Goal: Task Accomplishment & Management: Manage account settings

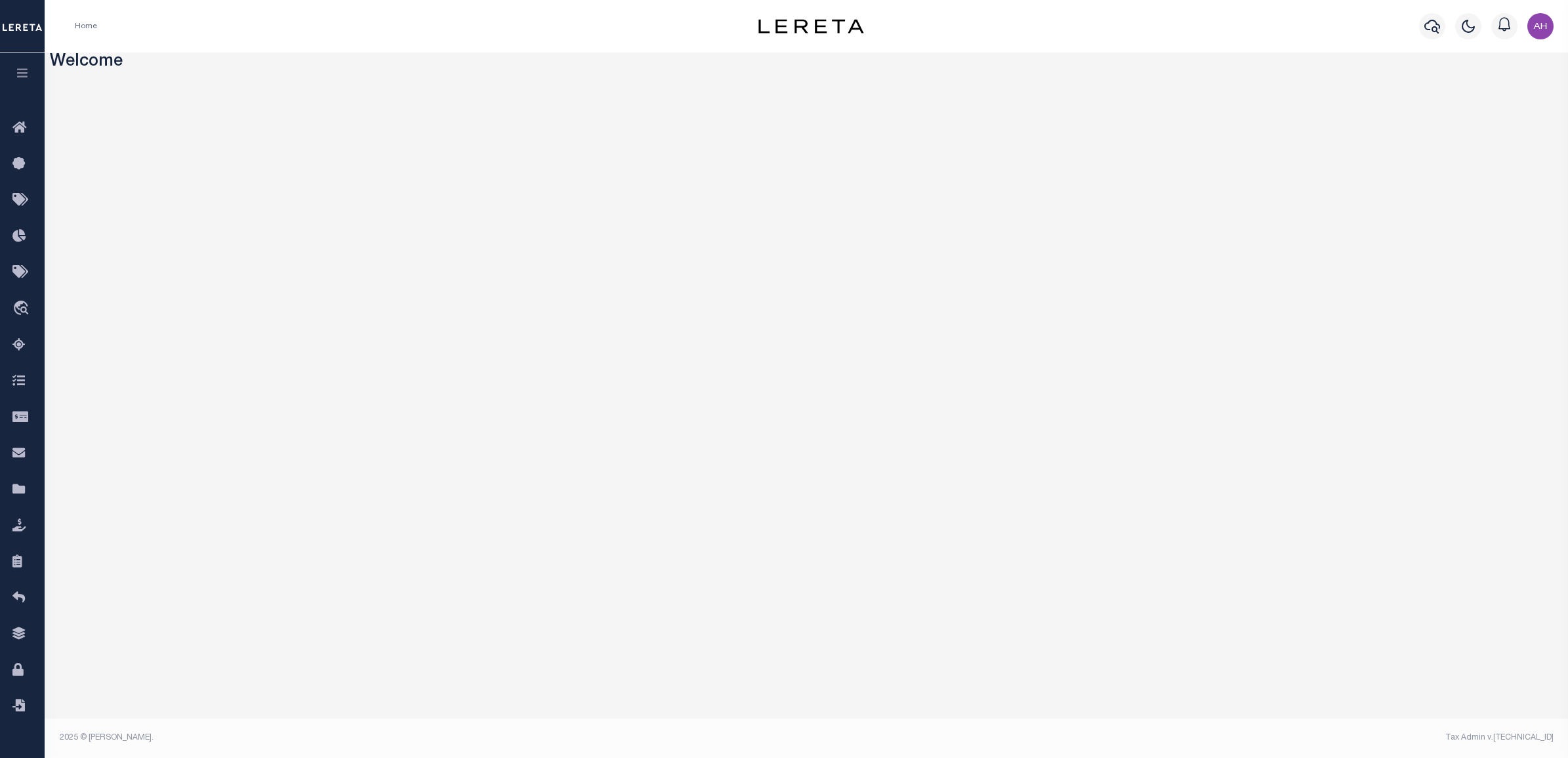
click at [27, 73] on icon "button" at bounding box center [22, 73] width 15 height 12
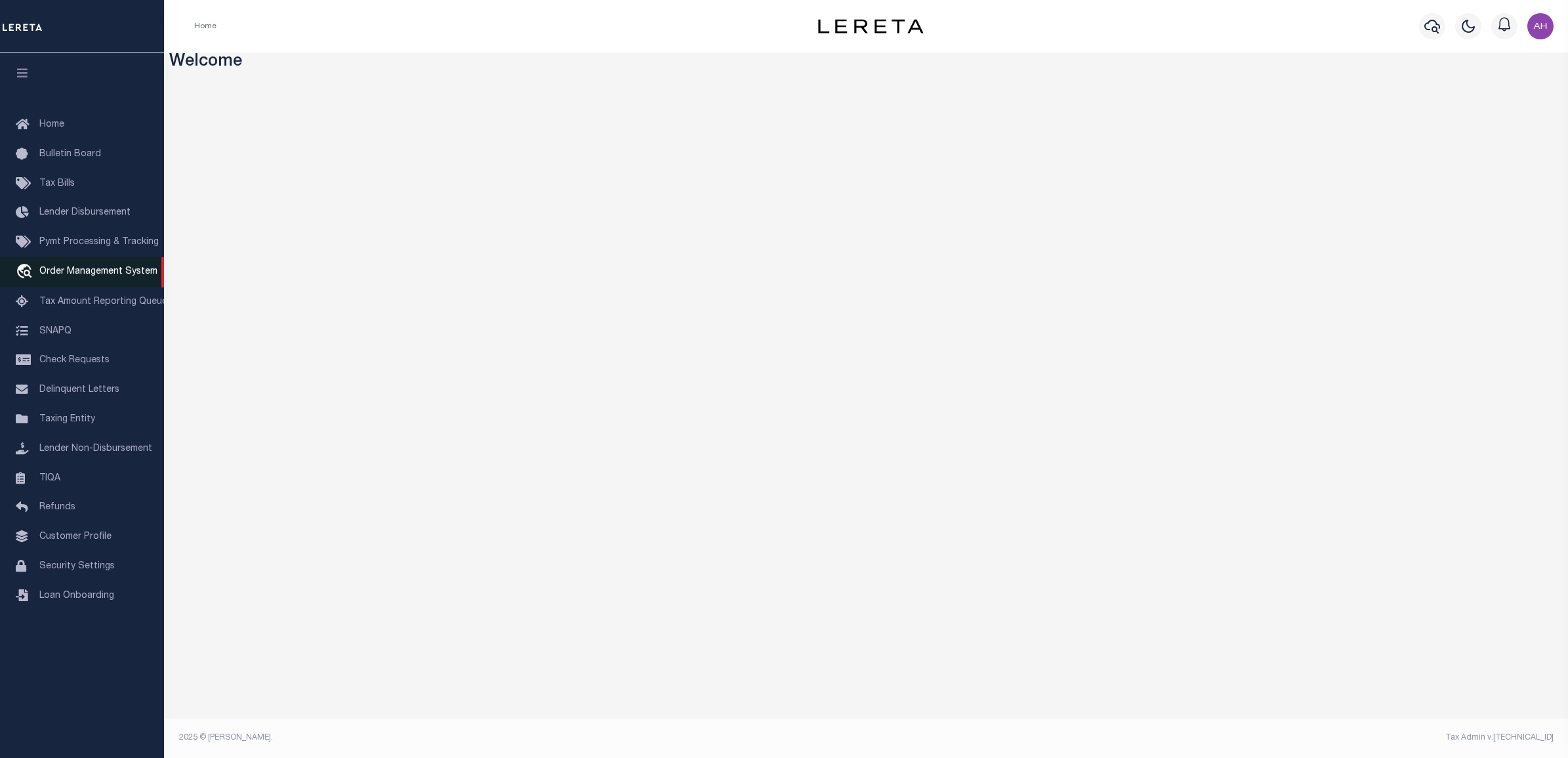
click at [130, 272] on span "Order Management System" at bounding box center [98, 271] width 118 height 9
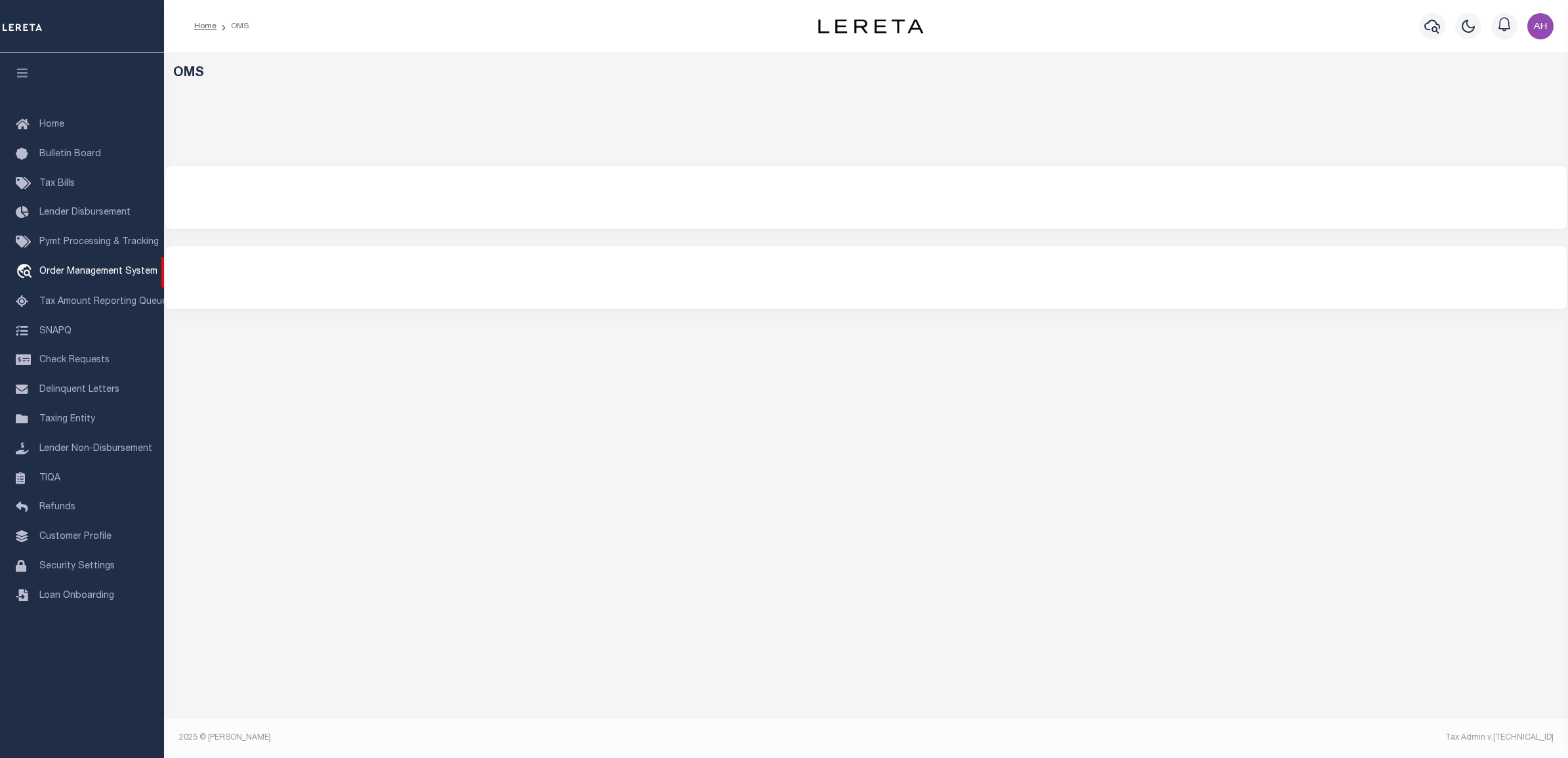
select select "200"
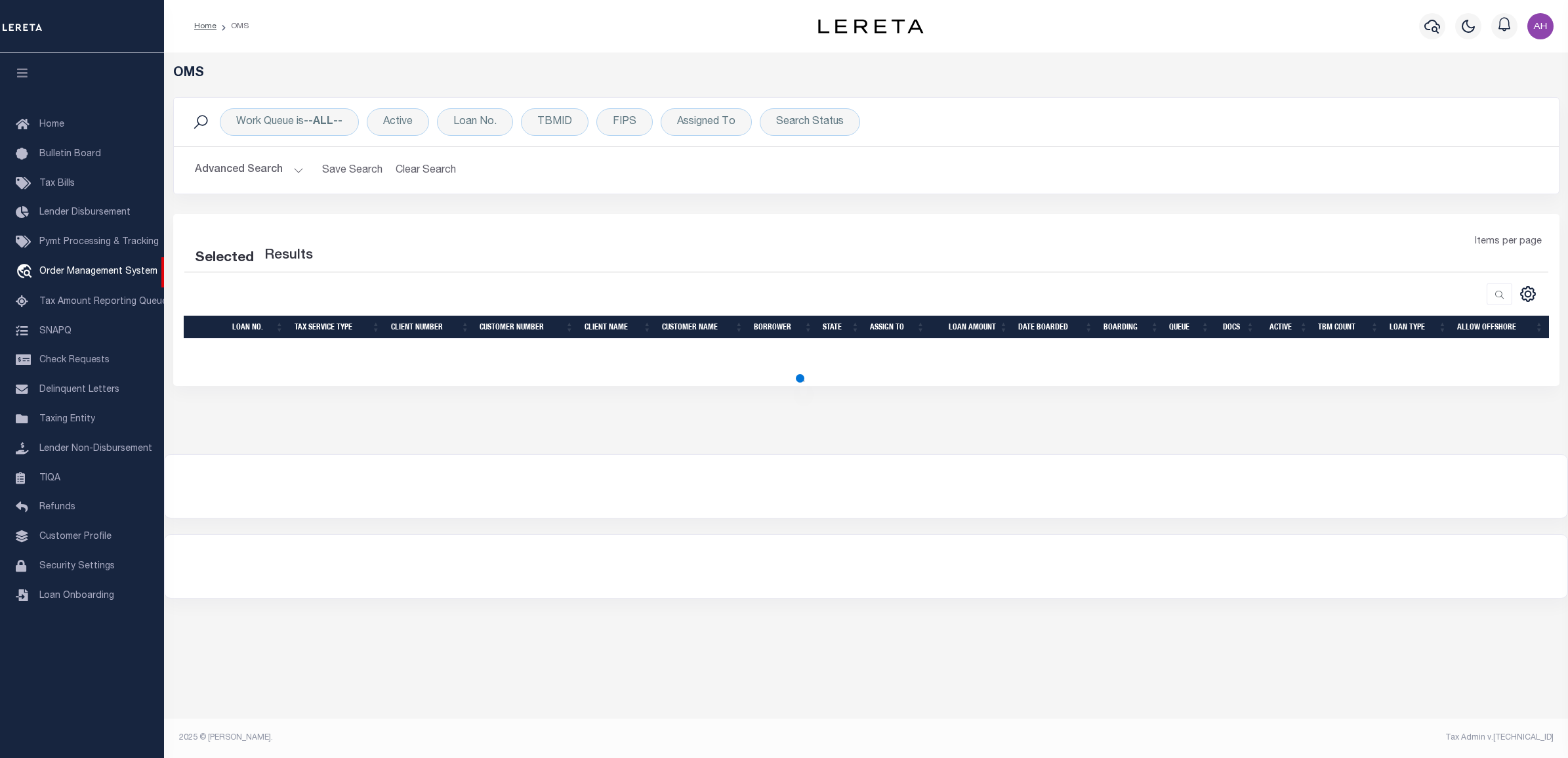
select select "200"
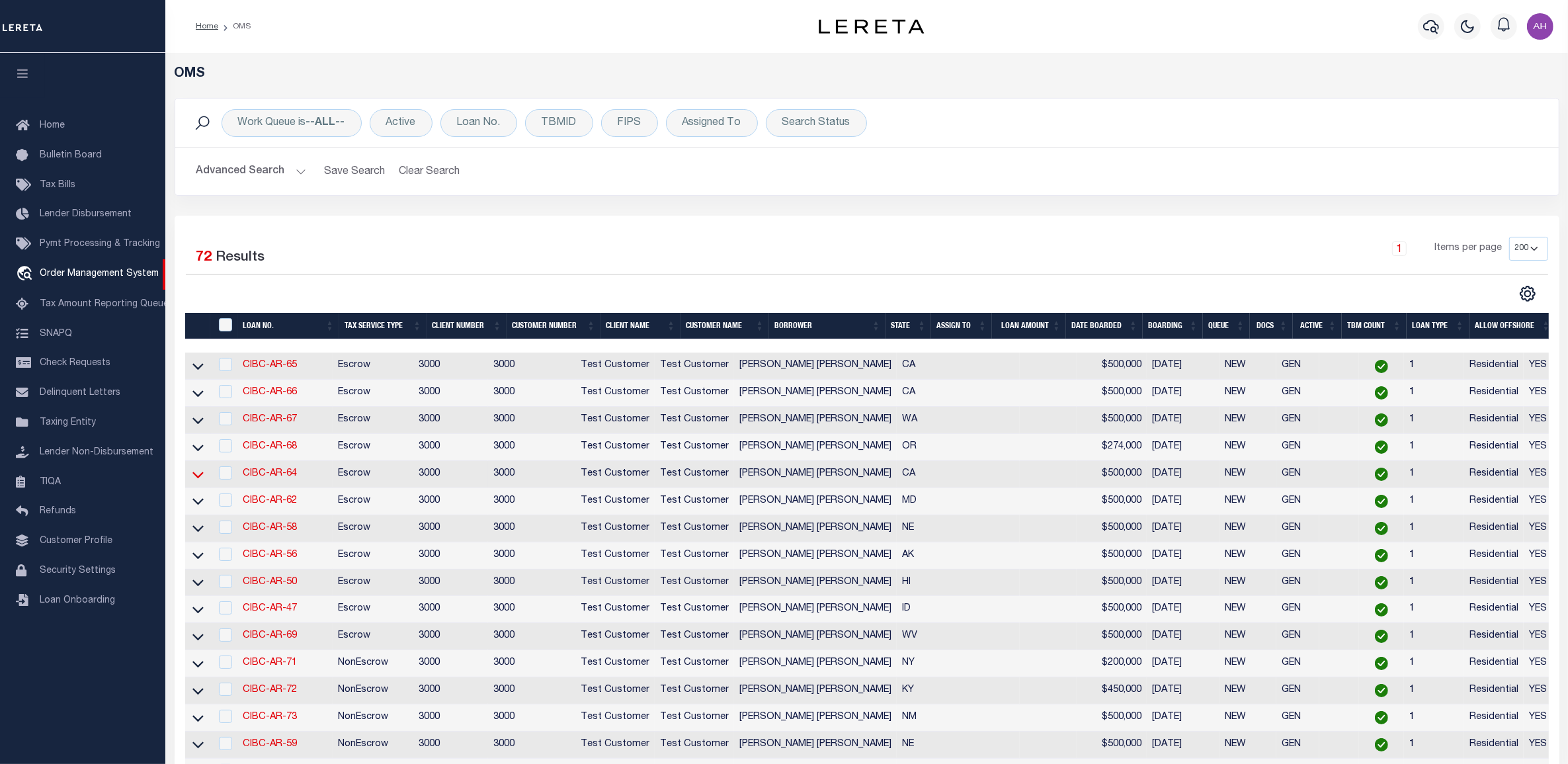
click at [195, 478] on icon at bounding box center [197, 474] width 11 height 14
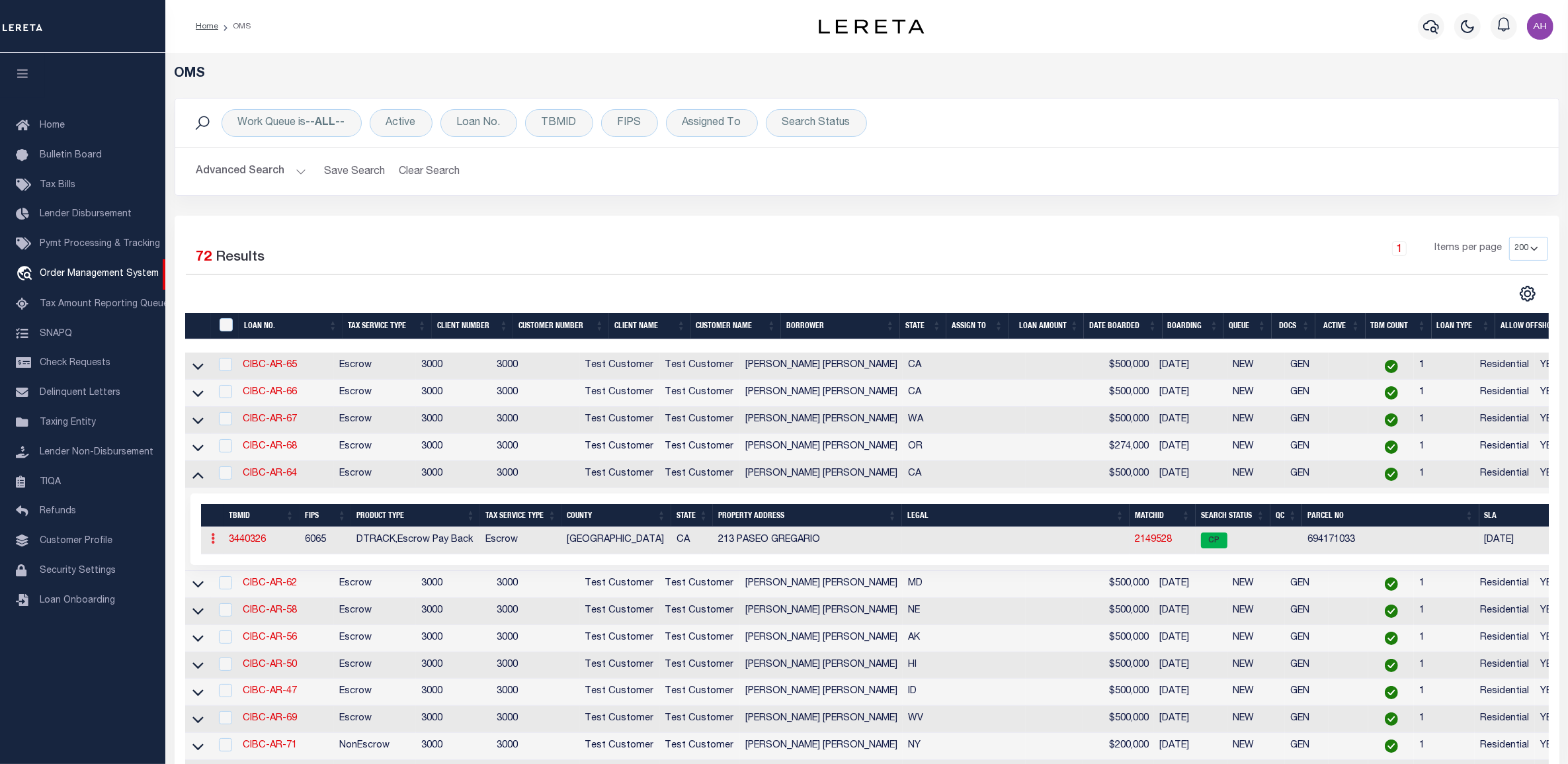
click at [210, 545] on link at bounding box center [214, 540] width 15 height 11
click at [272, 370] on link "CIBC-AR-65" at bounding box center [269, 364] width 54 height 9
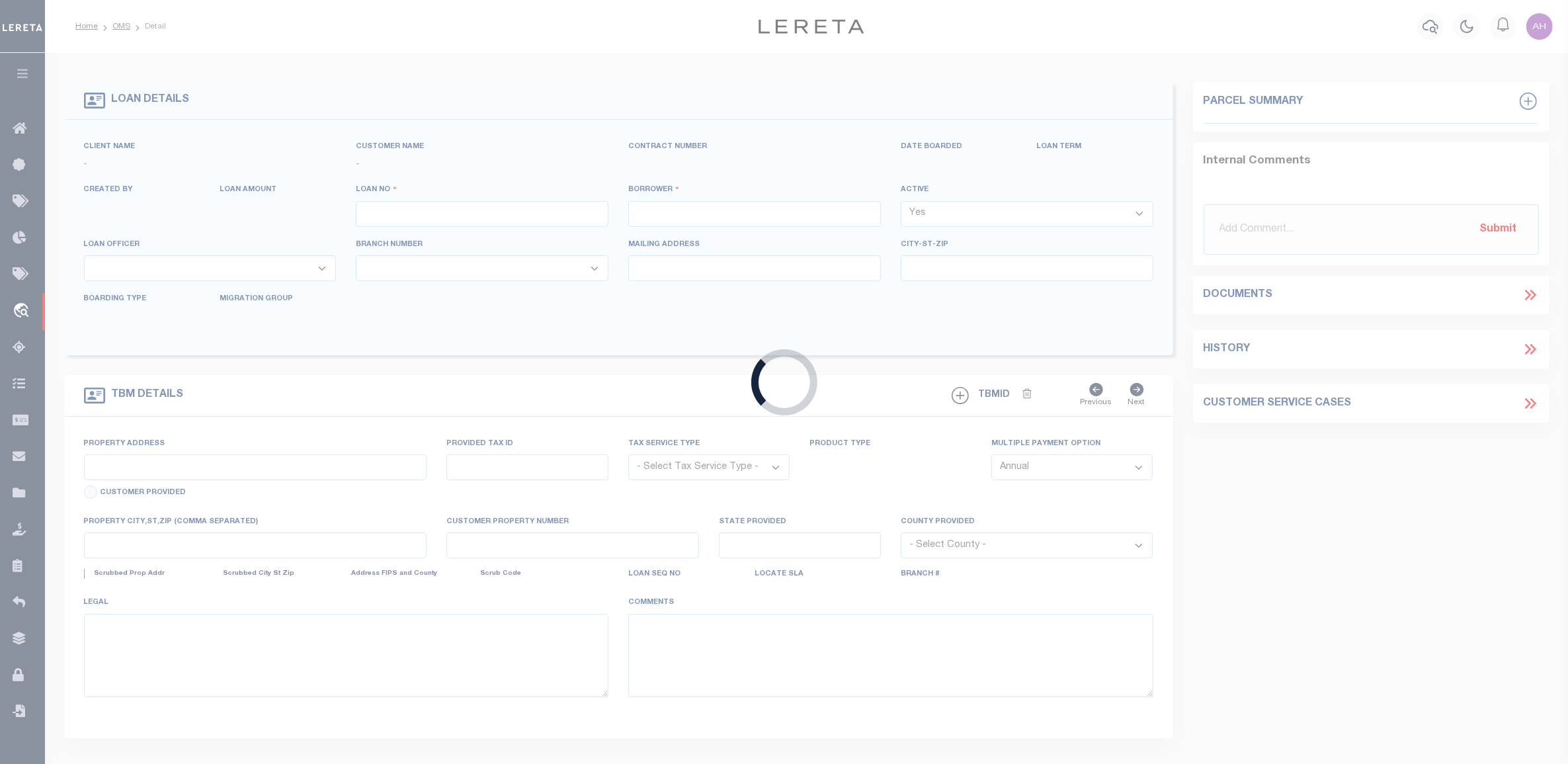
type input "CIBC-AR-65"
type input "[PERSON_NAME] [PERSON_NAME]"
select select
type input "277 HEMPSTEAD RD"
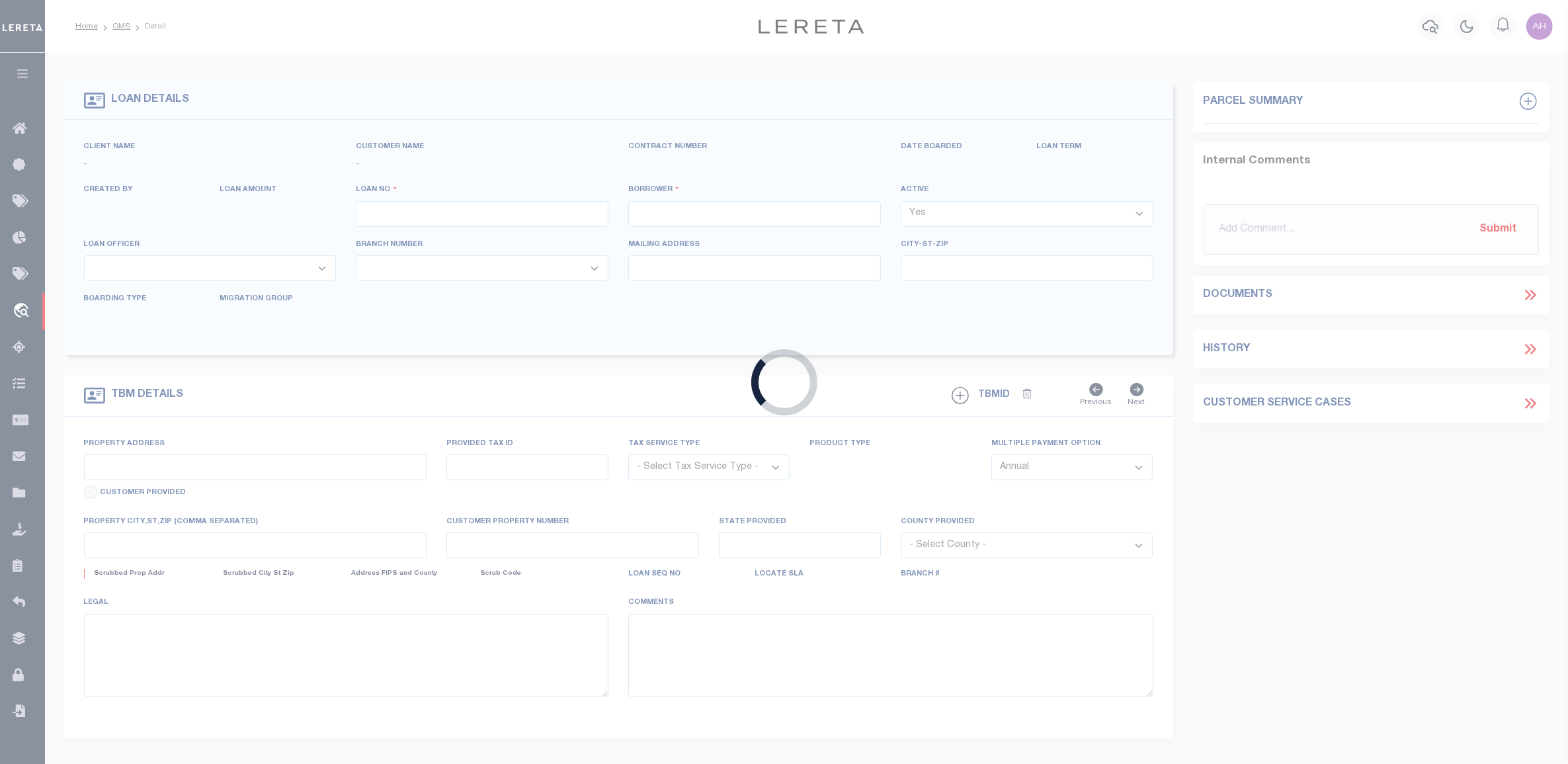
type input "SPRING VALLEY NY 10977-1823"
type input "06/02/2025"
select select "10"
select select "Escrow"
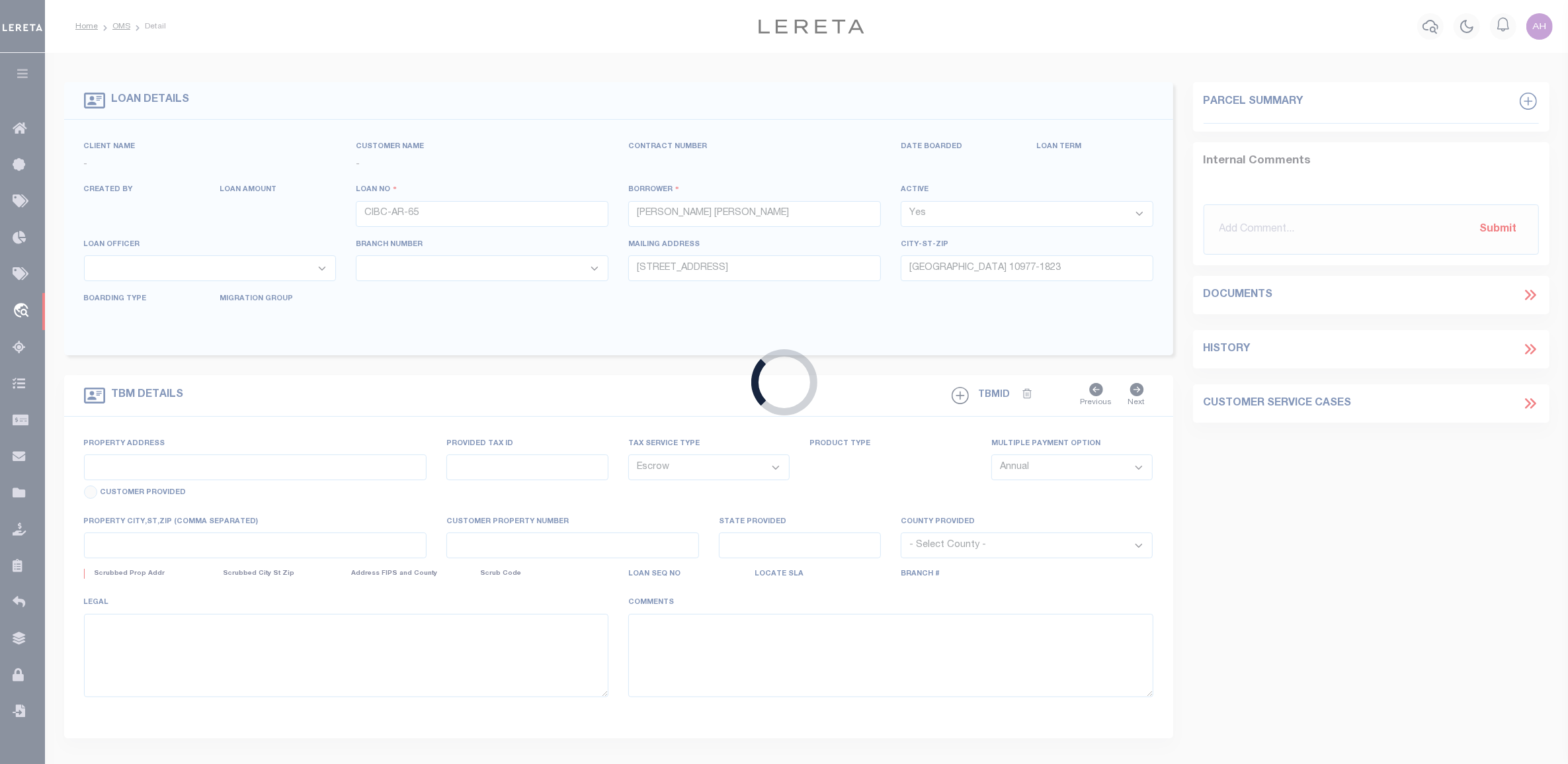
type input "6925 HASKELL AVE"
type input "1111"
select select
type input "VAN NUYS CA 91406-5074"
type input "11145"
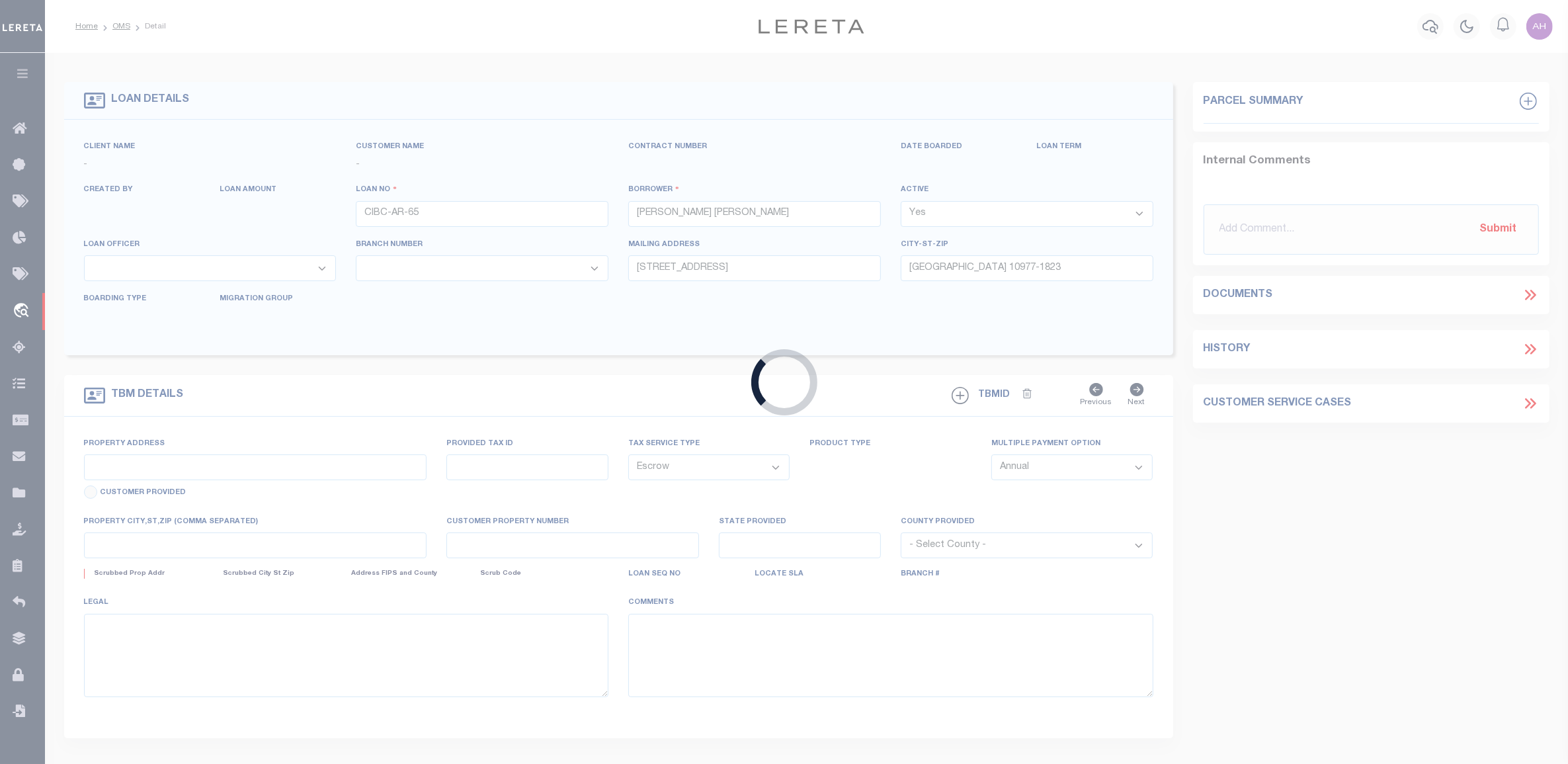
type input "CA"
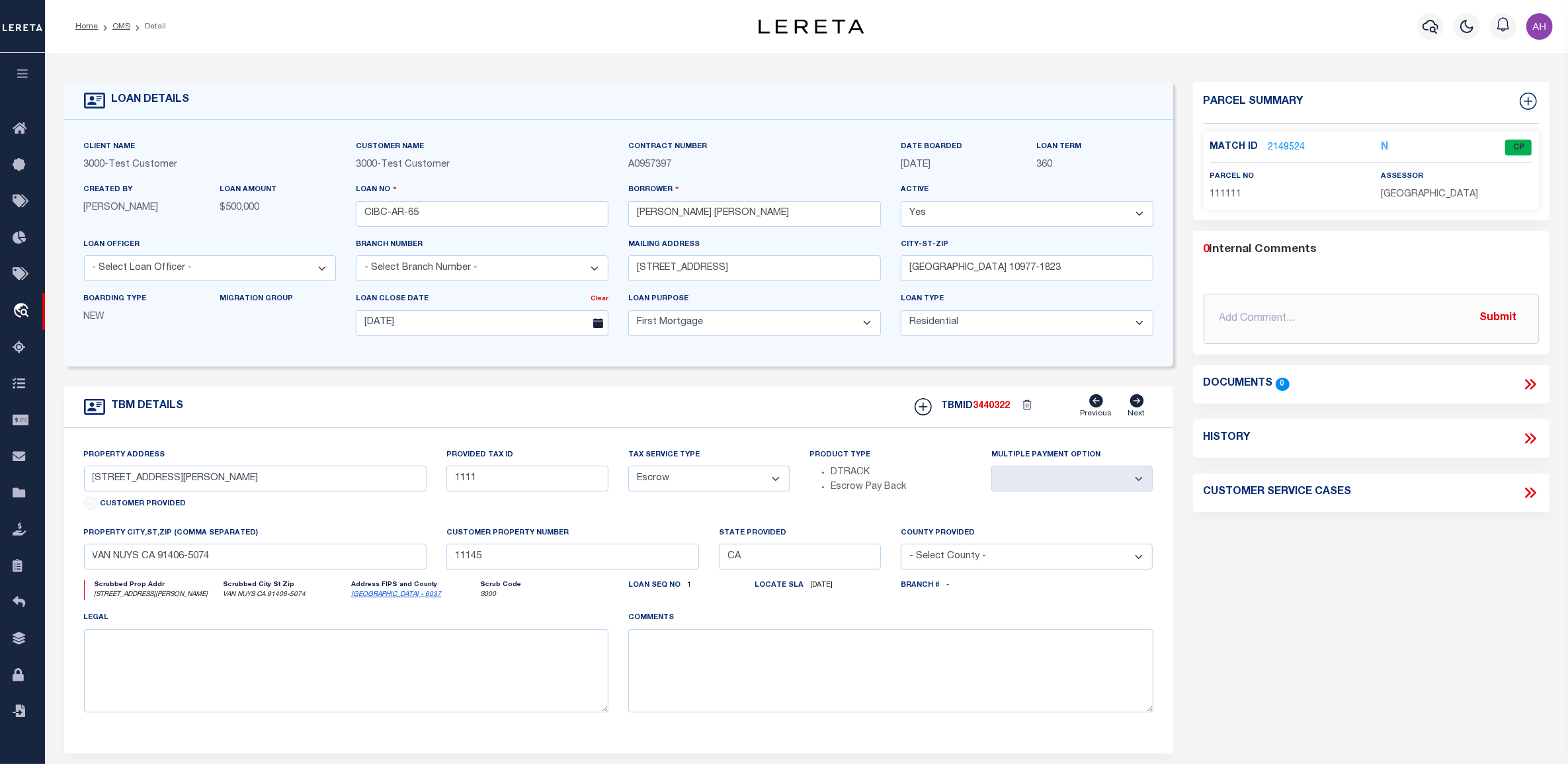
click at [1291, 144] on link "2149524" at bounding box center [1286, 147] width 37 height 14
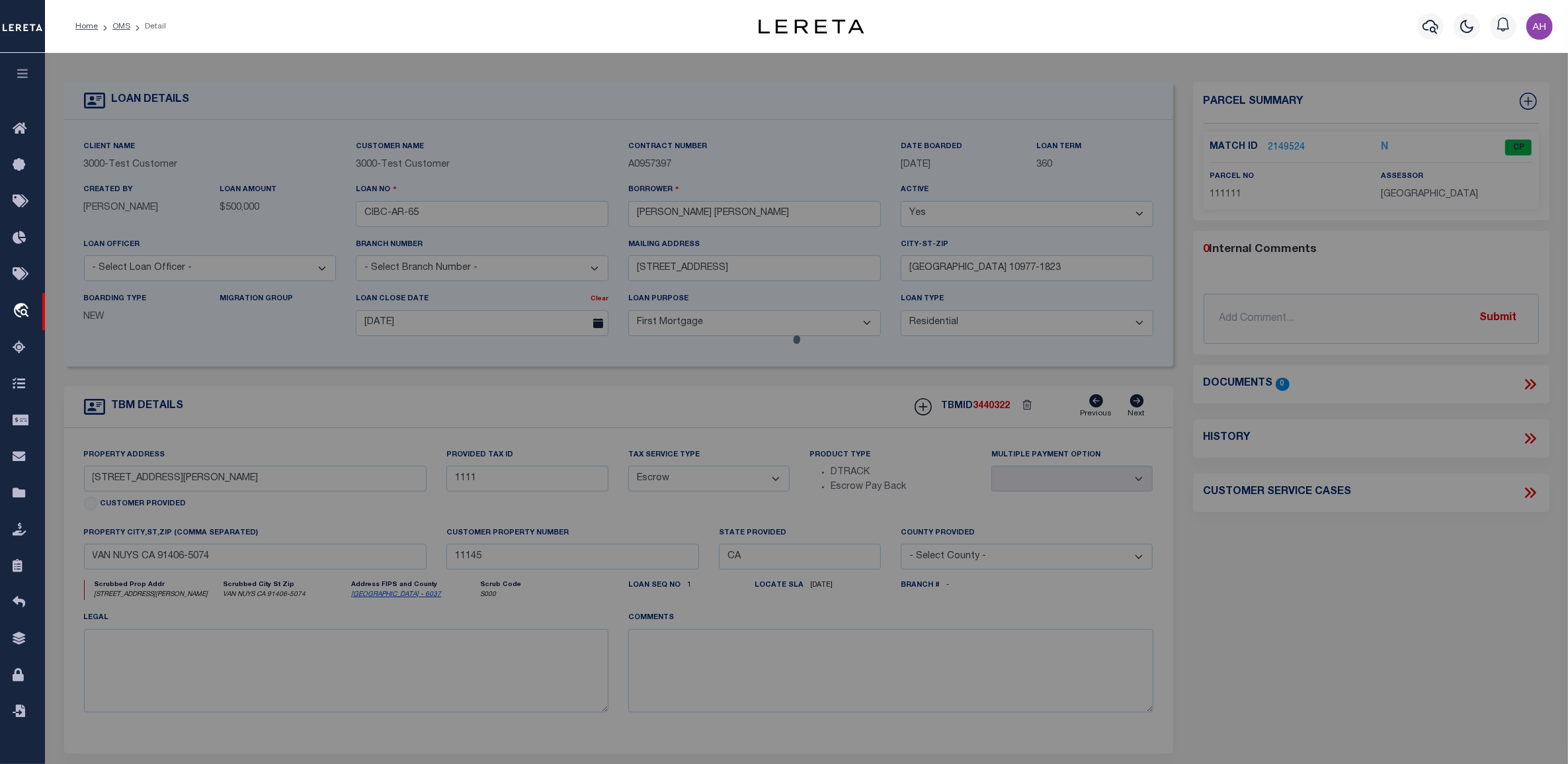
checkbox input "false"
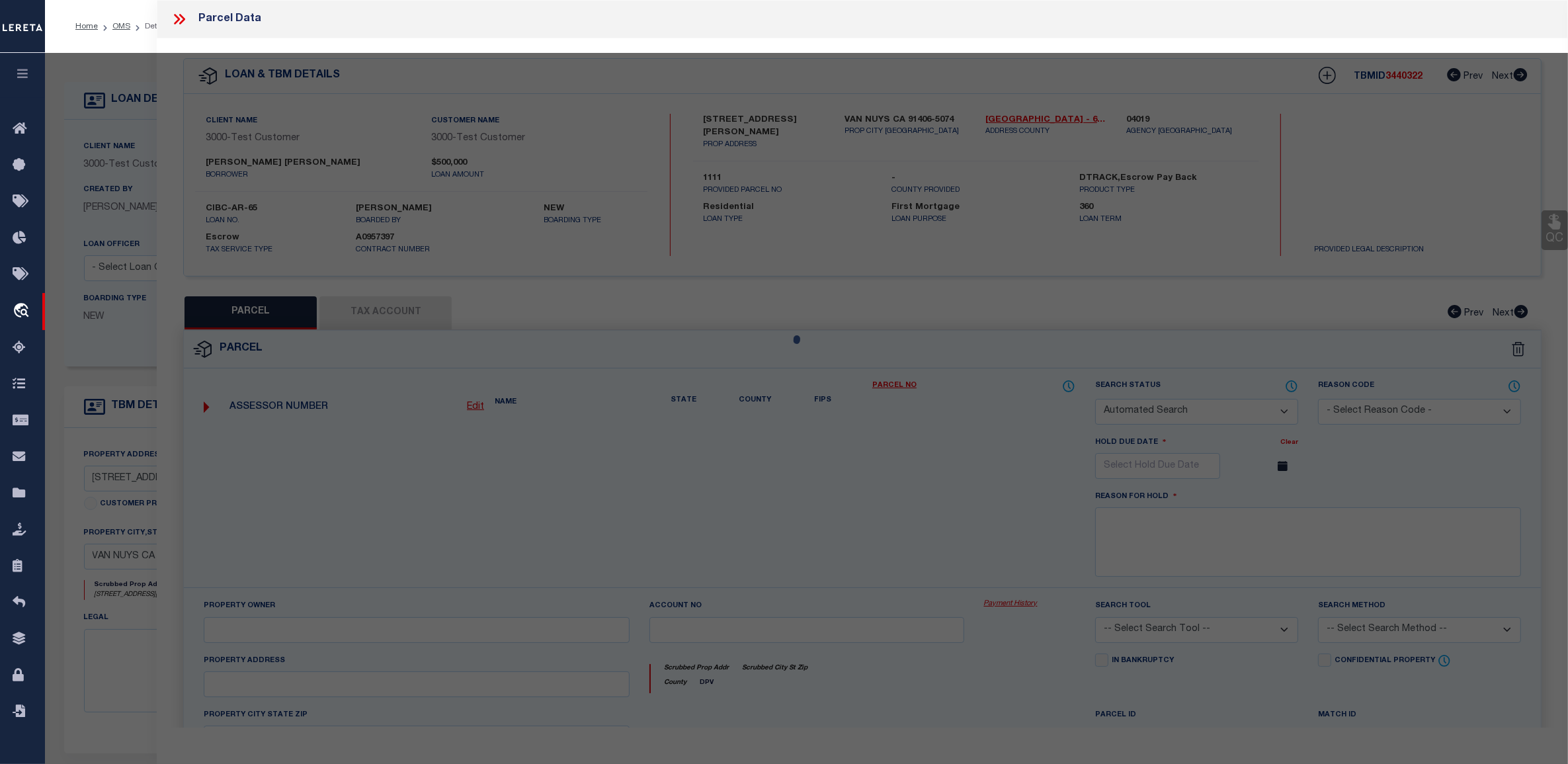
select select "CP"
select select "ACT"
select select "TPW"
select select "ADD"
type input "6925 HASKELL AVE"
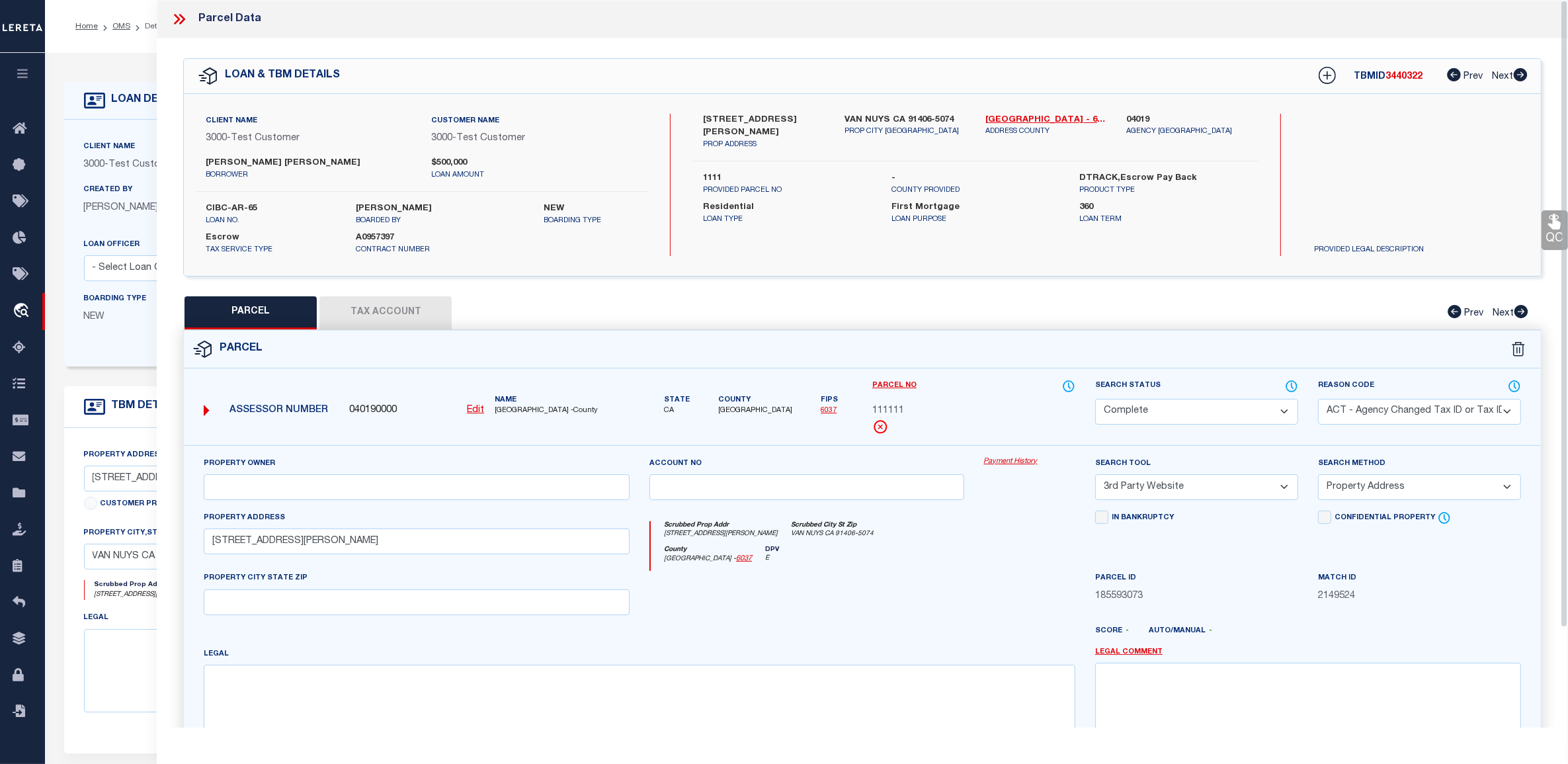
click at [421, 316] on button "Tax Account" at bounding box center [386, 312] width 133 height 33
select select "100"
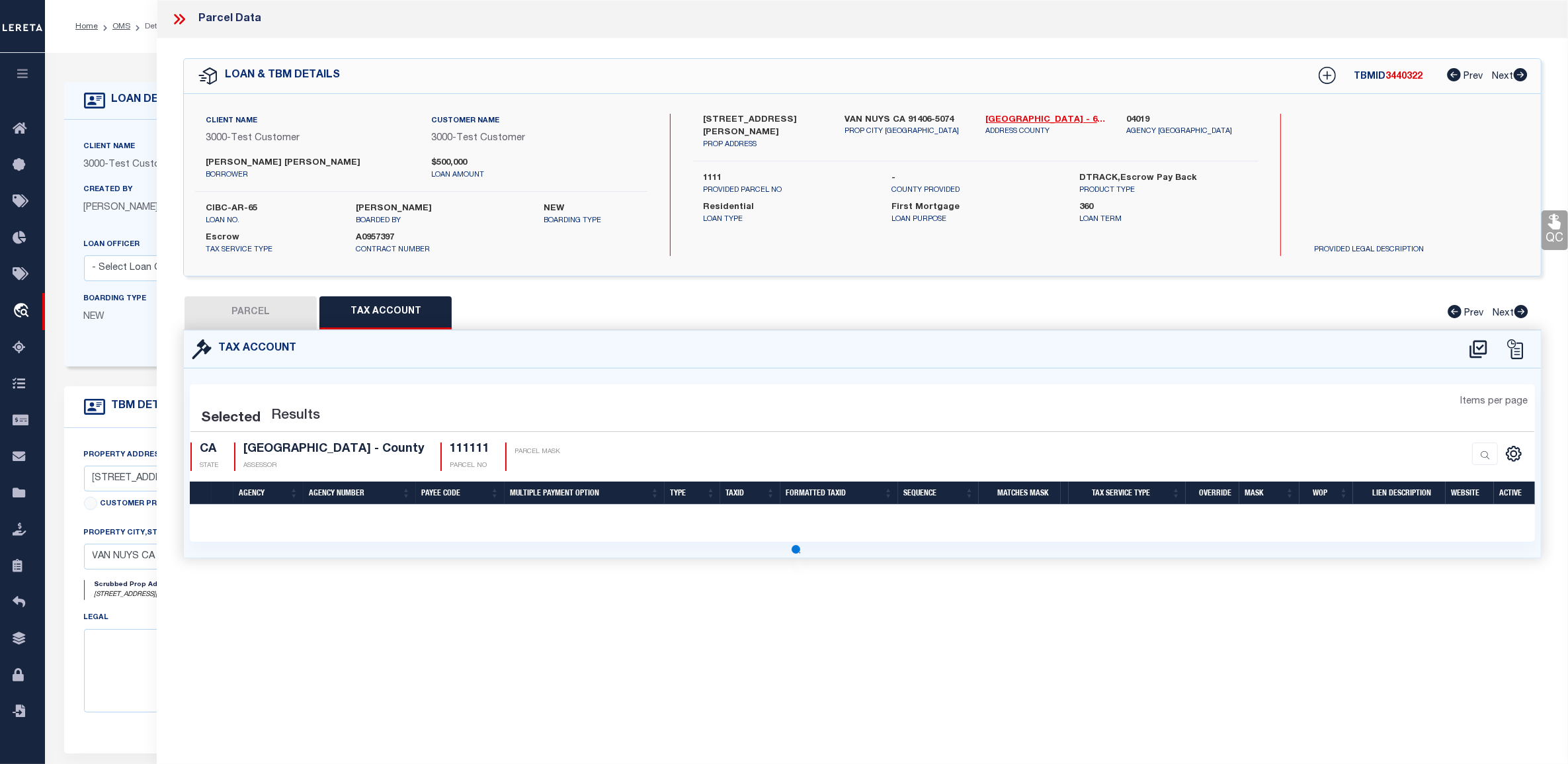
select select "100"
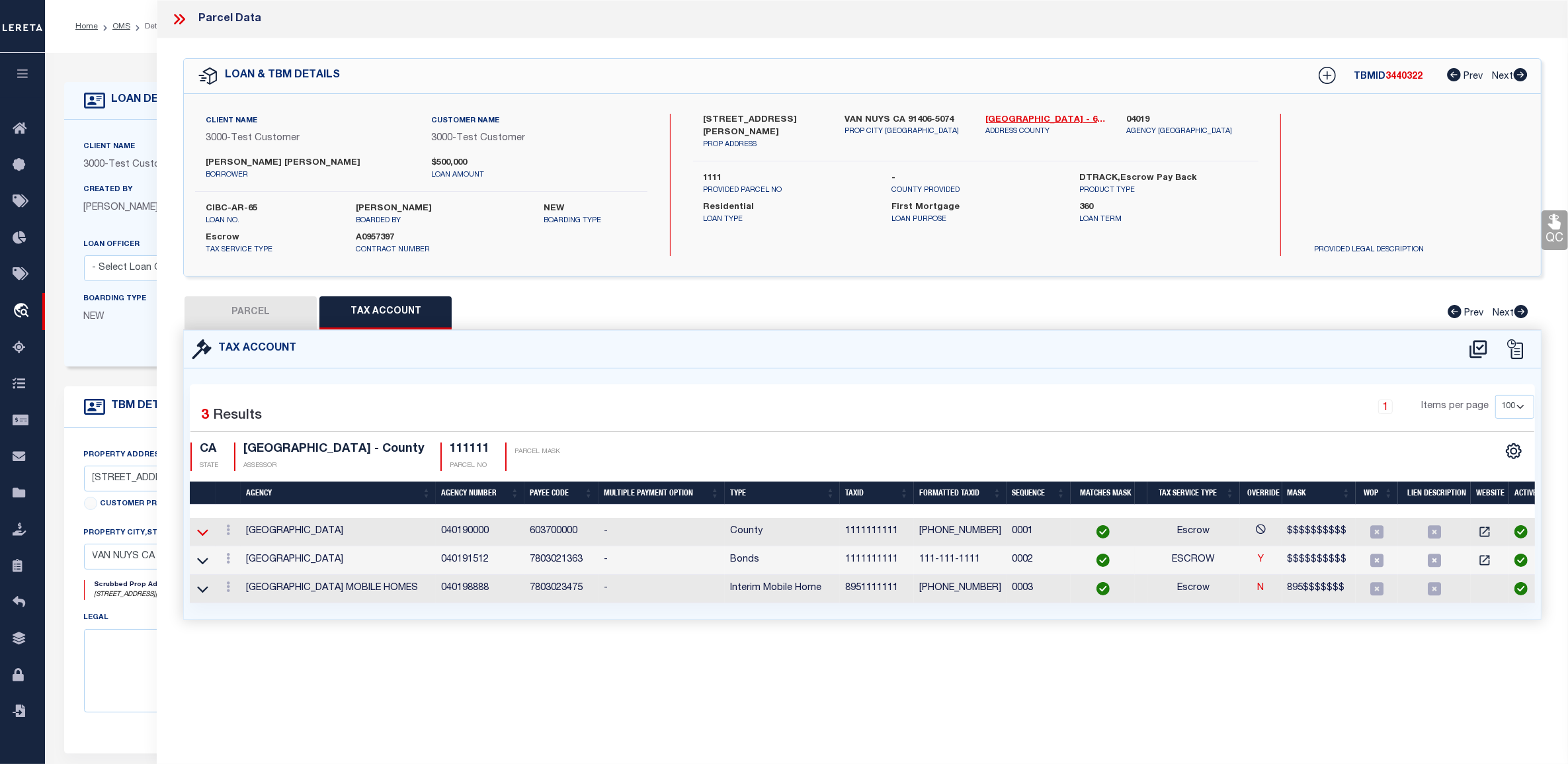
click at [200, 536] on icon at bounding box center [202, 532] width 11 height 14
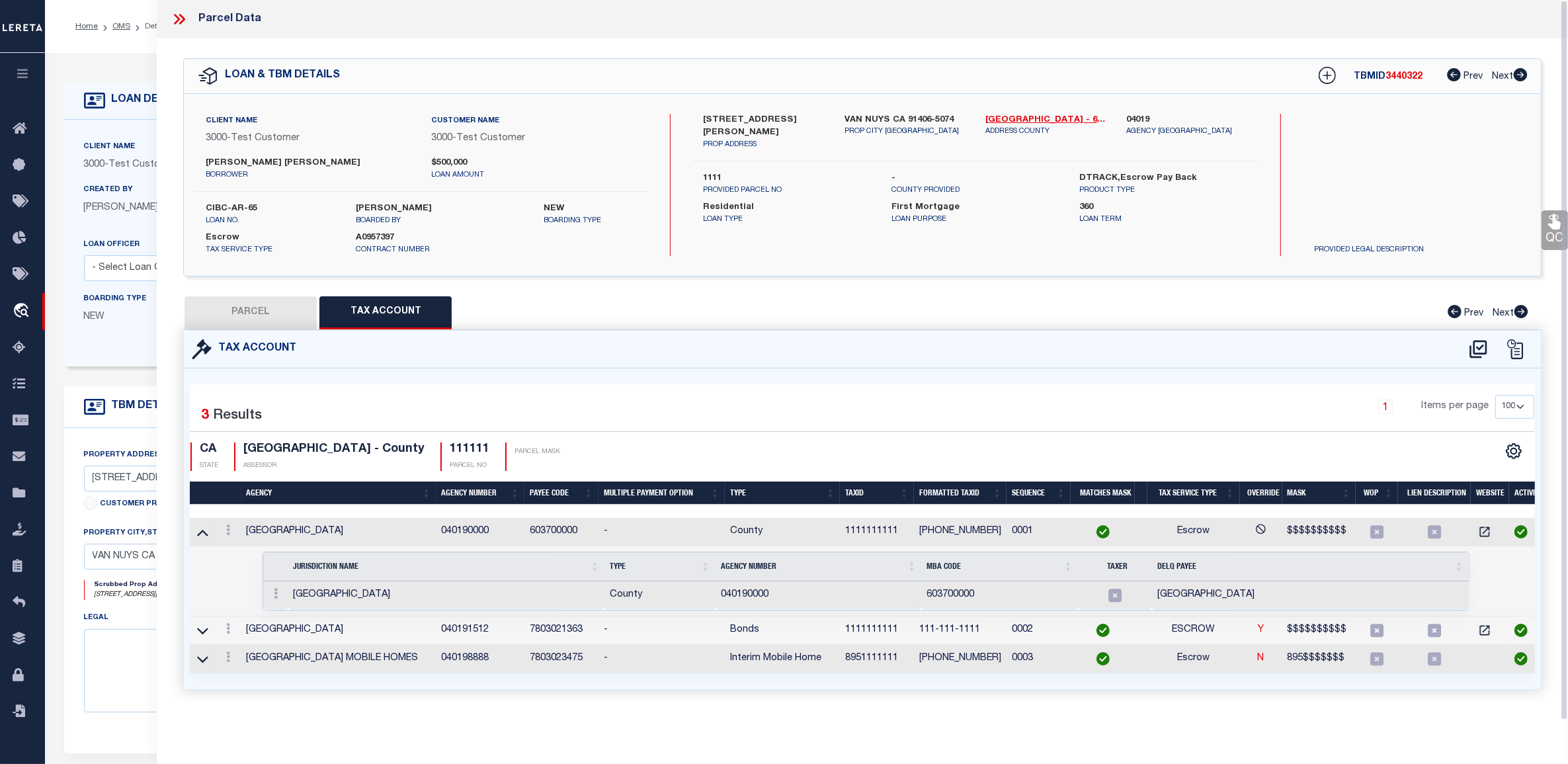
click at [276, 603] on div at bounding box center [275, 595] width 15 height 16
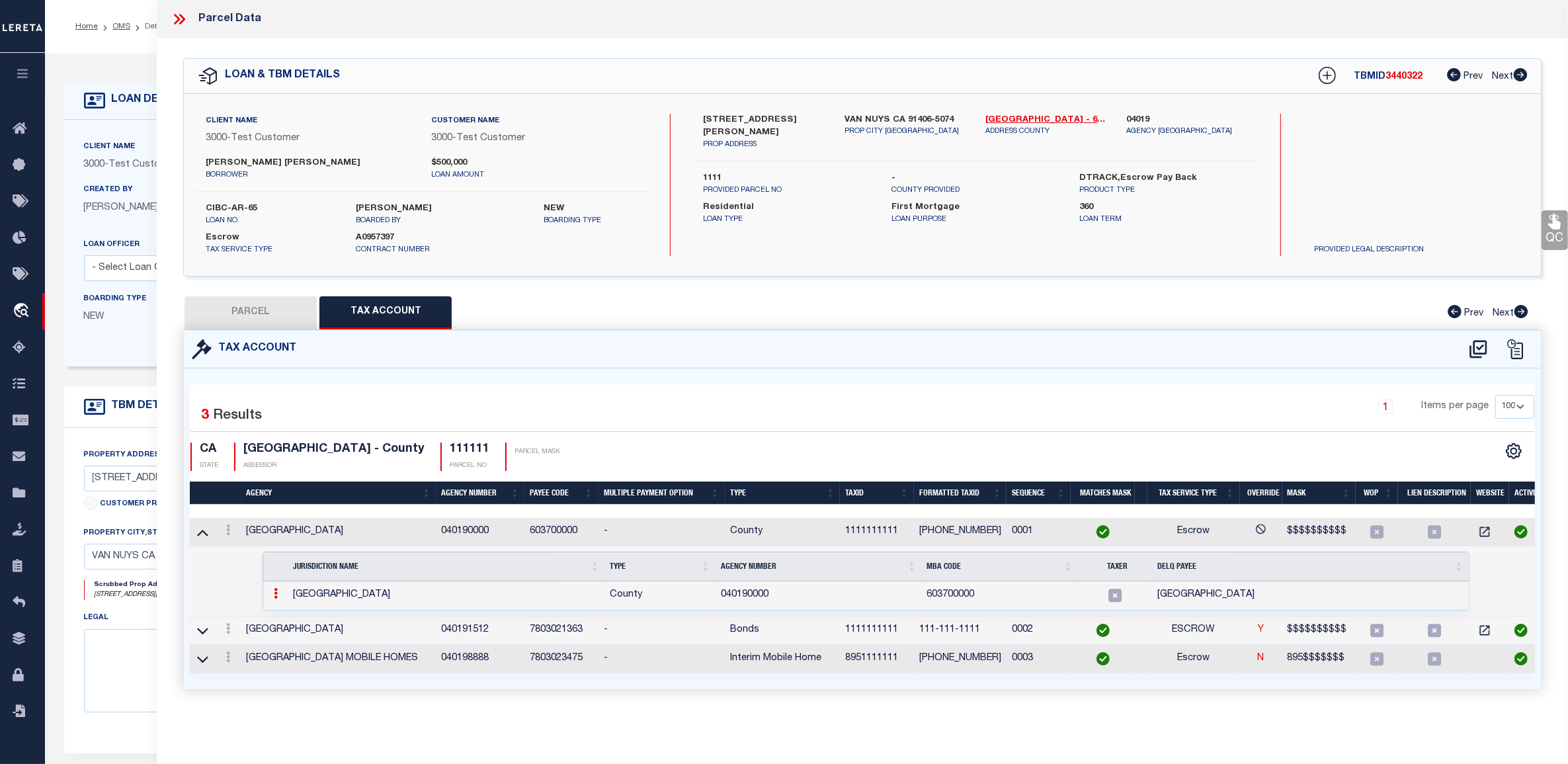
click at [276, 599] on icon at bounding box center [276, 593] width 4 height 11
click at [227, 529] on icon at bounding box center [229, 529] width 4 height 11
click at [278, 601] on link at bounding box center [275, 595] width 15 height 11
click at [229, 531] on icon at bounding box center [229, 529] width 4 height 11
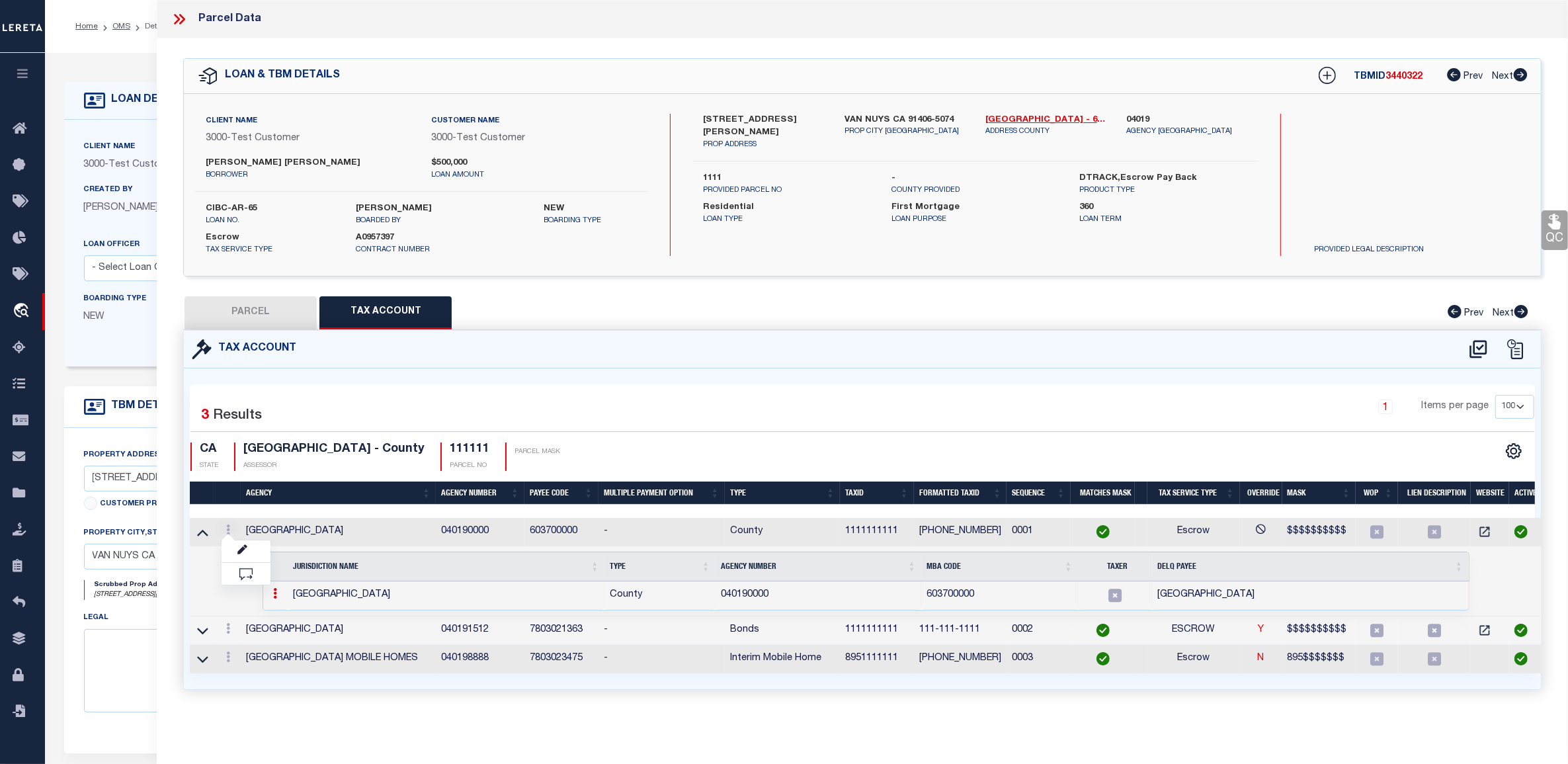
click at [242, 607] on td "1 Selected 1 Result Items per page" at bounding box center [866, 581] width 1351 height 70
click at [279, 589] on div at bounding box center [275, 595] width 15 height 16
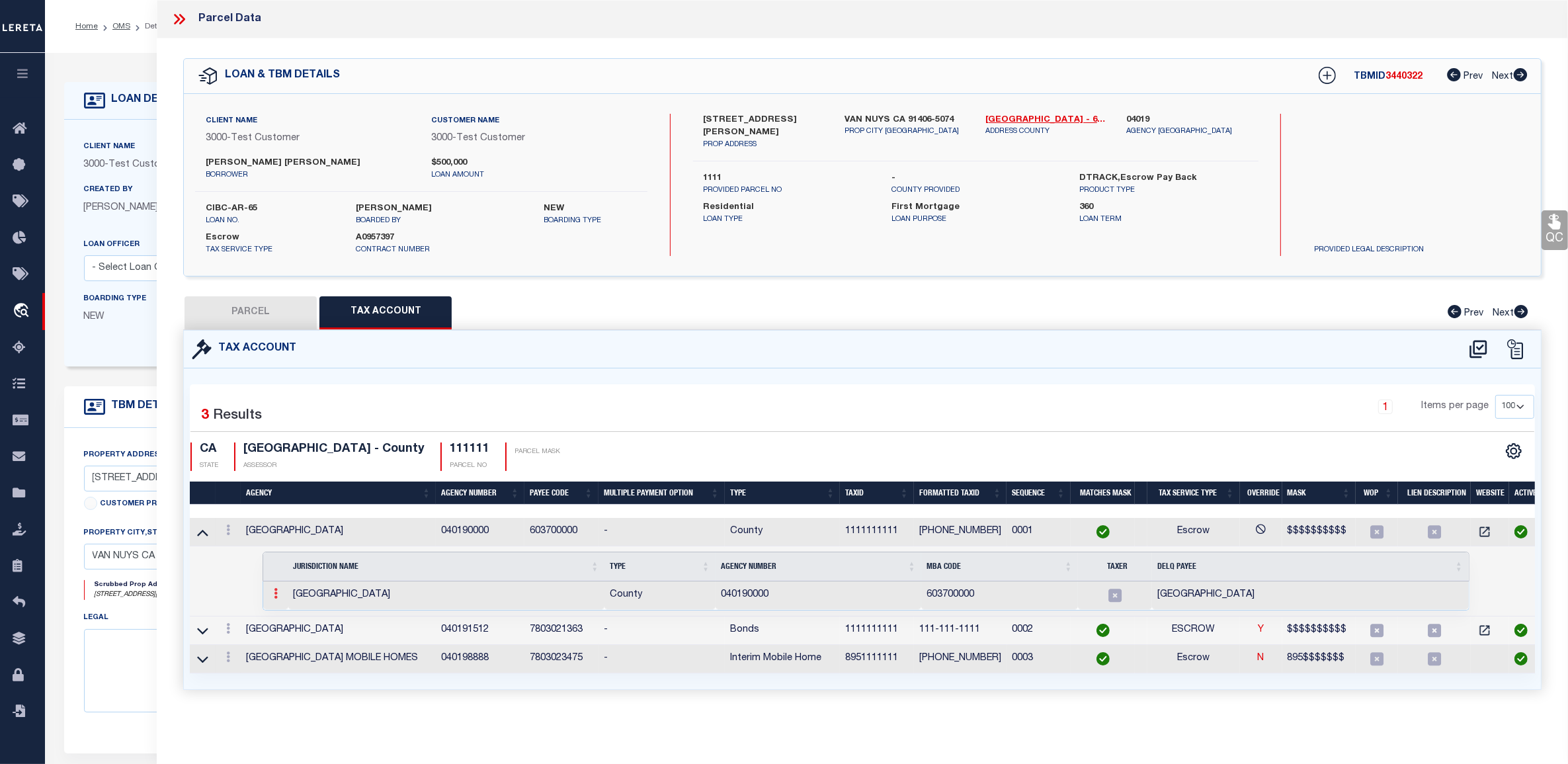
click at [272, 597] on link at bounding box center [275, 595] width 15 height 11
click at [300, 619] on link at bounding box center [291, 615] width 45 height 22
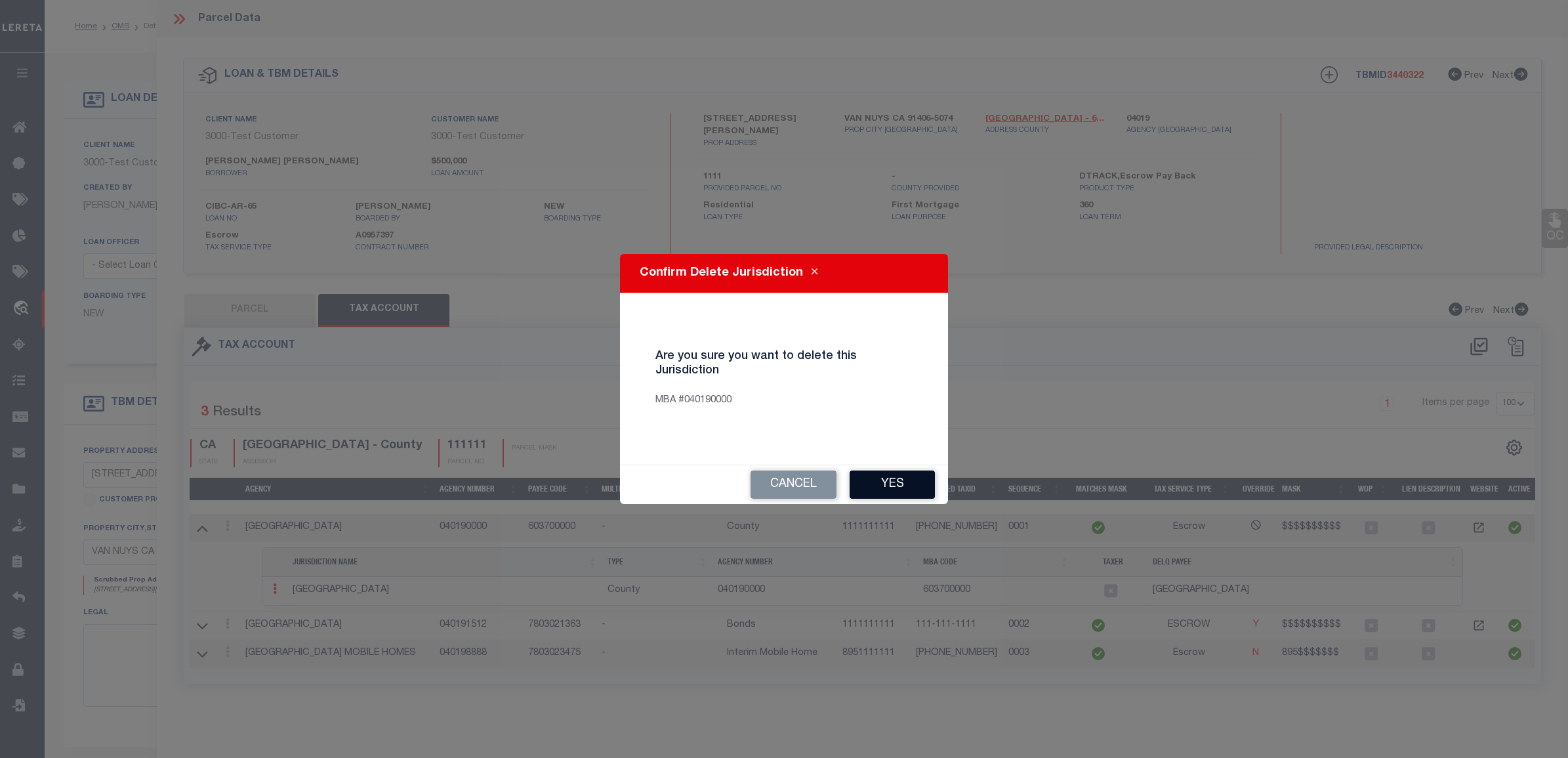
click at [897, 481] on button "Yes" at bounding box center [892, 484] width 85 height 28
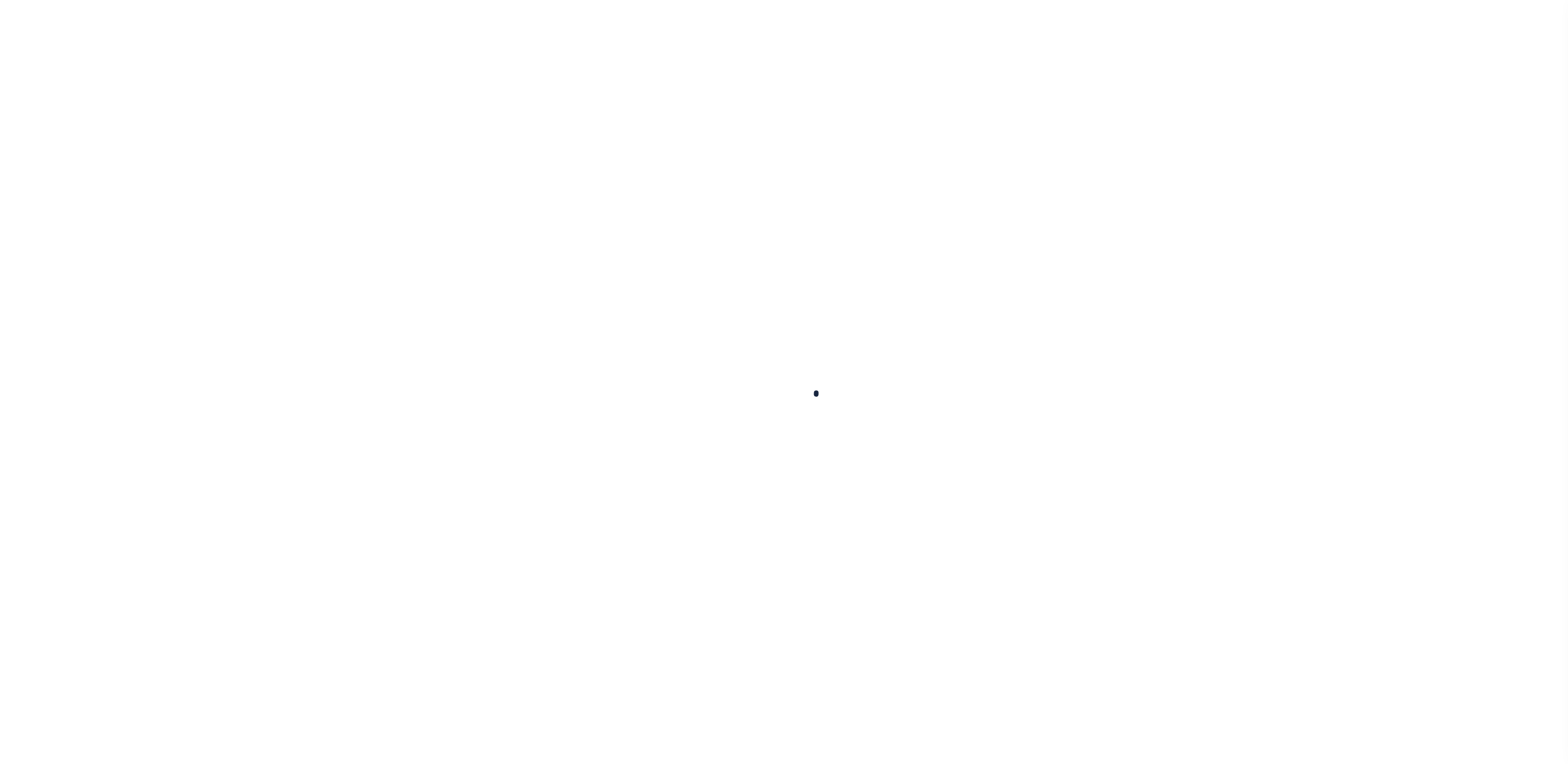
type input "CIBC-AR-65"
type input "[PERSON_NAME] [PERSON_NAME]"
select select
type input "277 HEMPSTEAD RD"
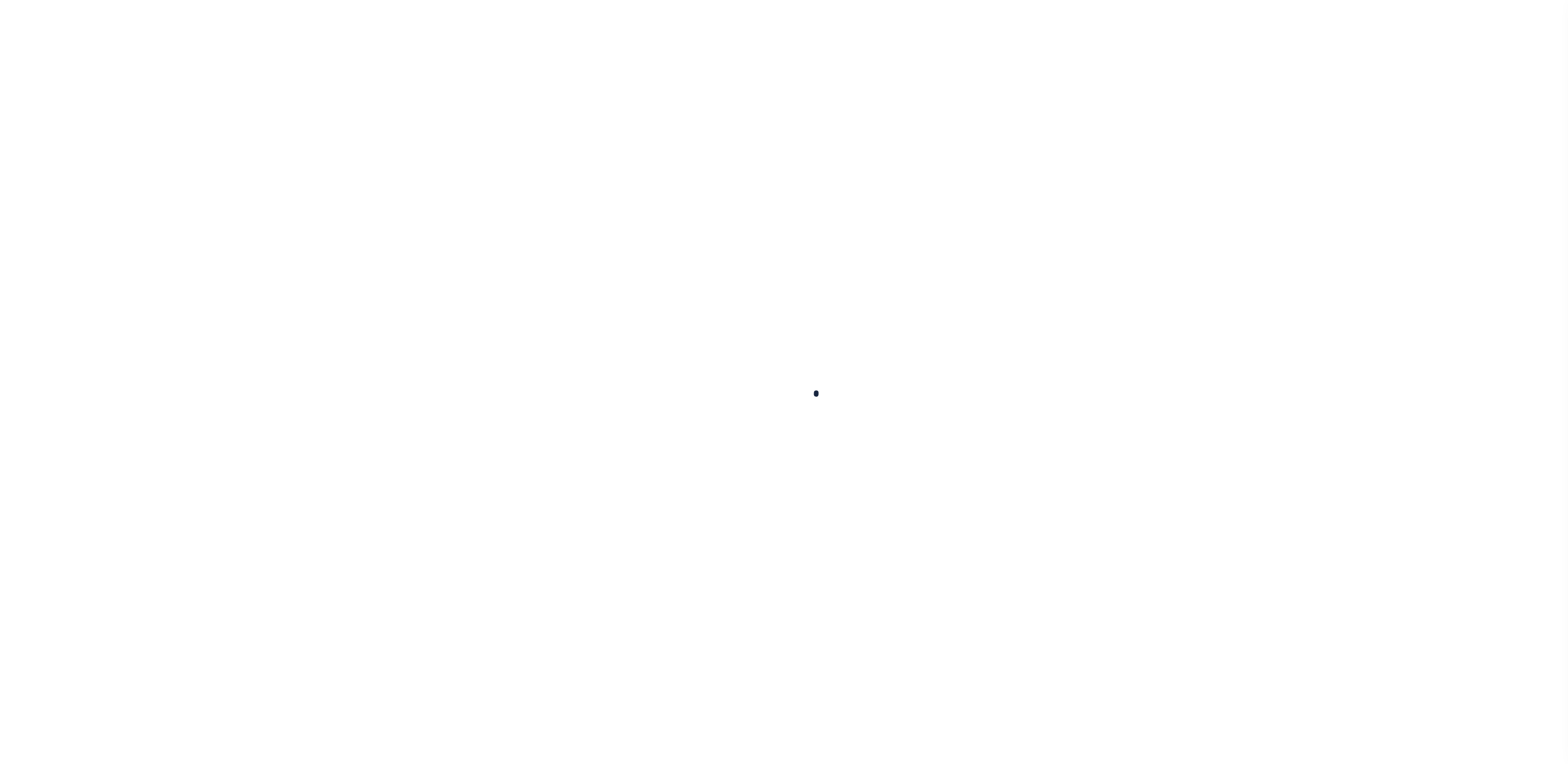
type input "[GEOGRAPHIC_DATA] 10977-1823"
type input "06/02/2025"
select select "10"
select select "Escrow"
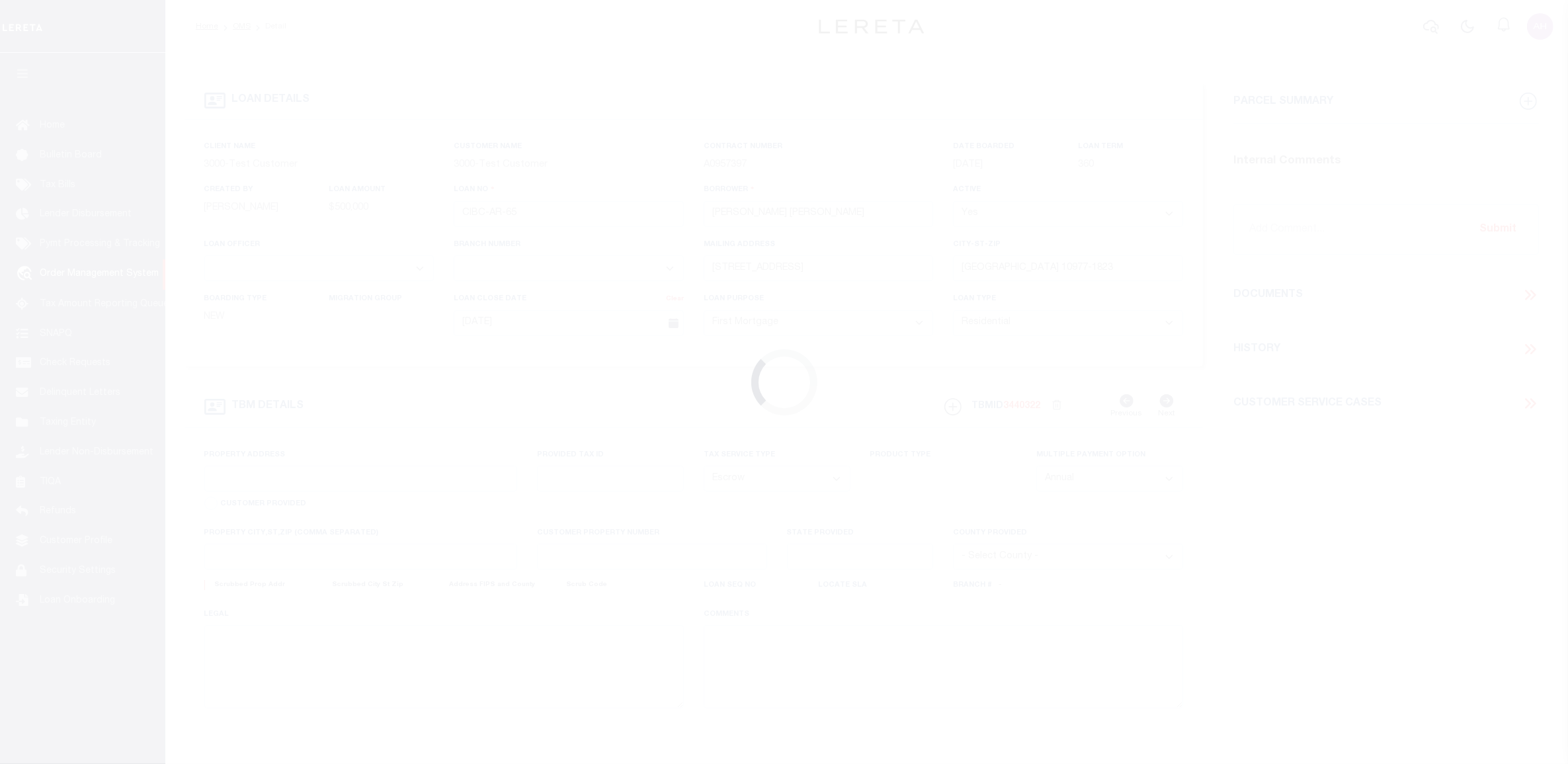
type input "[STREET_ADDRESS][PERSON_NAME]"
type input "1111"
select select
type input "VAN NUYS CA 91406-5074"
type input "11145"
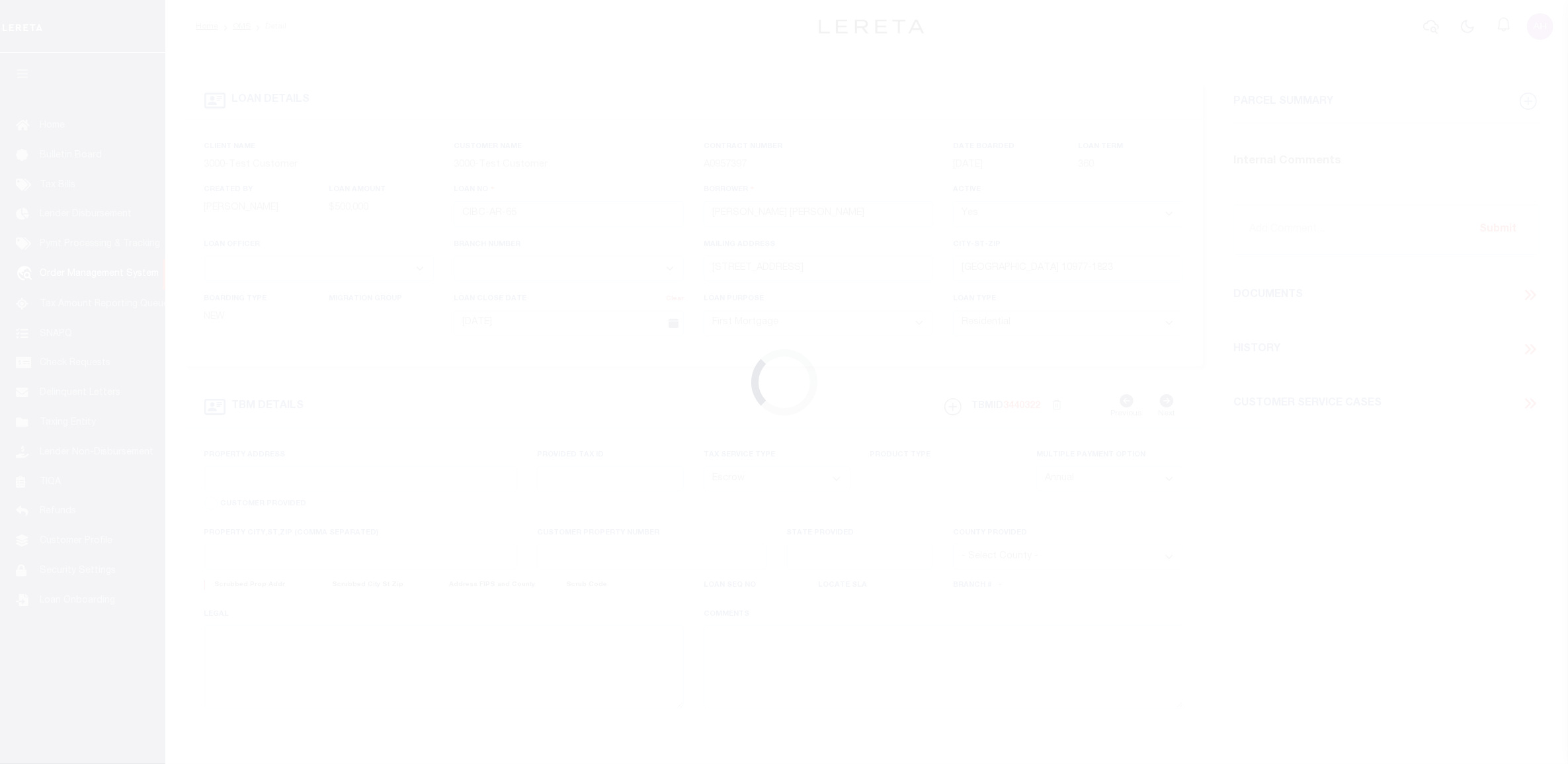
type input "CA"
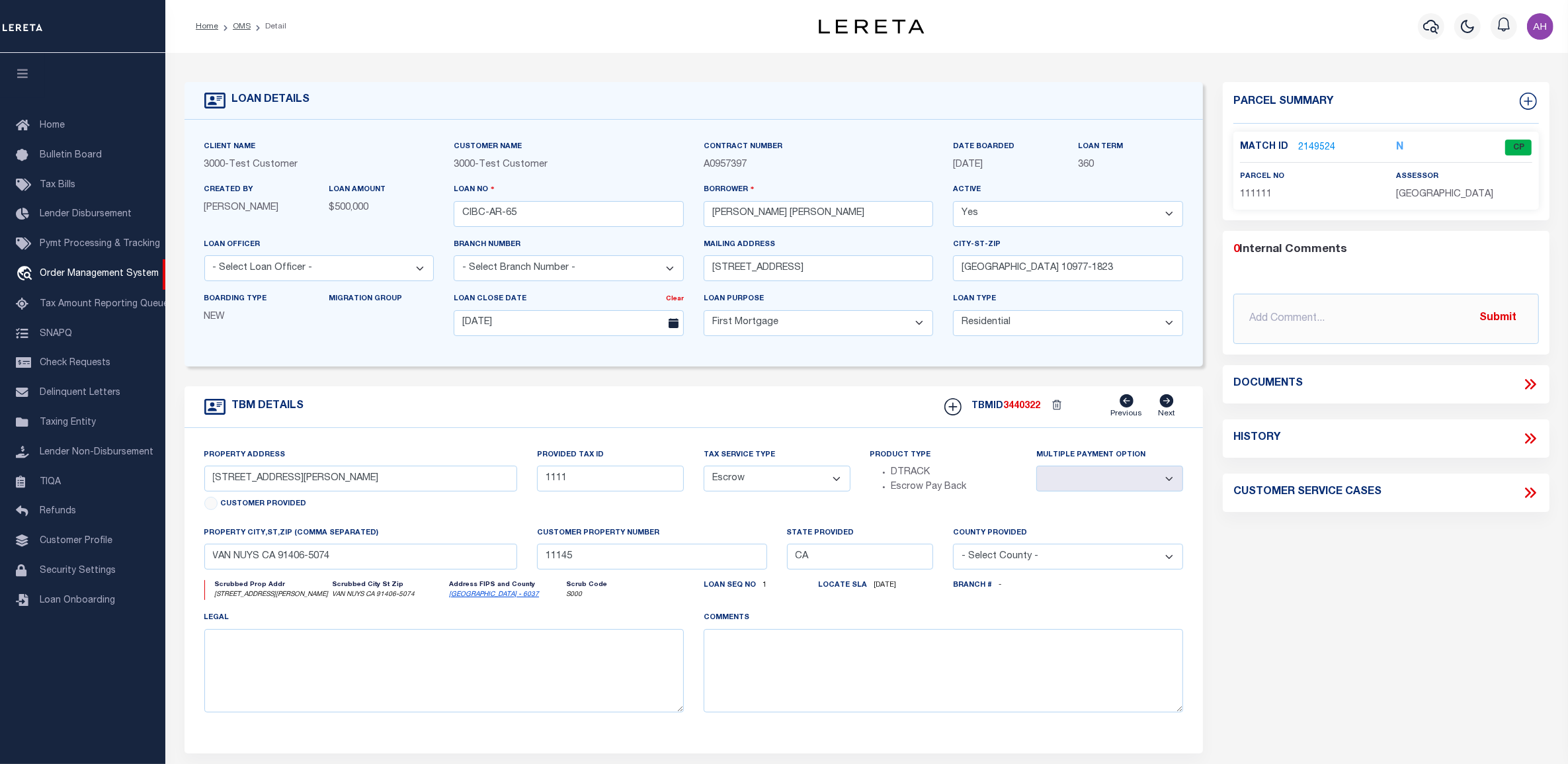
click at [1320, 147] on link "2149524" at bounding box center [1316, 147] width 37 height 14
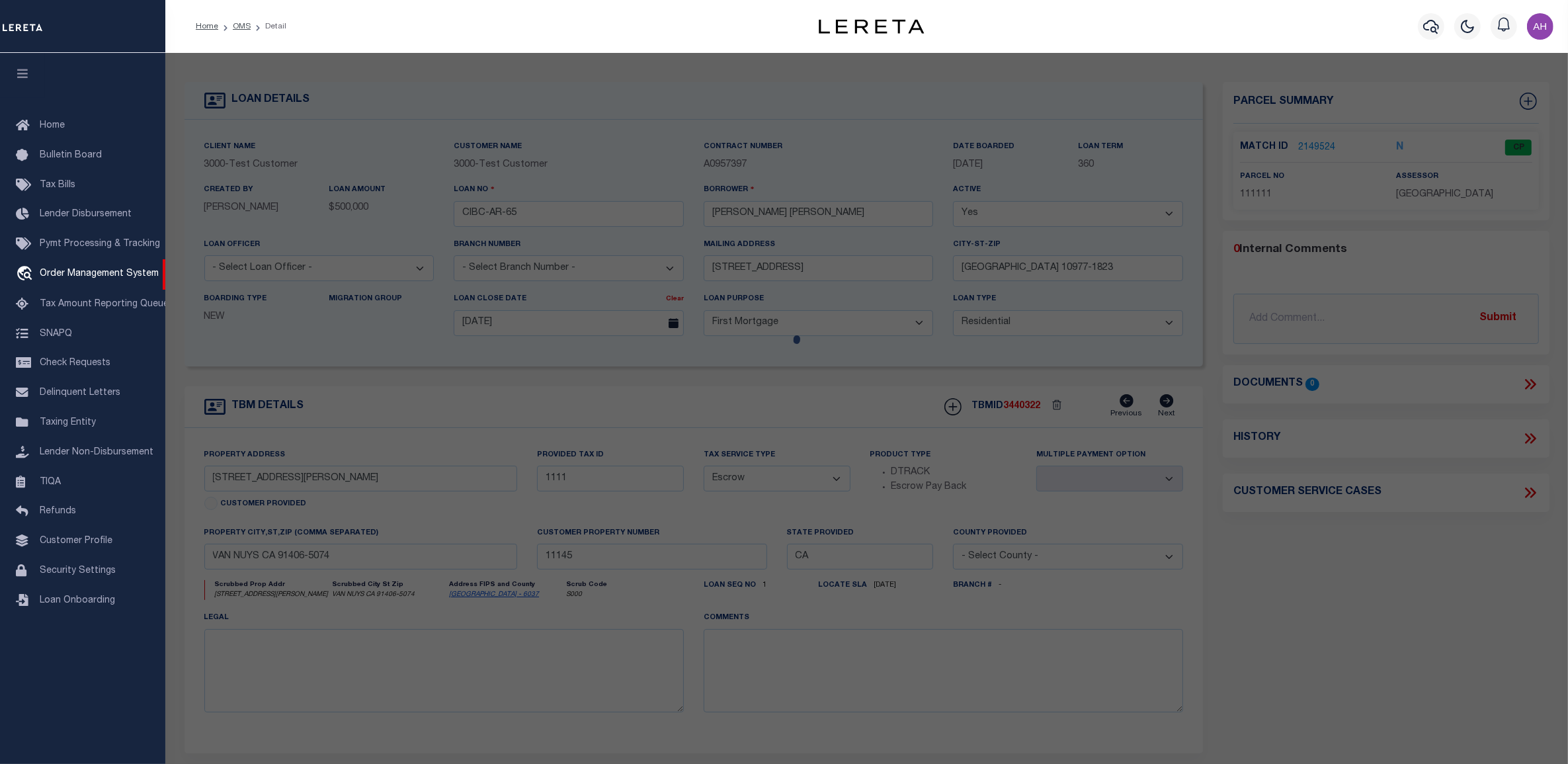
checkbox input "false"
select select "CP"
select select "ACT"
select select "TPW"
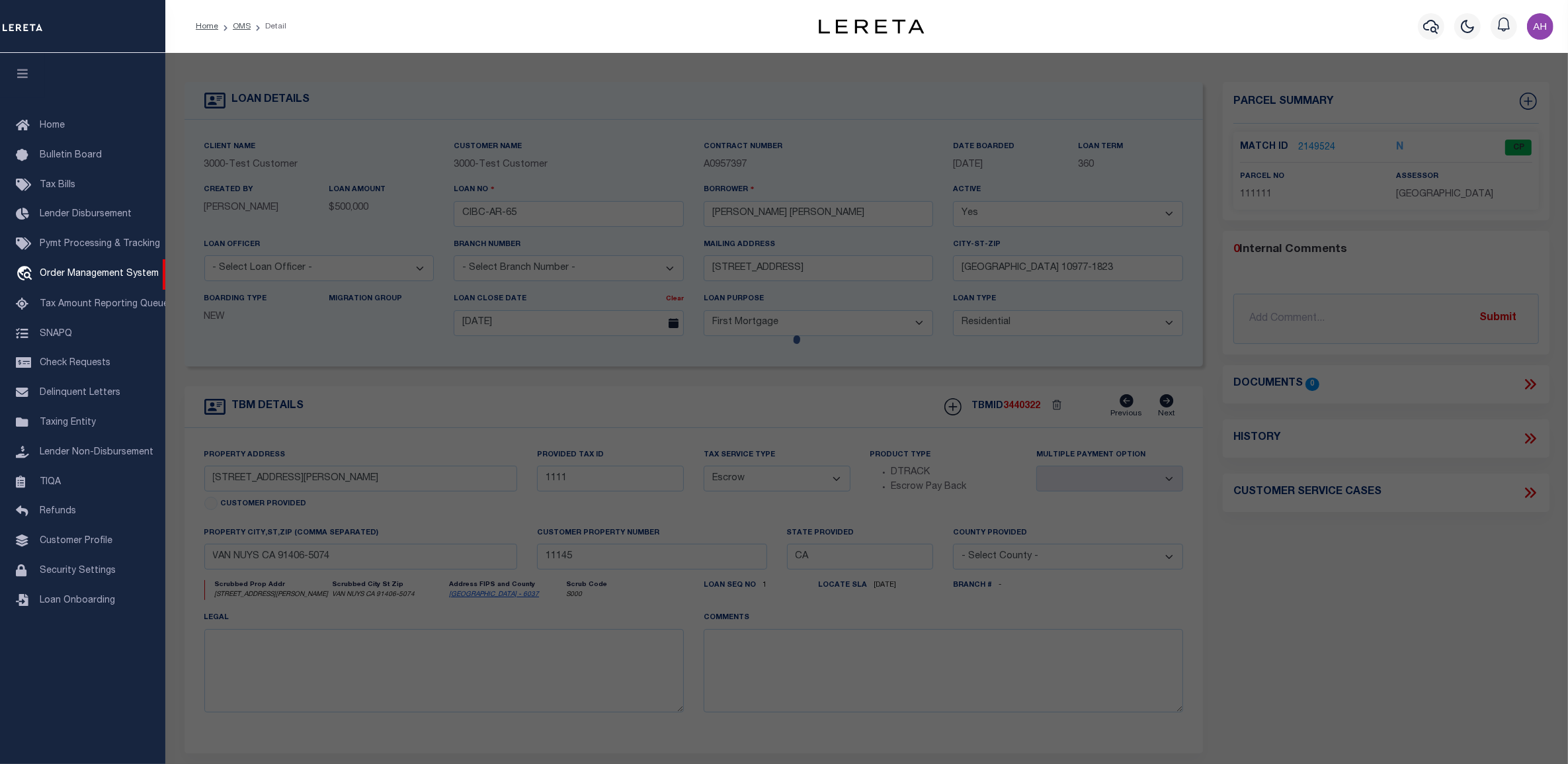
select select "ADD"
type input "[STREET_ADDRESS][PERSON_NAME]"
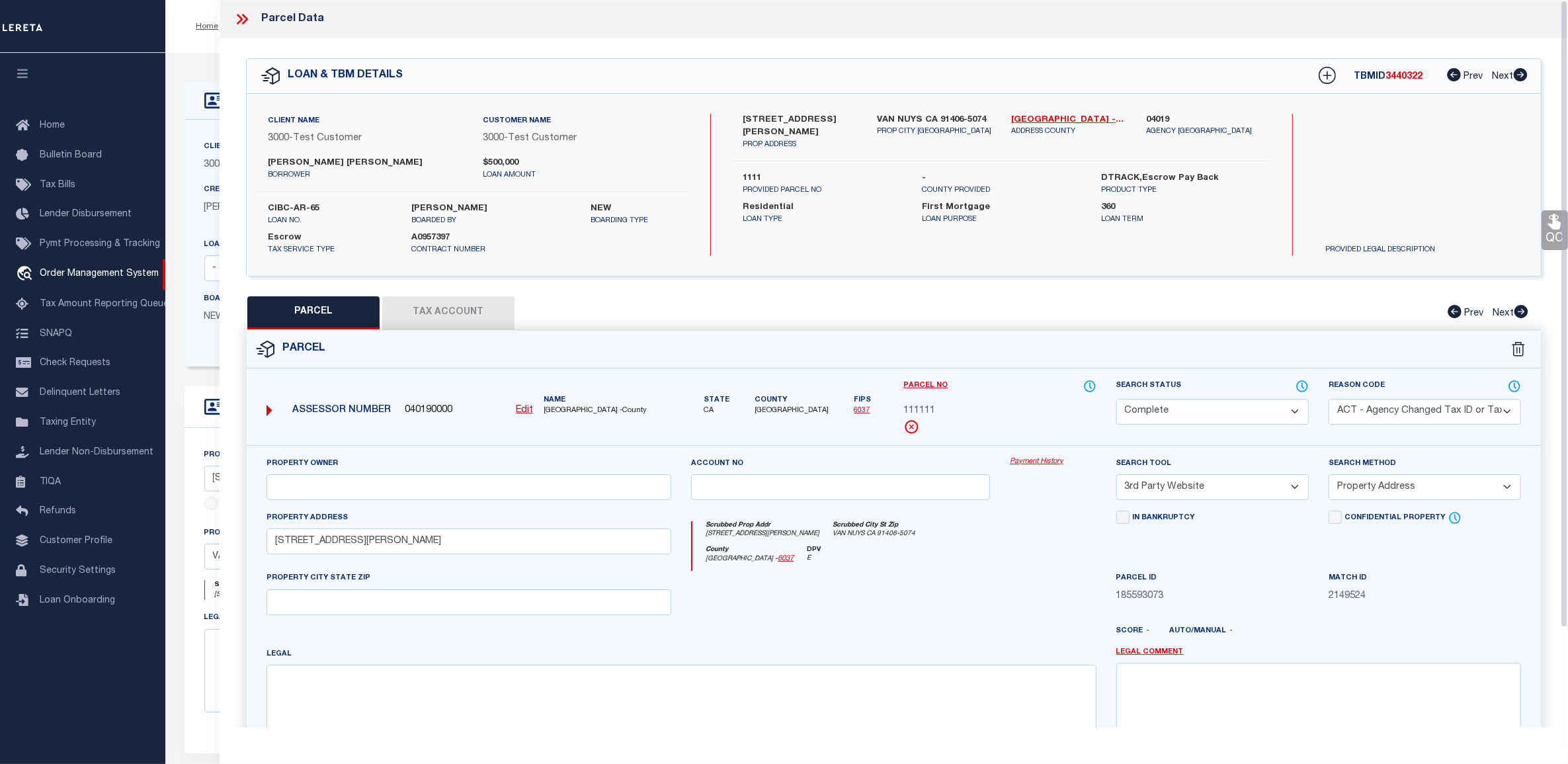
click at [457, 309] on button "Tax Account" at bounding box center [448, 312] width 133 height 33
select select "100"
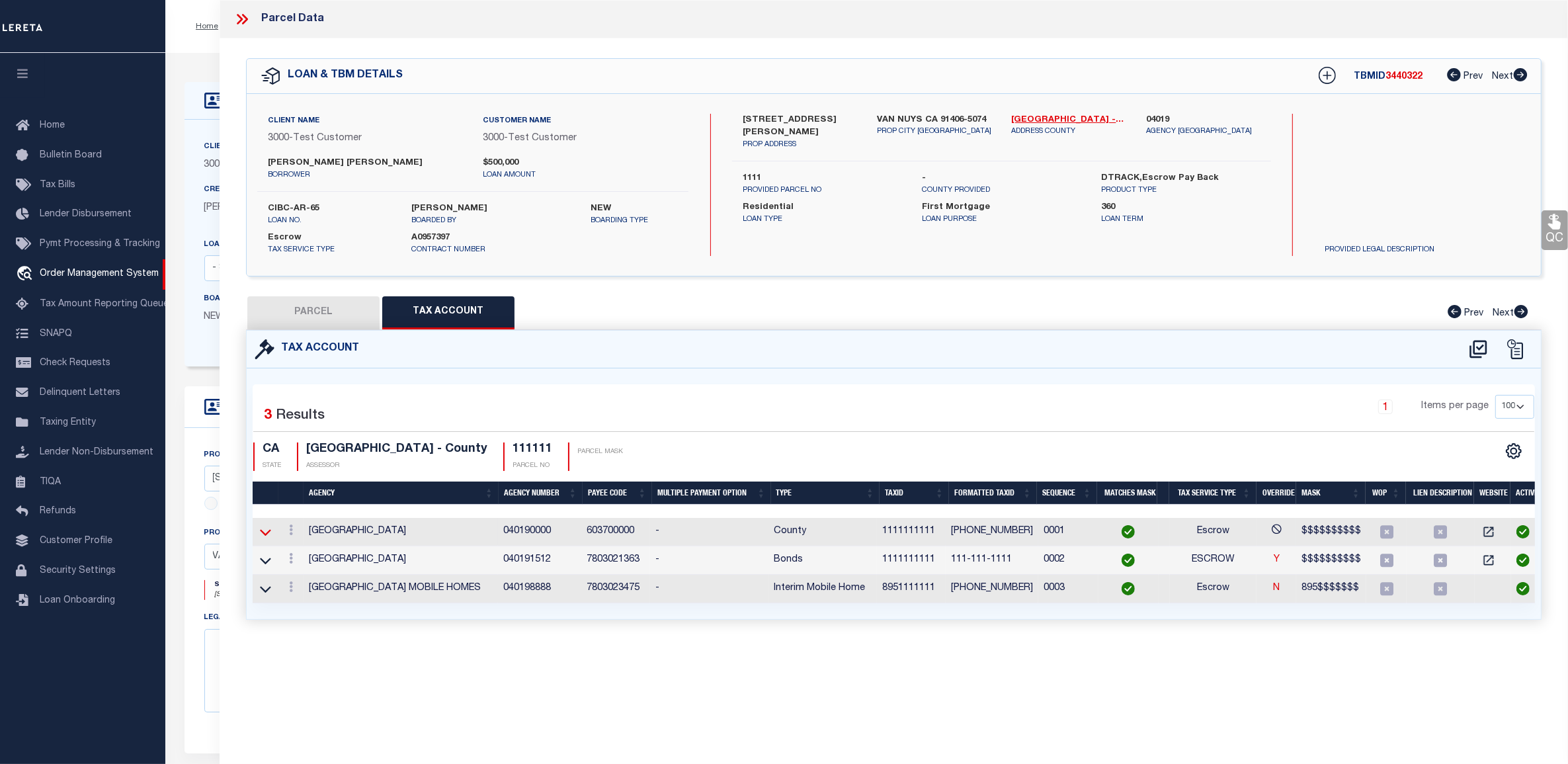
click at [270, 533] on icon at bounding box center [265, 532] width 11 height 14
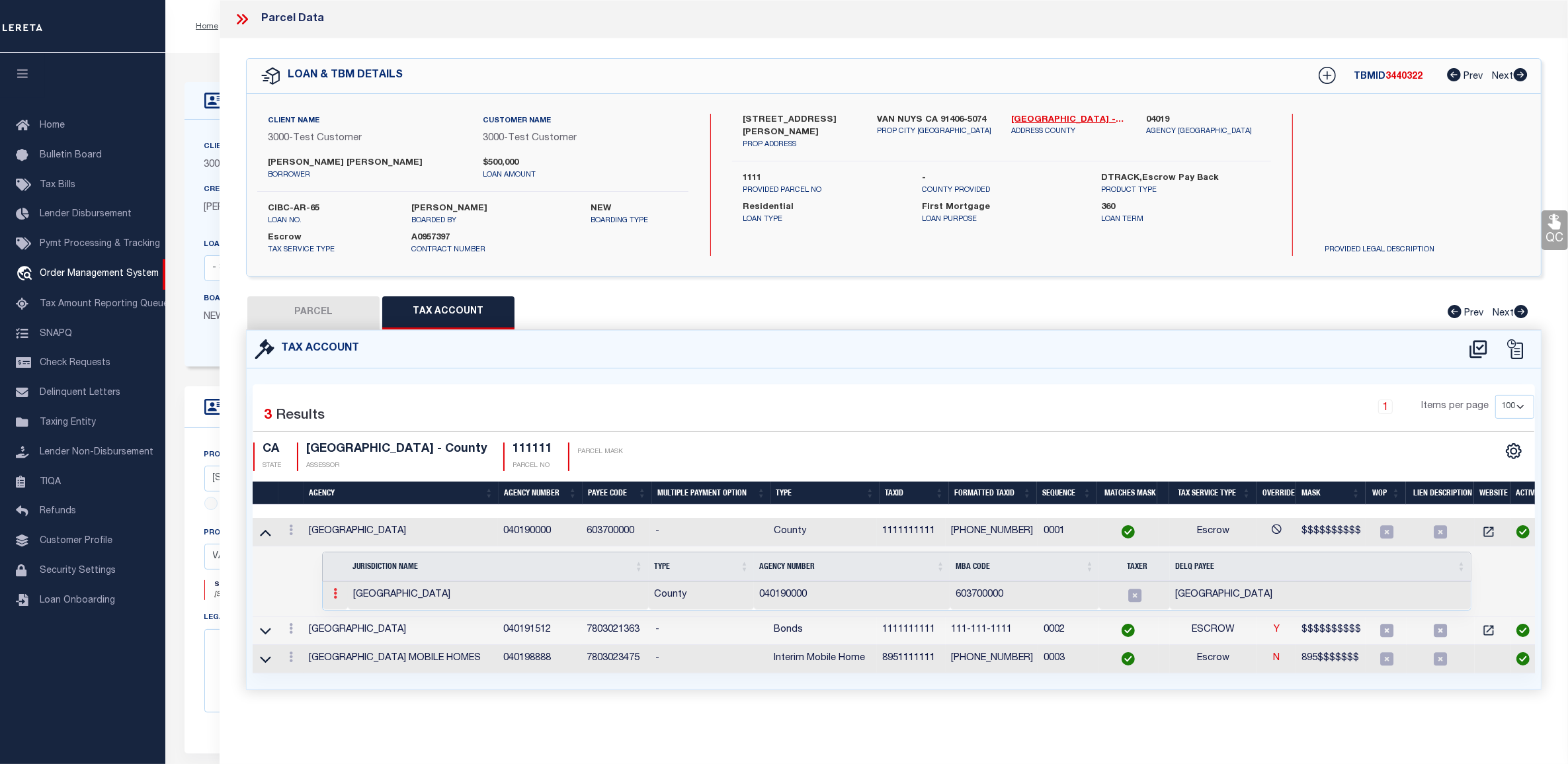
click at [335, 599] on icon at bounding box center [335, 593] width 4 height 11
click at [335, 589] on div at bounding box center [334, 595] width 15 height 16
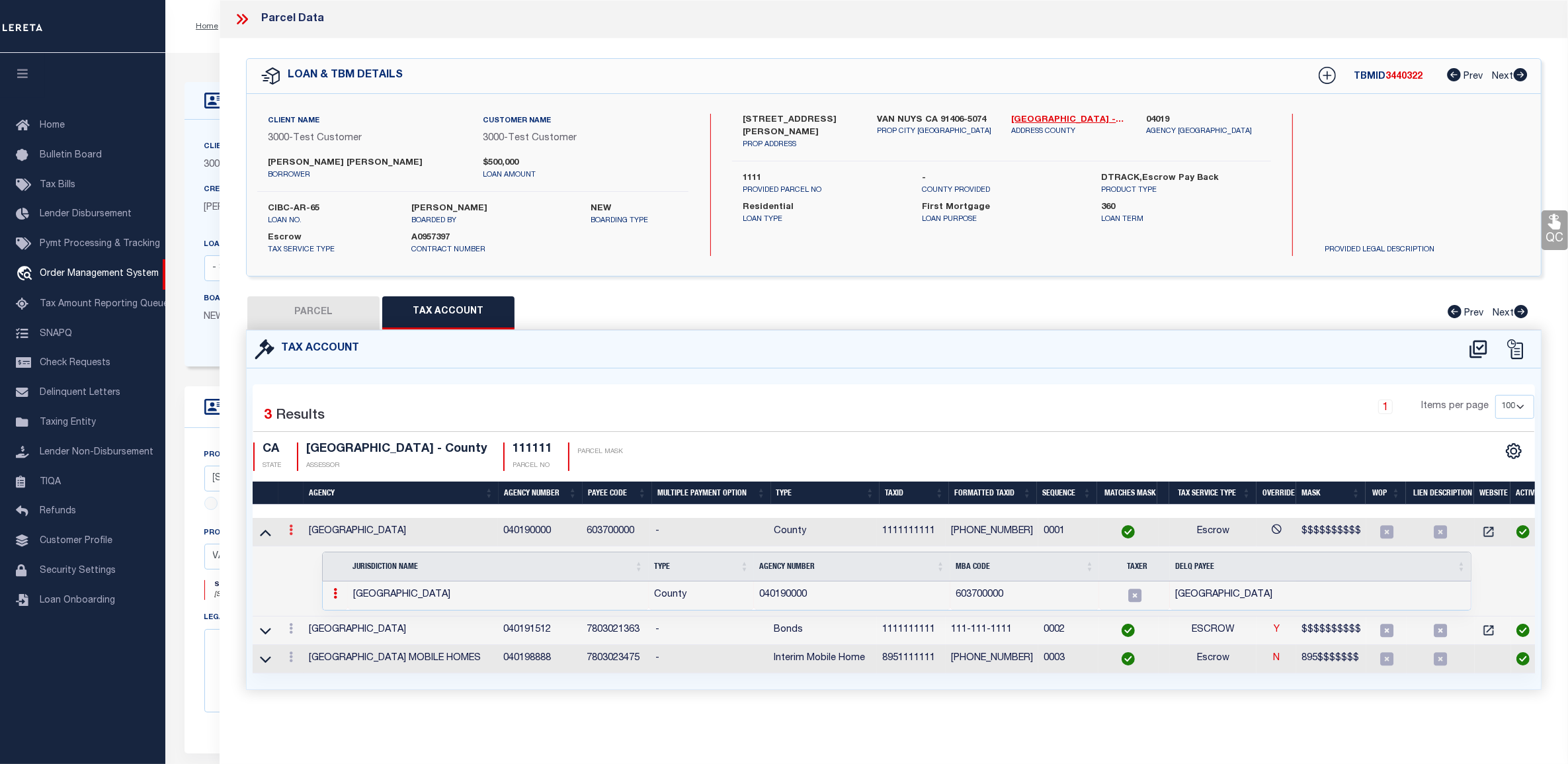
click at [294, 526] on link at bounding box center [291, 531] width 15 height 11
click at [305, 547] on icon "" at bounding box center [305, 550] width 10 height 10
type input "1111111111"
type textarea "$$$$$$$$$$"
checkbox input "true"
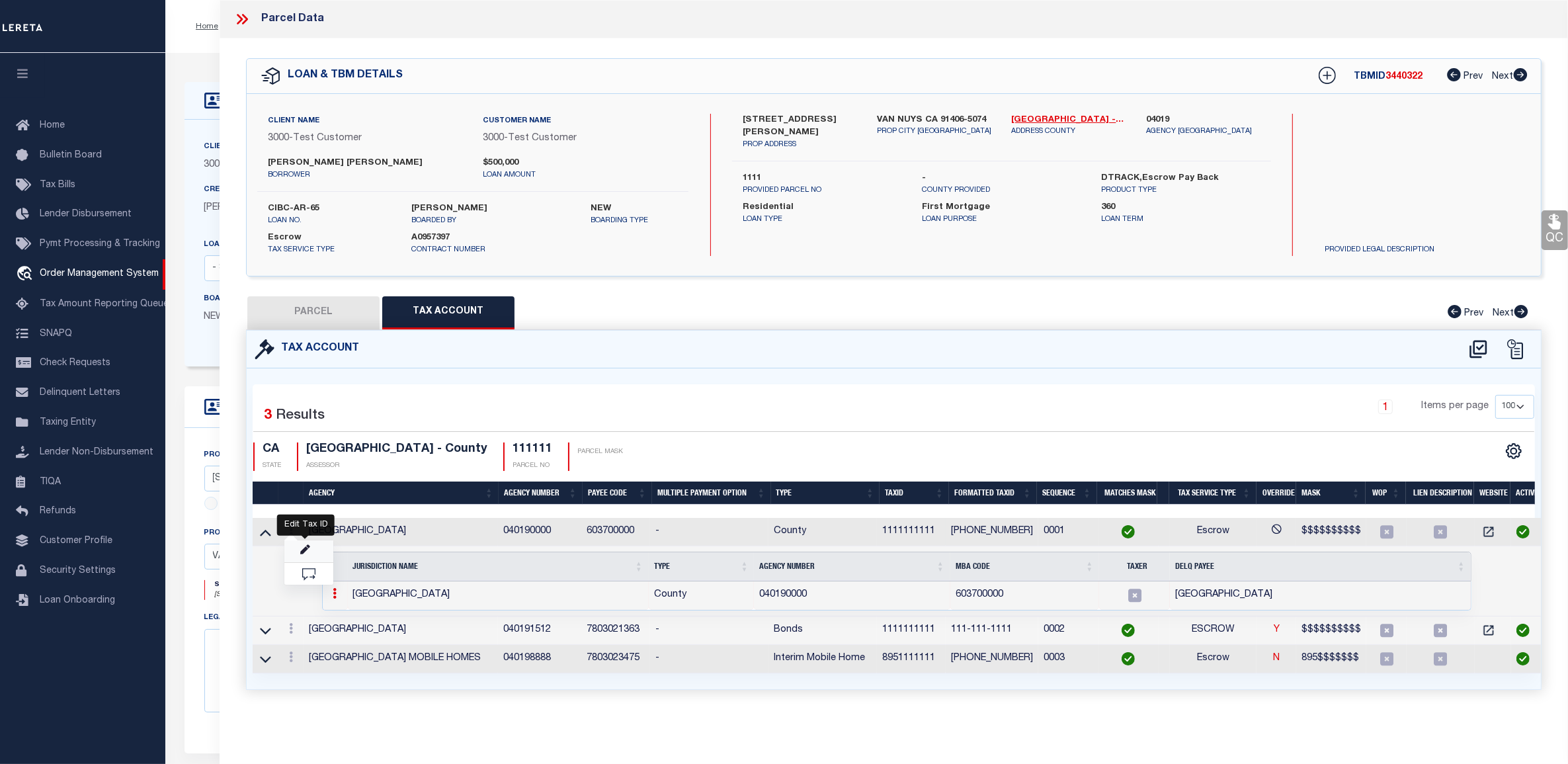
select select "ACT"
type input "XXXX-XXX-XXX"
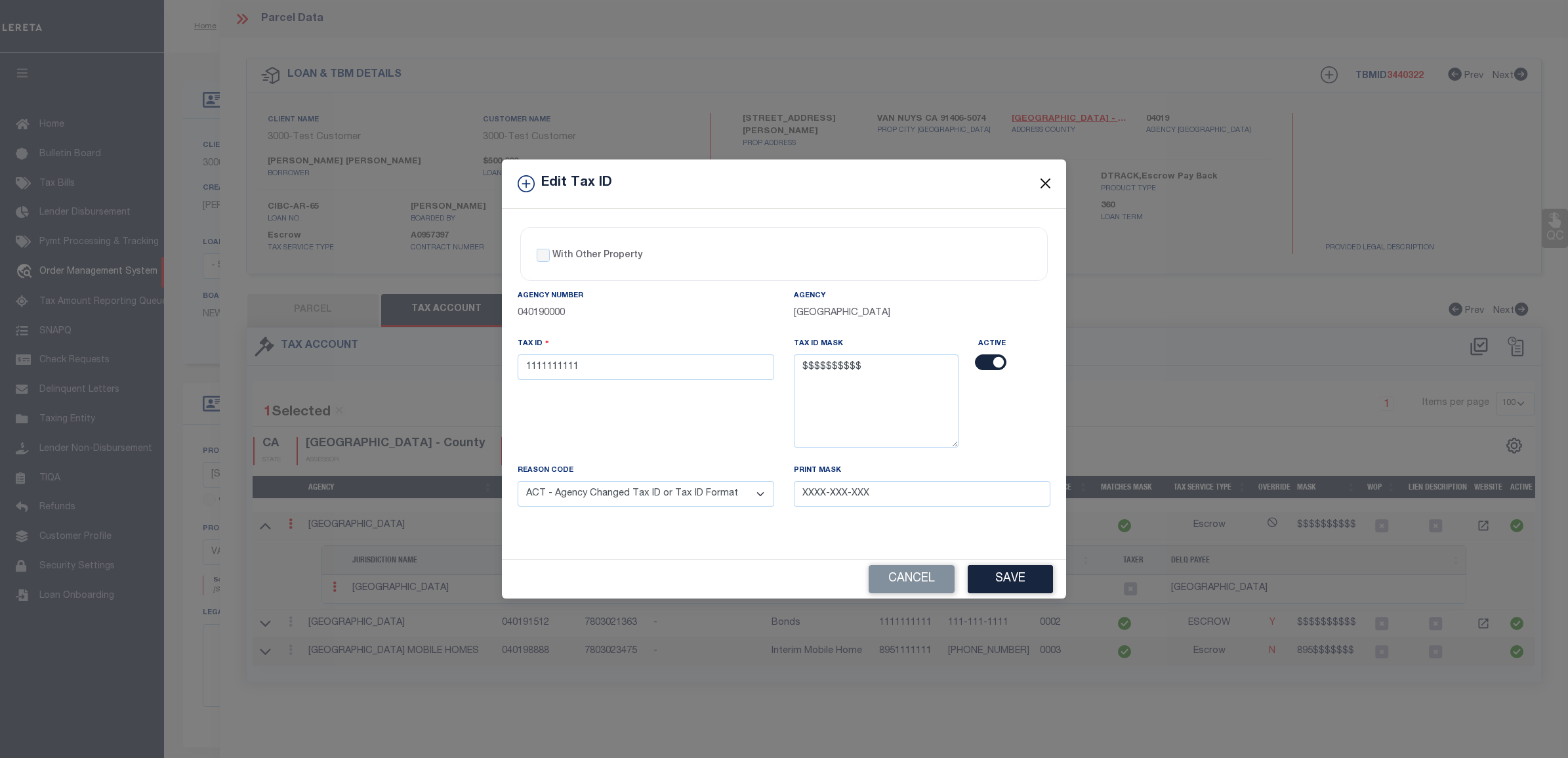
click at [1045, 175] on button "Close" at bounding box center [1046, 183] width 17 height 17
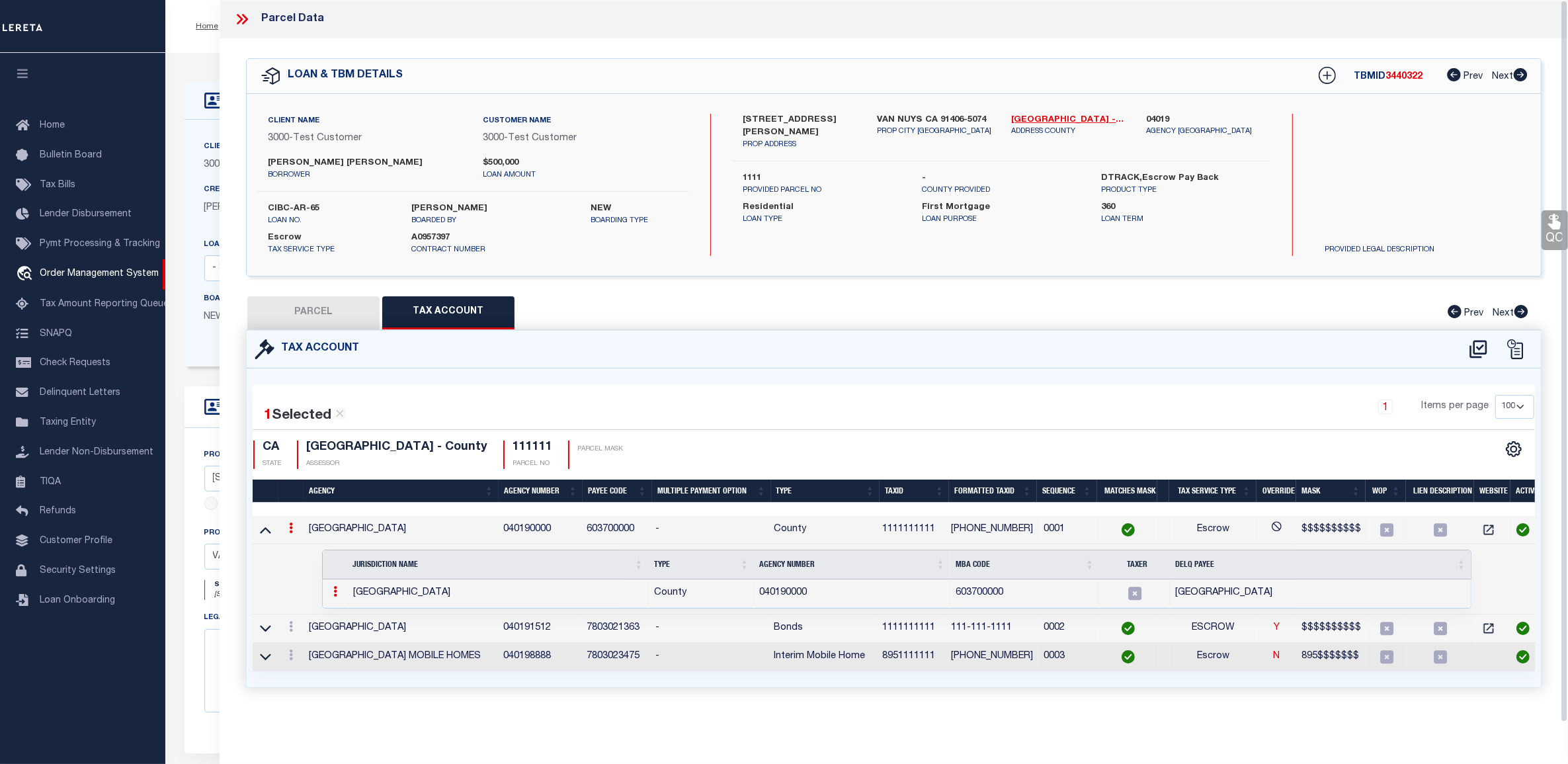
click at [324, 312] on button "PARCEL" at bounding box center [314, 312] width 133 height 33
select select "AS"
select select
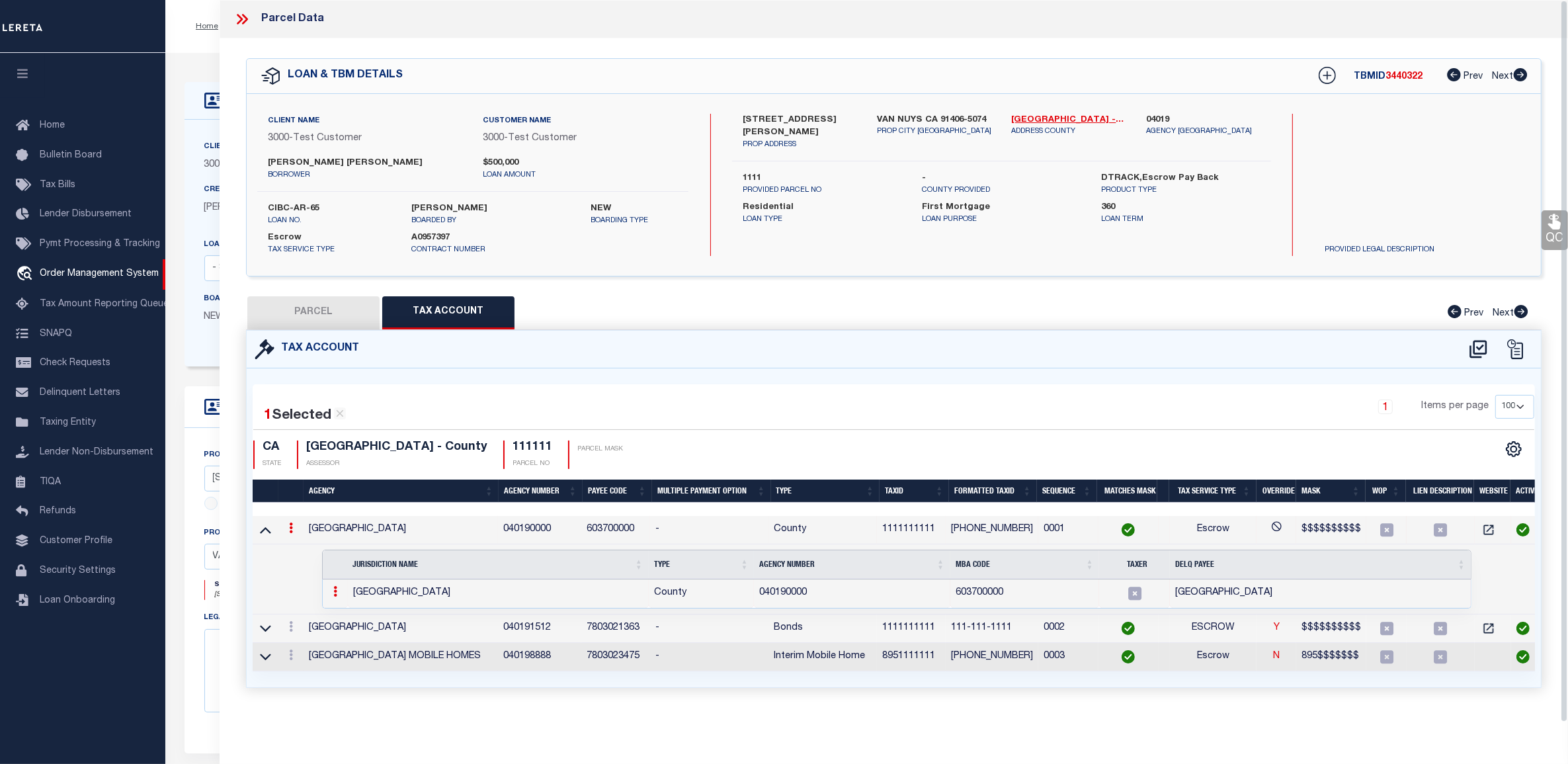
checkbox input "false"
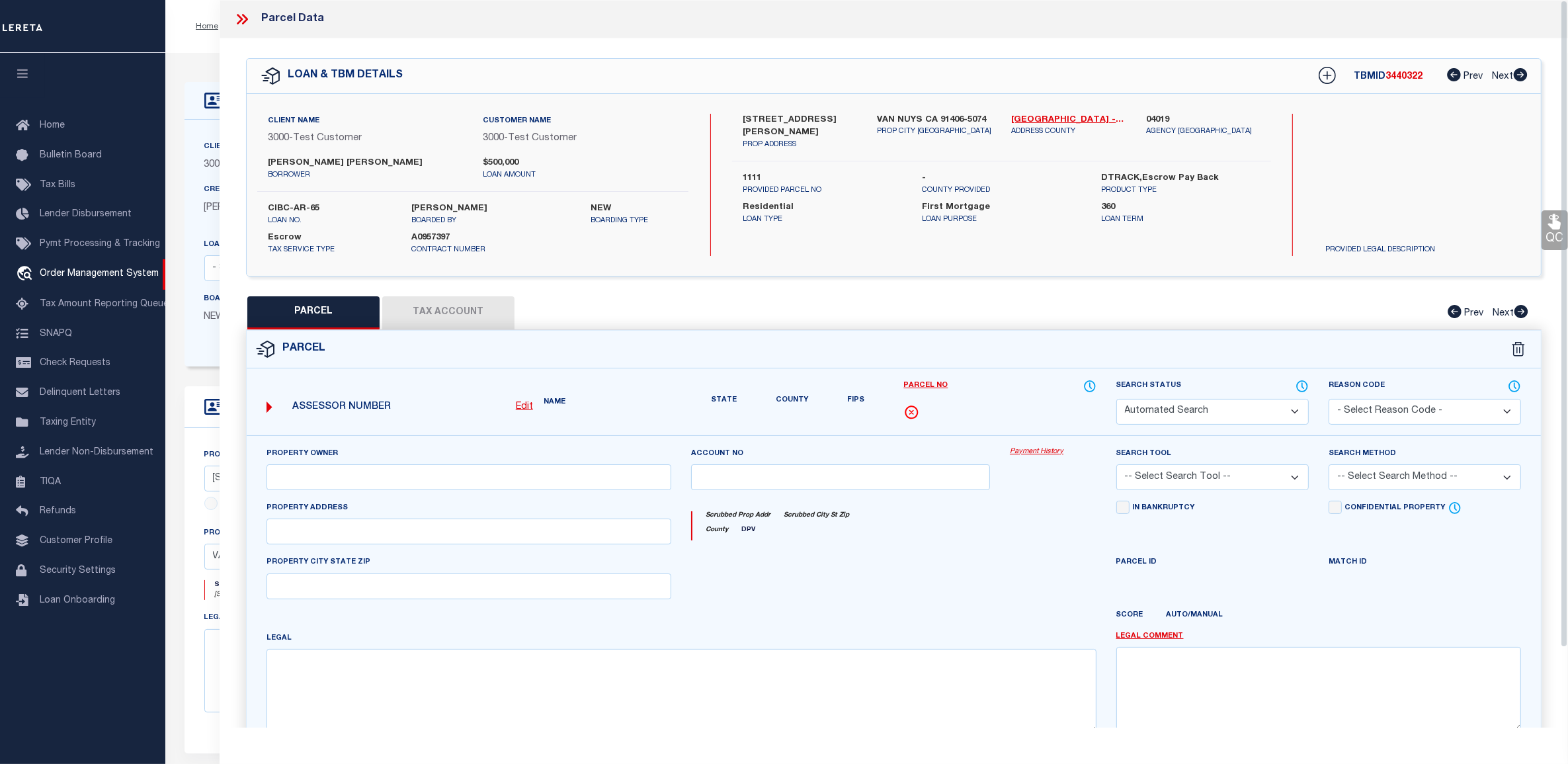
select select "CP"
select select "ACT"
select select "TPW"
select select "ADD"
type input "6925 HASKELL AVE"
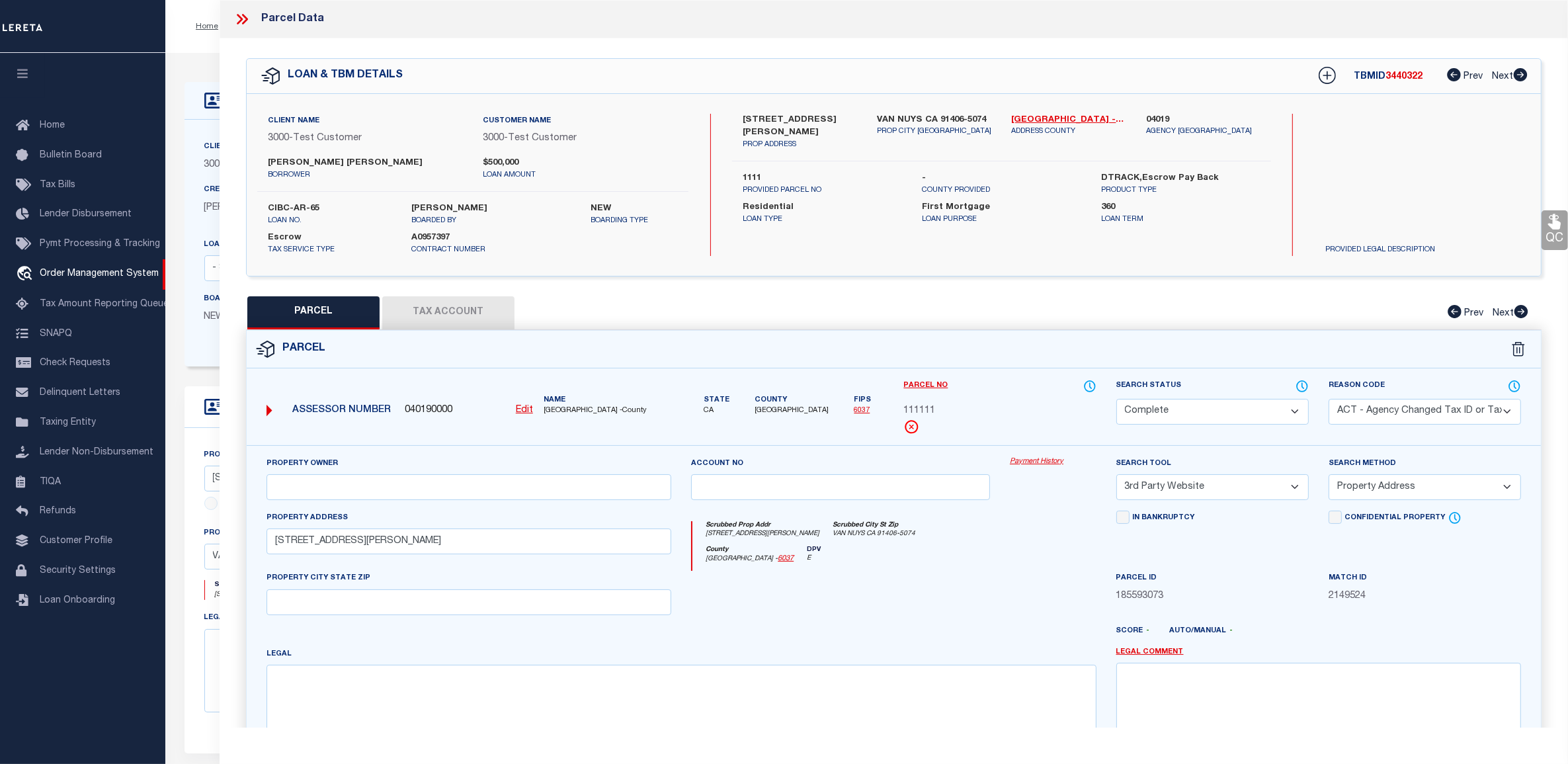
click at [1042, 460] on link "Payment History" at bounding box center [1054, 461] width 87 height 11
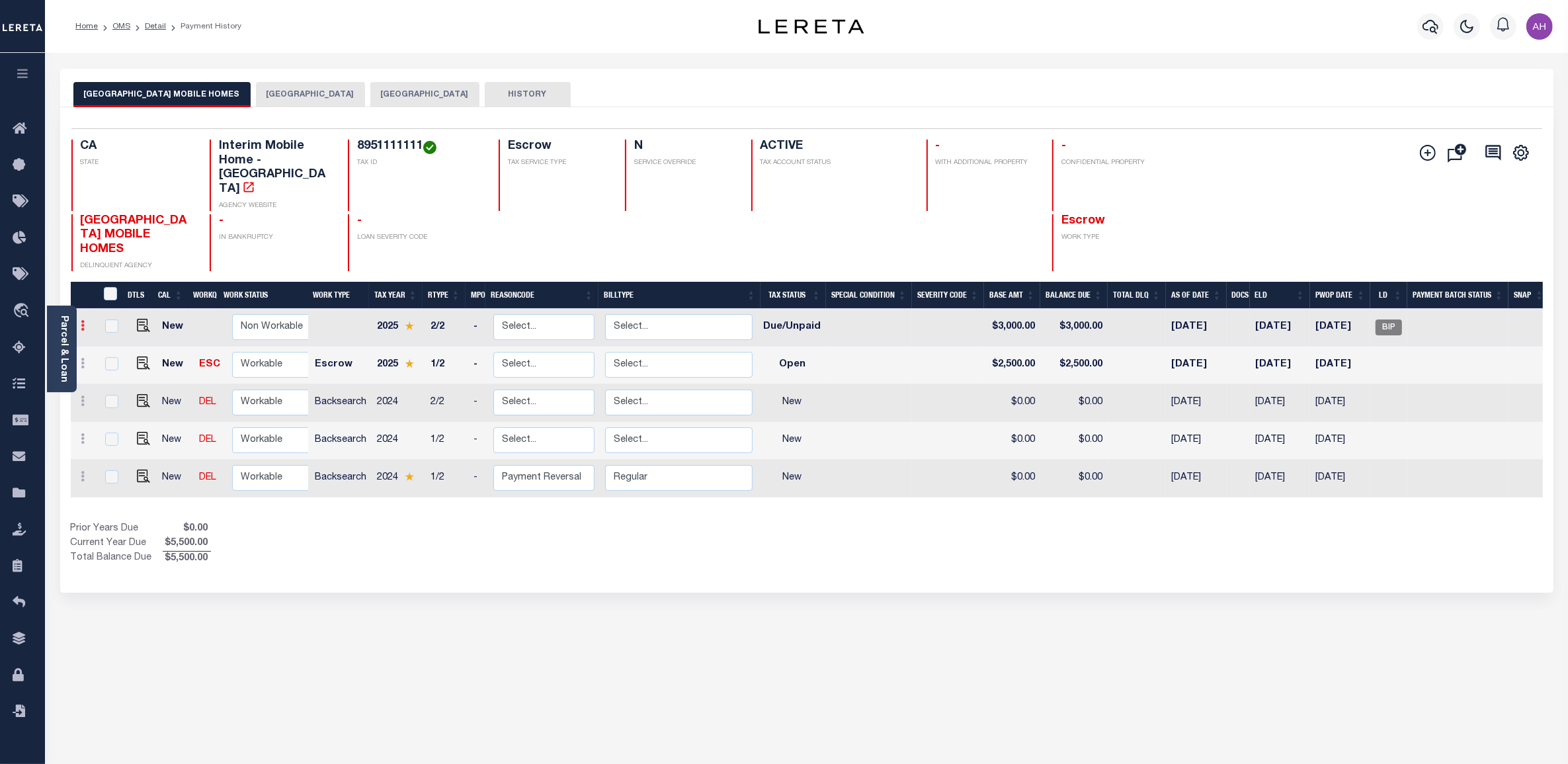
click at [83, 320] on icon at bounding box center [83, 325] width 4 height 11
click at [117, 342] on img at bounding box center [114, 348] width 13 height 13
checkbox input "true"
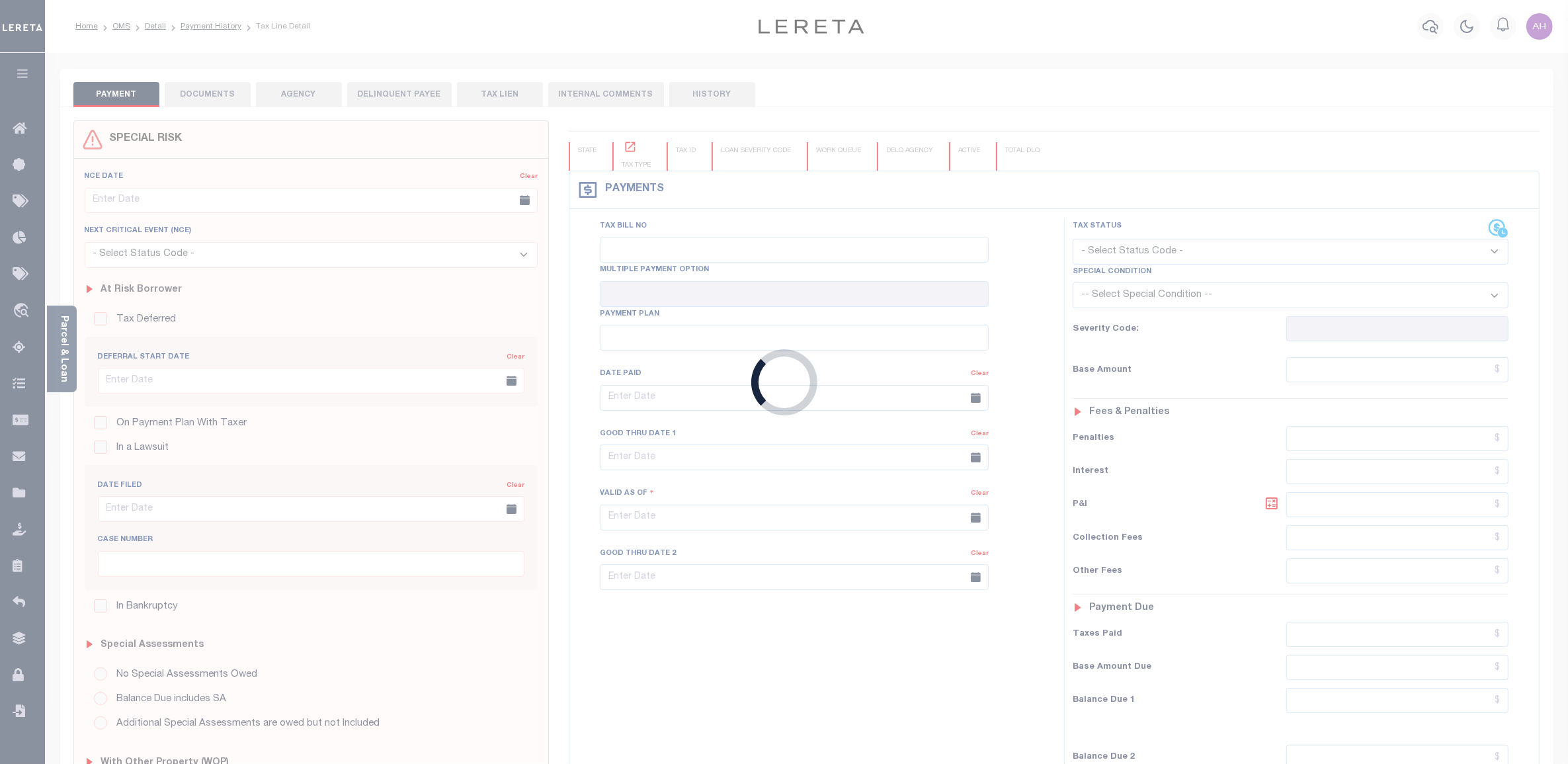
type input "[DATE]"
select select "DUE"
type input "$3,000"
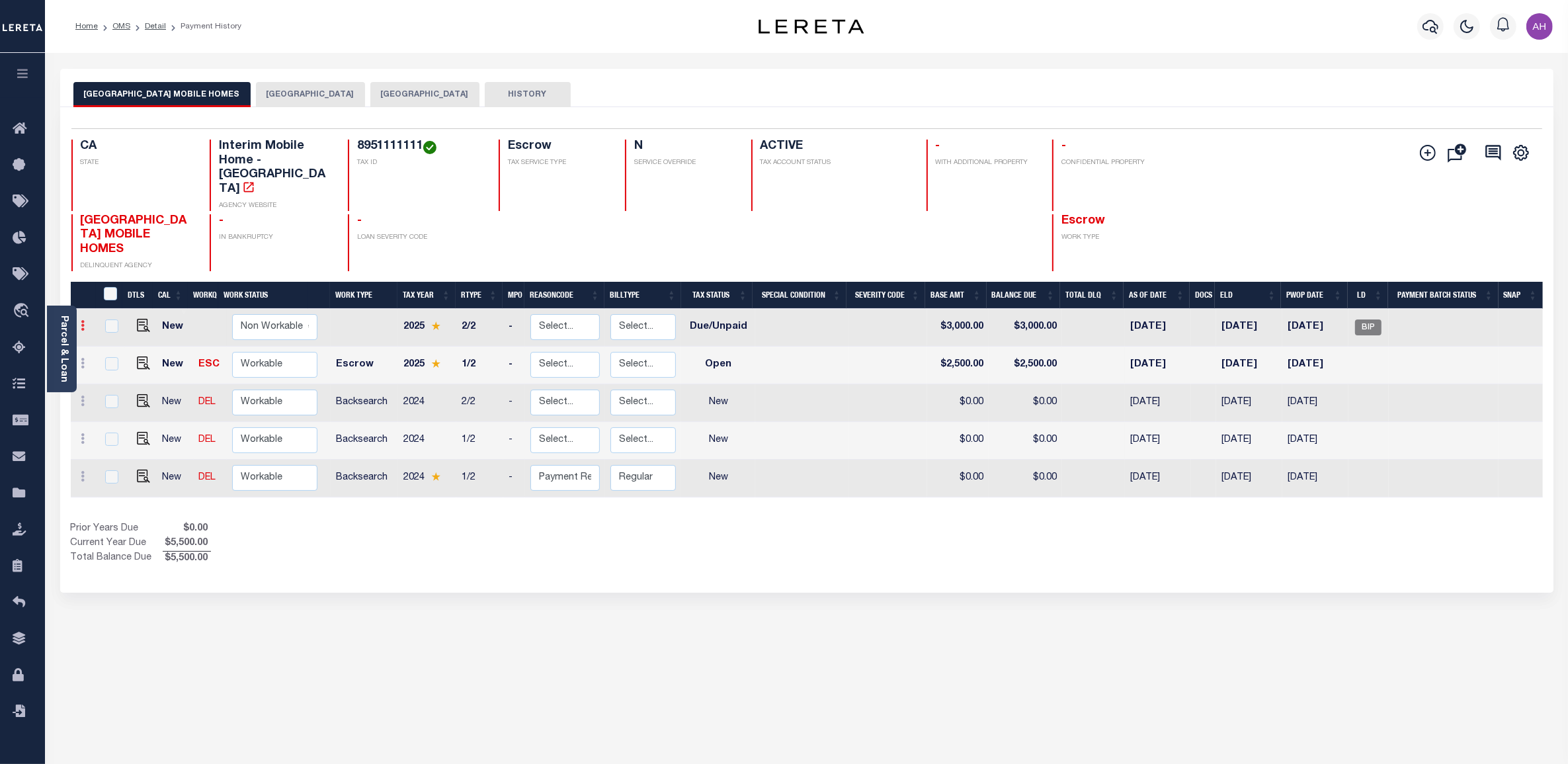
click at [86, 322] on link at bounding box center [83, 327] width 15 height 11
click at [117, 364] on img at bounding box center [114, 371] width 13 height 14
select select "DUE"
type input "$3,000.00"
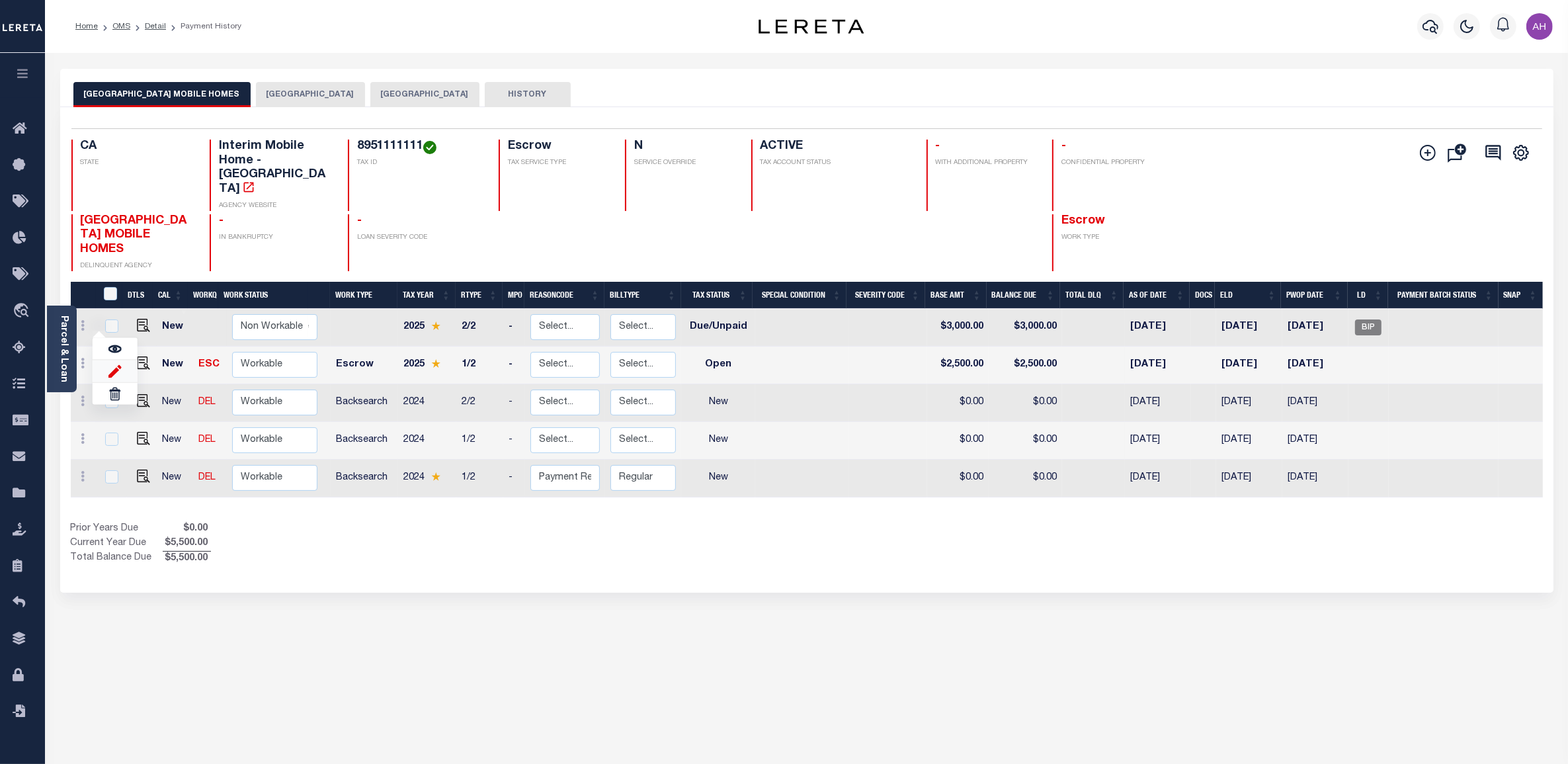
type input "[DATE]"
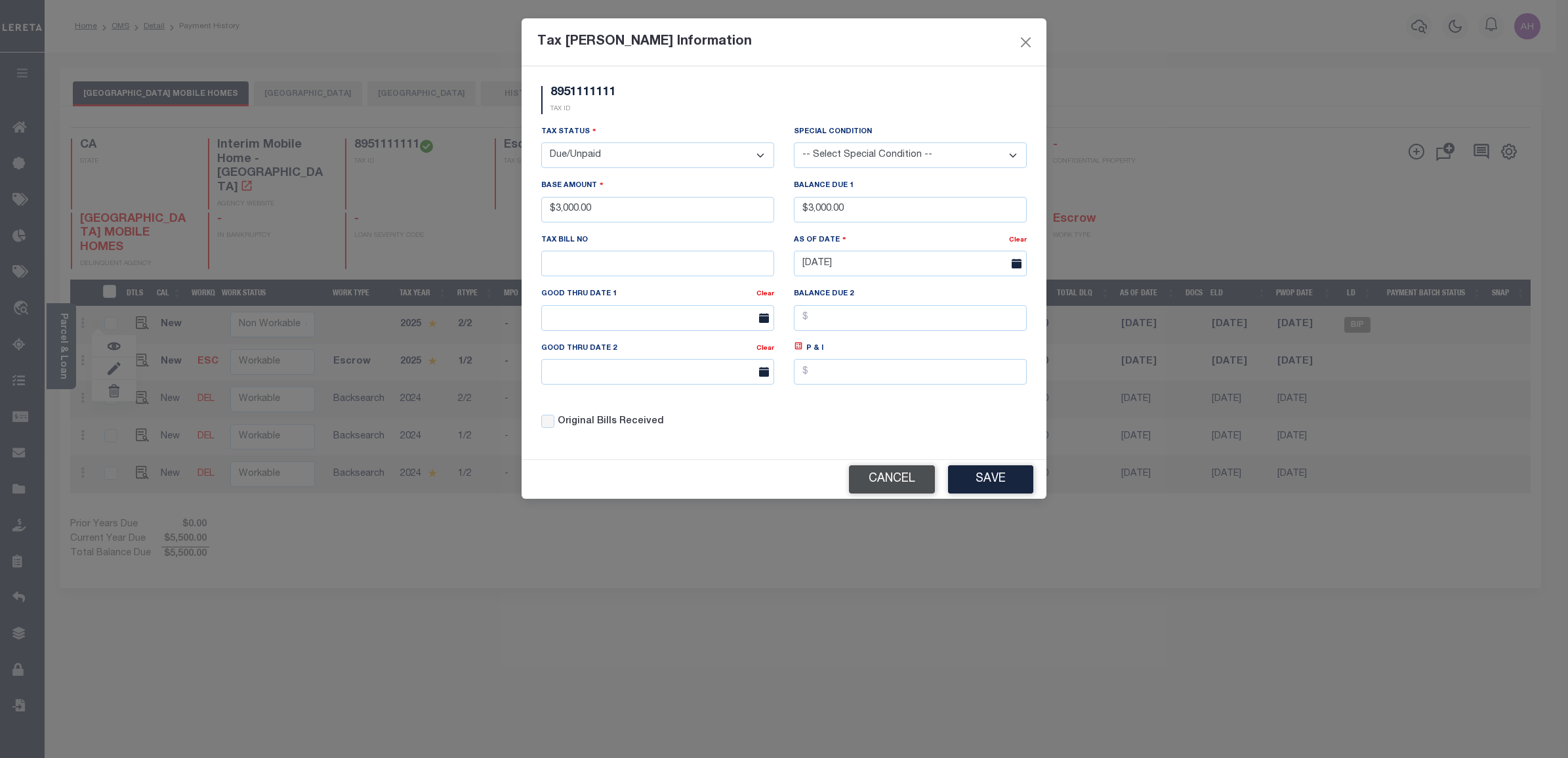
click at [892, 488] on button "Cancel" at bounding box center [892, 479] width 86 height 28
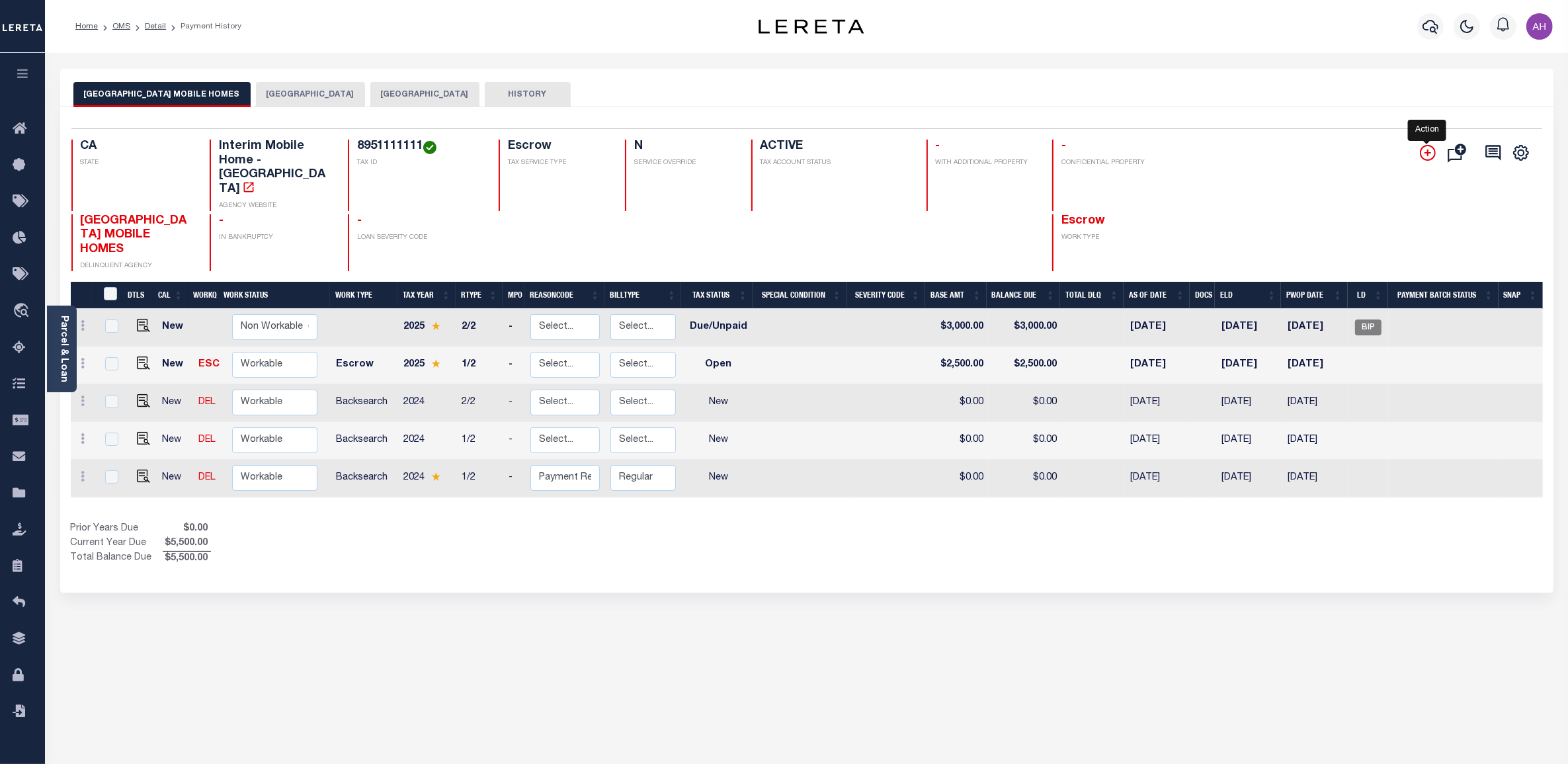
click at [1425, 153] on icon "" at bounding box center [1428, 152] width 7 height 7
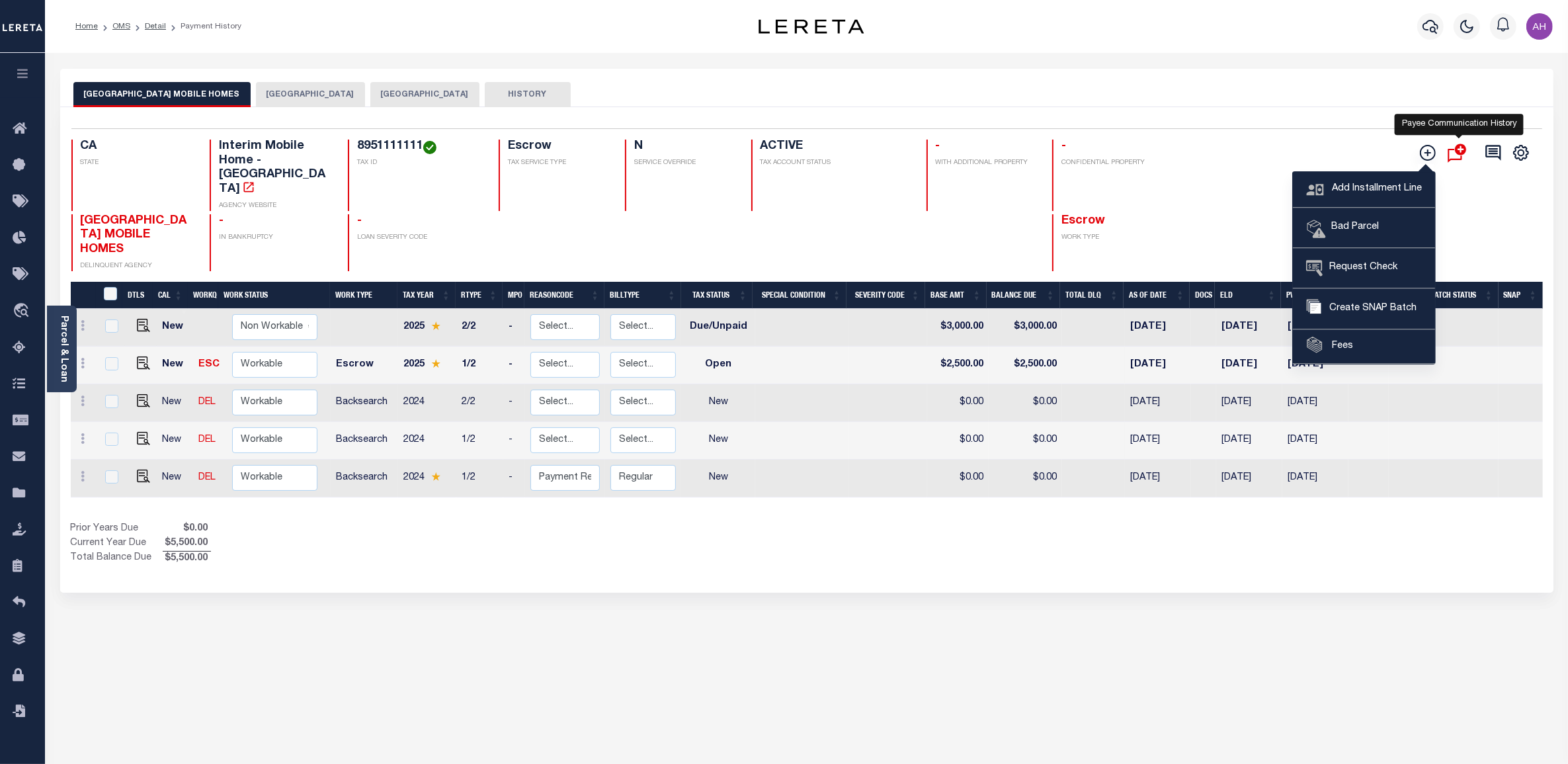
click at [1458, 154] on icon "" at bounding box center [1460, 149] width 12 height 12
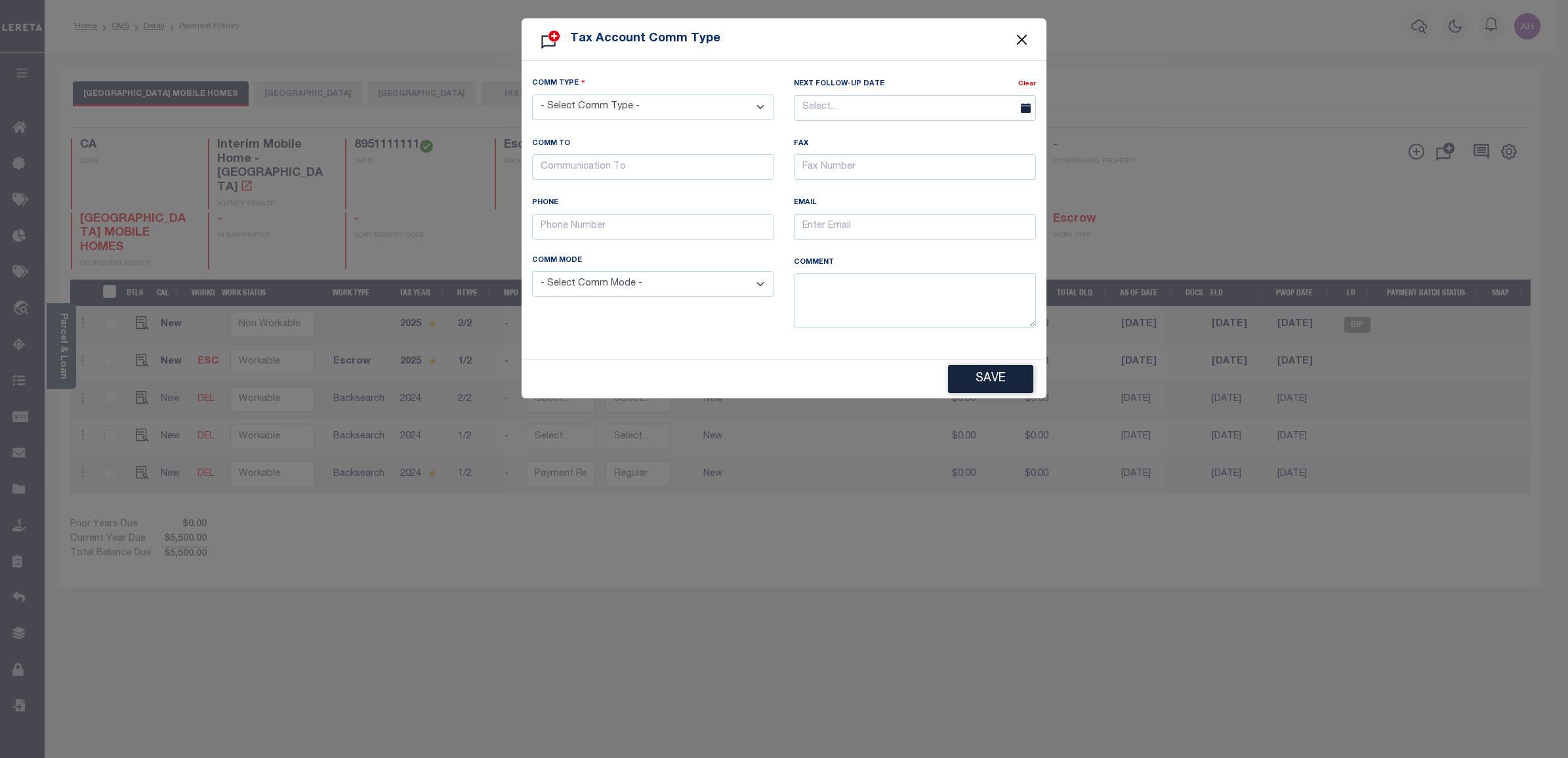
click at [1020, 38] on button "Close" at bounding box center [1022, 38] width 17 height 17
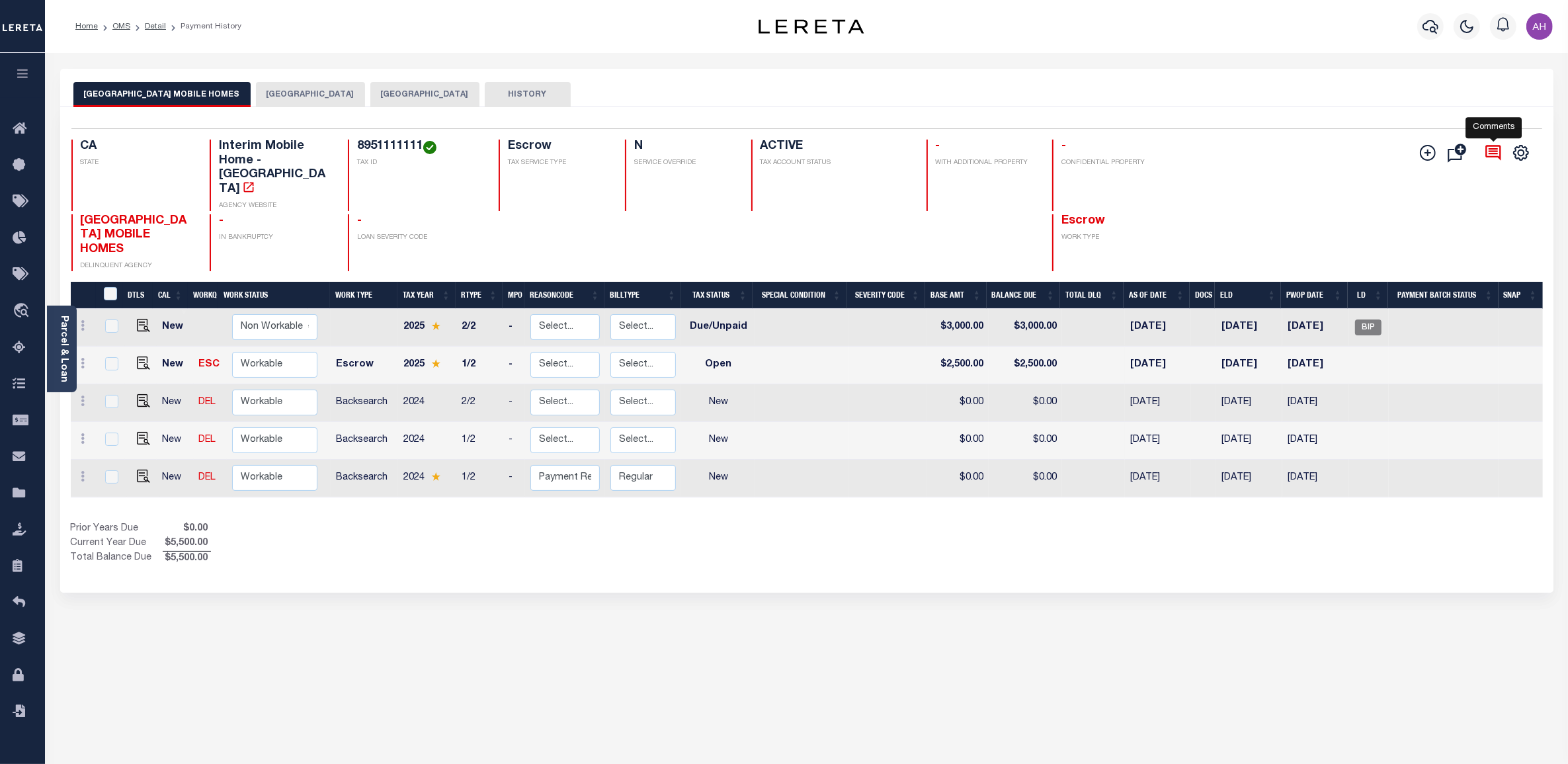
click at [1492, 147] on icon at bounding box center [1493, 152] width 19 height 19
click at [137, 319] on img "" at bounding box center [142, 325] width 13 height 13
checkbox input "true"
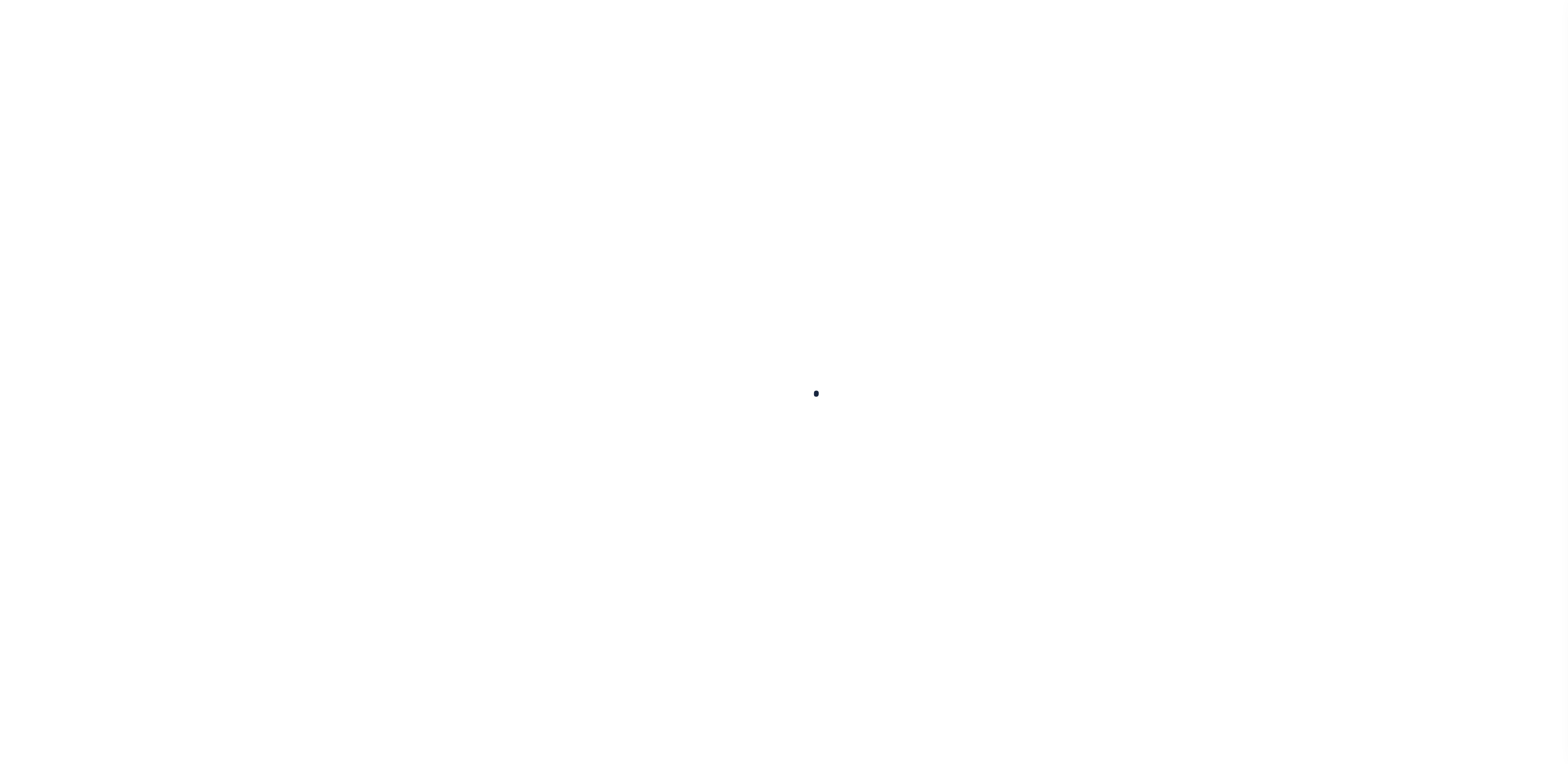
select select "DUE"
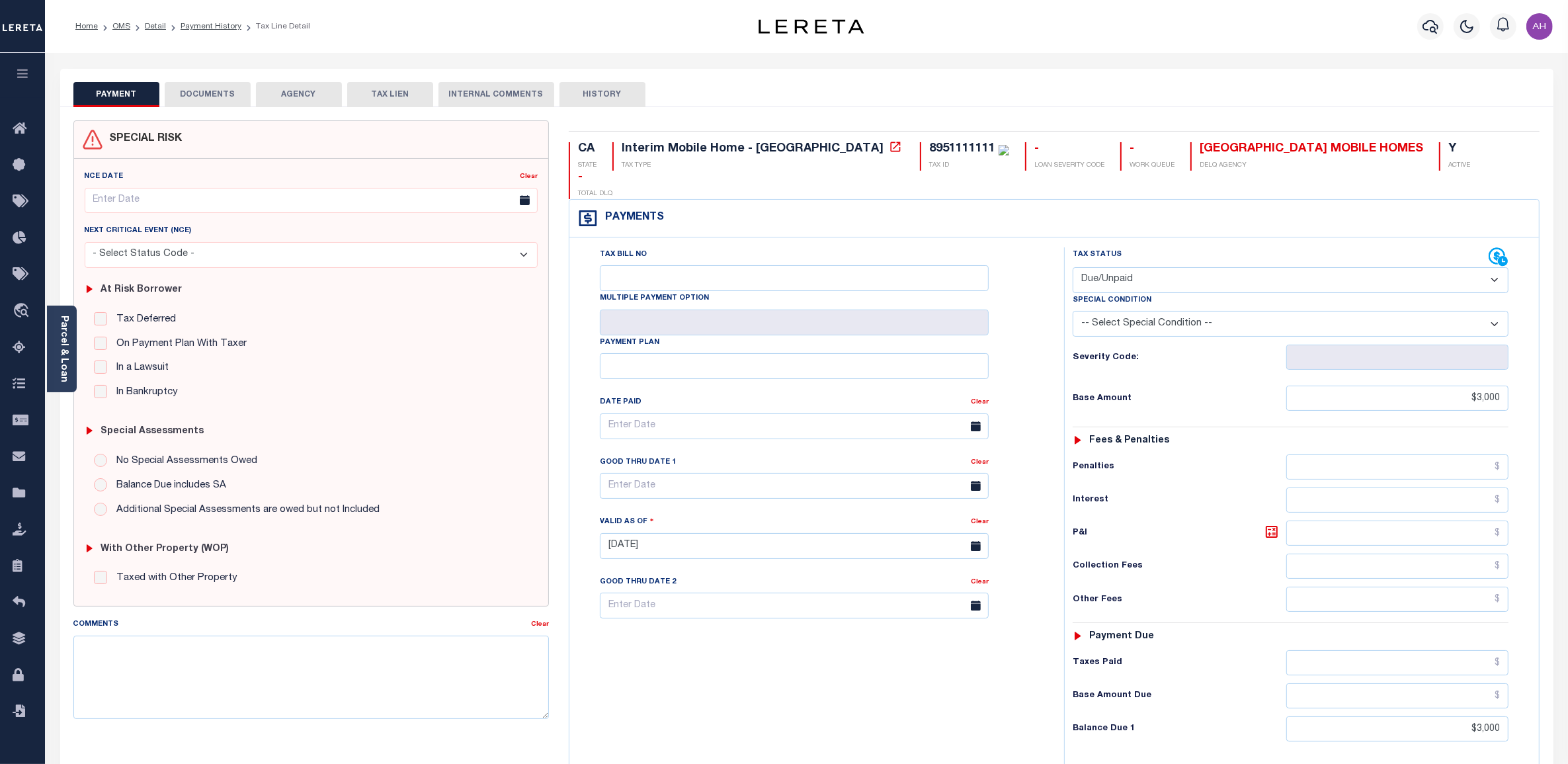
click at [223, 90] on button "DOCUMENTS" at bounding box center [207, 94] width 86 height 25
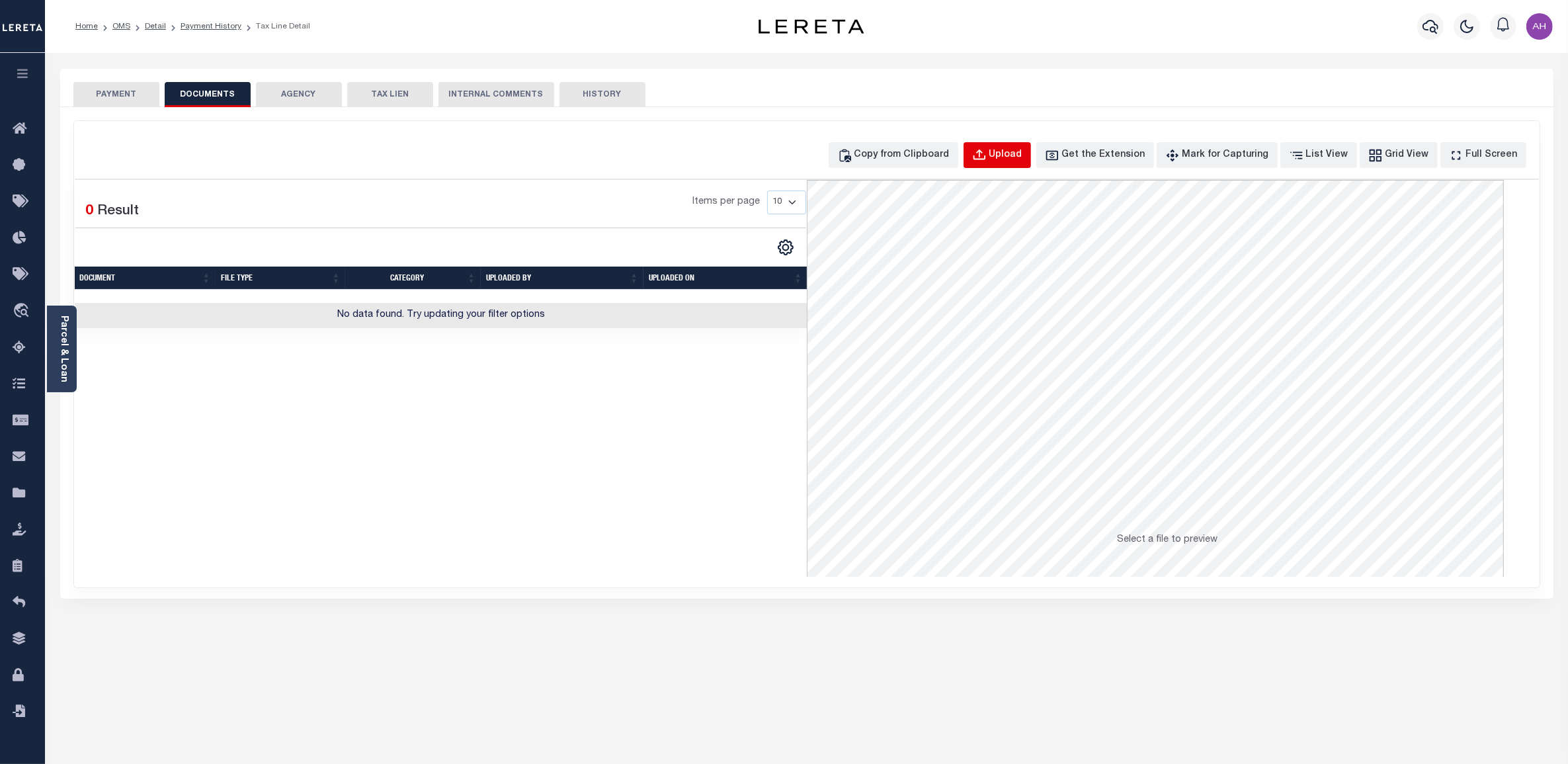
click at [1018, 162] on div "Upload" at bounding box center [1005, 155] width 33 height 15
select select "POP"
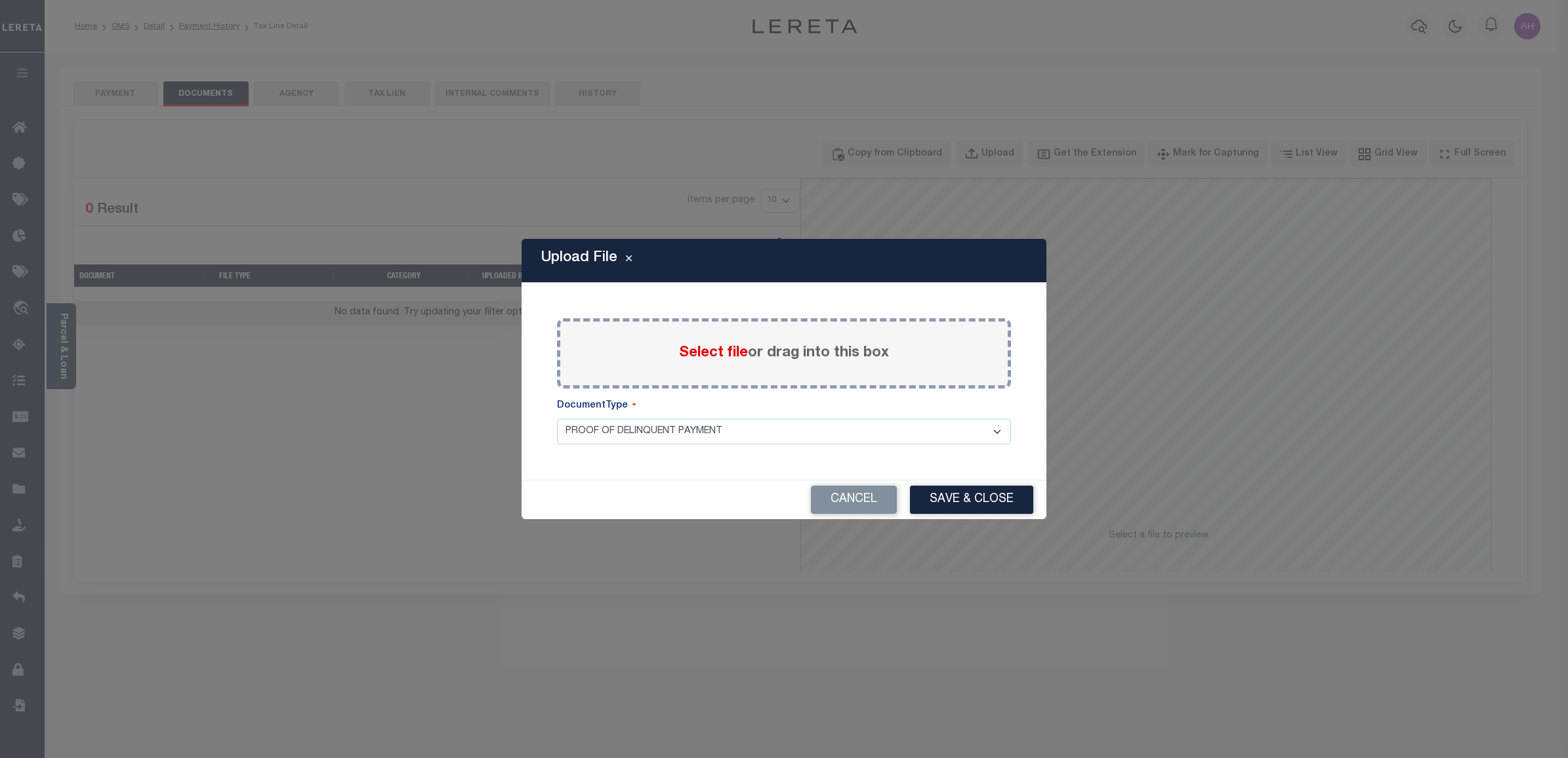
click at [715, 346] on span "Select file" at bounding box center [714, 352] width 69 height 15
click at [0, 0] on input "Select file or drag into this box" at bounding box center [0, 0] width 0 height 0
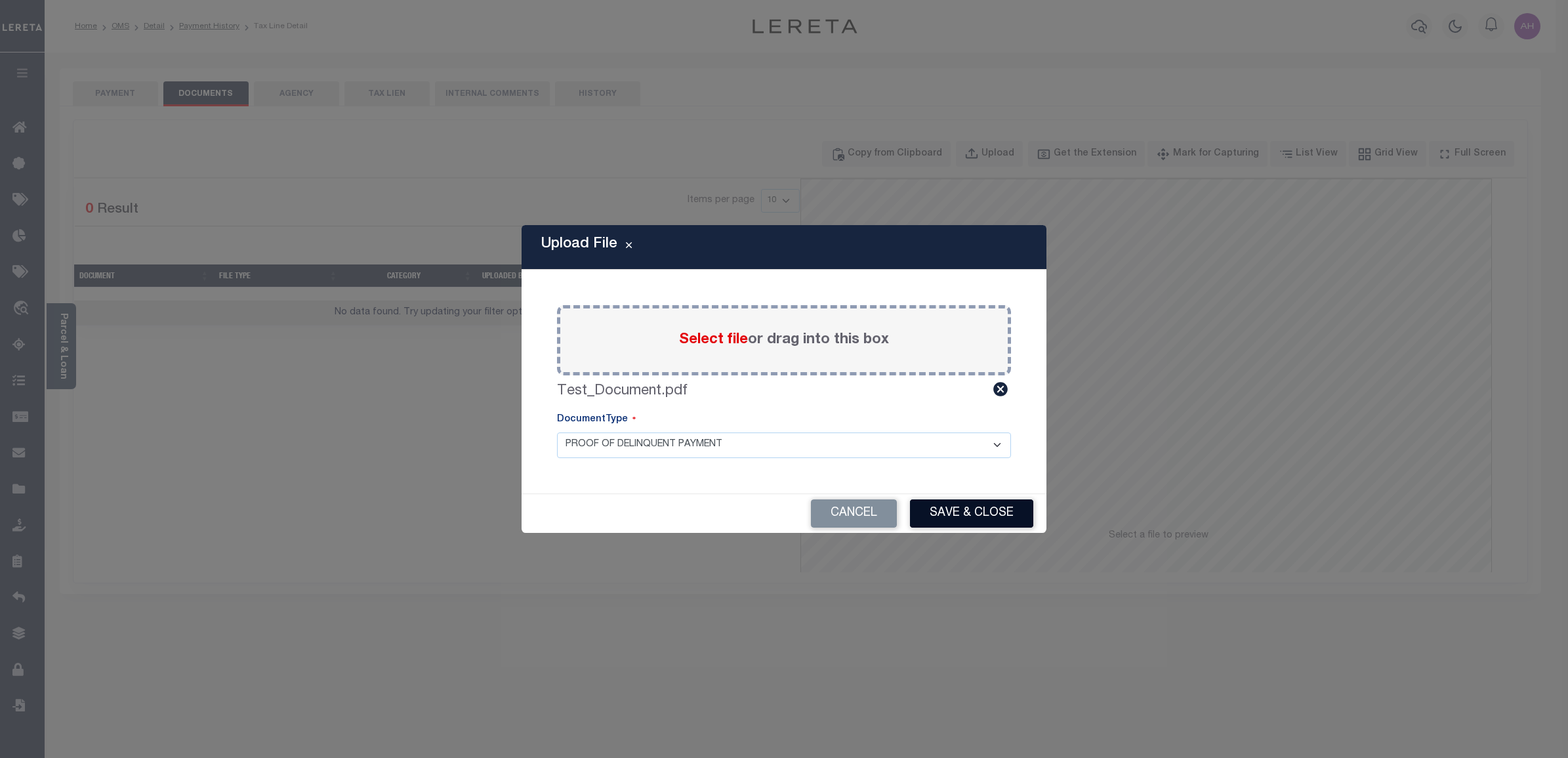
click at [996, 521] on button "Save & Close" at bounding box center [972, 514] width 124 height 28
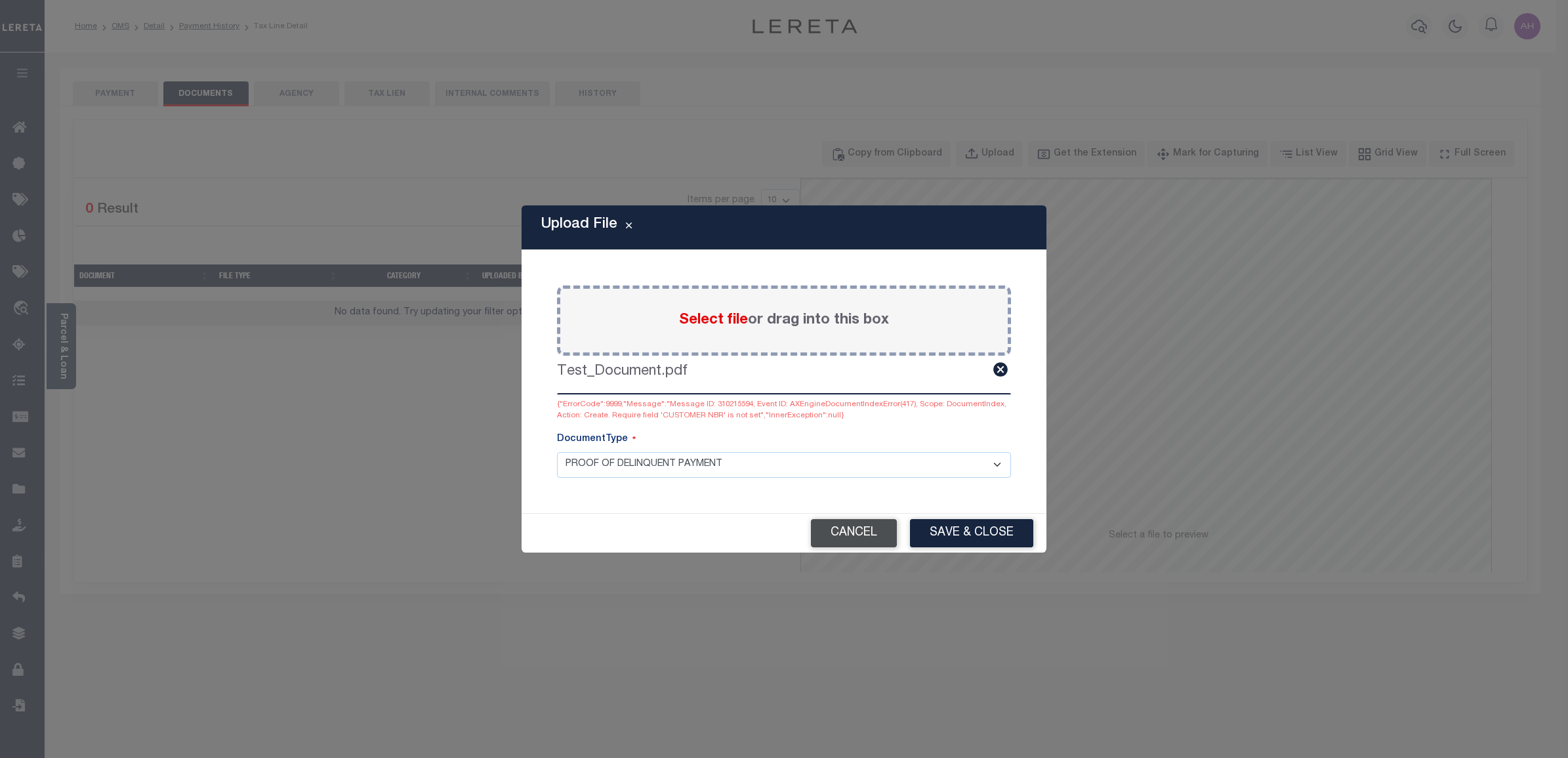
drag, startPoint x: 863, startPoint y: 543, endPoint x: 856, endPoint y: 543, distance: 7.0
click at [861, 543] on button "Cancel" at bounding box center [854, 533] width 86 height 28
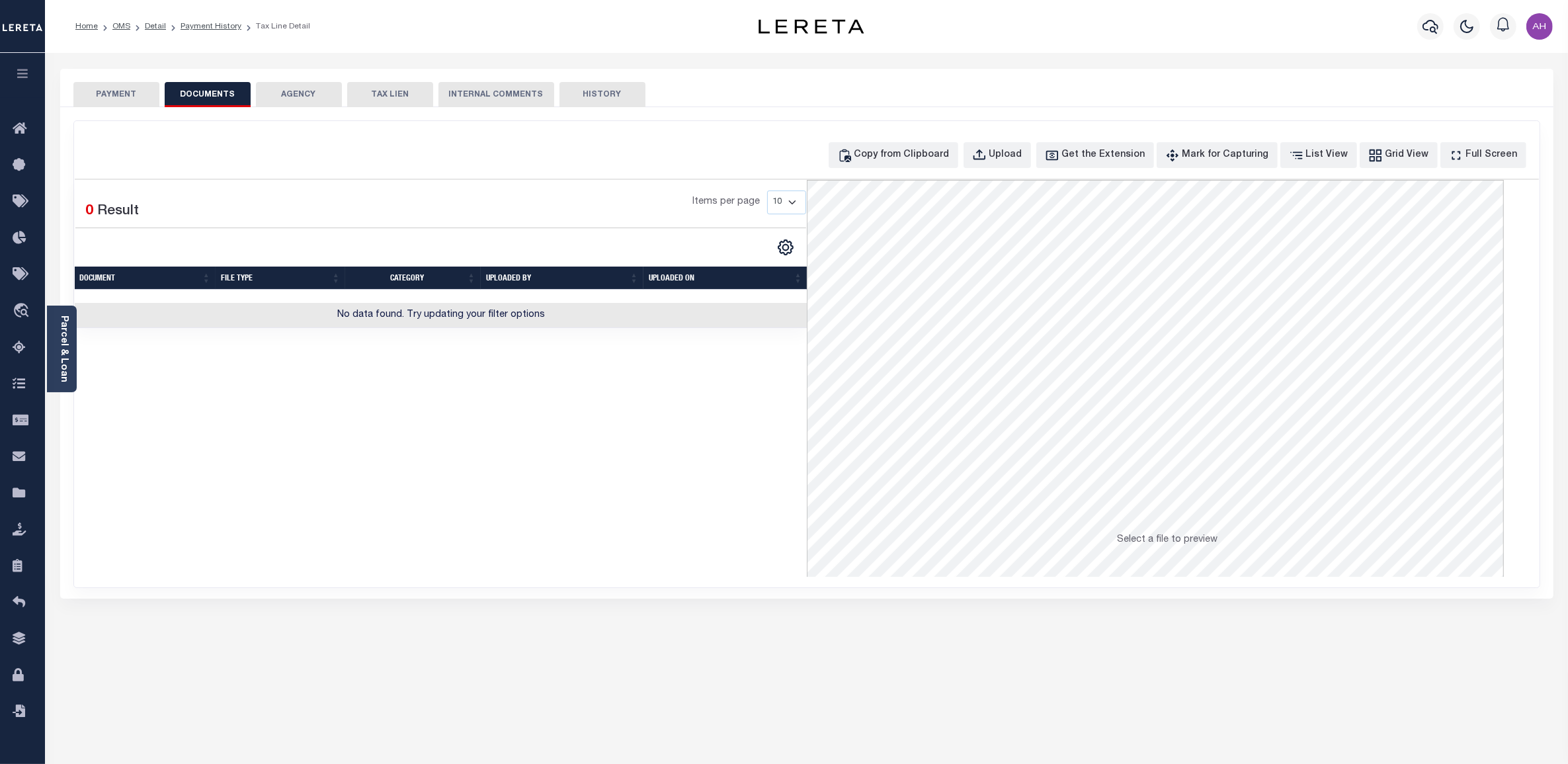
click at [11, 71] on button "button" at bounding box center [22, 74] width 45 height 45
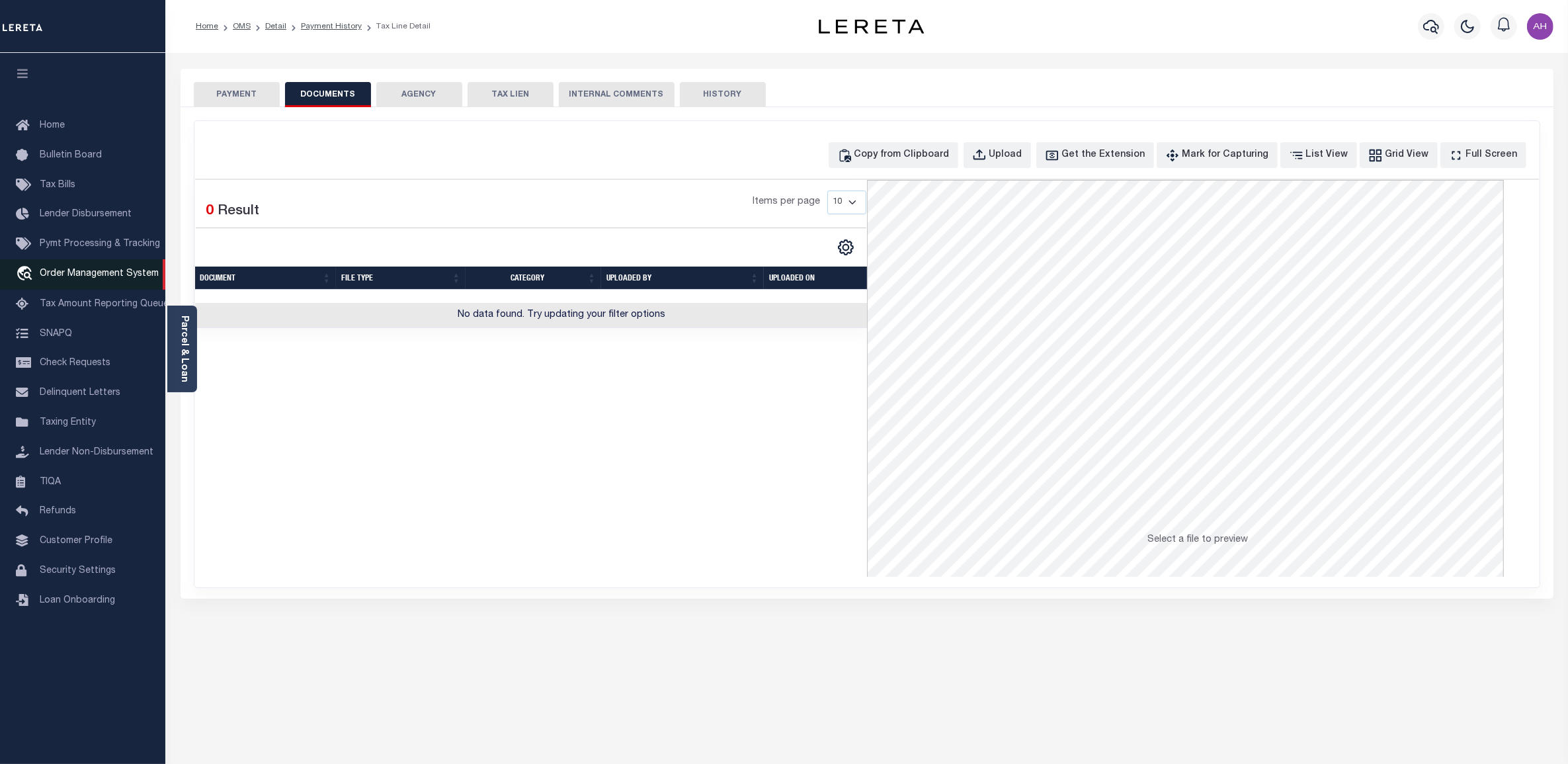
click at [70, 272] on span "Order Management System" at bounding box center [99, 273] width 119 height 9
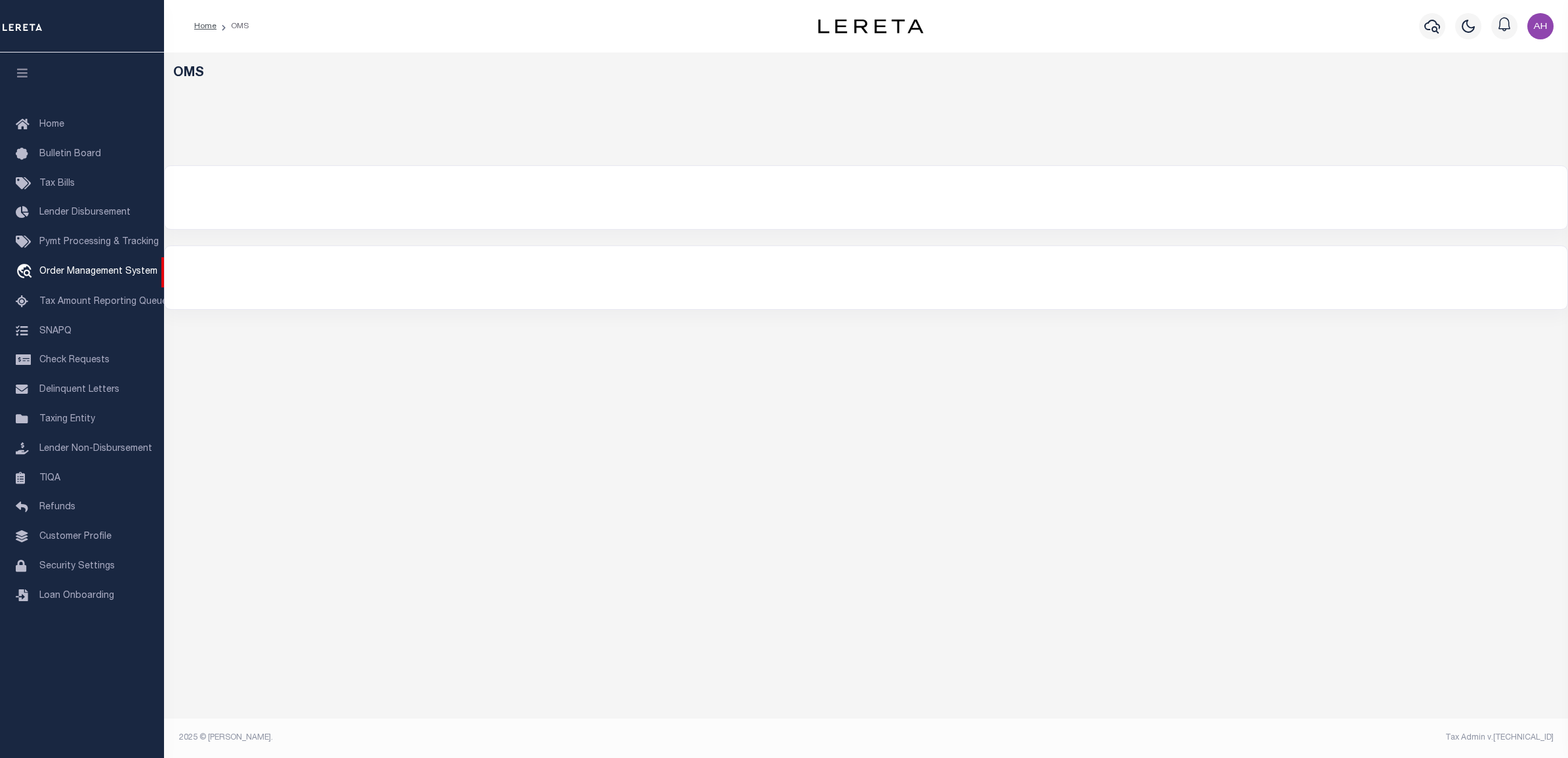
select select "3000"
select select
select select "200"
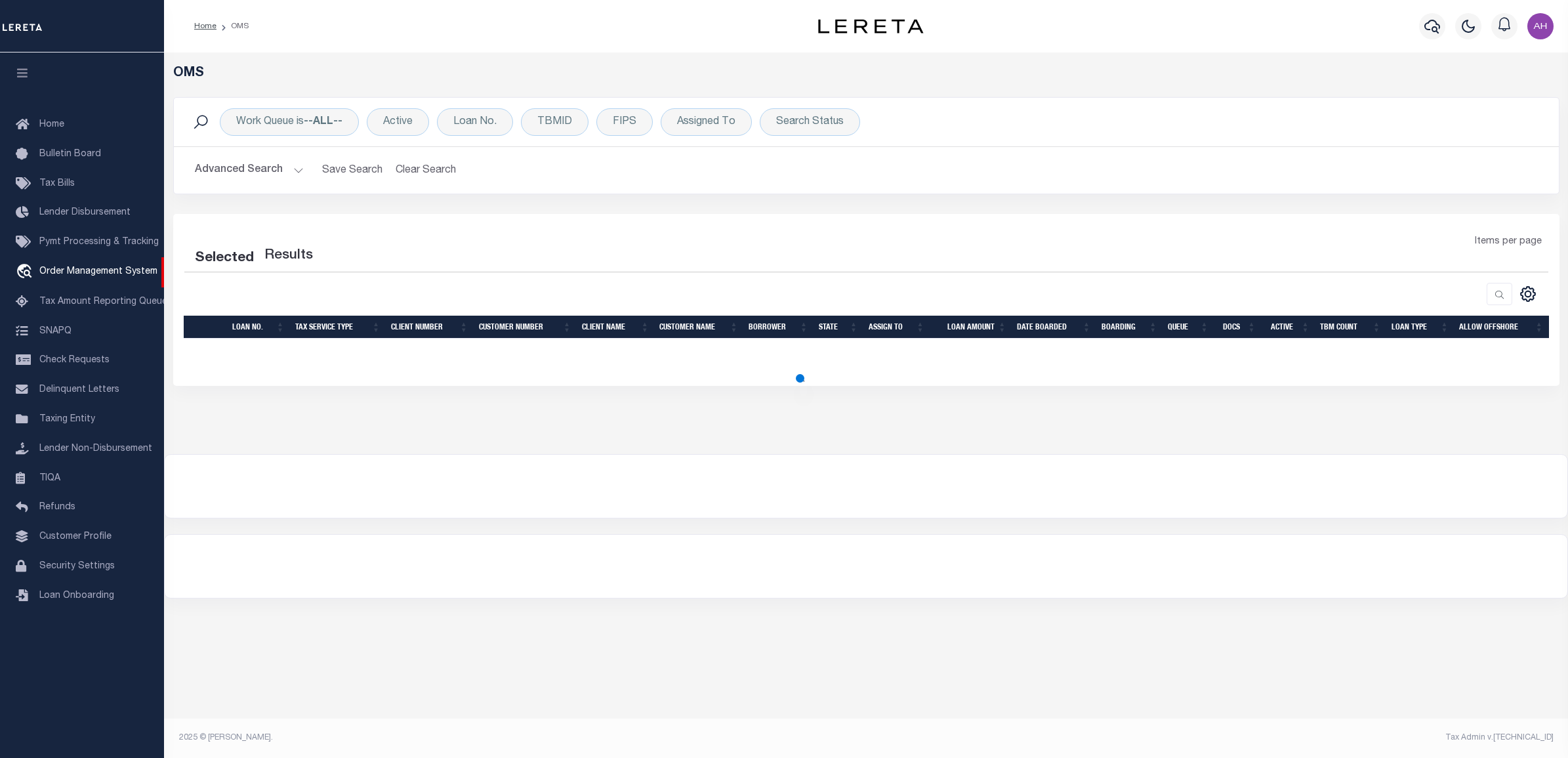
select select "200"
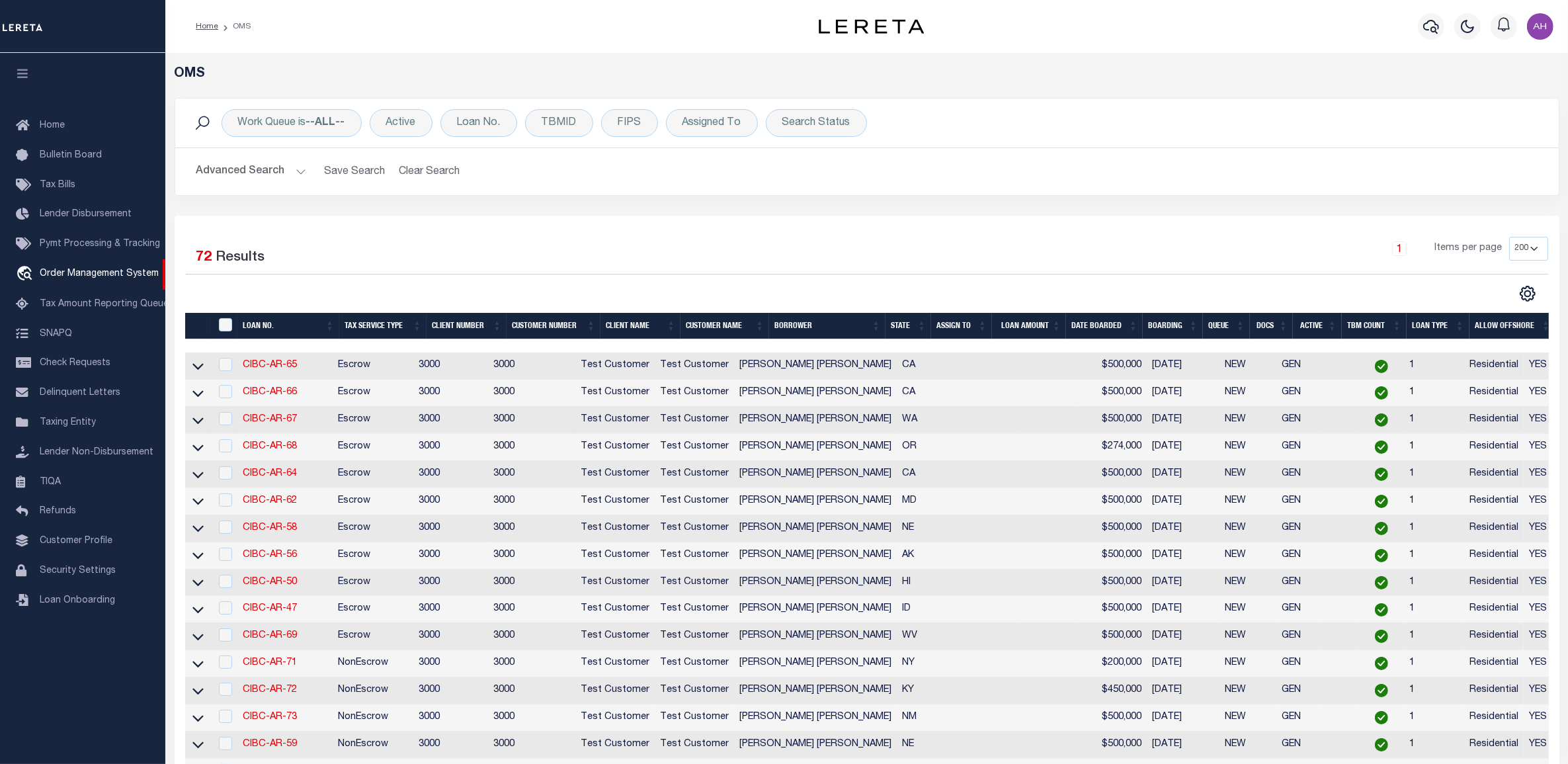
click at [231, 172] on button "Advanced Search" at bounding box center [250, 171] width 110 height 26
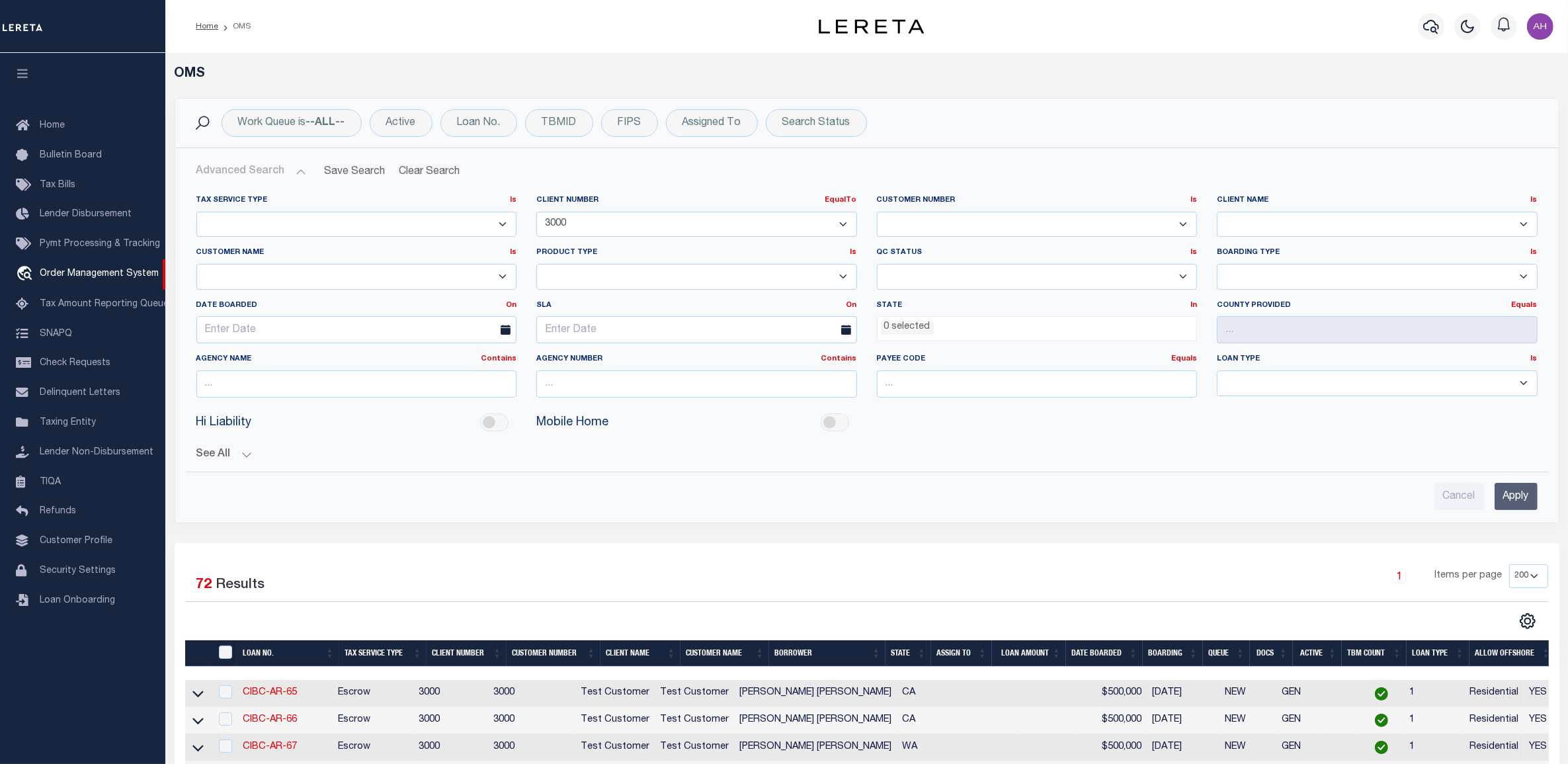
click at [571, 227] on select "091901 10001 1011 1012 1013 1014 101814 1019 1042 1049 1052 1053 1055 1058 1061…" at bounding box center [696, 225] width 321 height 26
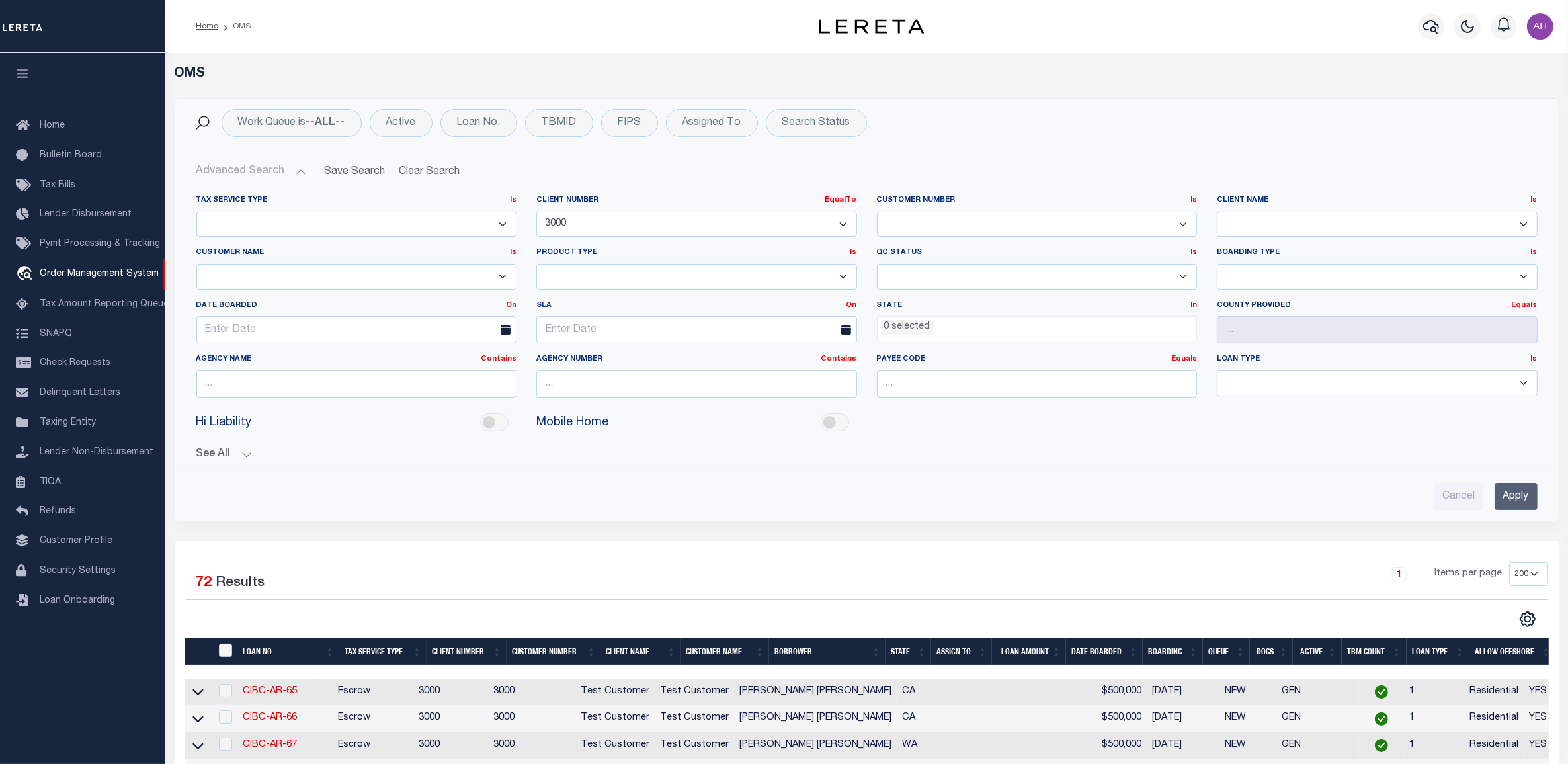
select select "1011"
click at [536, 212] on select "091901 10001 1011 1012 1013 1014 101814 1019 1042 1049 1052 1053 1055 1058 1061…" at bounding box center [696, 225] width 321 height 26
click at [1518, 497] on input "Apply" at bounding box center [1515, 496] width 43 height 27
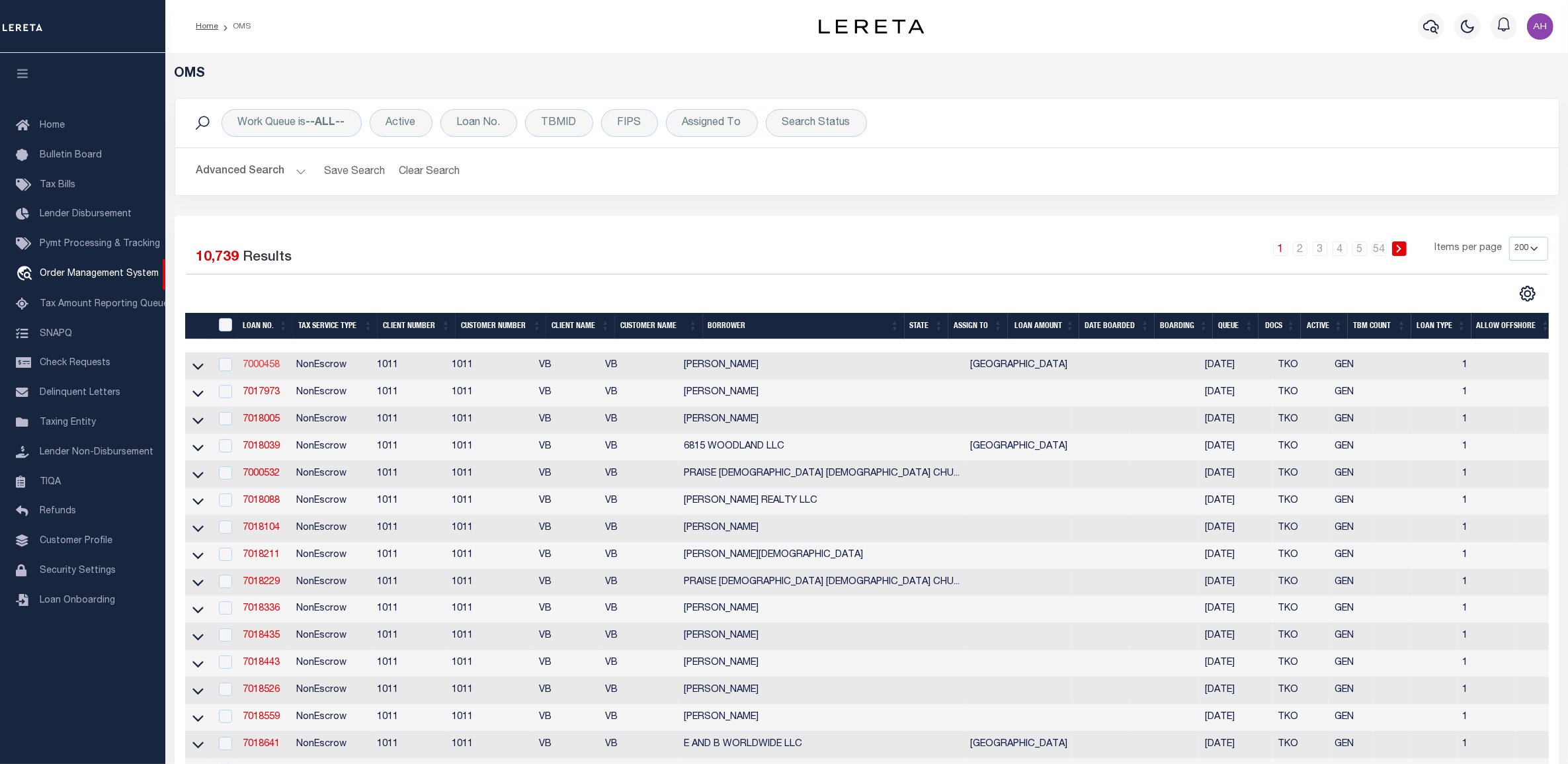
click at [274, 362] on link "7000458" at bounding box center [260, 364] width 37 height 9
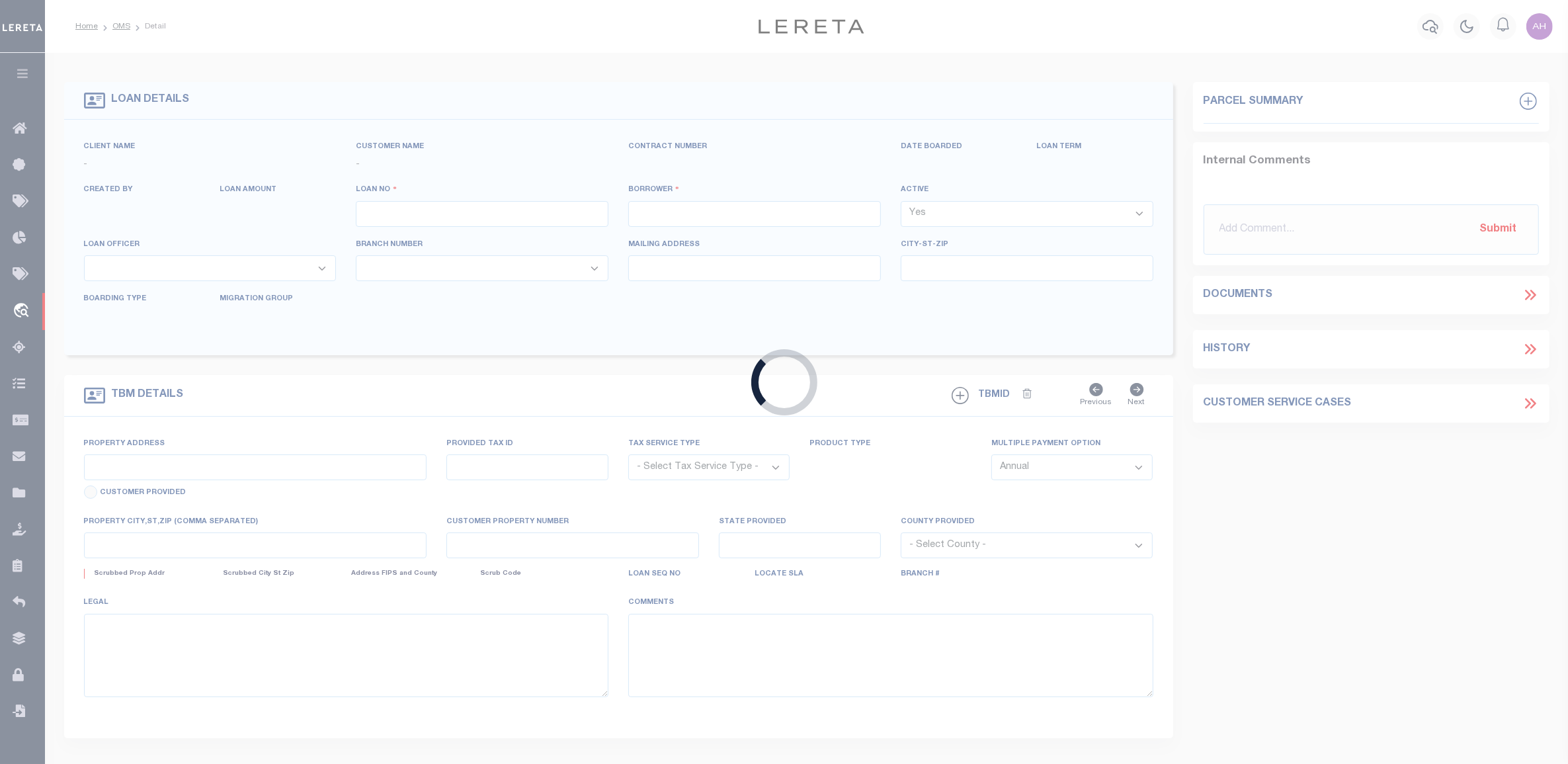
type input "7000458"
type input "[PERSON_NAME]"
select select "False"
select select
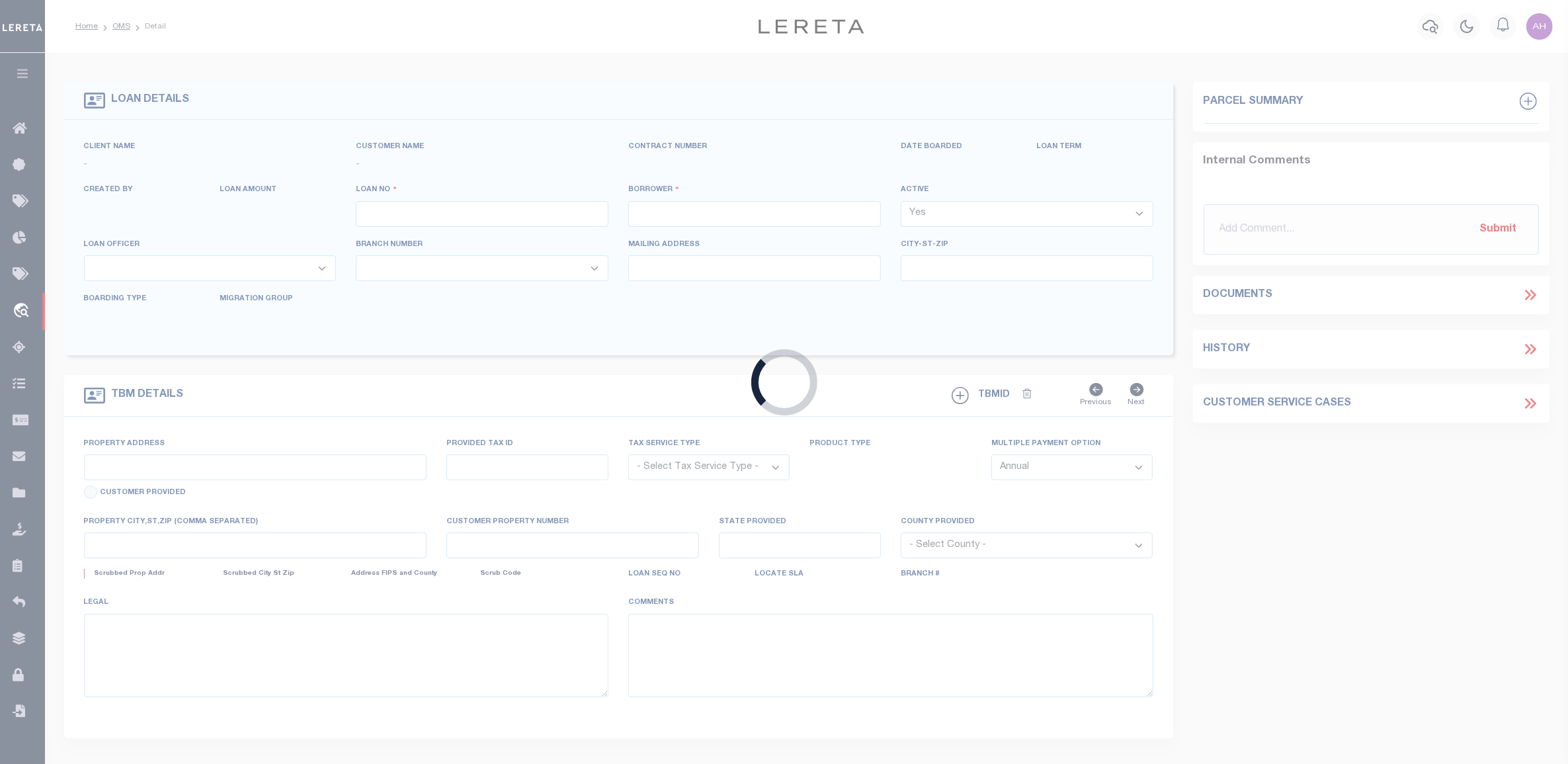
select select "NonEscrow"
type input "1044 MONARCH, [GEOGRAPHIC_DATA], [US_STATE]"
select select
type input "[GEOGRAPHIC_DATA],[GEOGRAPHIC_DATA]"
type input "[GEOGRAPHIC_DATA]"
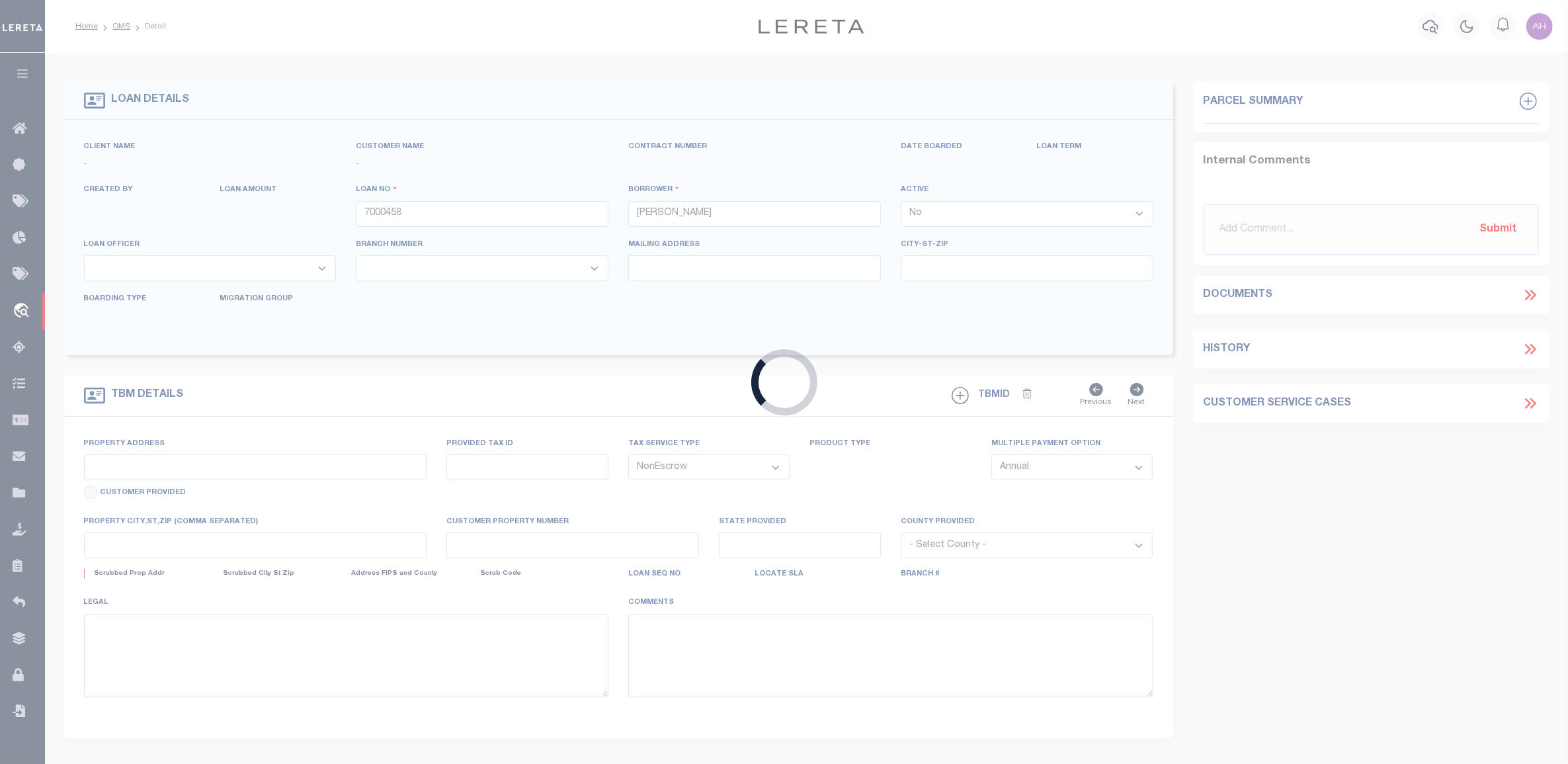
type textarea "MARK H SMITH"
select select "58"
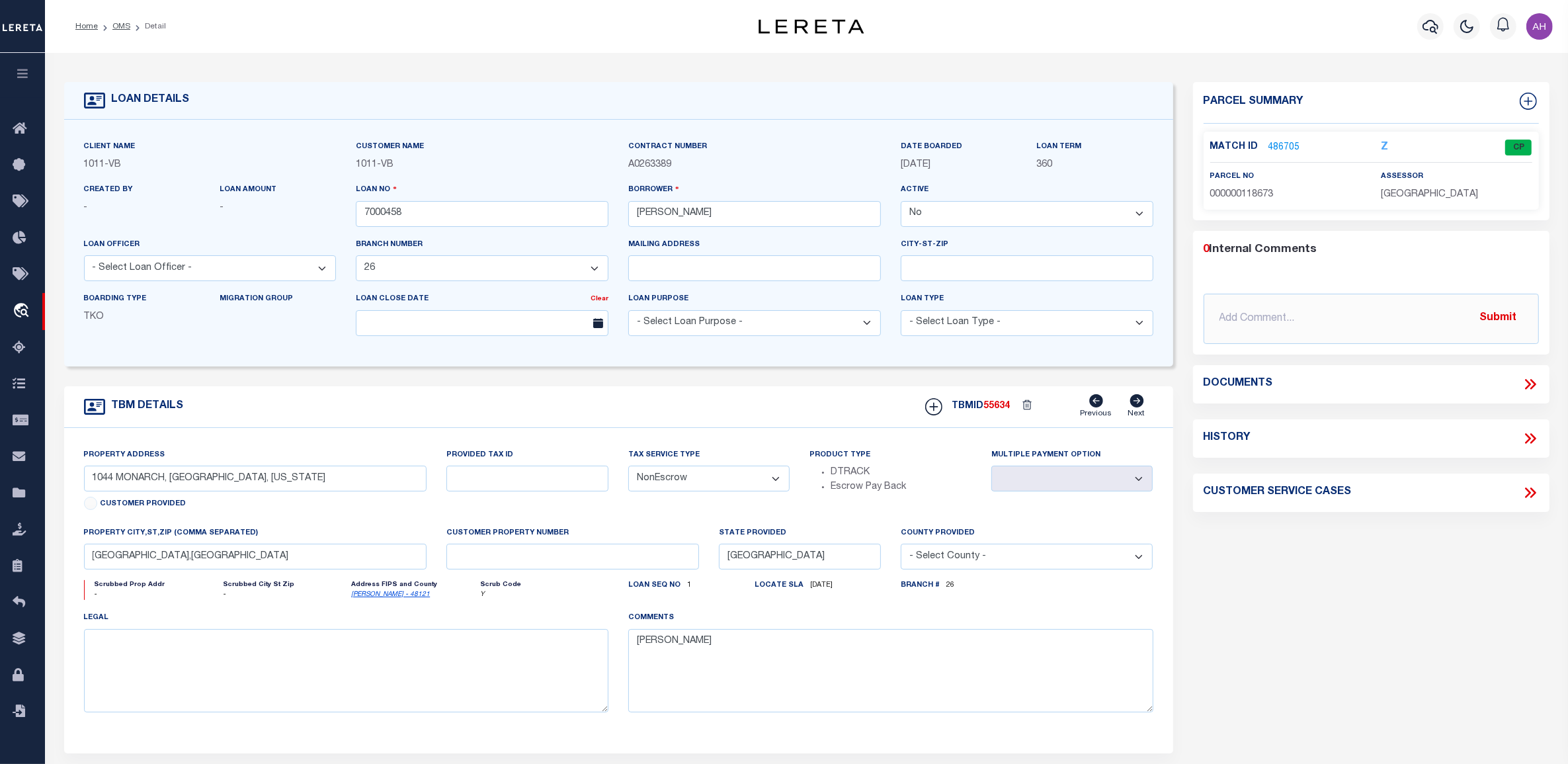
click at [1525, 379] on icon at bounding box center [1529, 384] width 17 height 17
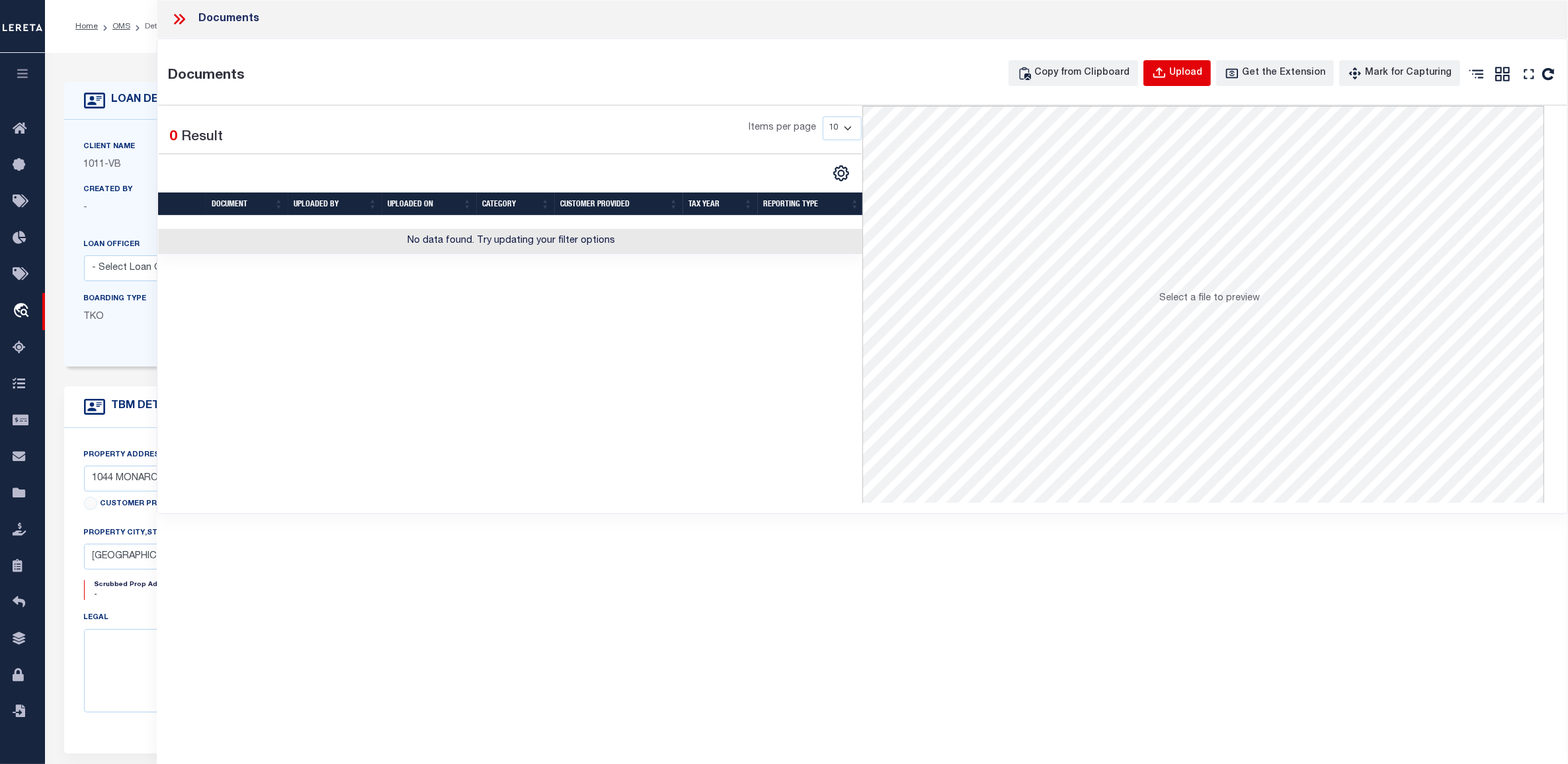
click at [1202, 71] on div "Upload" at bounding box center [1185, 73] width 33 height 15
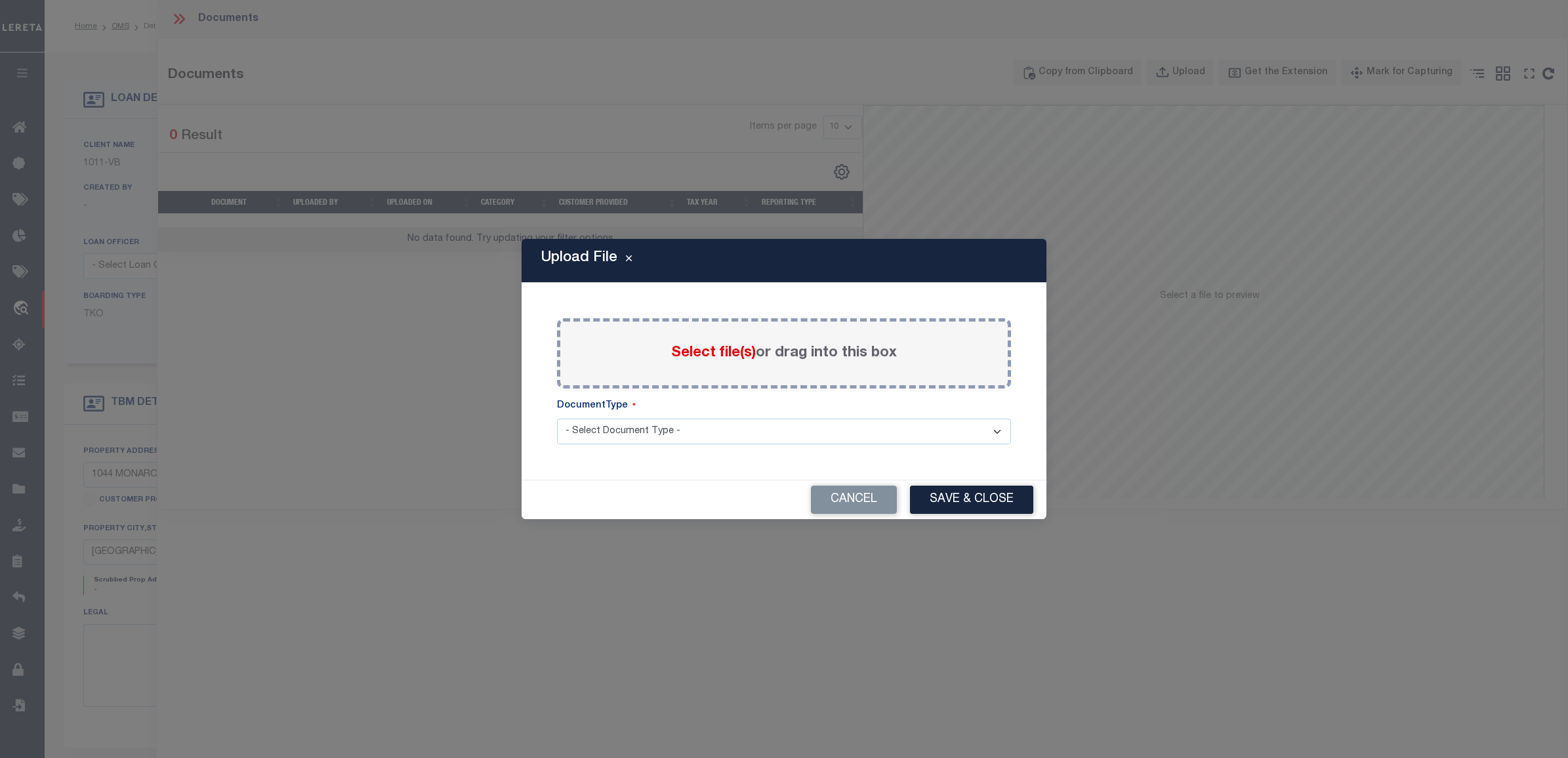
click at [710, 352] on span "Select file(s)" at bounding box center [714, 352] width 84 height 15
click at [0, 0] on input "Select file(s) or drag into this box" at bounding box center [0, 0] width 0 height 0
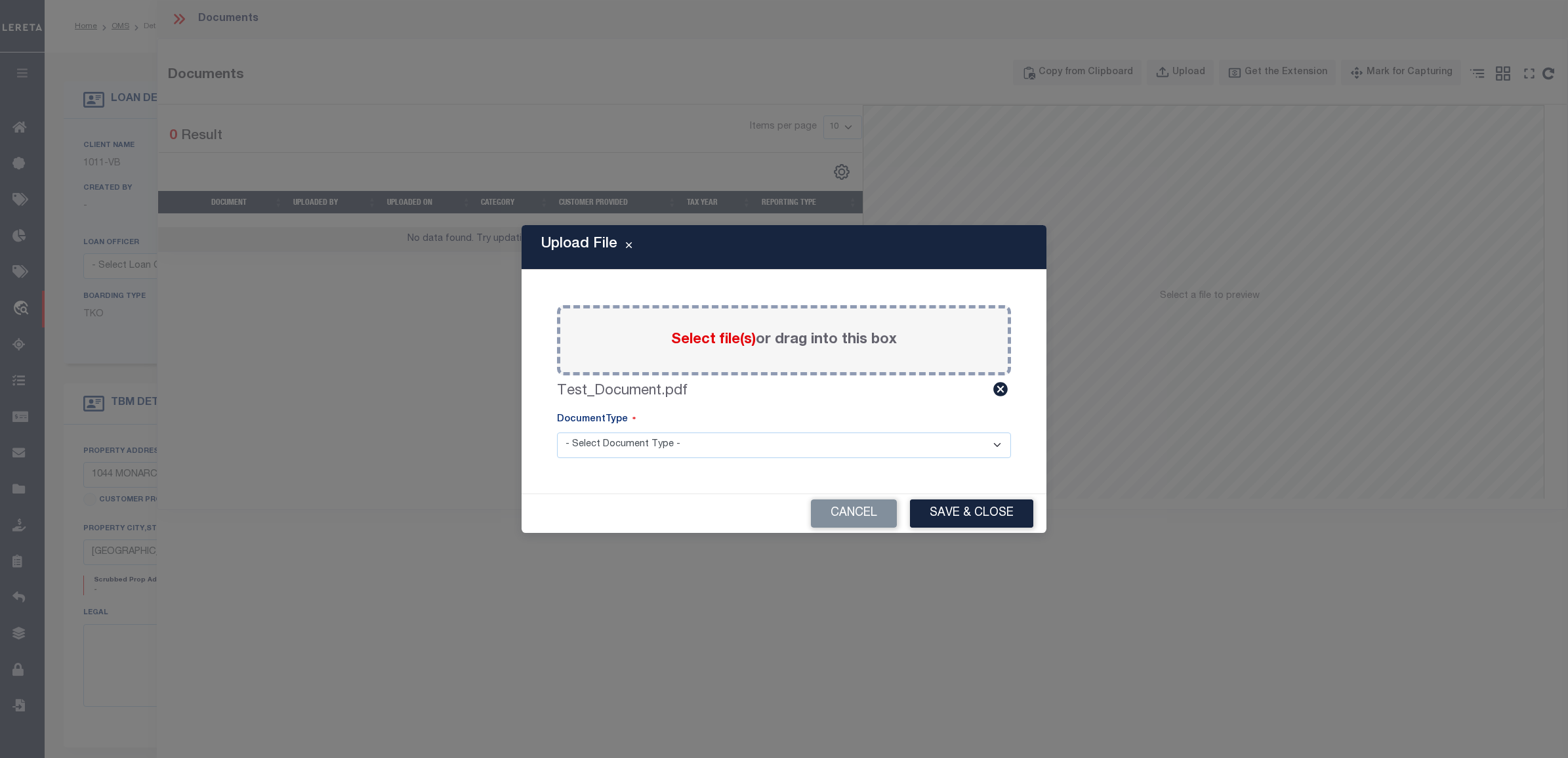
click at [695, 453] on select "- Select Document Type - TAX SERVICE DOCUMENTS" at bounding box center [784, 445] width 454 height 26
select select "TAX"
click at [557, 432] on select "- Select Document Type - TAX SERVICE DOCUMENTS" at bounding box center [784, 445] width 454 height 26
click at [996, 525] on button "Save & Close" at bounding box center [972, 514] width 124 height 28
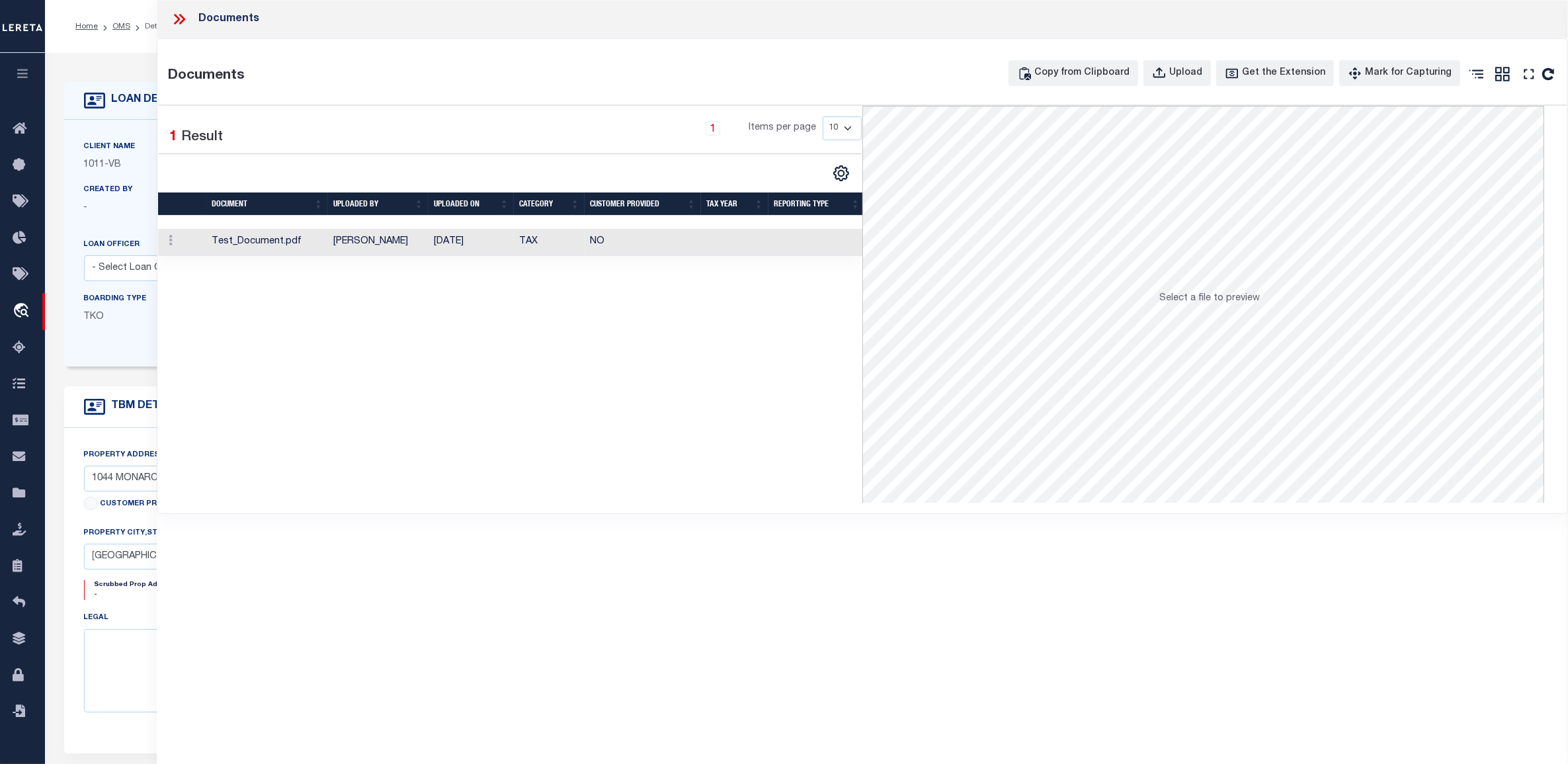
click at [270, 245] on td "Test_Document.pdf" at bounding box center [267, 241] width 122 height 27
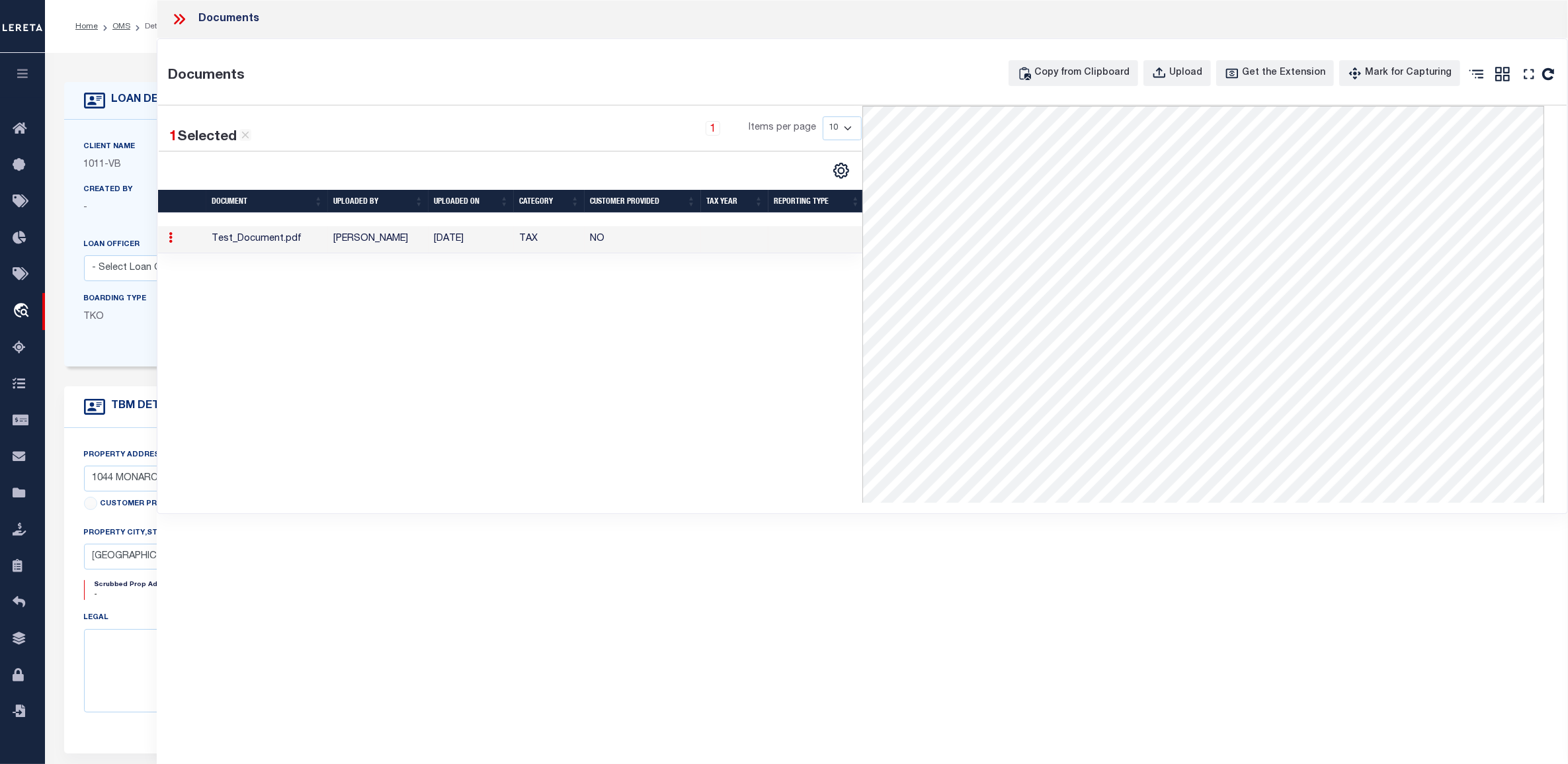
click at [172, 239] on icon at bounding box center [170, 238] width 4 height 11
click at [1503, 71] on icon at bounding box center [1502, 73] width 15 height 15
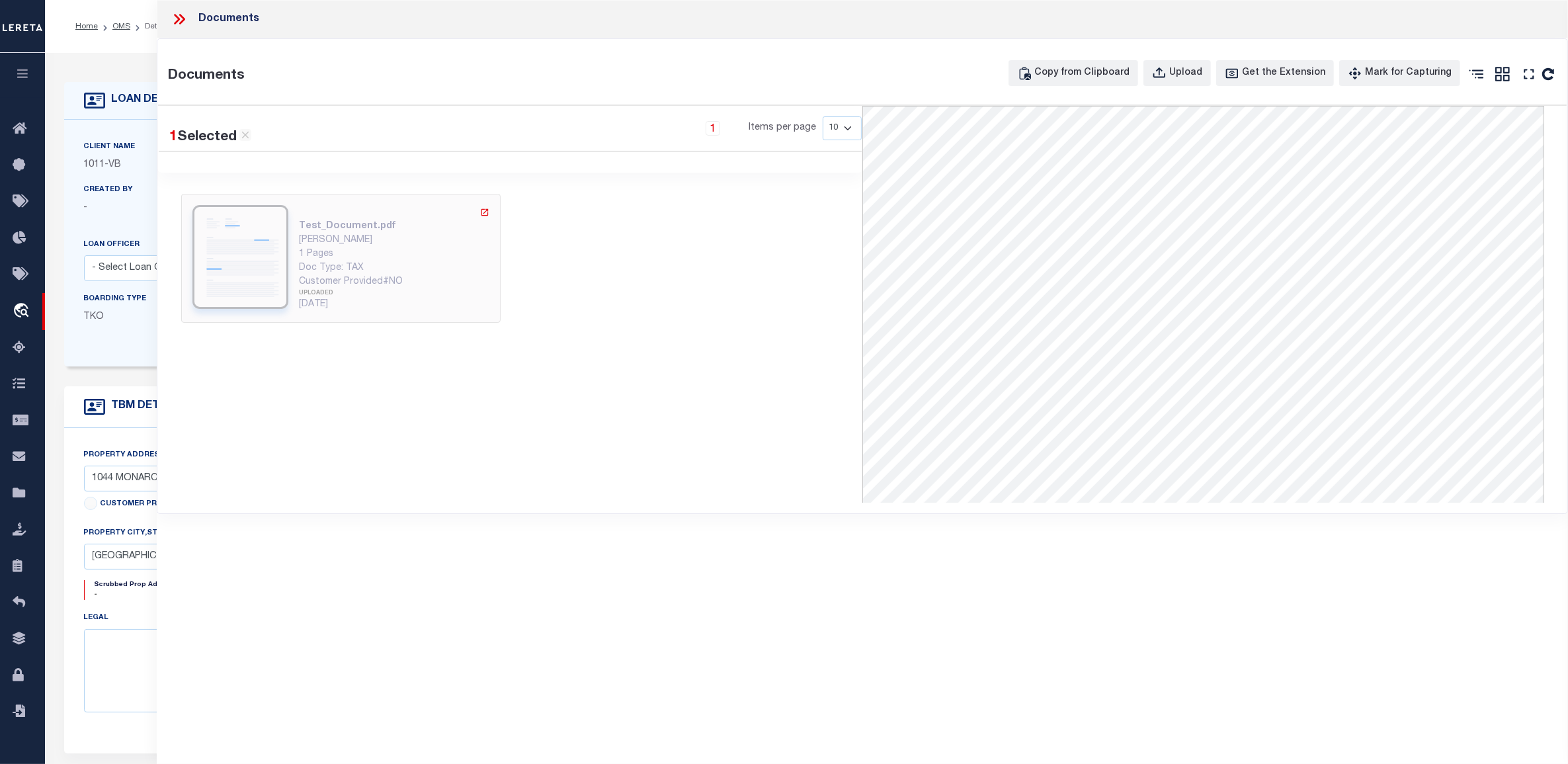
click at [406, 235] on div "Ahmad Darwish" at bounding box center [394, 240] width 190 height 14
click at [1525, 73] on icon "" at bounding box center [1527, 73] width 17 height 17
click at [1473, 71] on icon at bounding box center [1475, 73] width 17 height 17
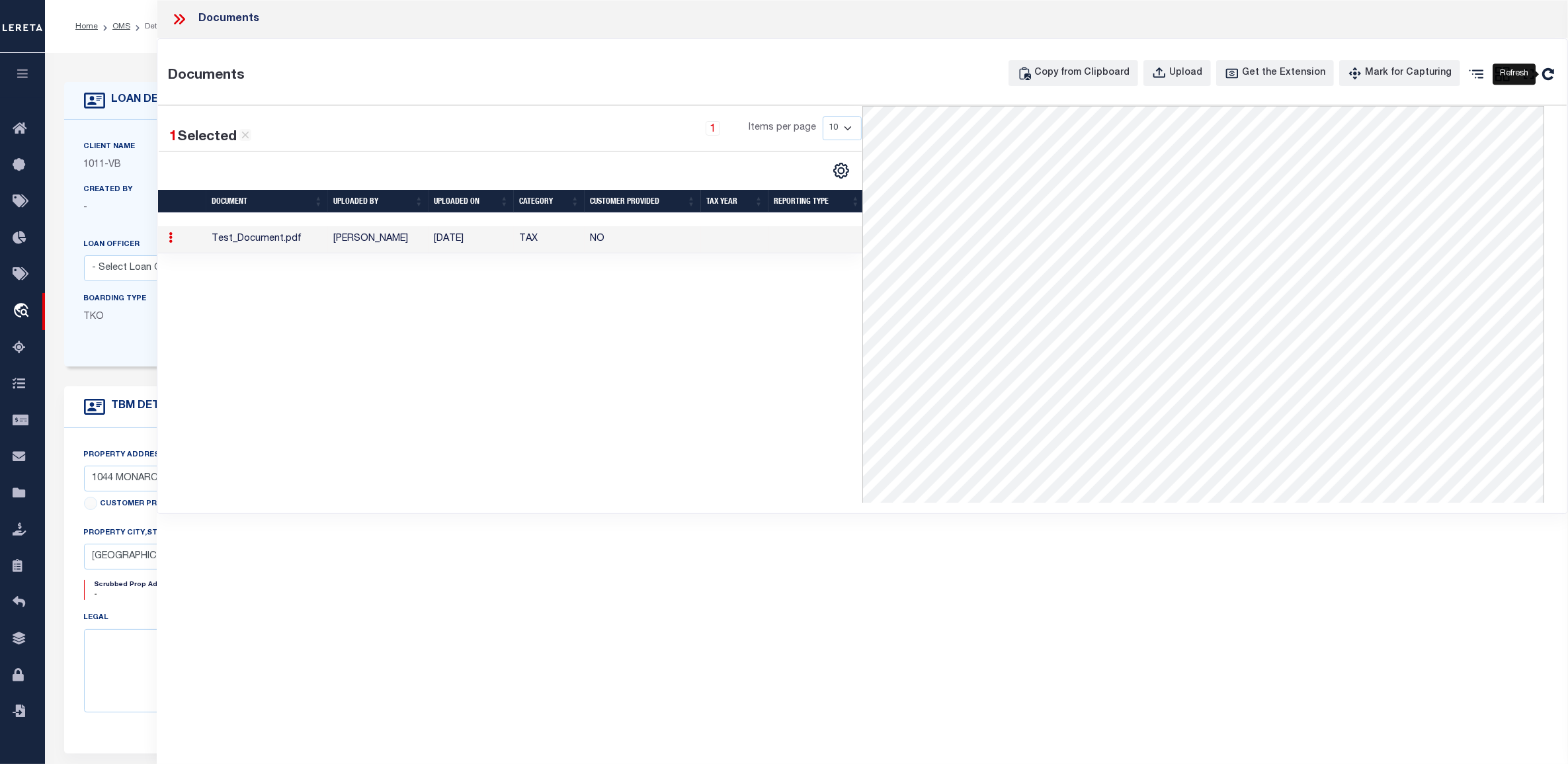
click at [1548, 74] on icon "" at bounding box center [1547, 73] width 17 height 17
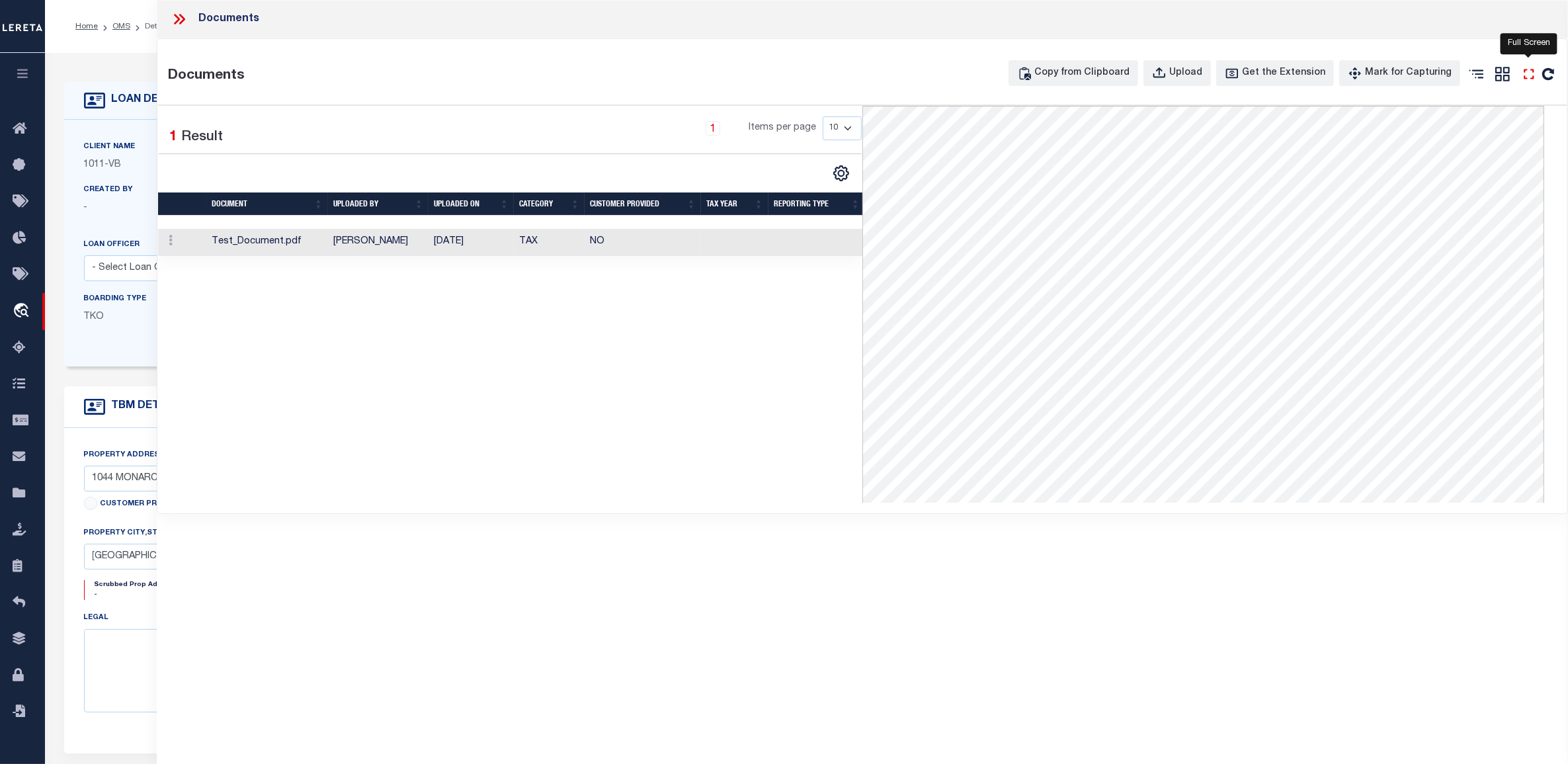
click at [1524, 74] on icon "" at bounding box center [1527, 73] width 17 height 17
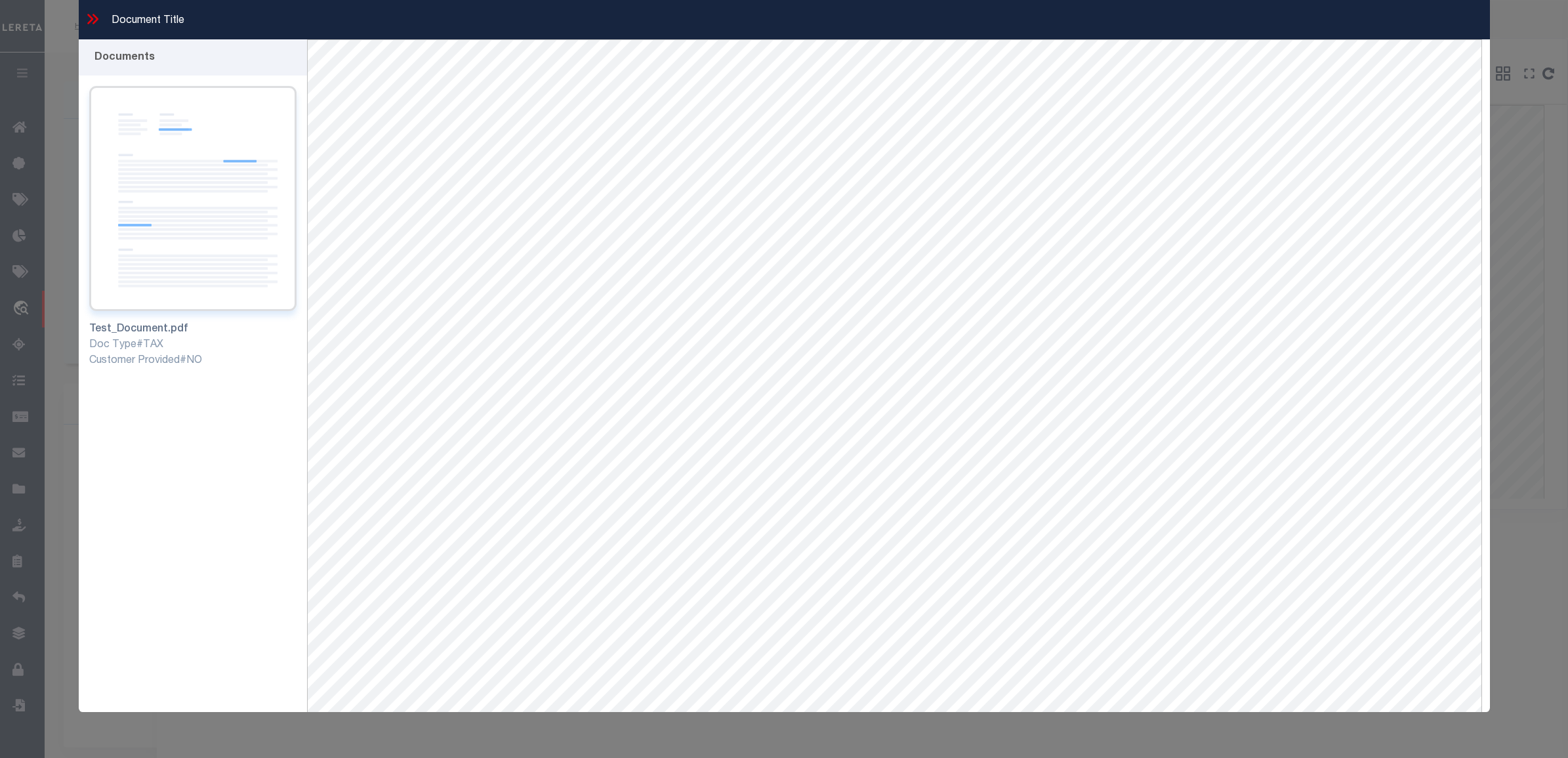
click at [204, 141] on img at bounding box center [193, 198] width 208 height 225
click at [93, 20] on icon at bounding box center [92, 19] width 17 height 17
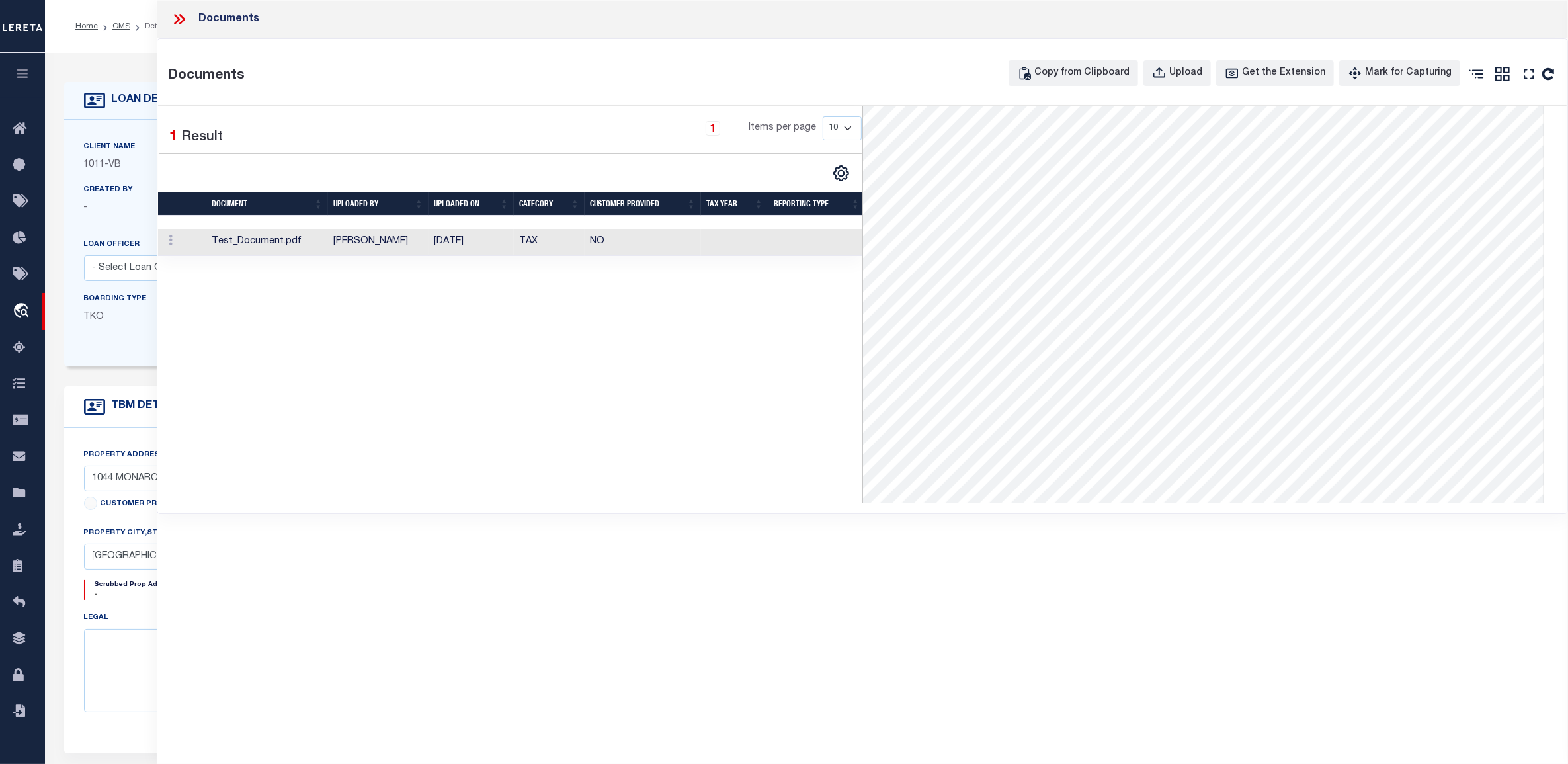
click at [182, 17] on icon at bounding box center [182, 19] width 6 height 11
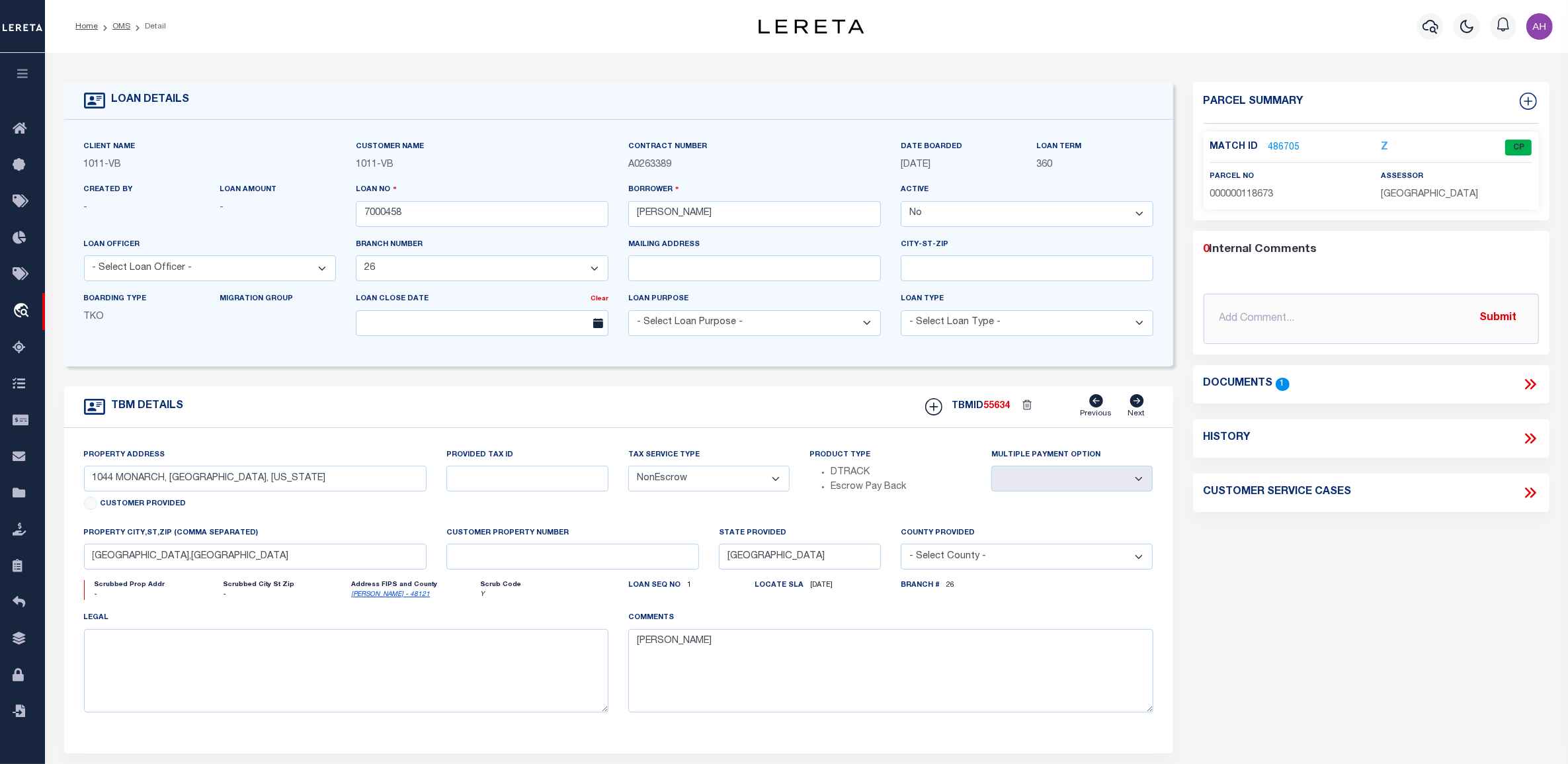
click at [1281, 146] on link "486705" at bounding box center [1284, 147] width 32 height 14
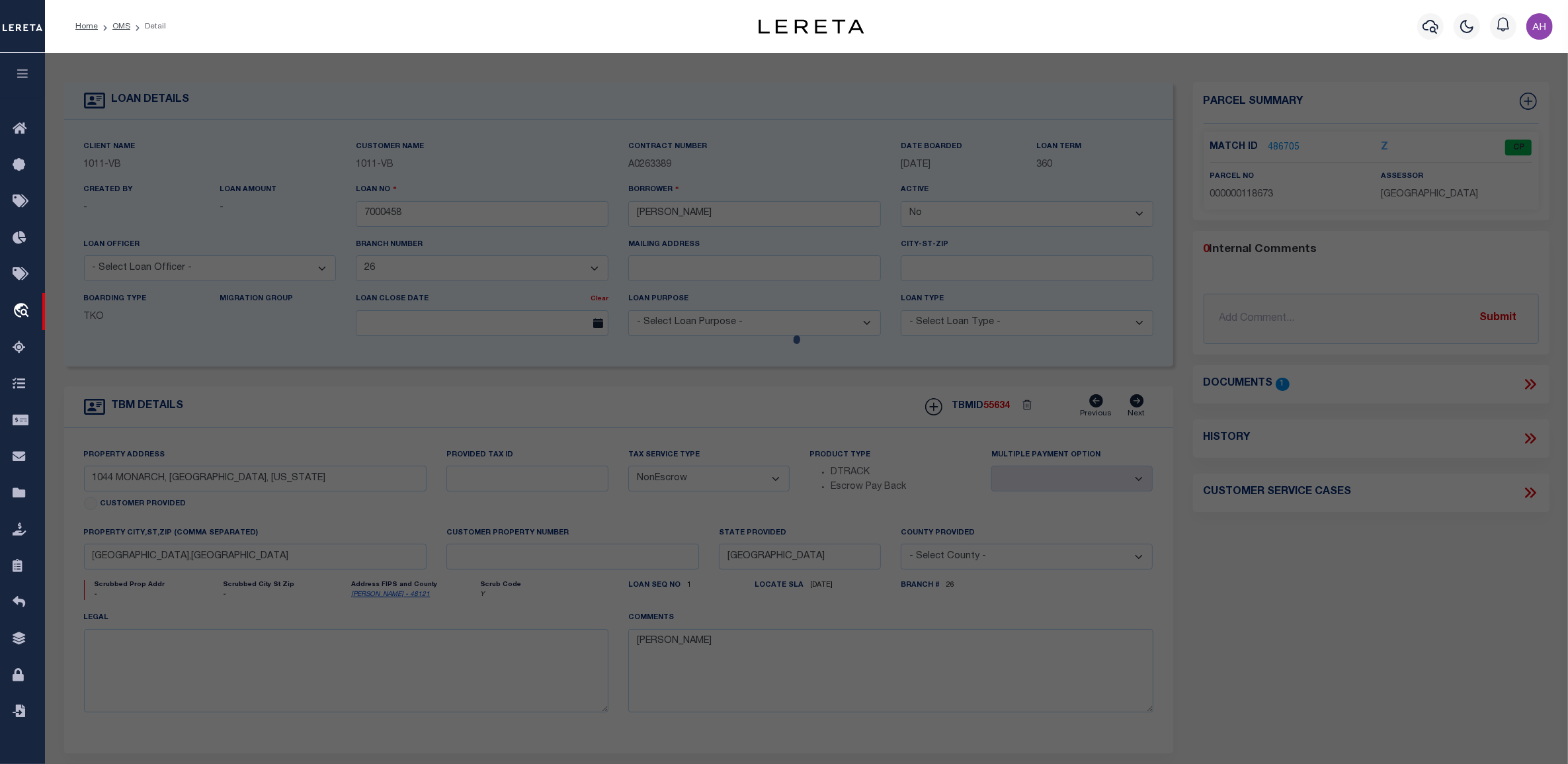
checkbox input "false"
select select "CP"
type input "SL0316A-00000J-0000-0002-0000"
type input "1044 MONARCH DR"
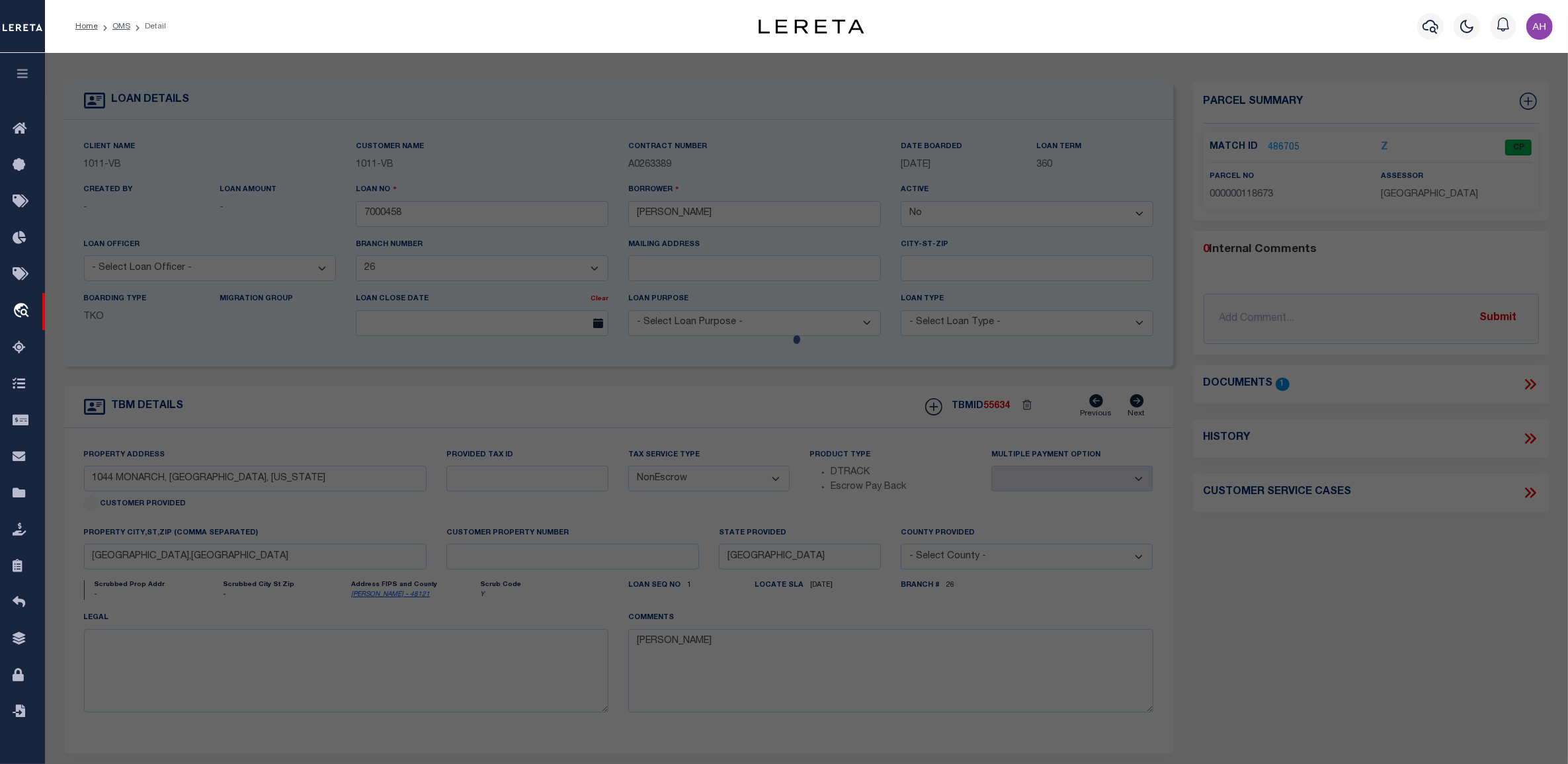
type input "[GEOGRAPHIC_DATA]-7472"
type textarea "VALLEY VISTA 1 BLK J LOT 2"
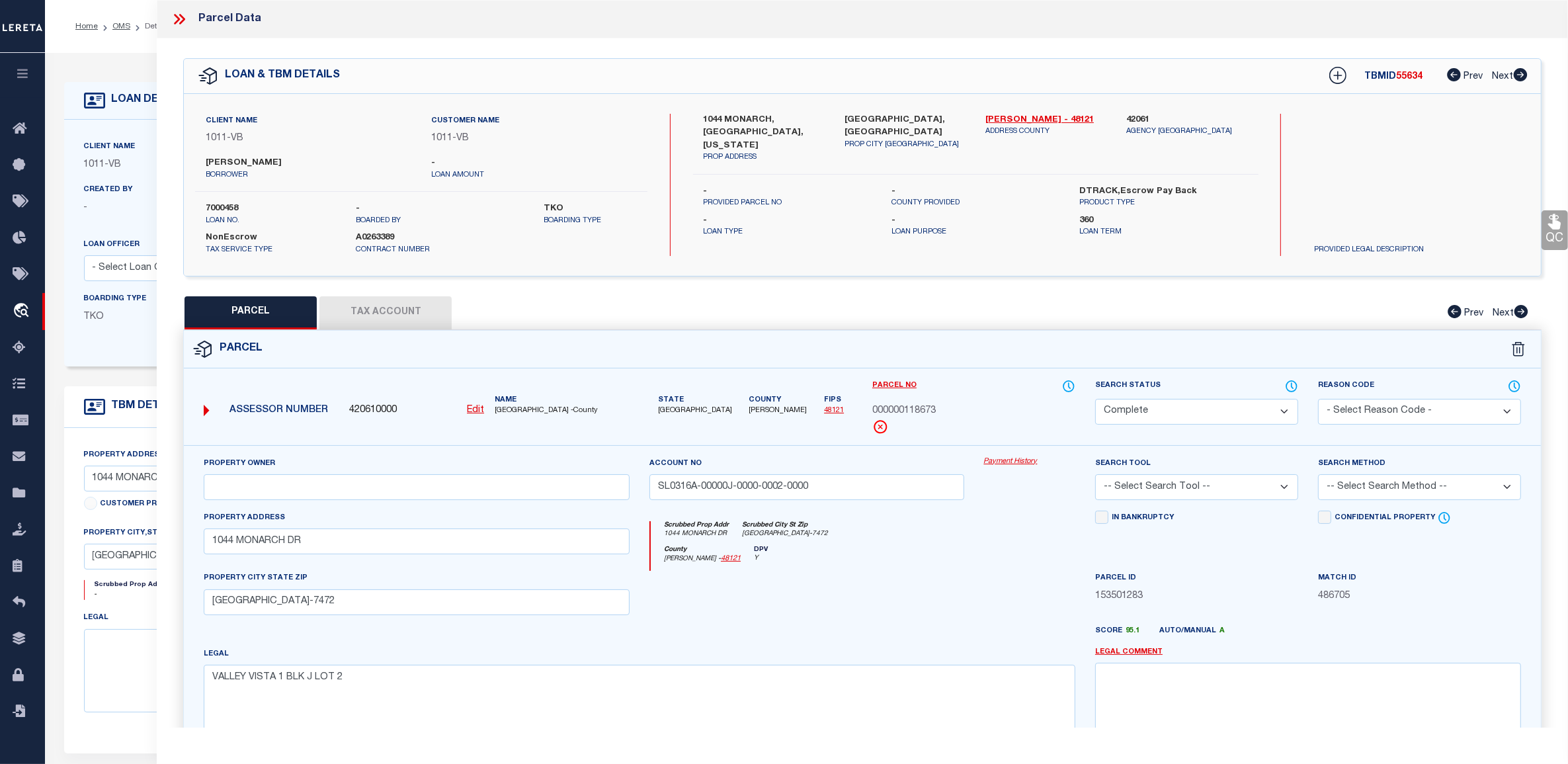
click at [1012, 461] on link "Payment History" at bounding box center [1029, 461] width 91 height 11
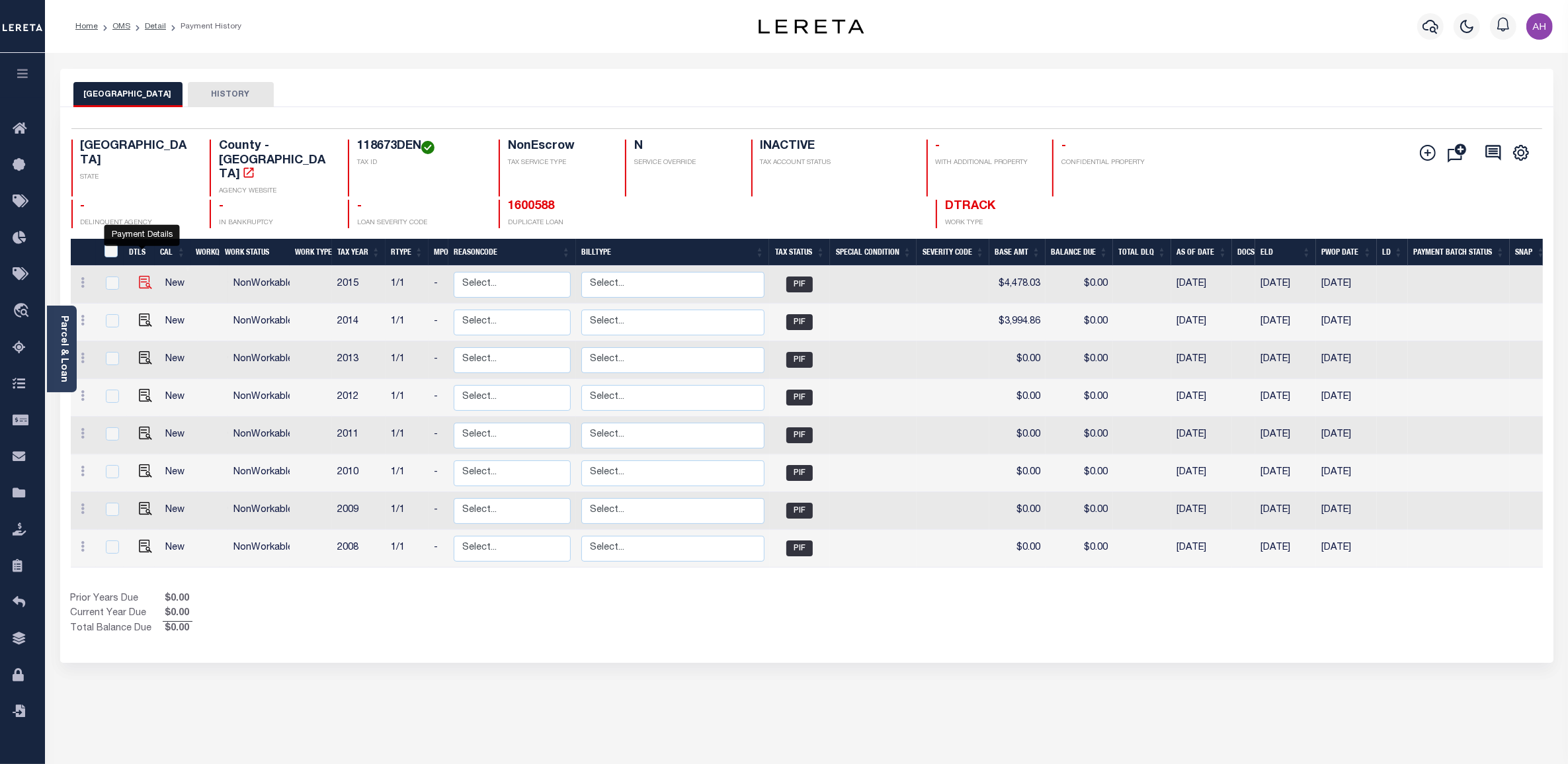
click at [142, 276] on img "" at bounding box center [144, 282] width 13 height 13
checkbox input "true"
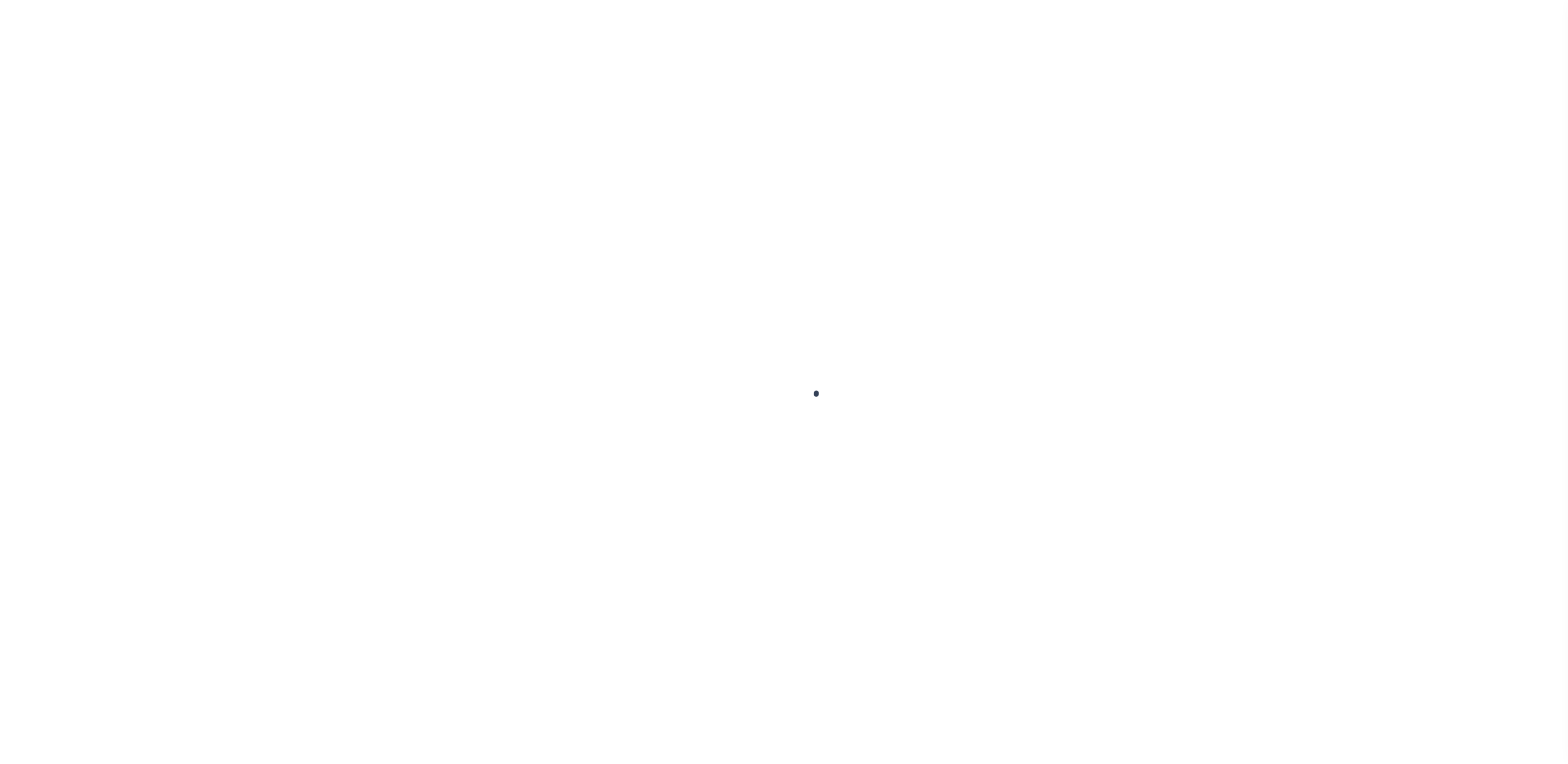
select select "PIF"
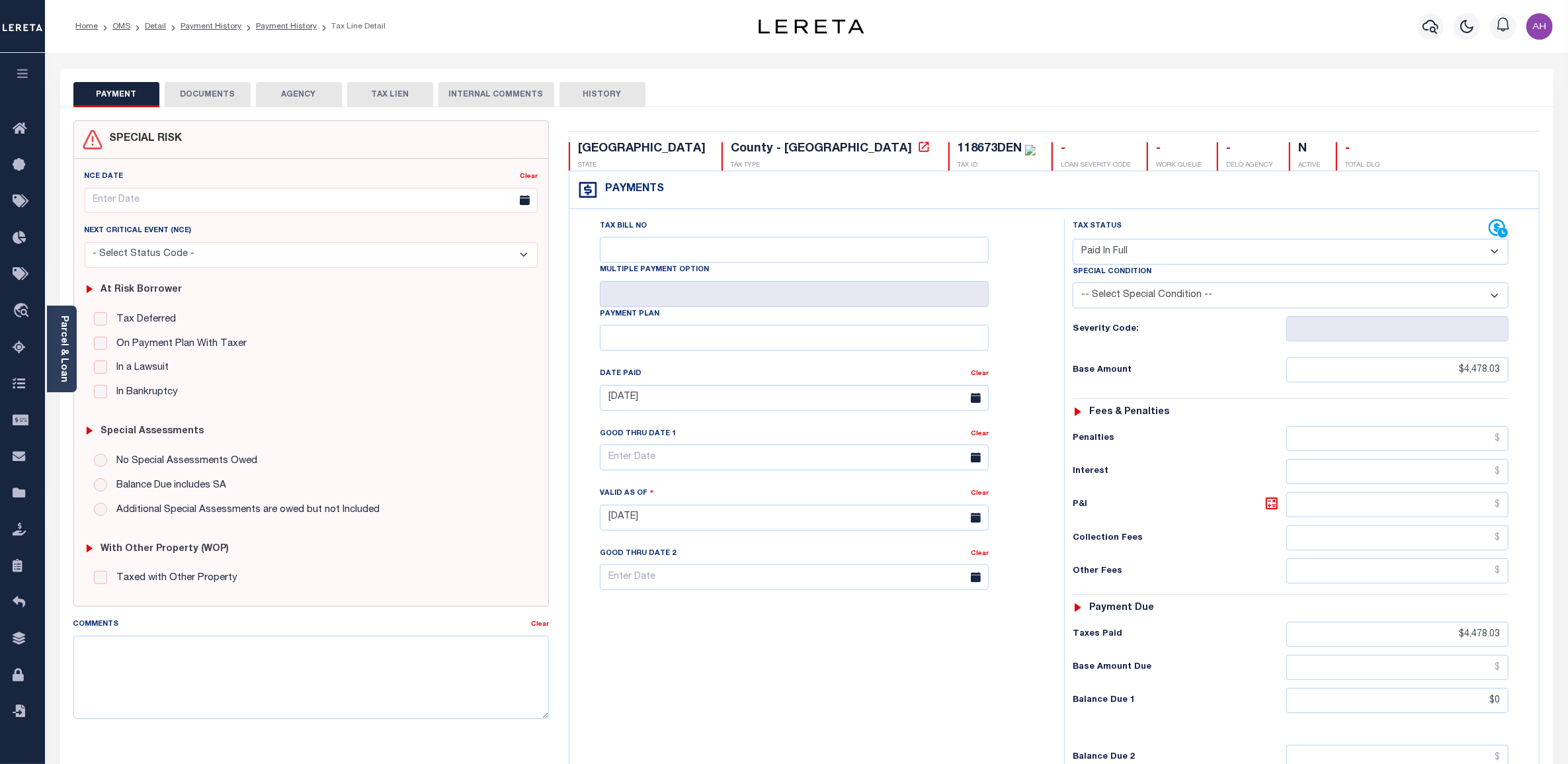
click at [212, 91] on button "DOCUMENTS" at bounding box center [207, 94] width 86 height 25
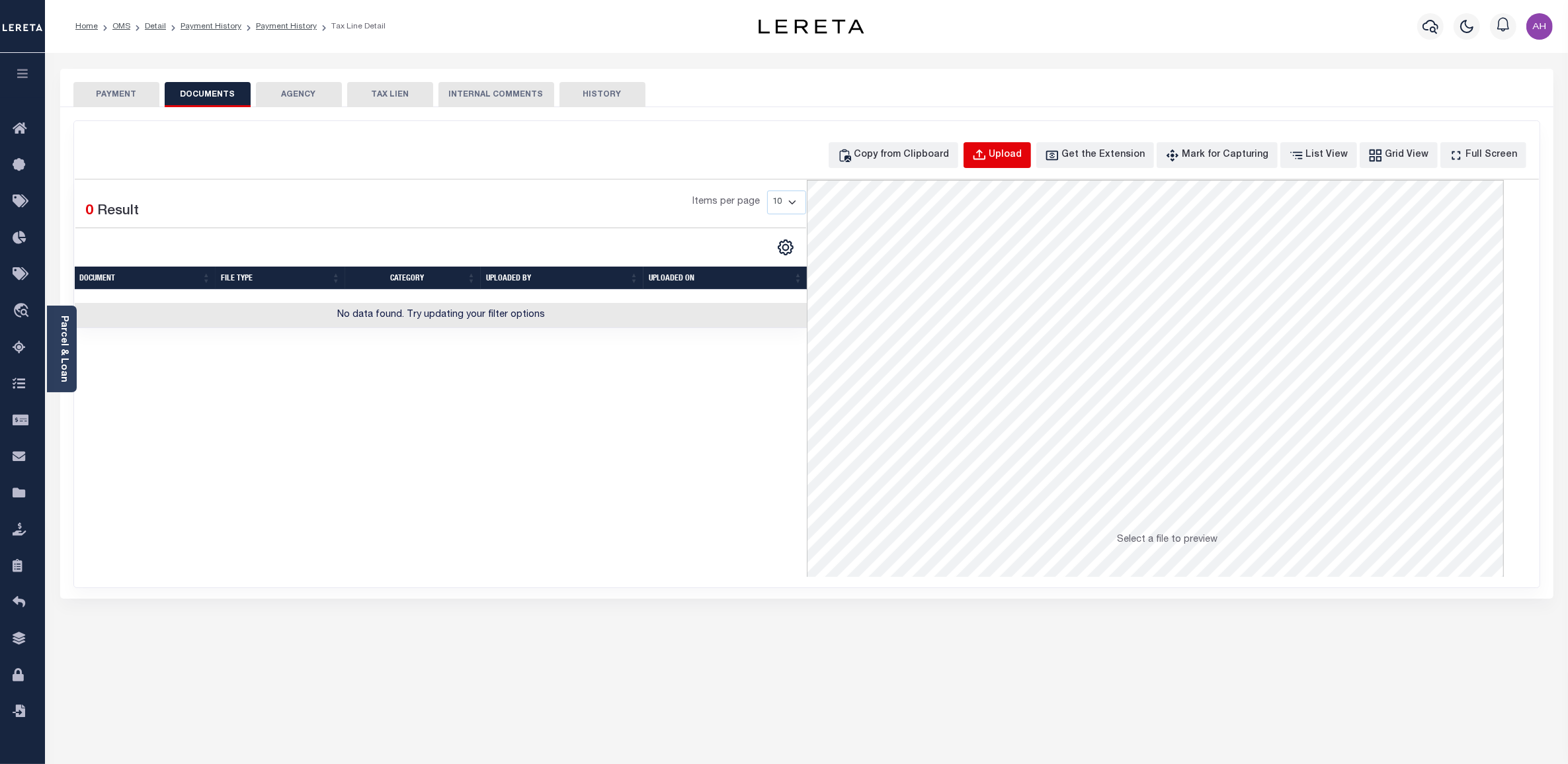
click at [1018, 157] on div "Upload" at bounding box center [1005, 155] width 33 height 15
select select "POP"
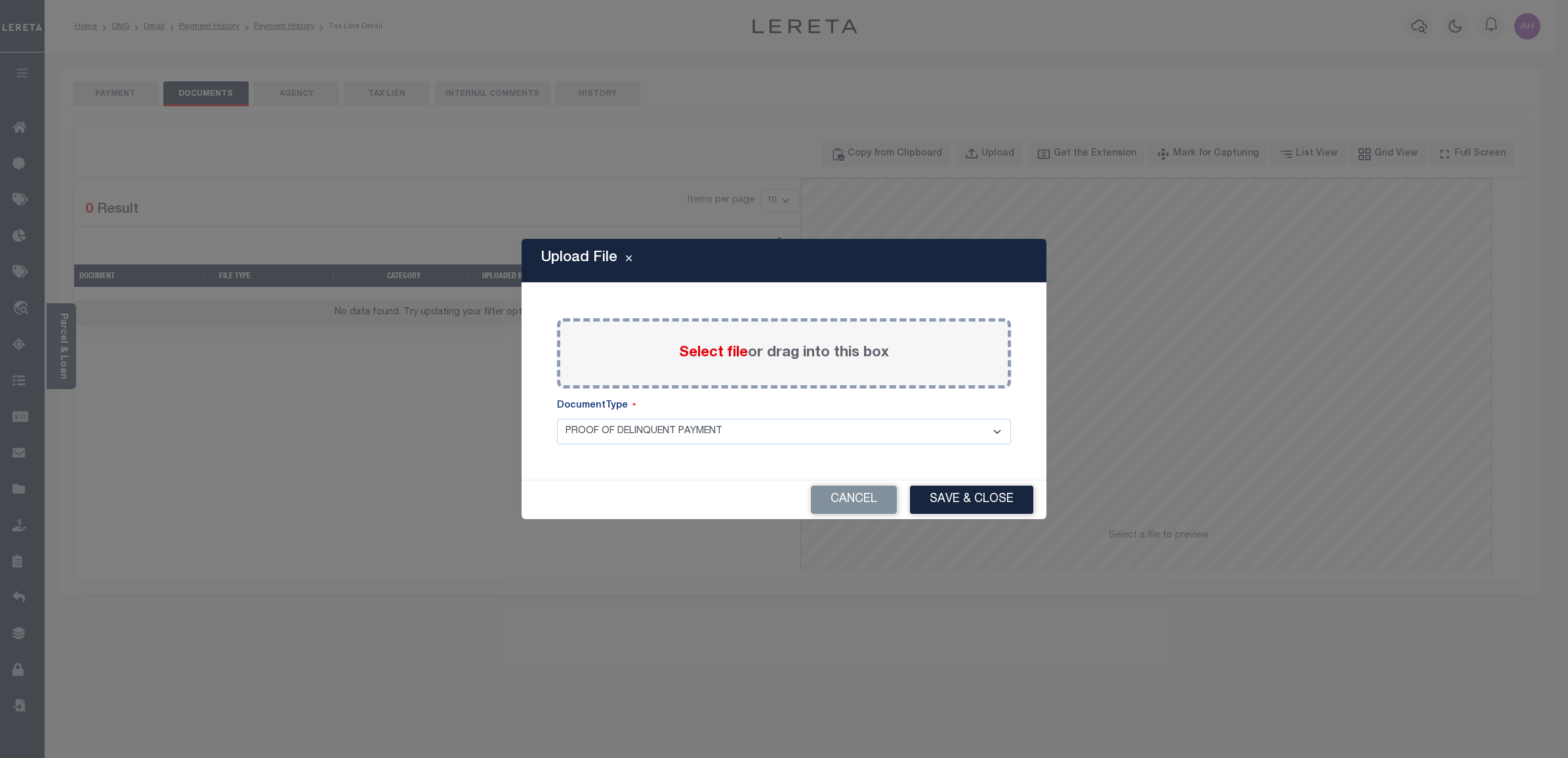
click at [726, 346] on span "Select file" at bounding box center [714, 352] width 69 height 15
click at [0, 0] on input "Select file or drag into this box" at bounding box center [0, 0] width 0 height 0
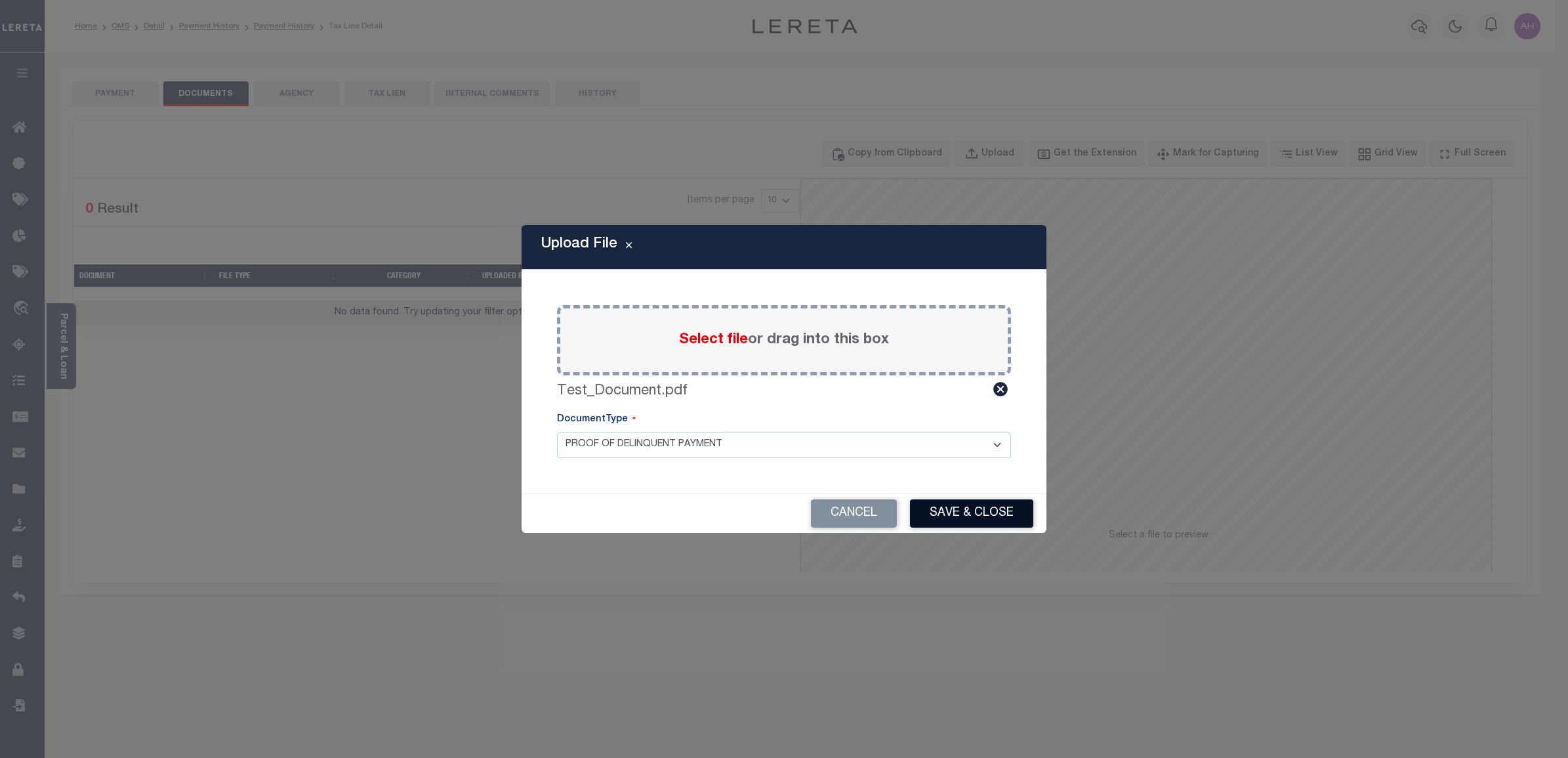
click at [982, 508] on button "Save & Close" at bounding box center [972, 514] width 124 height 28
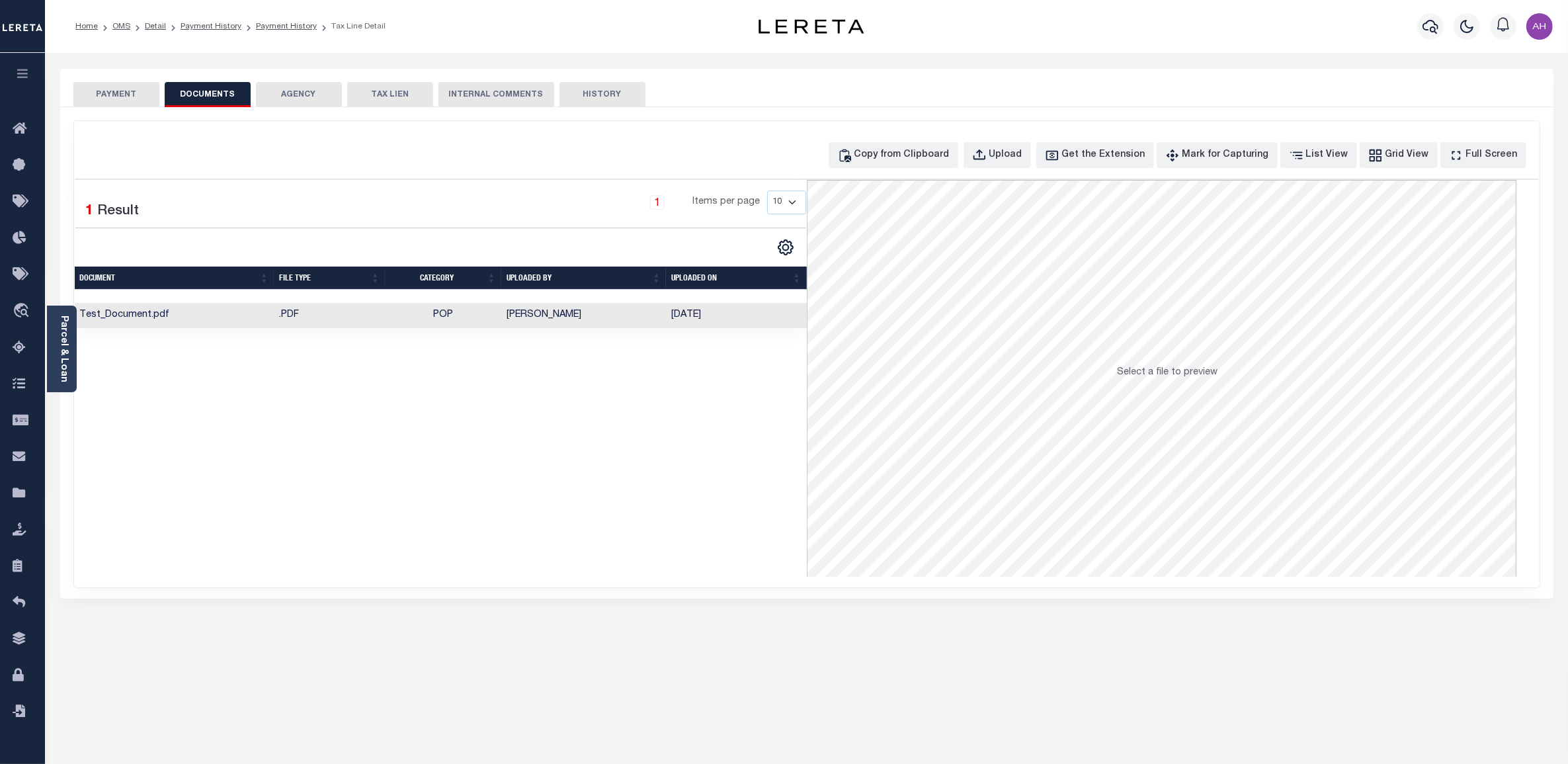
click at [359, 312] on td ".PDF" at bounding box center [329, 316] width 111 height 26
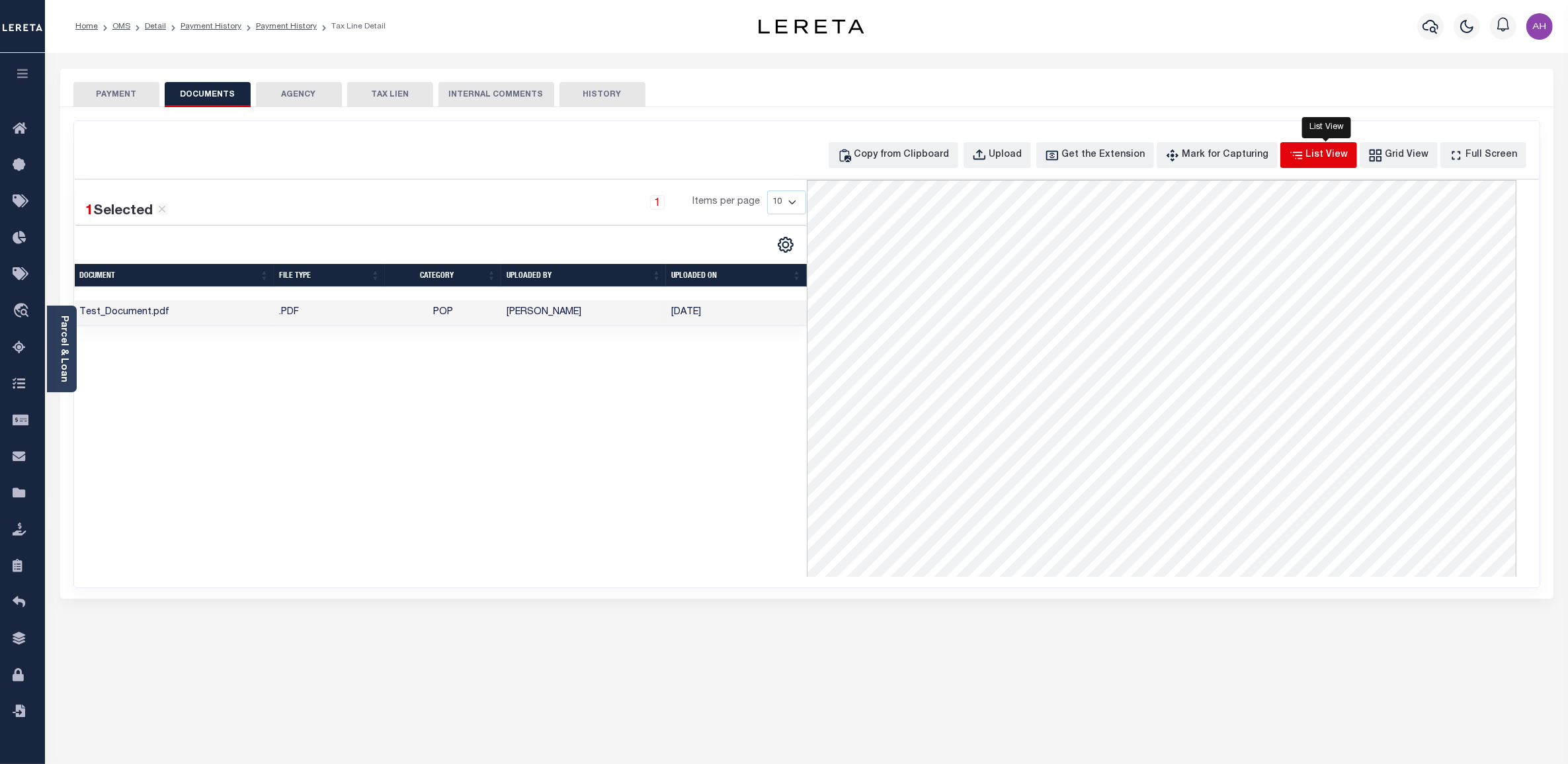
click at [1345, 154] on div "List View" at bounding box center [1327, 155] width 43 height 15
click at [1404, 152] on div "Grid View" at bounding box center [1407, 155] width 44 height 15
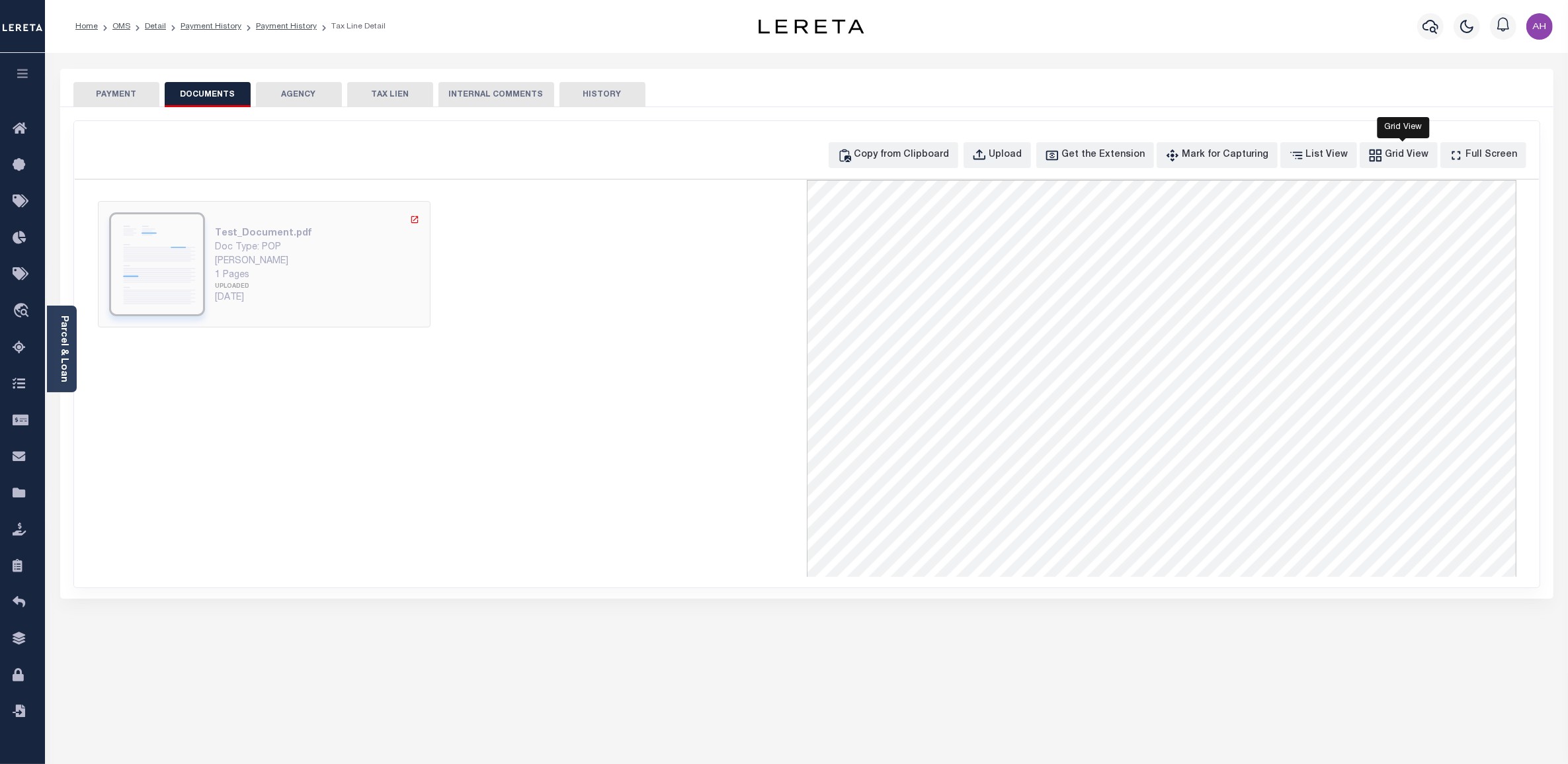
click at [408, 233] on div "Test_Document.pdf" at bounding box center [318, 234] width 205 height 14
click at [305, 262] on div "[PERSON_NAME]" at bounding box center [318, 261] width 205 height 14
click at [1486, 157] on div "Full Screen" at bounding box center [1492, 155] width 51 height 15
click at [1146, 155] on div "Get the Extension" at bounding box center [1103, 155] width 83 height 15
click at [930, 152] on div "Copy from Clipboard" at bounding box center [901, 155] width 95 height 15
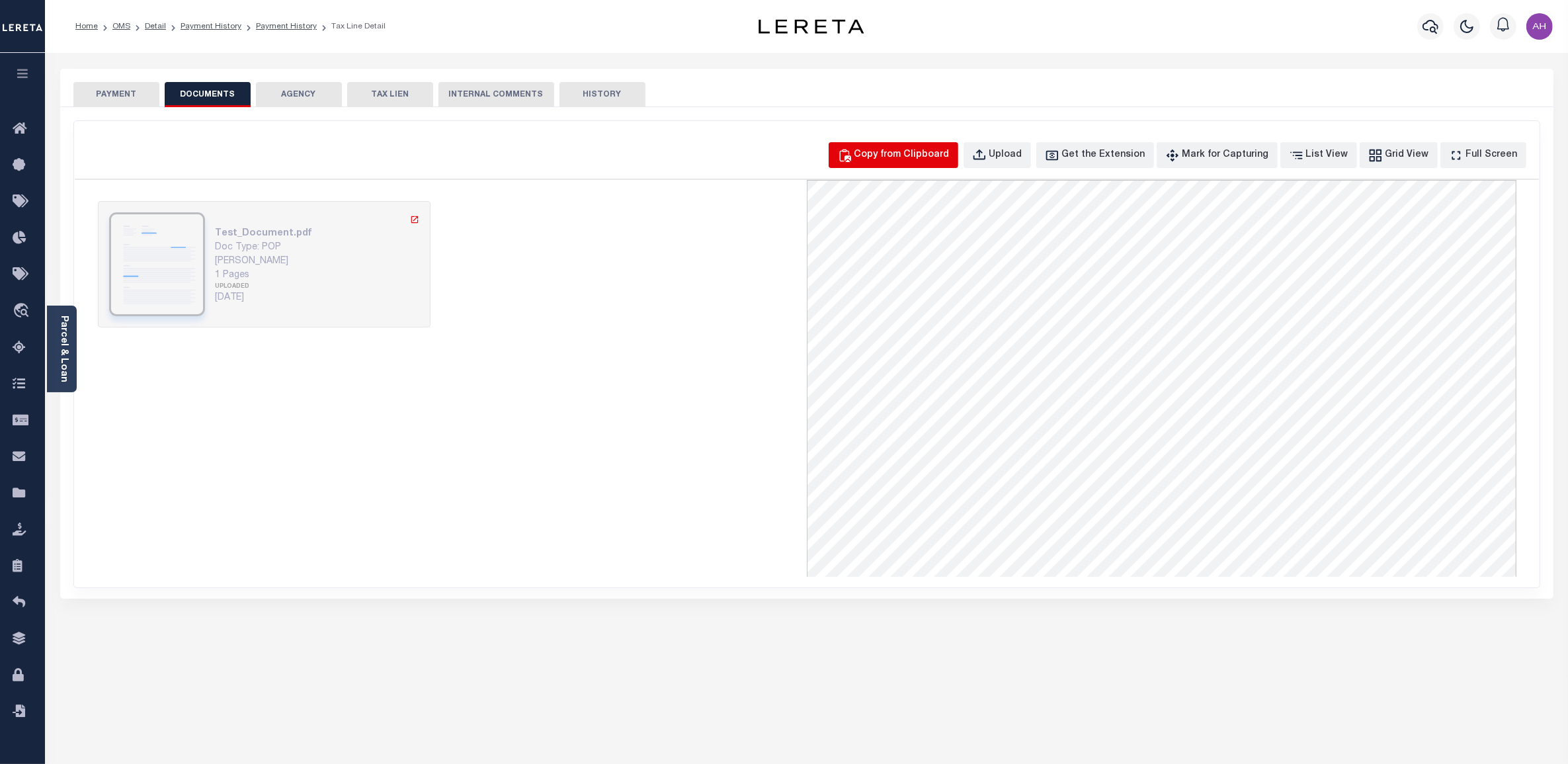
select select "POP"
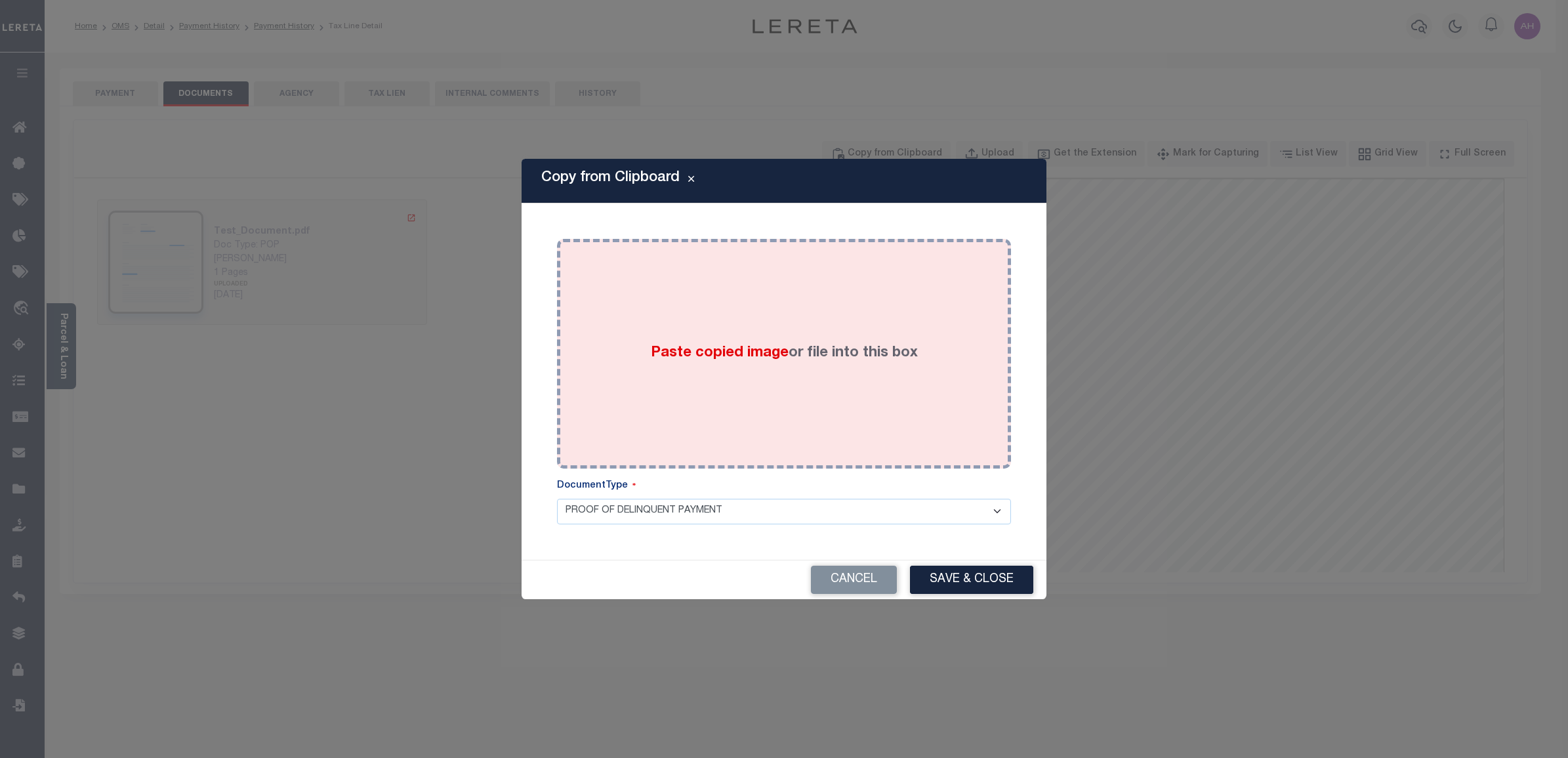
click at [751, 391] on div "Paste copied image or file into this box" at bounding box center [784, 353] width 434 height 210
drag, startPoint x: 693, startPoint y: 369, endPoint x: 627, endPoint y: 371, distance: 66.0
click at [627, 371] on div "Paste copied image or file into this box" at bounding box center [784, 353] width 434 height 210
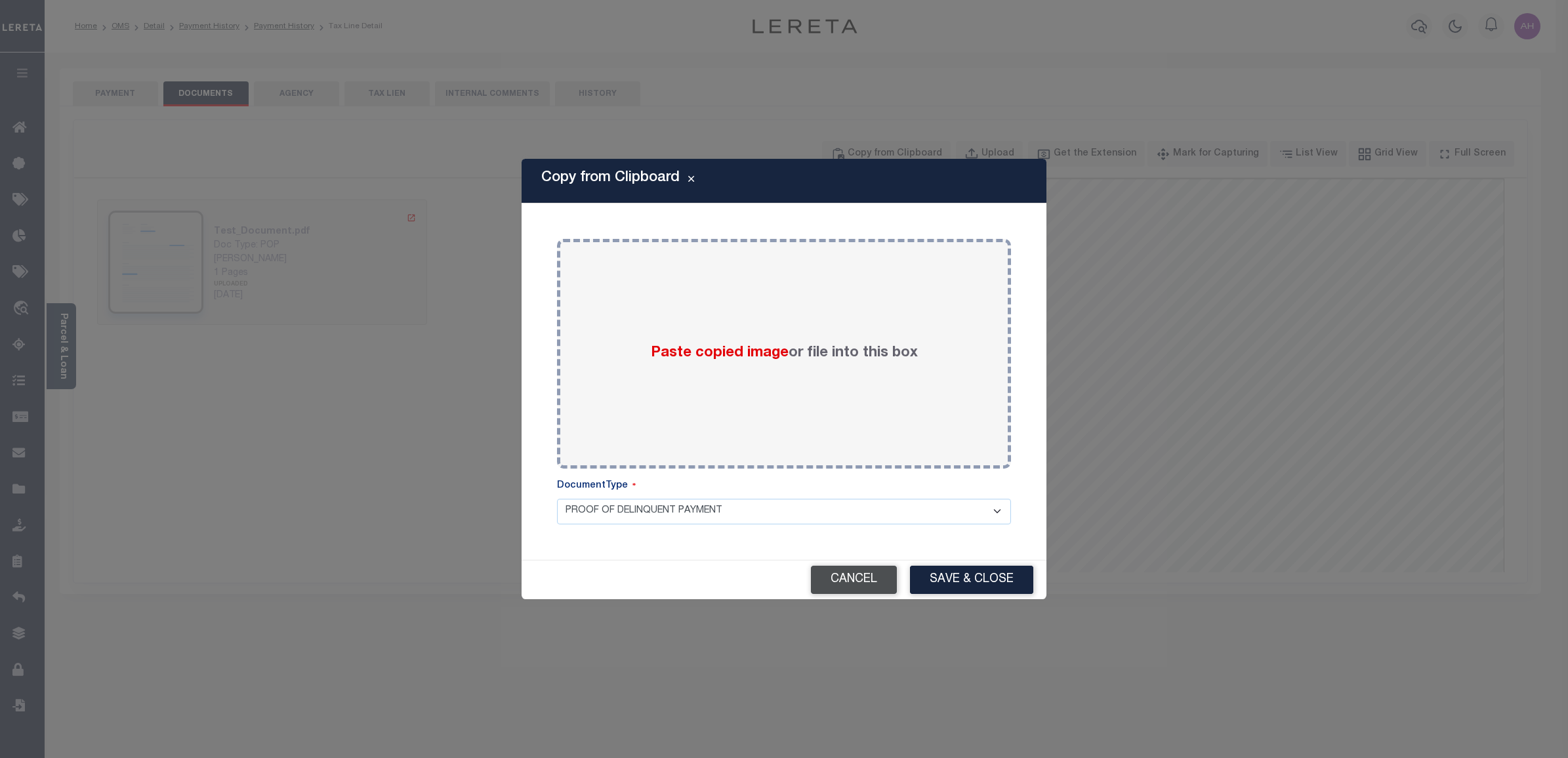
click at [883, 580] on button "Cancel" at bounding box center [854, 579] width 86 height 28
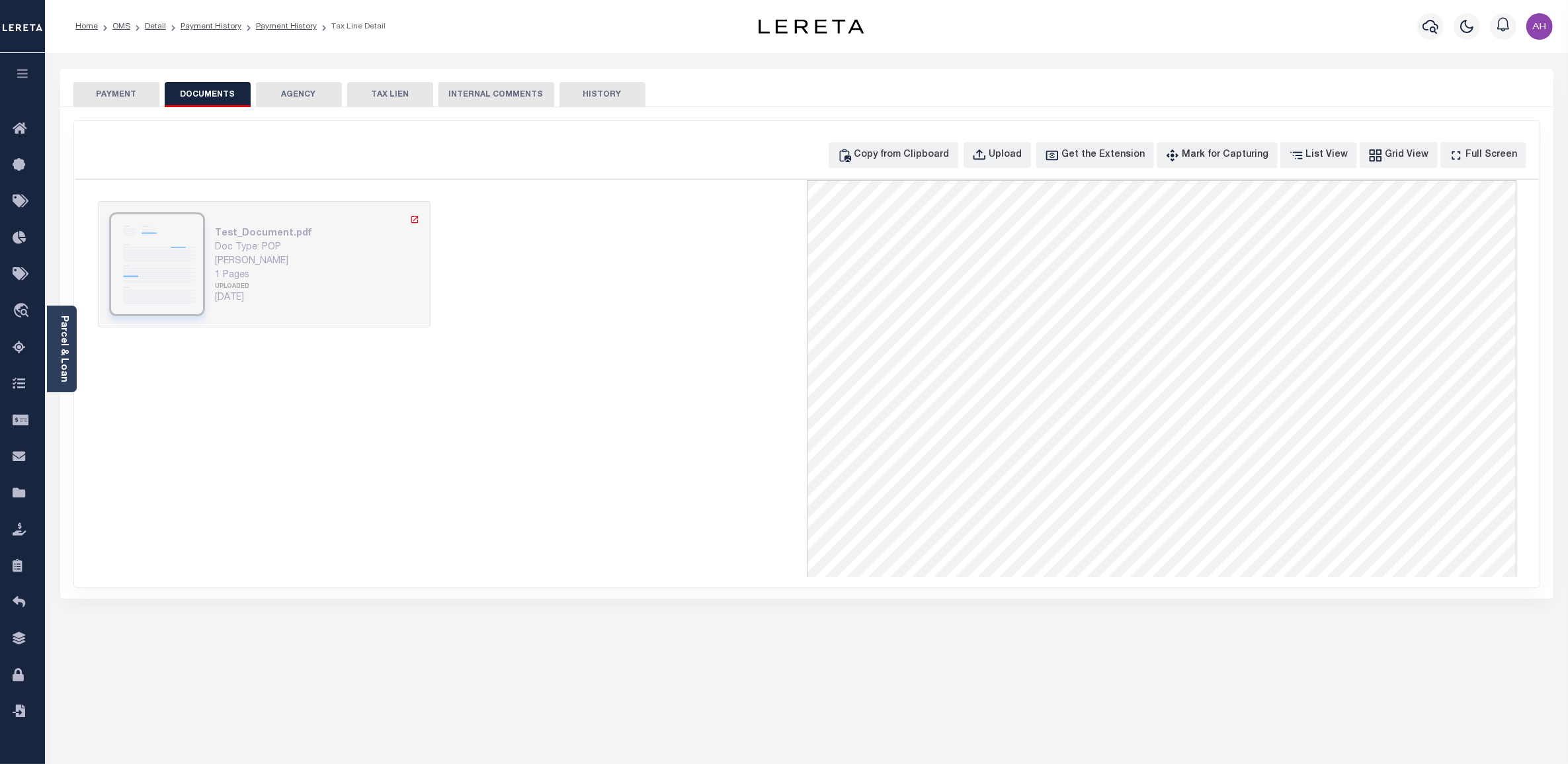
click at [117, 88] on button "PAYMENT" at bounding box center [116, 94] width 86 height 25
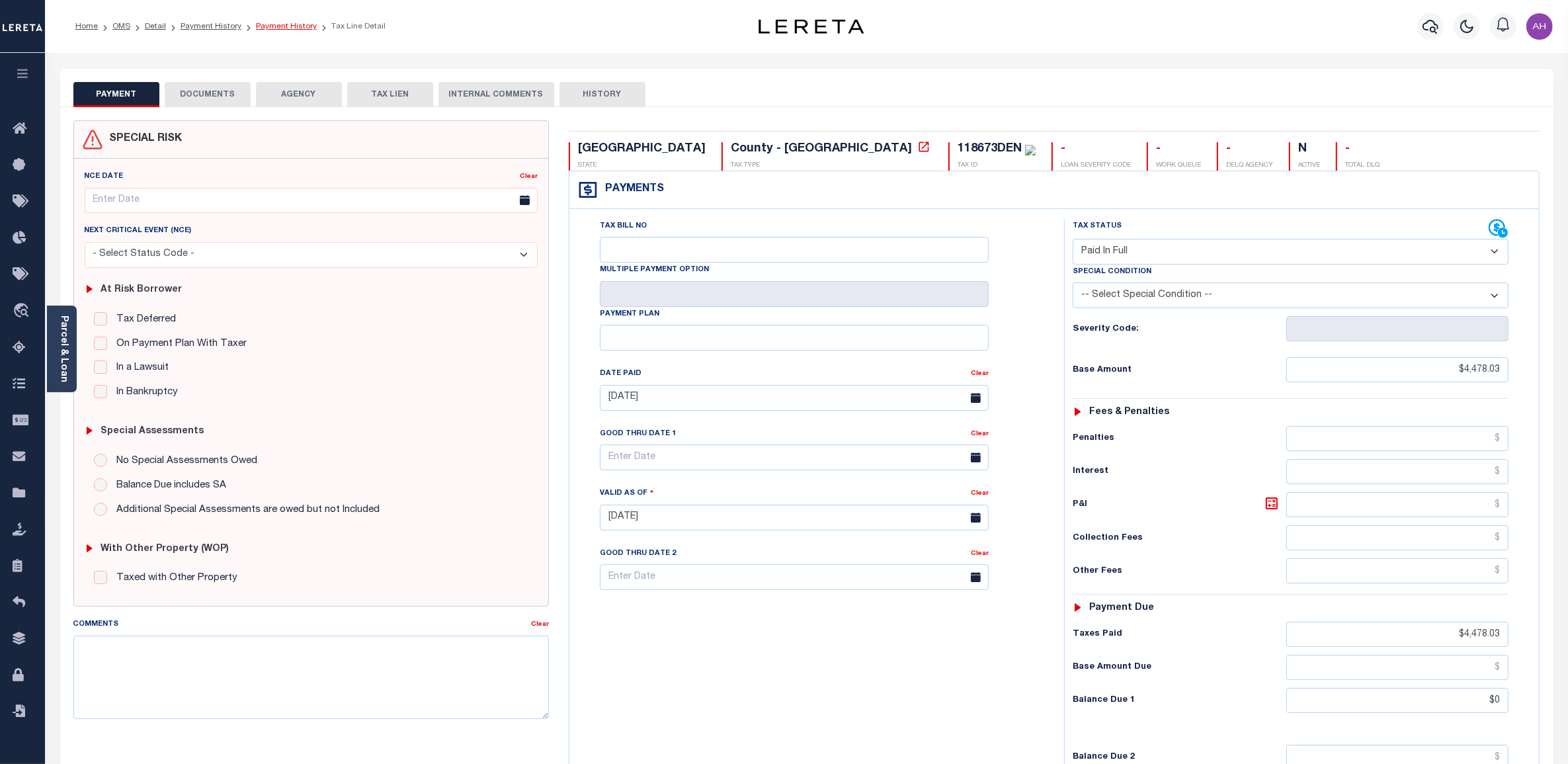
click at [293, 28] on link "Payment History" at bounding box center [286, 27] width 60 height 8
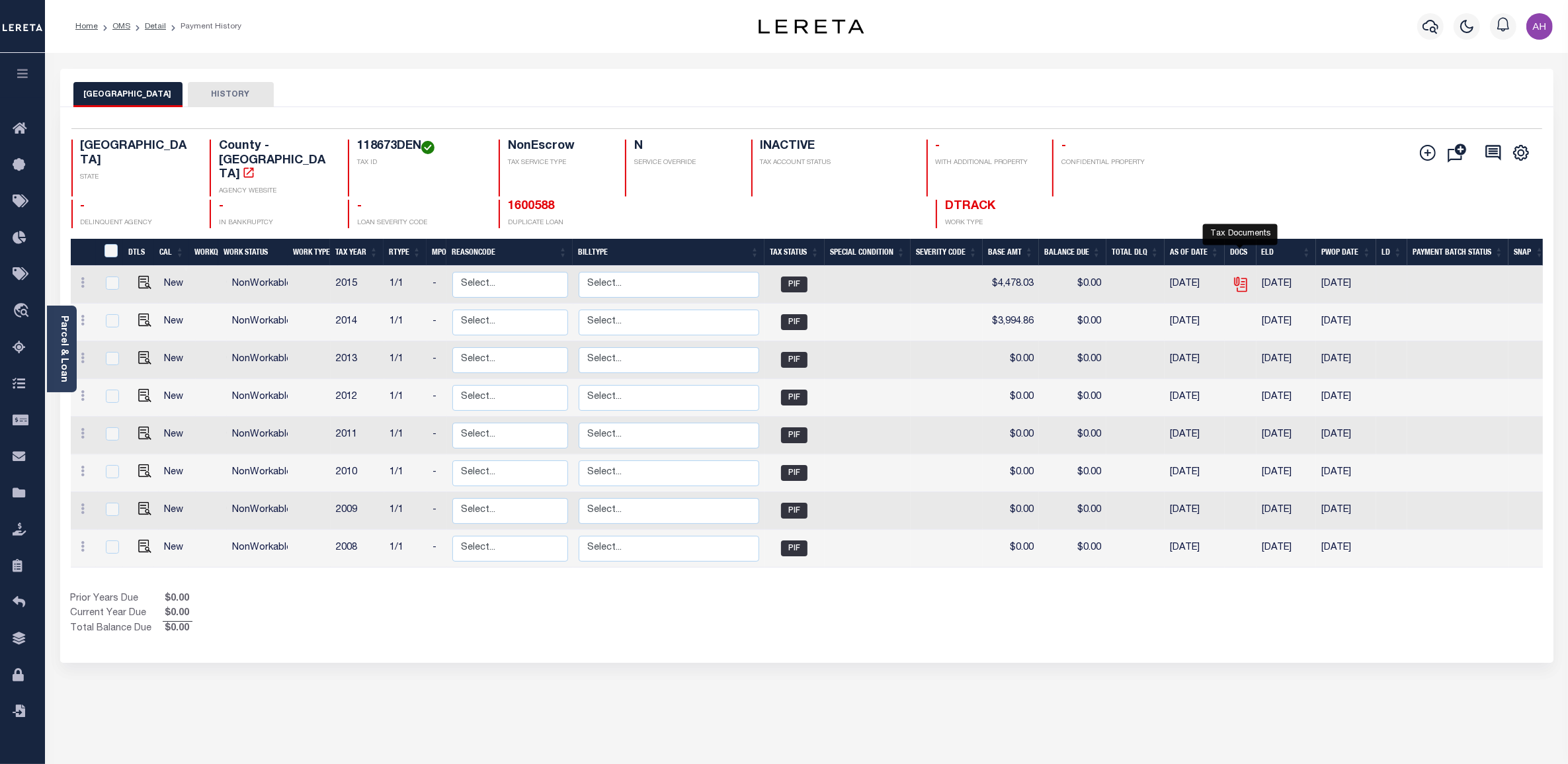
click at [1241, 277] on icon "" at bounding box center [1239, 282] width 11 height 11
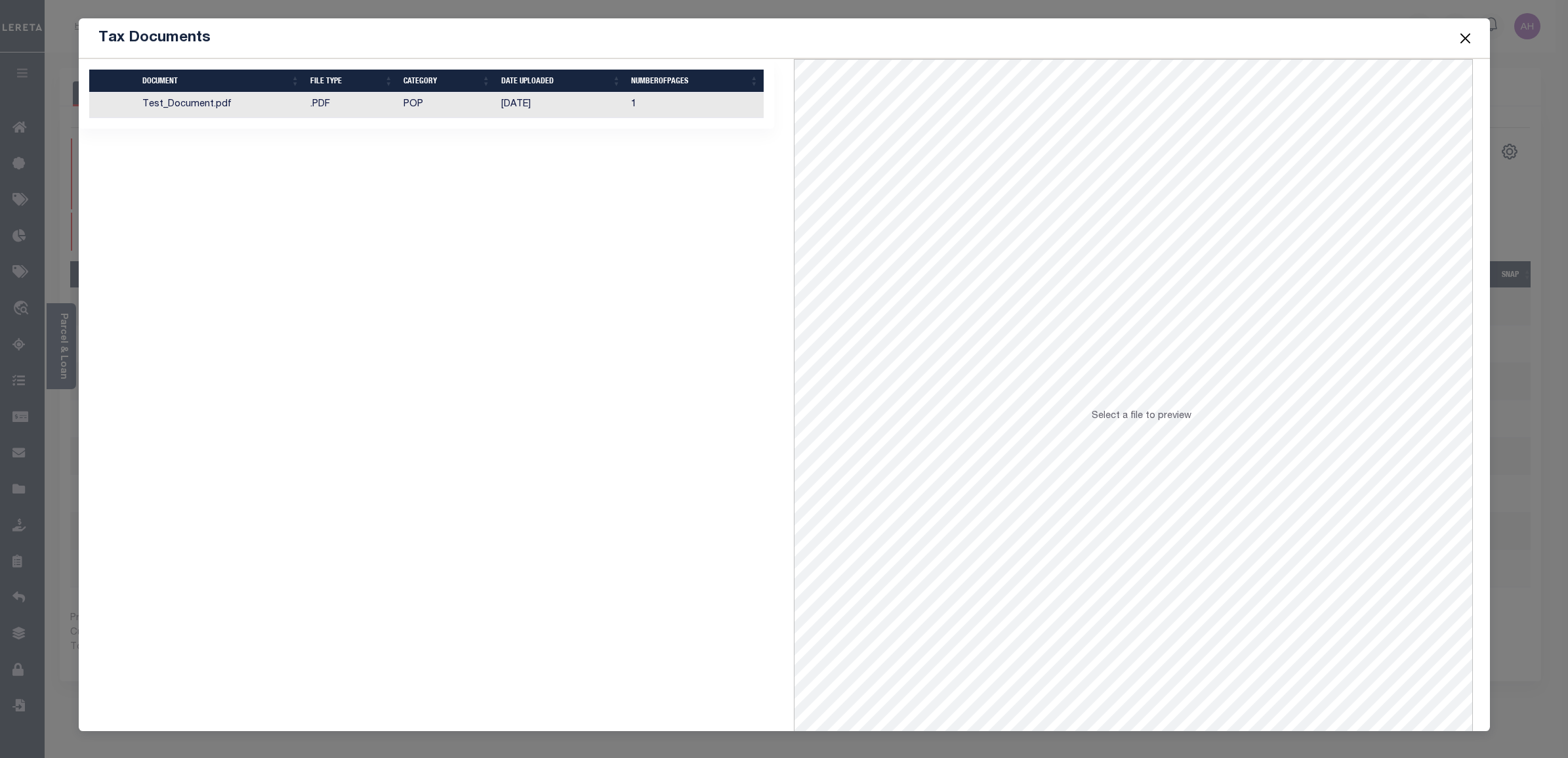
click at [356, 100] on td ".PDF" at bounding box center [351, 105] width 93 height 26
click at [418, 29] on div "Tax Documents" at bounding box center [784, 38] width 1412 height 40
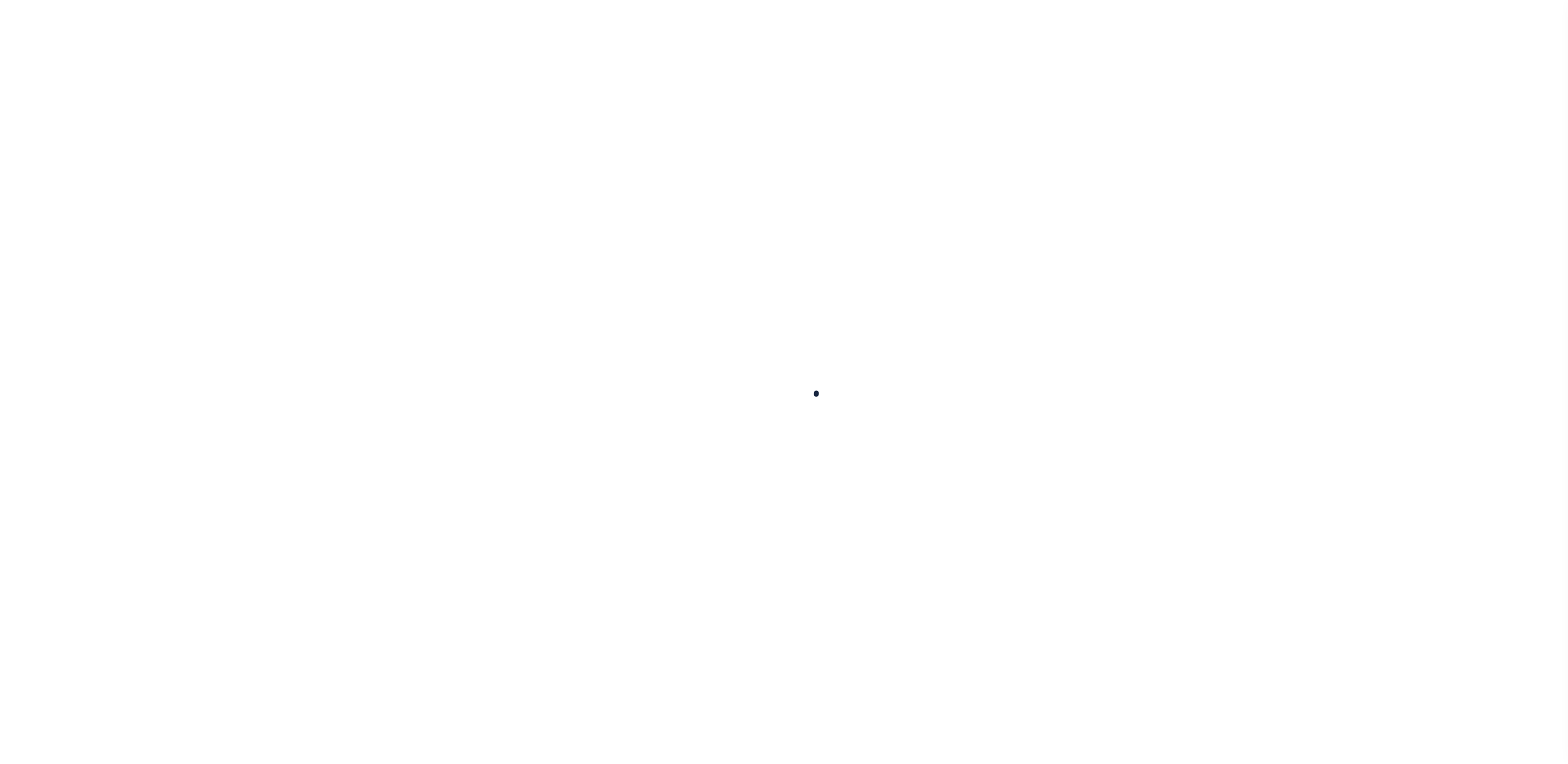
select select "PIF"
select select "False"
select select "58"
select select "NonEscrow"
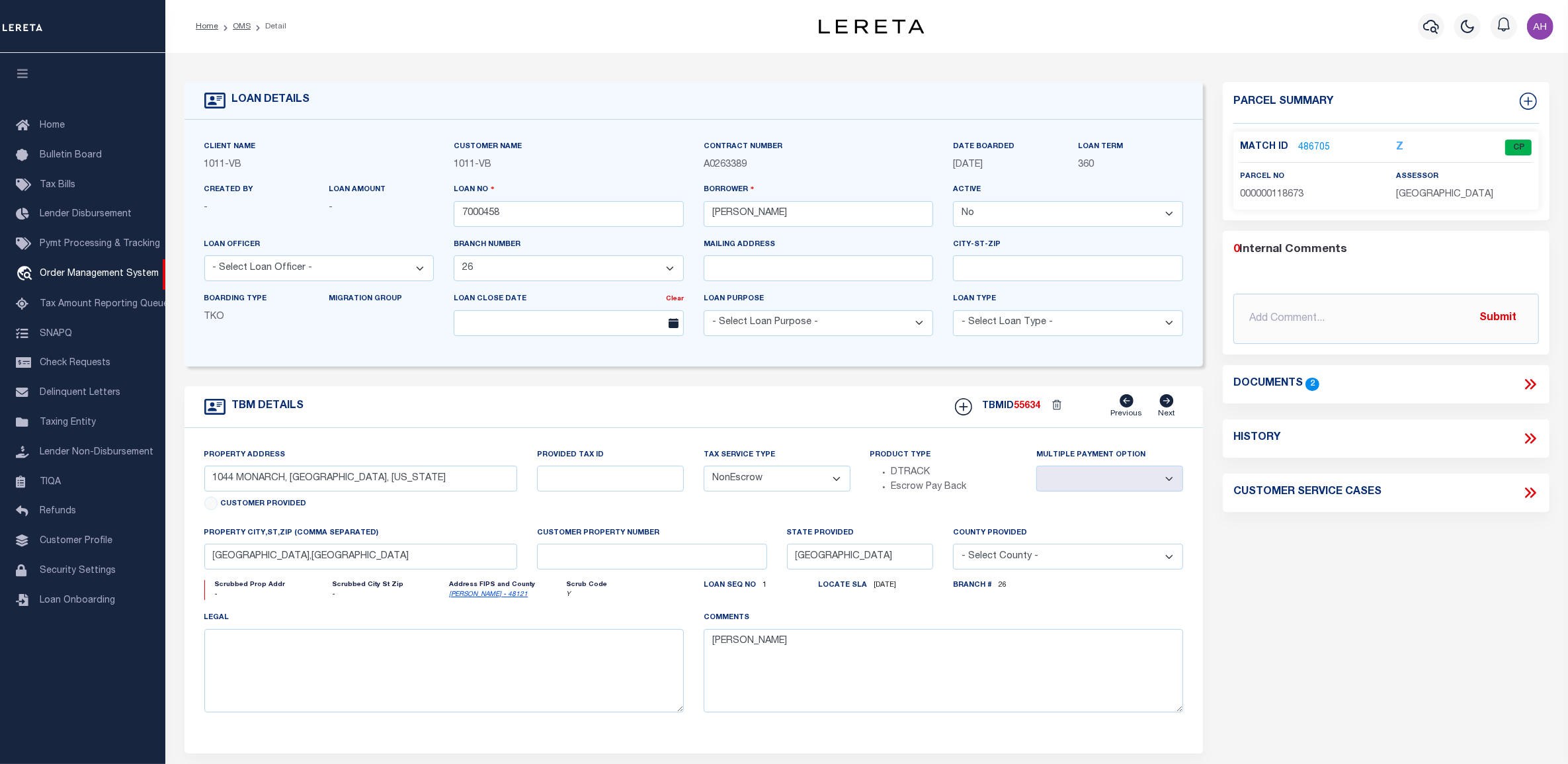
click at [1527, 384] on icon at bounding box center [1529, 384] width 17 height 17
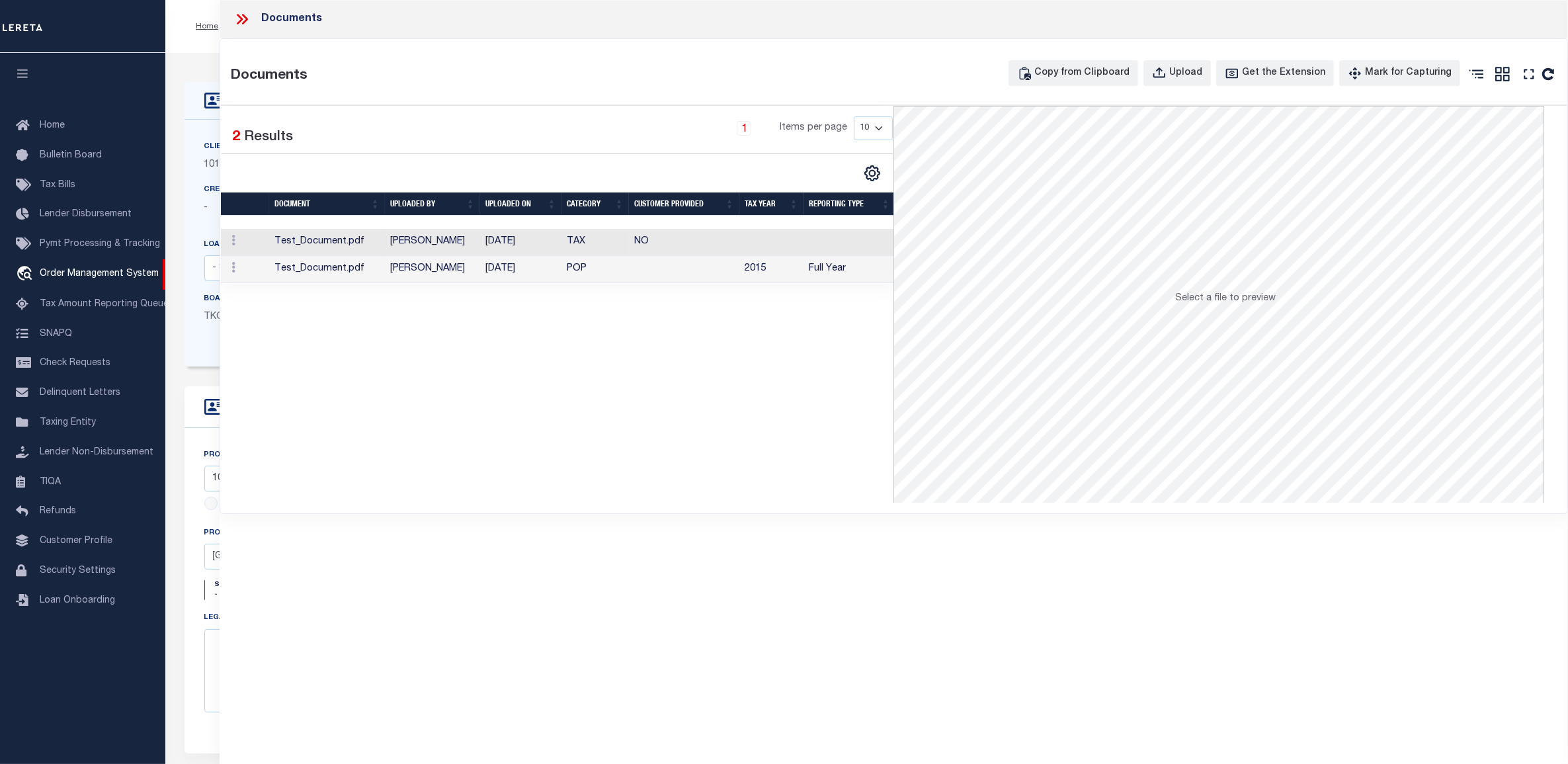
click at [601, 246] on td "TAX" at bounding box center [595, 241] width 67 height 27
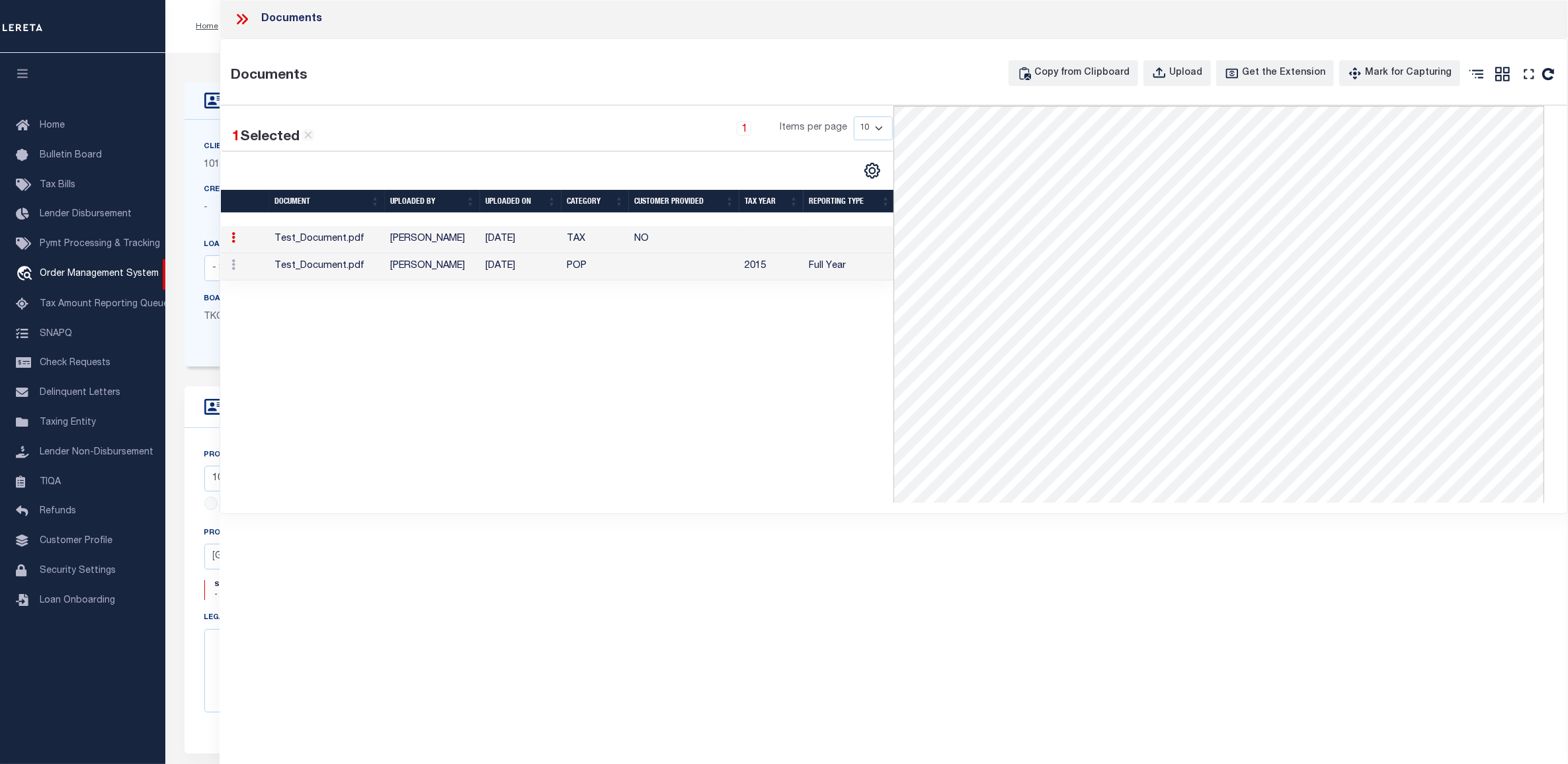
click at [246, 14] on icon at bounding box center [241, 19] width 17 height 17
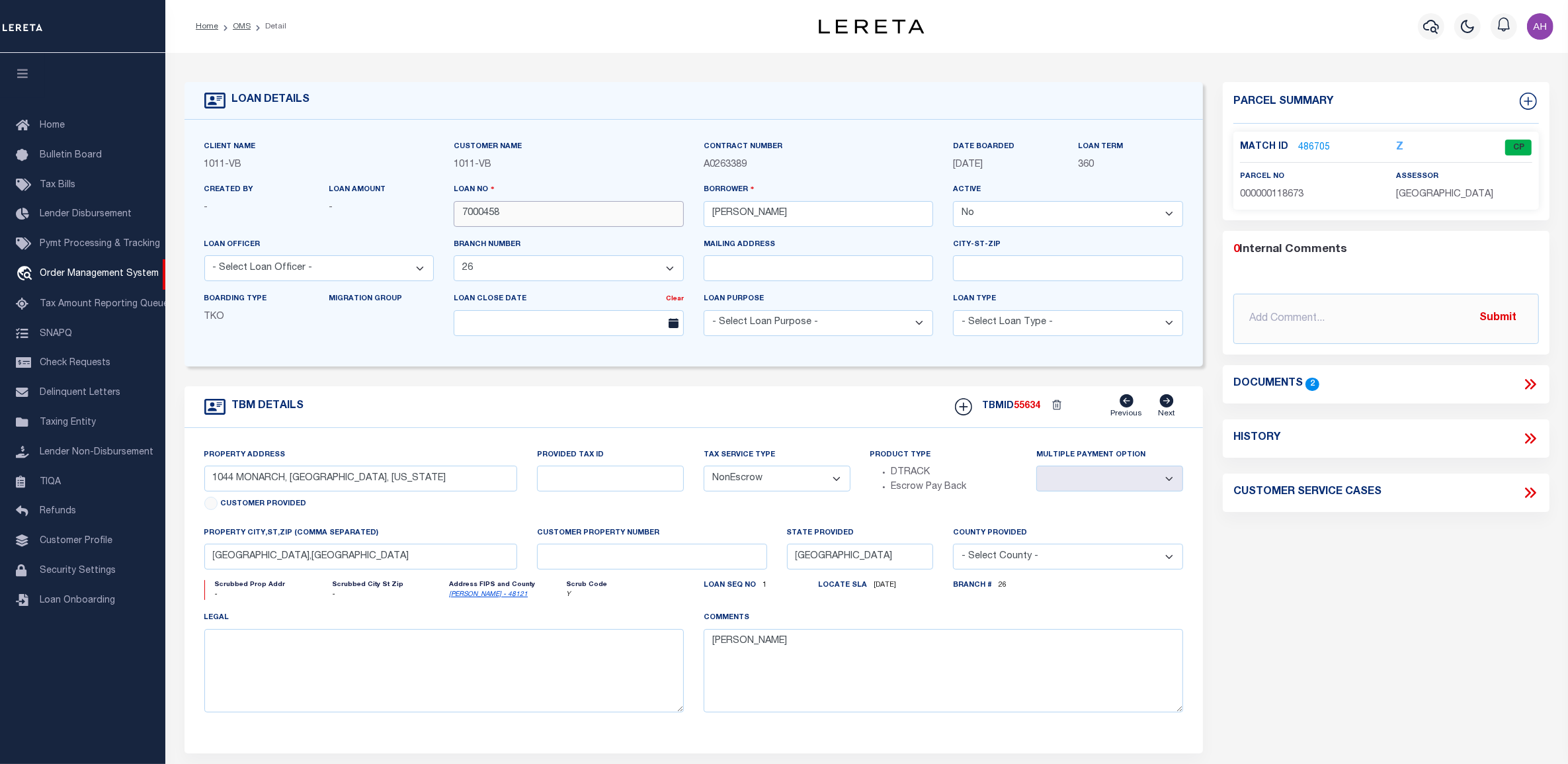
click at [495, 212] on input "7000458" at bounding box center [568, 214] width 231 height 26
click at [98, 246] on span "Pymt Processing & Tracking" at bounding box center [100, 243] width 121 height 9
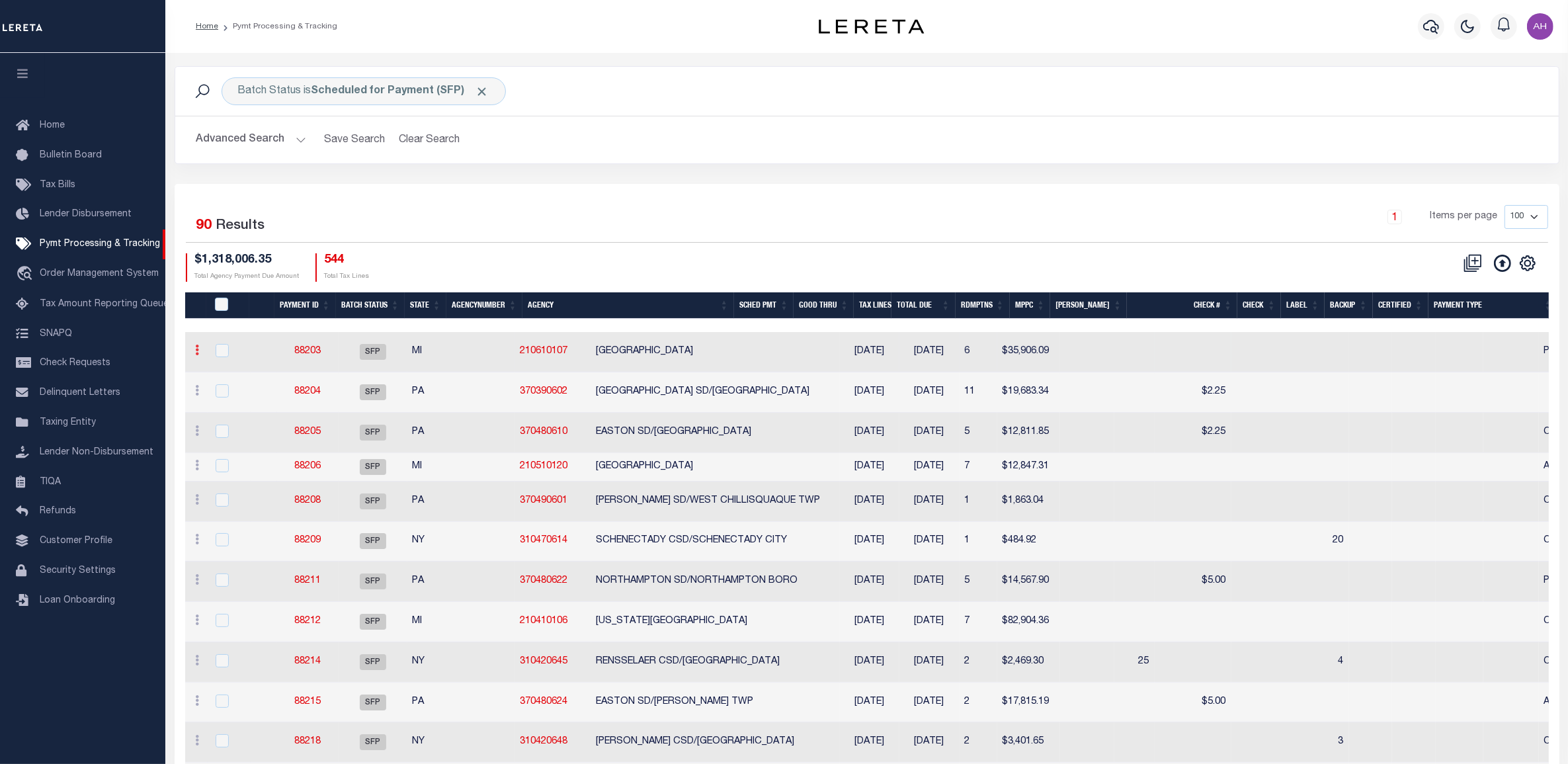
click at [199, 355] on icon at bounding box center [198, 349] width 4 height 11
click at [312, 355] on link "88203" at bounding box center [307, 350] width 27 height 9
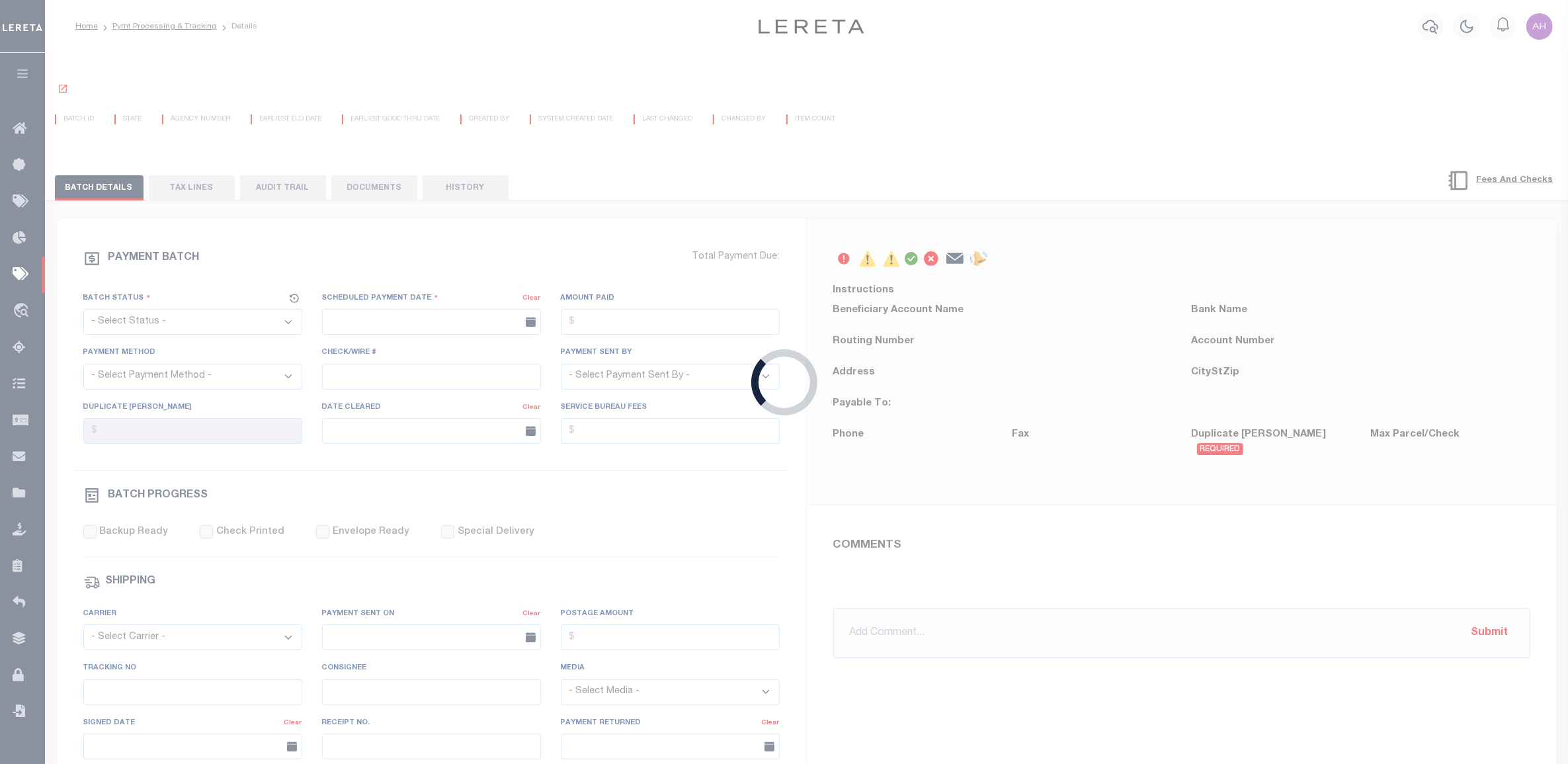
select select "SFP"
type input "08/21/2025"
type input "Matt"
select select "70"
select select "44"
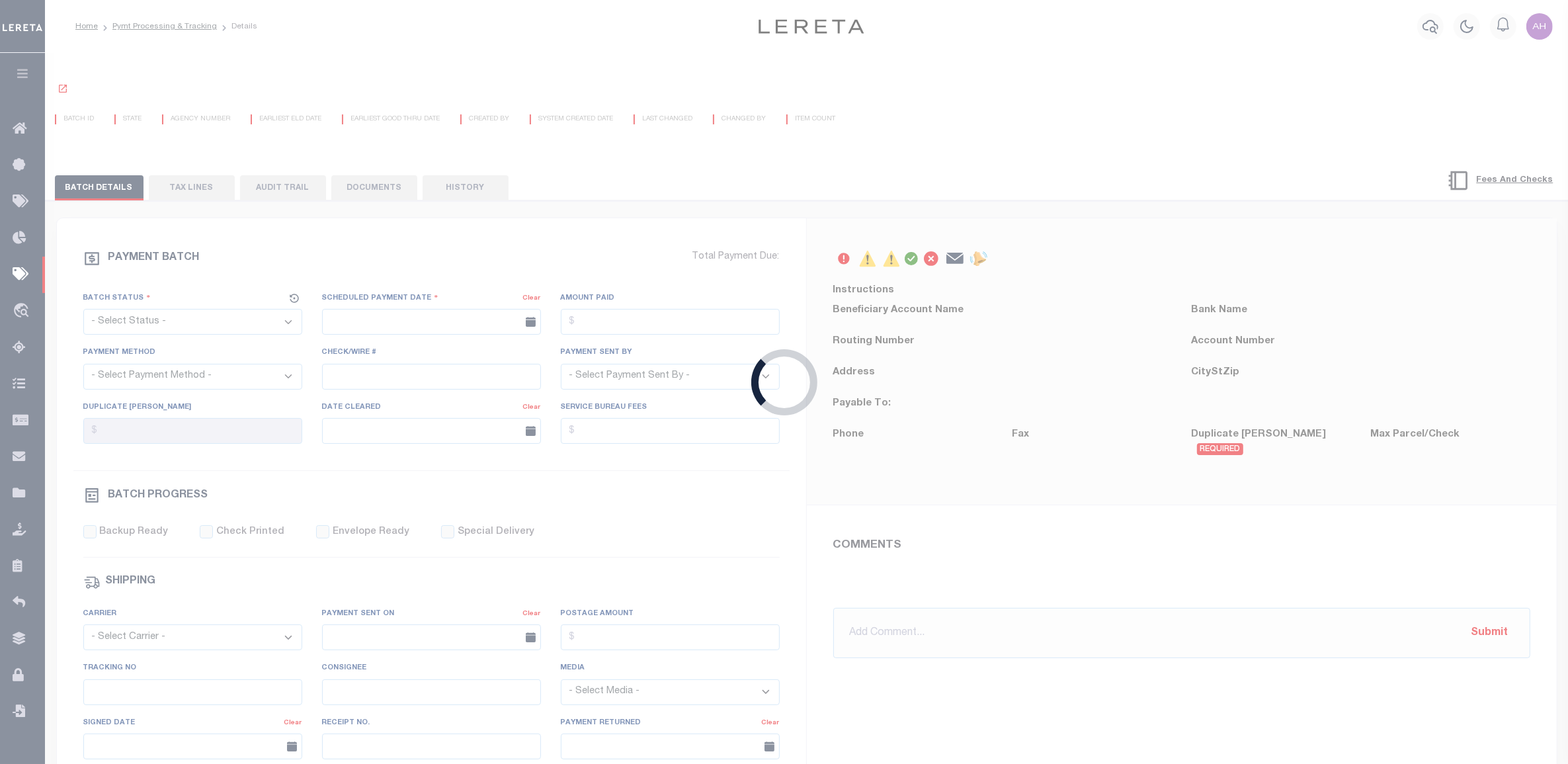
radio input "true"
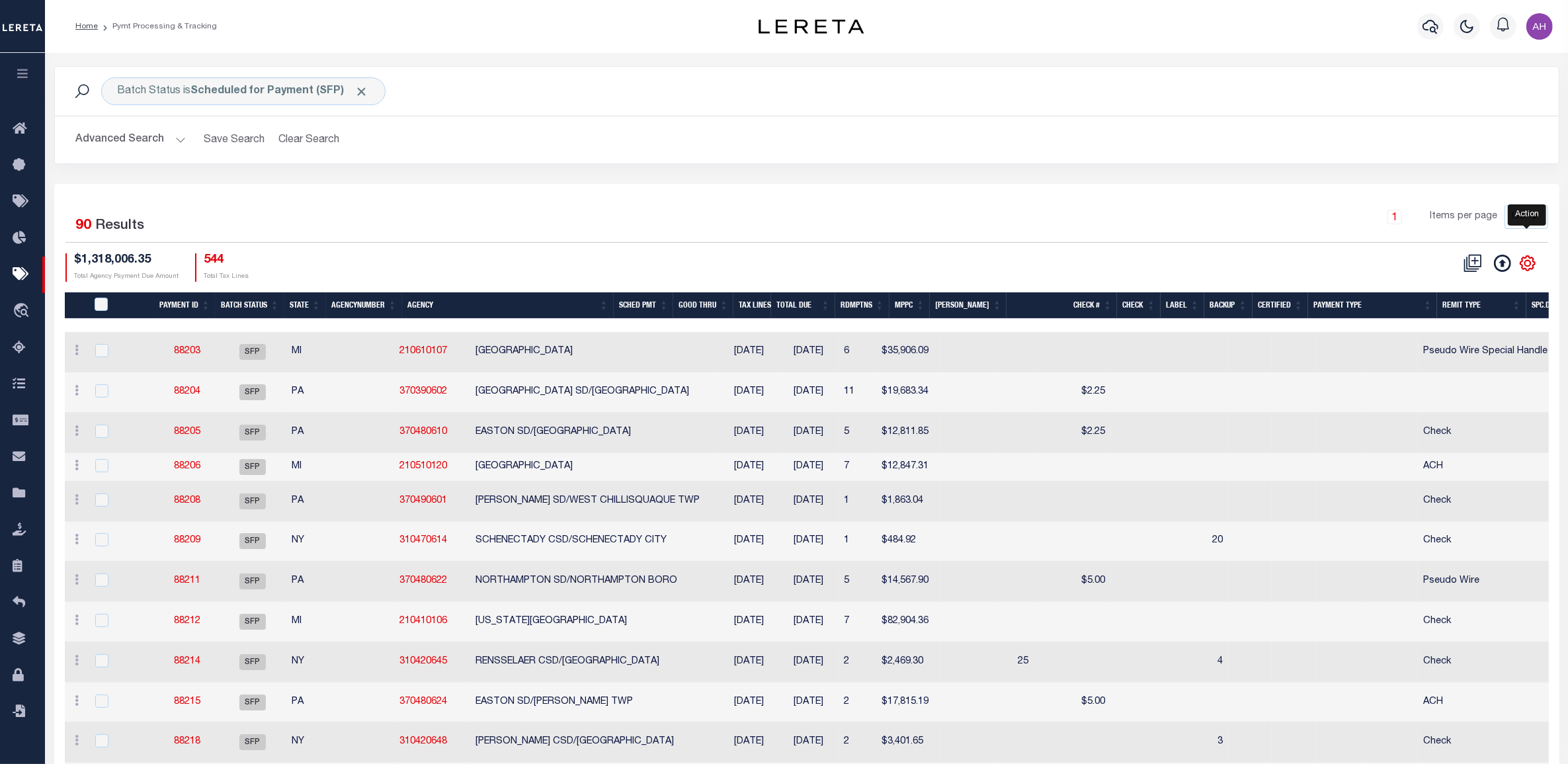
click at [1525, 266] on icon "" at bounding box center [1526, 262] width 17 height 17
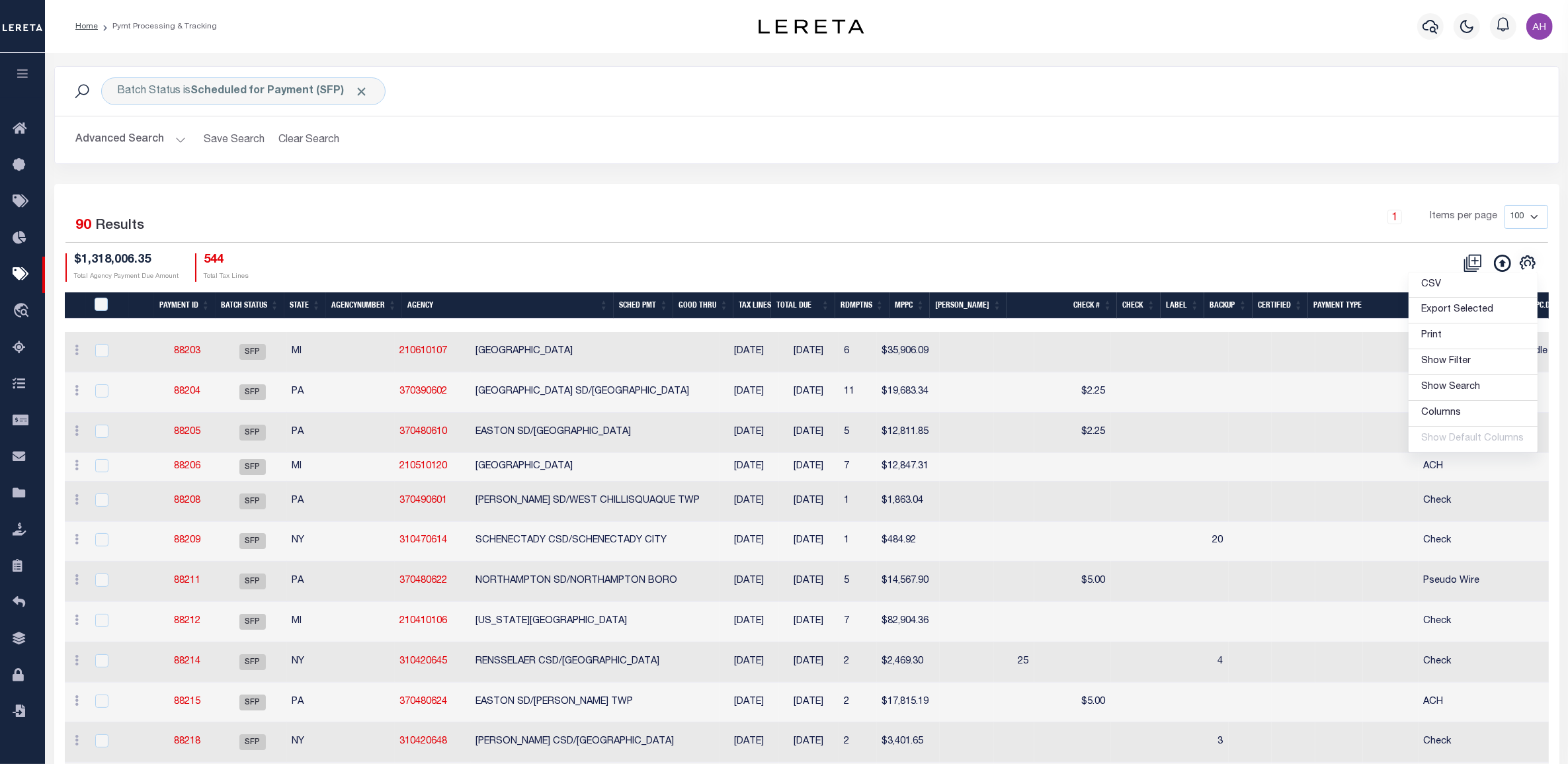
click at [29, 71] on icon "button" at bounding box center [22, 73] width 15 height 12
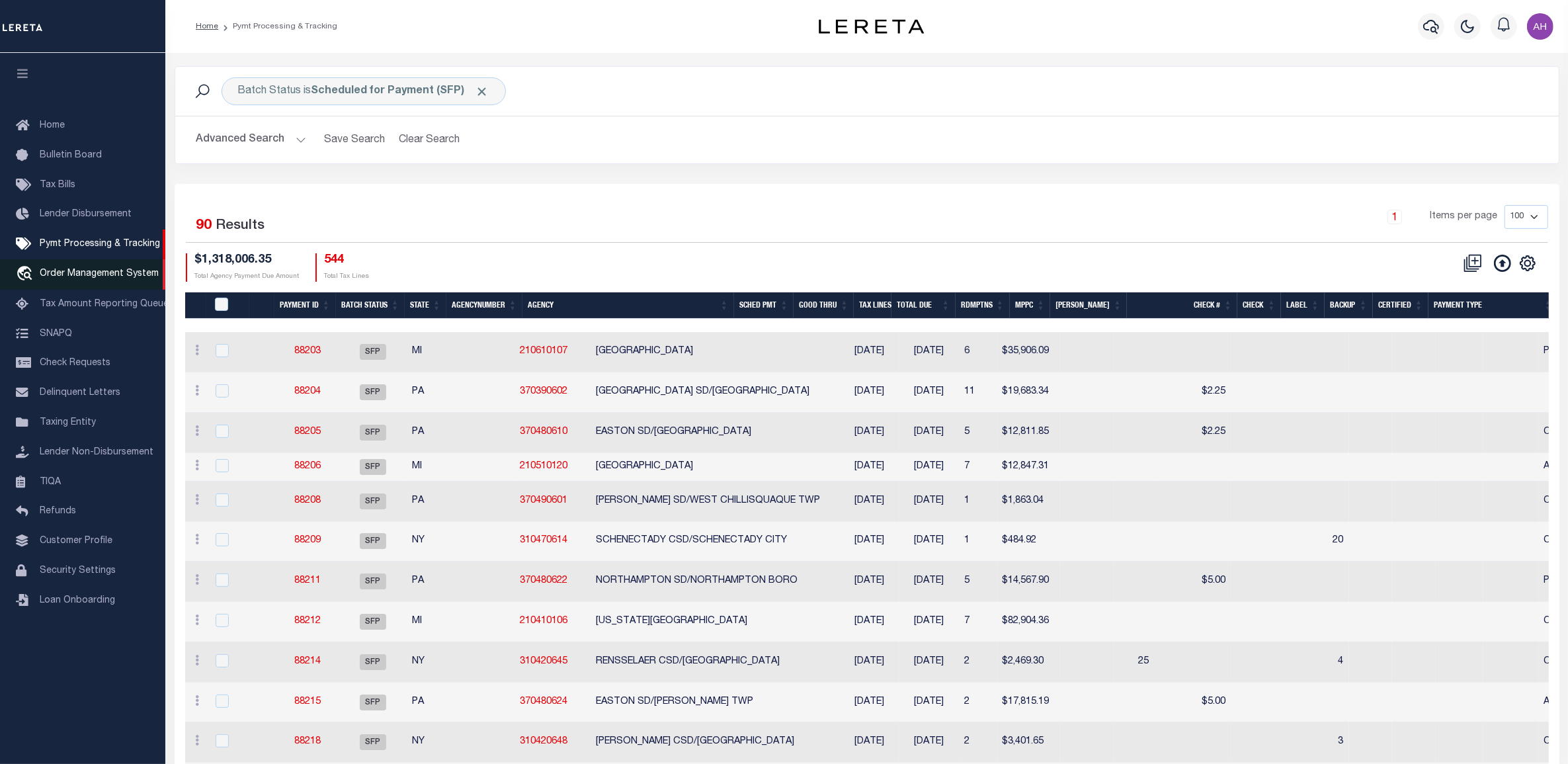
click at [73, 274] on span "Order Management System" at bounding box center [99, 273] width 119 height 9
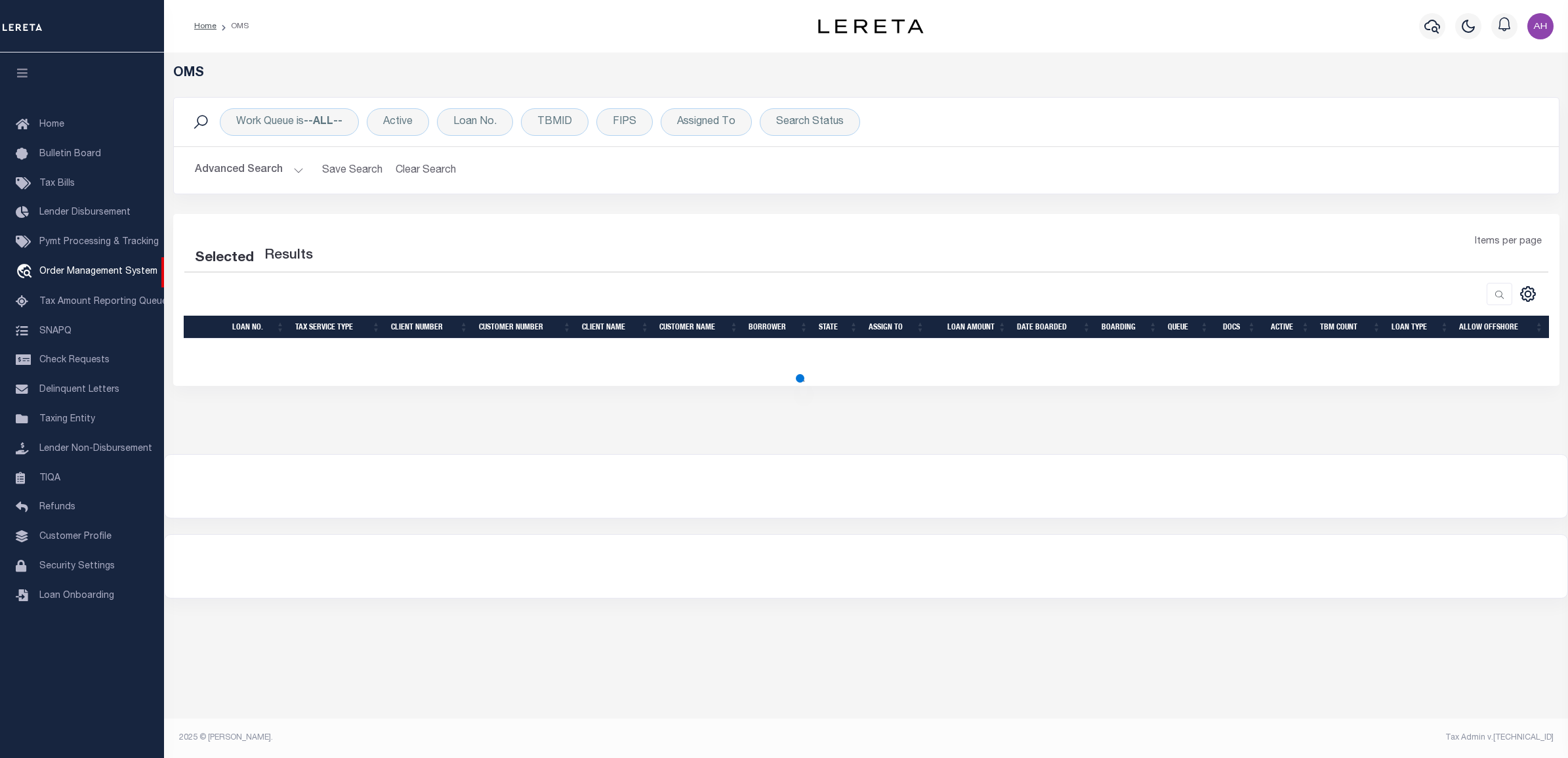
select select "200"
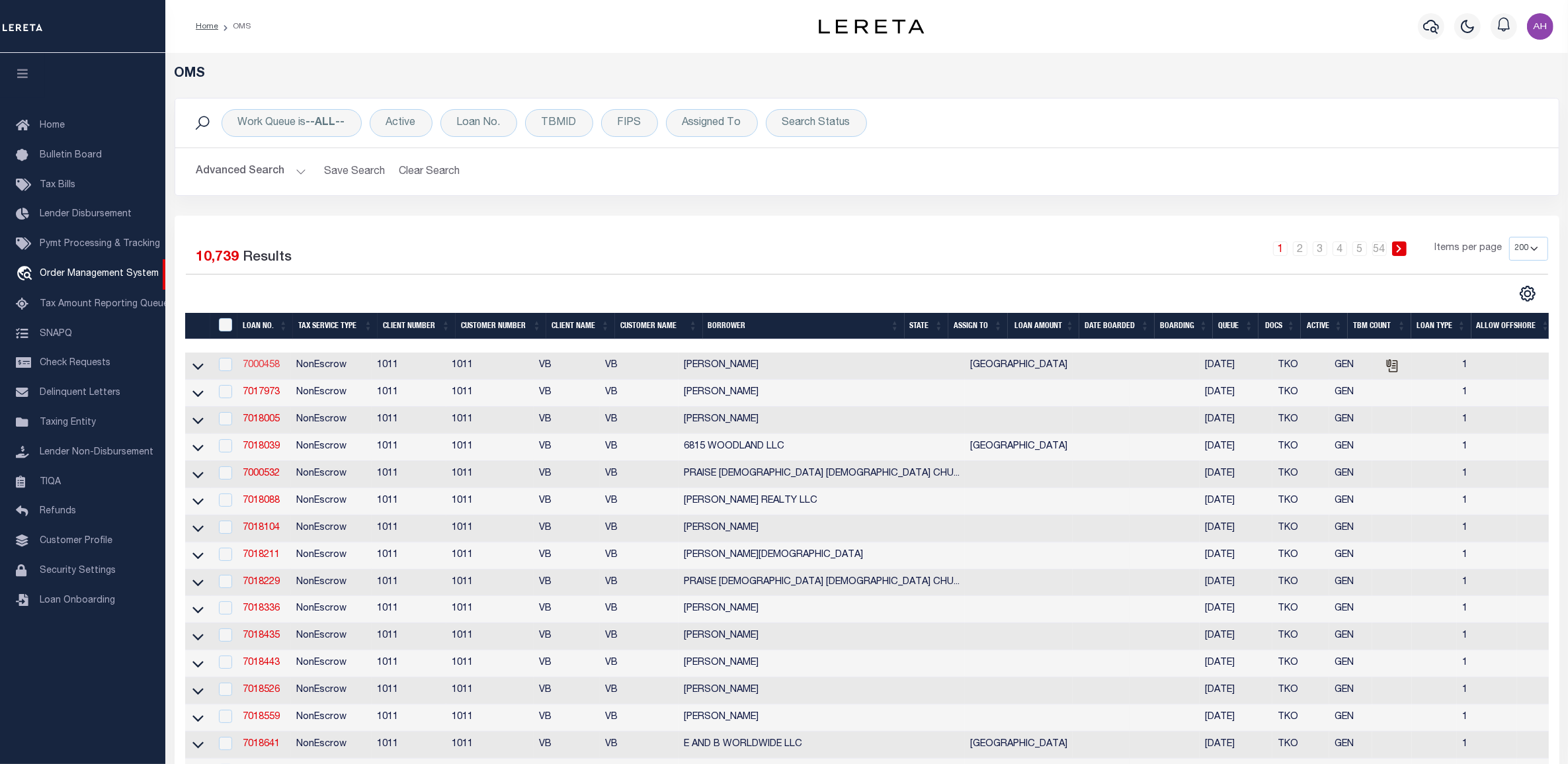
click at [262, 367] on link "7000458" at bounding box center [260, 364] width 37 height 9
type input "7000458"
type input "[PERSON_NAME]"
select select "False"
select select
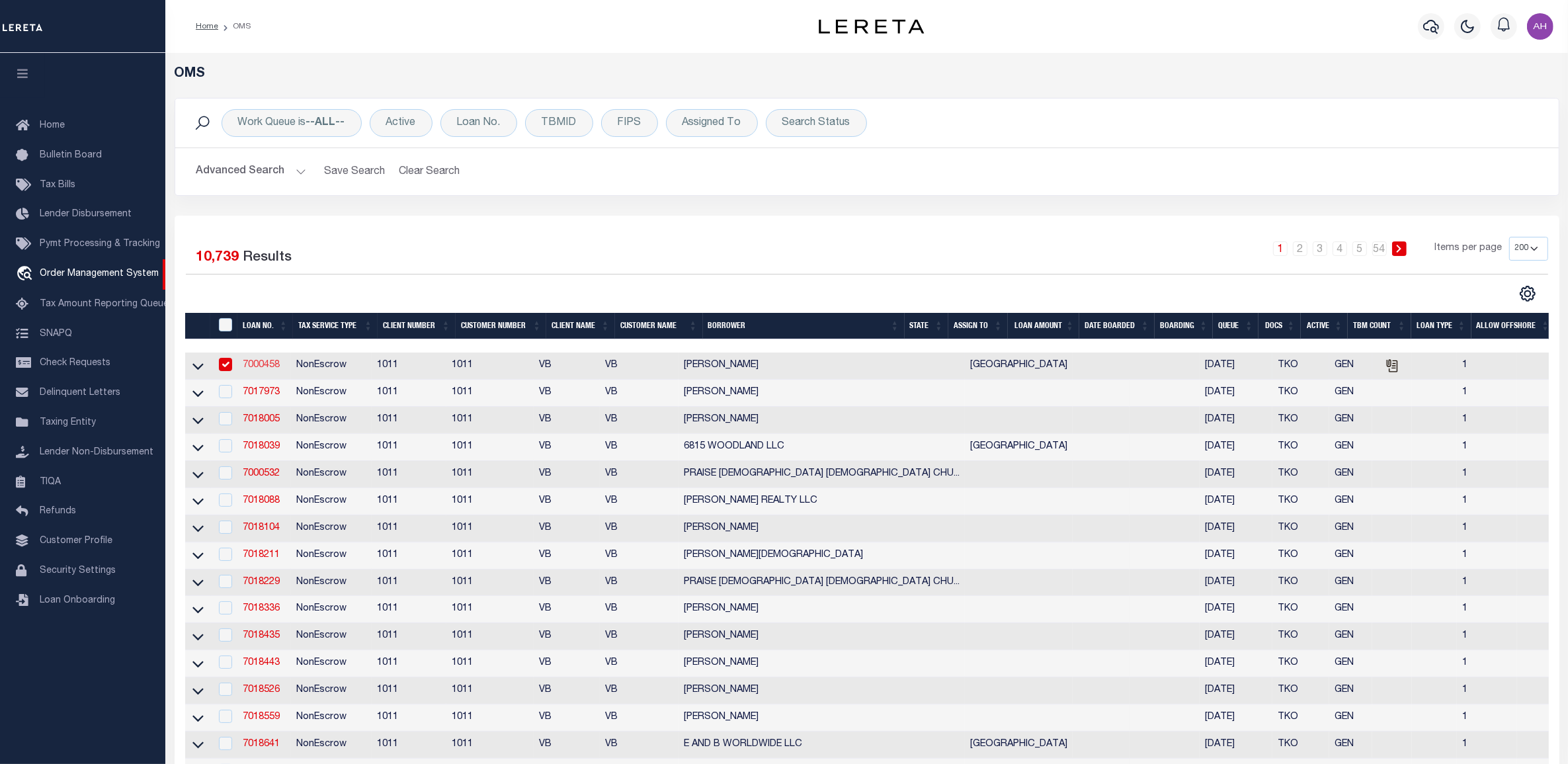
select select
select select "NonEscrow"
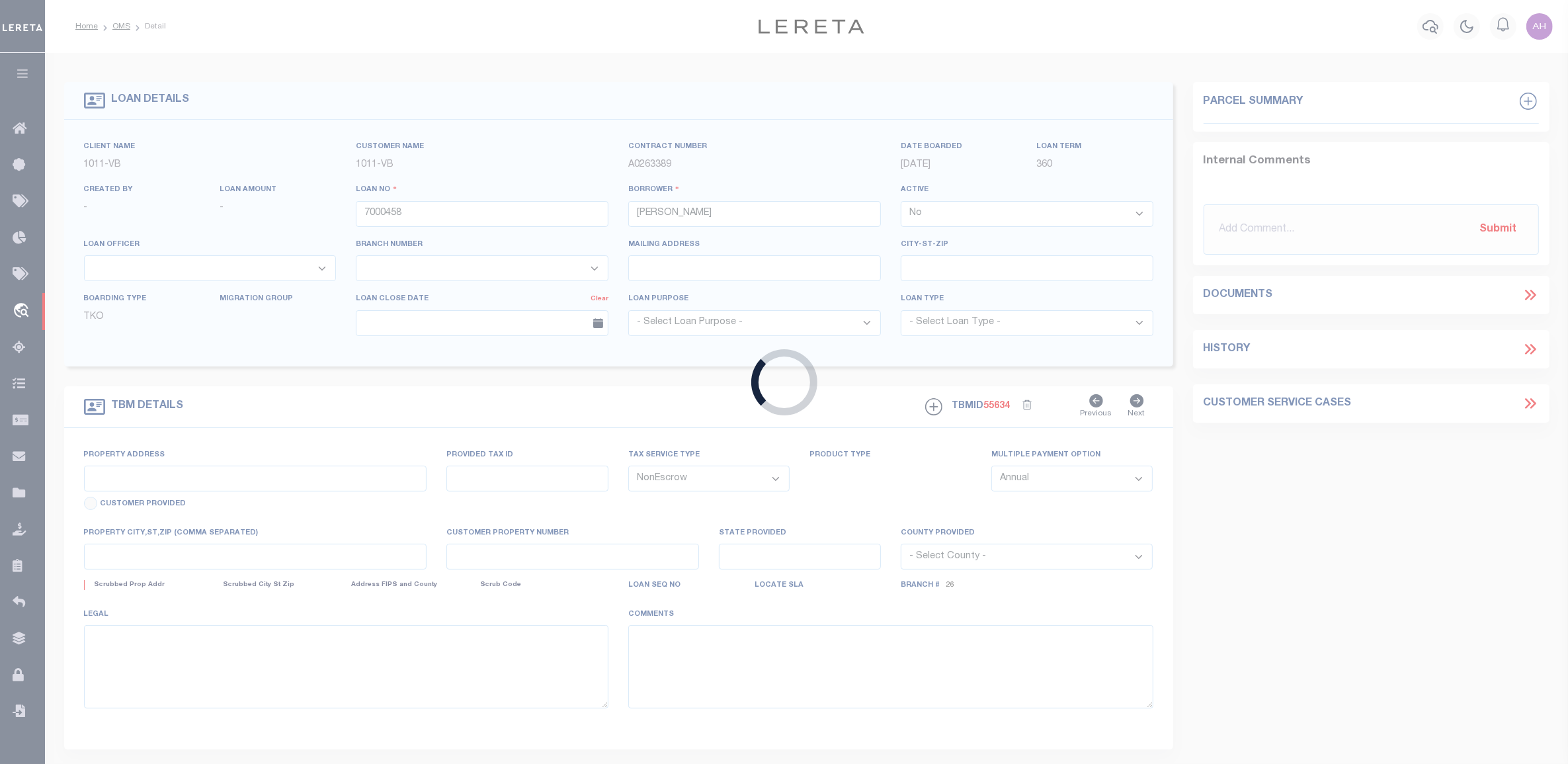
type input "1044 MONARCH, LEWISVILLE, TEXAS"
select select
type input "LEWISVILLE,TX"
type input "[GEOGRAPHIC_DATA]"
type textarea "MARK H SMITH"
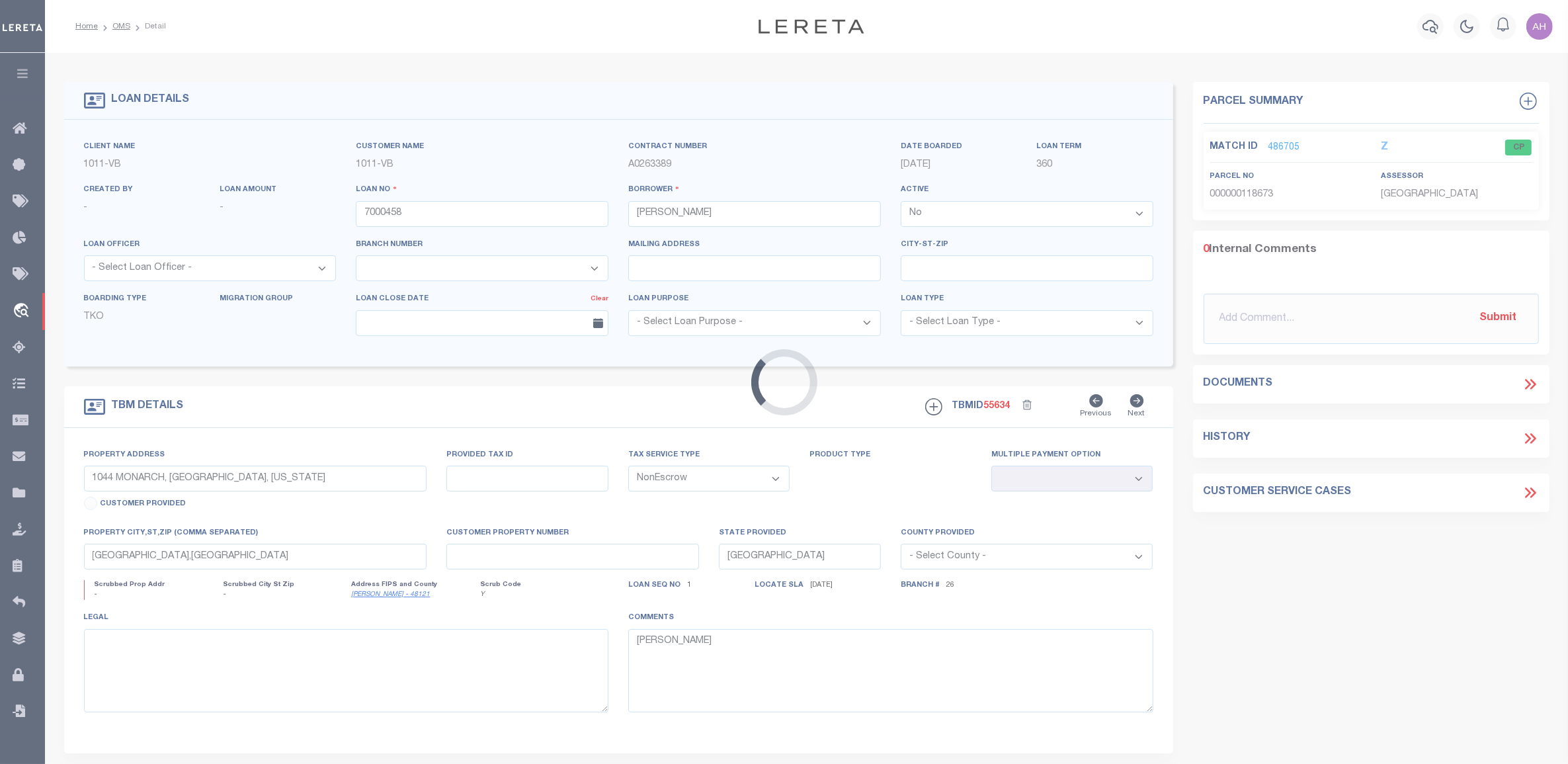
select select "58"
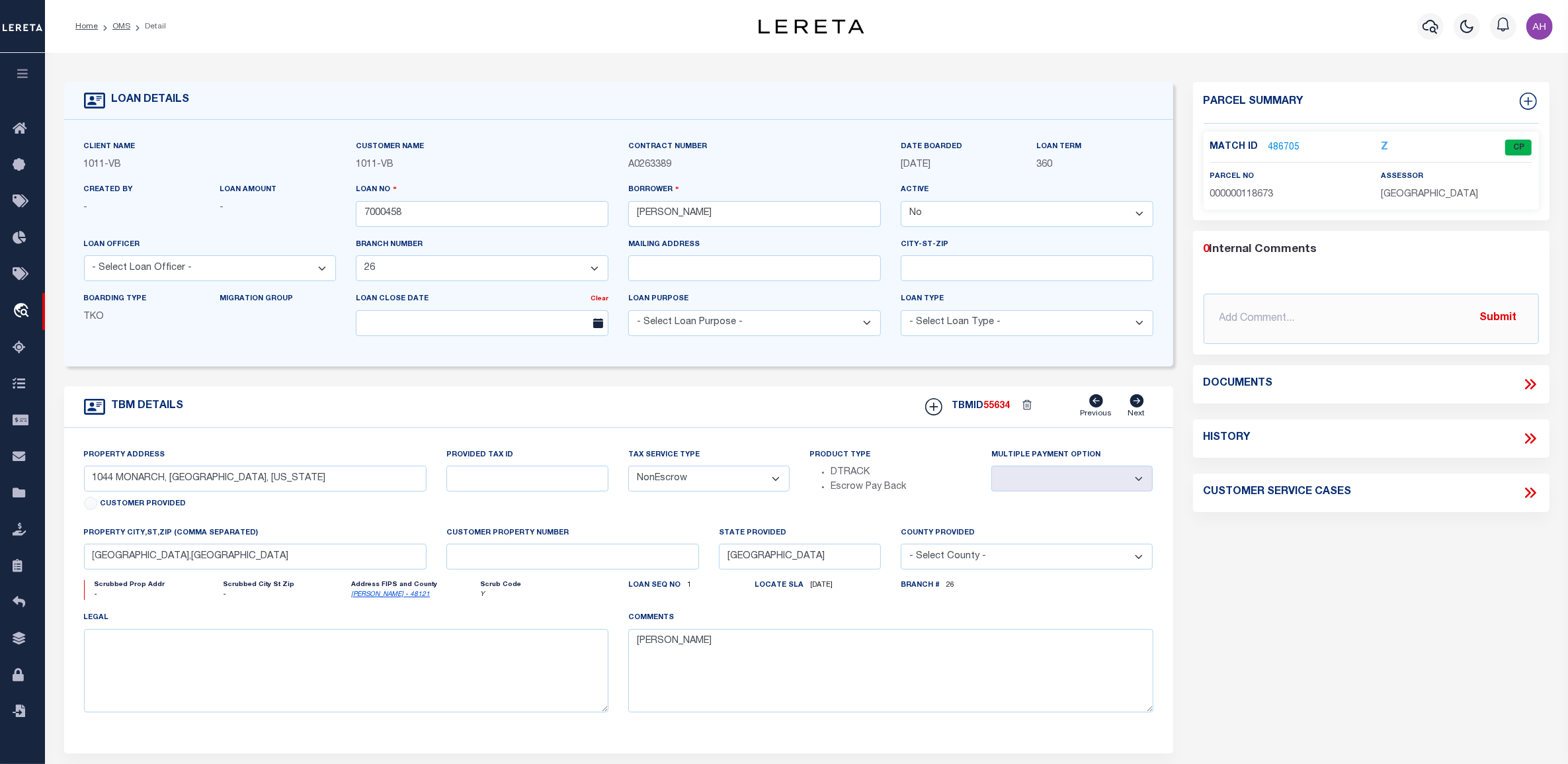
click at [1270, 141] on p "486705" at bounding box center [1284, 147] width 32 height 15
click at [1273, 143] on link "486705" at bounding box center [1284, 147] width 32 height 14
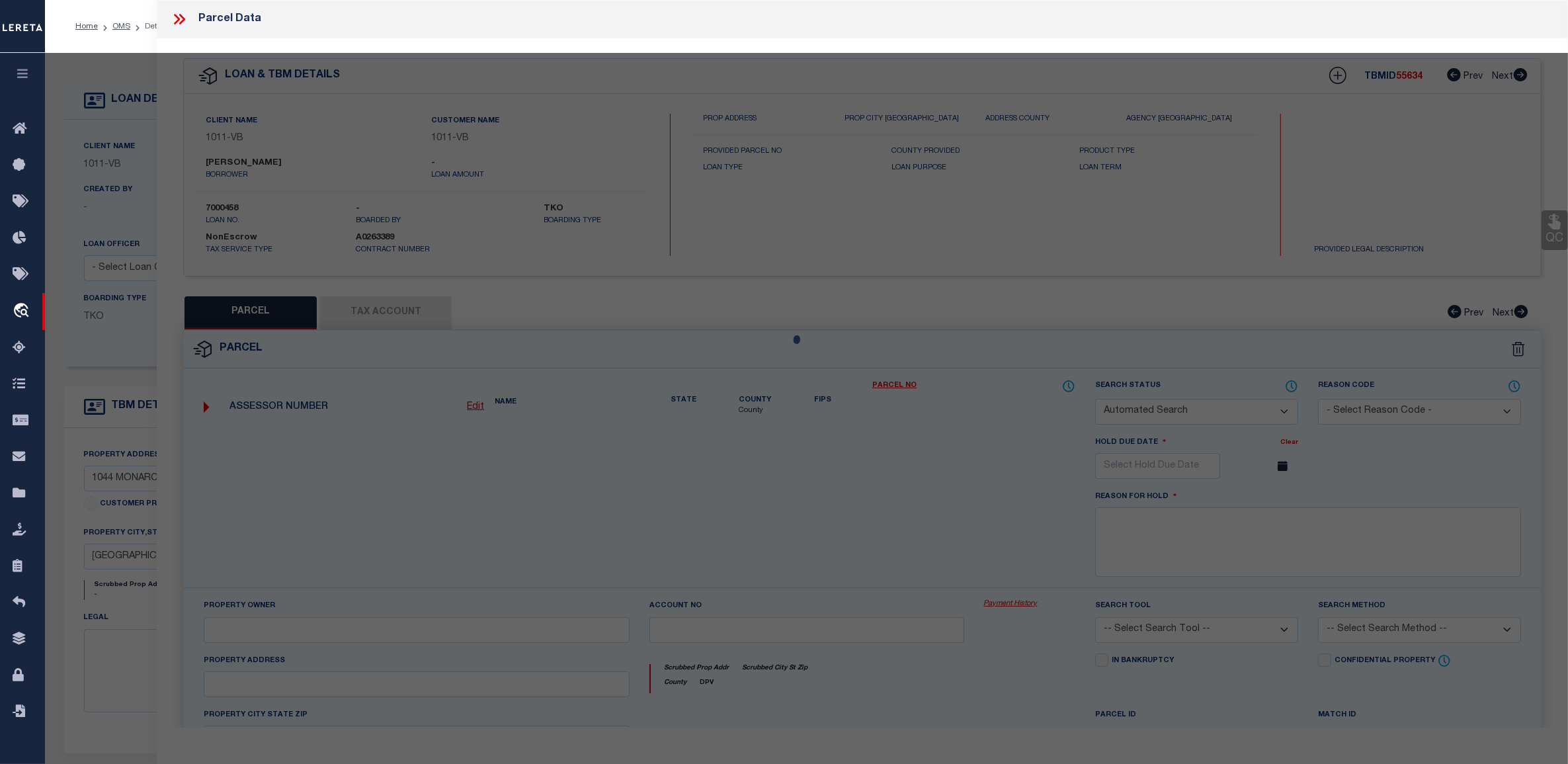
checkbox input "false"
select select "CP"
type input "SL0316A-00000J-0000-0002-0000"
type input "1044 MONARCH DR"
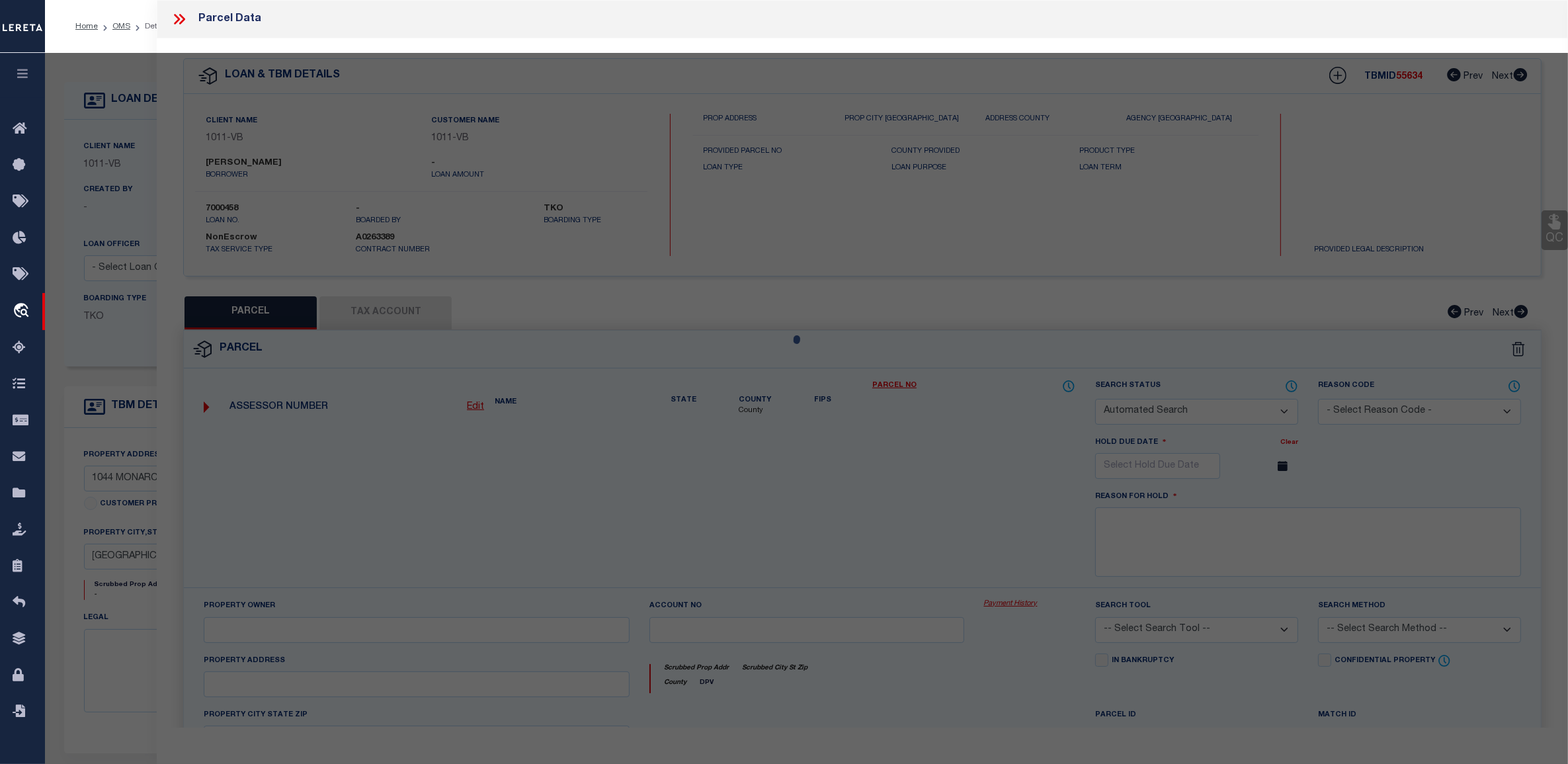
type input "Lewisville TX 75067-7472"
type textarea "VALLEY VISTA 1 BLK J LOT 2"
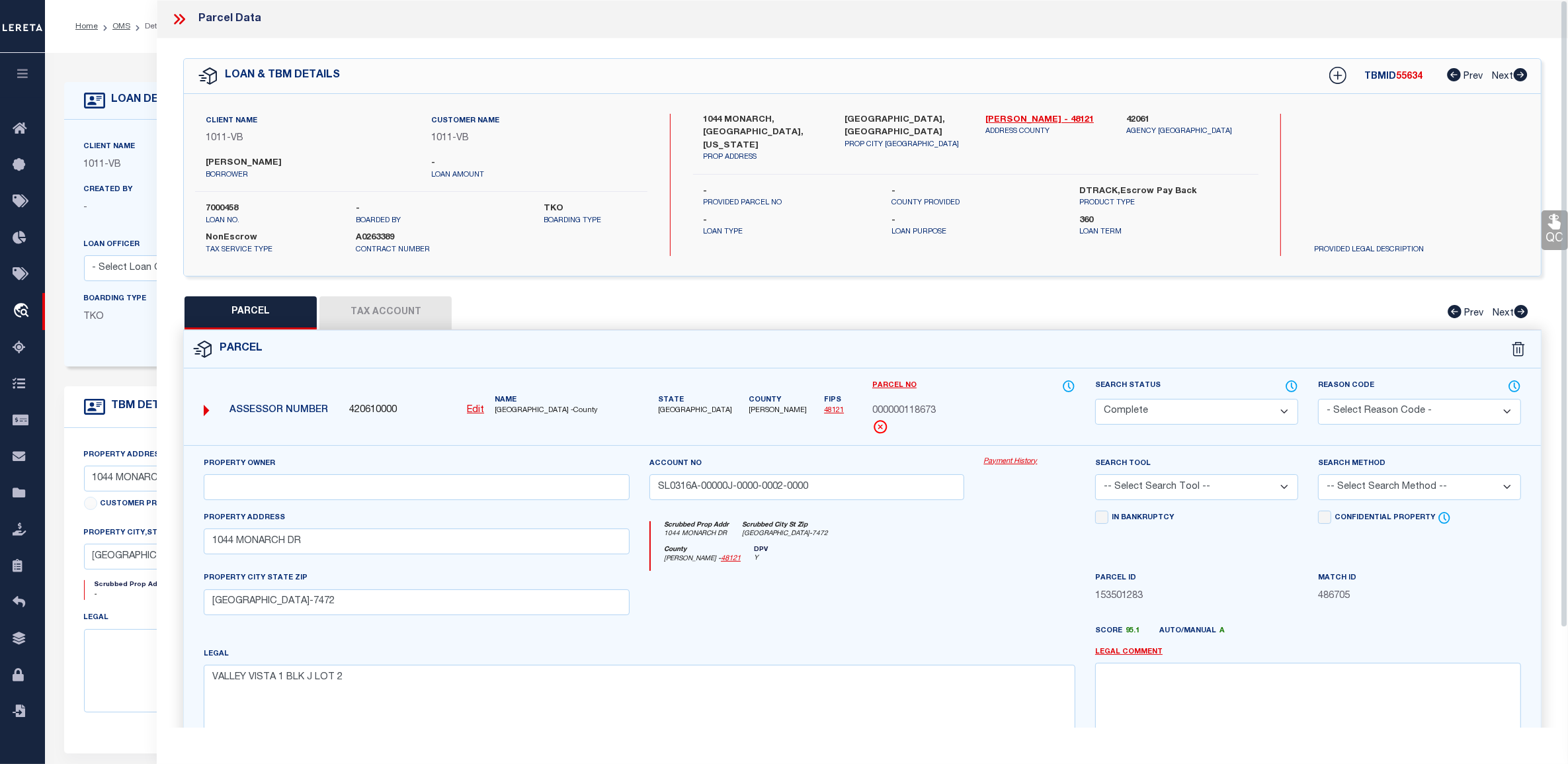
click at [415, 313] on button "Tax Account" at bounding box center [386, 312] width 133 height 33
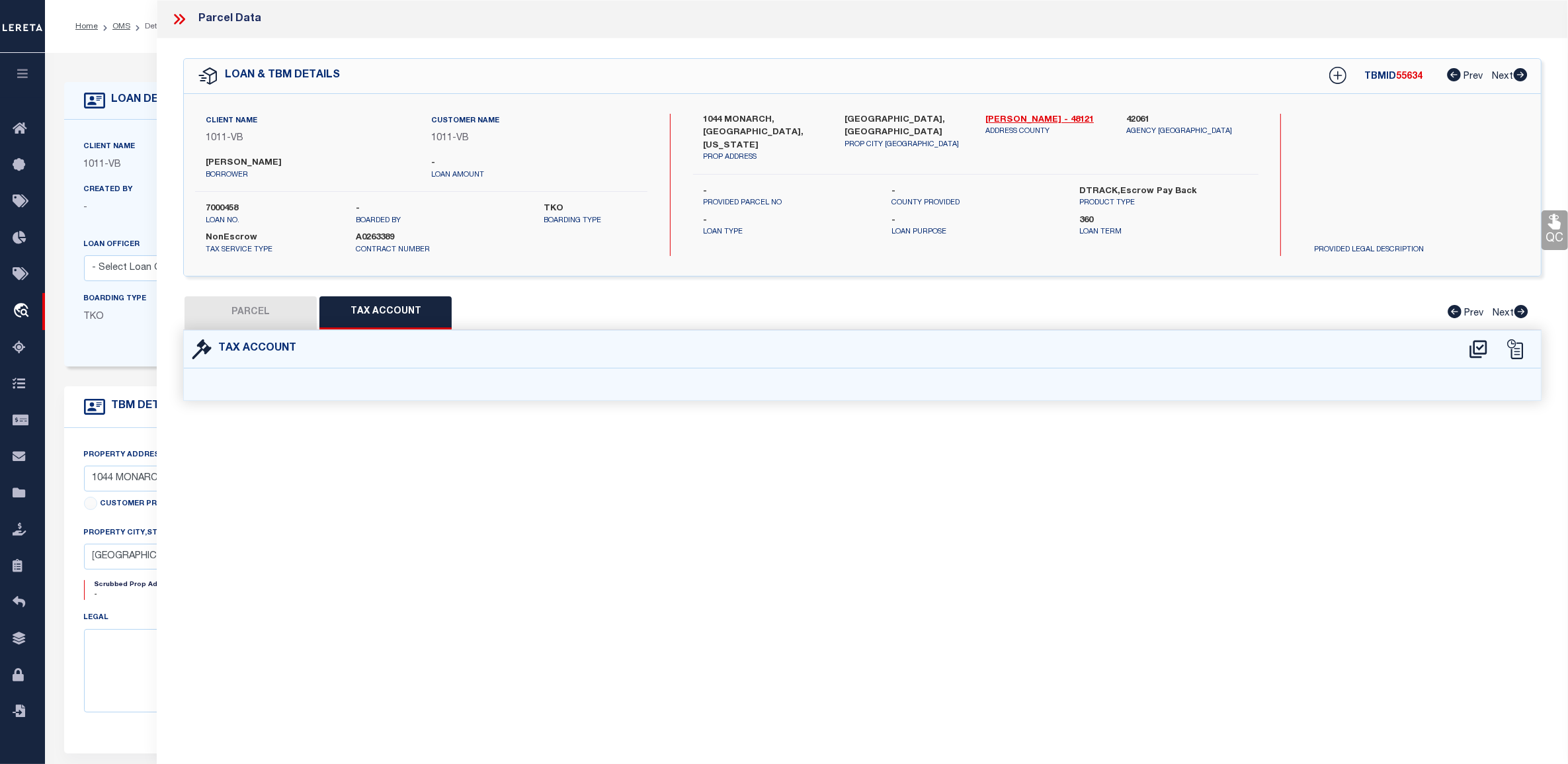
select select "100"
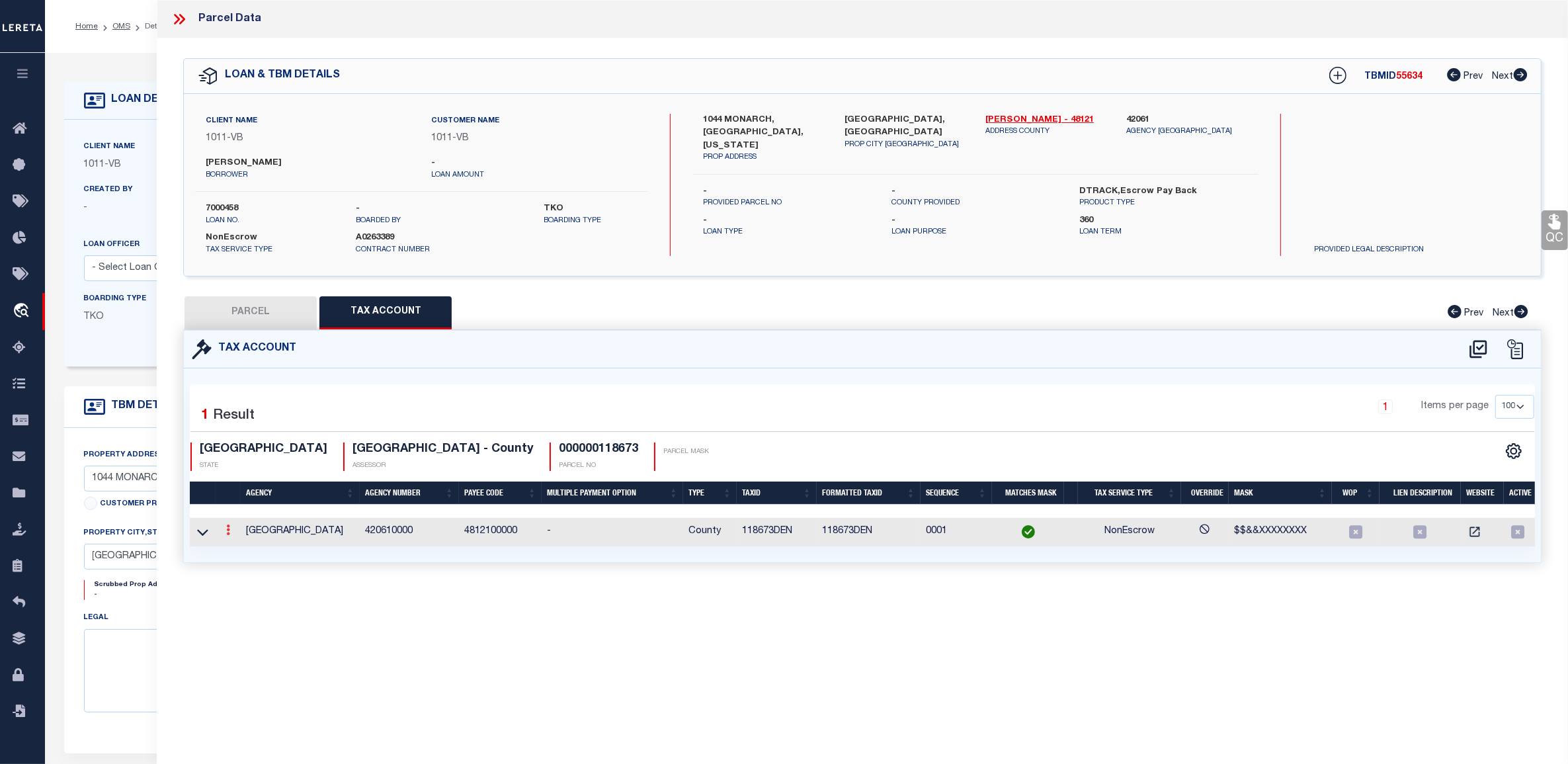
click at [227, 529] on icon at bounding box center [229, 529] width 4 height 11
click at [183, 19] on icon at bounding box center [182, 19] width 6 height 11
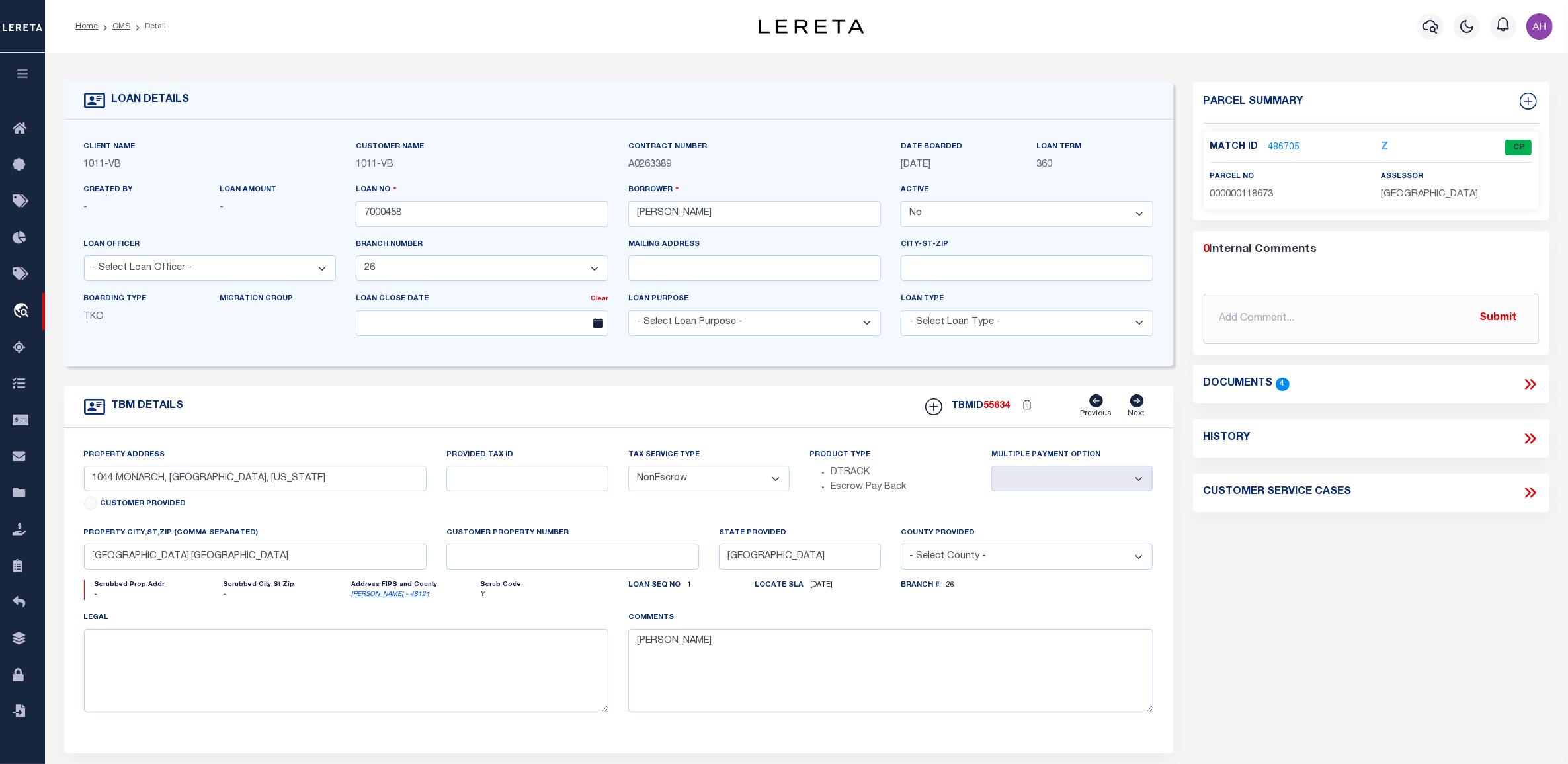
click at [1527, 386] on icon at bounding box center [1527, 384] width 6 height 11
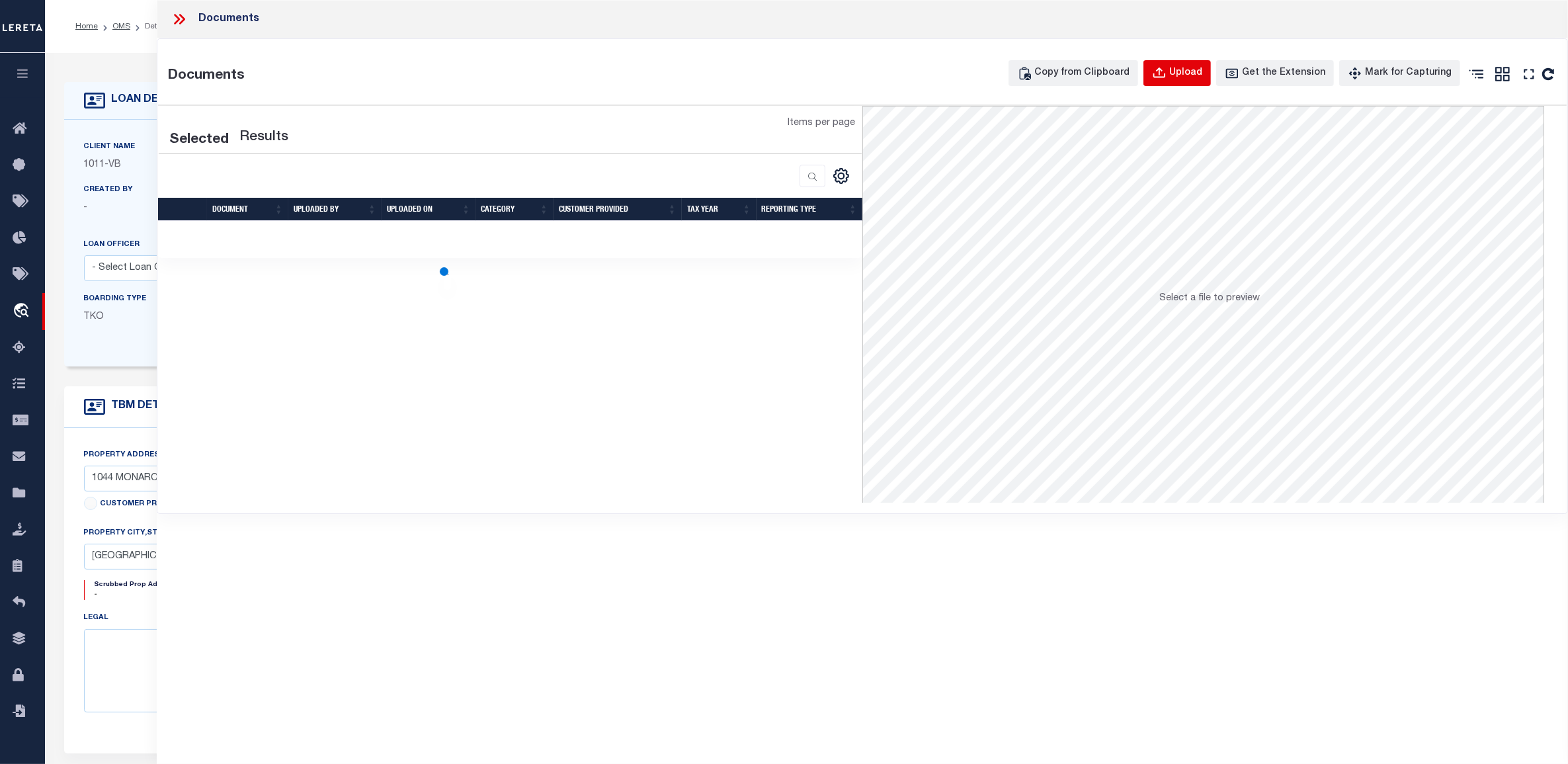
click at [1191, 73] on div "Upload" at bounding box center [1185, 73] width 33 height 15
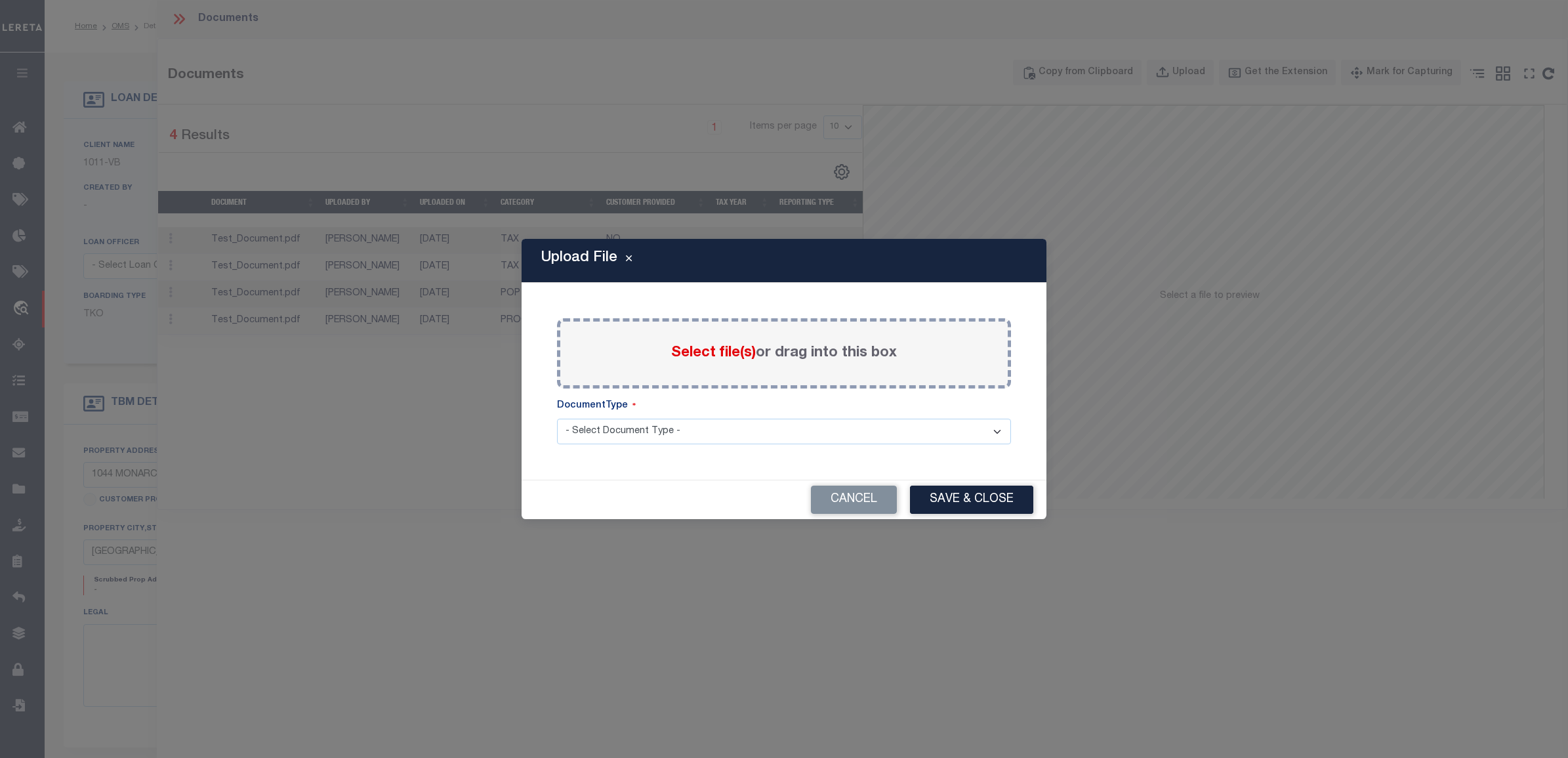
click at [702, 352] on span "Select file(s)" at bounding box center [714, 352] width 84 height 15
click at [0, 0] on input "Select file(s) or drag into this box" at bounding box center [0, 0] width 0 height 0
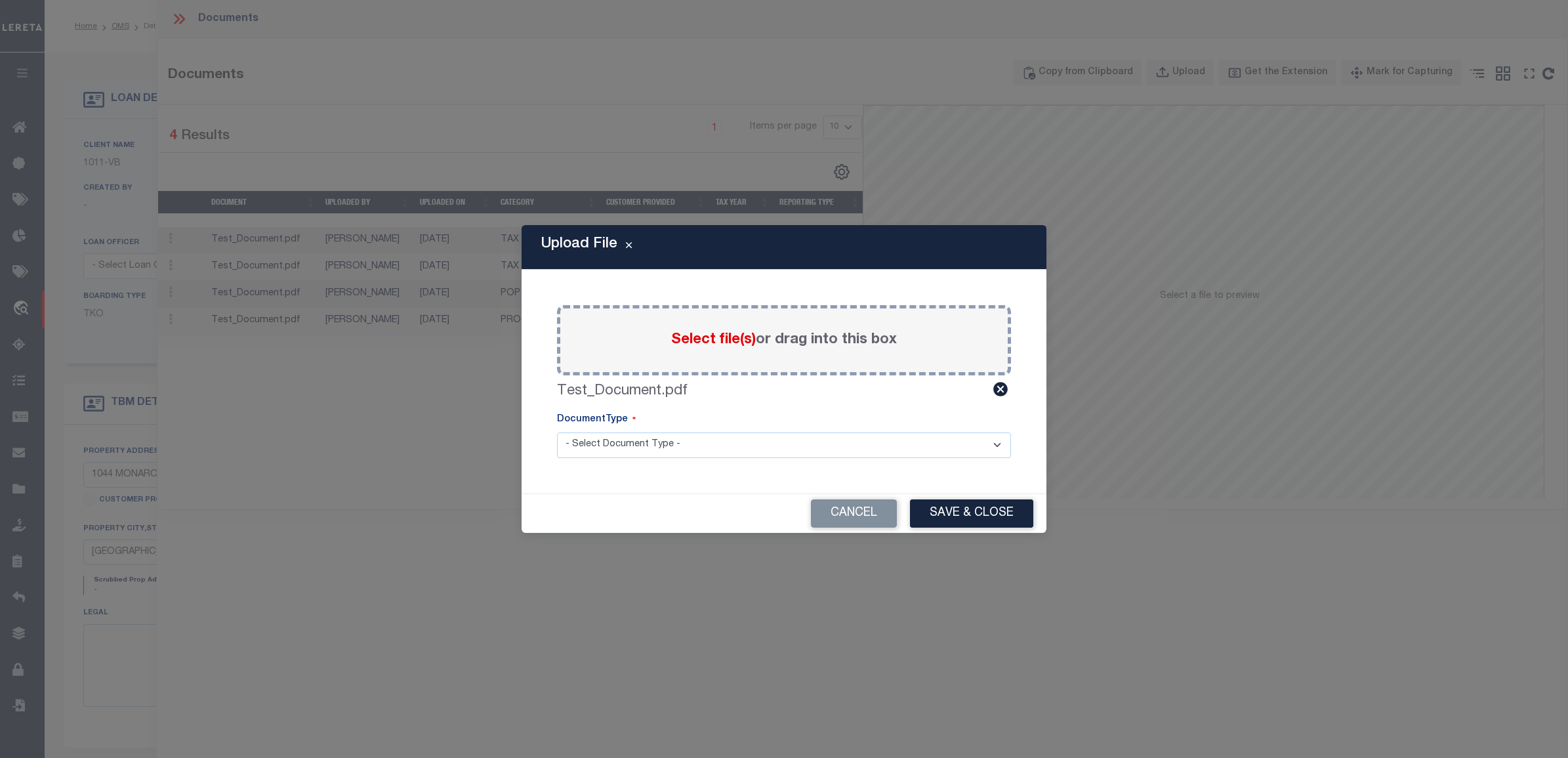
click at [707, 454] on select "- Select Document Type - TAX SERVICE DOCUMENTS" at bounding box center [784, 445] width 454 height 26
select select "TAX"
click at [557, 432] on select "- Select Document Type - TAX SERVICE DOCUMENTS" at bounding box center [784, 445] width 454 height 26
click at [939, 515] on button "Save & Close" at bounding box center [972, 514] width 124 height 28
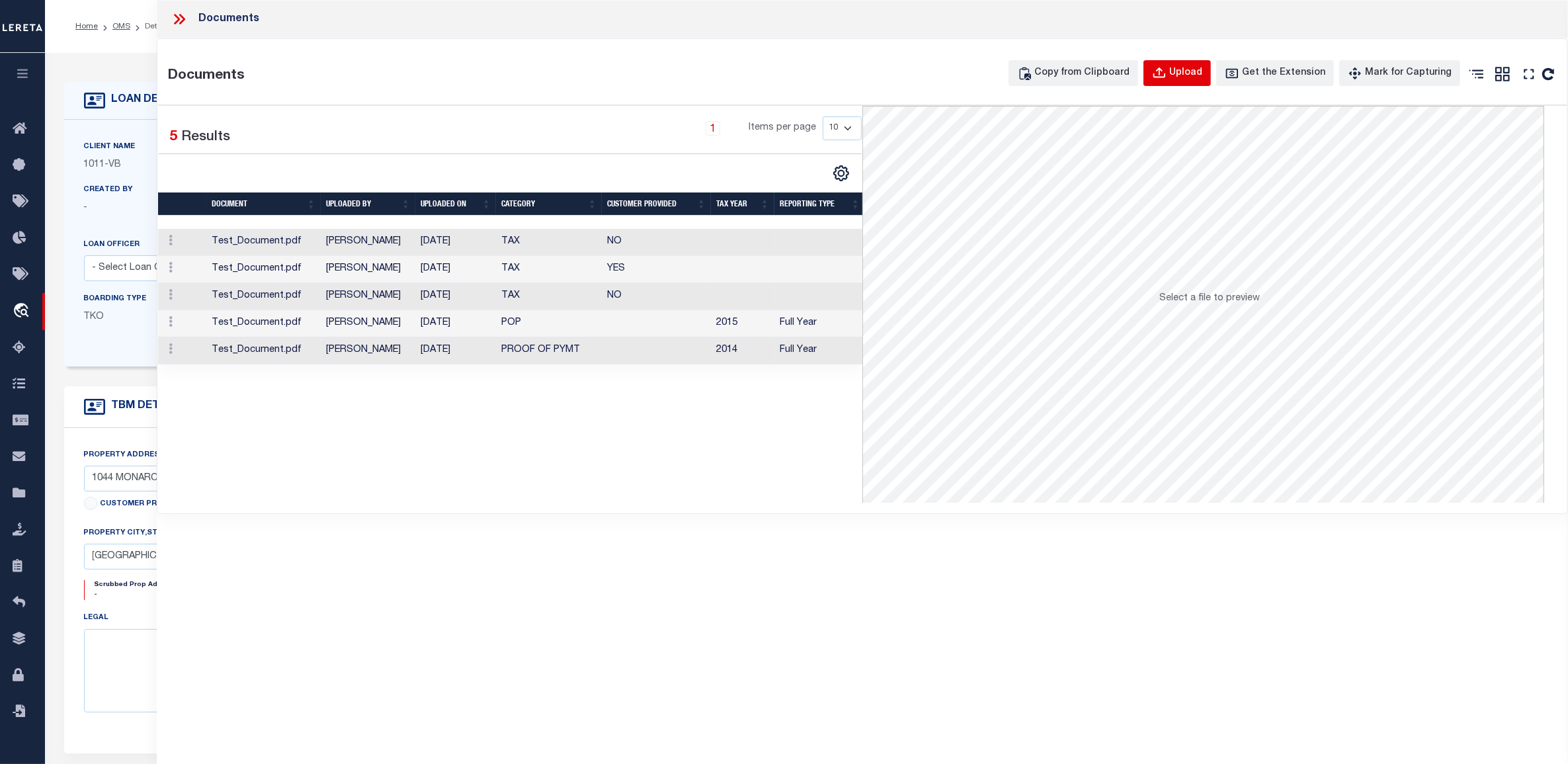
click at [1202, 73] on div "Upload" at bounding box center [1185, 73] width 33 height 15
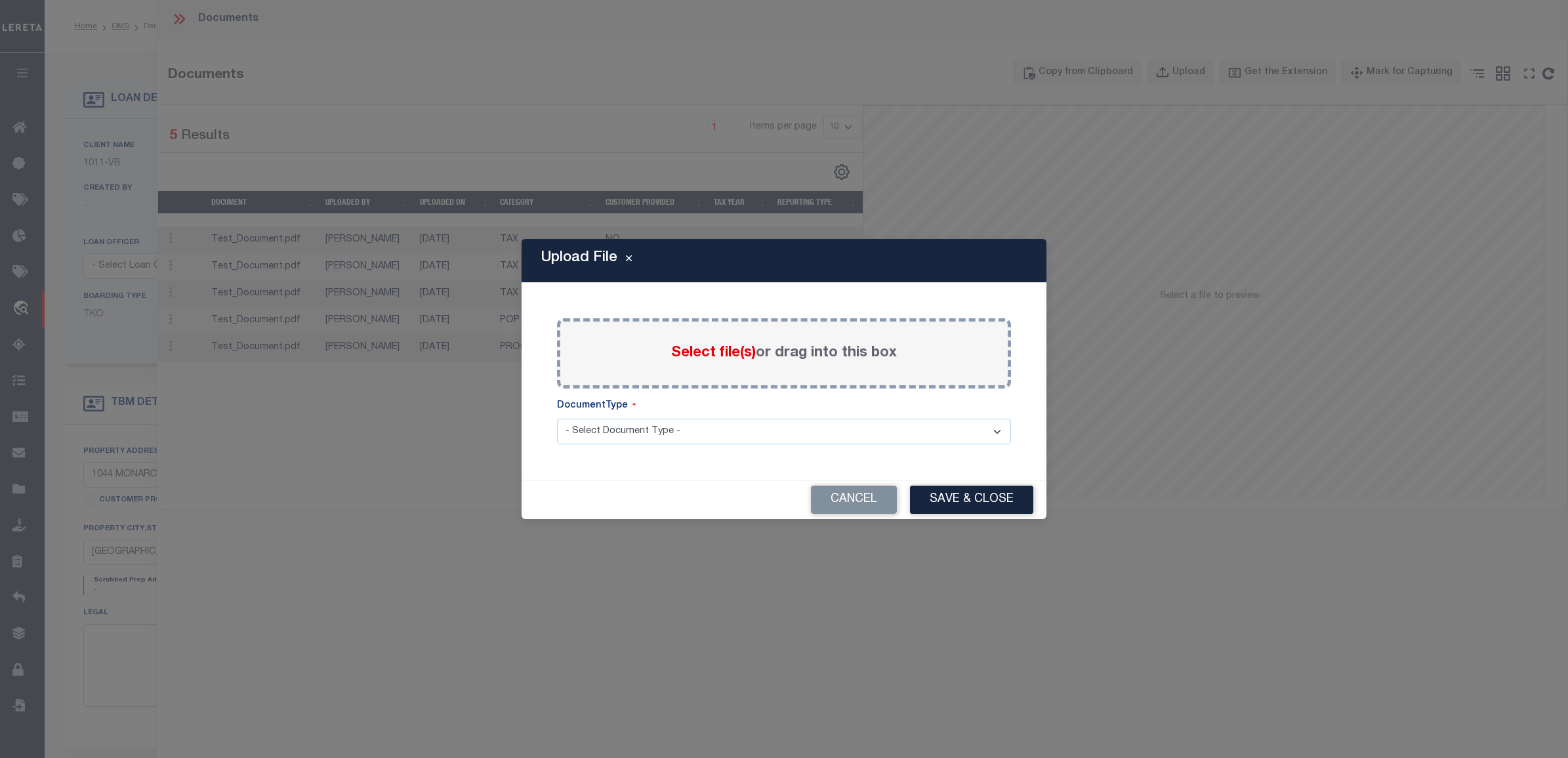
click at [705, 364] on div "Select file(s) or drag into this box" at bounding box center [784, 353] width 454 height 71
click at [686, 353] on span "Select file(s)" at bounding box center [714, 352] width 84 height 15
click at [0, 0] on input "Select file(s) or drag into this box" at bounding box center [0, 0] width 0 height 0
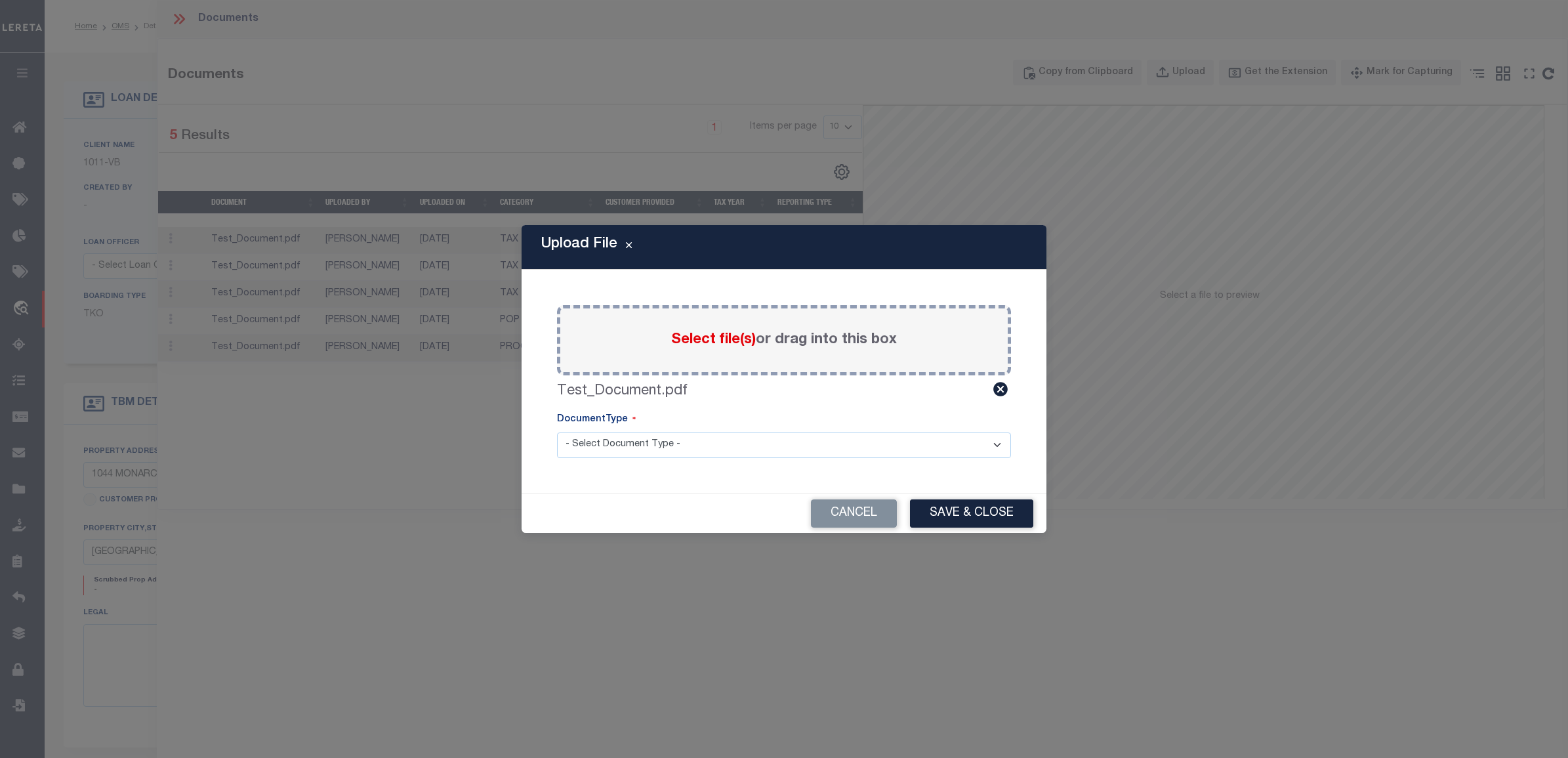
click at [619, 445] on select "- Select Document Type - TAX SERVICE DOCUMENTS" at bounding box center [784, 445] width 454 height 26
select select "TAX"
click at [557, 432] on select "- Select Document Type - TAX SERVICE DOCUMENTS" at bounding box center [784, 445] width 454 height 26
click at [976, 518] on button "Save & Close" at bounding box center [972, 514] width 124 height 28
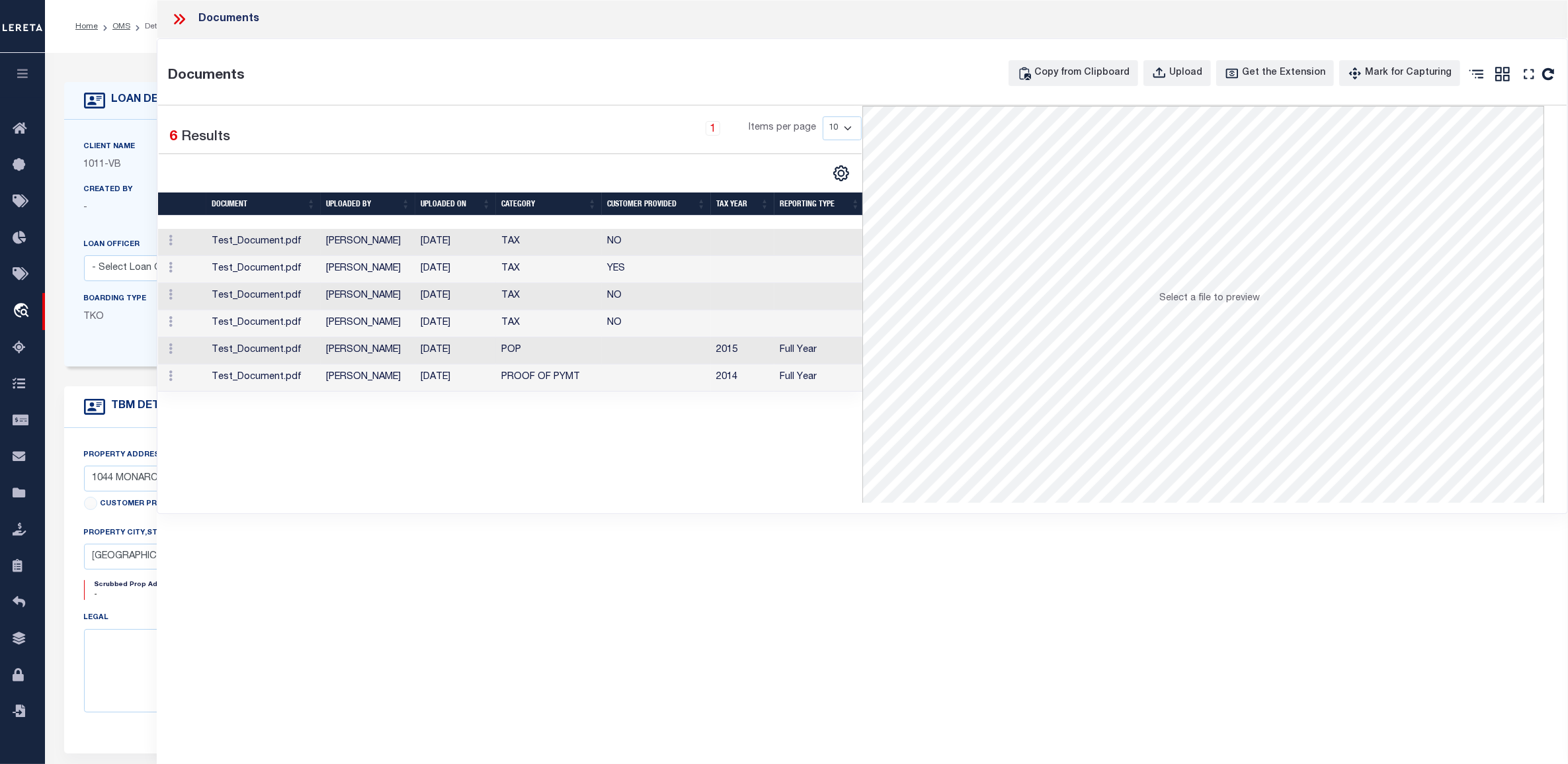
click at [531, 357] on td "POP" at bounding box center [548, 350] width 106 height 27
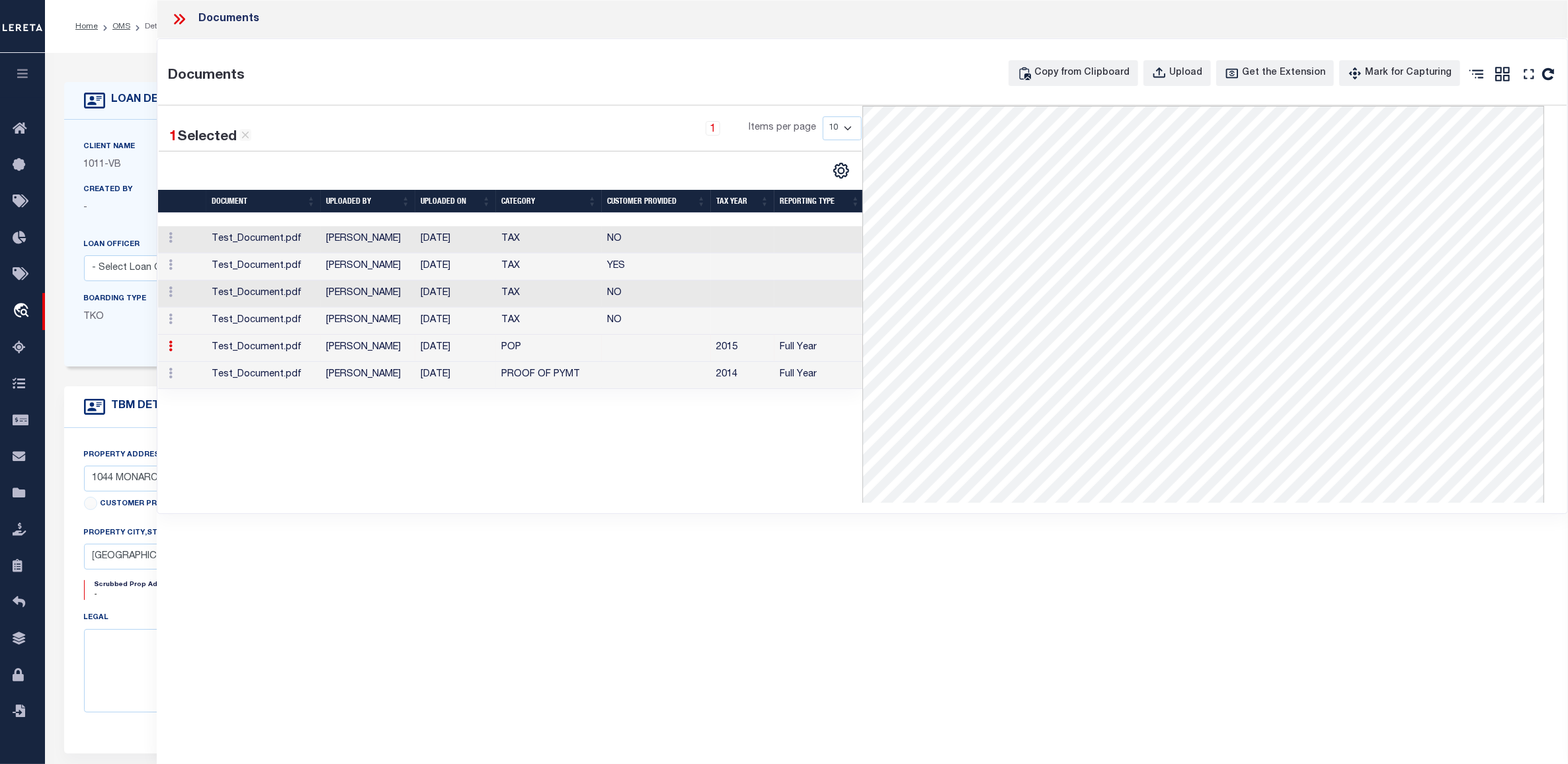
click at [532, 374] on td "PROOF OF PYMT" at bounding box center [548, 375] width 106 height 27
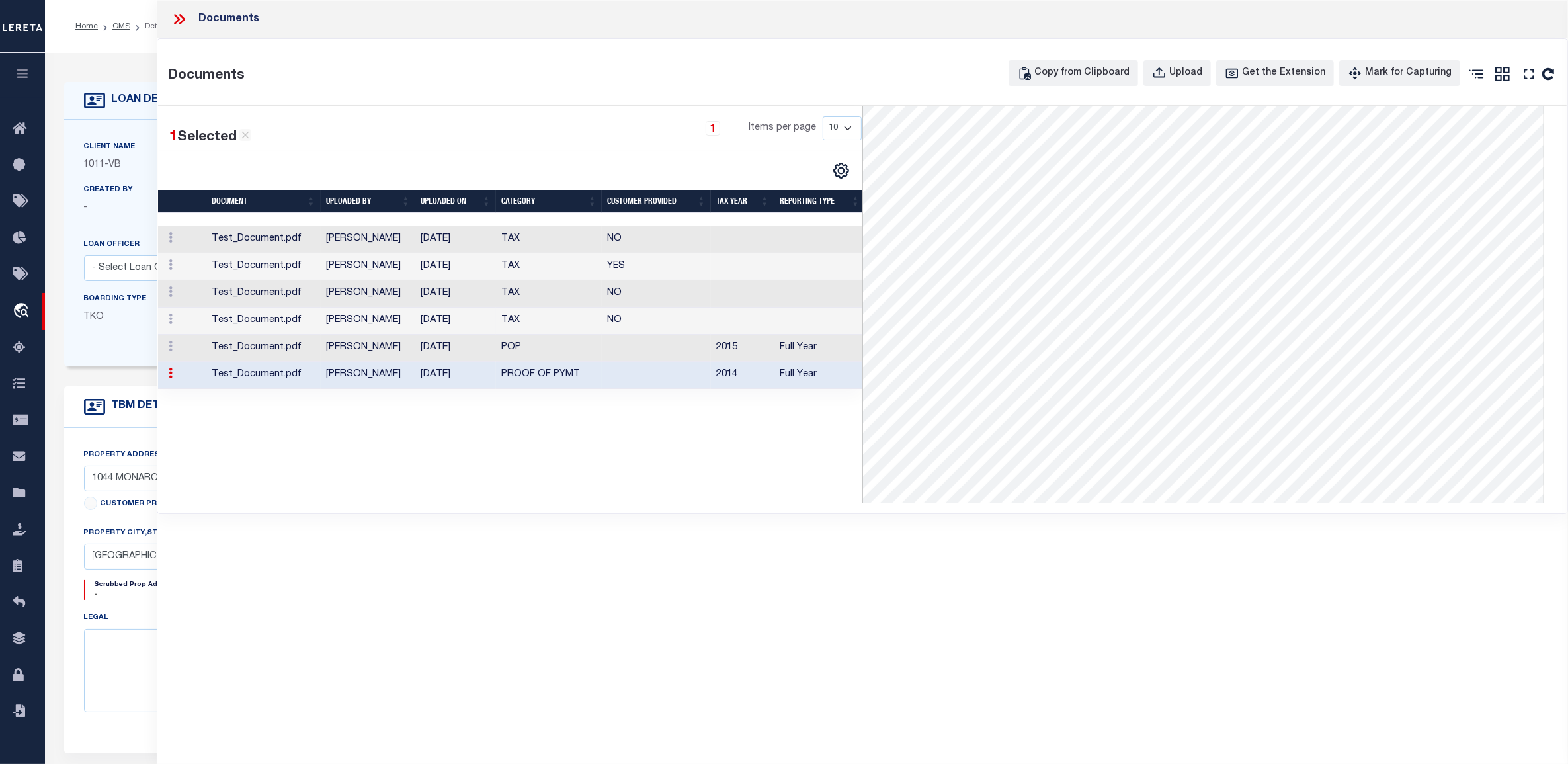
click at [537, 320] on td "TAX" at bounding box center [548, 321] width 106 height 27
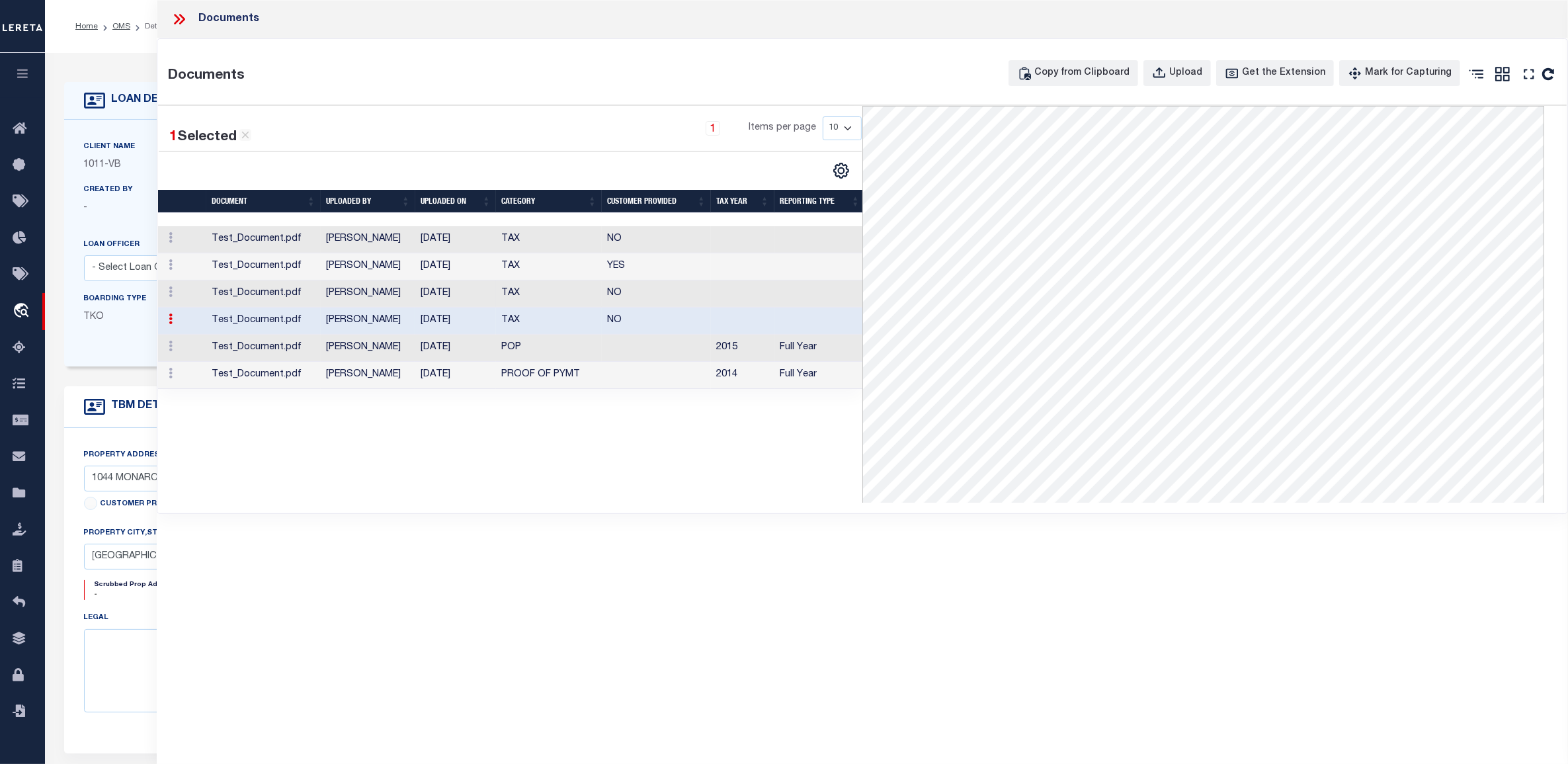
click at [547, 292] on td "TAX" at bounding box center [548, 293] width 106 height 27
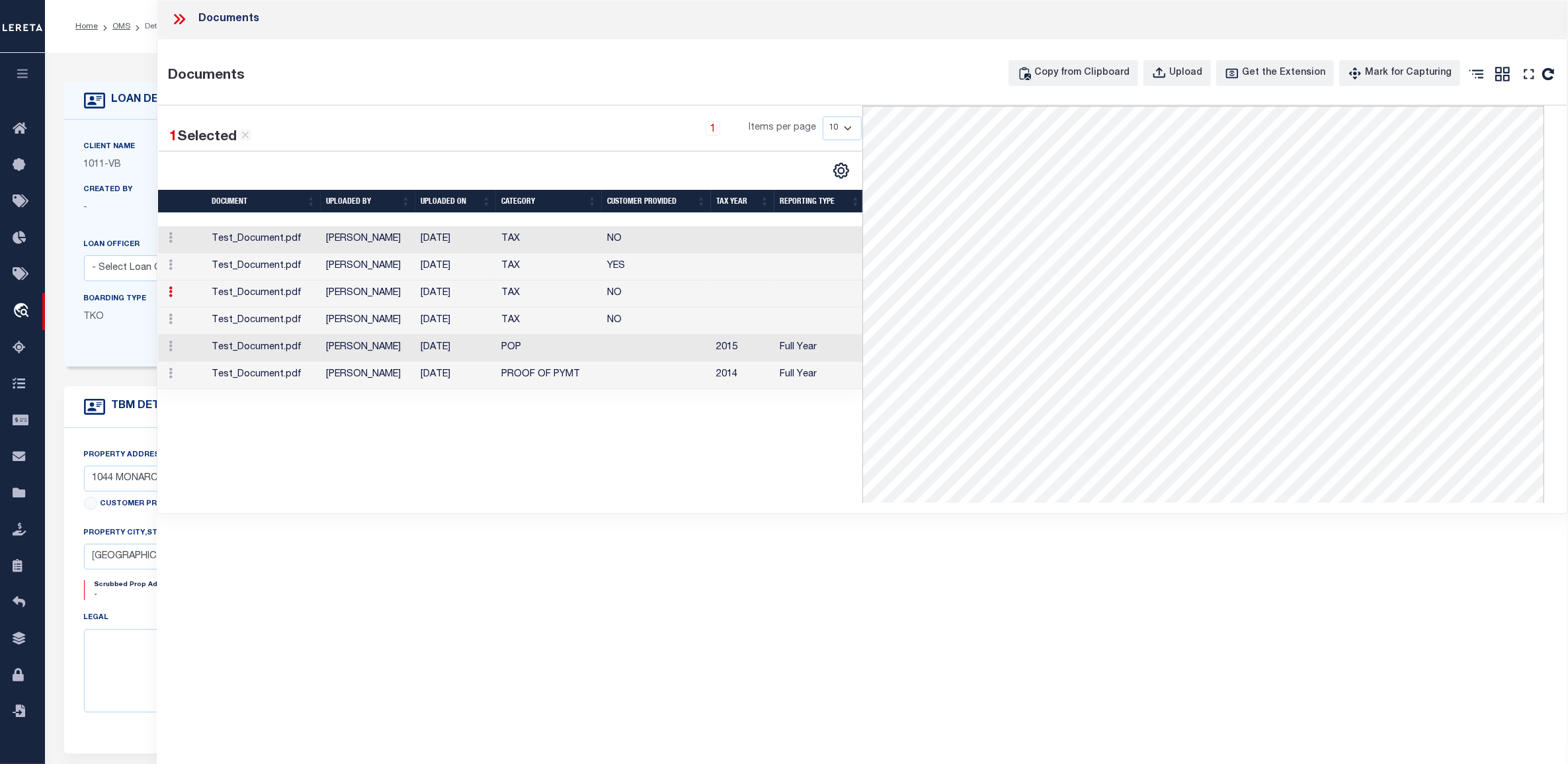
click at [556, 266] on td "TAX" at bounding box center [548, 266] width 106 height 27
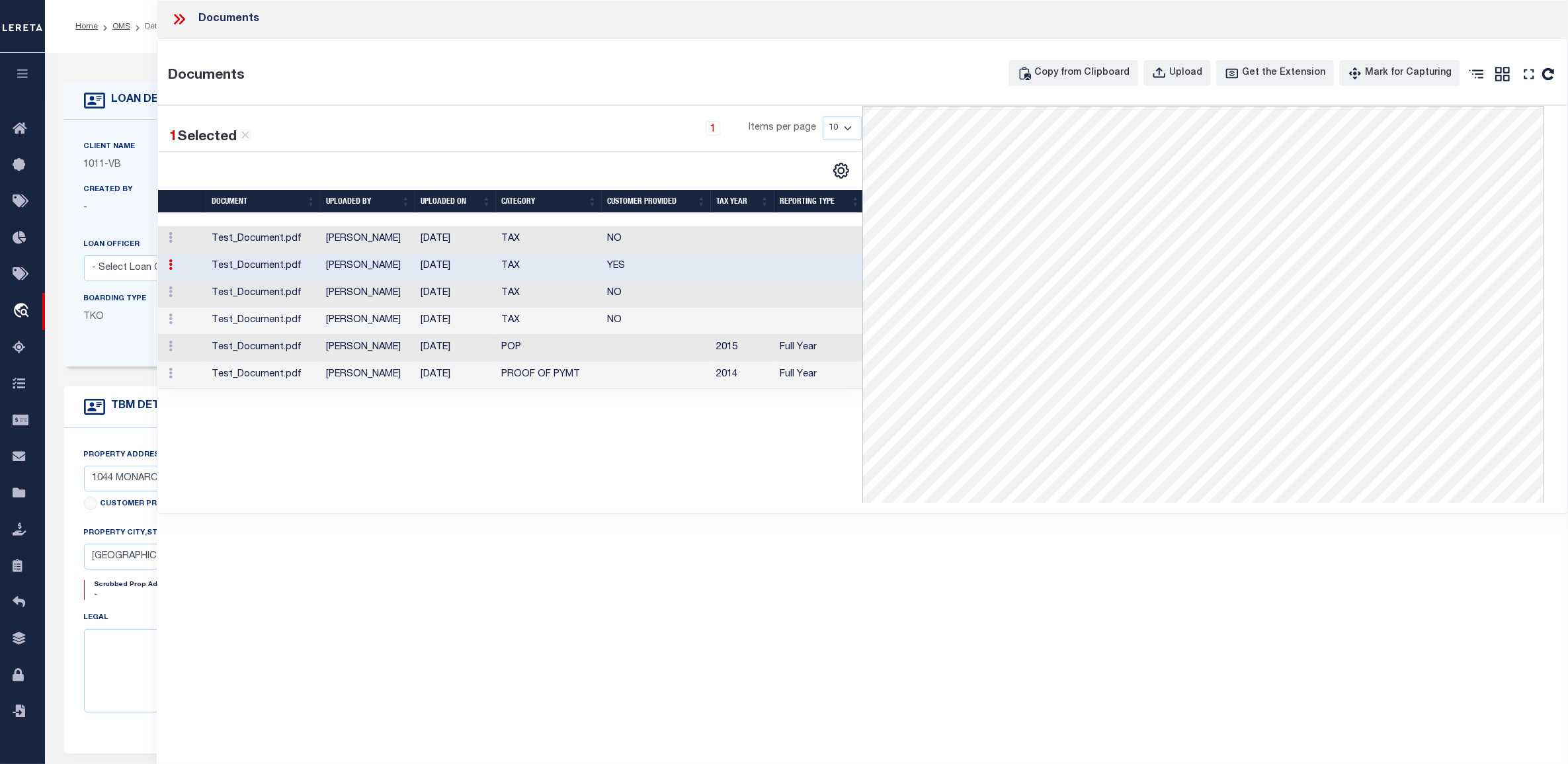
click at [564, 239] on td "TAX" at bounding box center [548, 239] width 106 height 27
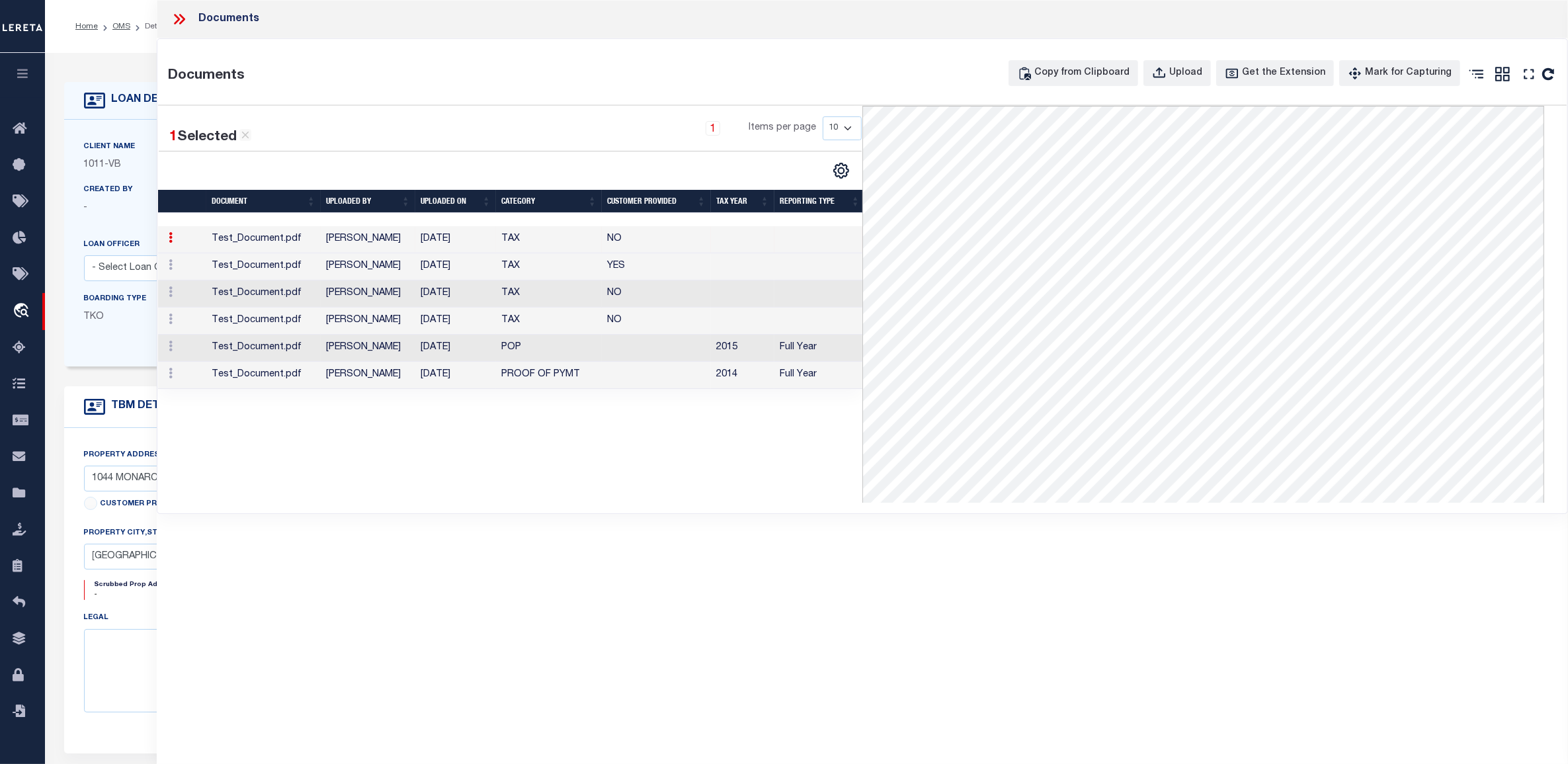
click at [173, 20] on icon at bounding box center [178, 19] width 17 height 17
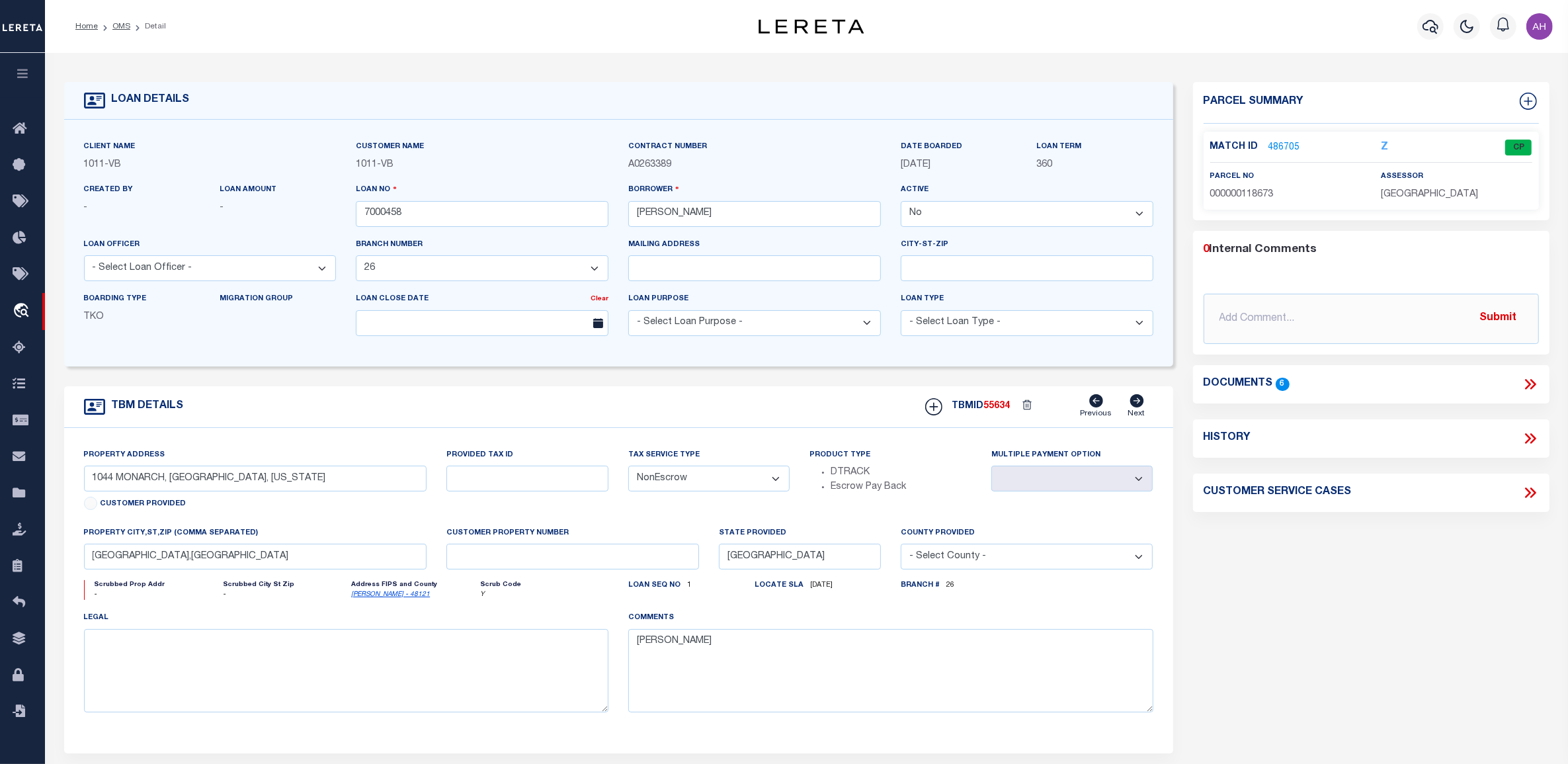
click at [25, 76] on icon "button" at bounding box center [22, 73] width 15 height 12
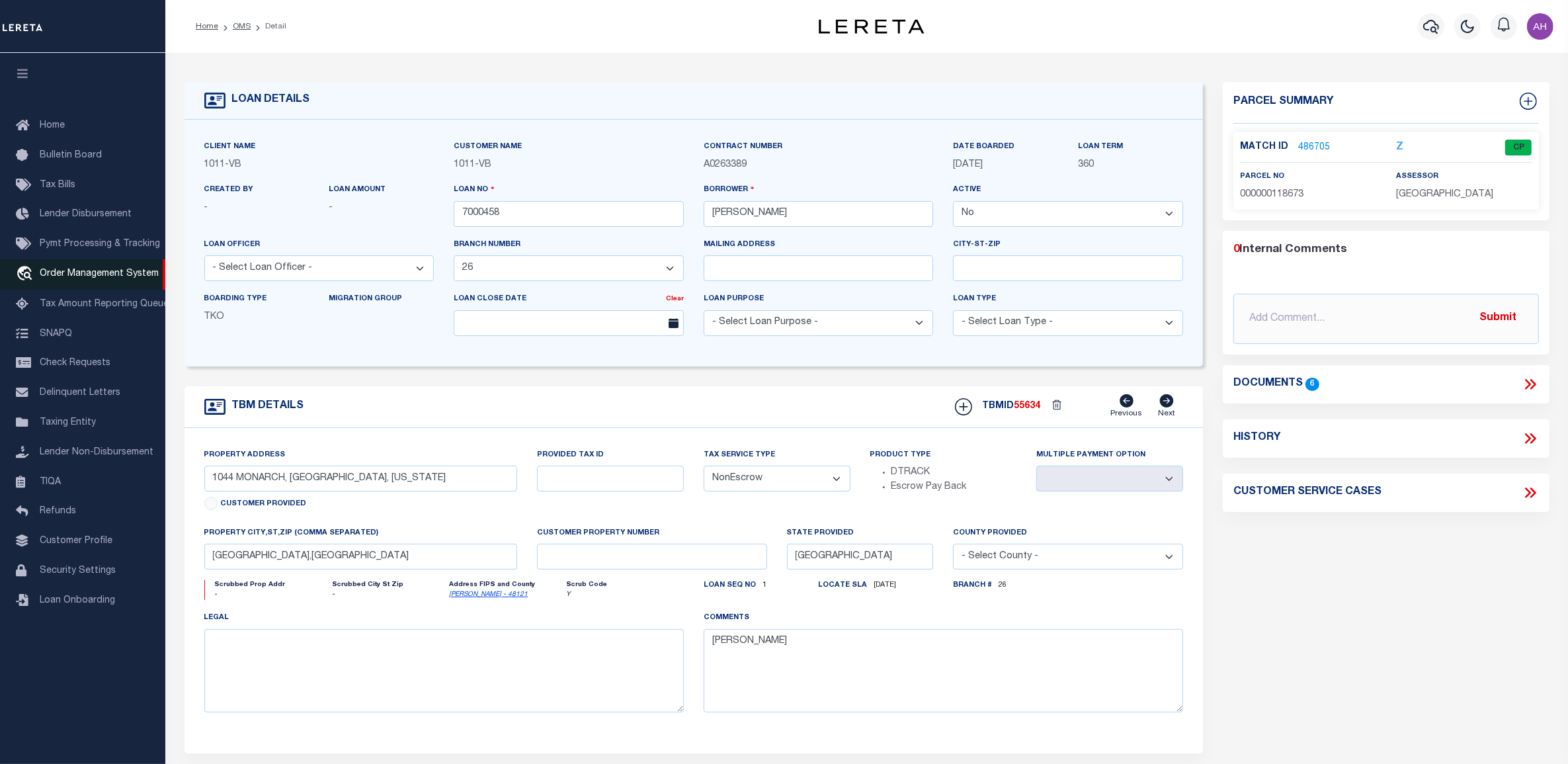
click at [89, 278] on span "Order Management System" at bounding box center [99, 273] width 119 height 9
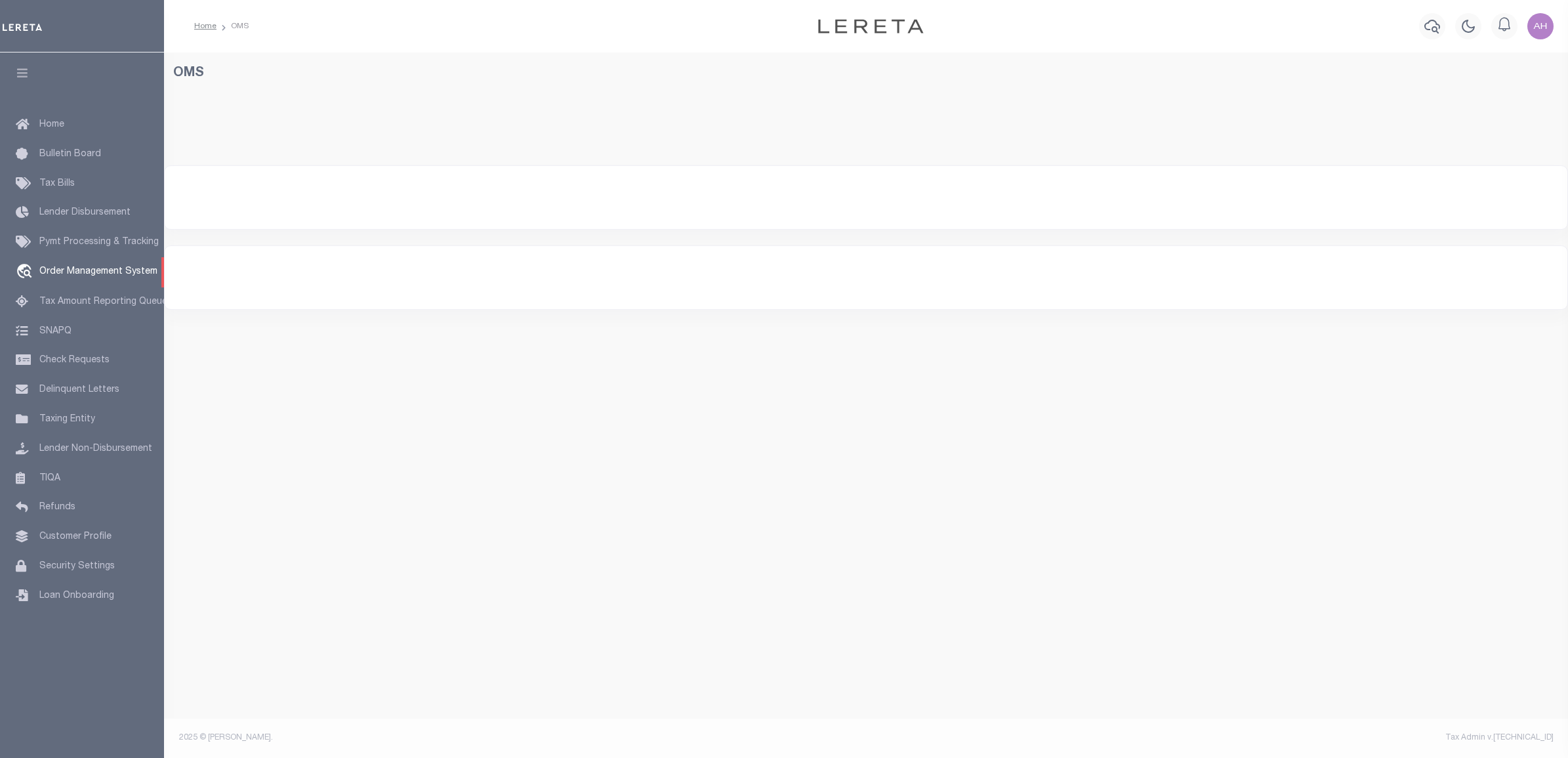
select select "200"
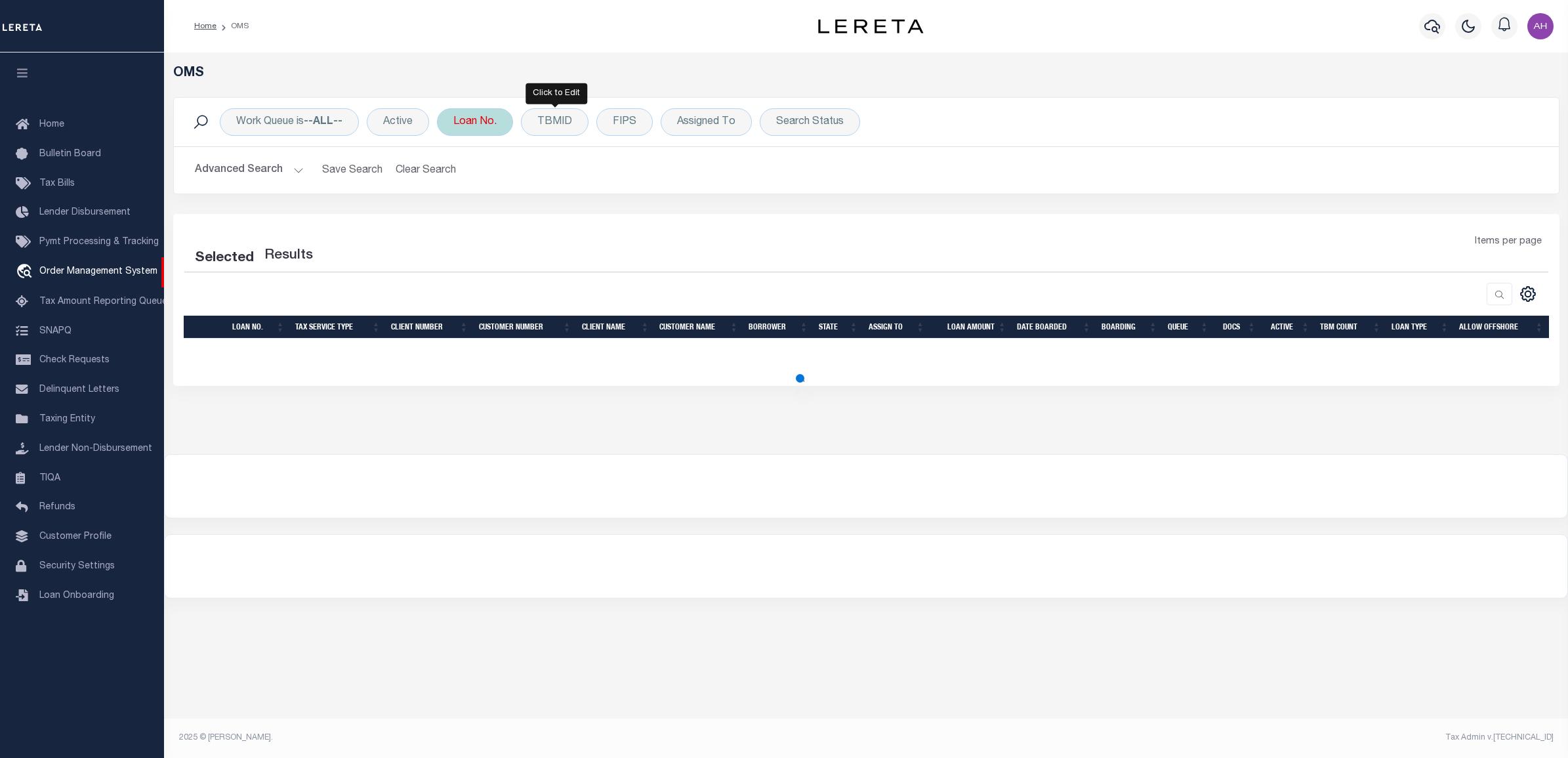
click at [466, 118] on div "Loan No." at bounding box center [475, 122] width 77 height 27
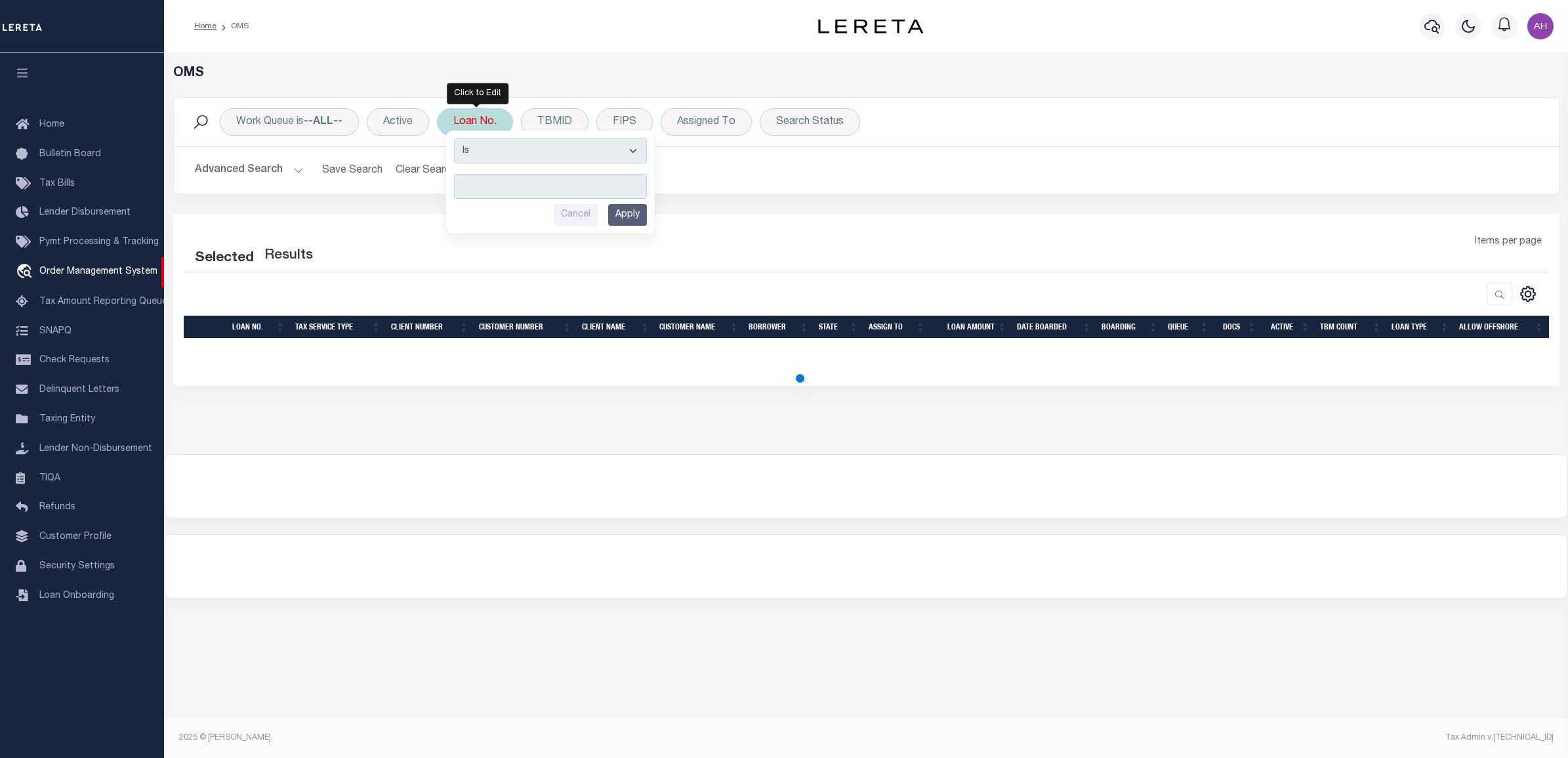
type input "17362"
select select "200"
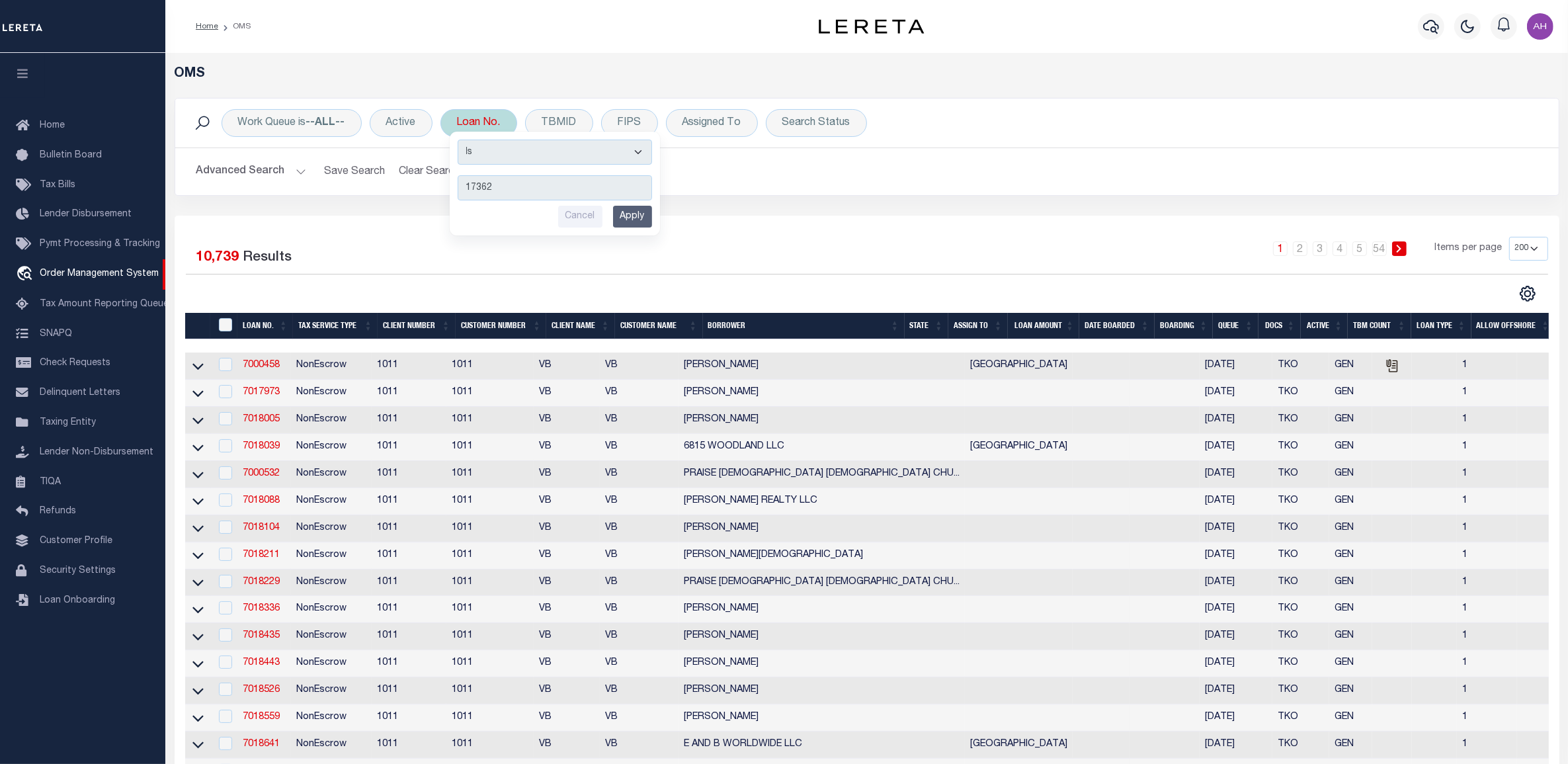
type input "17362"
drag, startPoint x: 663, startPoint y: 222, endPoint x: 650, endPoint y: 217, distance: 13.9
click at [661, 221] on div "Is Contains 17362 Cancel Apply" at bounding box center [555, 183] width 212 height 105
click at [639, 216] on input "Apply" at bounding box center [632, 217] width 39 height 22
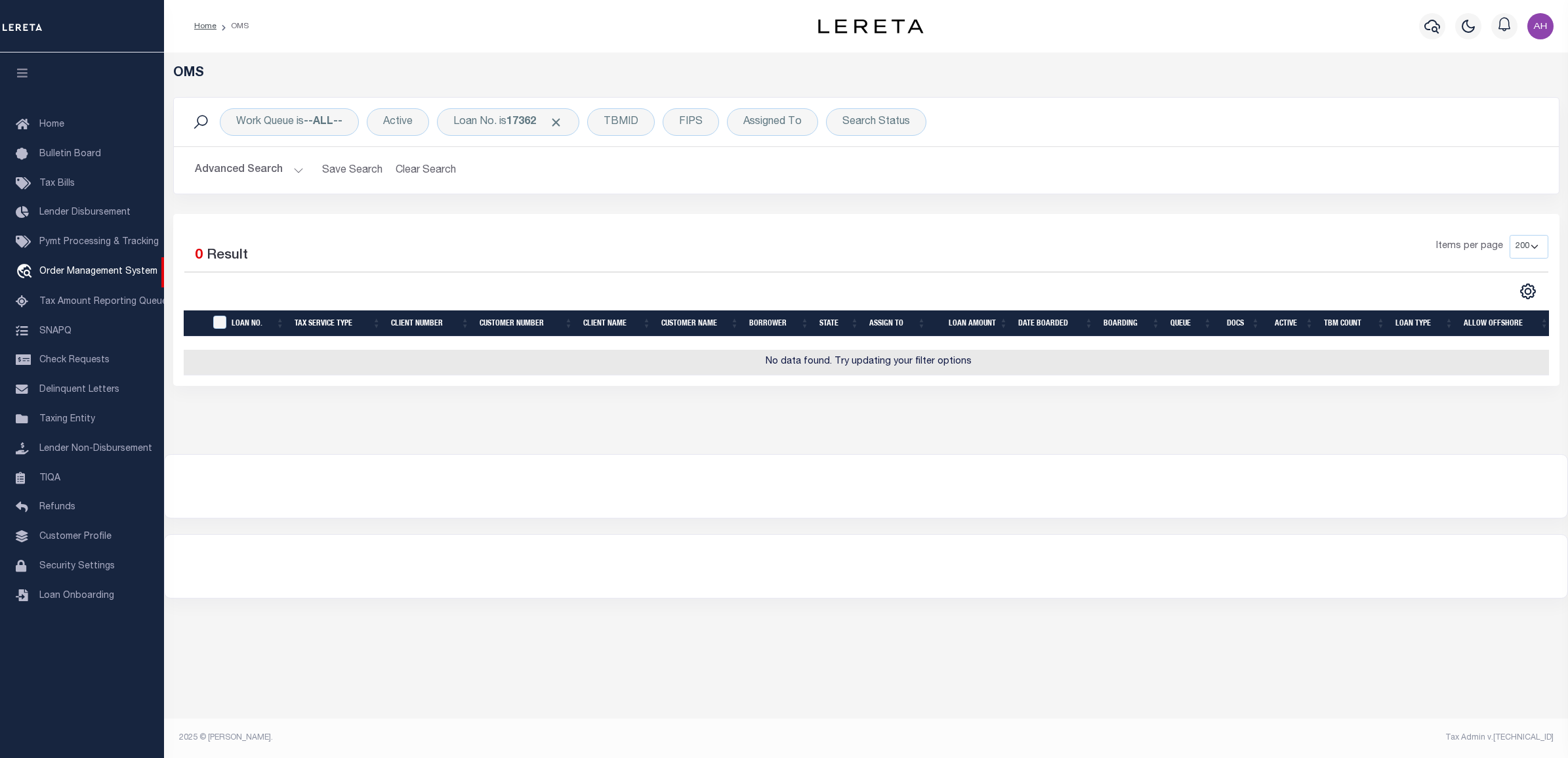
click at [271, 167] on button "Advanced Search" at bounding box center [248, 170] width 109 height 26
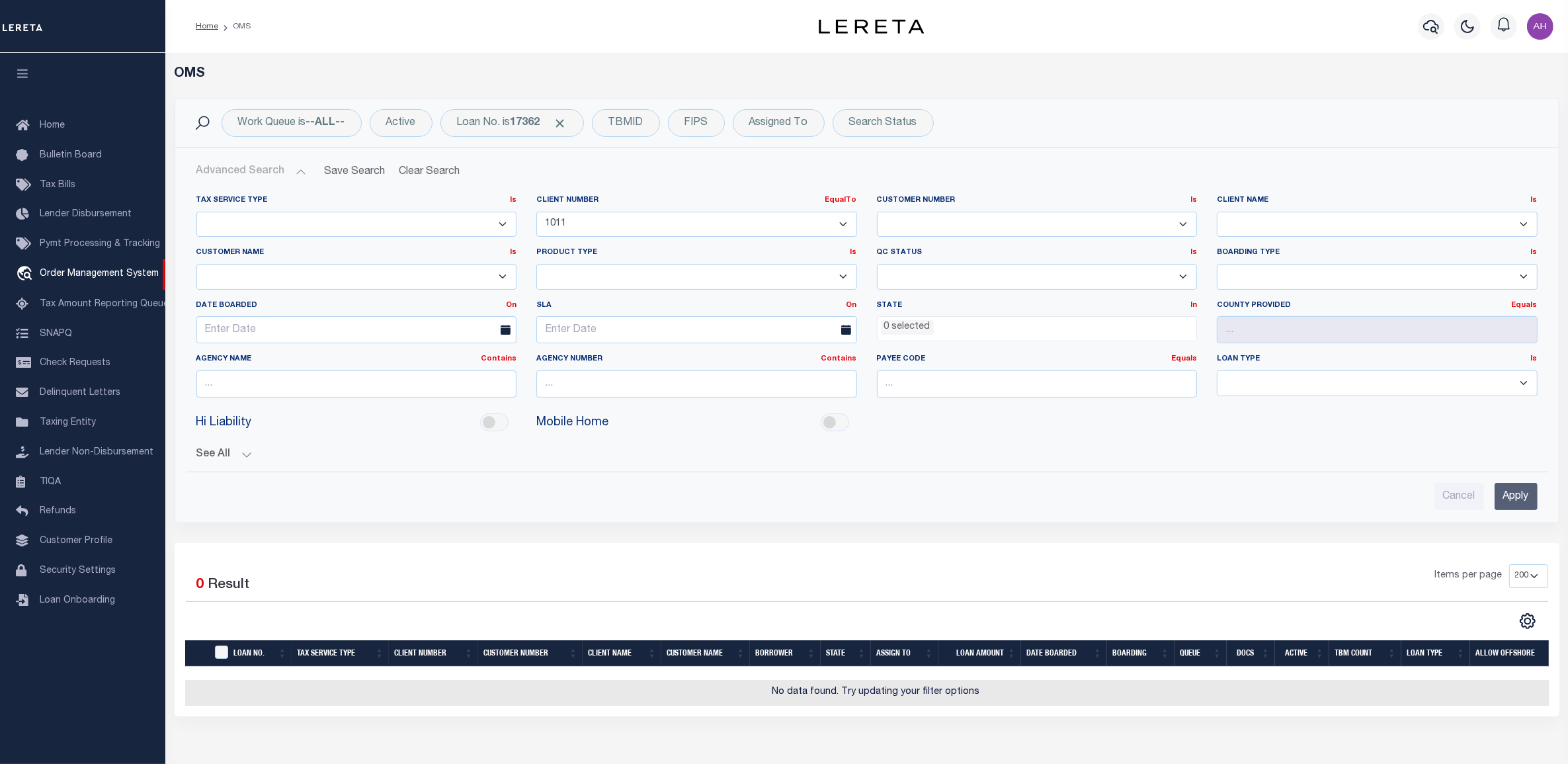
click at [600, 231] on select "091901 10001 1011 1012 1013 1014 101814 1019 1042 1049 1052 1053 1055 1058 1061…" at bounding box center [696, 225] width 321 height 26
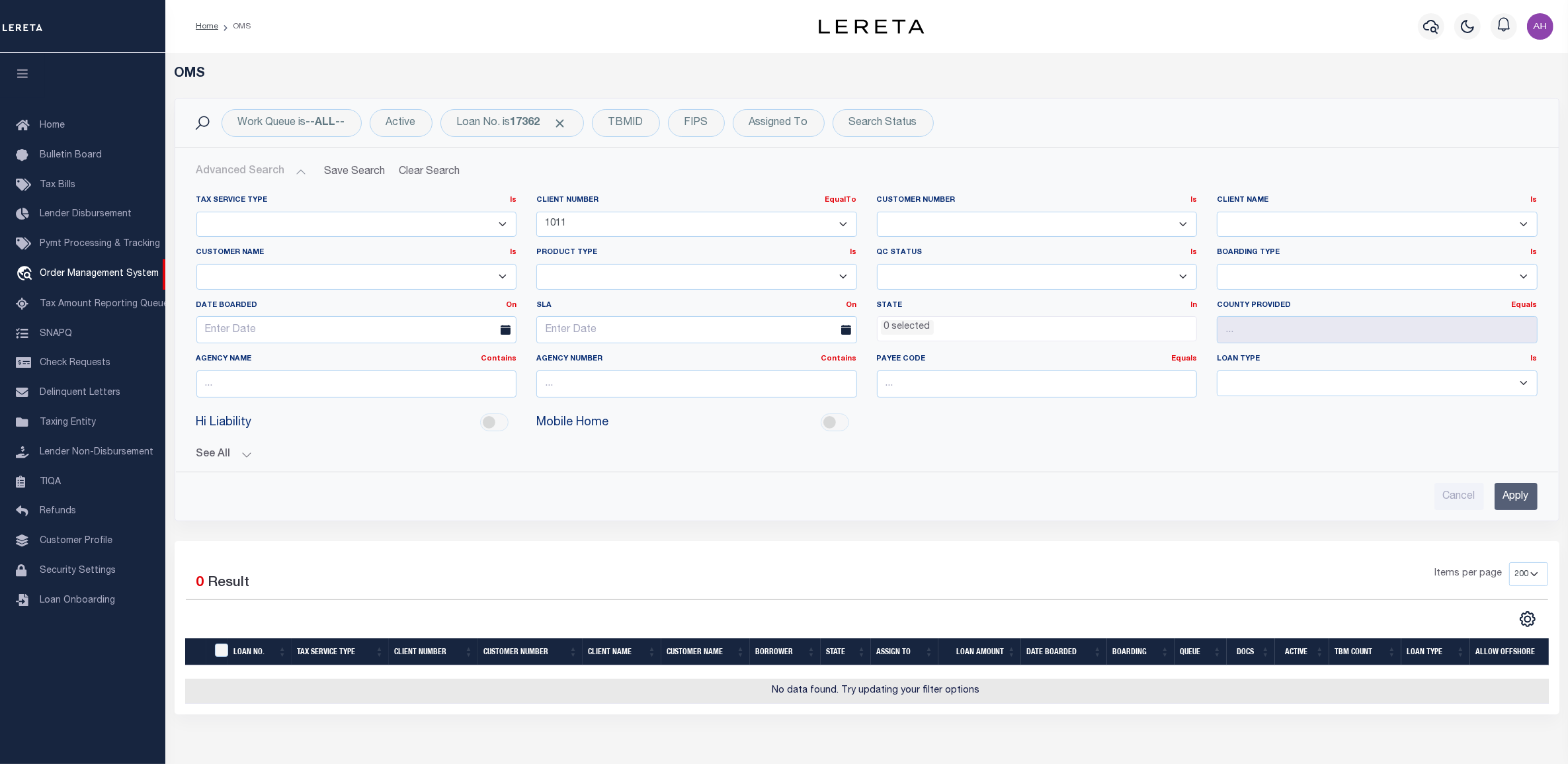
select select
click at [536, 212] on select "091901 10001 1011 1012 1013 1014 101814 1019 1042 1049 1052 1053 1055 1058 1061…" at bounding box center [696, 225] width 321 height 26
click at [1532, 494] on input "Apply" at bounding box center [1515, 496] width 43 height 27
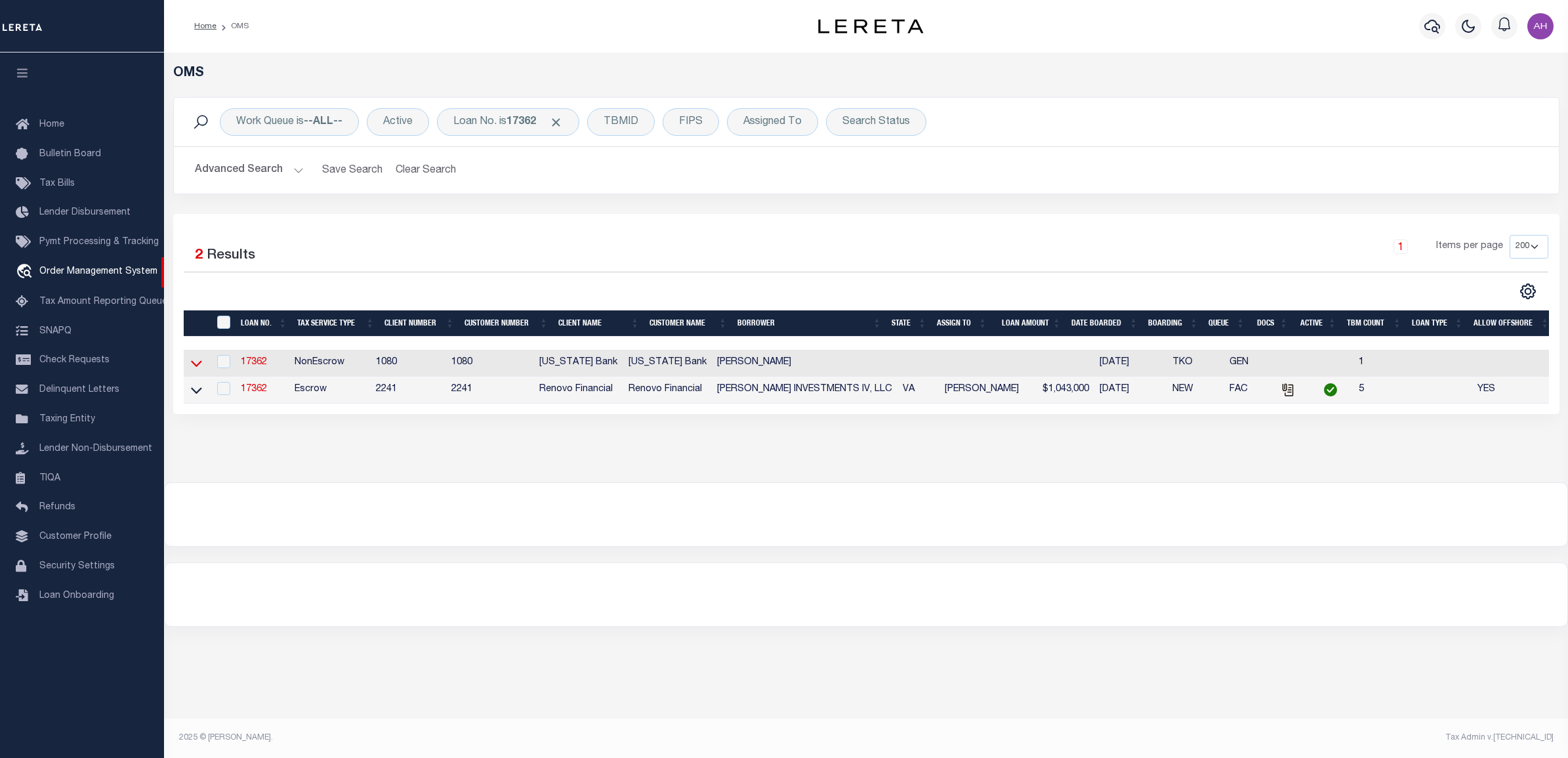
click at [194, 367] on icon at bounding box center [195, 364] width 11 height 7
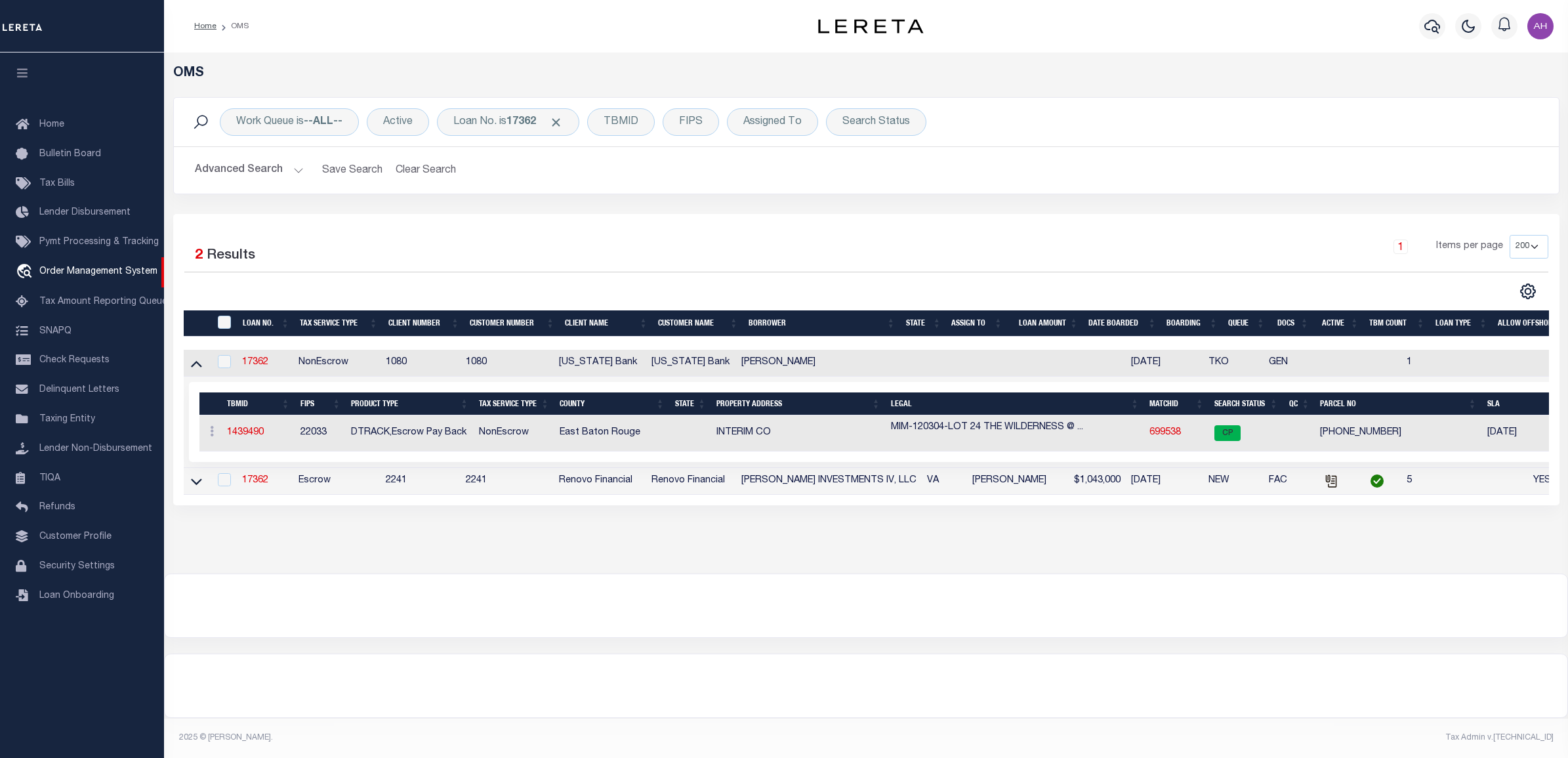
drag, startPoint x: 194, startPoint y: 484, endPoint x: 293, endPoint y: 498, distance: 100.0
click at [194, 484] on icon at bounding box center [195, 481] width 11 height 14
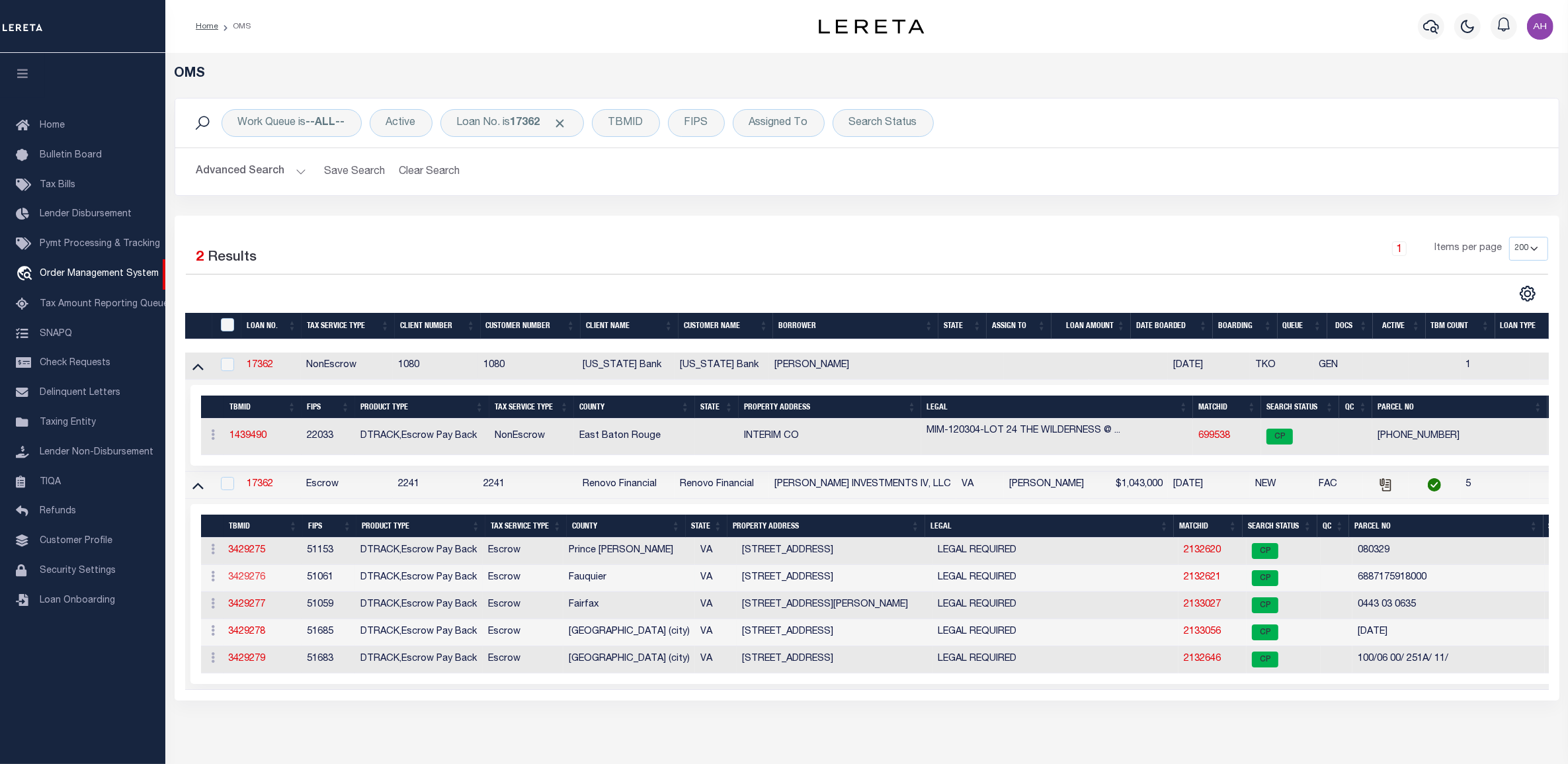
click at [253, 582] on link "3429276" at bounding box center [246, 577] width 37 height 9
type input "17362"
type input "[PERSON_NAME] INVESTMENTS IV, LLC"
select select
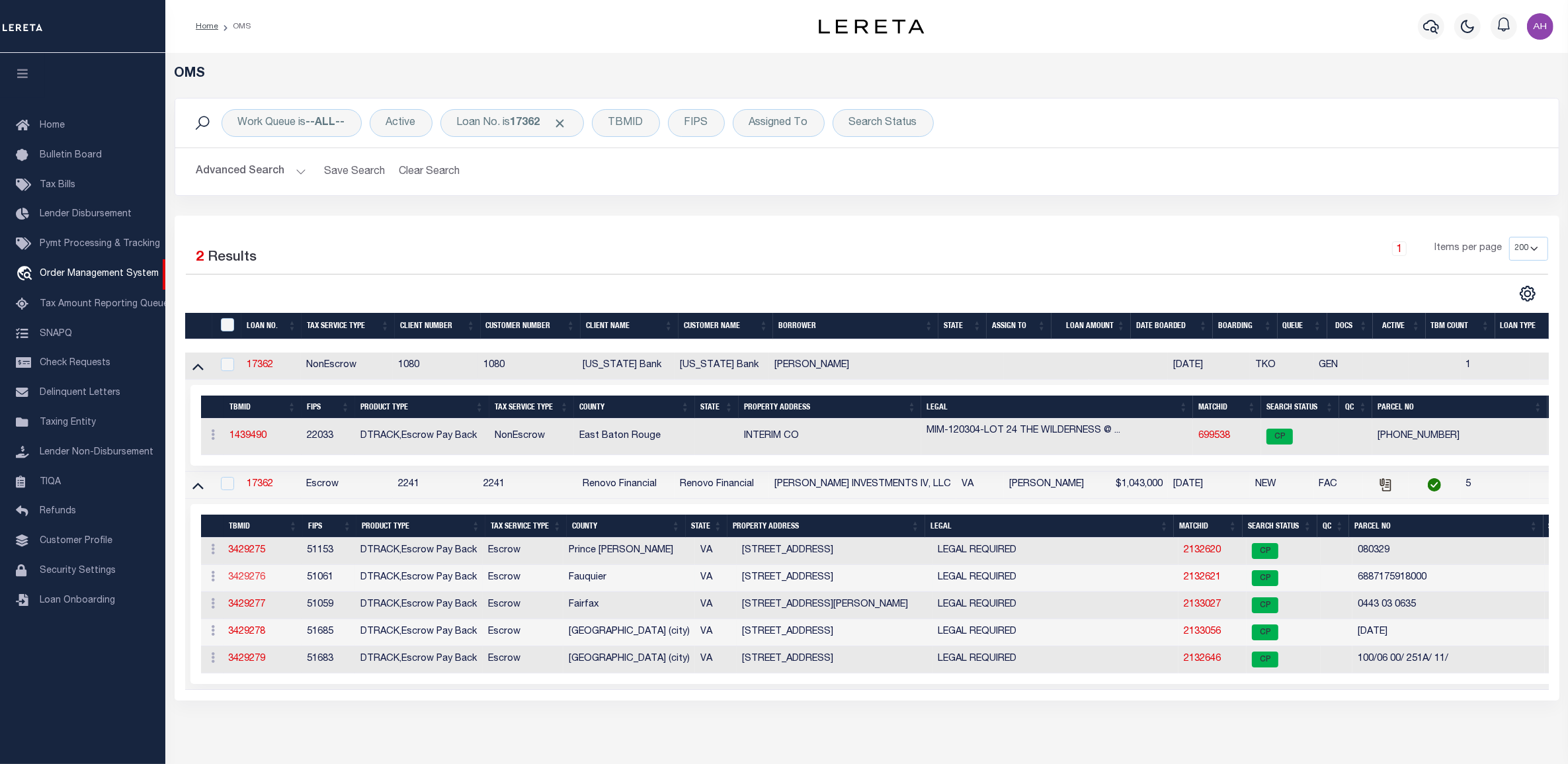
type input "[STREET_ADDRESS][PERSON_NAME]"
type input "[GEOGRAPHIC_DATA] VA 20109"
select select "10"
select select "Escrow"
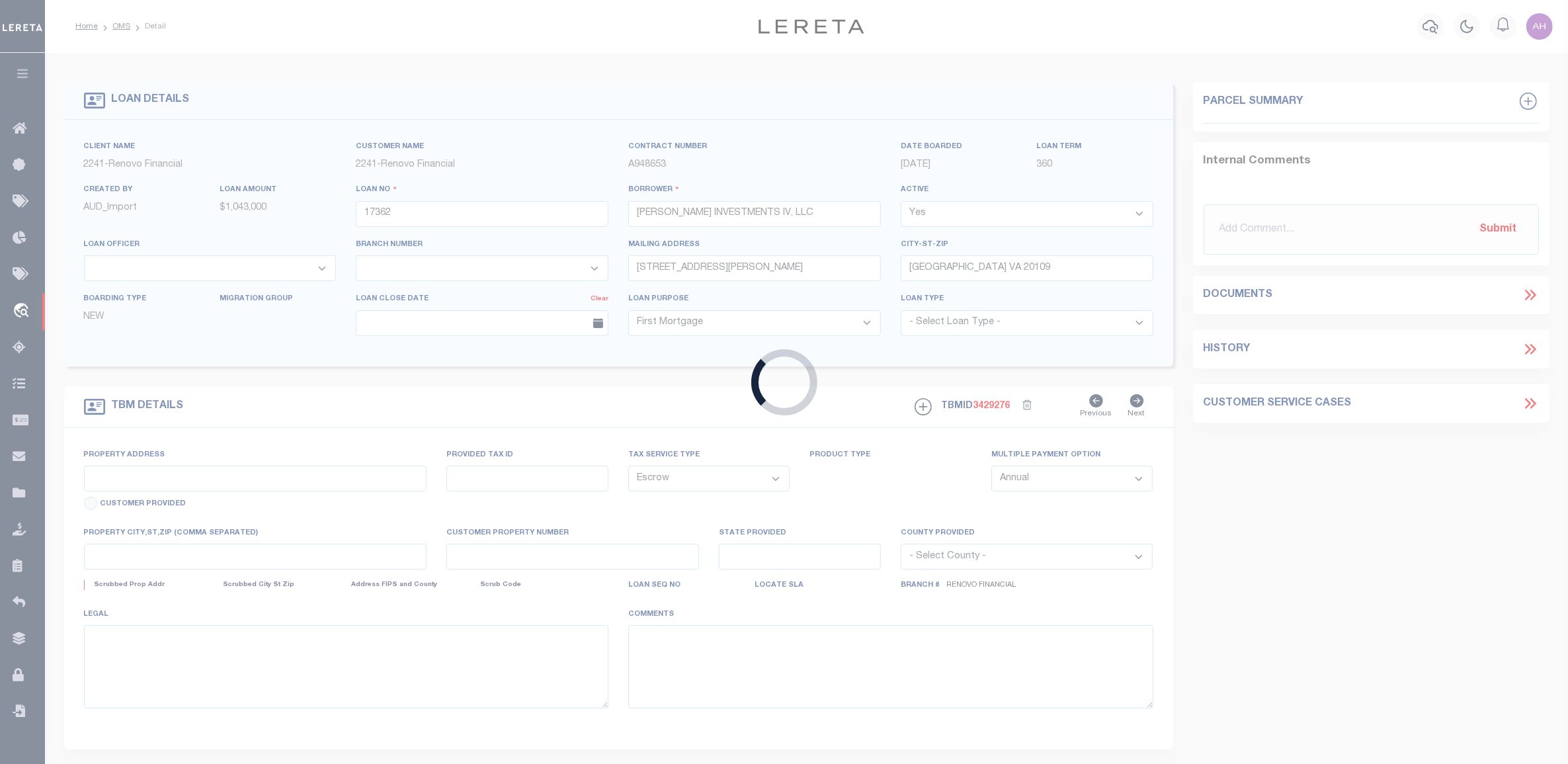
select select "25066"
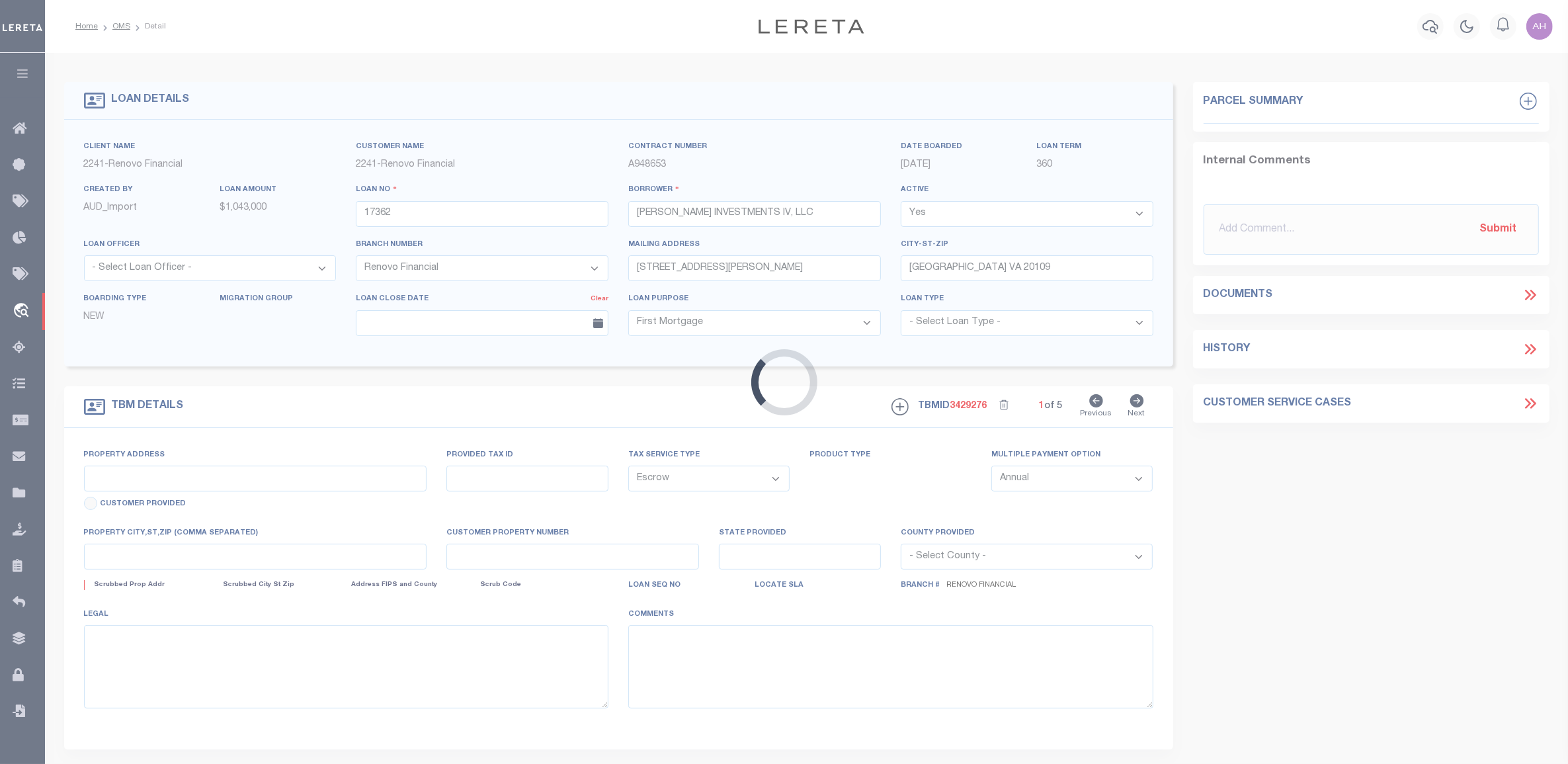
type input "[STREET_ADDRESS]"
select select
type input "Remington, [GEOGRAPHIC_DATA] 22734"
type input "a0kUS000005ZbUw"
type input "VA"
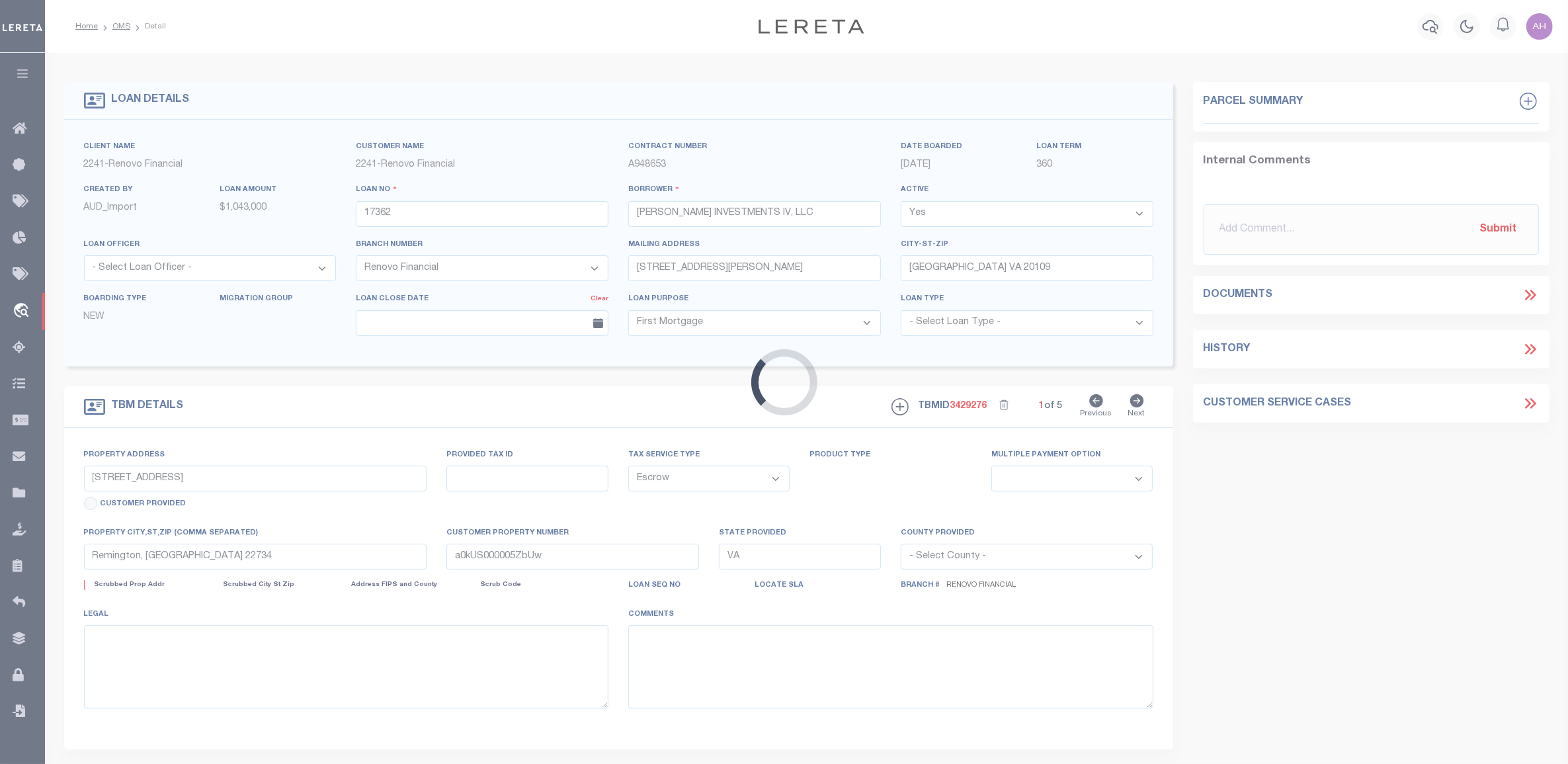
select select
type textarea "LEGAL REQUIRED"
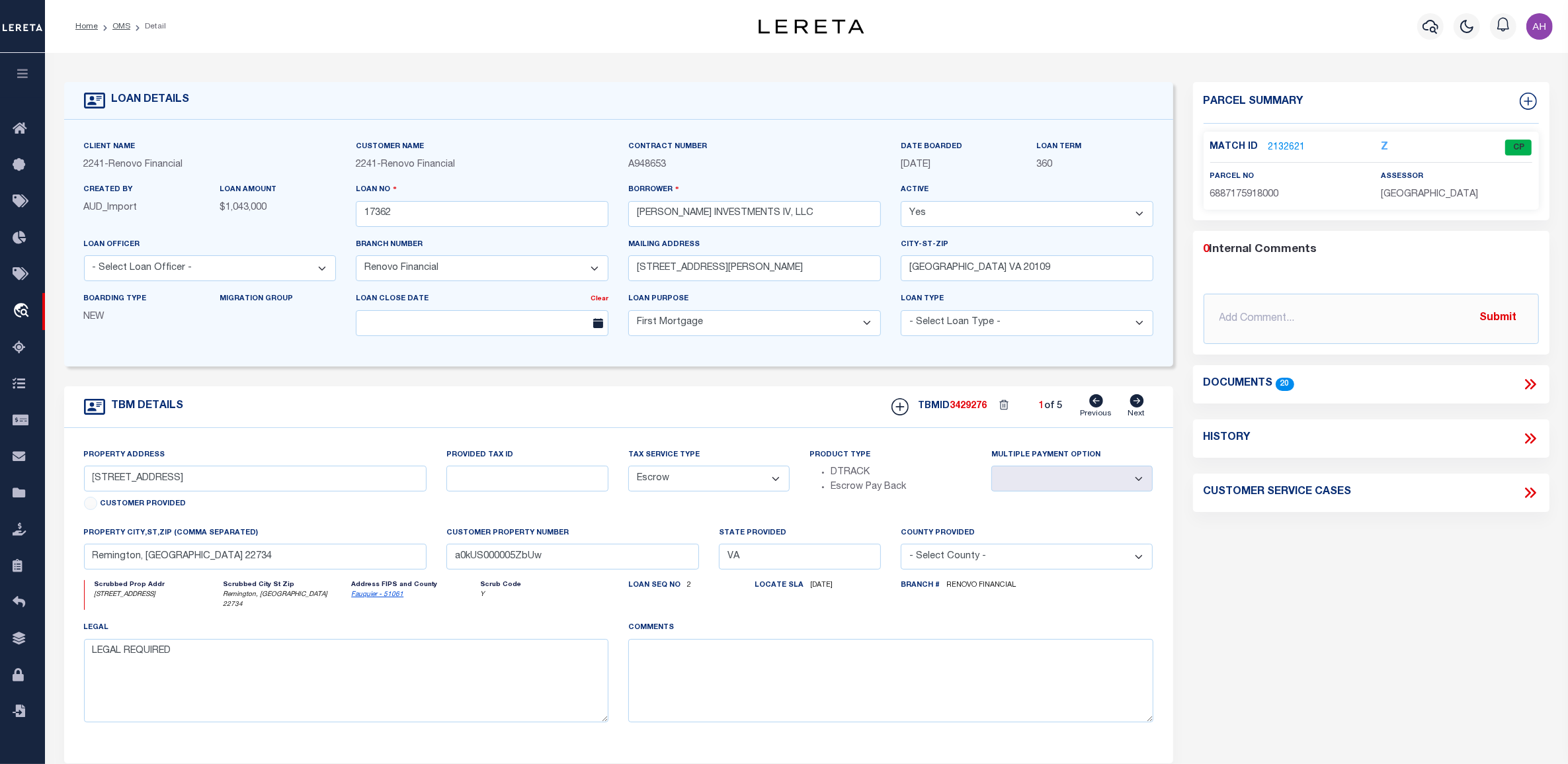
click at [1280, 146] on link "2132621" at bounding box center [1286, 147] width 37 height 14
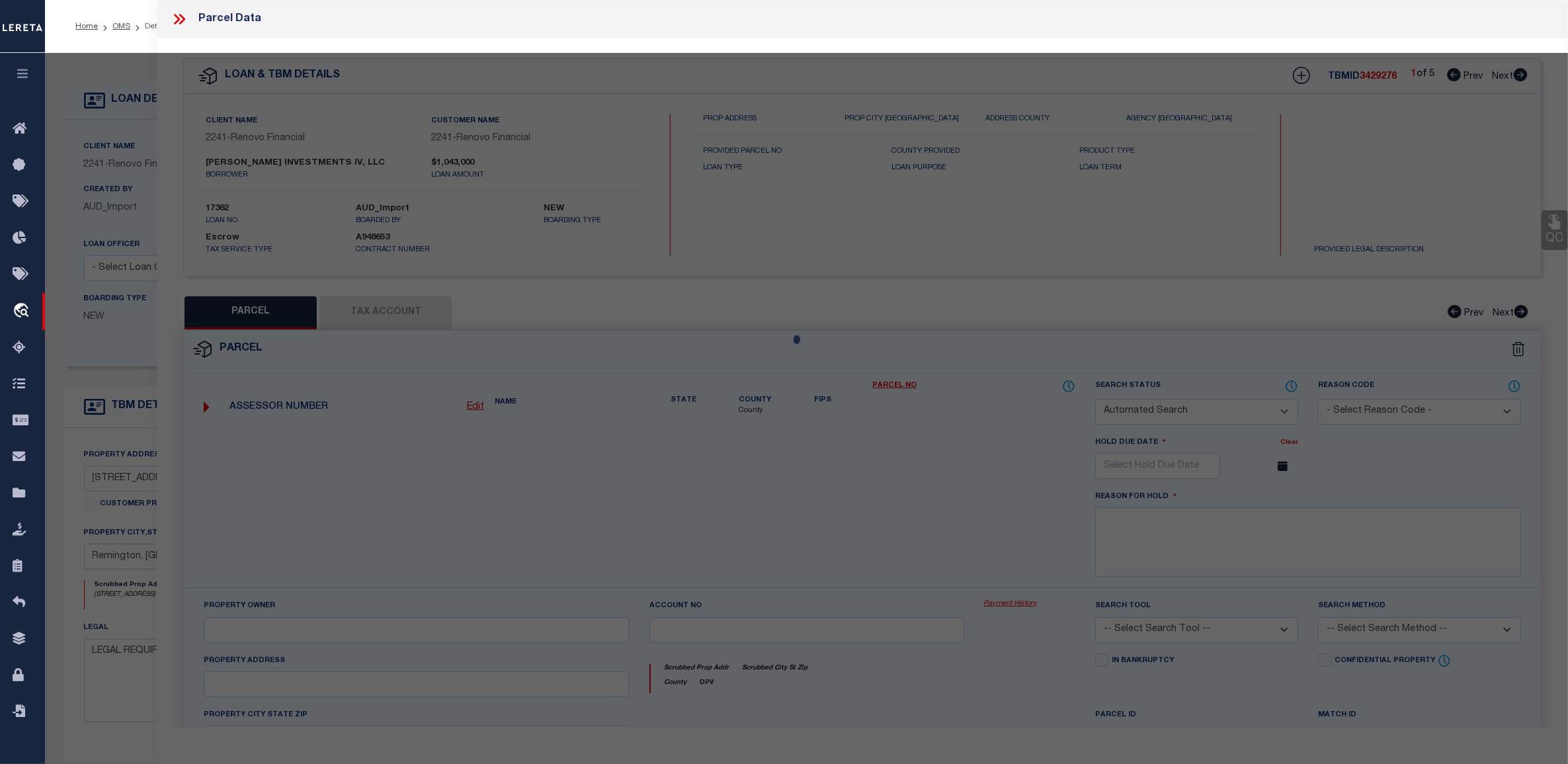
checkbox input "false"
select select "CP"
type input "STEVE INVESTMENTS IV LLC"
select select
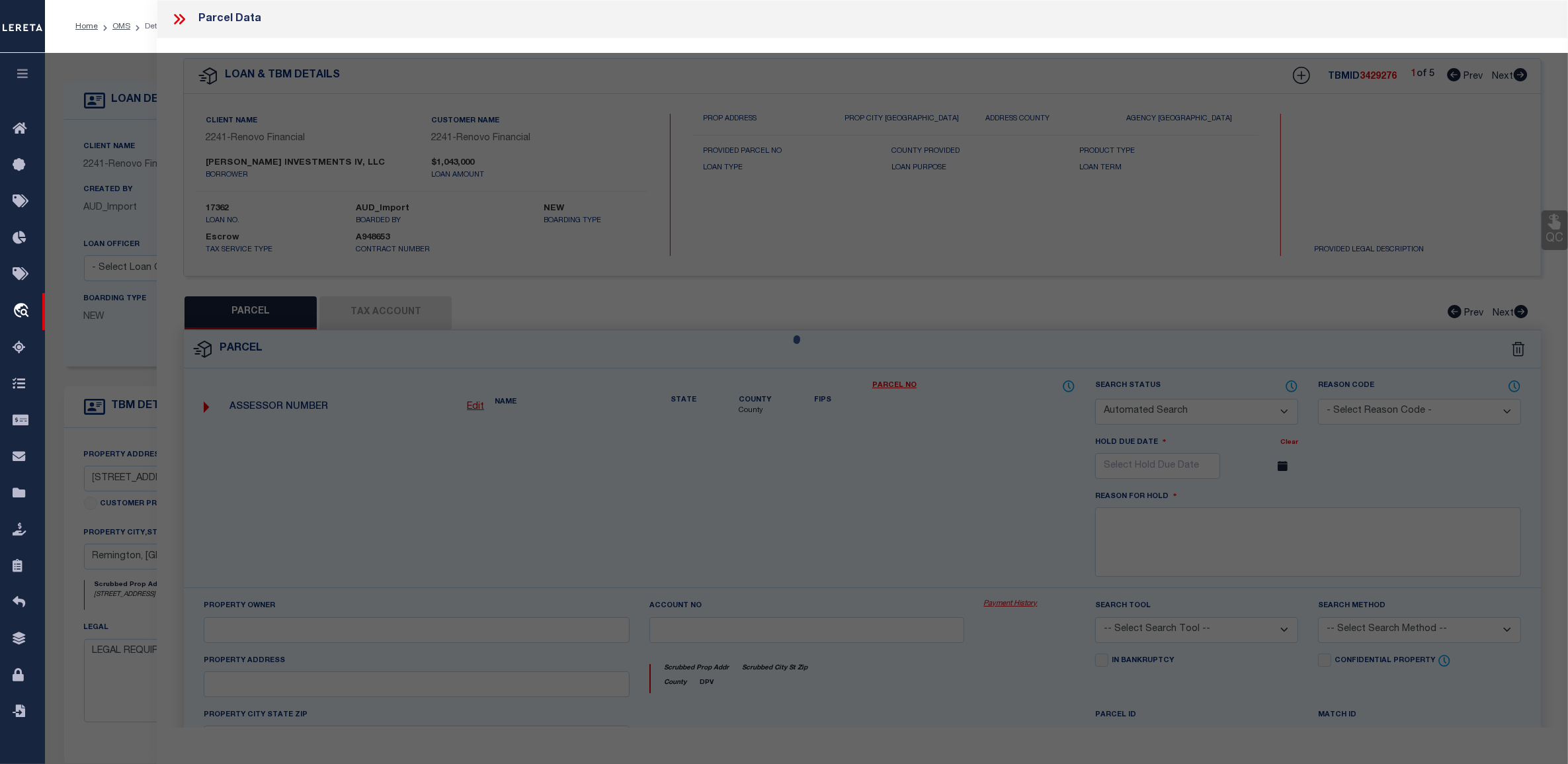
type input "105 NORTH FRANKLIN ST"
type input "Remington, [GEOGRAPHIC_DATA] 22734"
type textarea "PT #3 [PERSON_NAME] LOT"
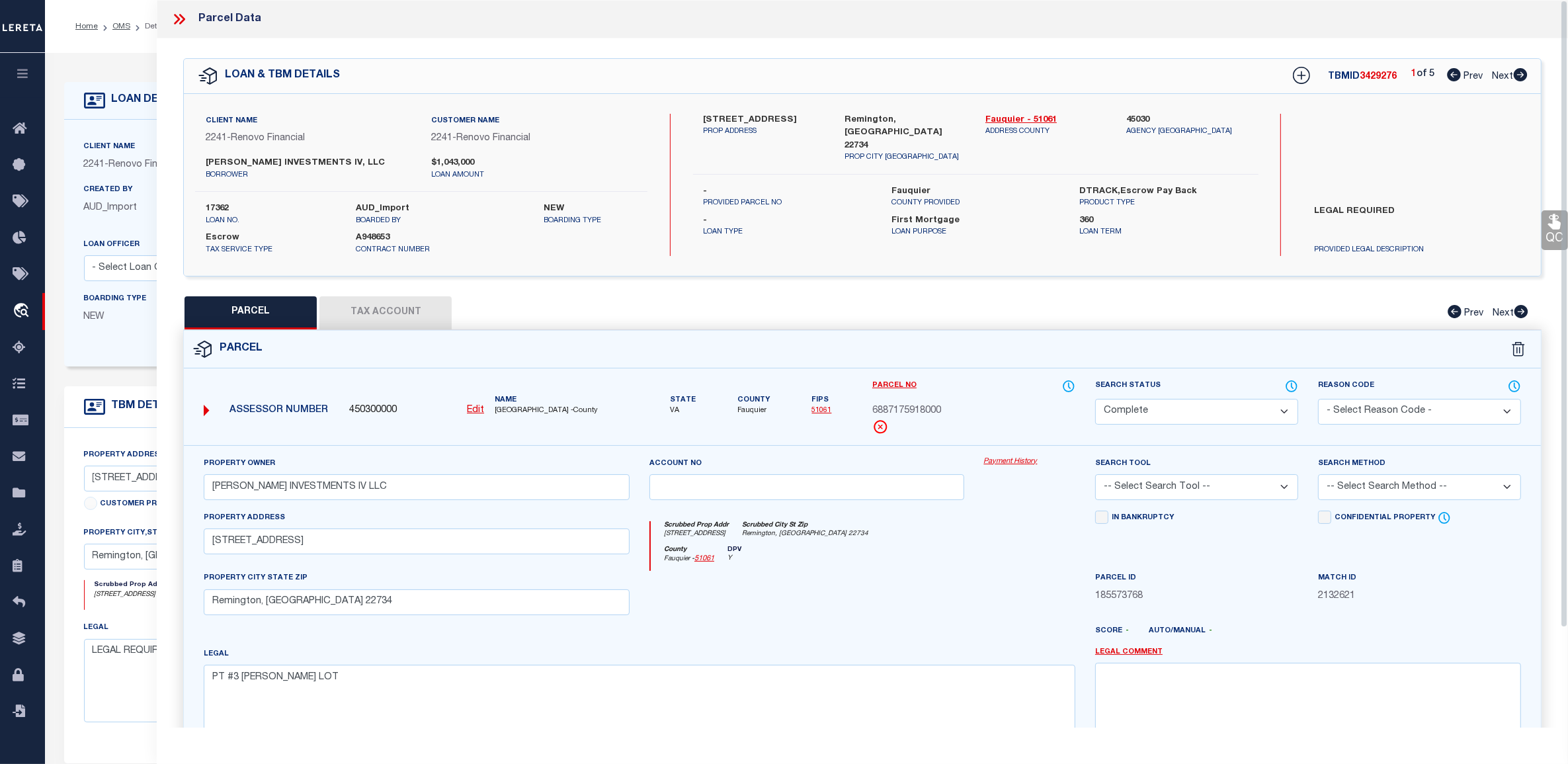
click at [999, 466] on link "Payment History" at bounding box center [1029, 461] width 91 height 11
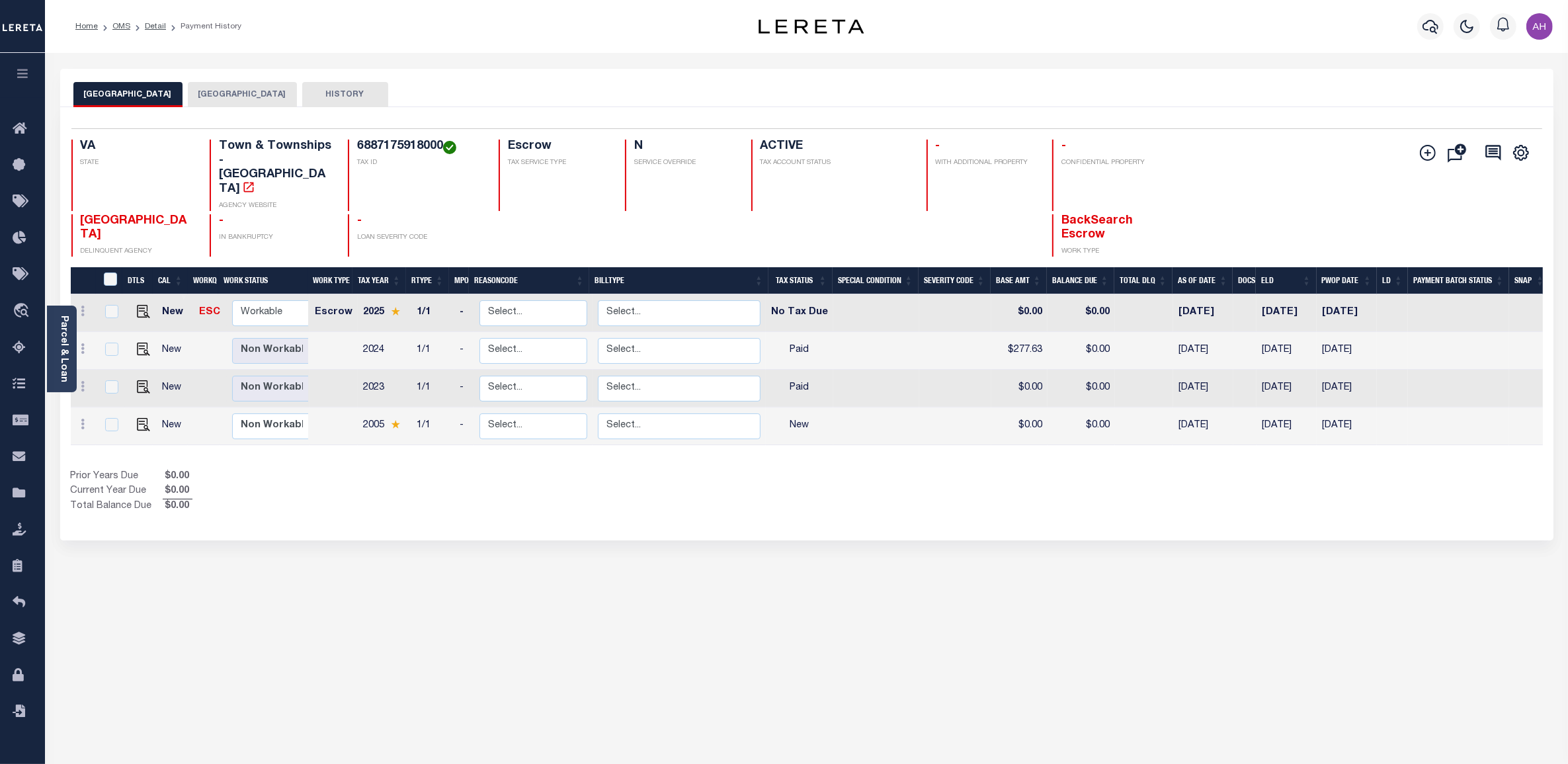
click at [222, 96] on button "[GEOGRAPHIC_DATA]" at bounding box center [242, 94] width 109 height 25
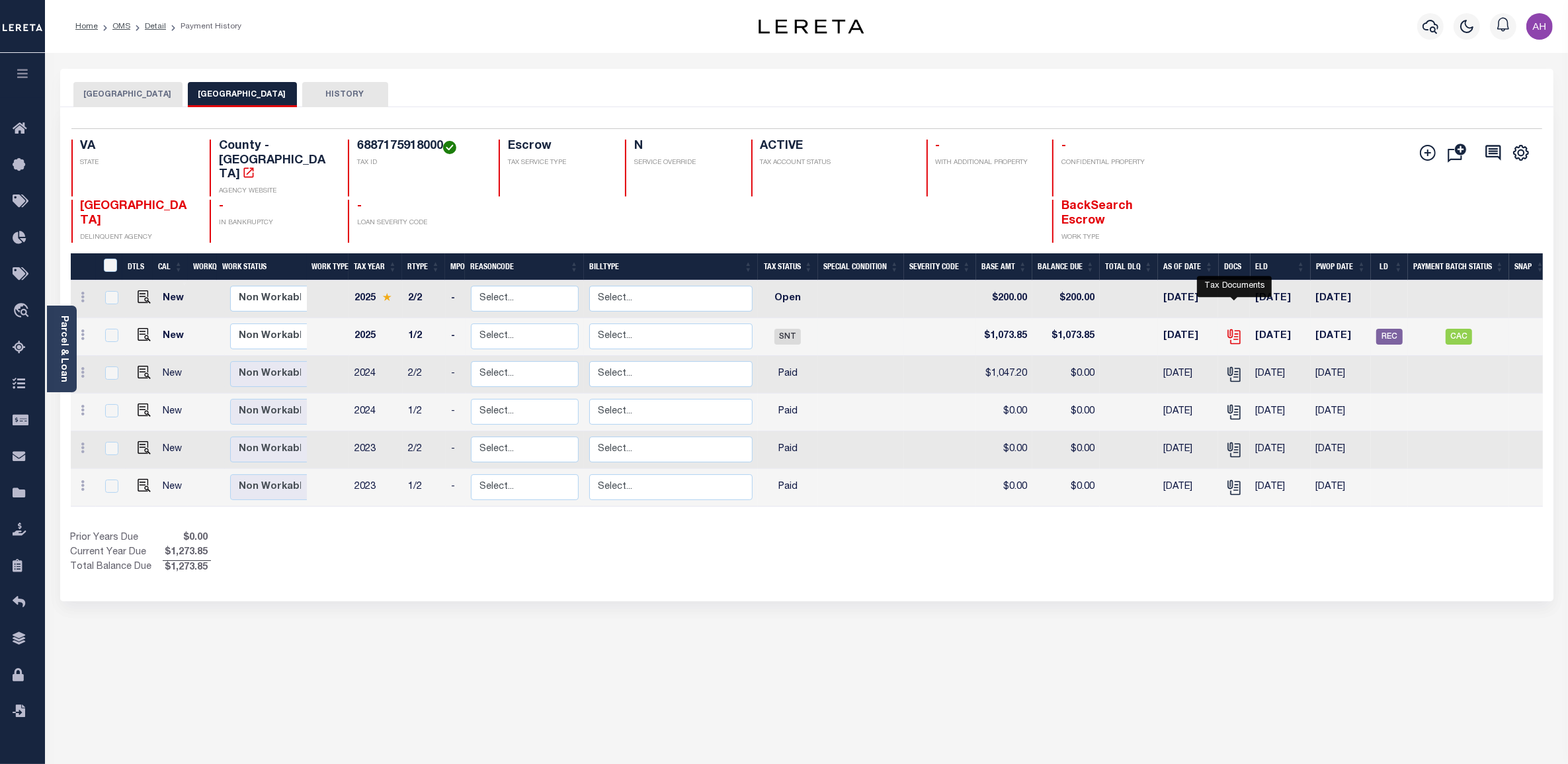
click at [1231, 328] on icon "" at bounding box center [1233, 335] width 17 height 17
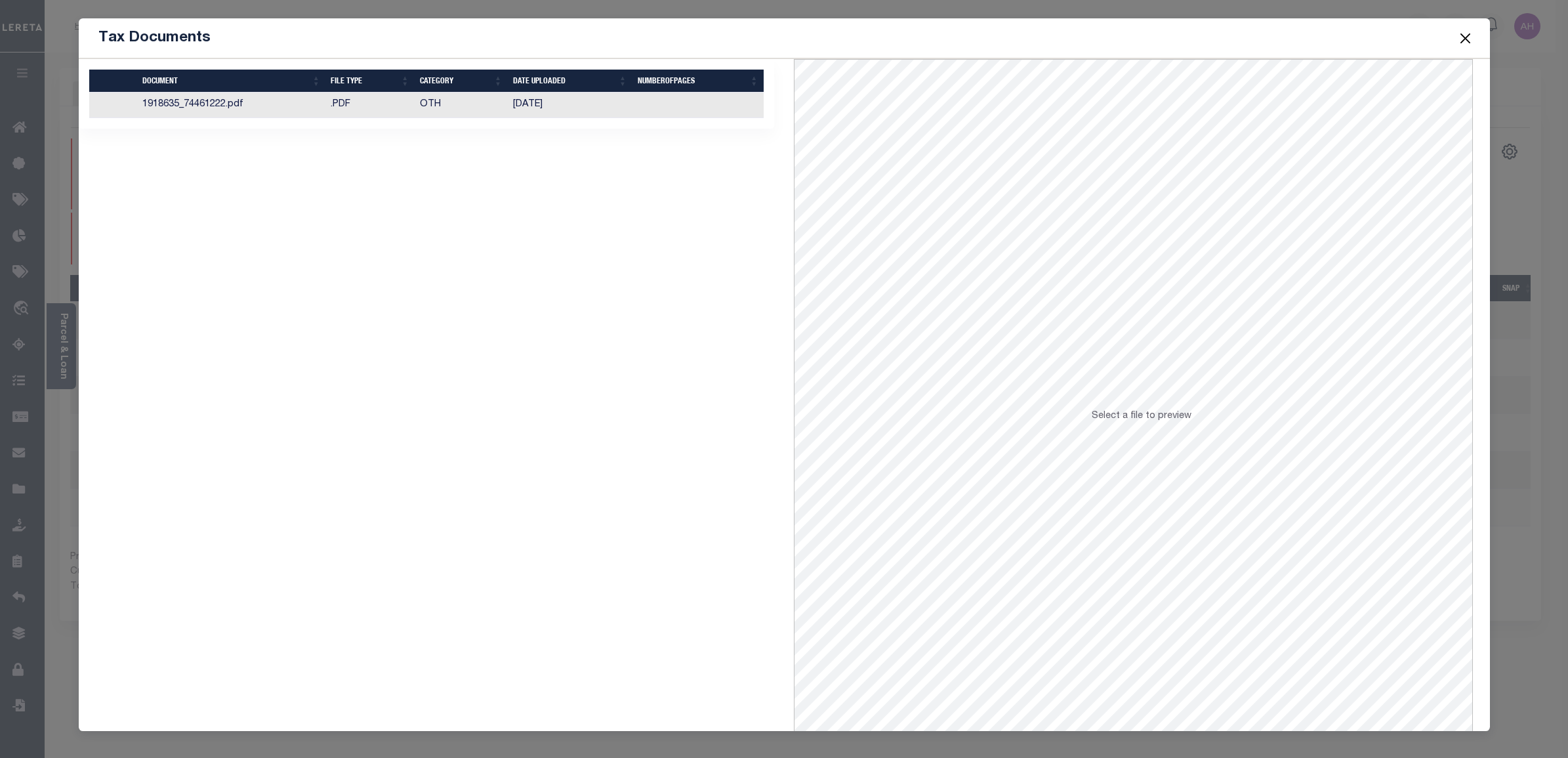
click at [462, 110] on td "OTH" at bounding box center [460, 105] width 93 height 26
click at [972, 36] on div "Tax Documents" at bounding box center [784, 38] width 1412 height 40
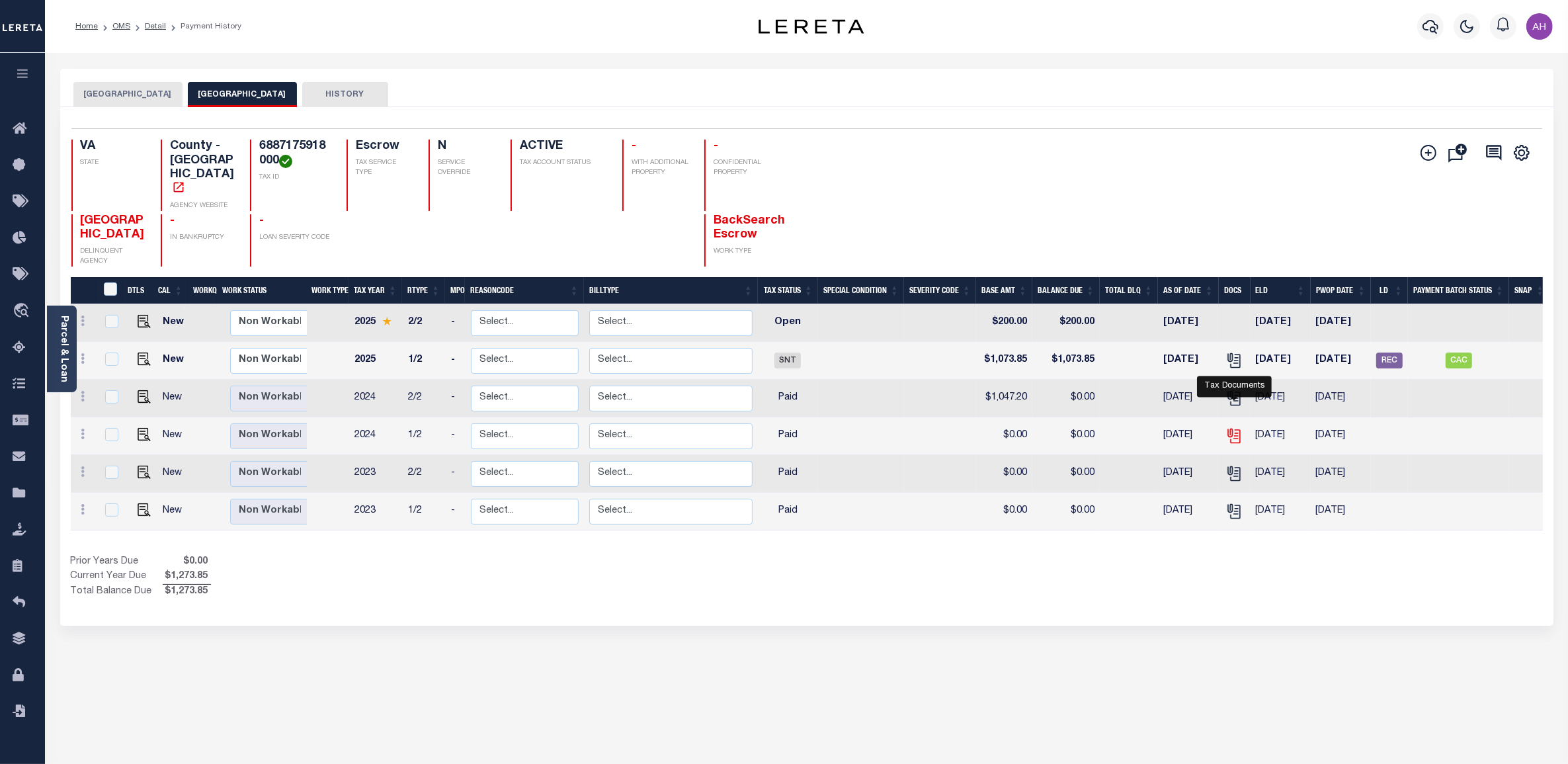
click at [1237, 428] on icon "" at bounding box center [1233, 435] width 17 height 17
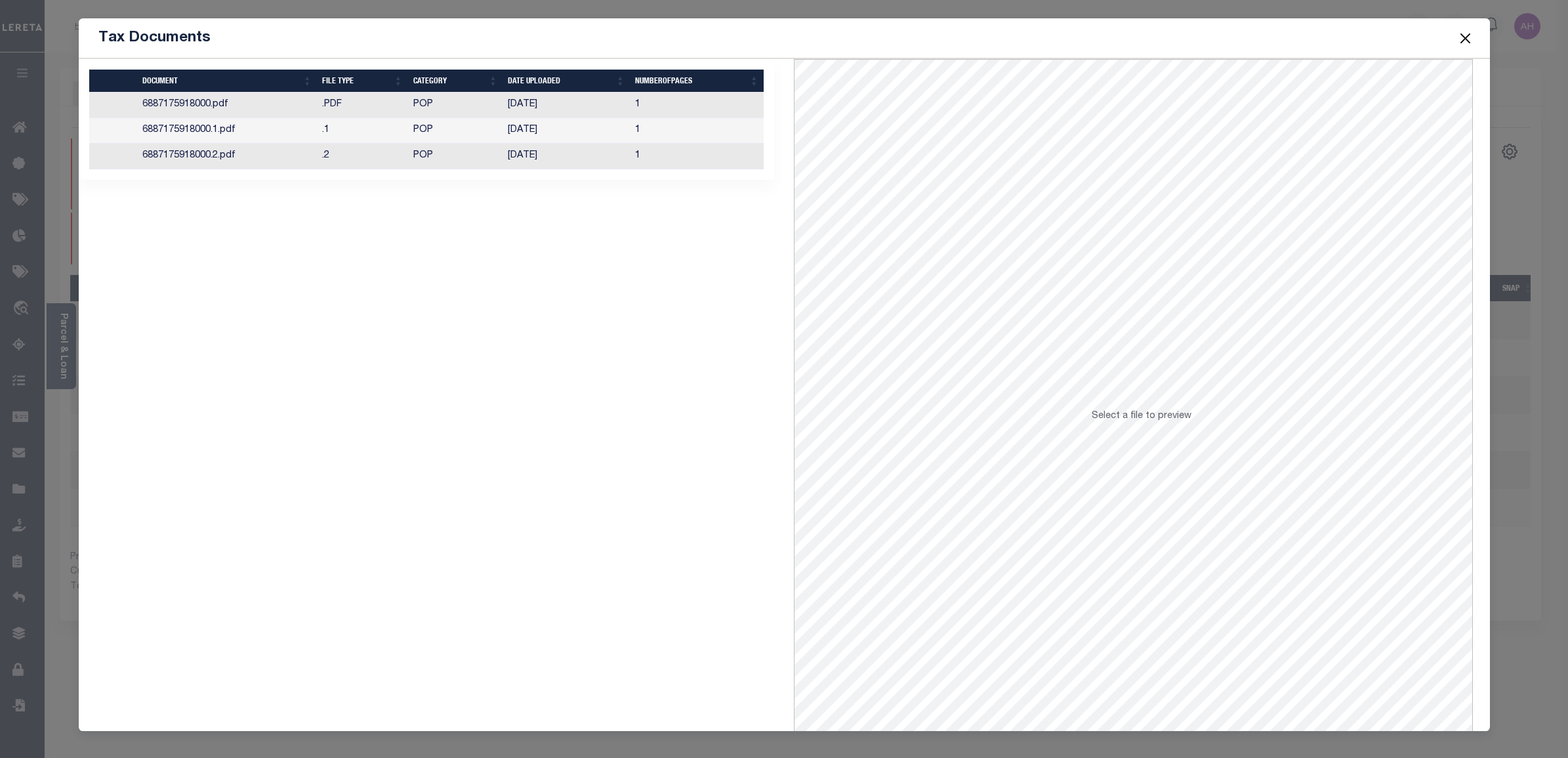
click at [468, 127] on td "POP" at bounding box center [456, 131] width 95 height 26
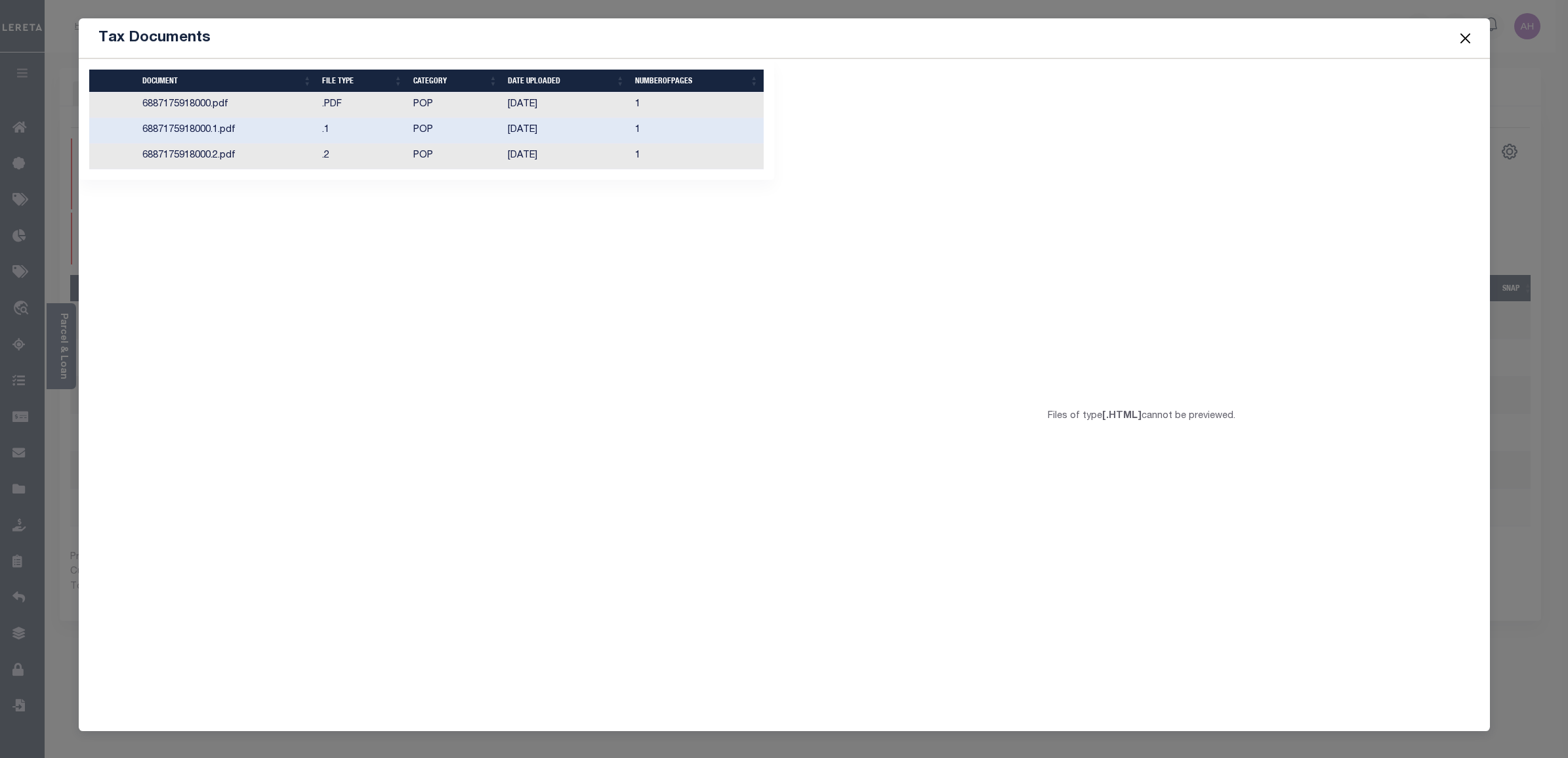
click at [482, 108] on td "POP" at bounding box center [456, 105] width 95 height 26
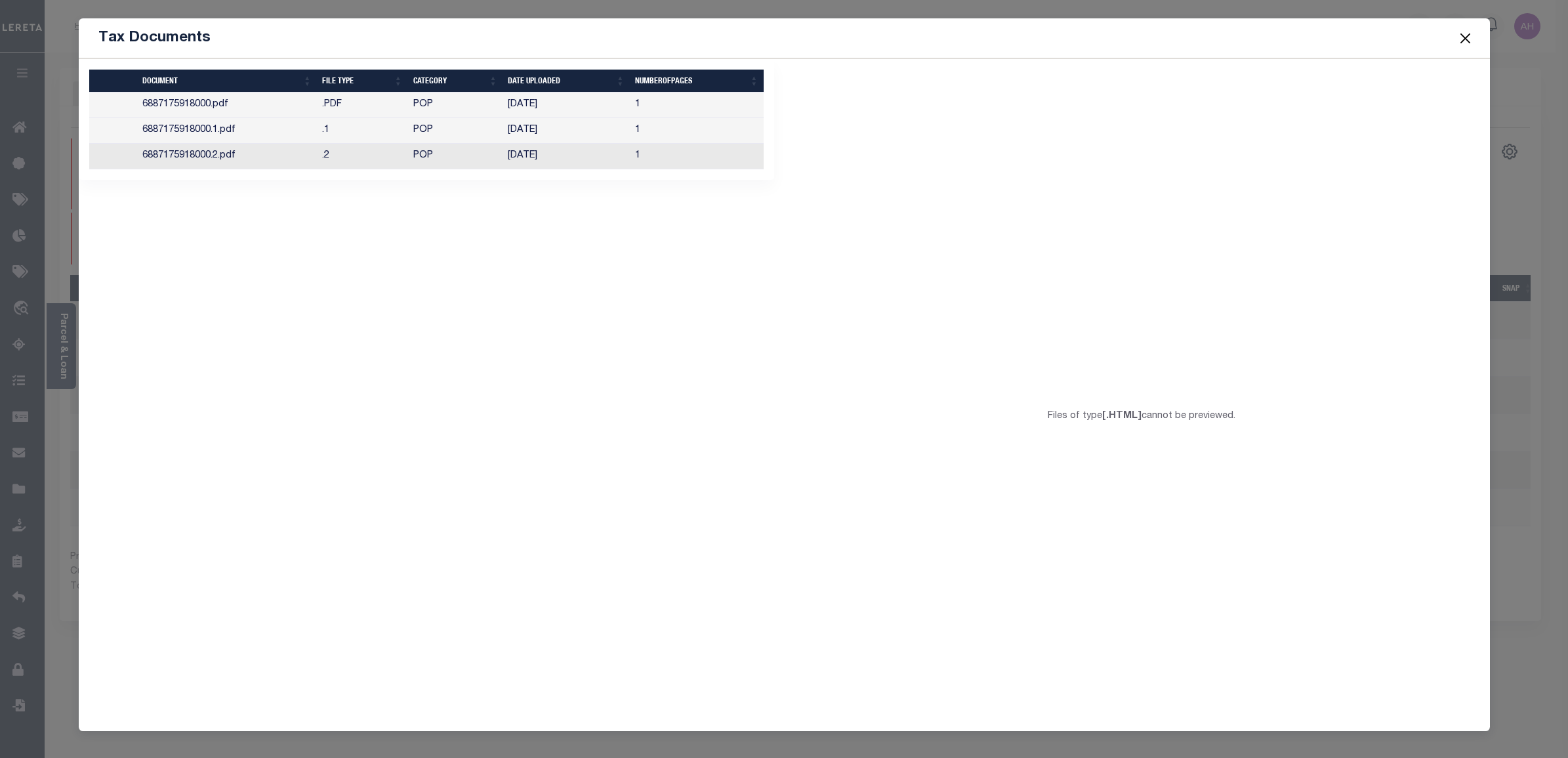
click at [463, 130] on td "POP" at bounding box center [456, 131] width 95 height 26
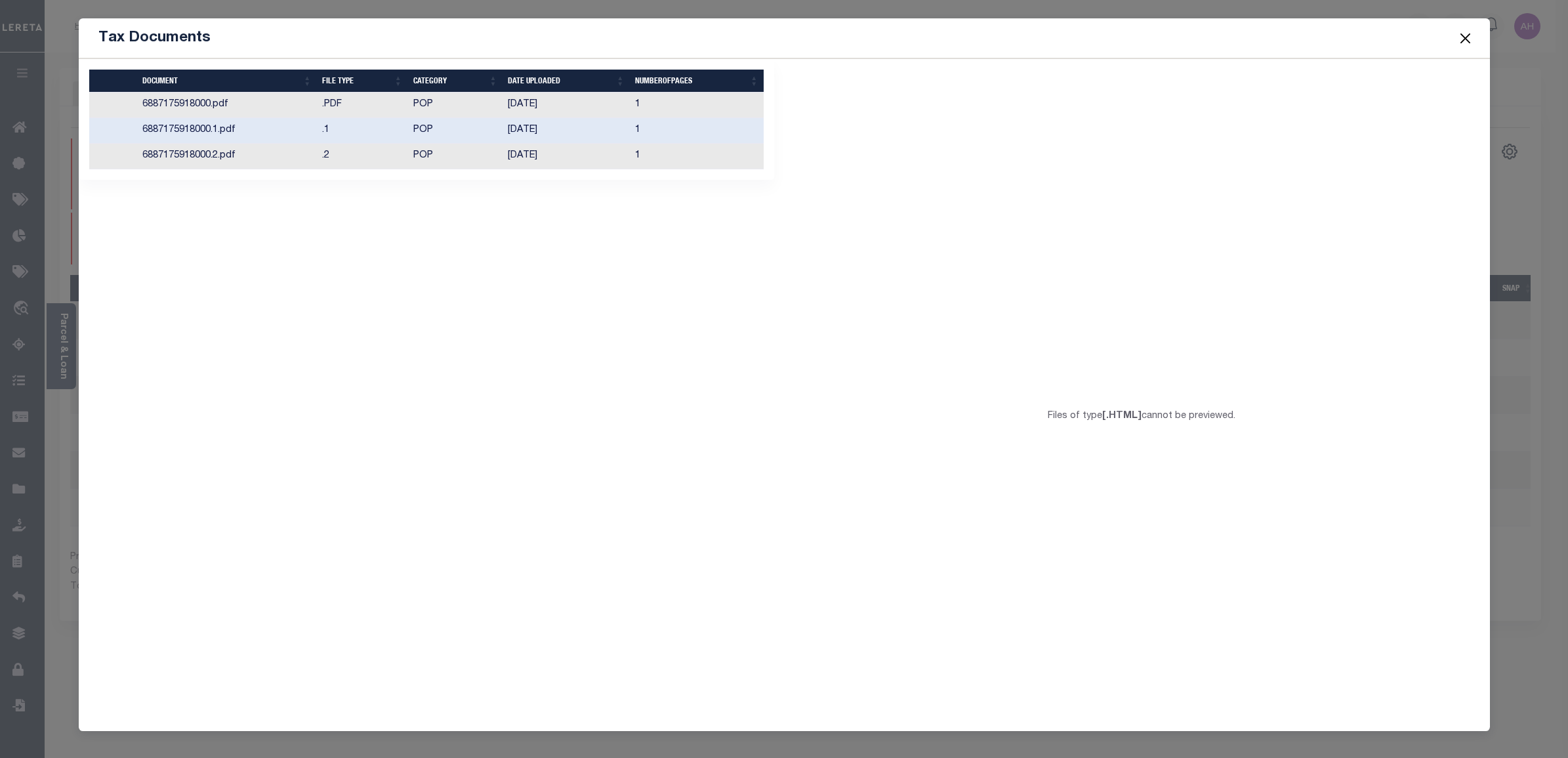
click at [457, 141] on td "POP" at bounding box center [456, 131] width 95 height 26
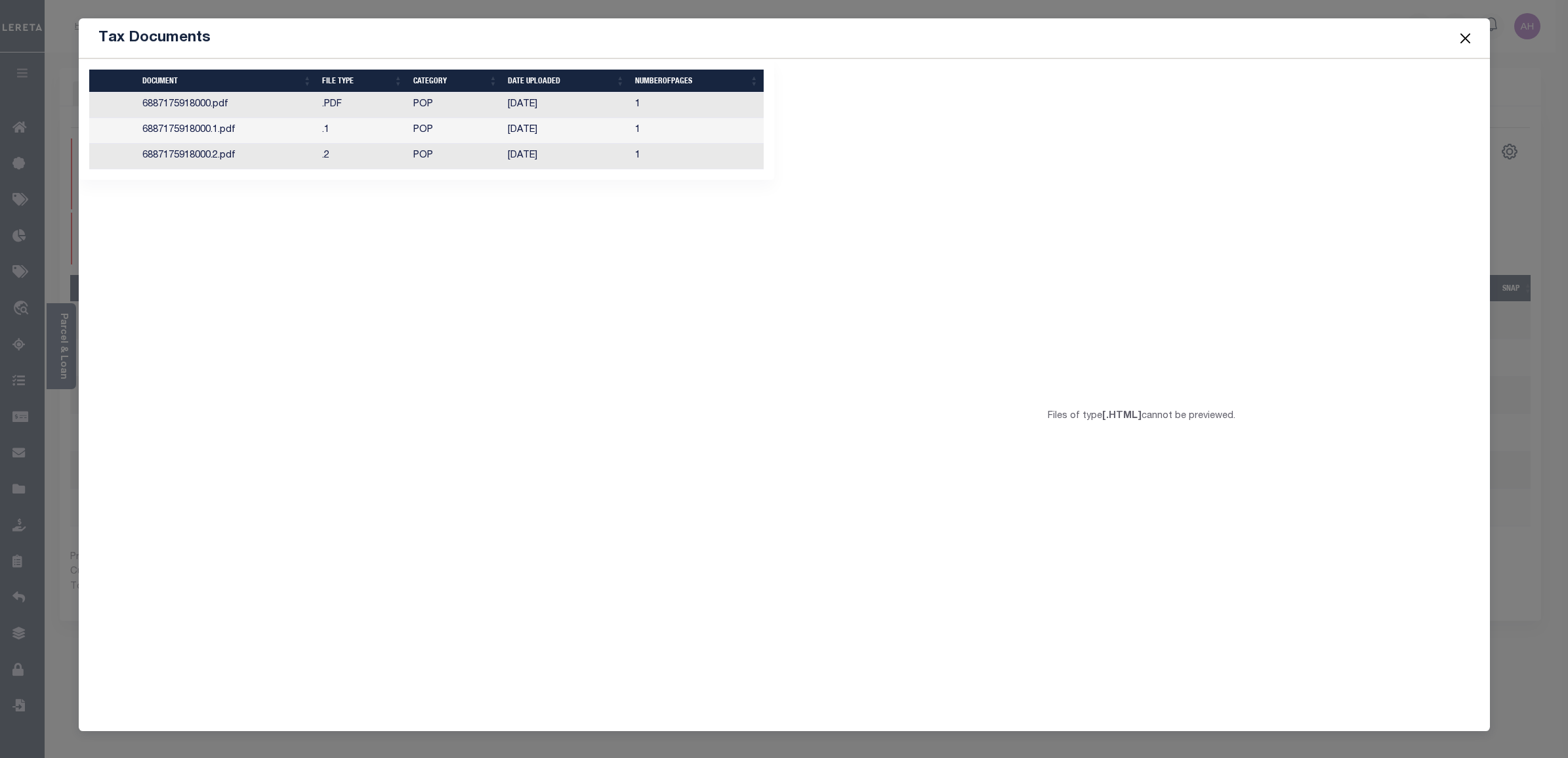
click at [440, 158] on td "POP" at bounding box center [456, 156] width 95 height 26
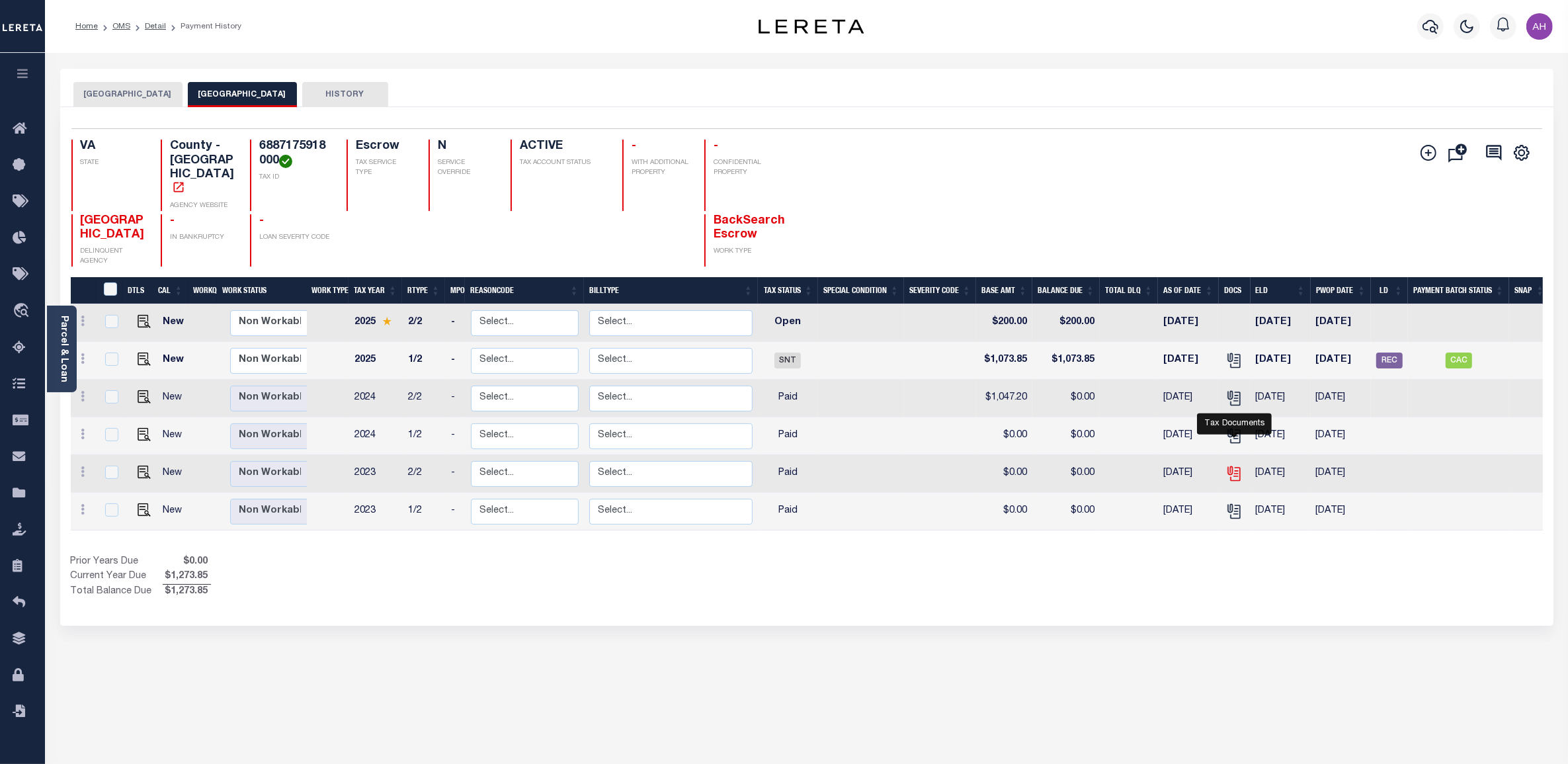
click at [1231, 465] on icon "" at bounding box center [1233, 473] width 17 height 17
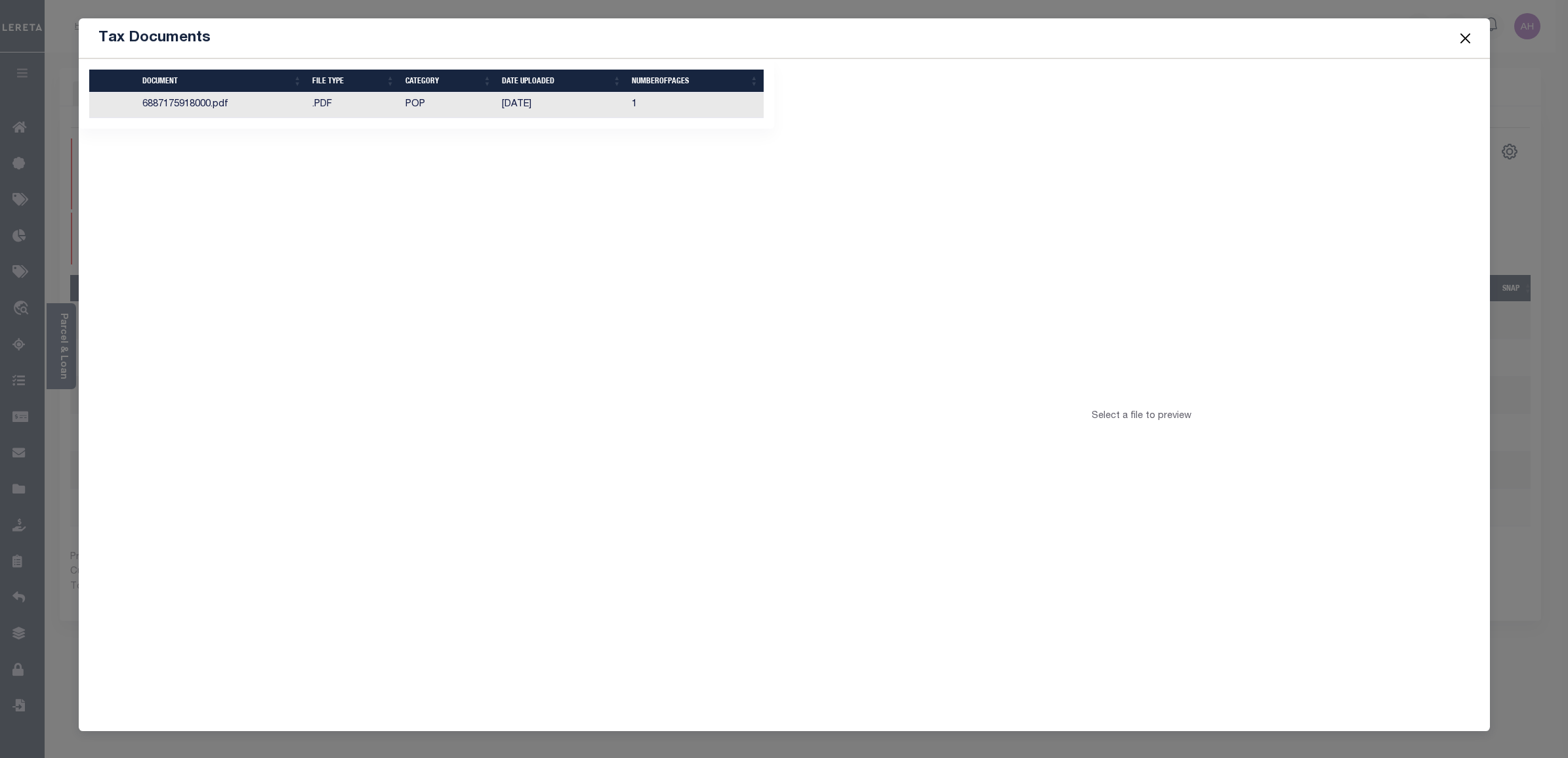
click at [296, 102] on td "6887175918000.pdf" at bounding box center [222, 105] width 170 height 26
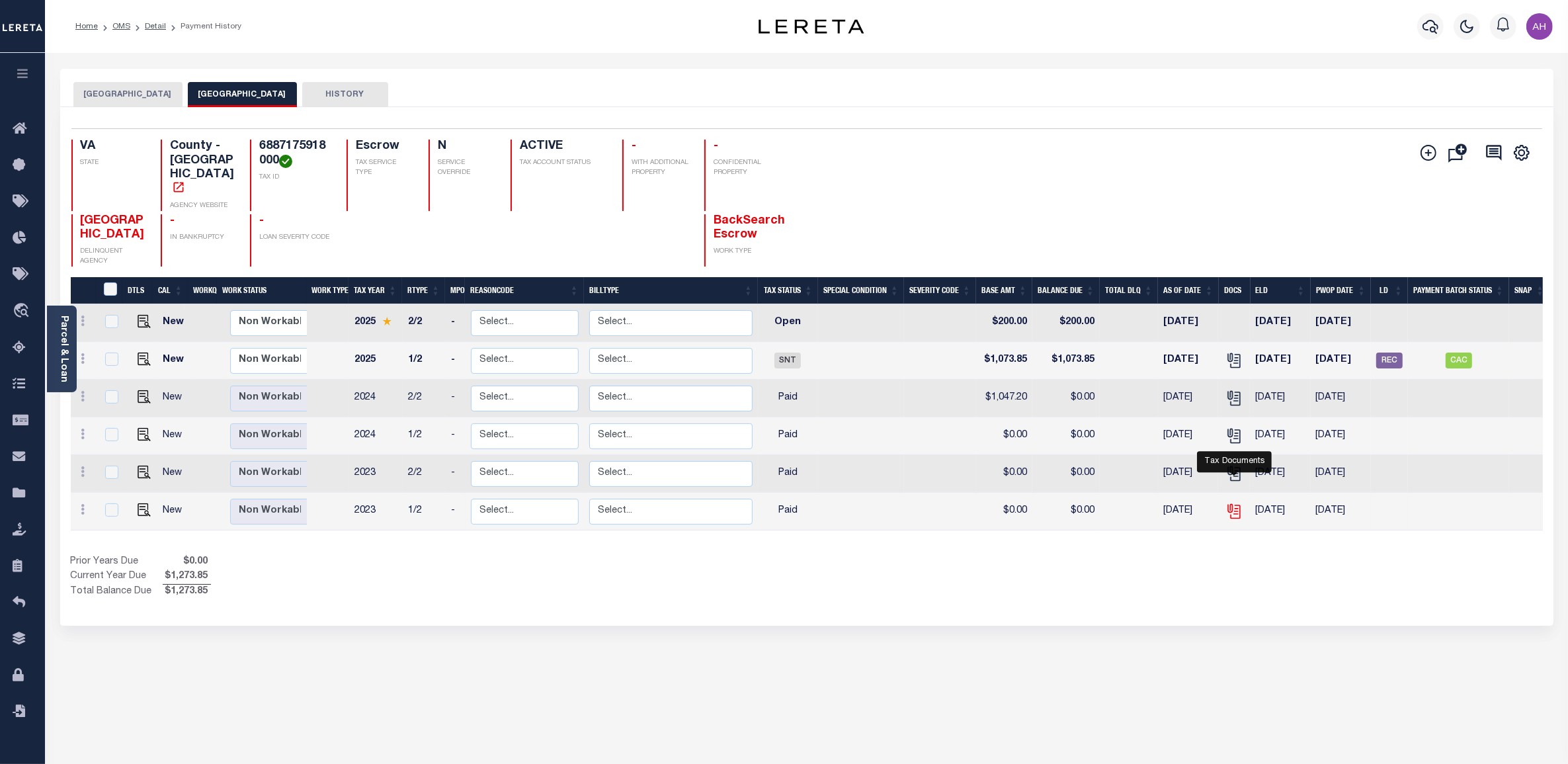
click at [1231, 503] on icon "" at bounding box center [1233, 511] width 17 height 17
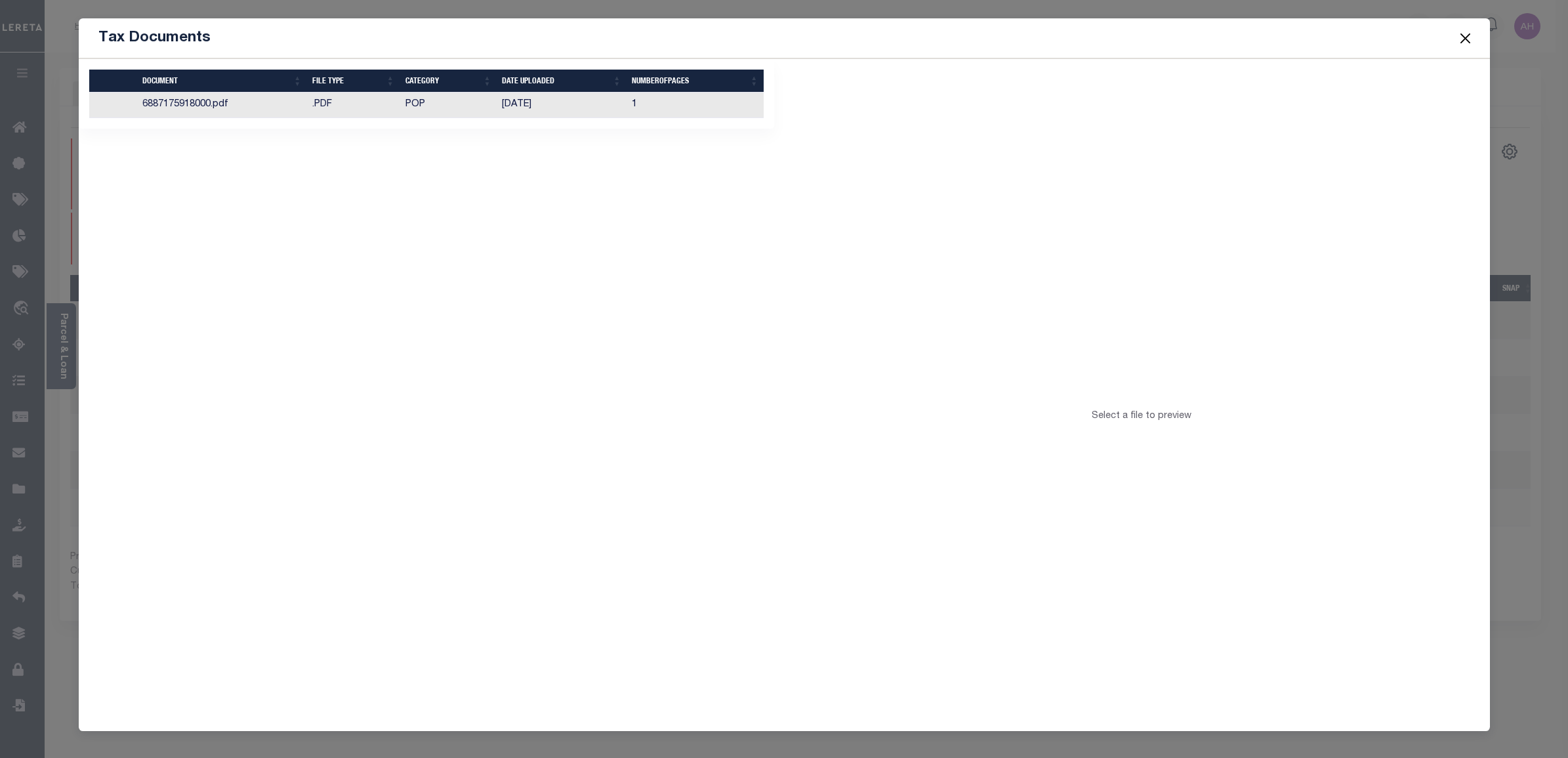
click at [337, 96] on td ".PDF" at bounding box center [353, 105] width 93 height 26
click at [618, 105] on td "07/23/2025" at bounding box center [562, 105] width 130 height 26
click at [1467, 36] on button "Close" at bounding box center [1465, 37] width 17 height 17
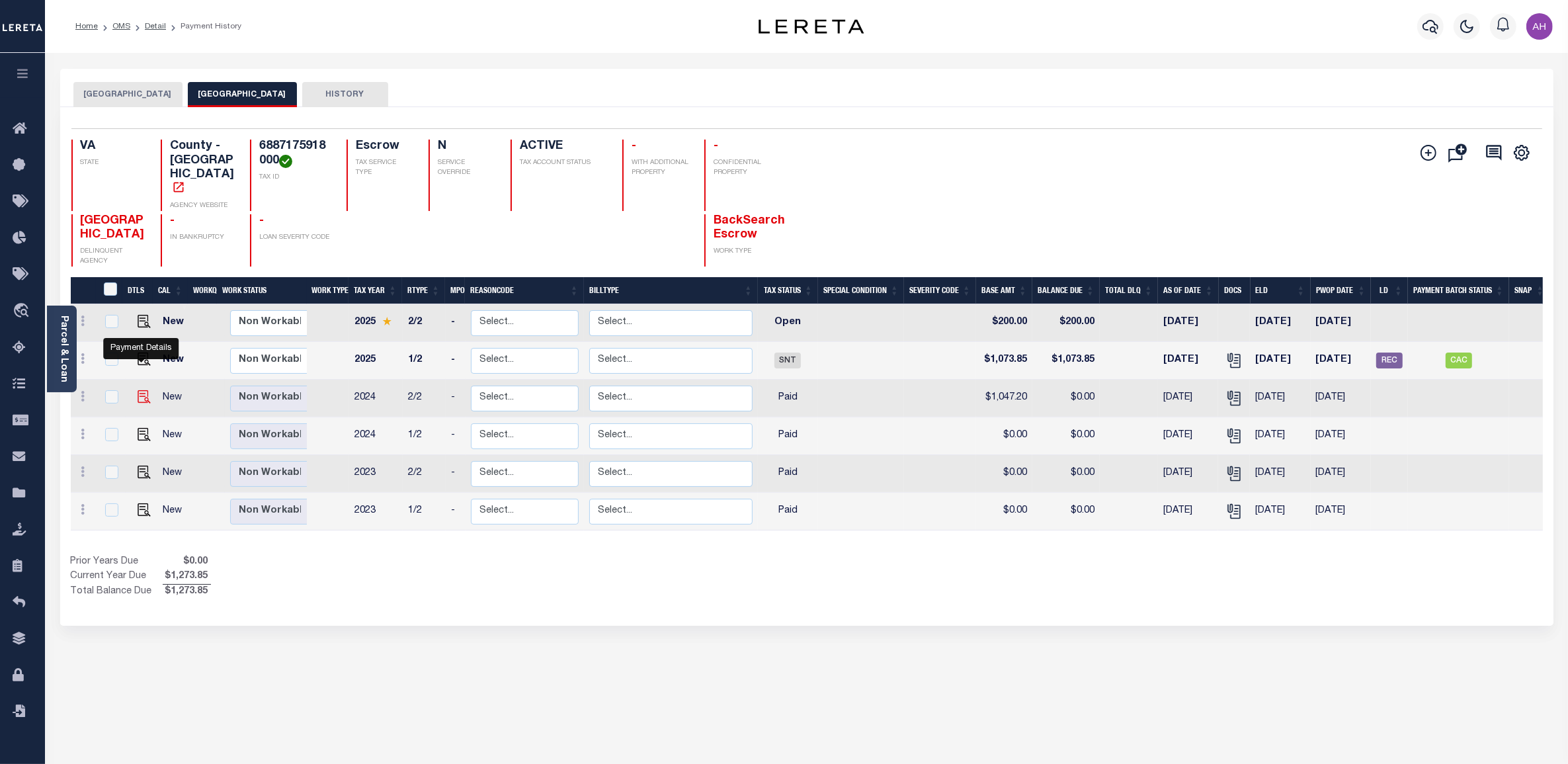
click at [138, 390] on img "" at bounding box center [143, 396] width 13 height 13
checkbox input "true"
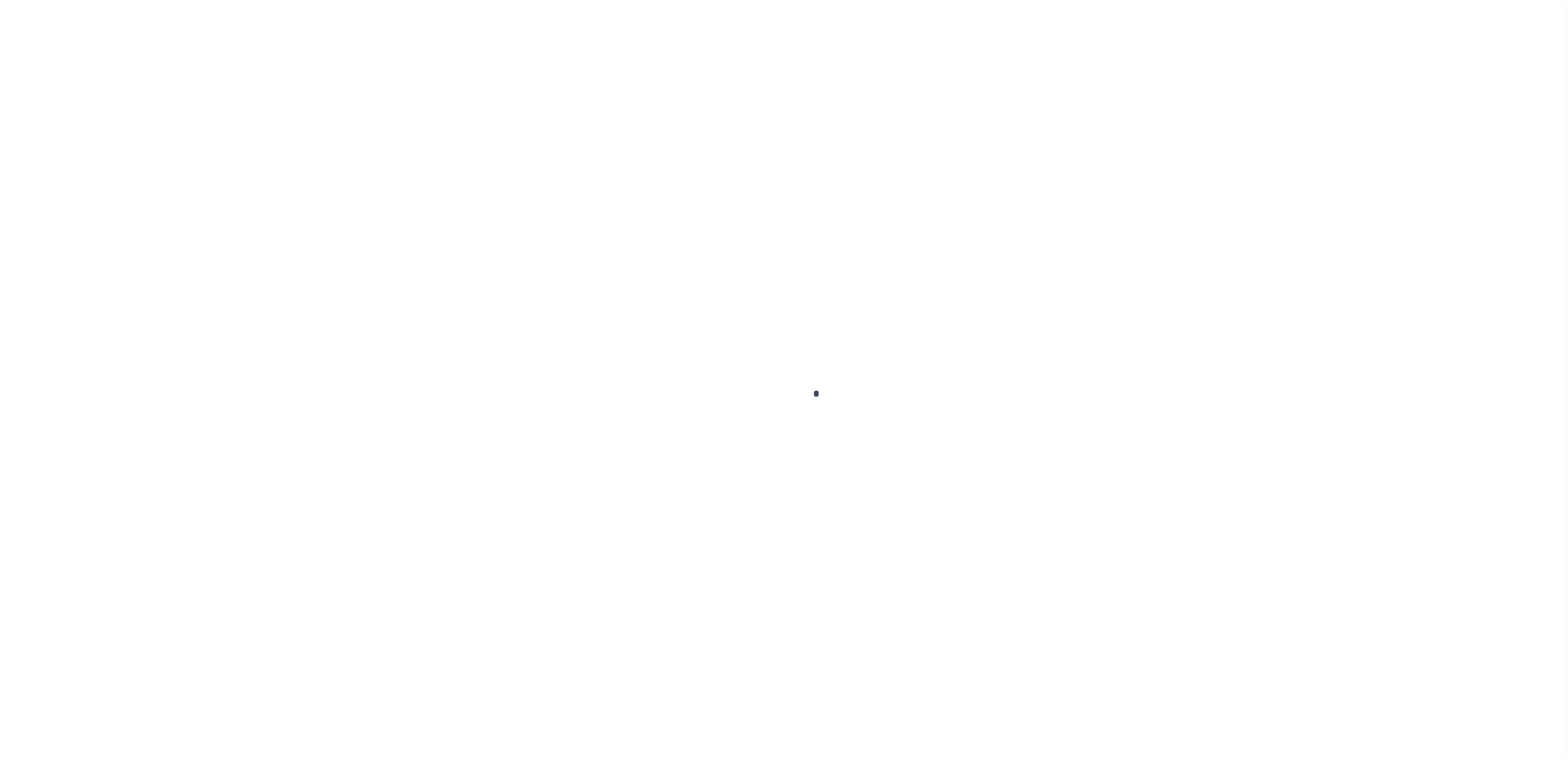
select select "PYD"
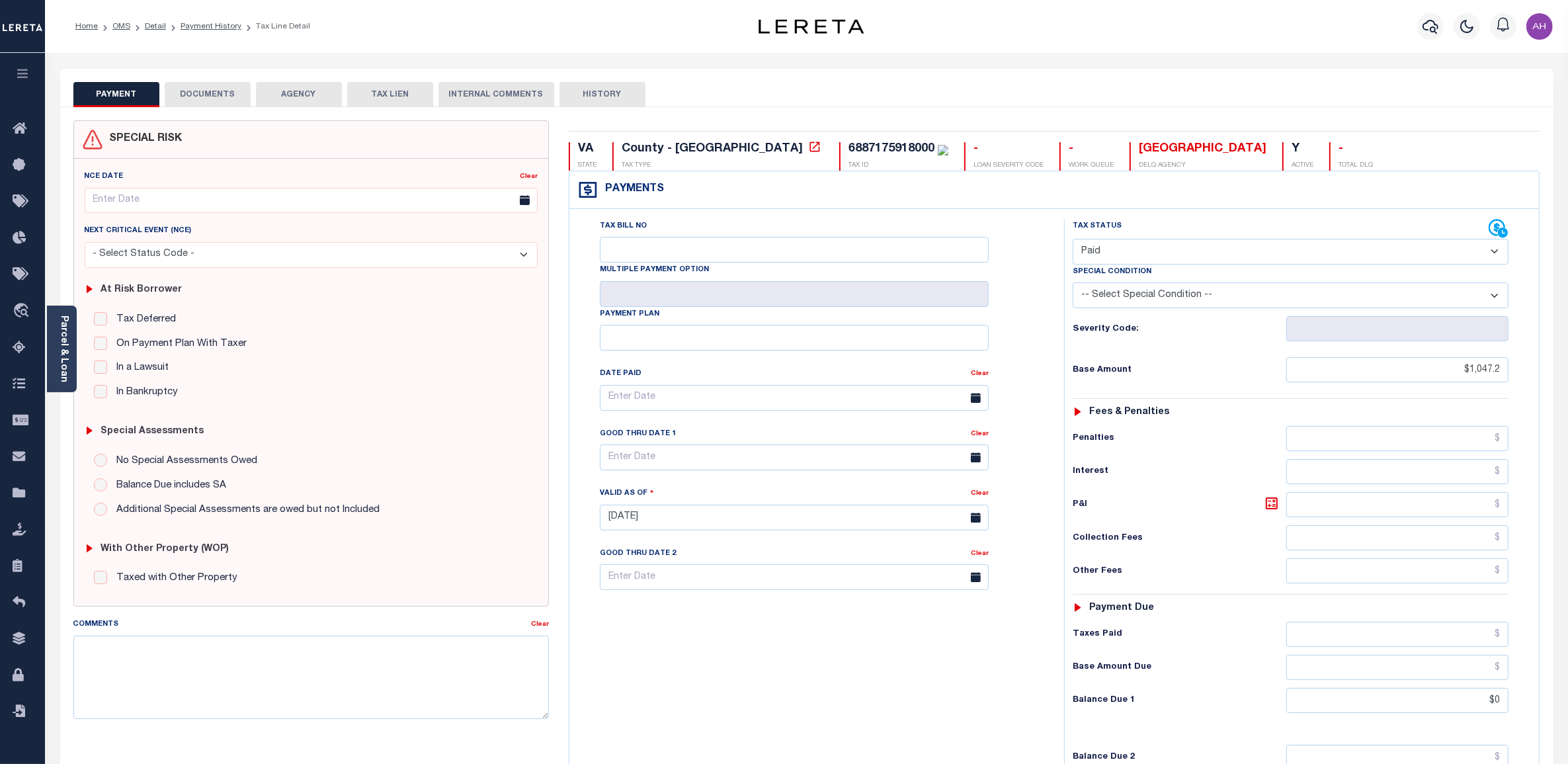
click at [213, 95] on button "DOCUMENTS" at bounding box center [207, 94] width 86 height 25
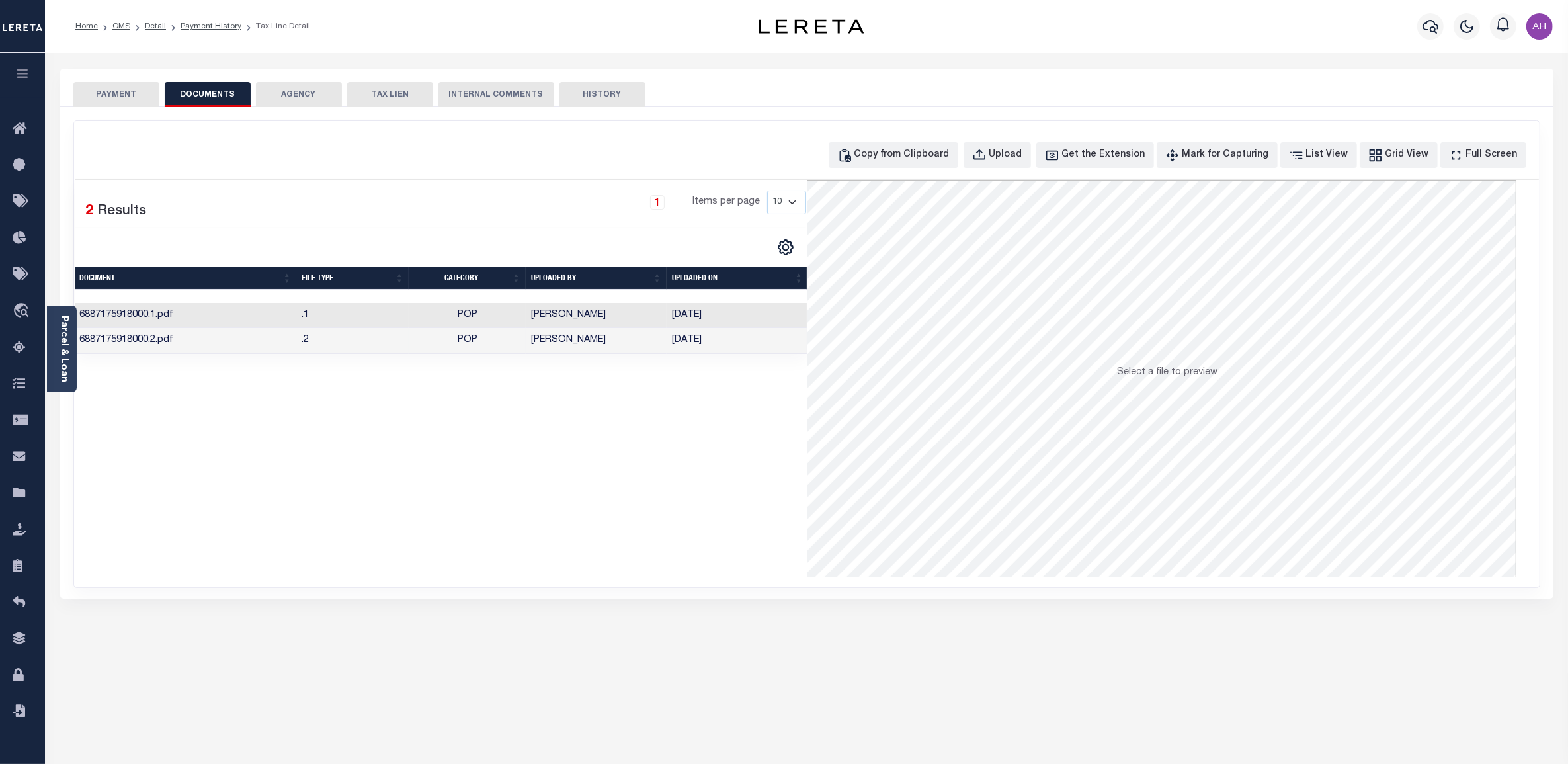
click at [401, 338] on td ".2" at bounding box center [352, 340] width 113 height 26
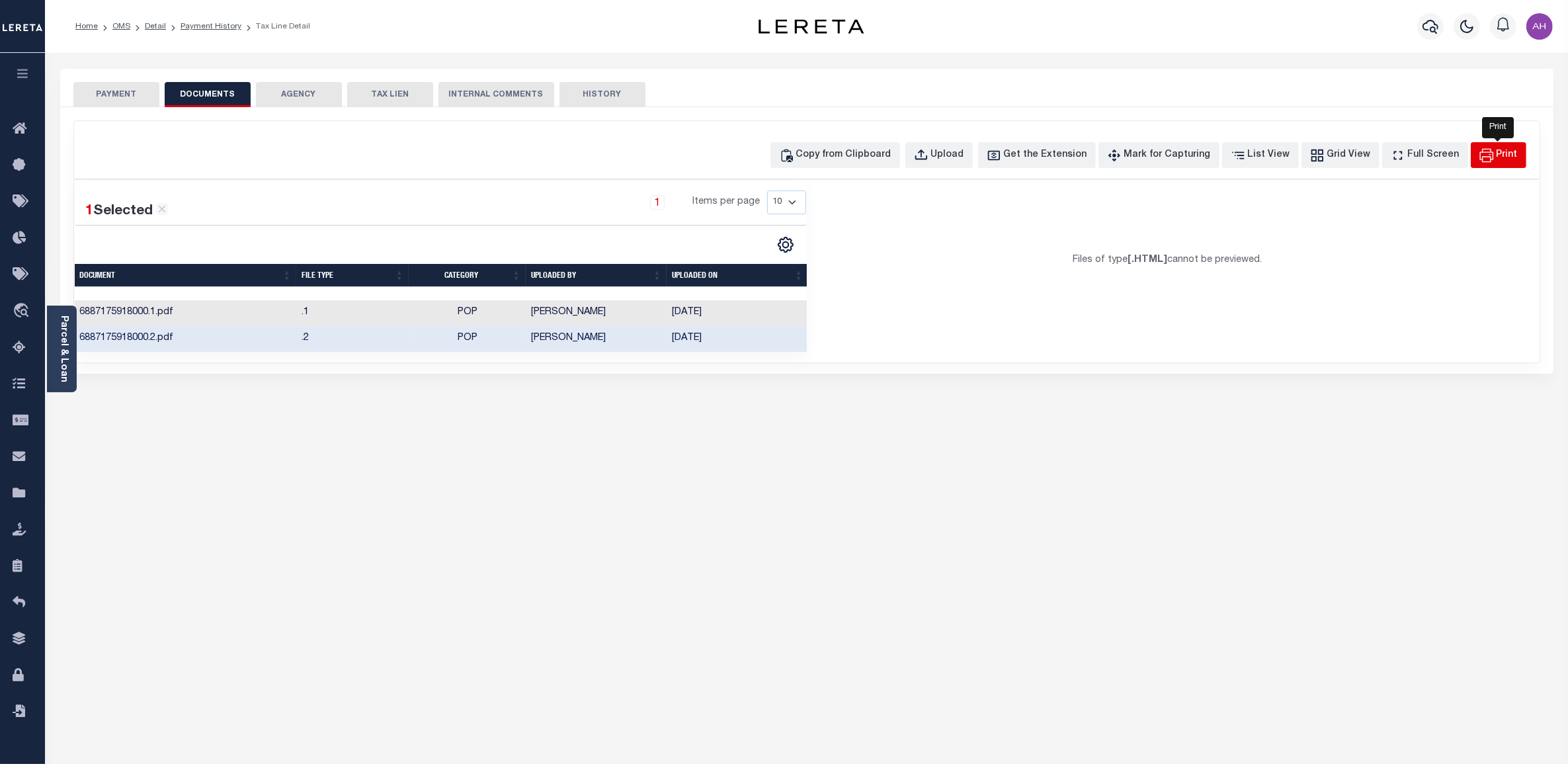
click at [1498, 152] on div "Print" at bounding box center [1506, 155] width 21 height 15
click at [217, 312] on td "6887175918000.1.pdf" at bounding box center [186, 313] width 223 height 26
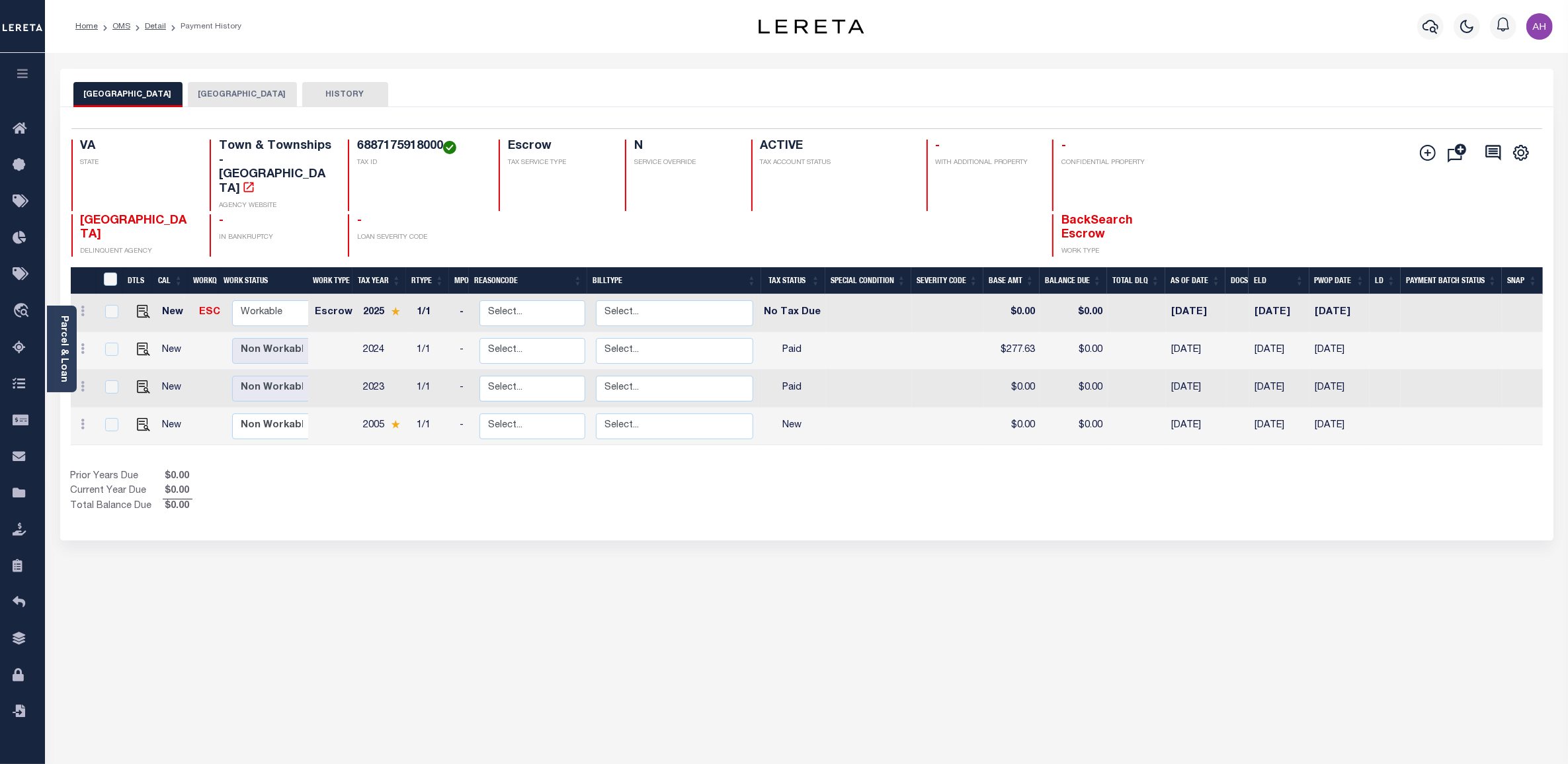
click at [17, 71] on icon "button" at bounding box center [22, 73] width 15 height 12
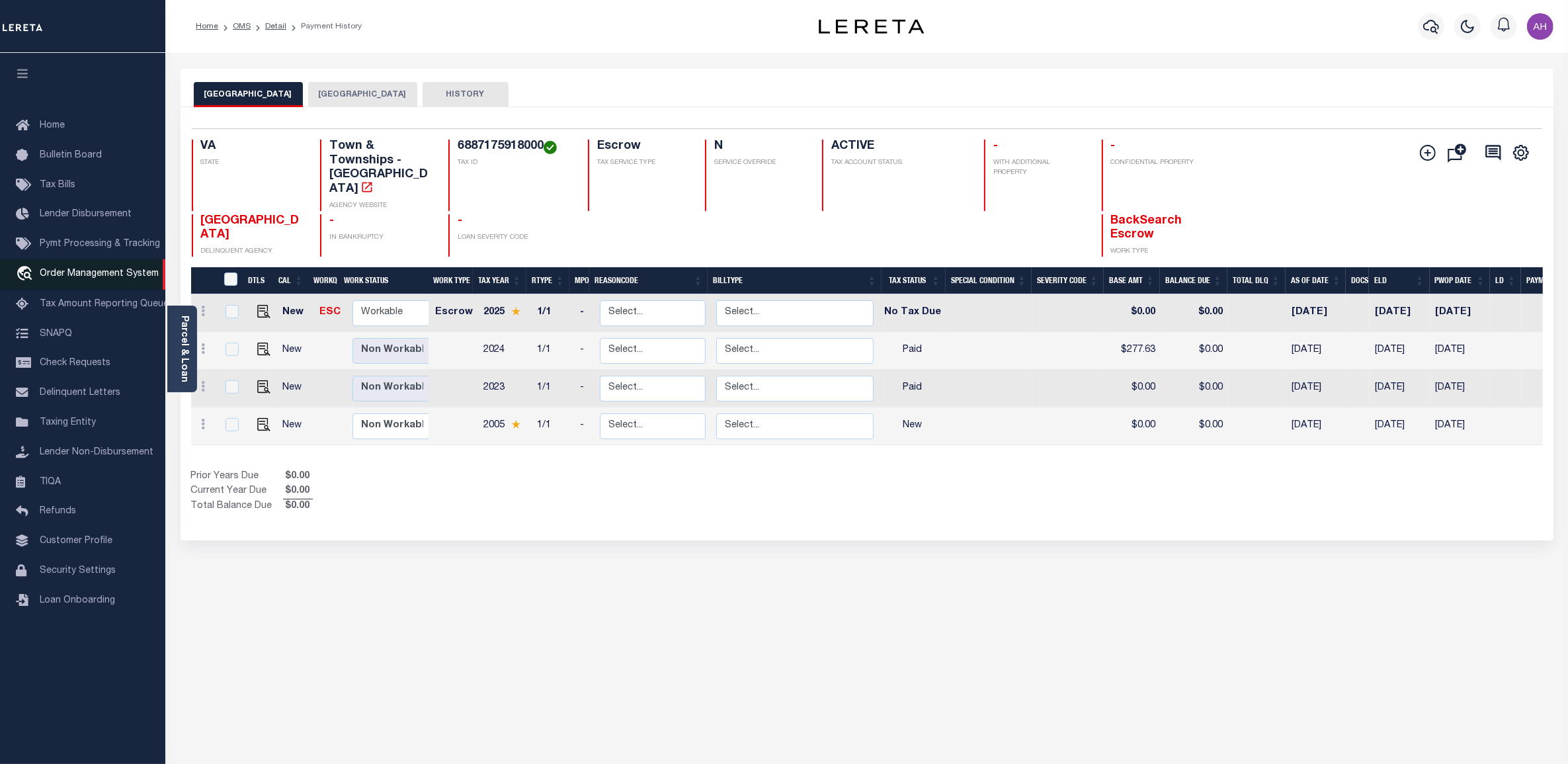
click at [79, 278] on span "Order Management System" at bounding box center [99, 273] width 119 height 9
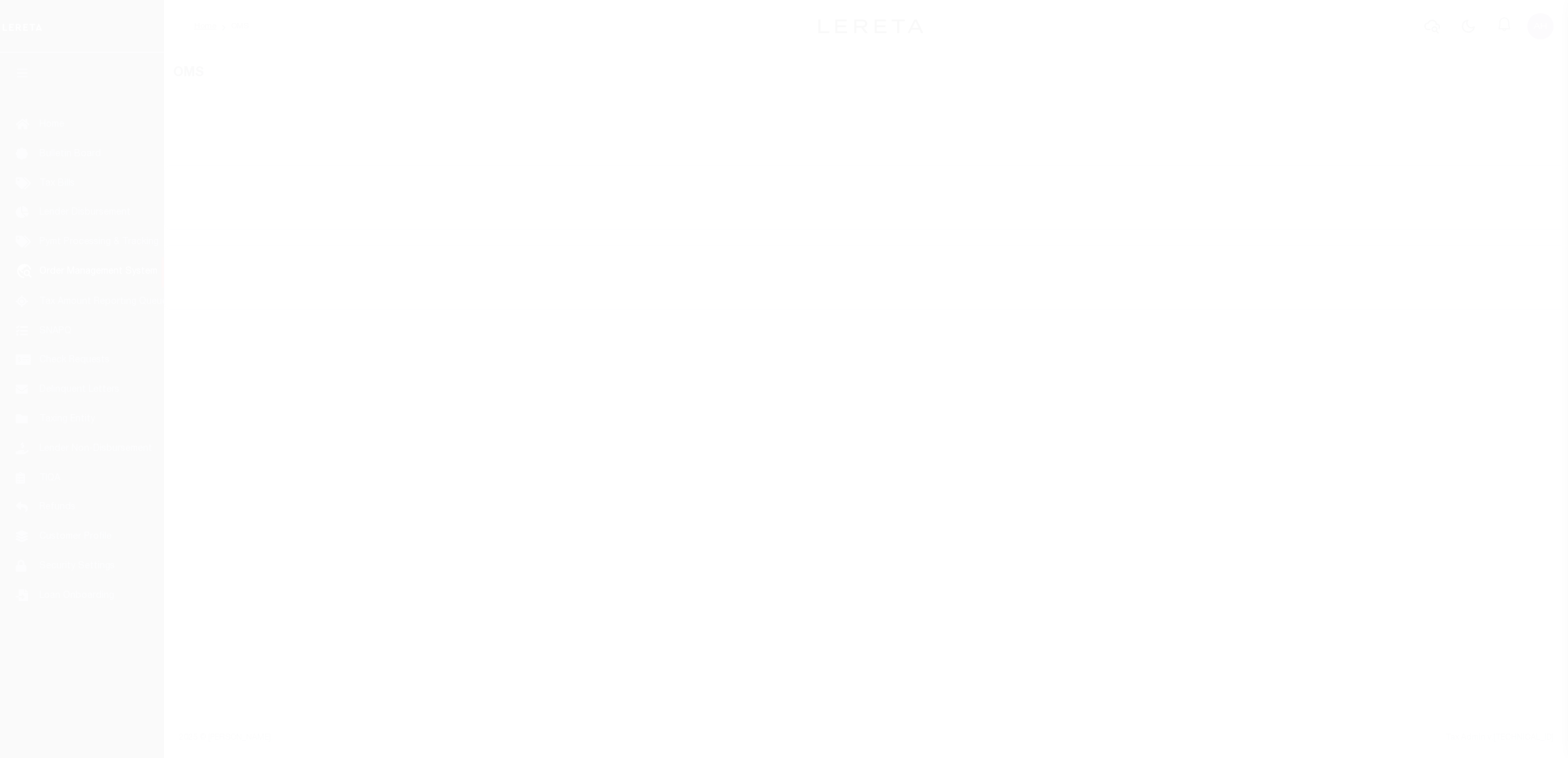
select select "200"
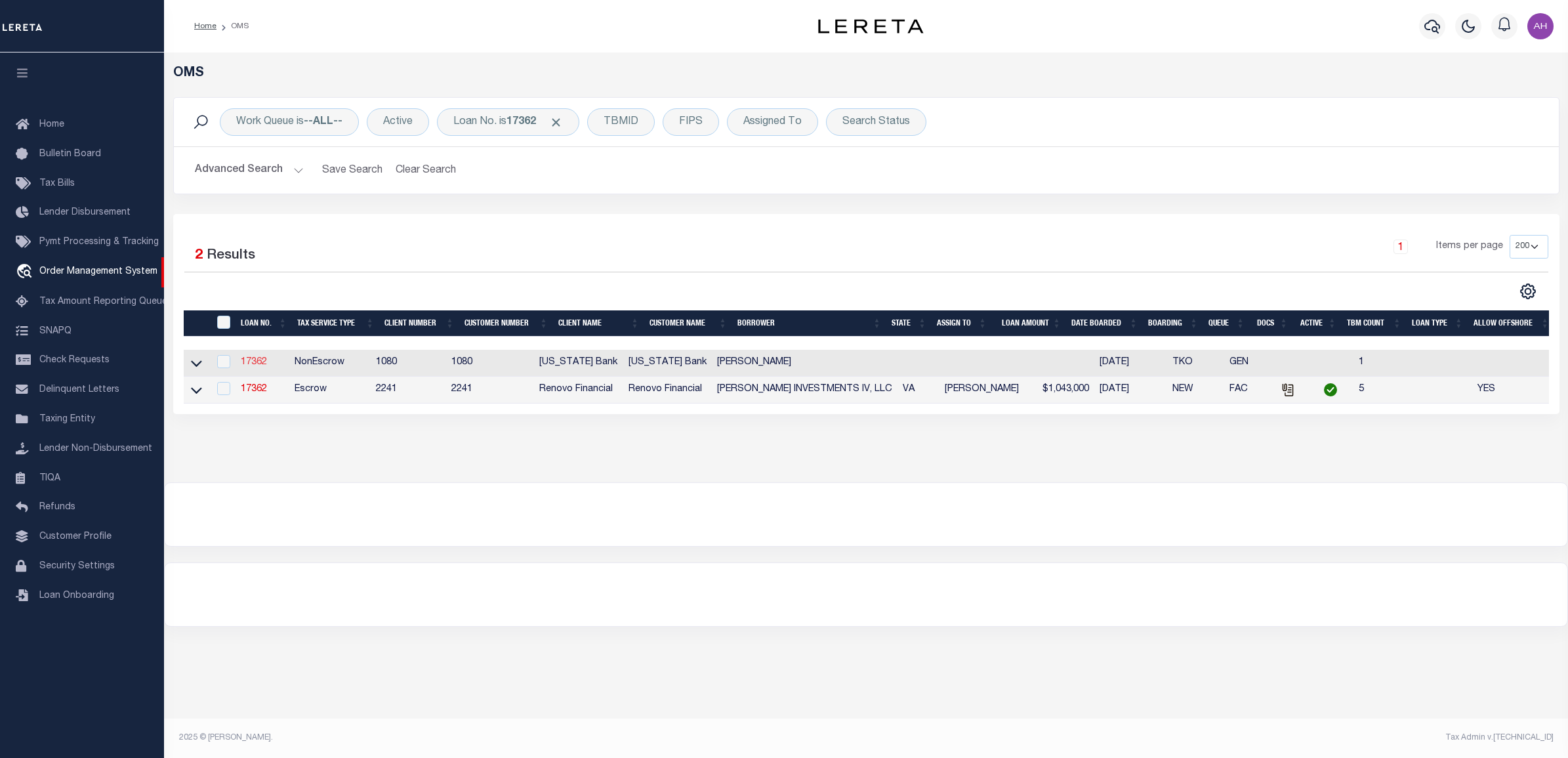
click at [261, 364] on link "17362" at bounding box center [253, 361] width 27 height 9
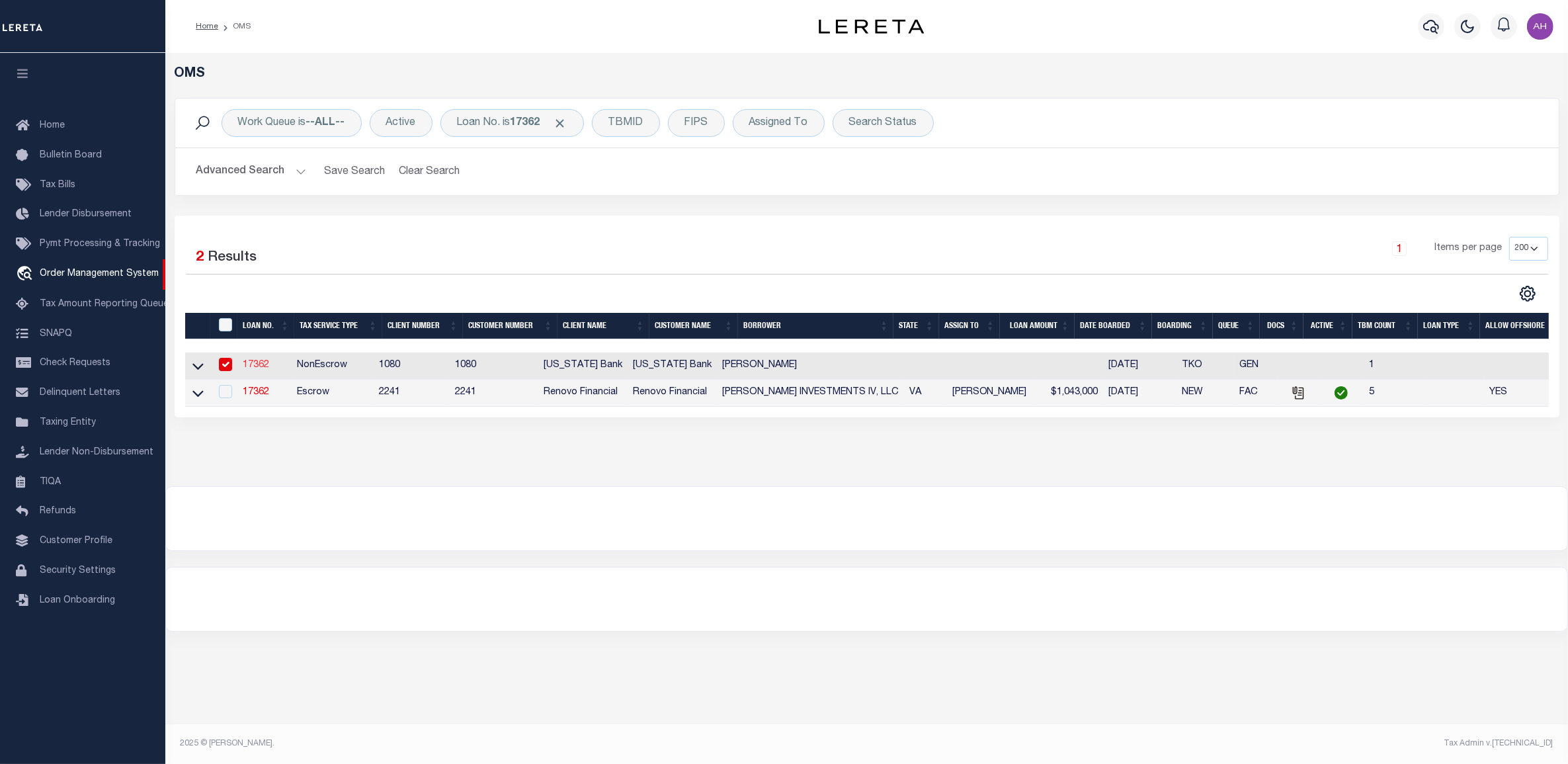
type input "17362"
type input "[PERSON_NAME]"
select select "False"
select select
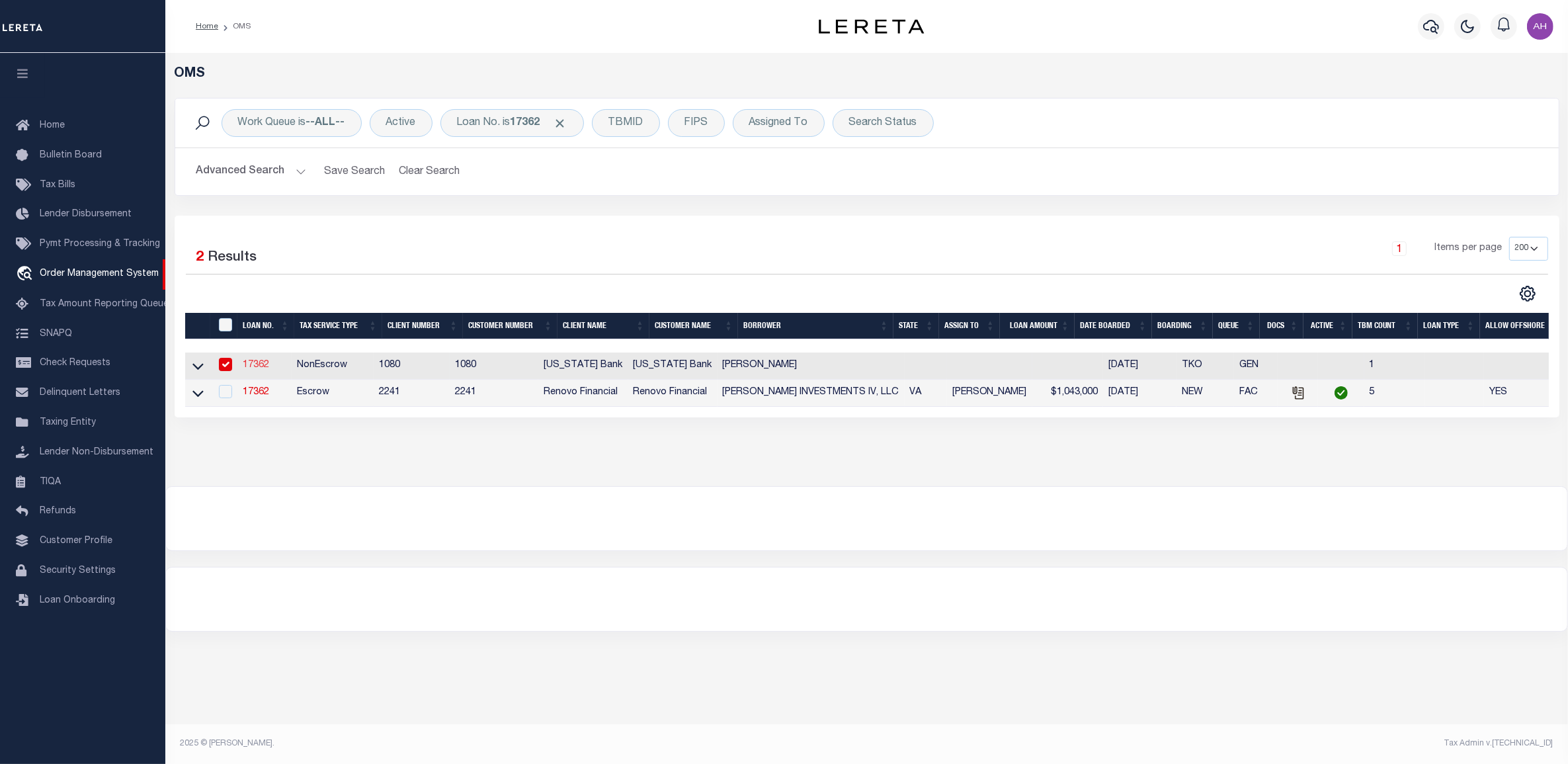
type input "***HOLD FOR ADDRESS"
type input ","
select select "10"
select select "NonEscrow"
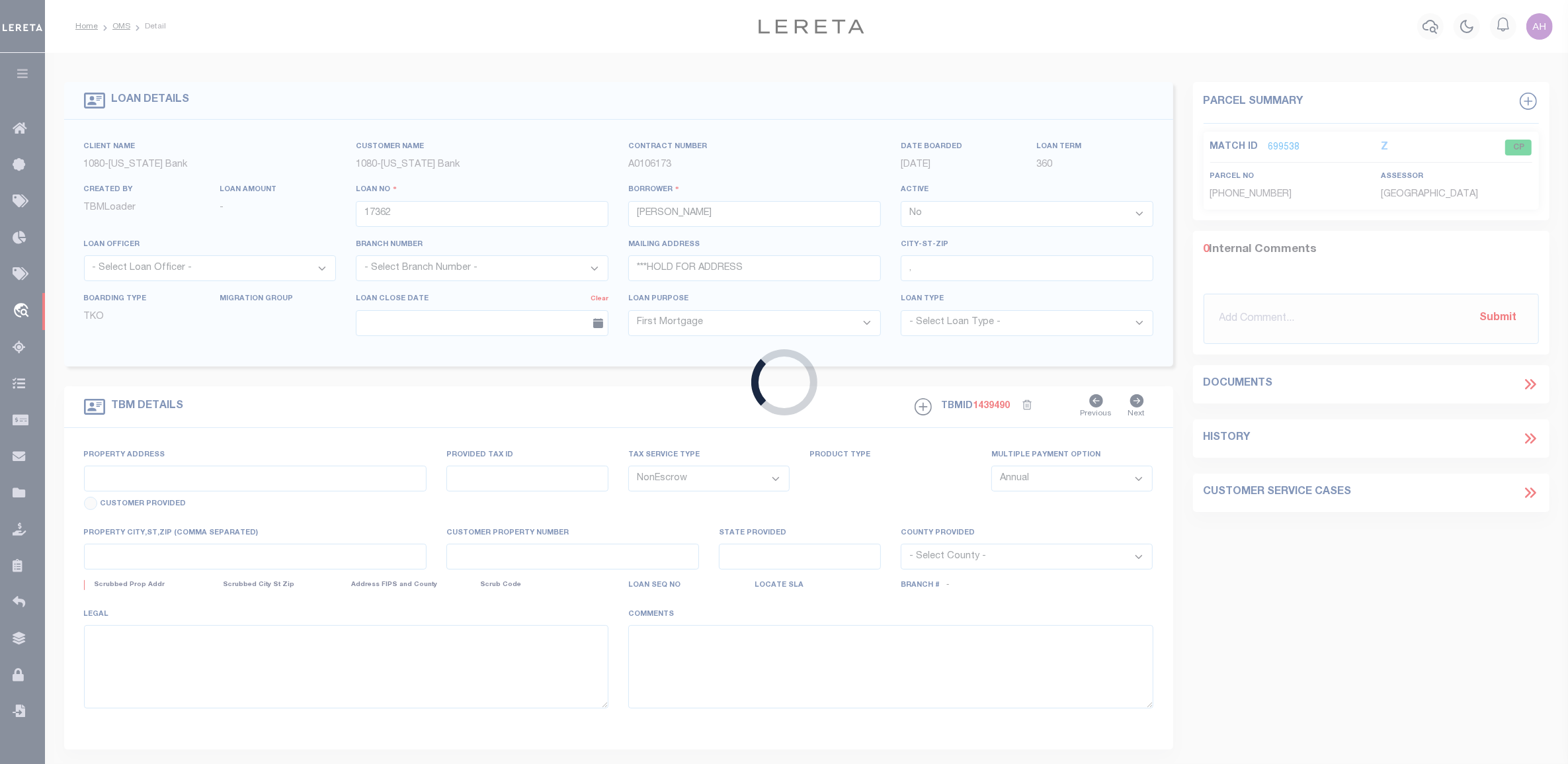
select select "1570"
type input "INTERIM CO"
select select
type textarea "MIM-120304-LOT 24 THE WILDERNESS @ WHITE OAK"
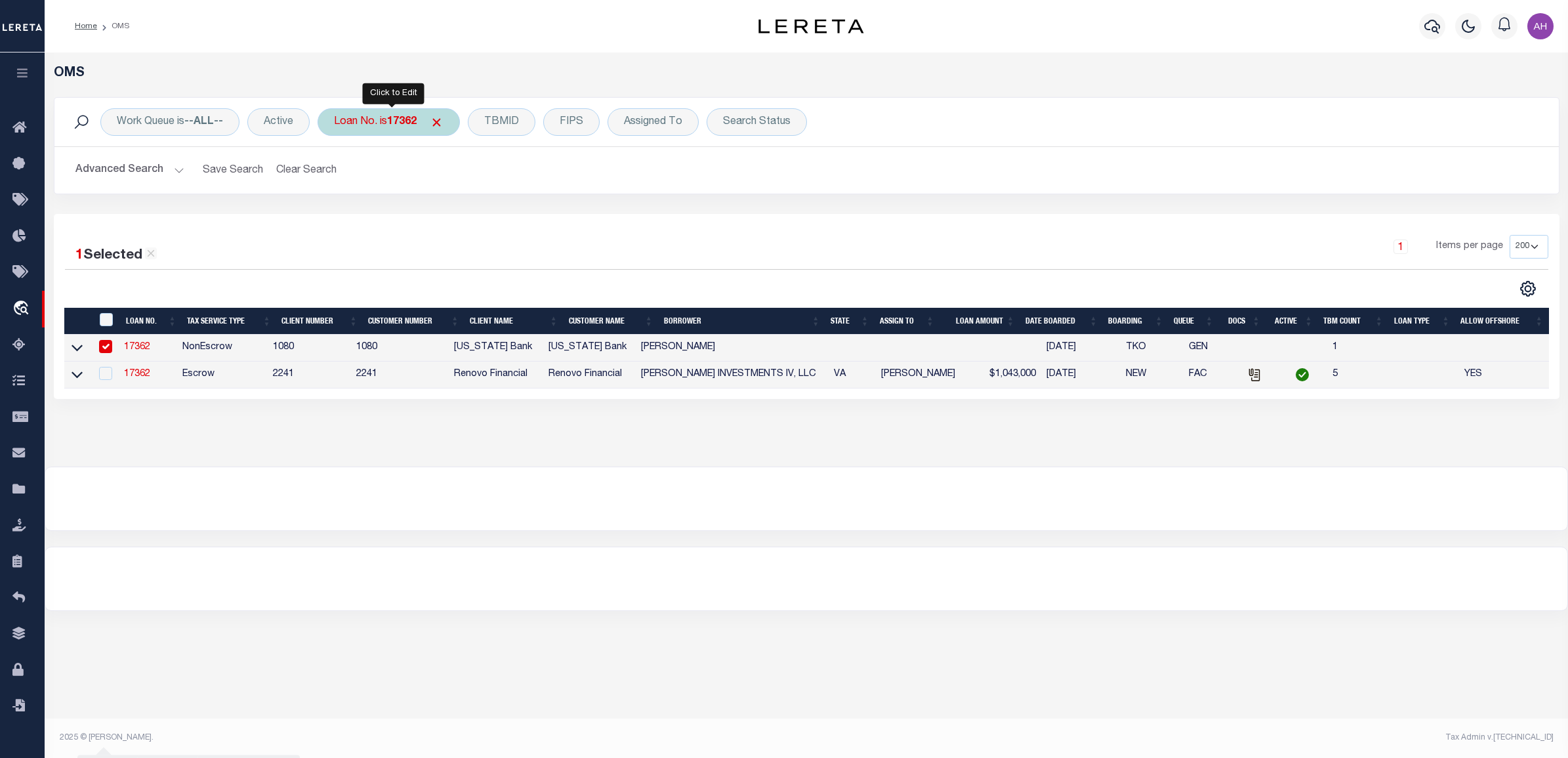
click at [405, 117] on b "17362" at bounding box center [402, 122] width 29 height 11
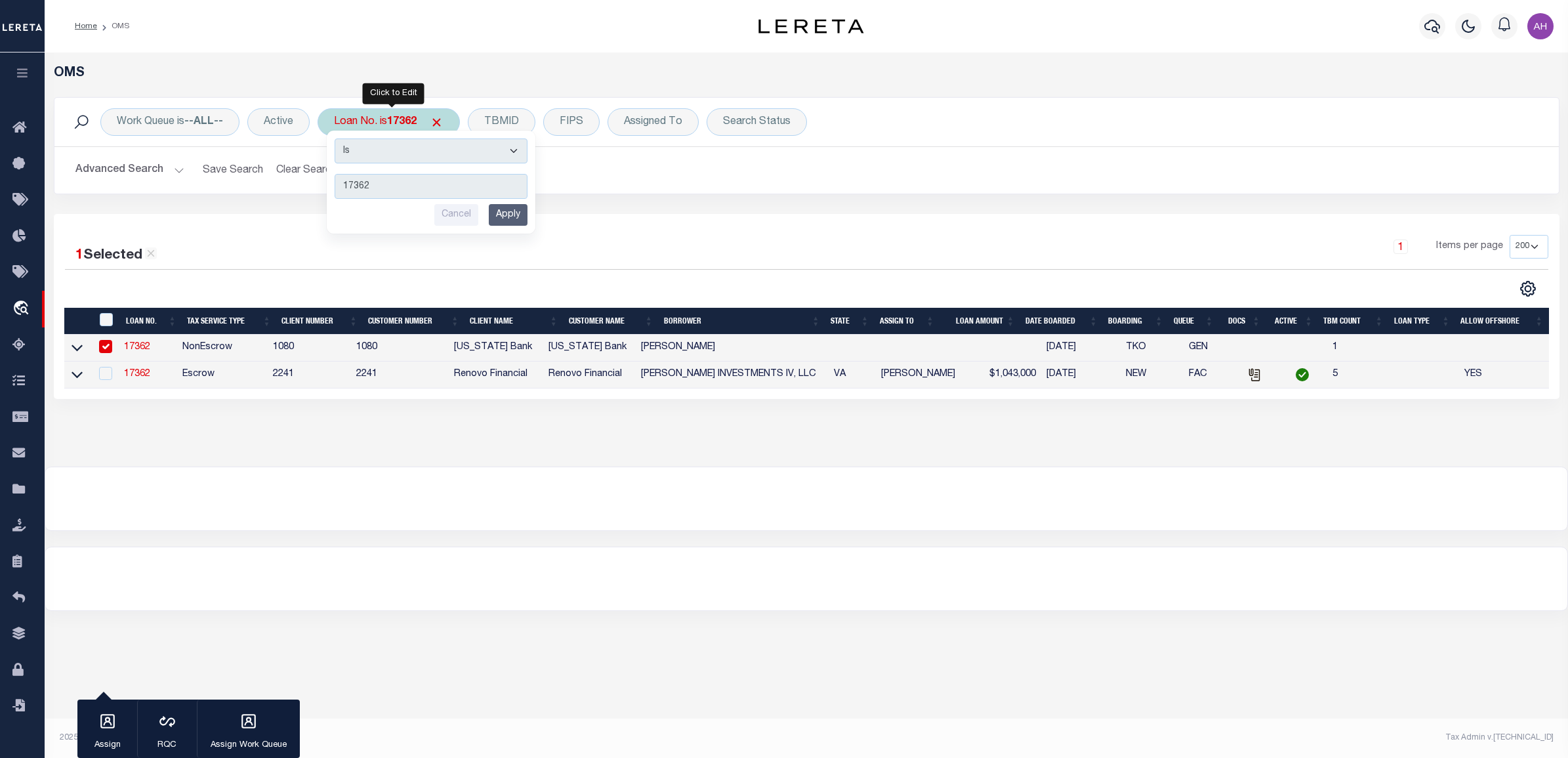
click at [398, 185] on input "17362" at bounding box center [431, 186] width 192 height 25
type input "173"
click at [408, 152] on select "Is Contains" at bounding box center [431, 150] width 192 height 25
select select "c"
click at [337, 138] on select "Is Contains" at bounding box center [431, 150] width 192 height 25
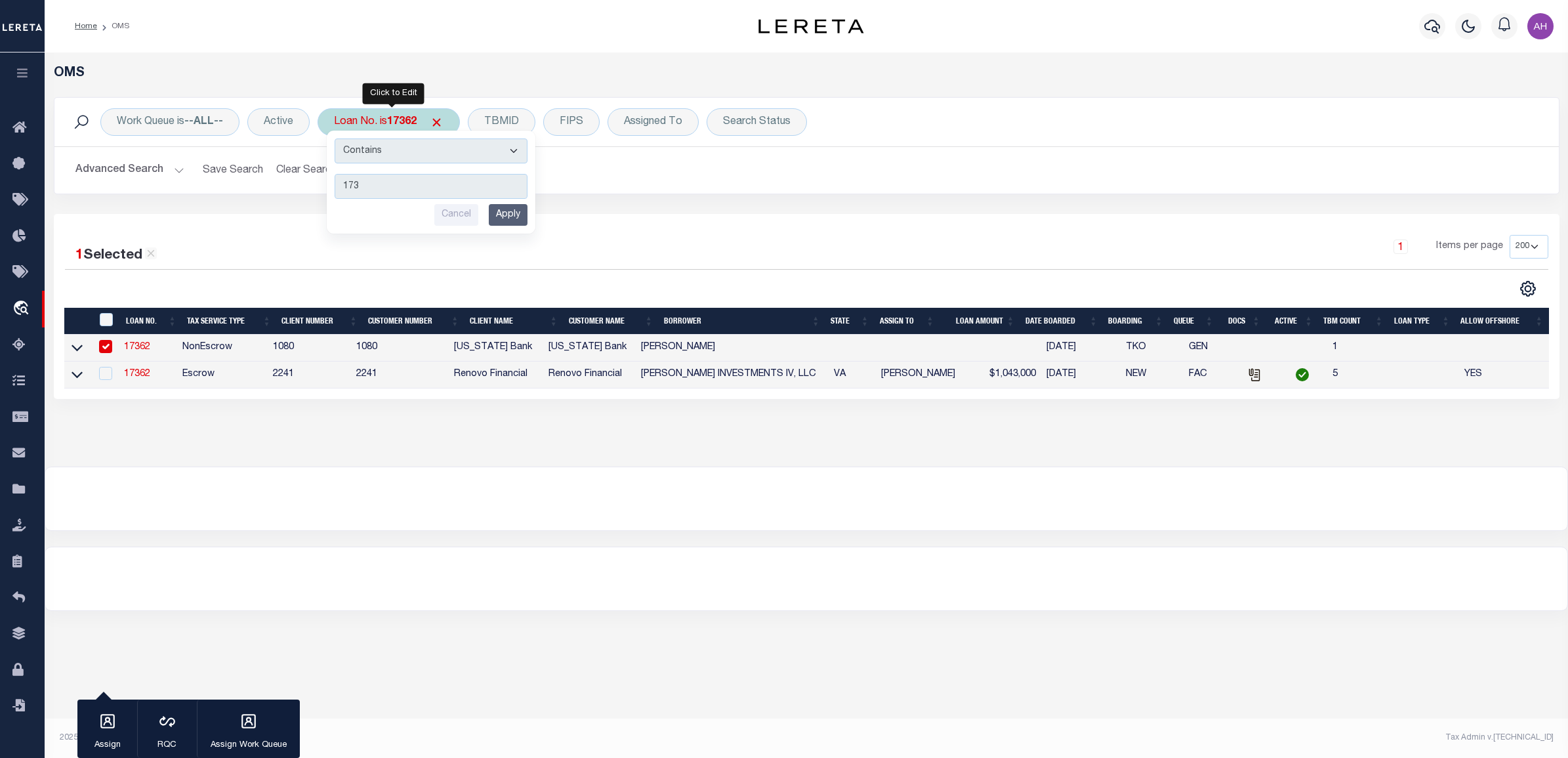
click at [521, 218] on input "Apply" at bounding box center [508, 215] width 38 height 22
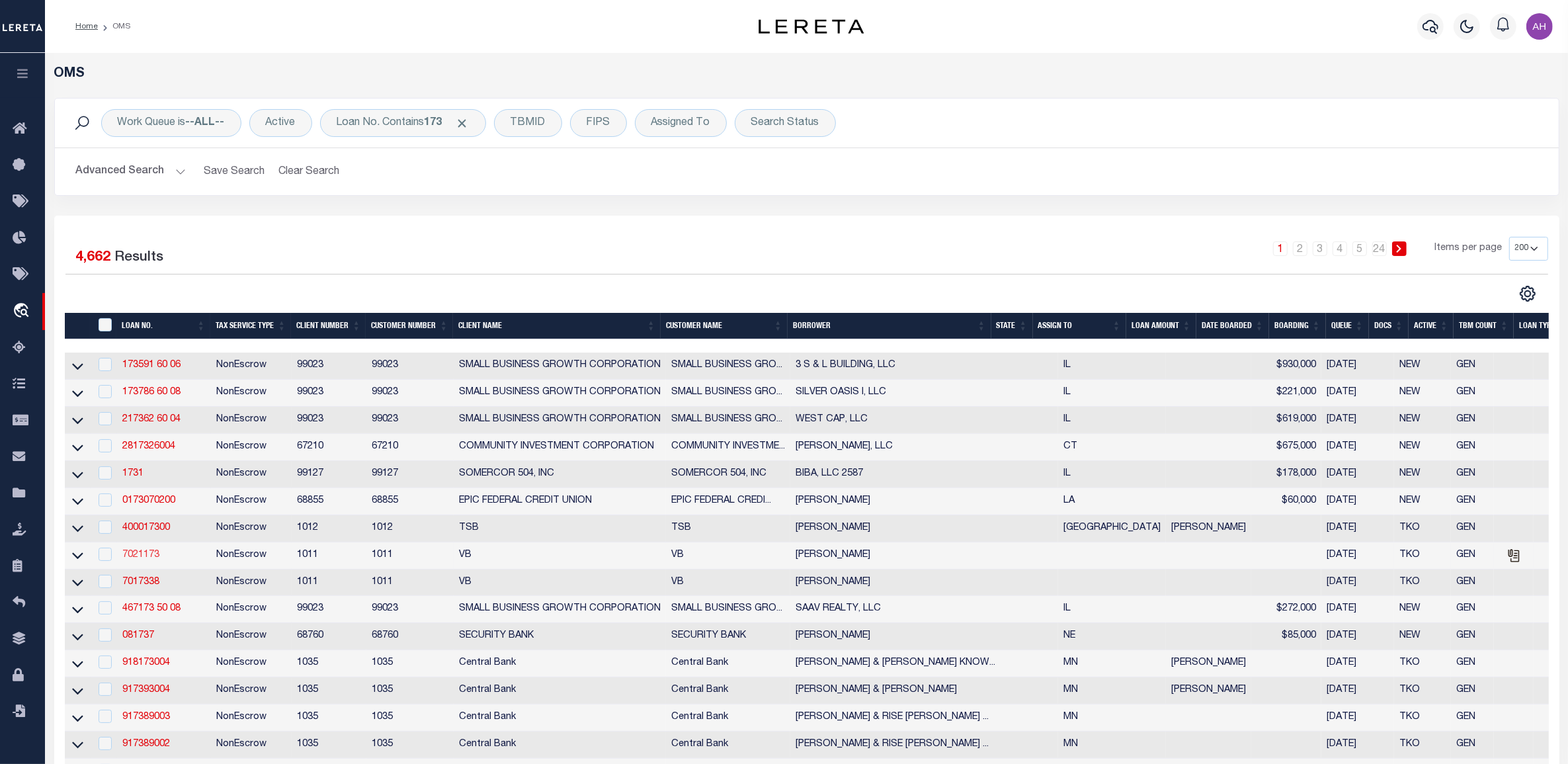
click at [147, 559] on link "7021173" at bounding box center [140, 554] width 37 height 9
type input "7021173"
type input "KATHRYN A POLLARD"
select select
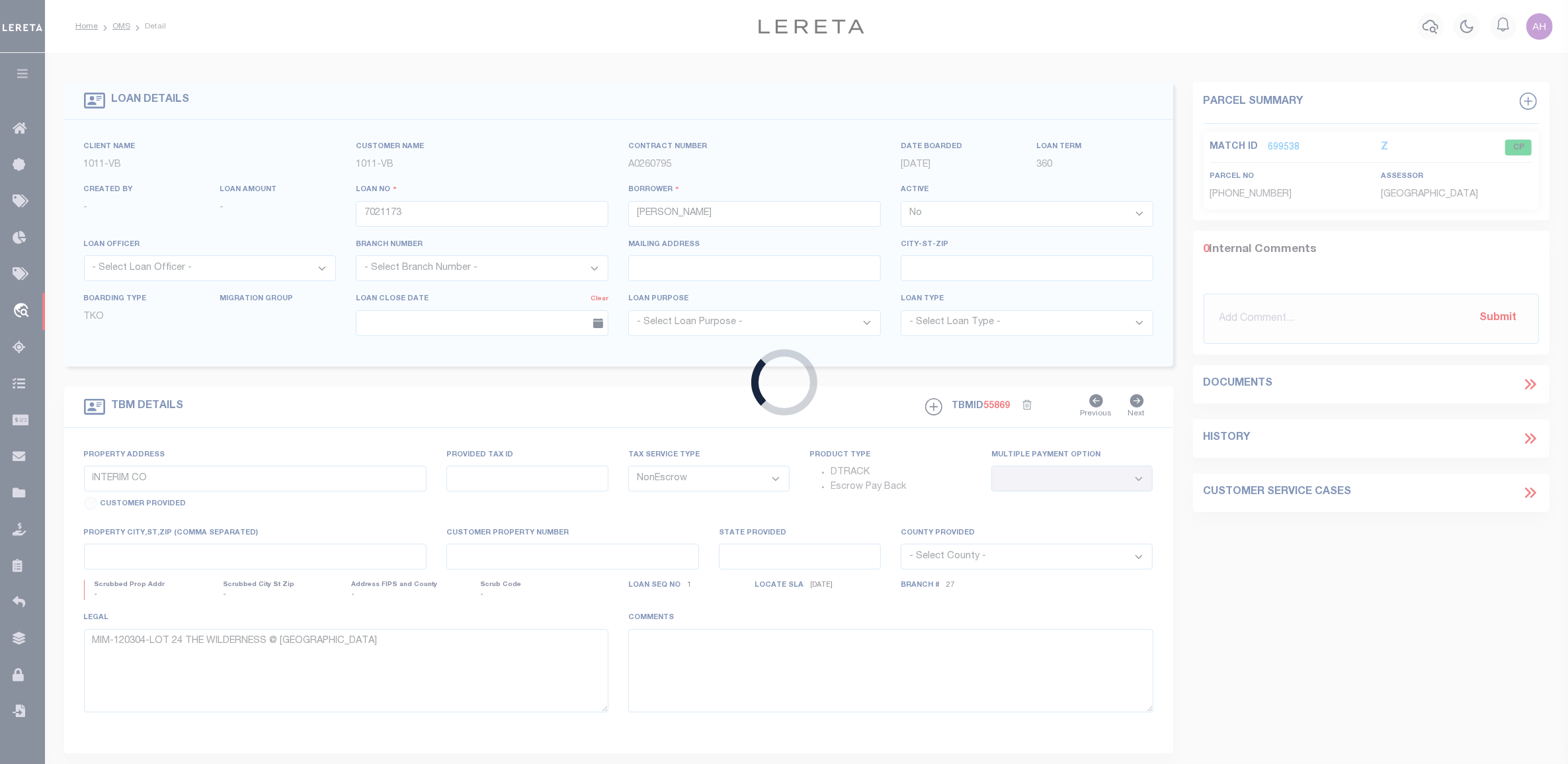
select select
type textarea "ON 113 ACRES"
type textarea "LORRIE S CANTRELL"
select select "61"
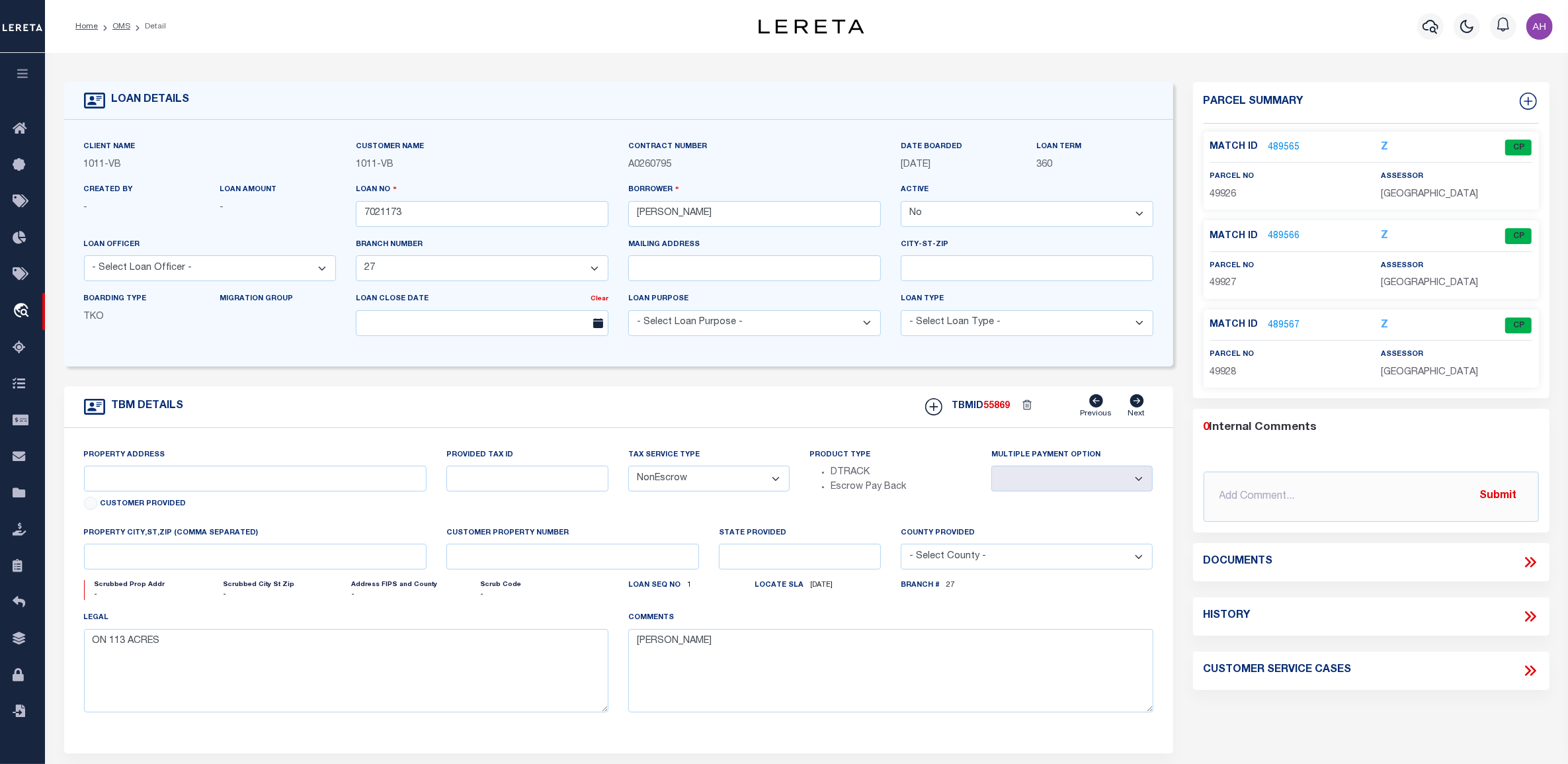
click at [1287, 143] on link "489565" at bounding box center [1284, 147] width 32 height 14
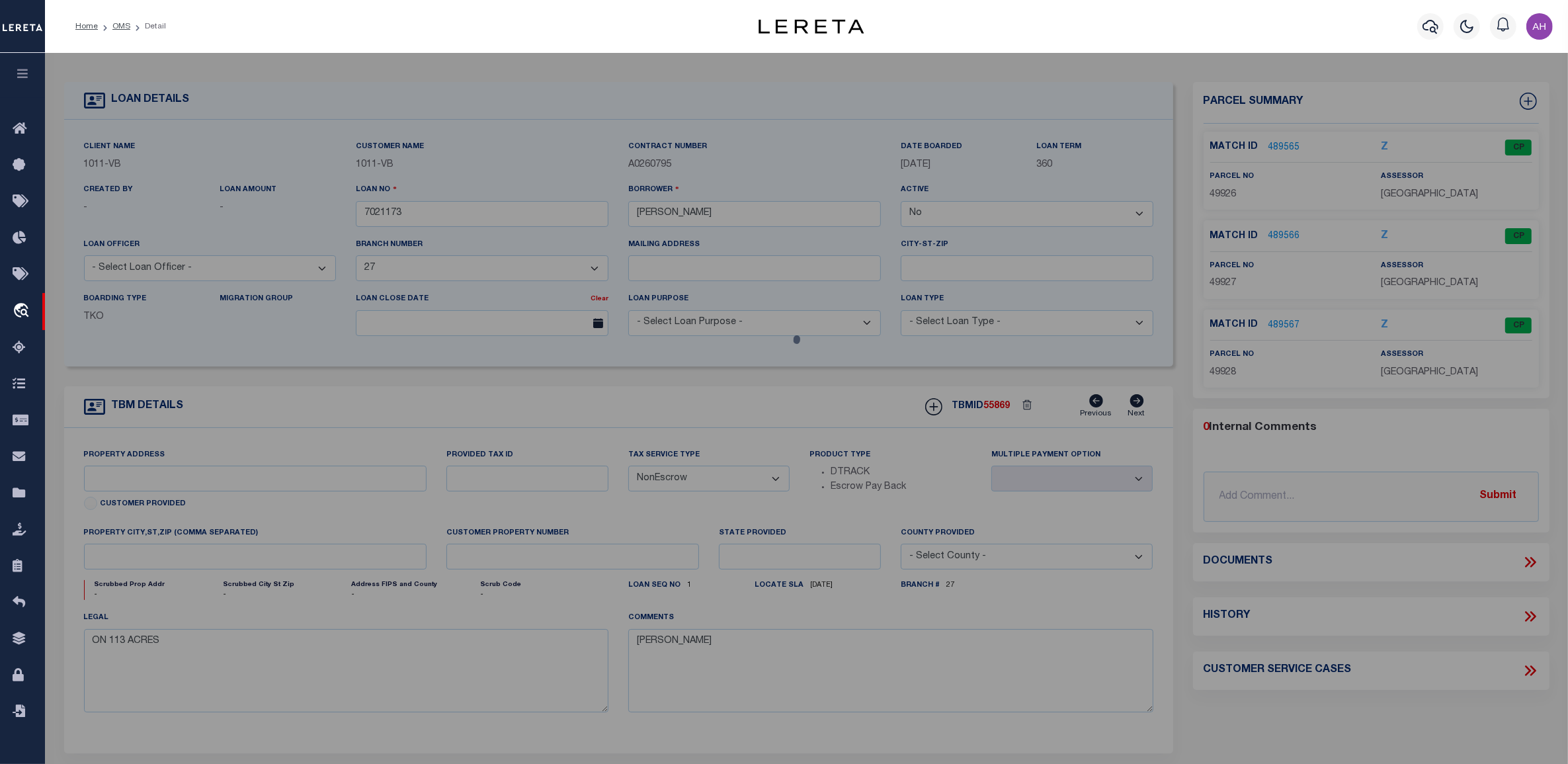
checkbox input "false"
select select "CP"
type input "POLLARD, GREGORY M & KATHRYN"
type input "3941 CR 4306"
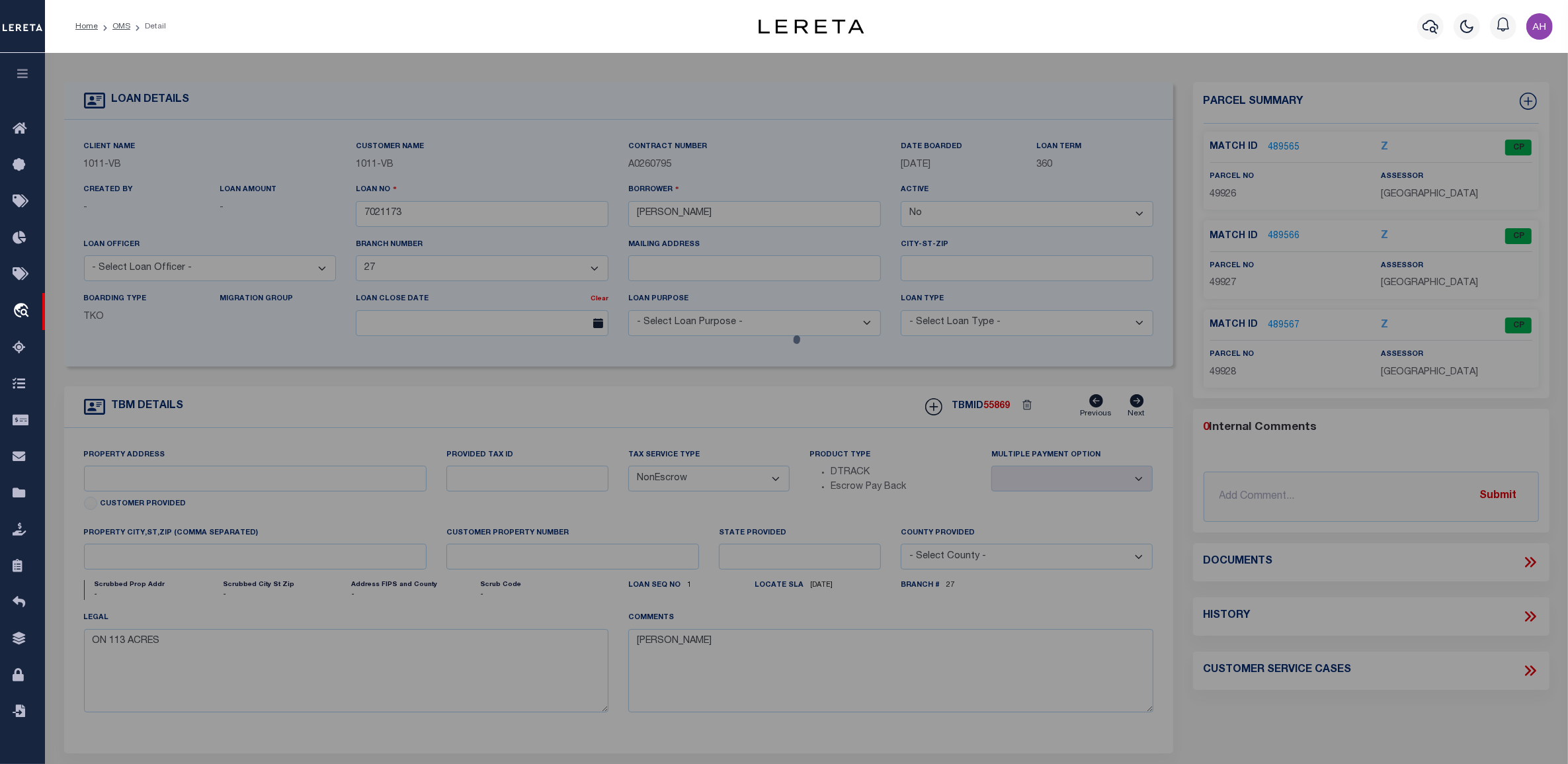
type input "DE KALB TX 75559"
type textarea "T & P RR CO A-600 5947/087 11/24/10 BLK/TRACT 9 0.5 ACRES"
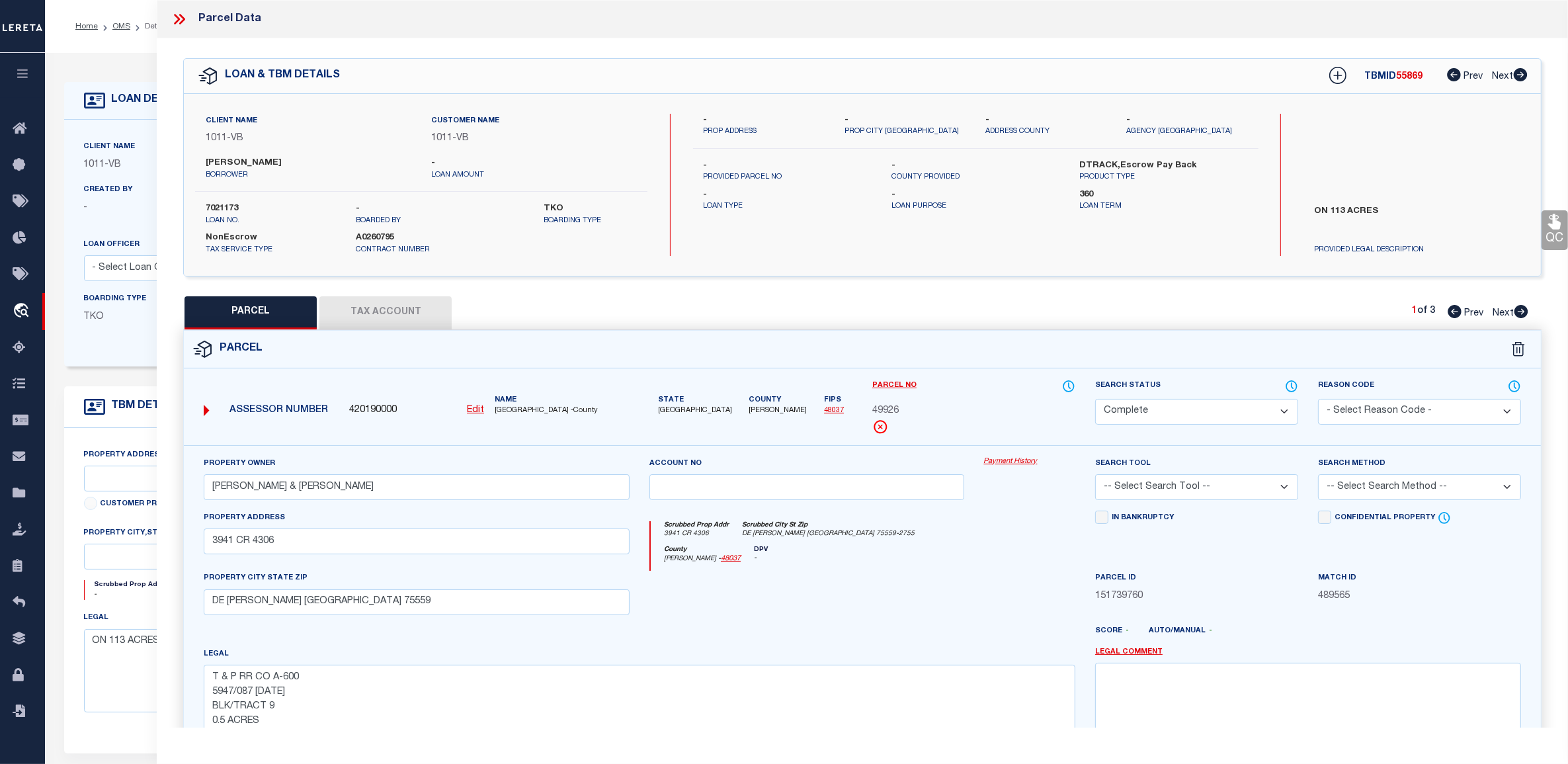
click at [1032, 464] on link "Payment History" at bounding box center [1029, 461] width 91 height 11
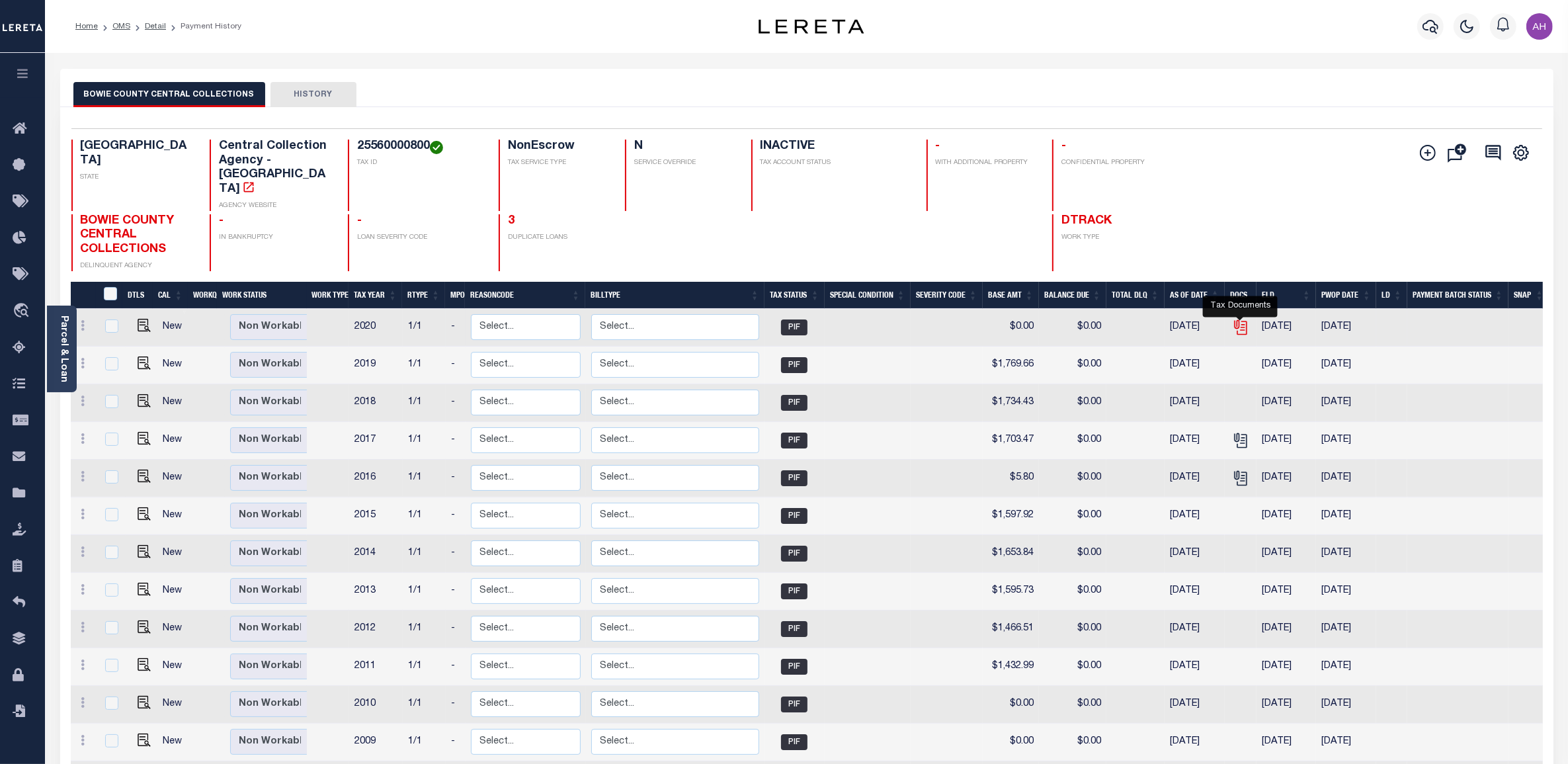
click at [1245, 319] on icon "" at bounding box center [1240, 327] width 17 height 17
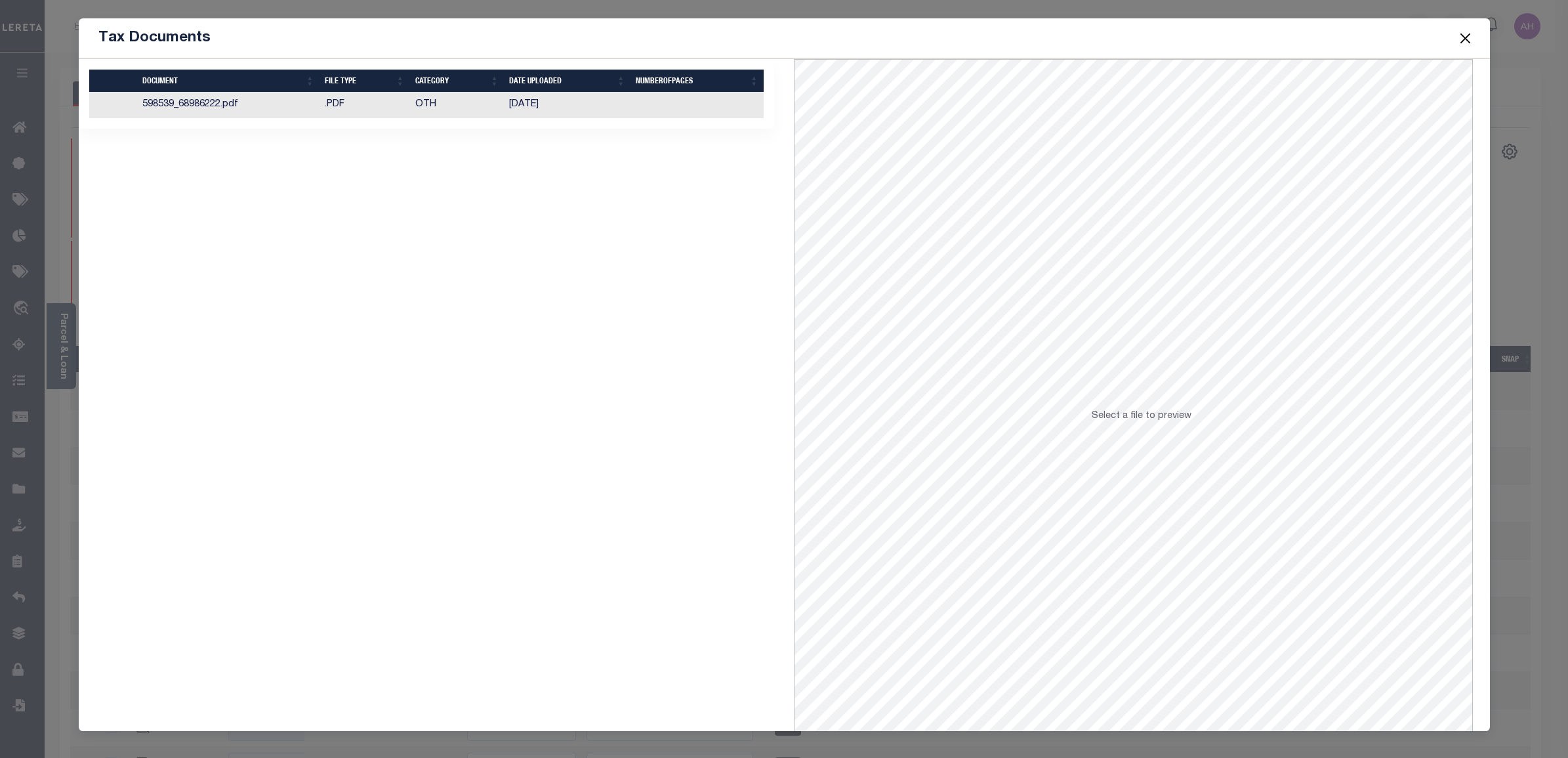
click at [350, 108] on td ".PDF" at bounding box center [364, 105] width 90 height 26
click at [1460, 38] on button "Close" at bounding box center [1465, 37] width 17 height 17
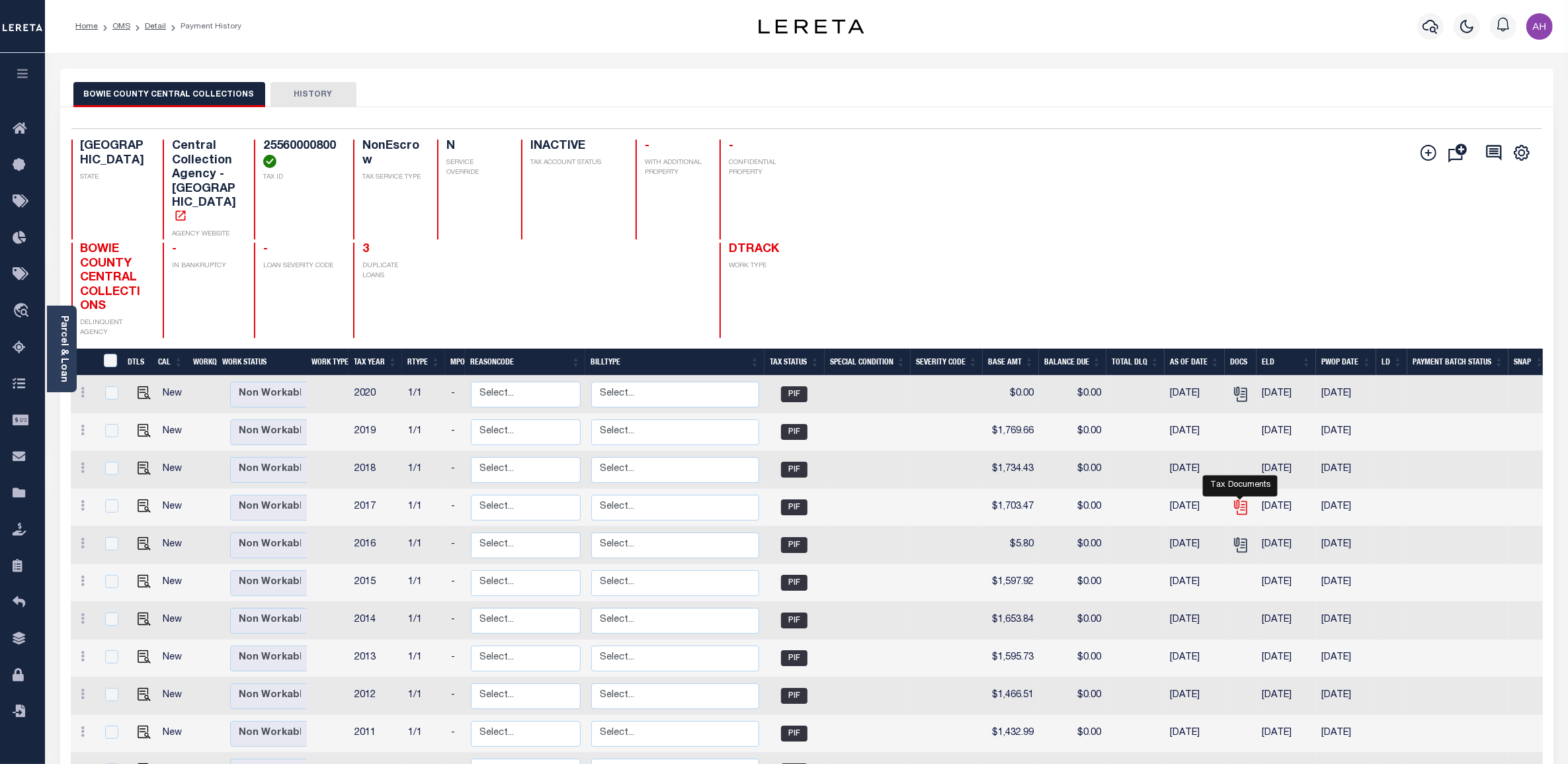
click at [1245, 502] on icon "" at bounding box center [1242, 509] width 10 height 14
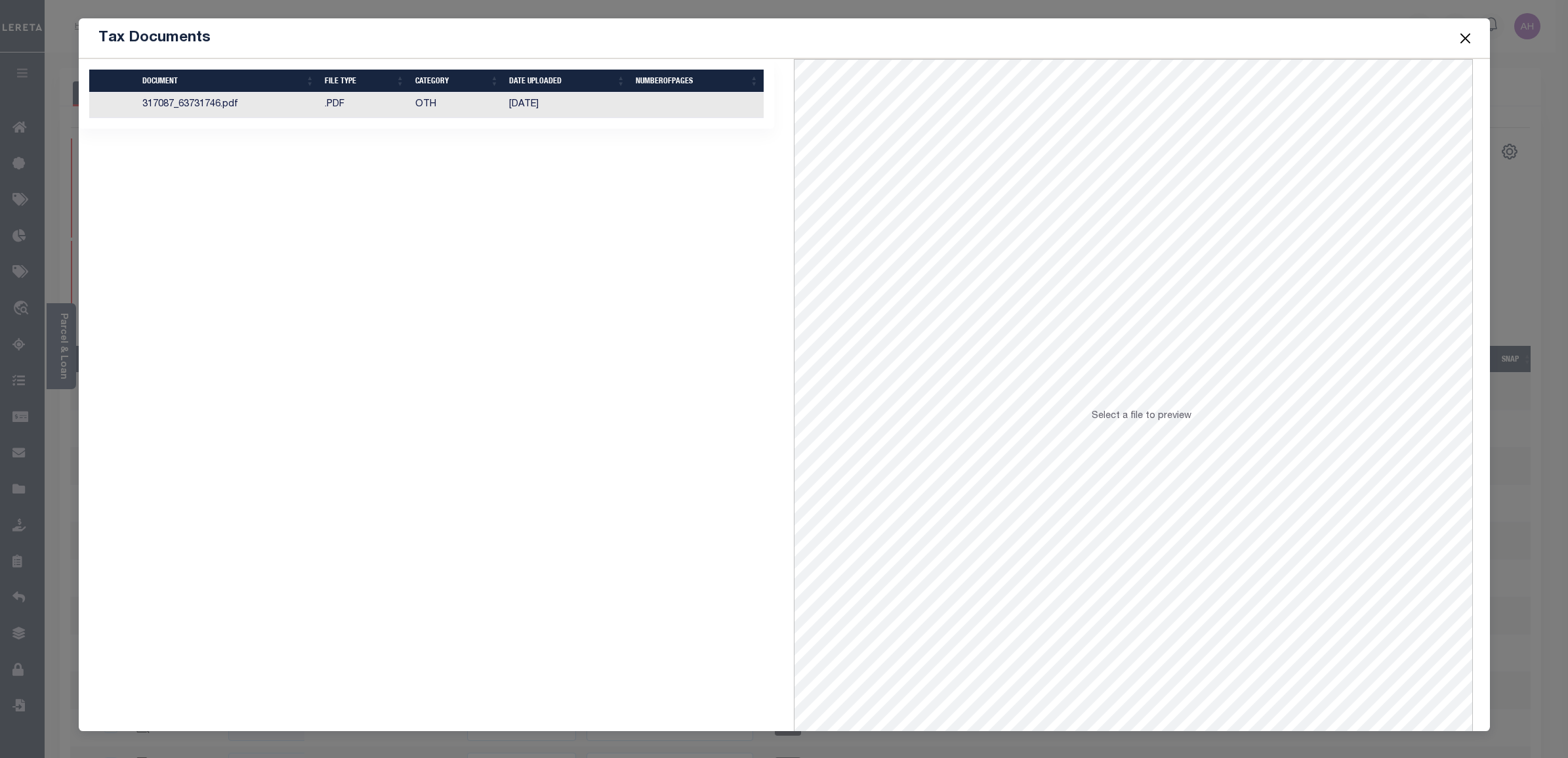
click at [511, 116] on td "[DATE]" at bounding box center [567, 105] width 127 height 26
click at [1465, 34] on button "Close" at bounding box center [1465, 37] width 17 height 17
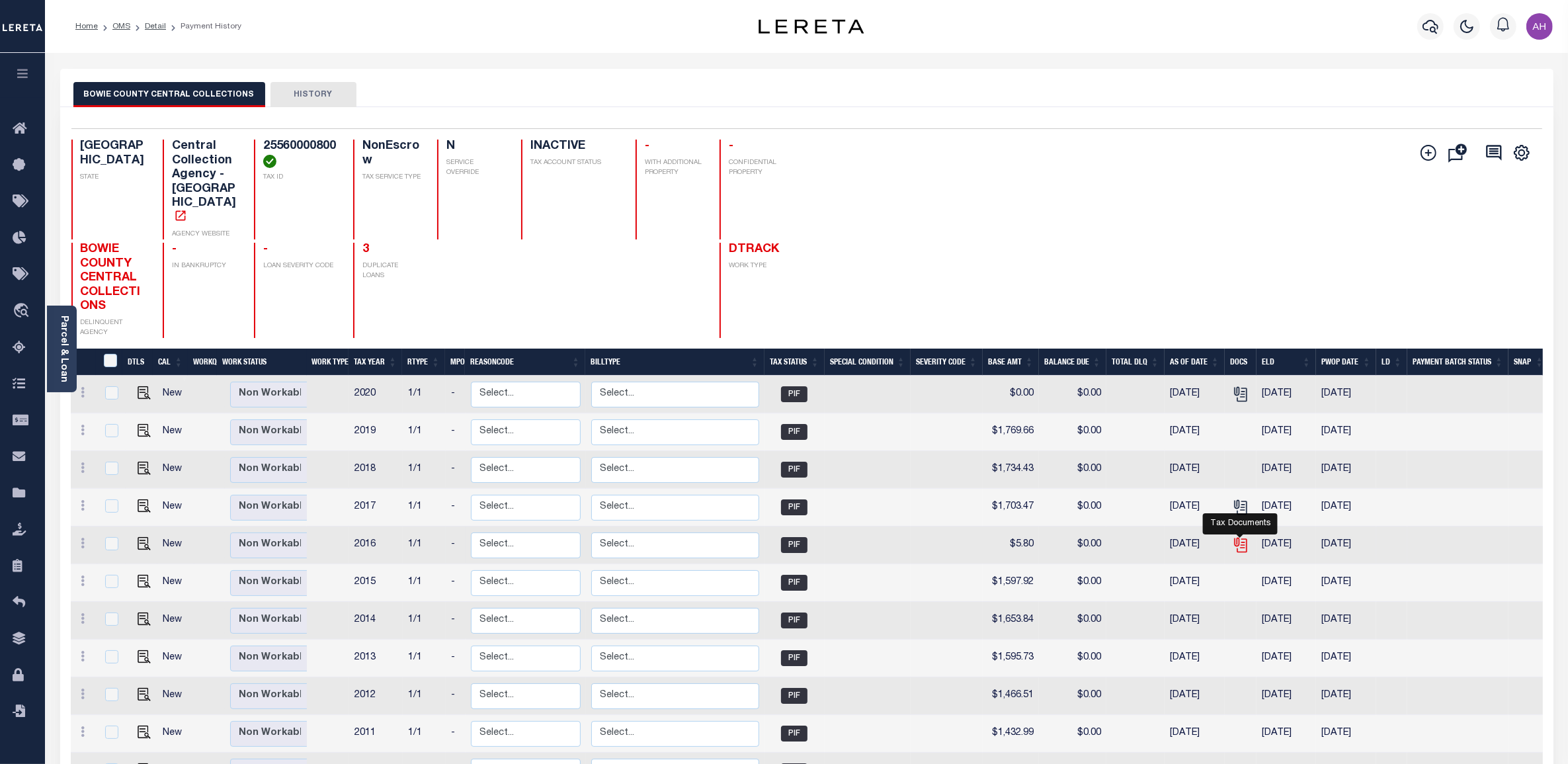
click at [1243, 536] on icon "" at bounding box center [1240, 544] width 17 height 17
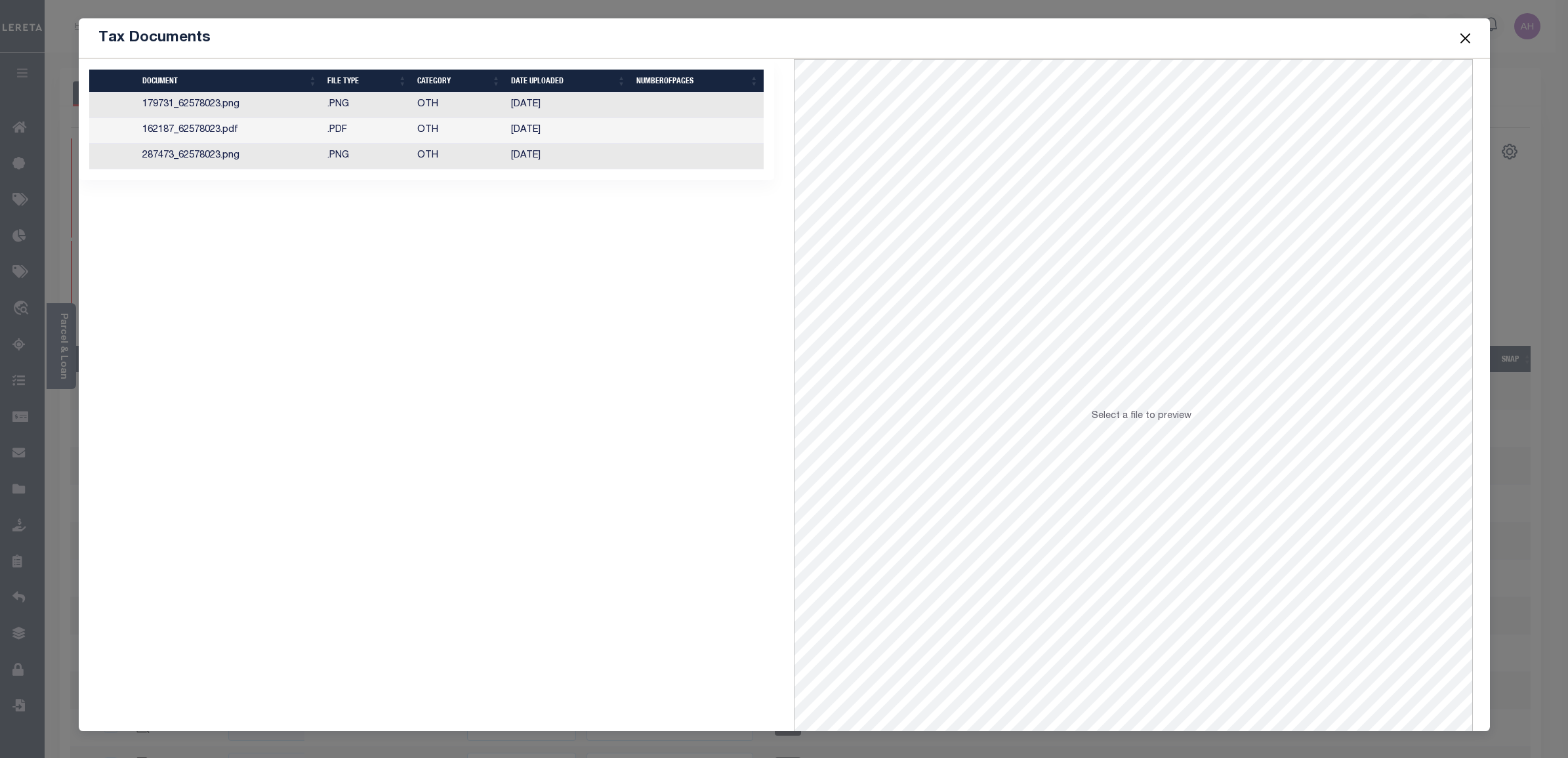
click at [657, 117] on td at bounding box center [697, 105] width 133 height 26
click at [644, 139] on td at bounding box center [697, 131] width 133 height 26
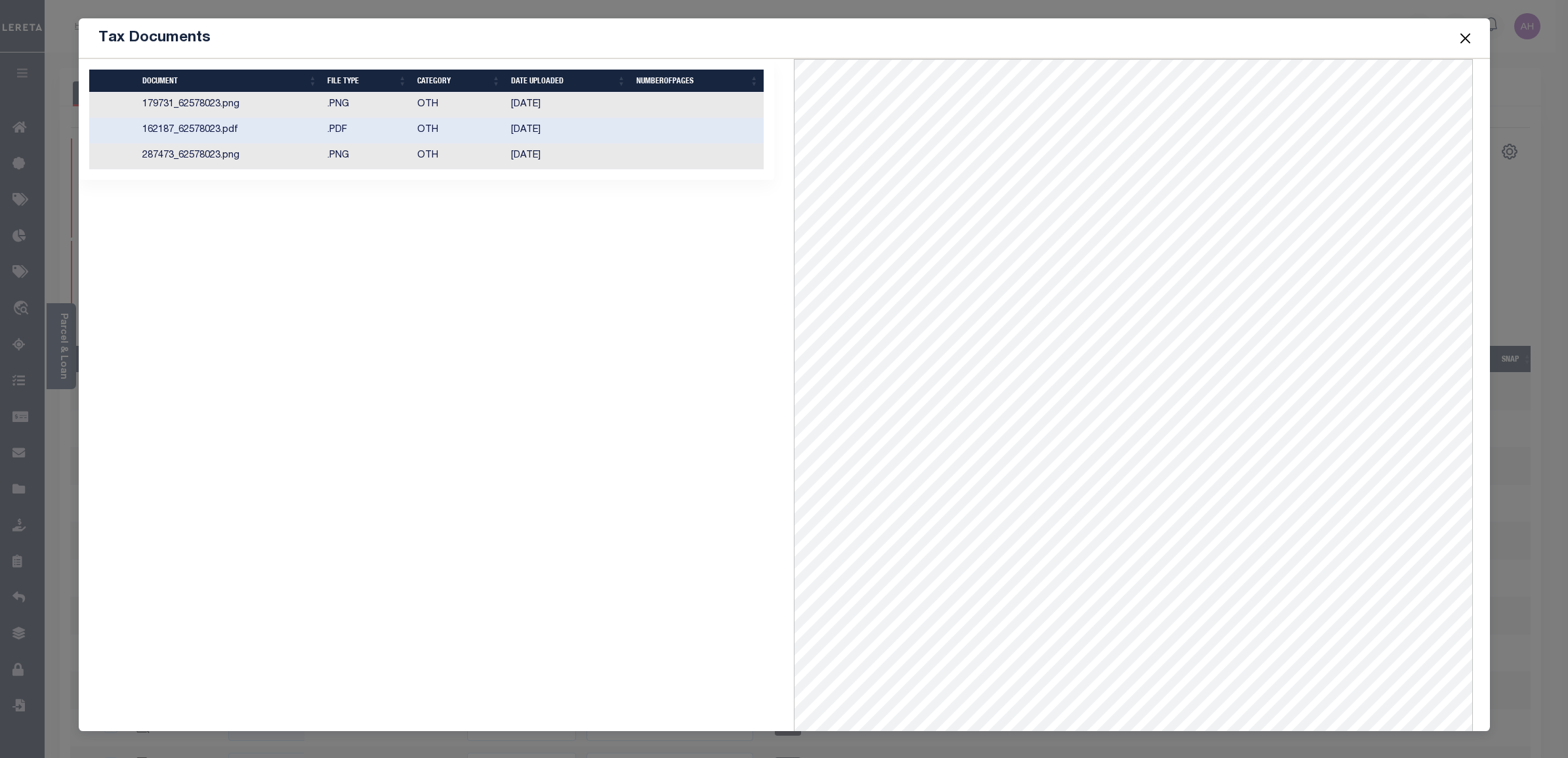
click at [666, 108] on td at bounding box center [697, 105] width 133 height 26
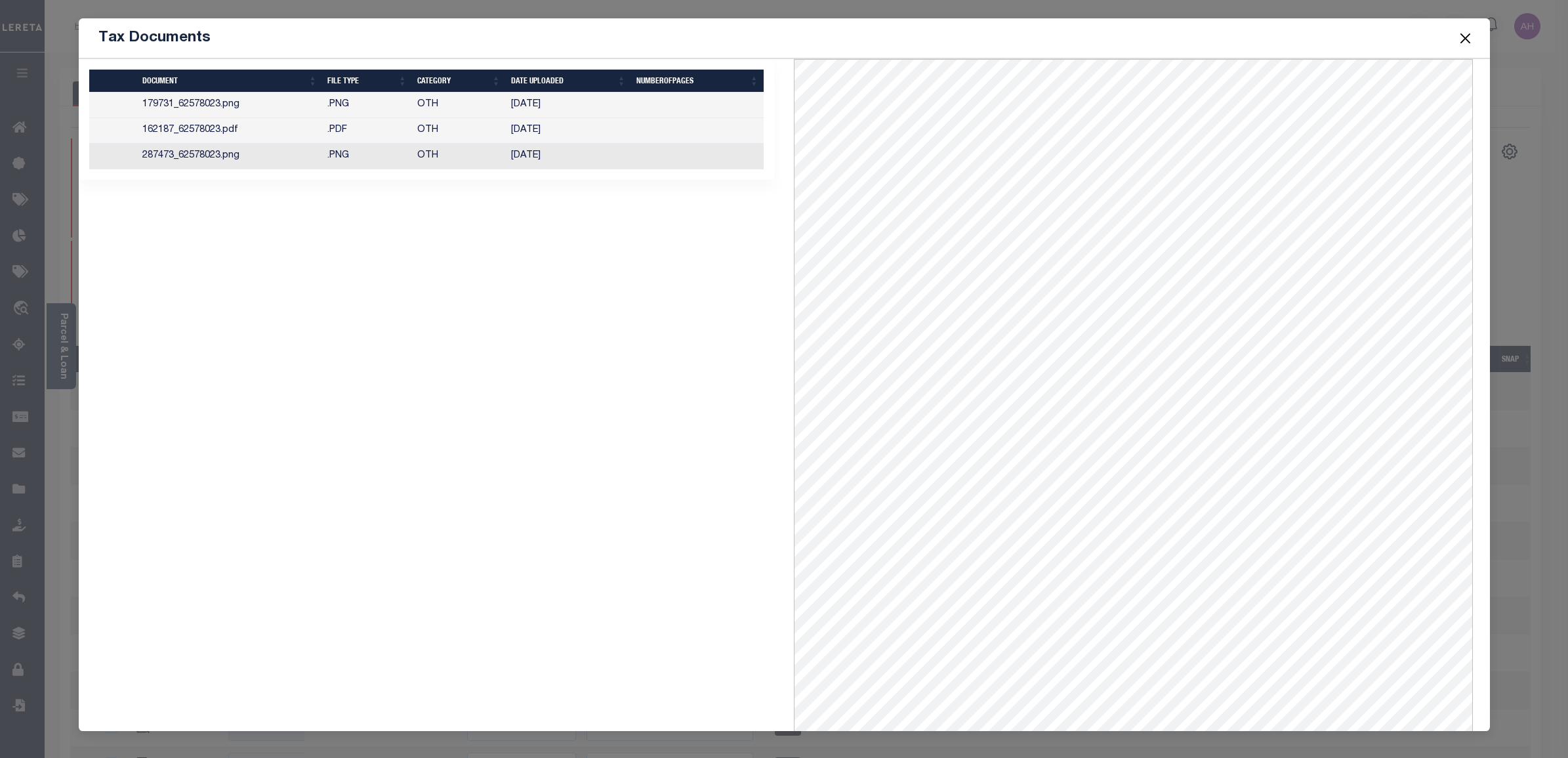
click at [342, 24] on div "Tax Documents" at bounding box center [784, 38] width 1412 height 40
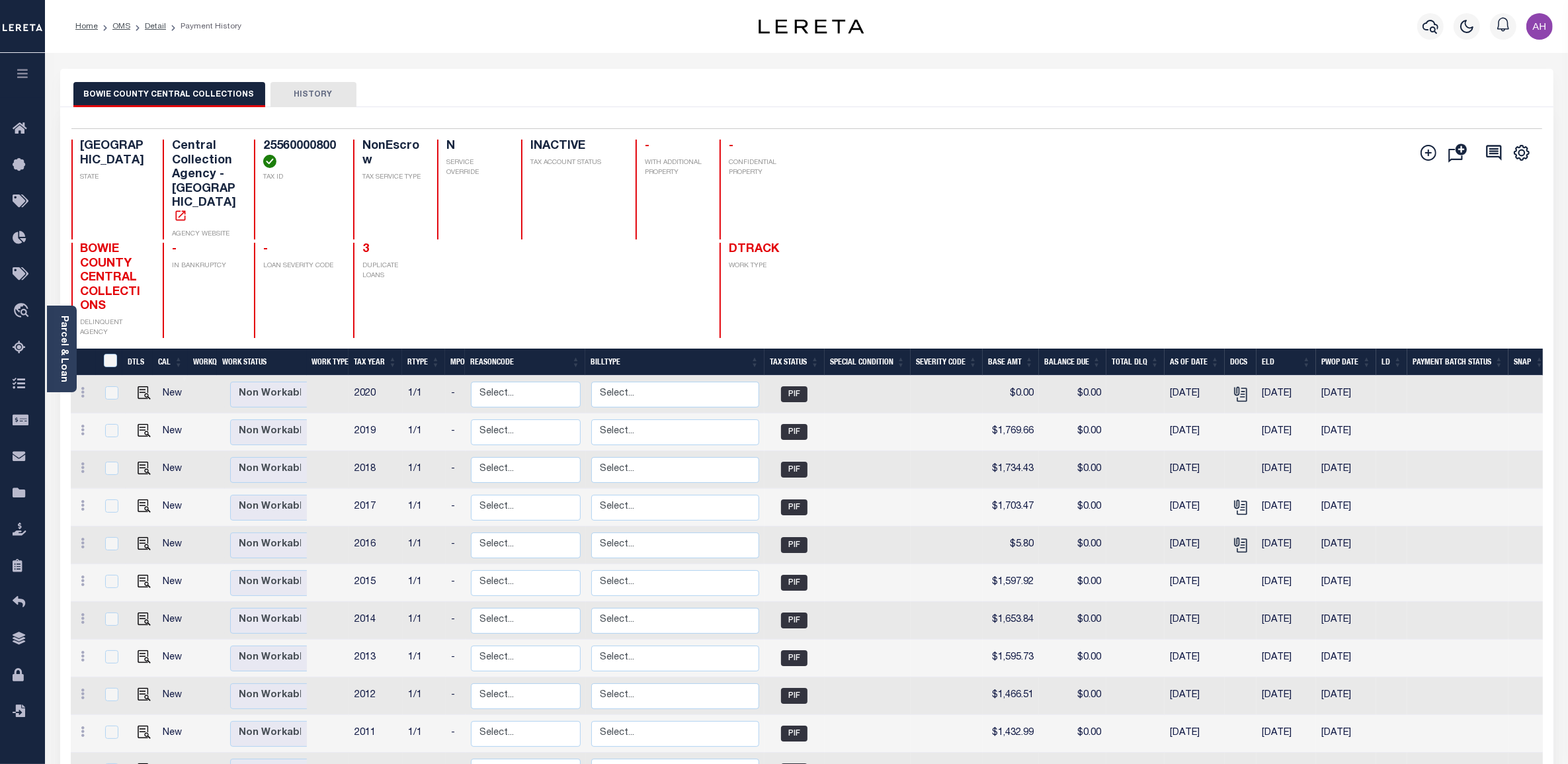
click at [28, 74] on icon "button" at bounding box center [22, 73] width 15 height 12
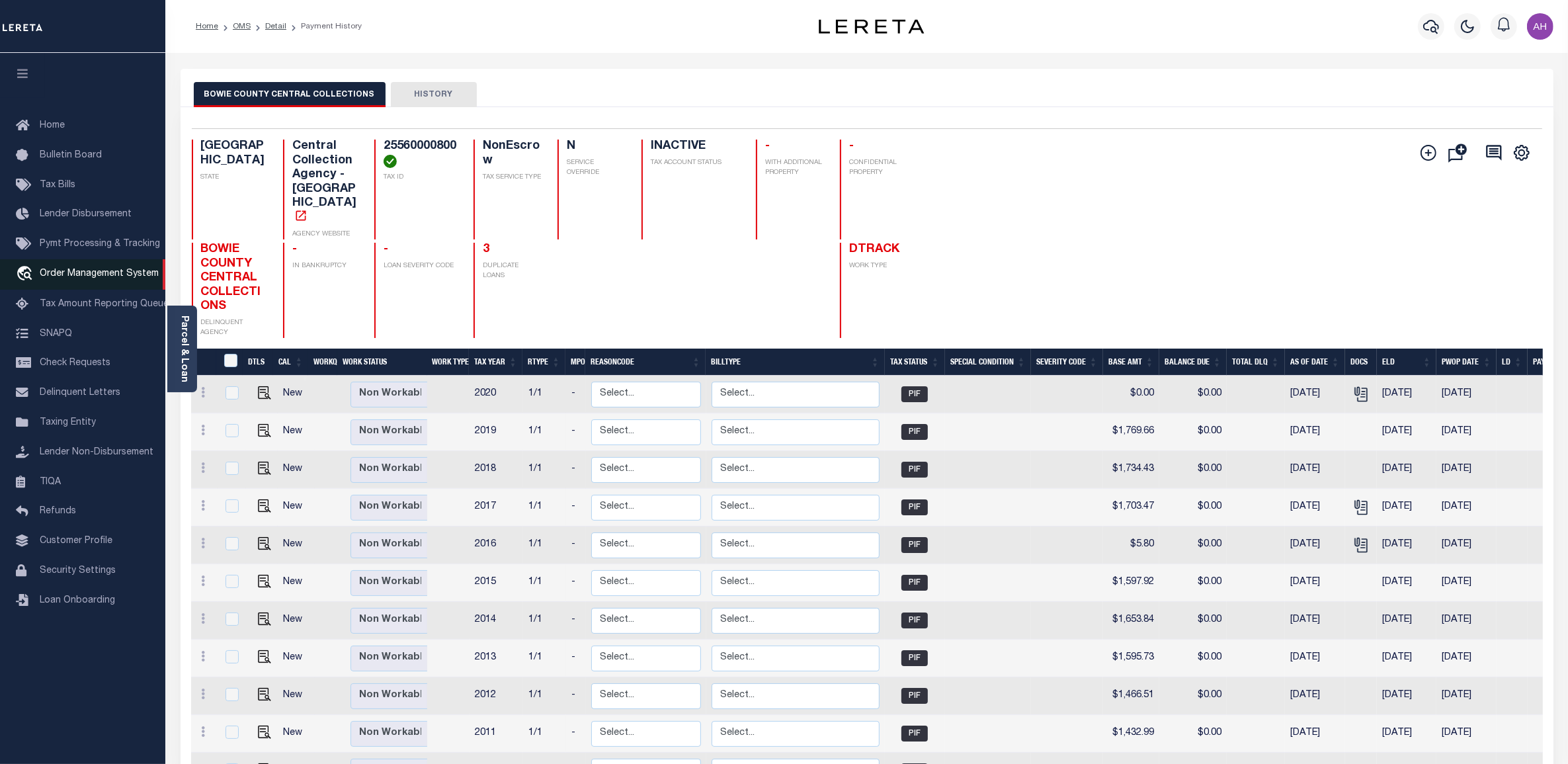
click at [91, 278] on span "Order Management System" at bounding box center [99, 273] width 119 height 9
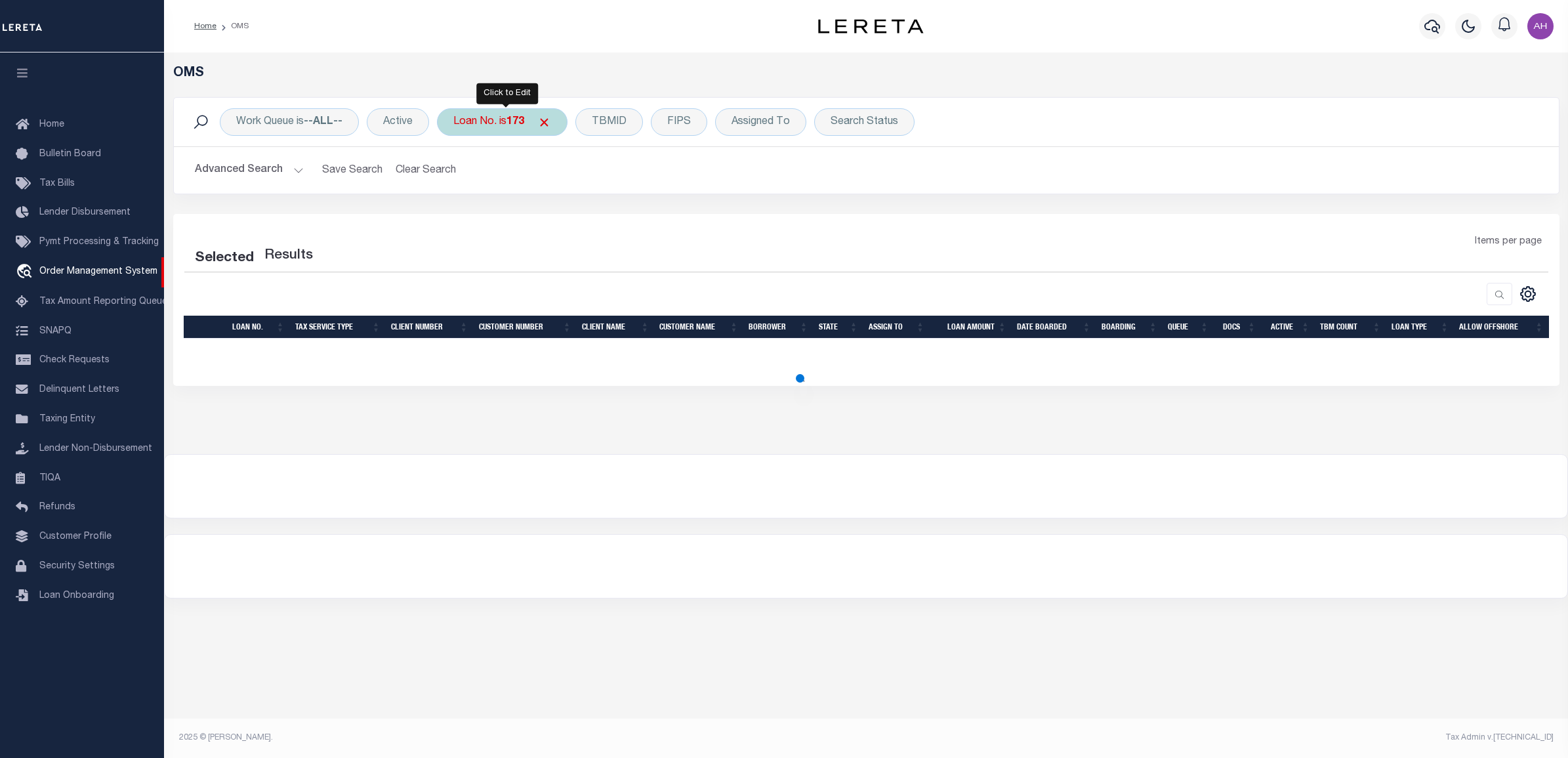
click at [476, 122] on div "Loan No. is 173" at bounding box center [502, 122] width 131 height 27
type input "test-08-22-2025-02"
select select "200"
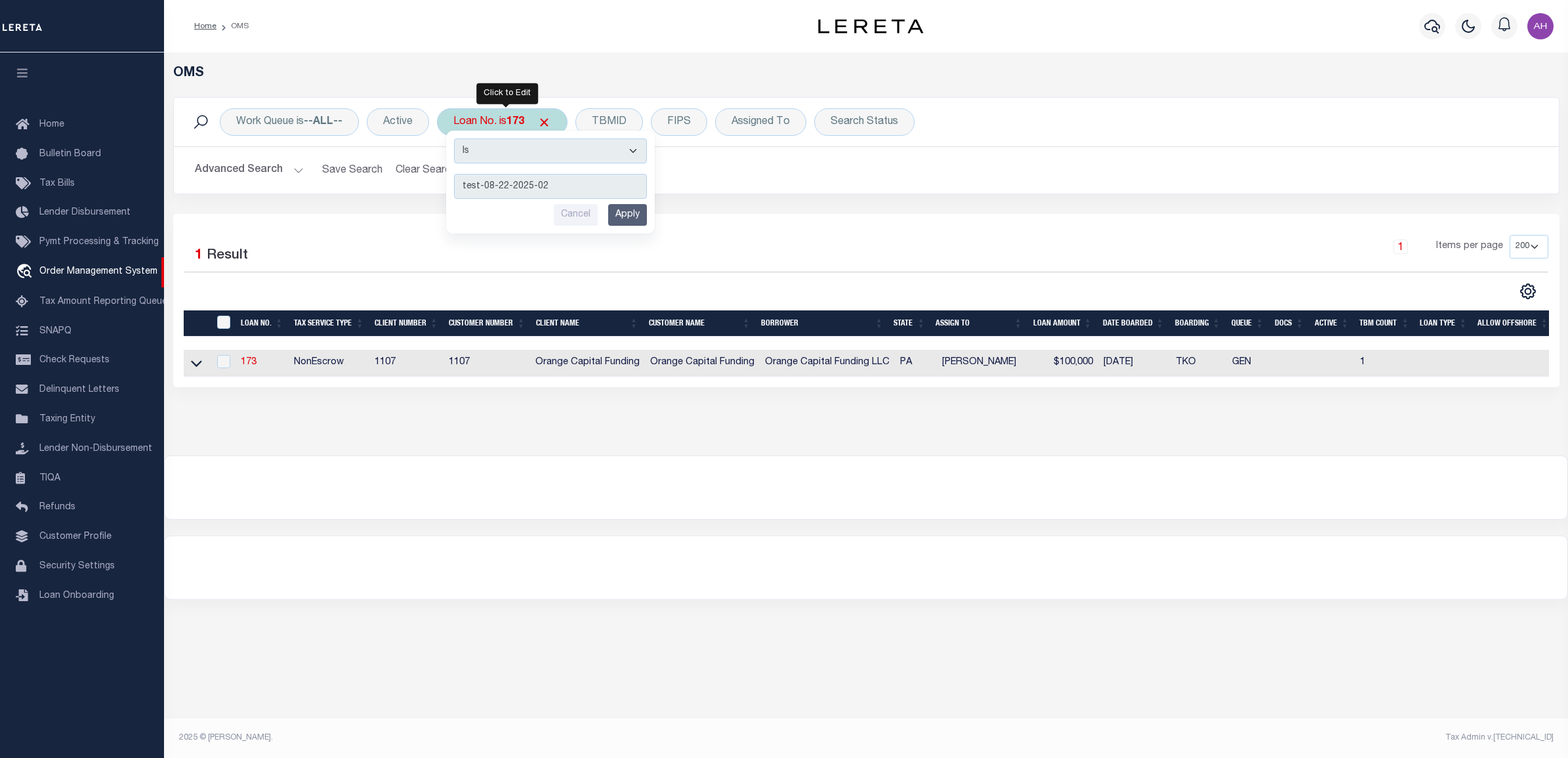
click at [632, 215] on input "Apply" at bounding box center [627, 215] width 38 height 22
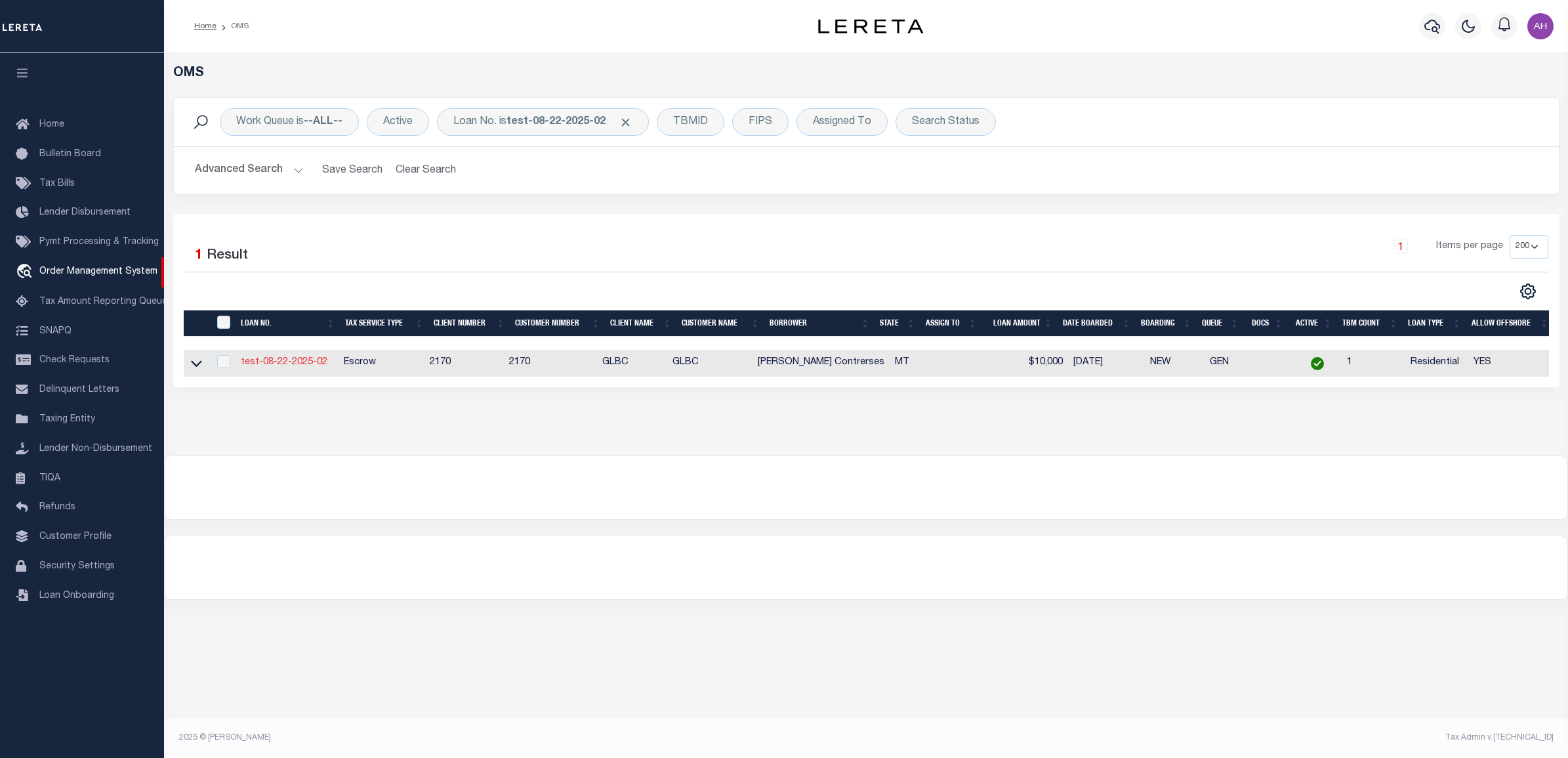
click at [253, 366] on link "test-08-22-2025-02" at bounding box center [284, 361] width 86 height 9
type input "test-08-22-2025-02"
type input "[PERSON_NAME] Contrerses"
select select
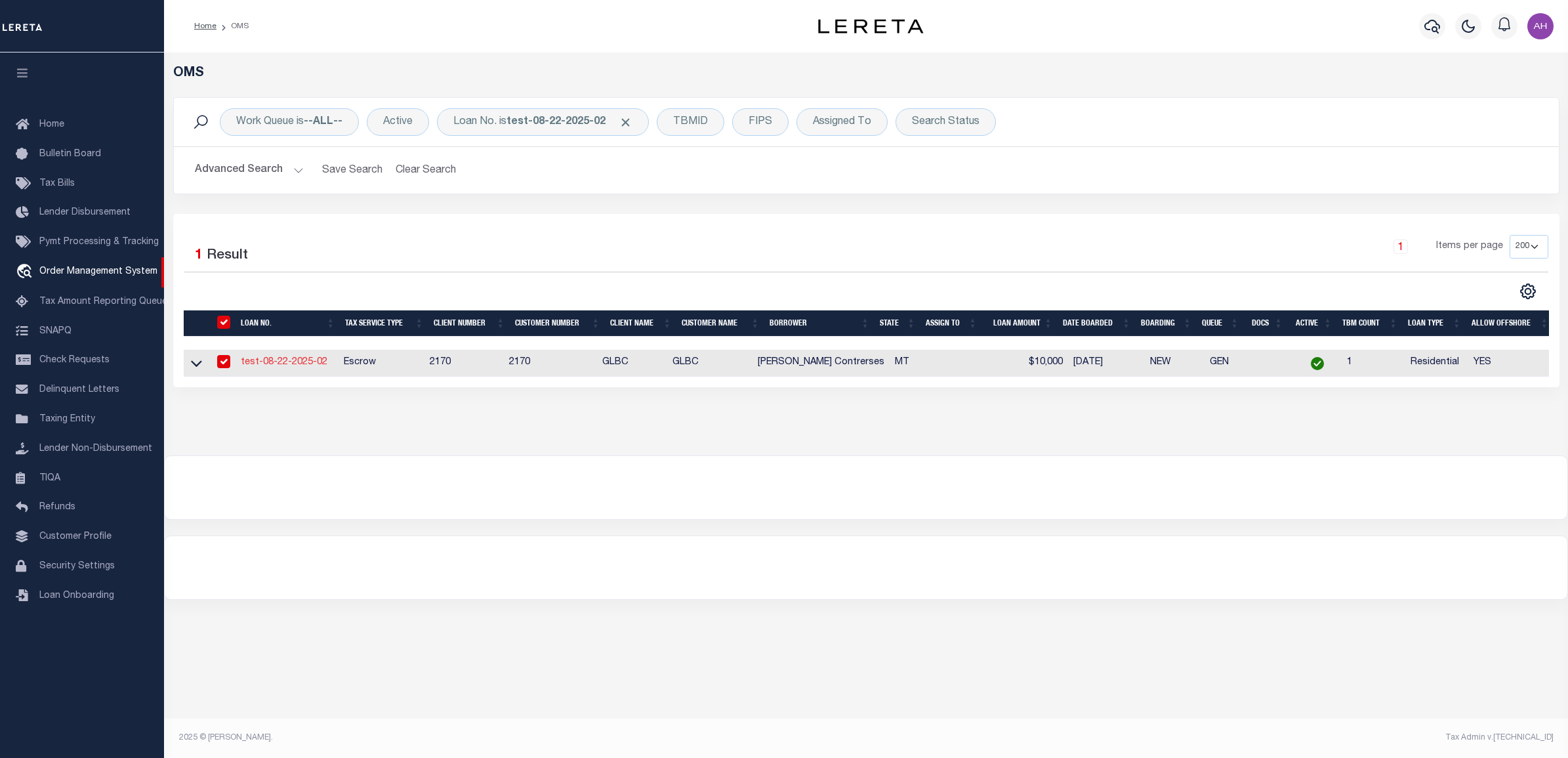
type input "108 SPOKLIE DR"
type input "LAKESIDE MT 59922-9637"
type input "08/21/2025"
select select "10"
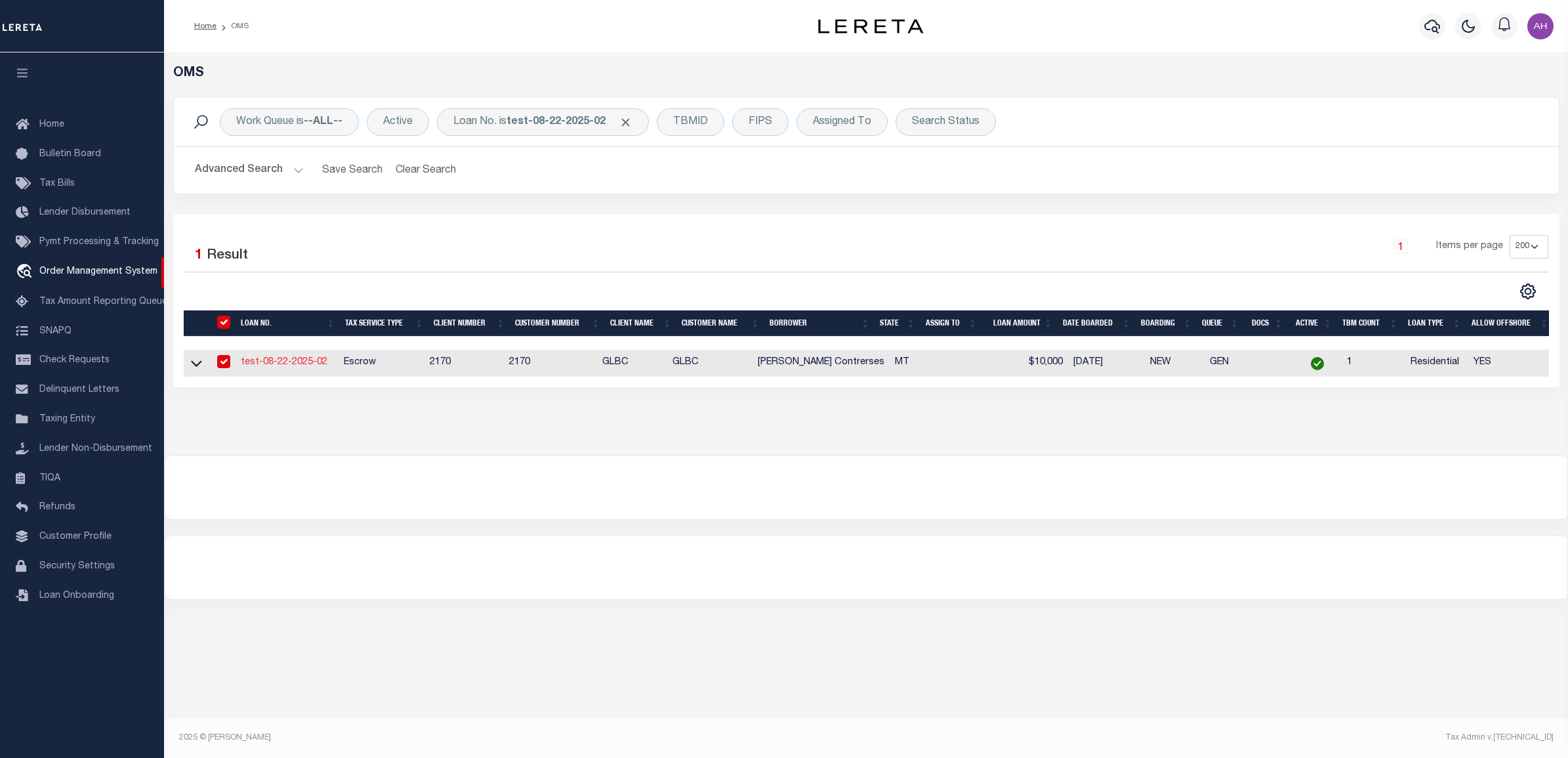
select select "Escrow"
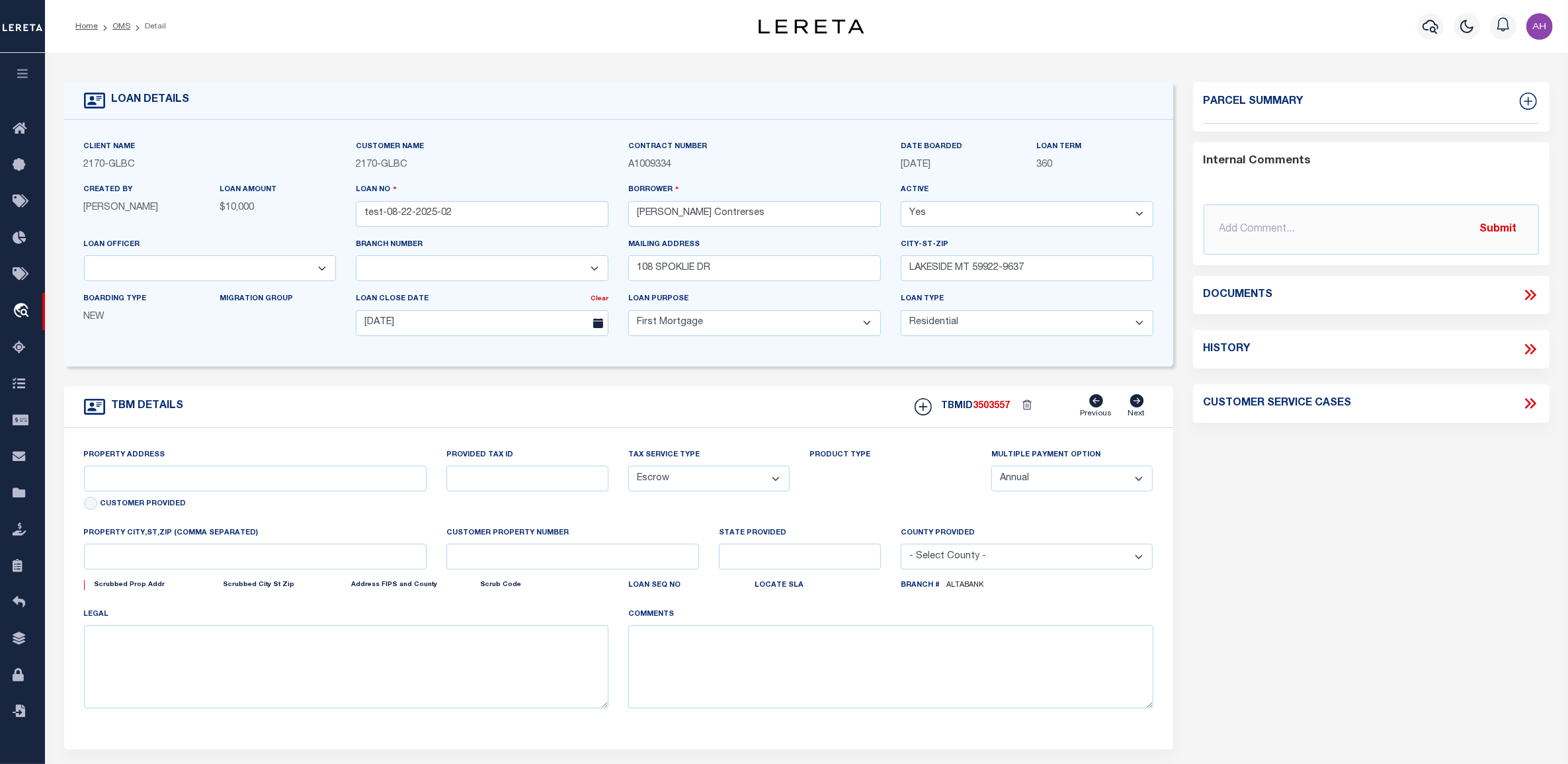
type input "108 SPOKLIE DR"
type input "1302"
select select
type input "LAKESIDE MT 59922-9637"
type input "QA-CNUMBER-102134"
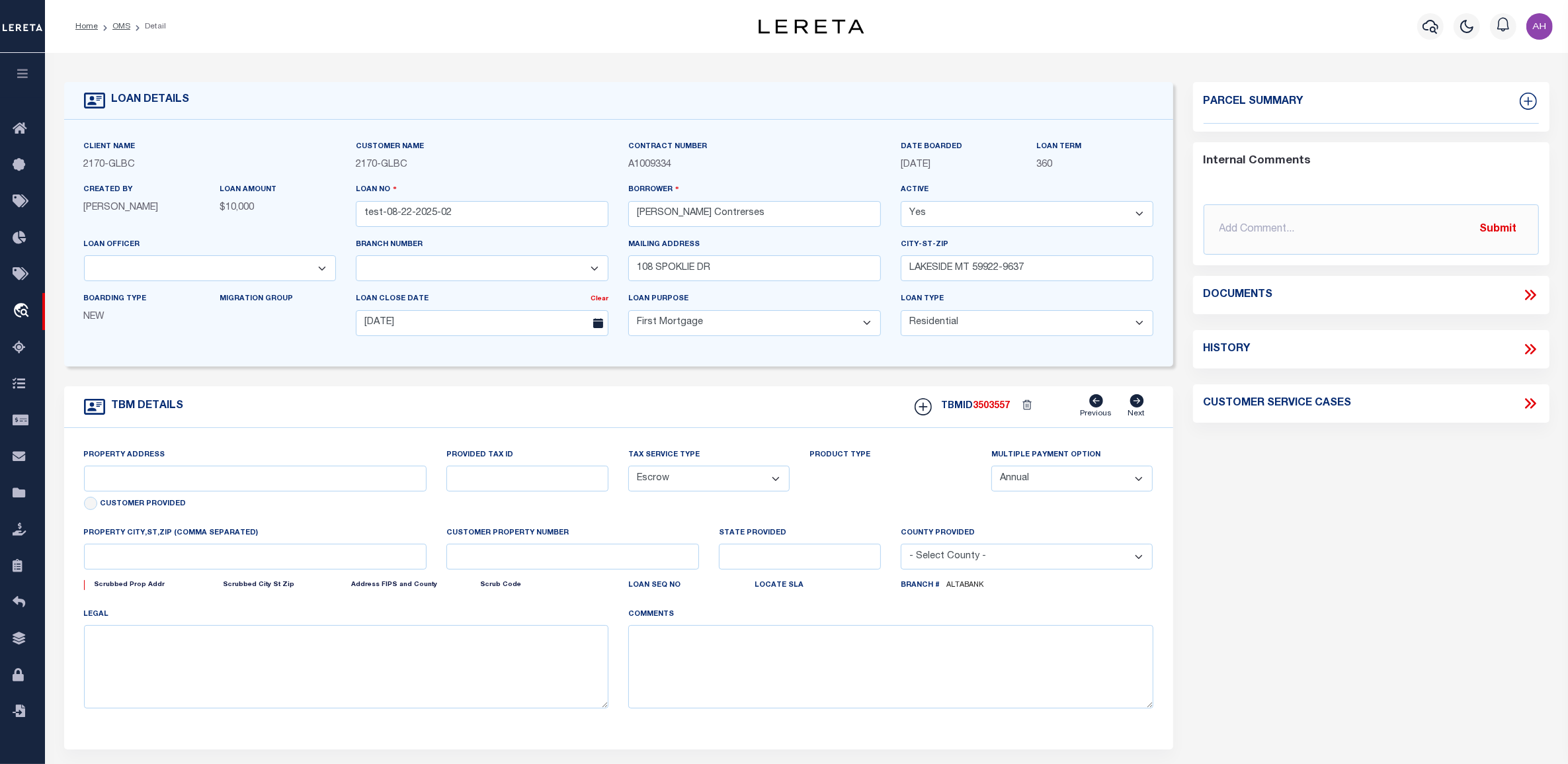
type input "MT"
select select "5655"
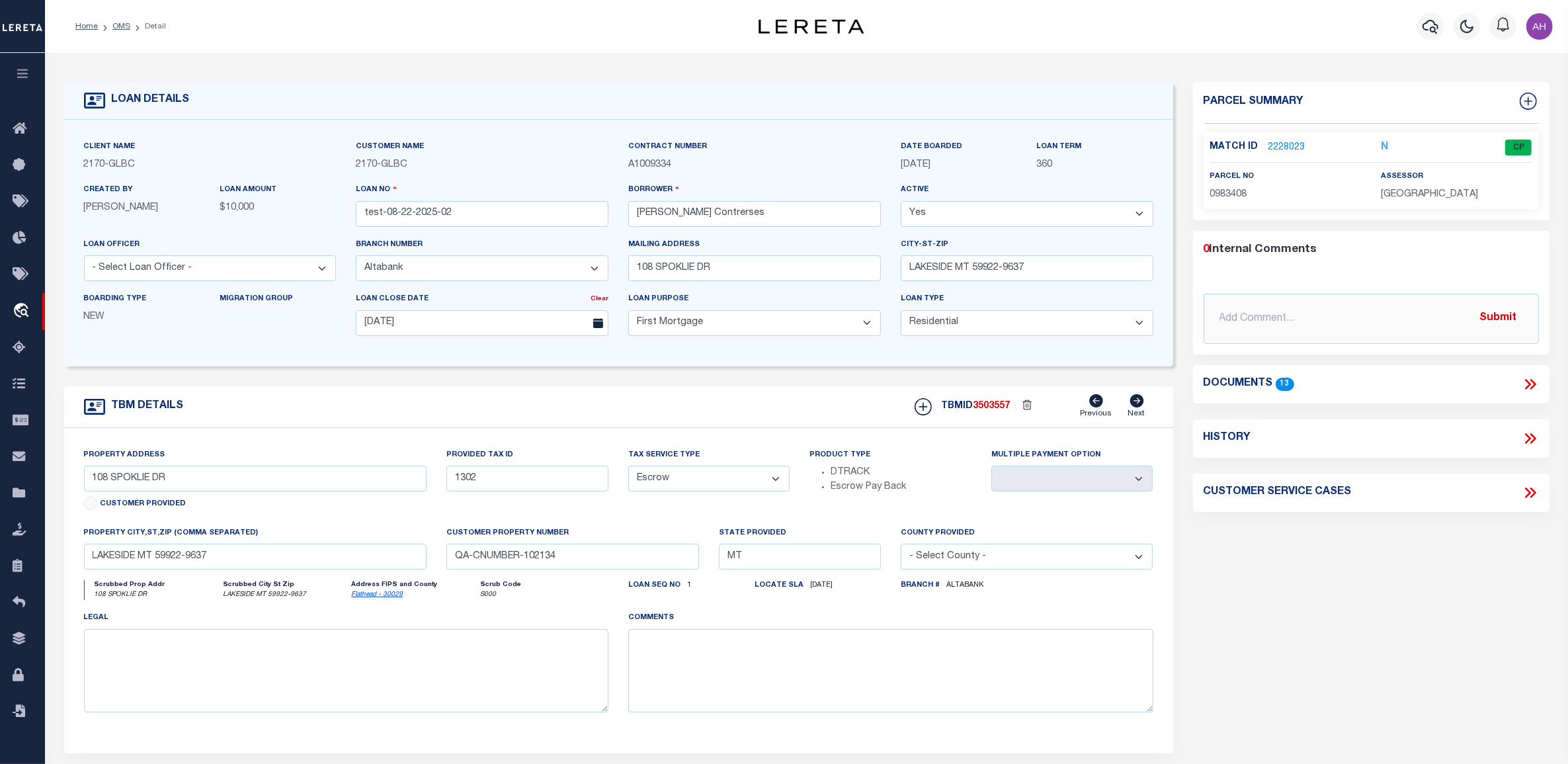
click at [1297, 147] on link "2228023" at bounding box center [1286, 147] width 37 height 14
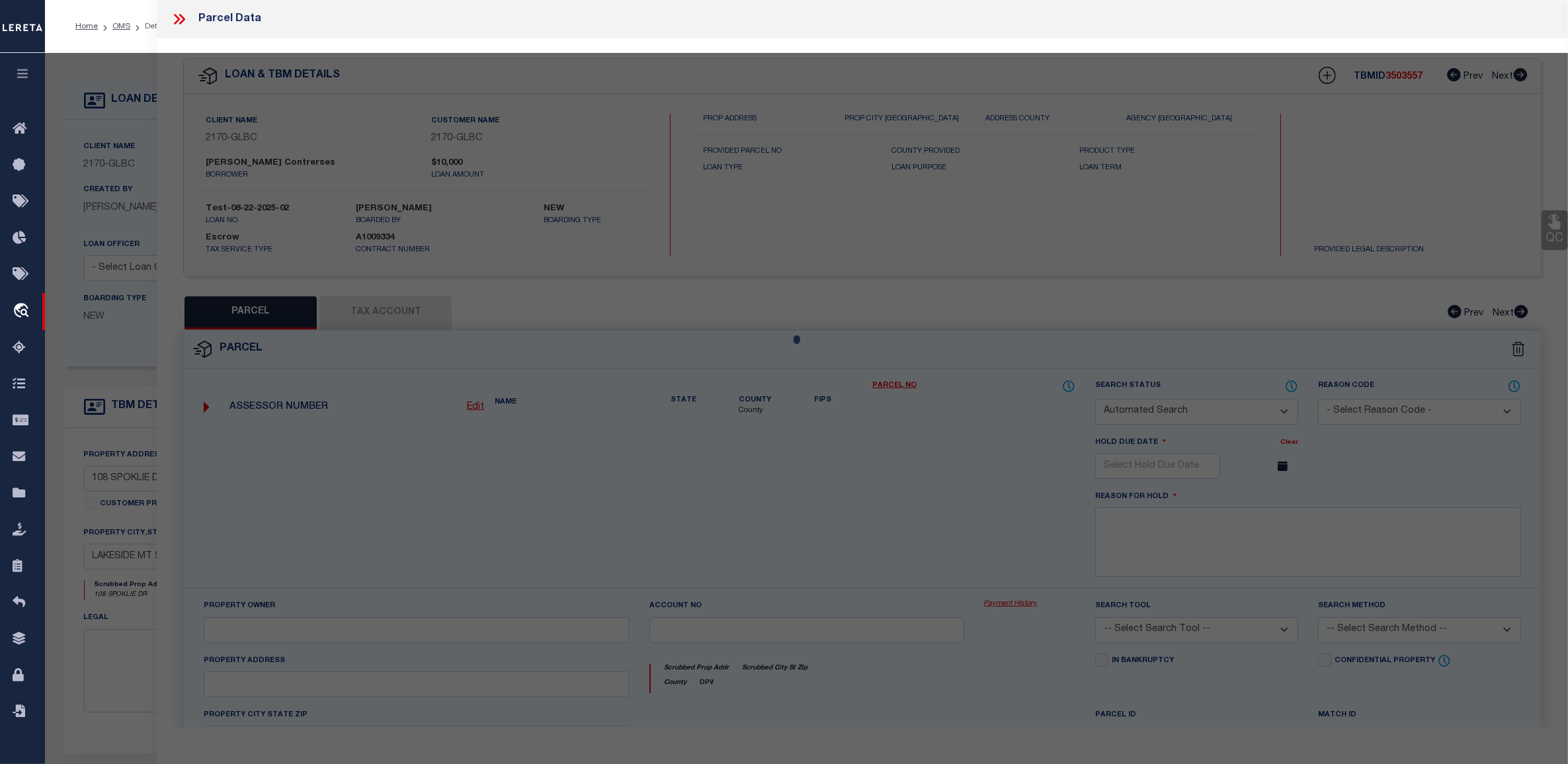
checkbox input "false"
select select "CP"
type input "SPURR JR ROBERT WALTER"
select select "ATL"
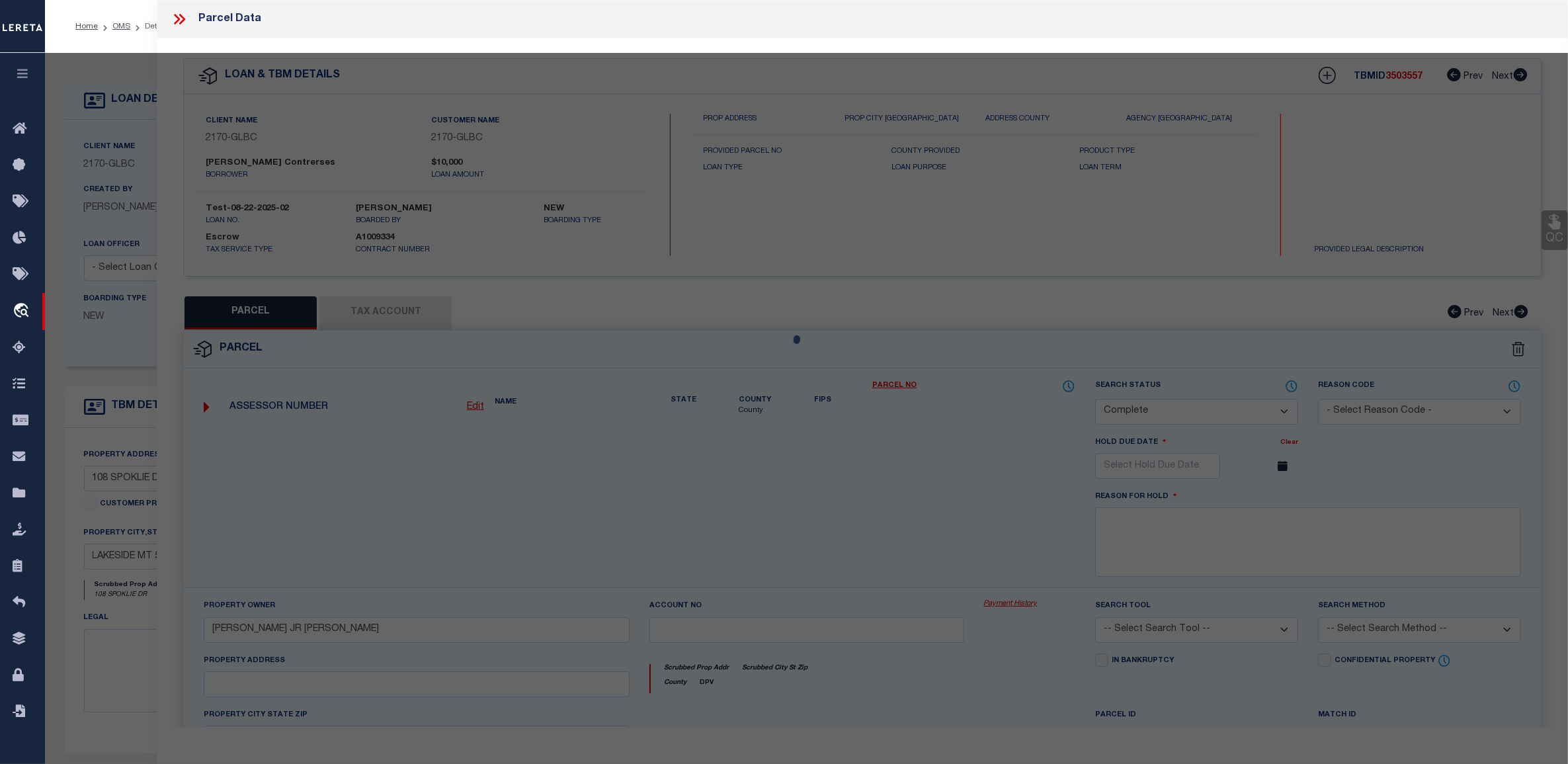
select select "ADD"
type input "108 SPOKLIE DR"
type input "LAKESIDE, MT 59922"
type textarea "SPOKLIE DRIVE SUB, S13, T26 N, R21 W, Lot 4, ASSR# 0000983408"
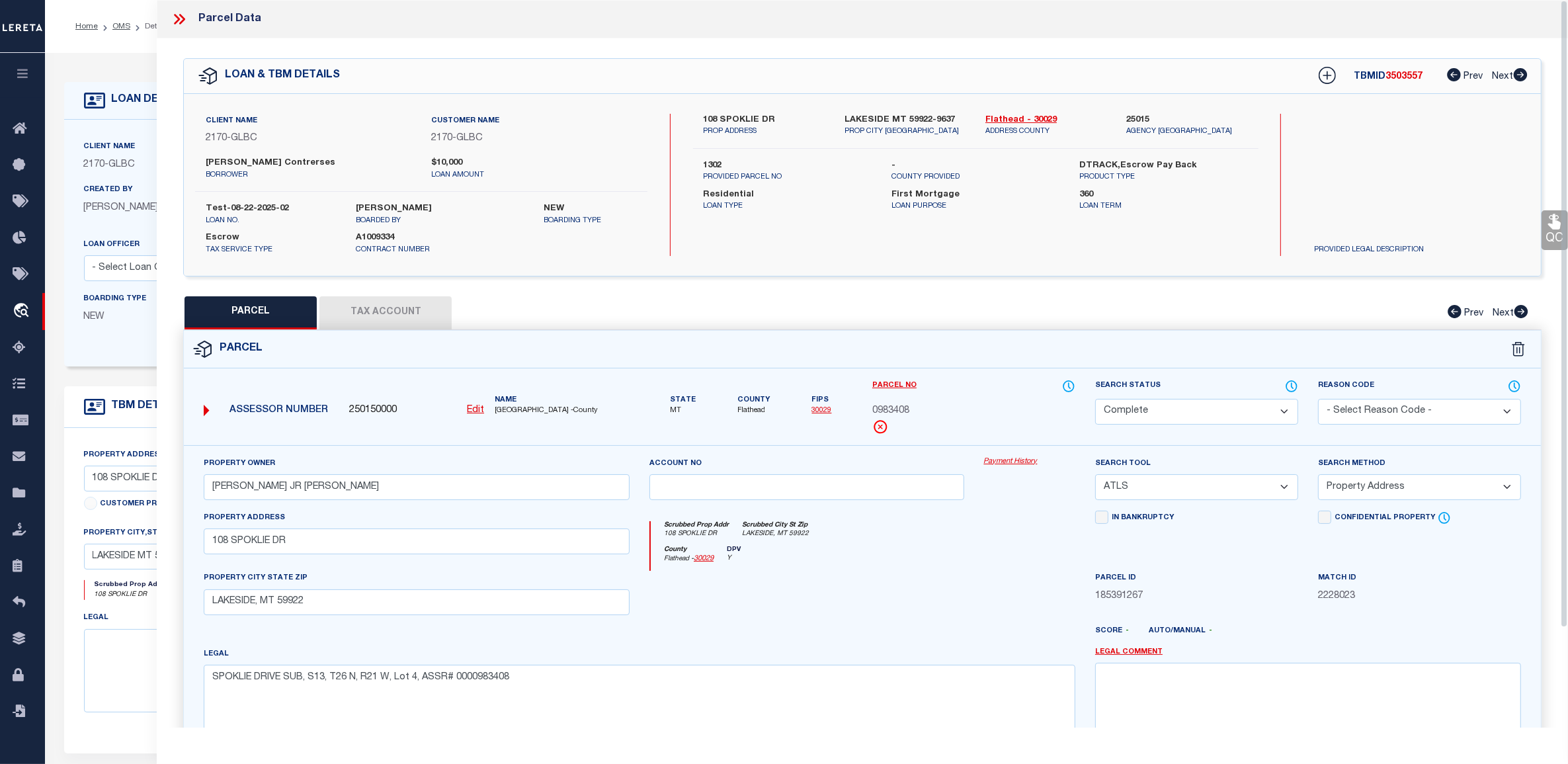
click at [1016, 461] on link "Payment History" at bounding box center [1029, 461] width 91 height 11
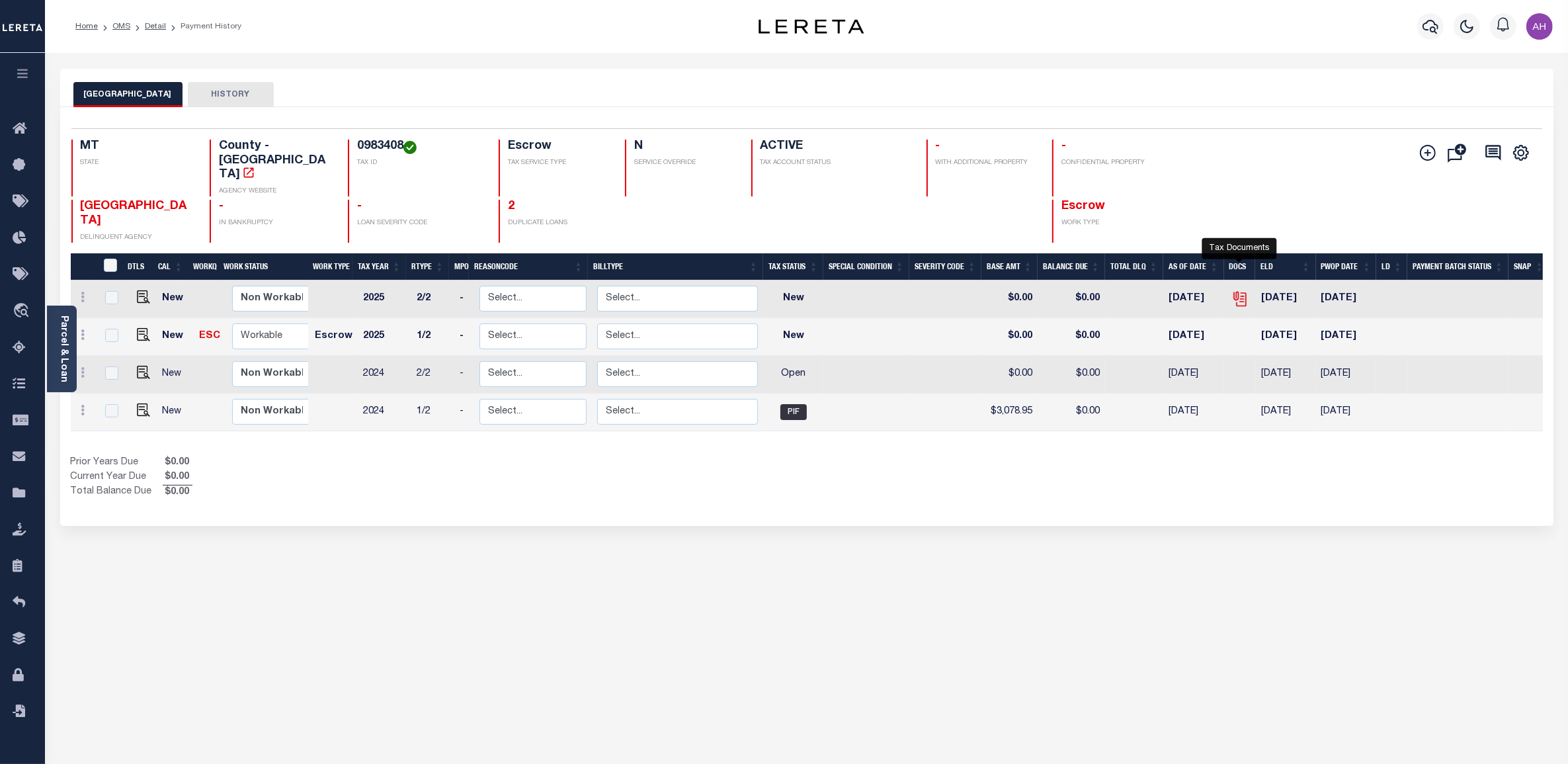
click at [1240, 291] on icon "" at bounding box center [1238, 296] width 11 height 11
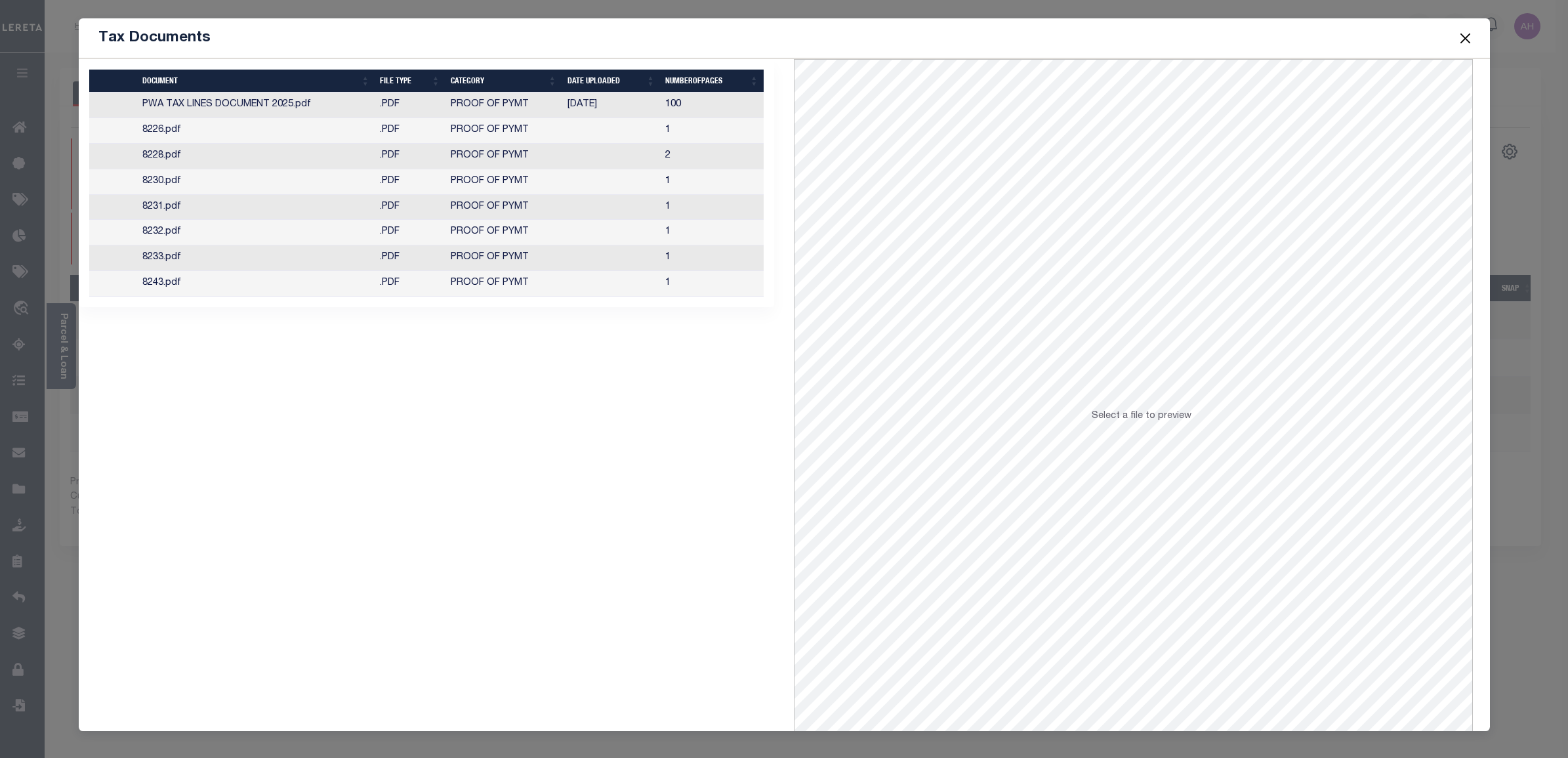
click at [622, 110] on td "[DATE]" at bounding box center [612, 105] width 98 height 26
click at [1467, 42] on button "Close" at bounding box center [1465, 37] width 17 height 17
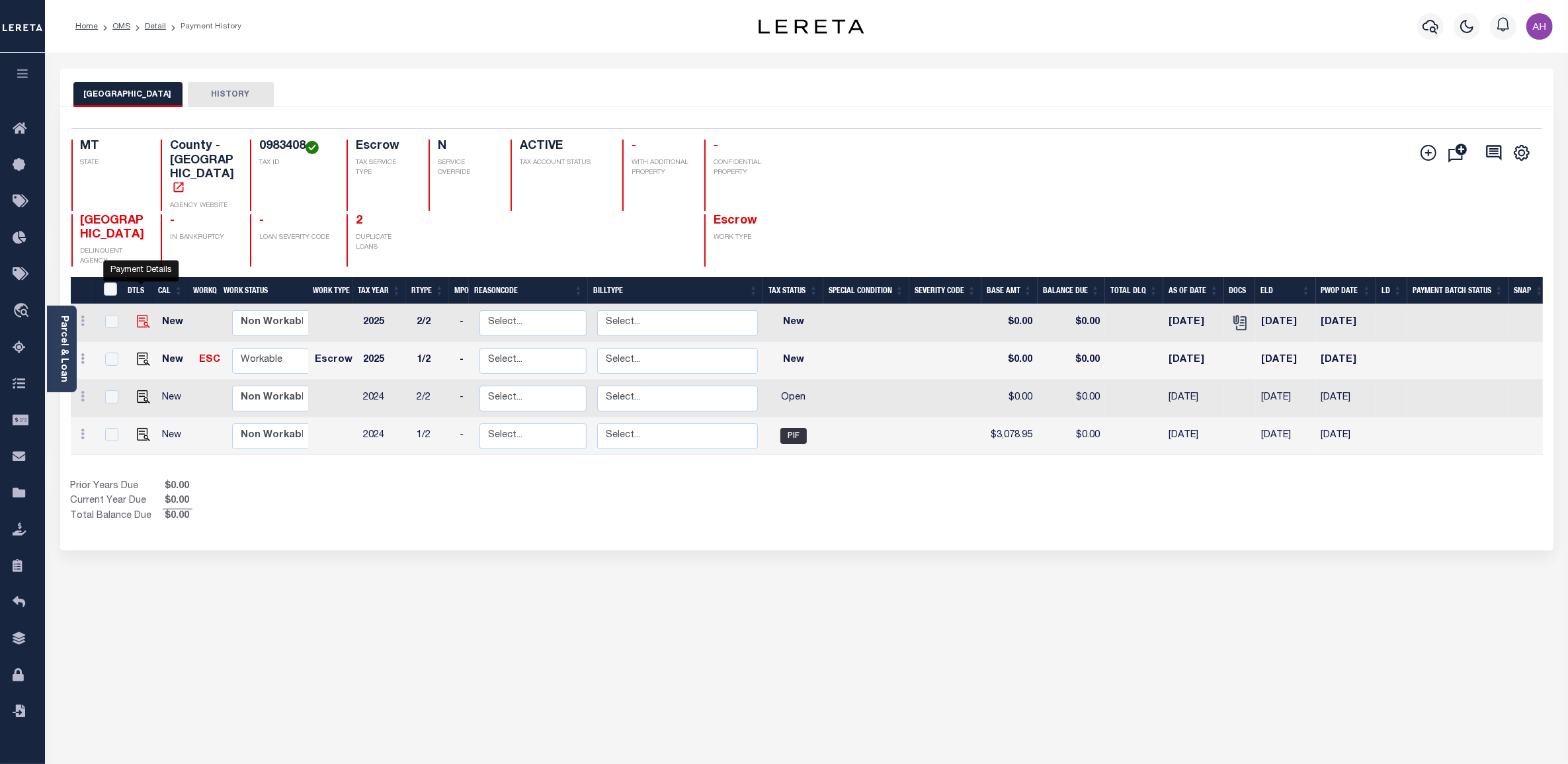
click at [144, 315] on img "" at bounding box center [142, 321] width 13 height 13
checkbox input "true"
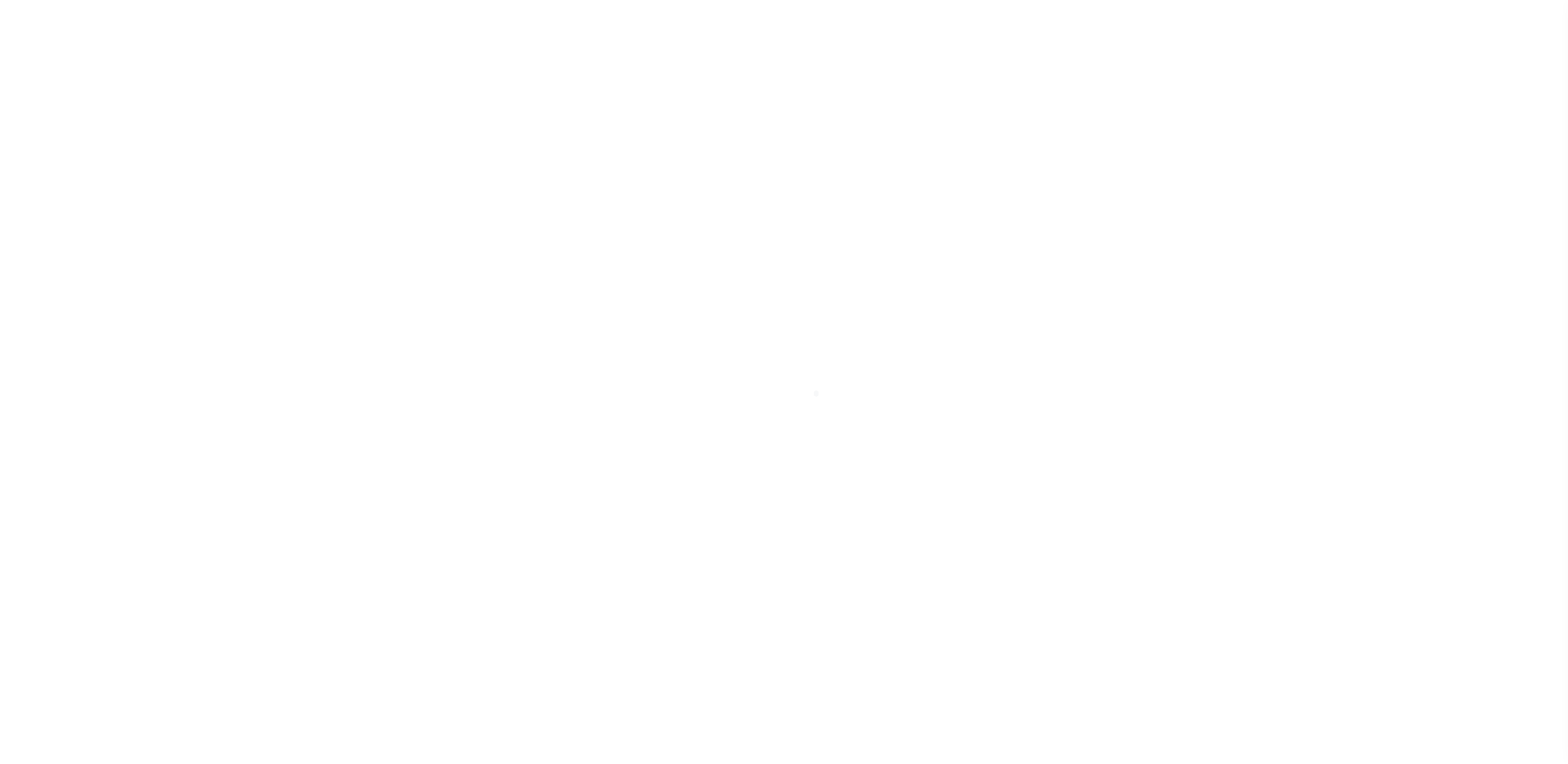
type input "[DATE]"
select select "NW2"
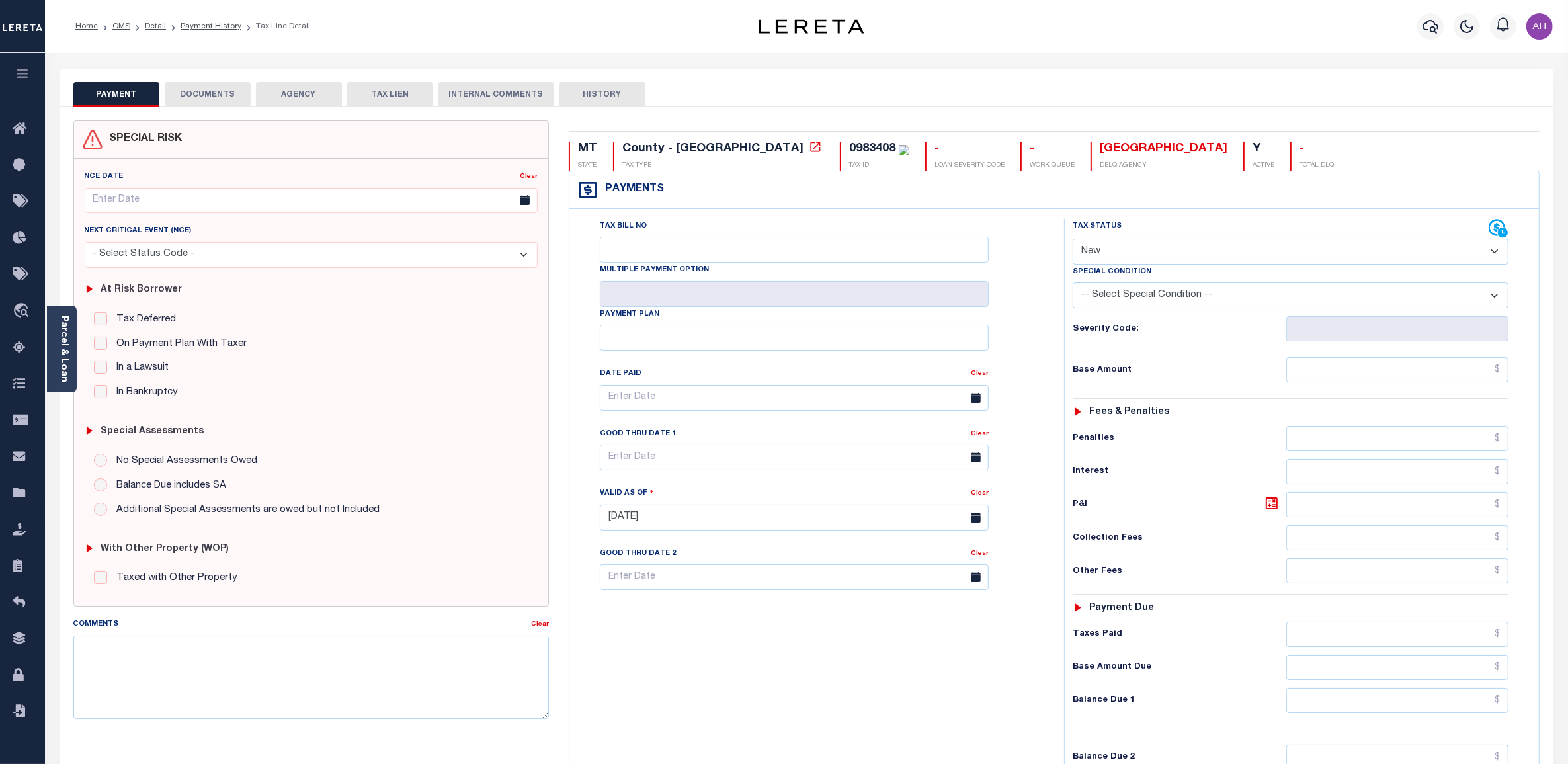
click at [207, 91] on button "DOCUMENTS" at bounding box center [207, 94] width 86 height 25
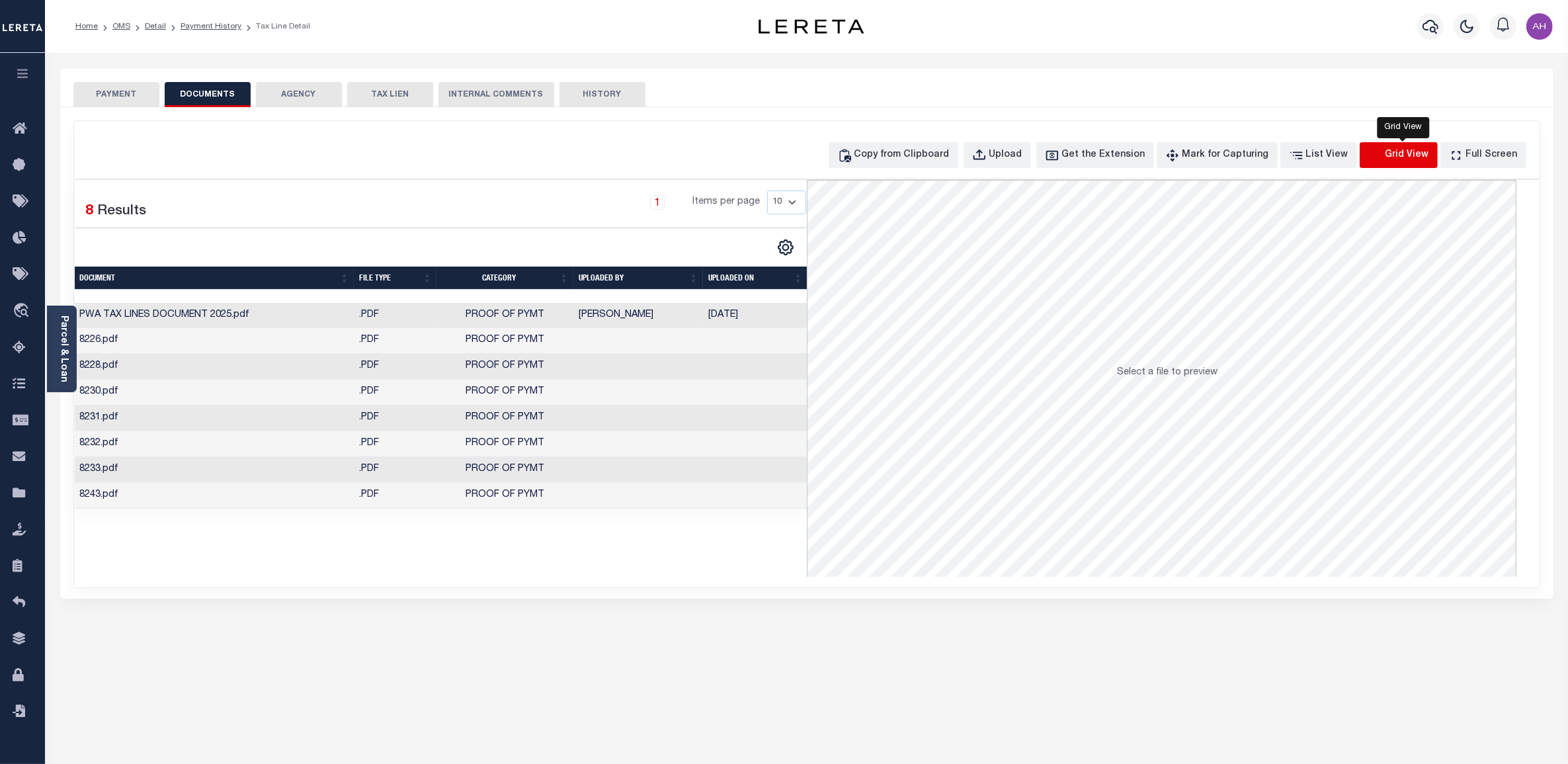
click at [1382, 159] on icon "button" at bounding box center [1375, 155] width 15 height 15
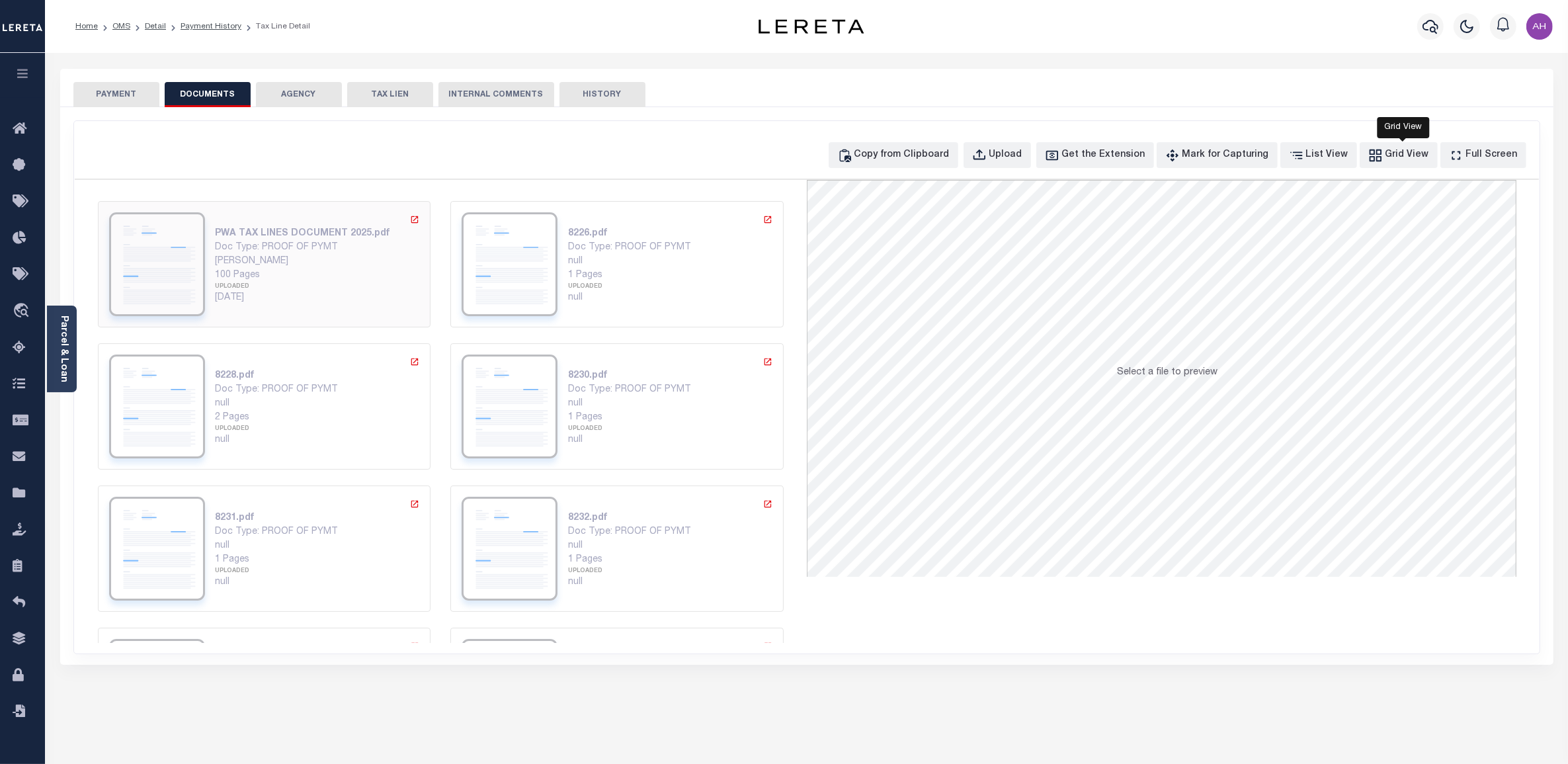
click at [268, 266] on div "[PERSON_NAME]" at bounding box center [318, 261] width 205 height 14
click at [242, 246] on div "Doc Type: PROOF OF PYMT" at bounding box center [318, 247] width 205 height 14
click at [524, 281] on img at bounding box center [508, 264] width 96 height 104
click at [617, 328] on div "8226.pdf Doc Type: PROOF OF PYMT null 1 Pages UPLOADED null" at bounding box center [616, 264] width 333 height 127
click at [583, 402] on div "null" at bounding box center [670, 404] width 205 height 14
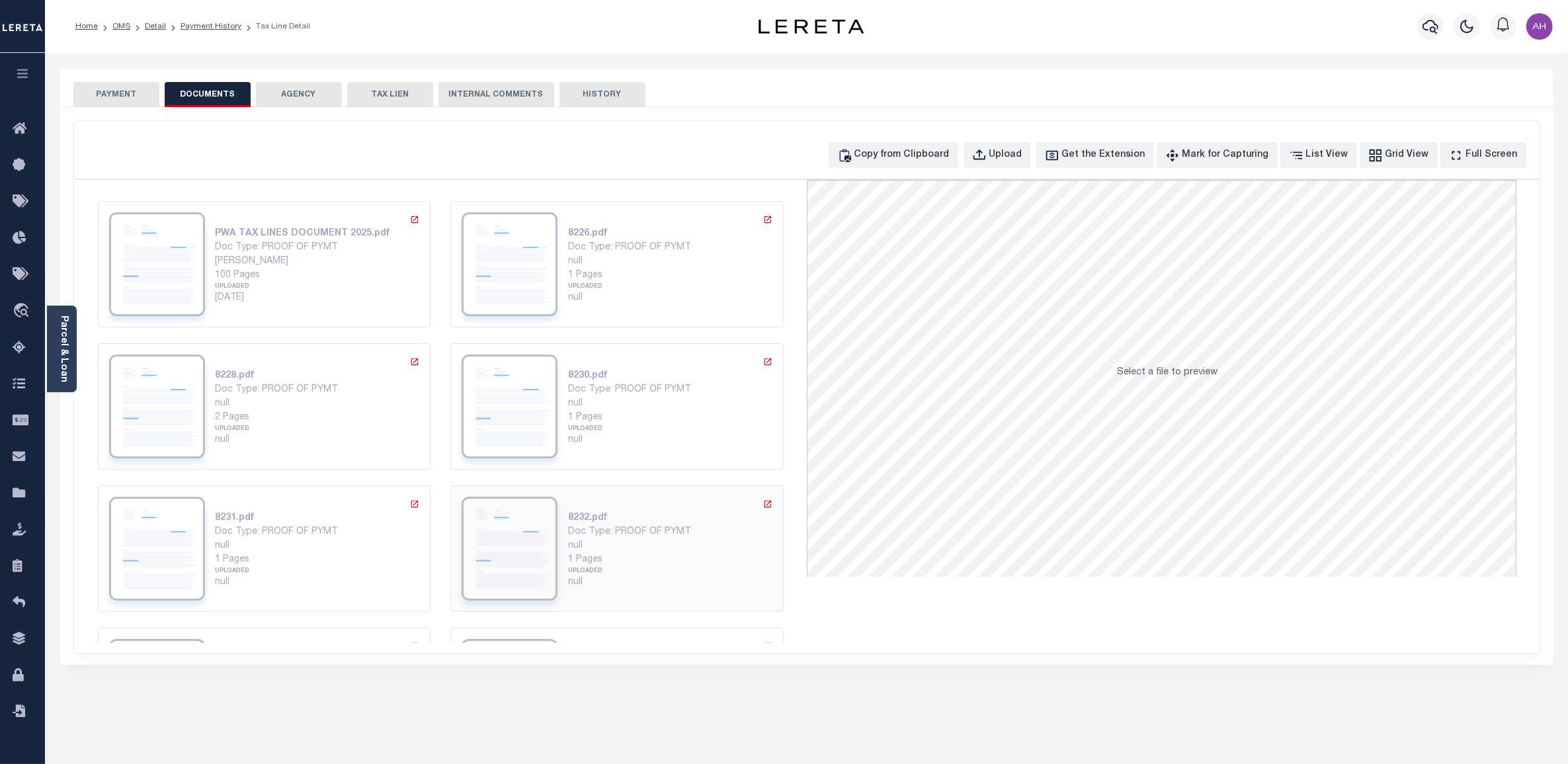
click at [573, 531] on div "Doc Type: PROOF OF PYMT" at bounding box center [670, 532] width 205 height 14
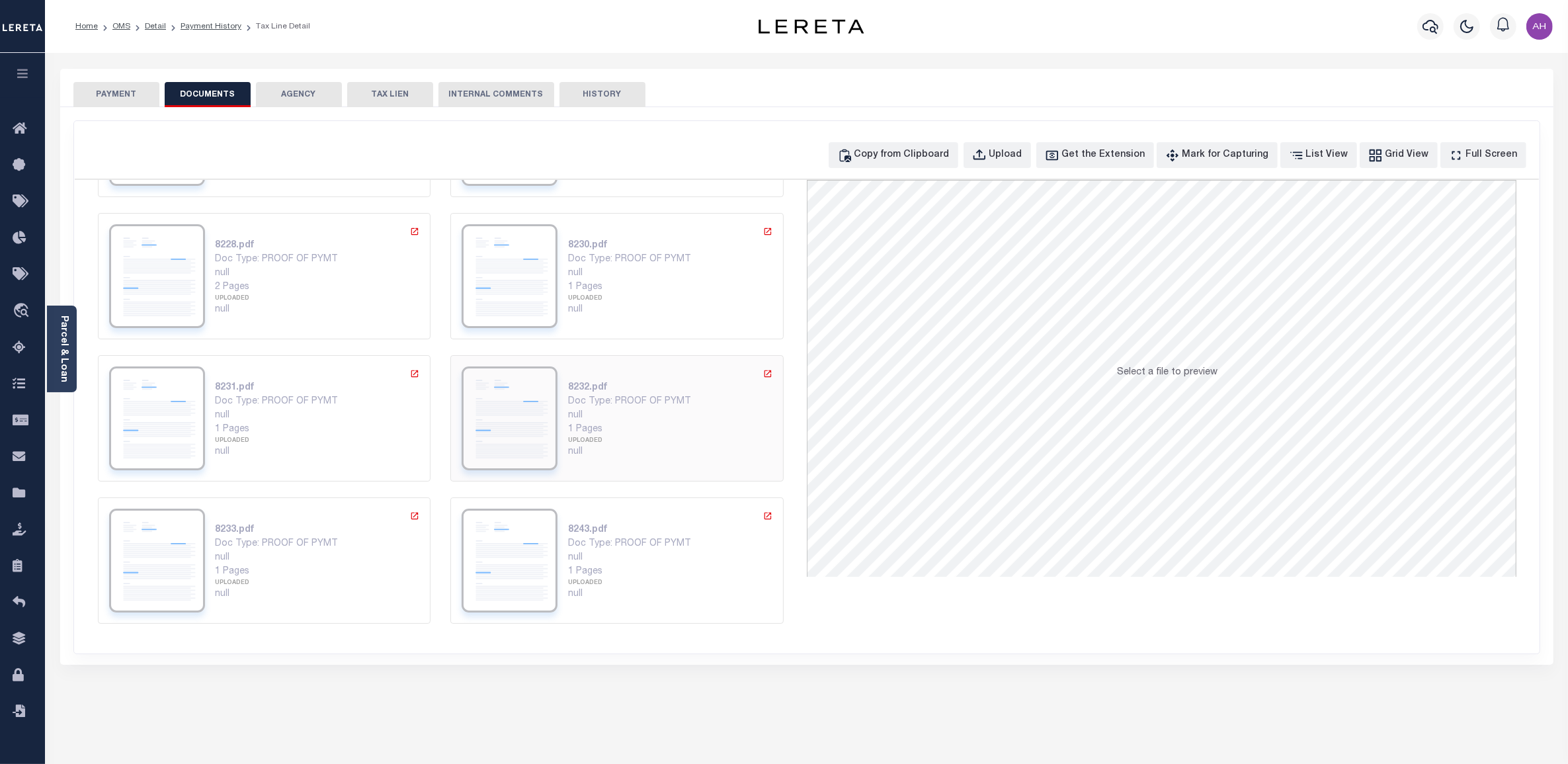
click at [573, 531] on div "8243.pdf" at bounding box center [670, 530] width 205 height 14
click at [269, 556] on div "null" at bounding box center [318, 558] width 205 height 14
click at [276, 443] on div "UPLOADED" at bounding box center [318, 440] width 205 height 9
click at [1404, 146] on button "Grid View" at bounding box center [1398, 155] width 78 height 26
click at [1334, 152] on div "List View" at bounding box center [1327, 155] width 43 height 15
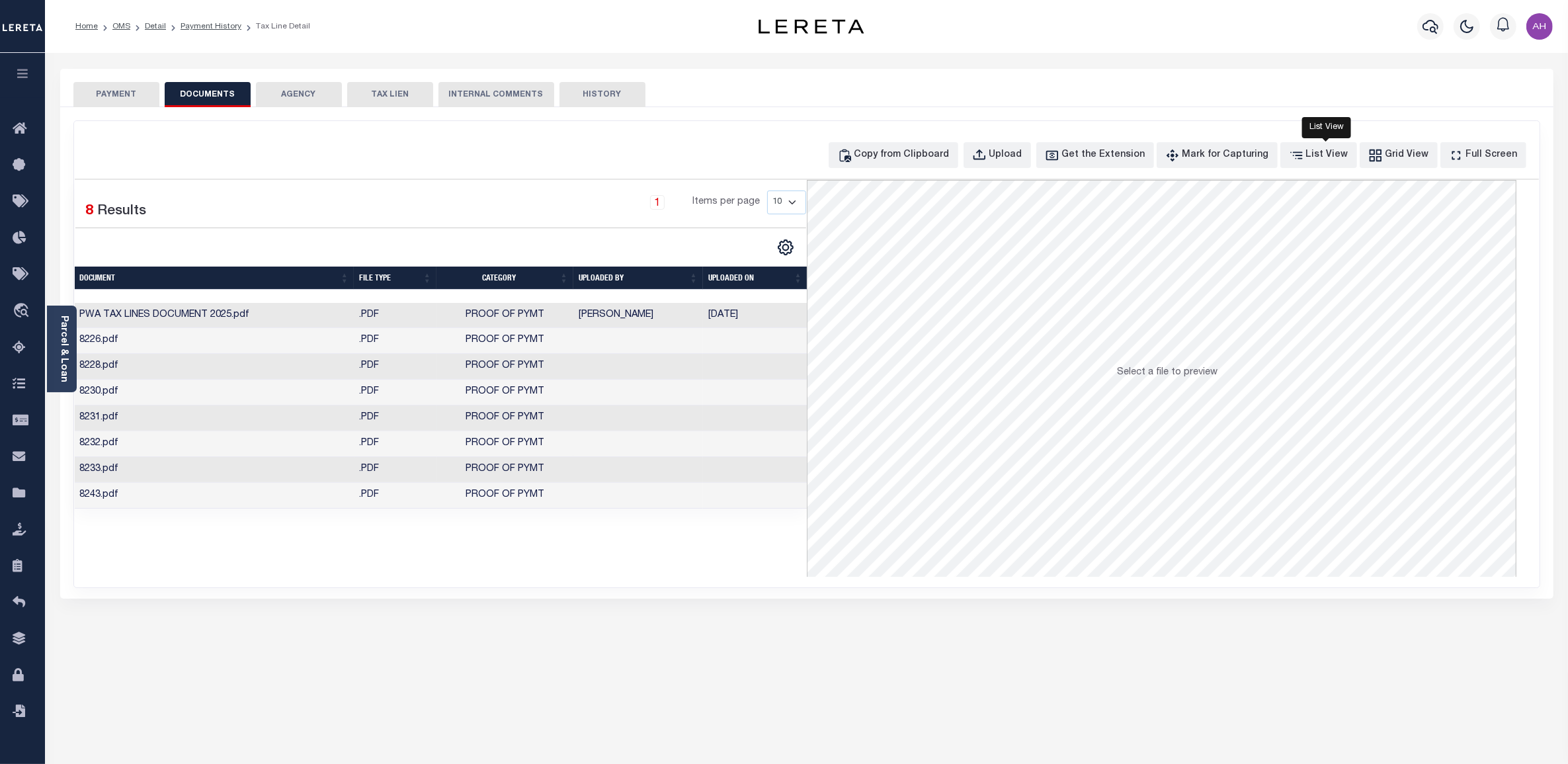
click at [468, 428] on td "PROOF OF PYMT" at bounding box center [505, 419] width 137 height 26
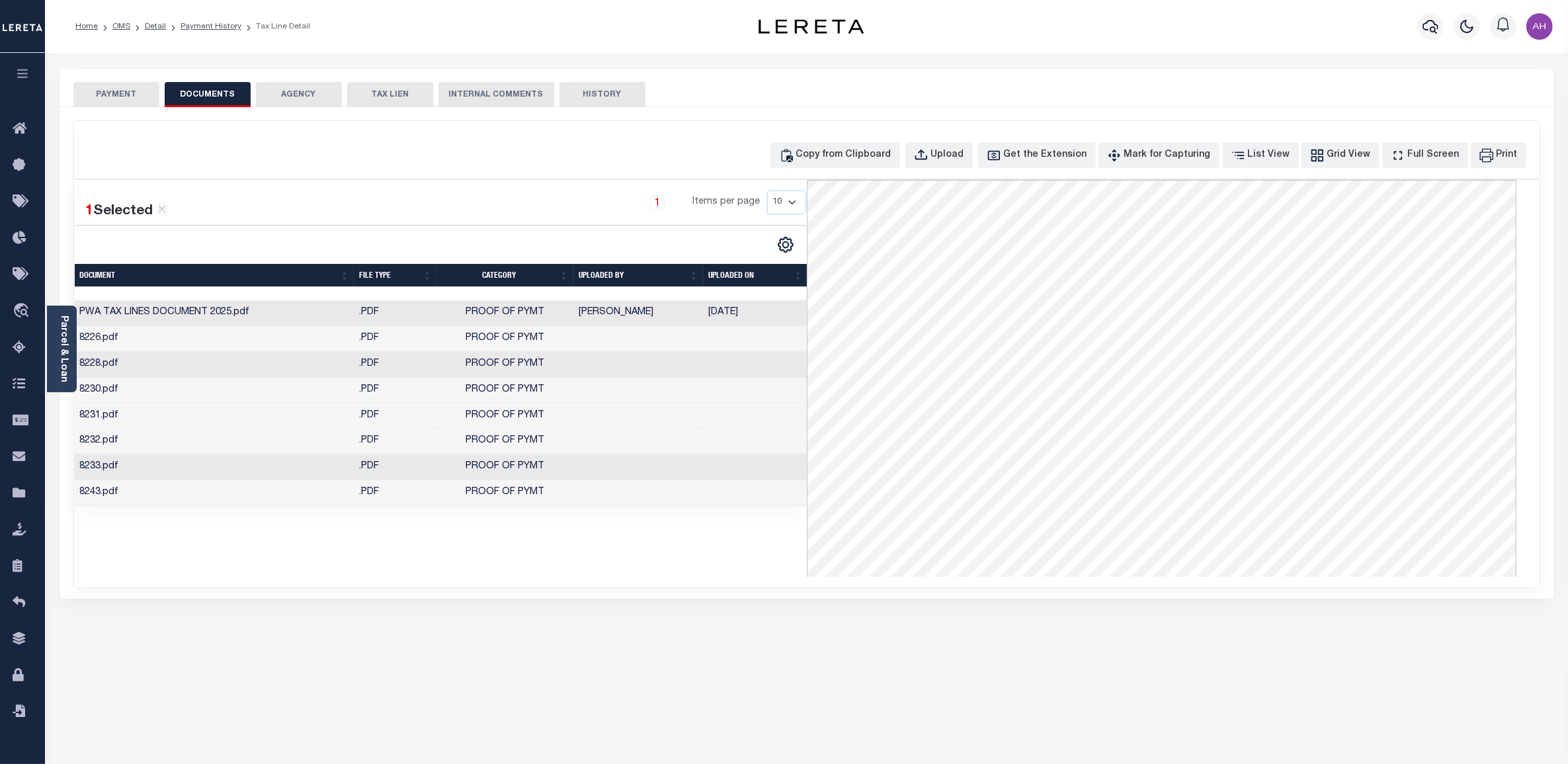
click at [519, 381] on td "PROOF OF PYMT" at bounding box center [505, 391] width 137 height 26
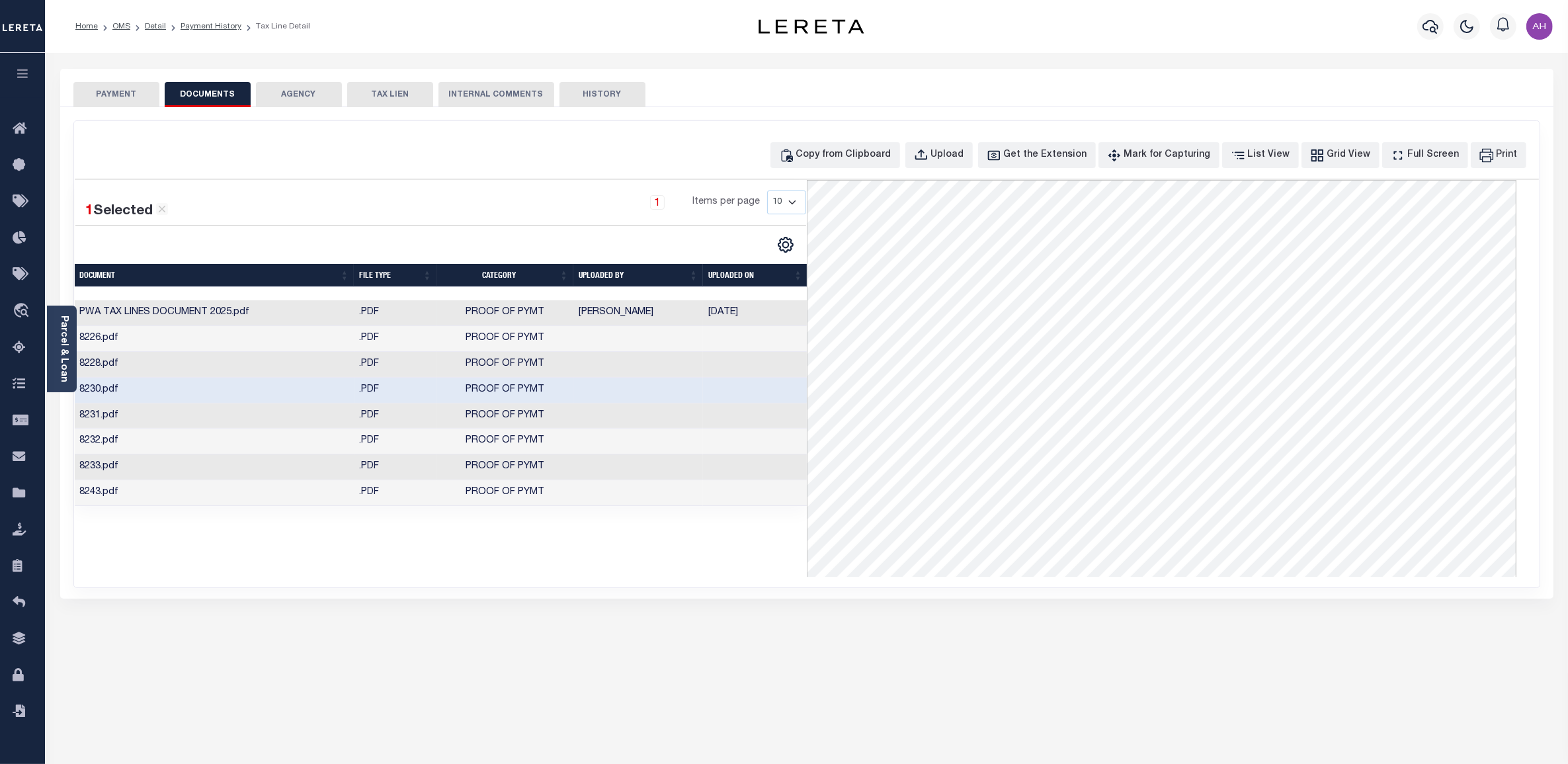
click at [615, 312] on td "[PERSON_NAME]" at bounding box center [637, 313] width 130 height 26
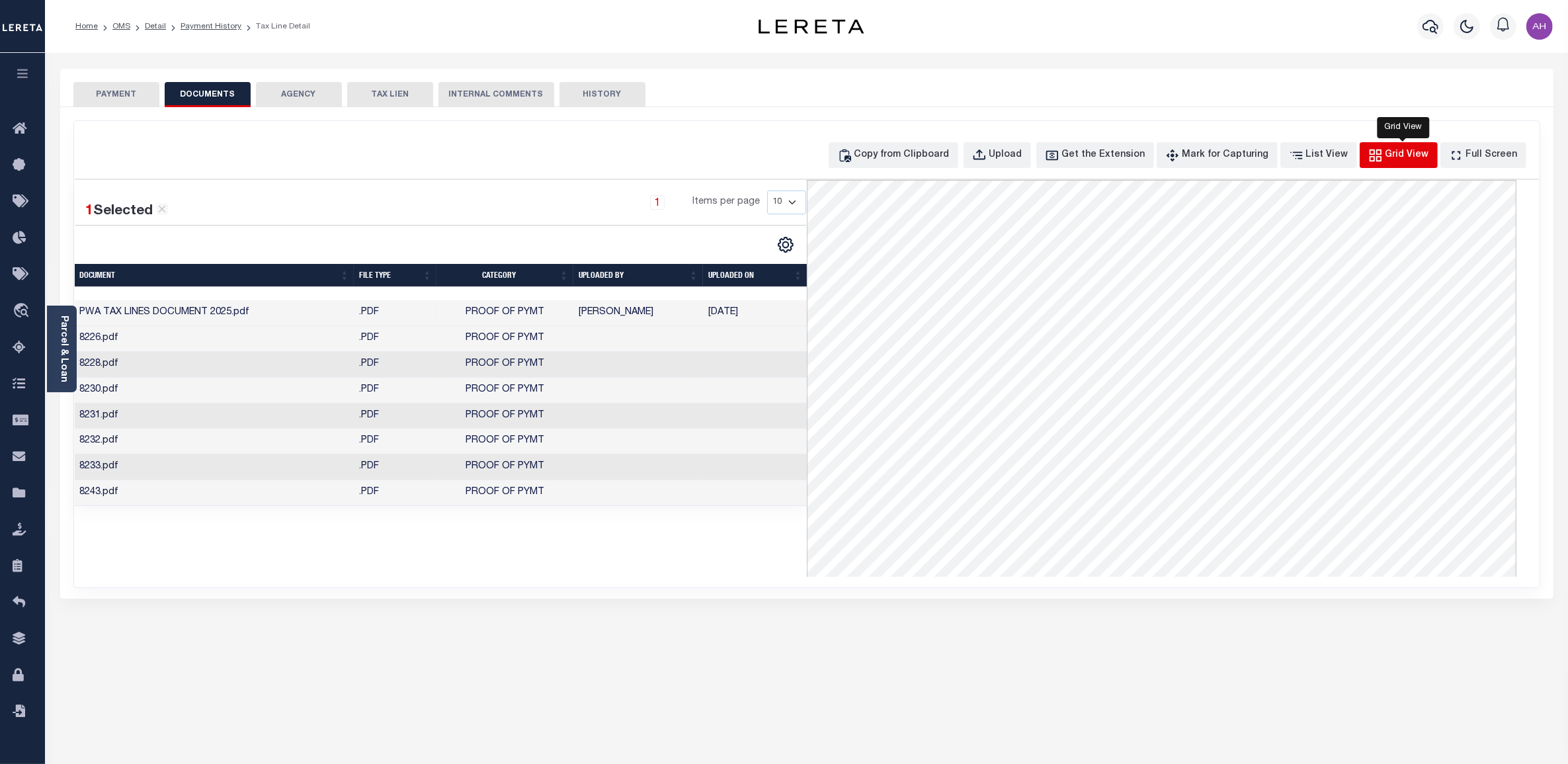
click at [1410, 150] on div "Grid View" at bounding box center [1407, 155] width 44 height 15
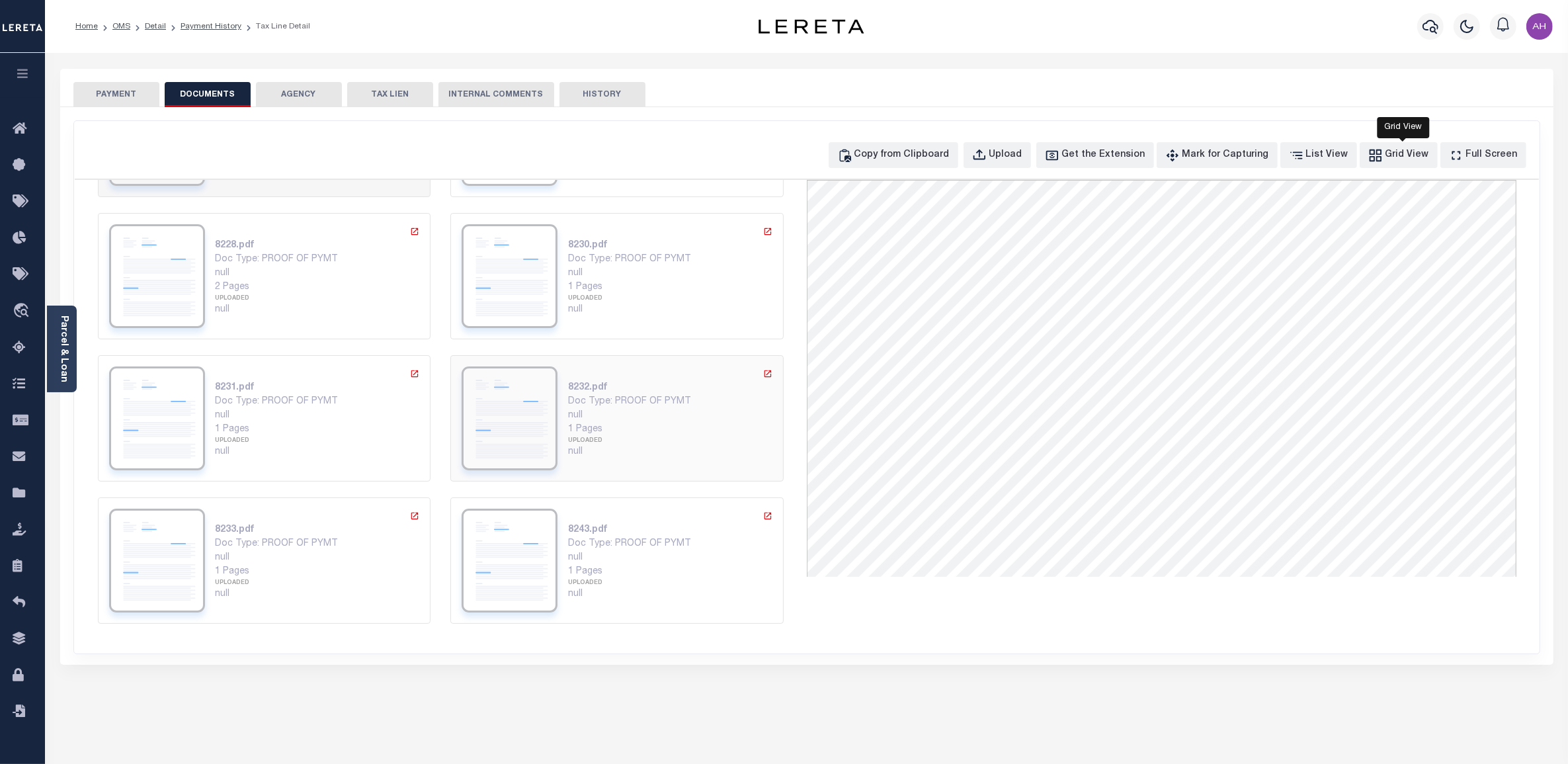
click at [556, 407] on div "8232.pdf Doc Type: PROOF OF PYMT null 1 Pages UPLOADED null" at bounding box center [616, 418] width 311 height 104
click at [639, 305] on div "null" at bounding box center [670, 310] width 205 height 14
click at [293, 468] on div "8231.pdf Doc Type: PROOF OF PYMT null 1 Pages UPLOADED null" at bounding box center [318, 418] width 205 height 104
click at [254, 555] on div "null" at bounding box center [318, 558] width 205 height 14
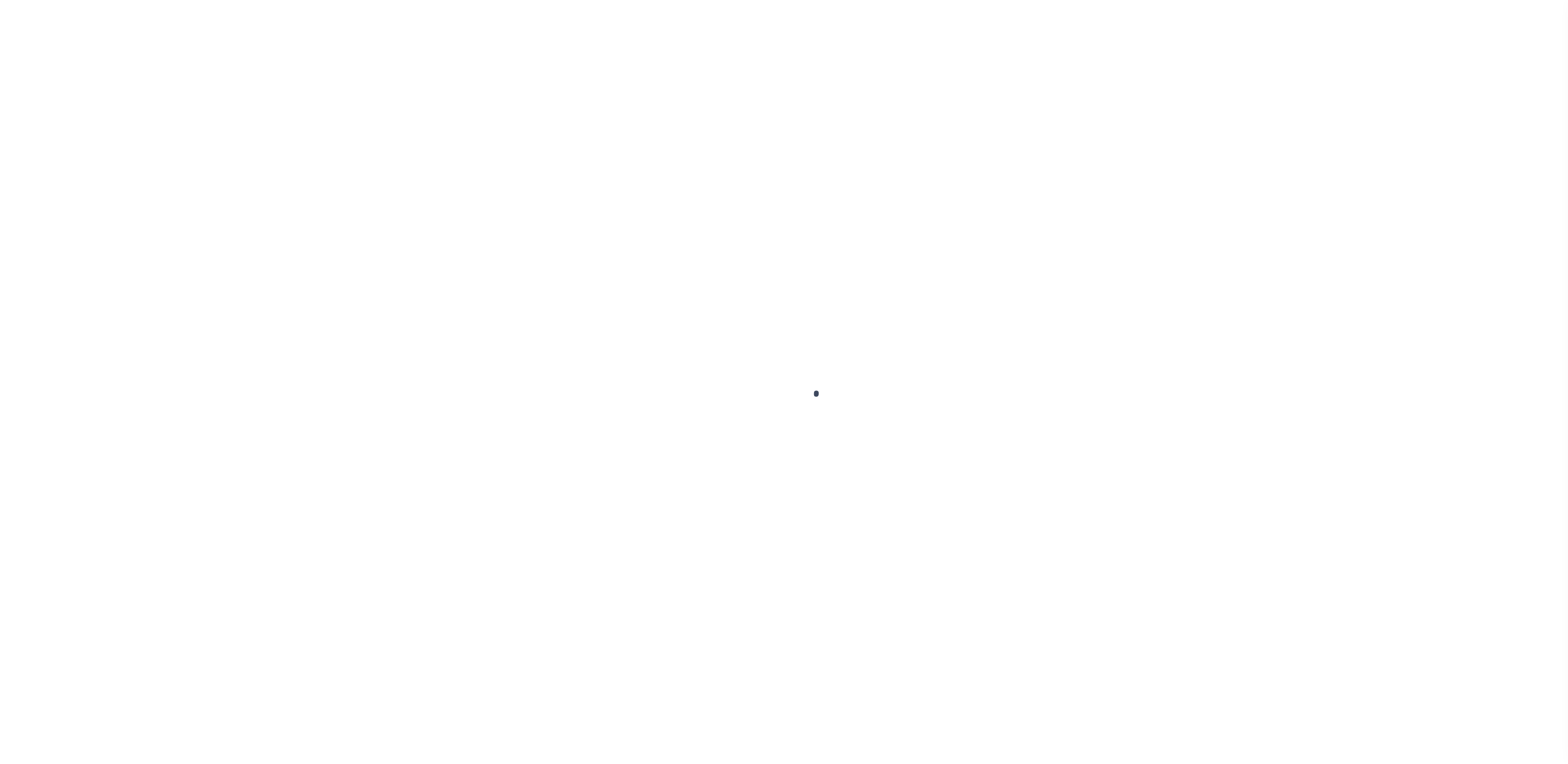
select select "10"
select select "Escrow"
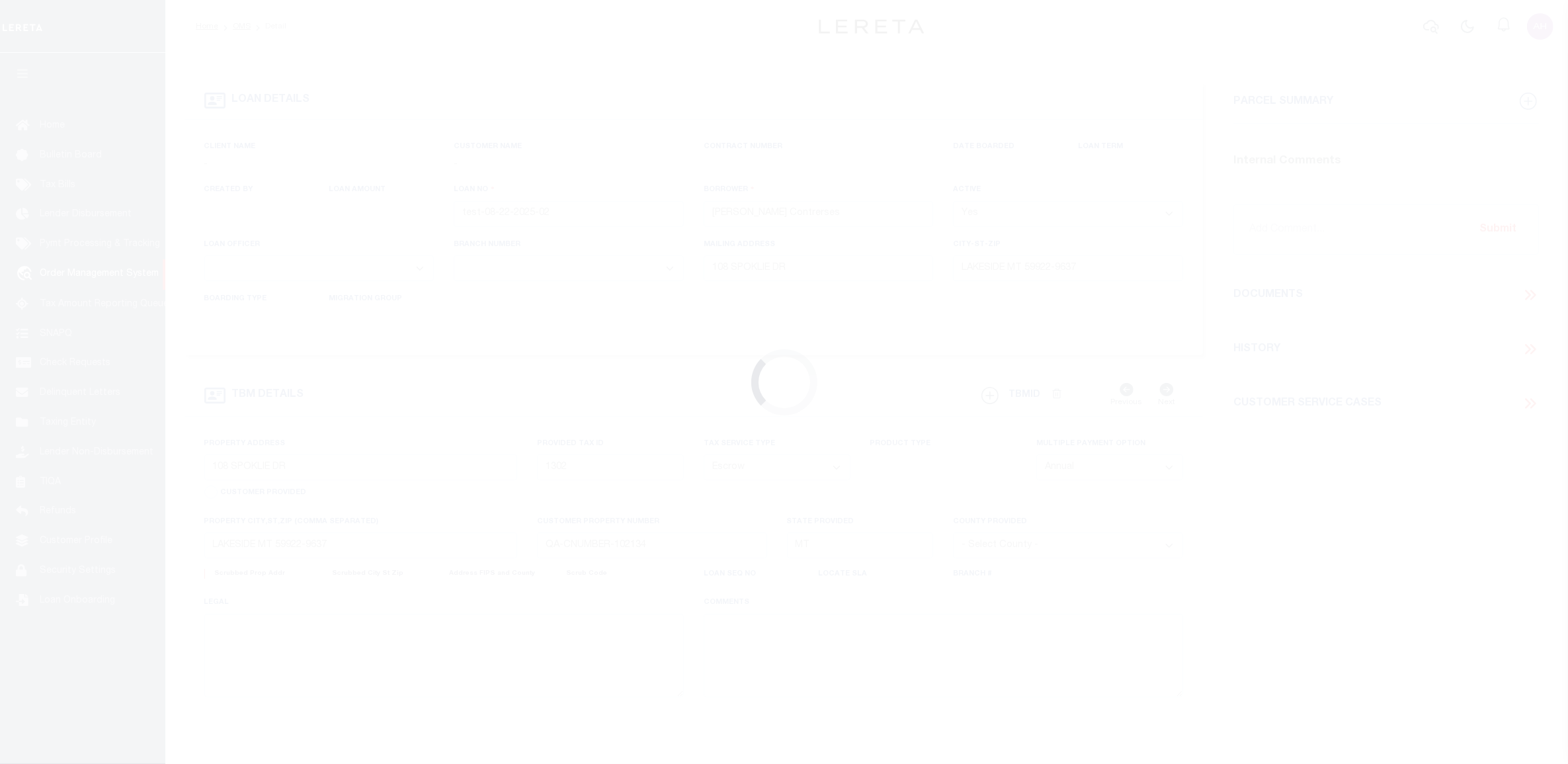
select select
type input "[DATE]"
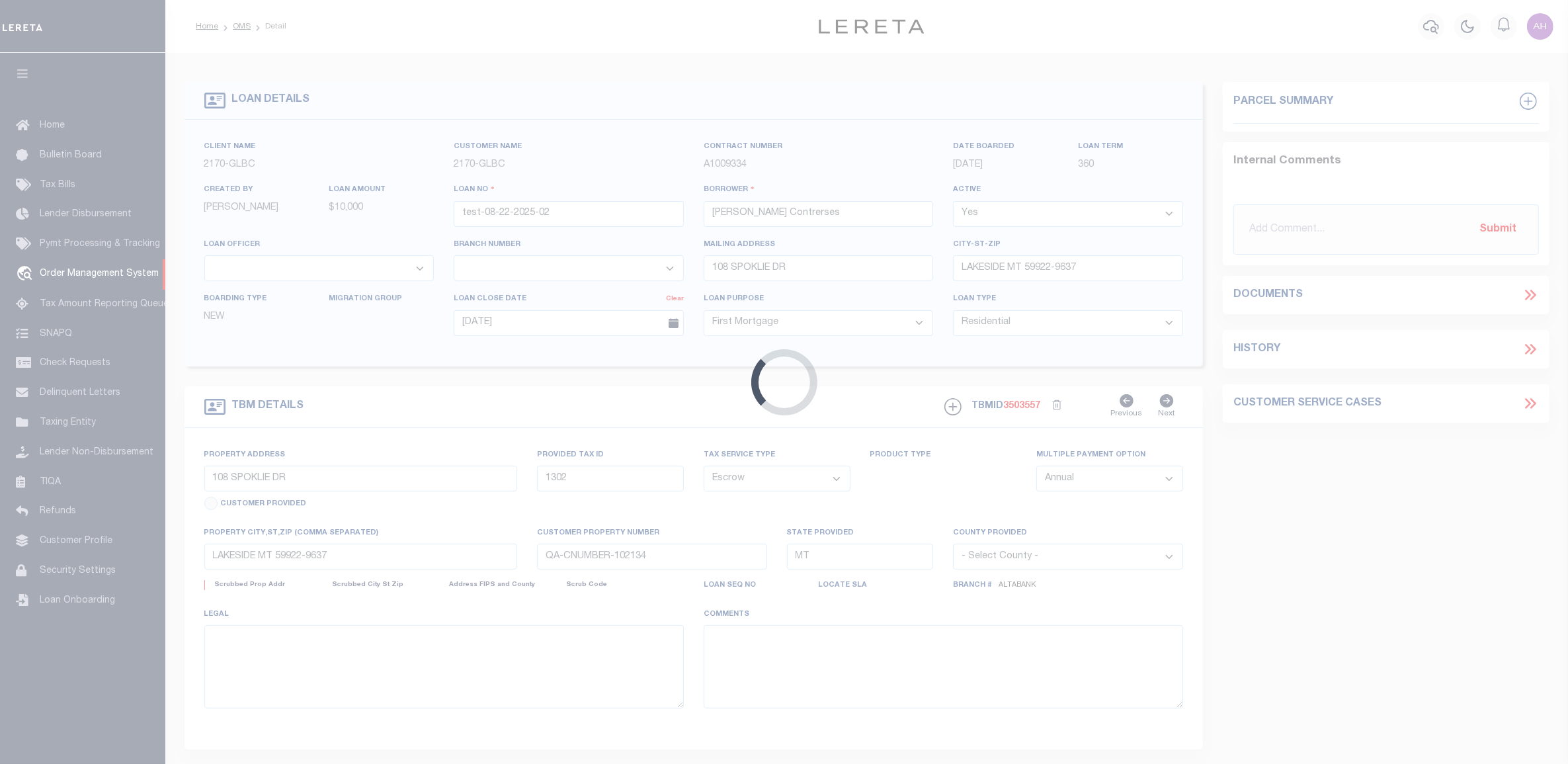
select select
select select "5655"
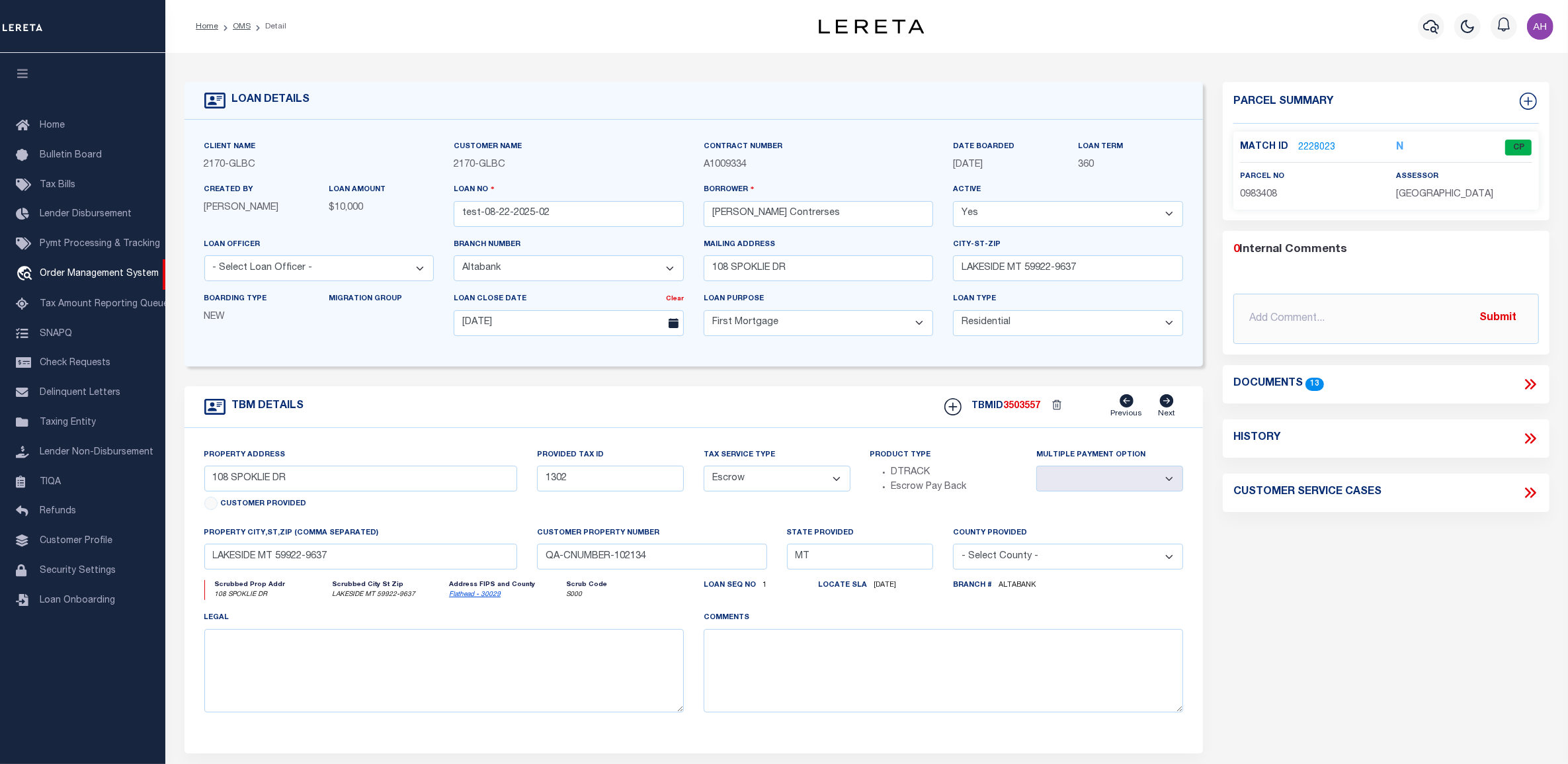
type input "34851533"
type input "[PERSON_NAME] Homes Inc"
select select
select select "NonEscrow"
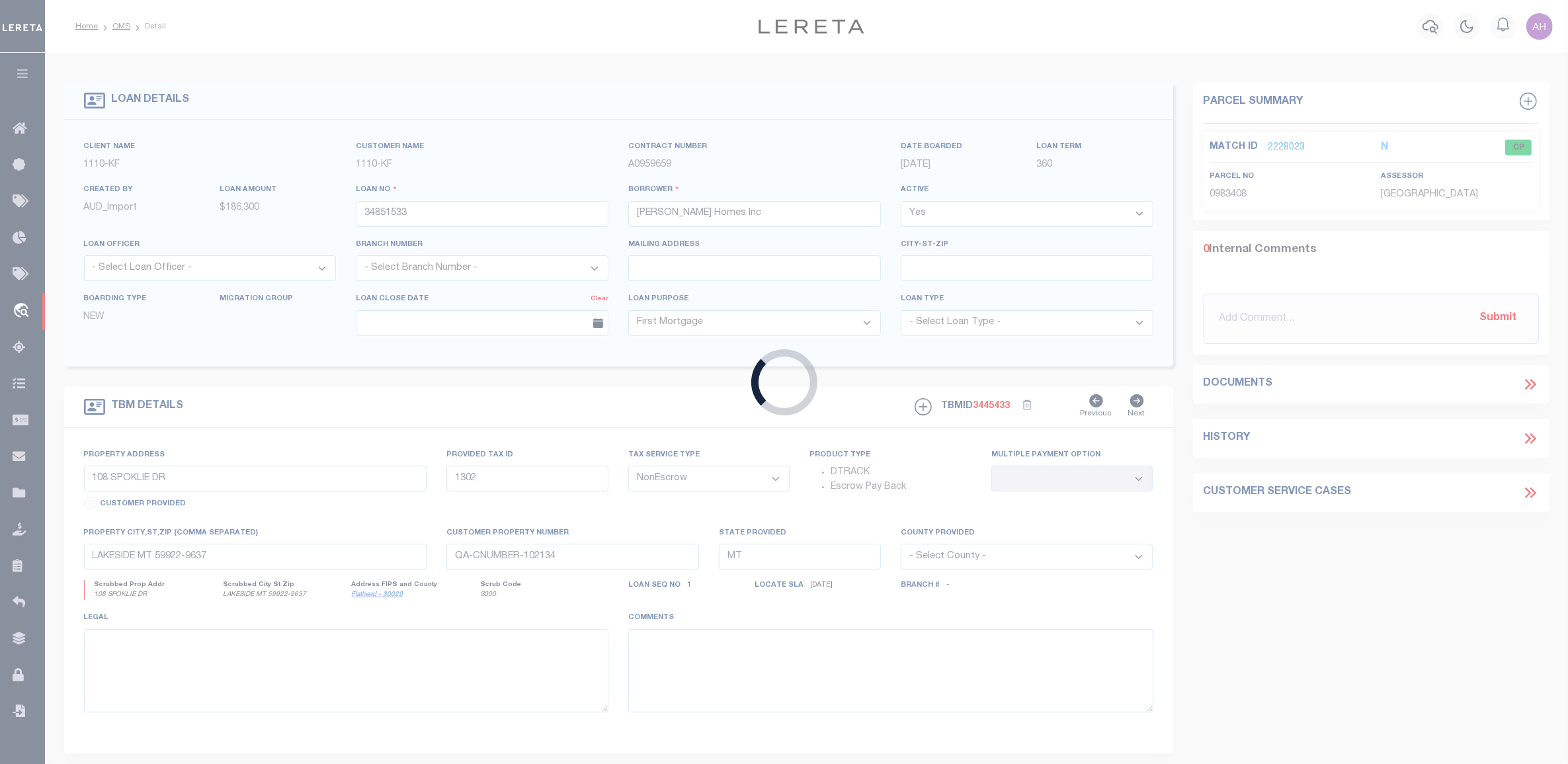
type input "[STREET_ADDRESS][PERSON_NAME]"
type input "10002288"
type input "DETROIT MI 48206"
type input "MI"
select select
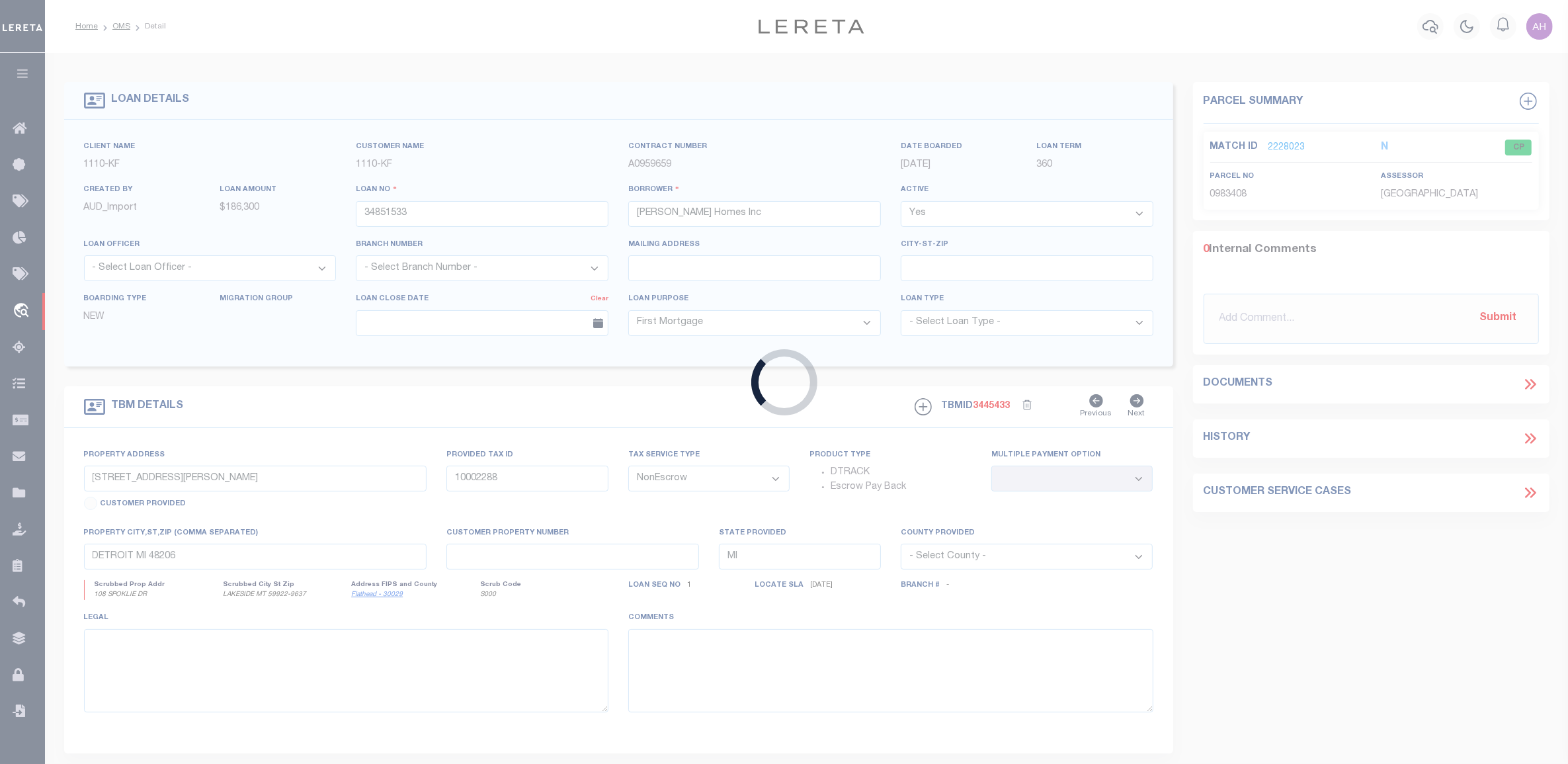
select select "3485"
select select "2"
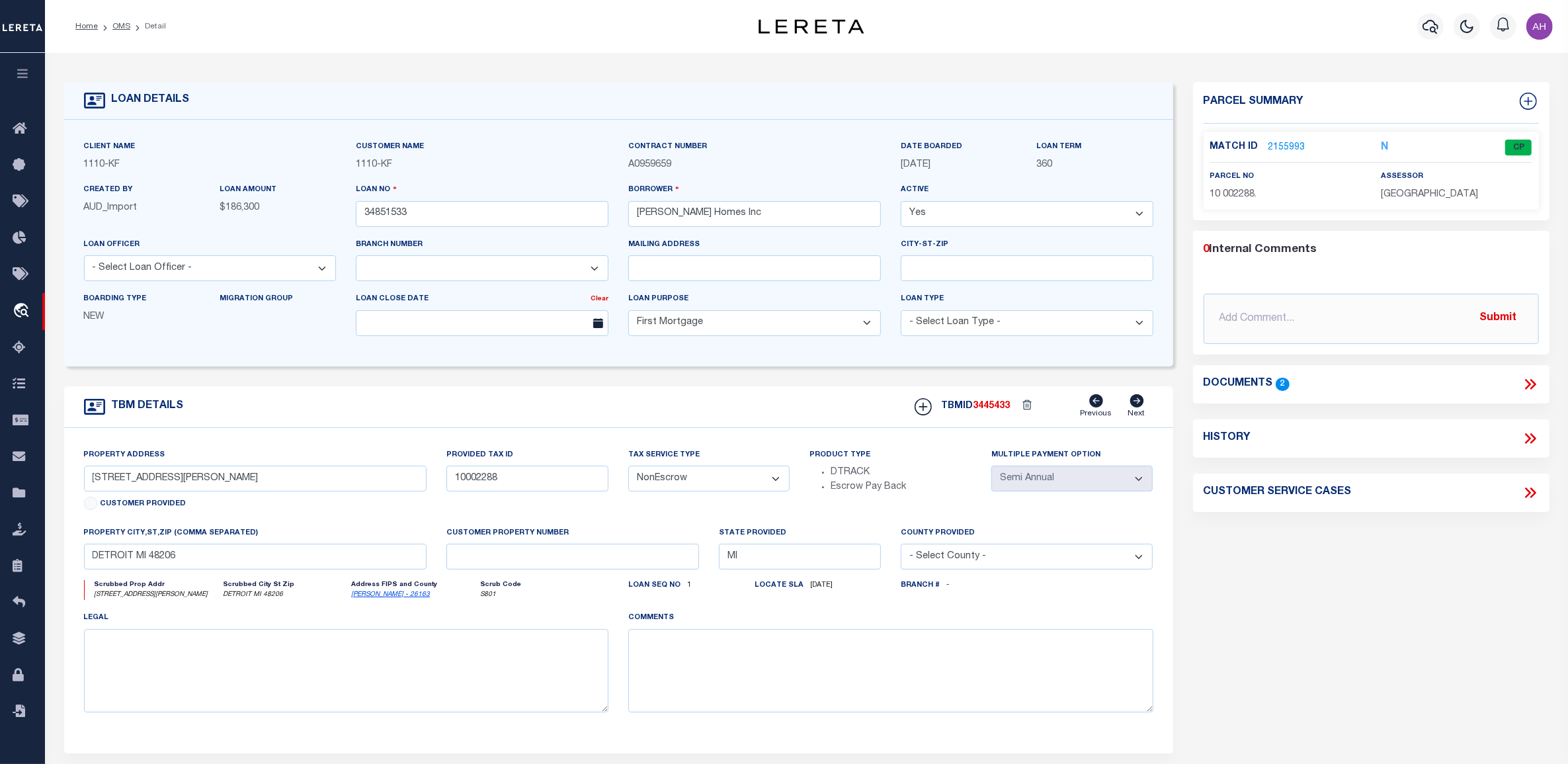
click at [1287, 144] on link "2155993" at bounding box center [1286, 147] width 37 height 14
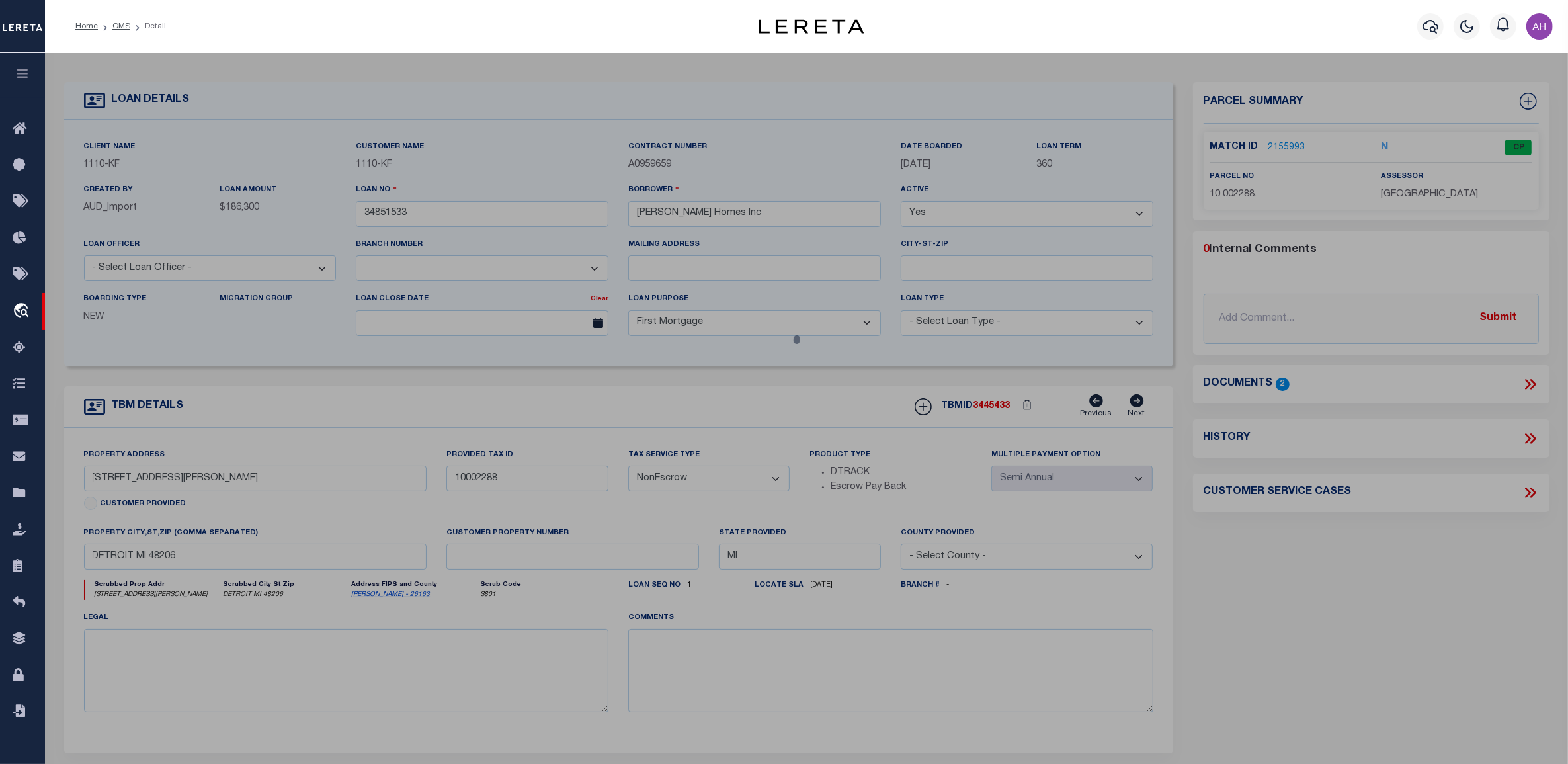
select select "AS"
select select
checkbox input "false"
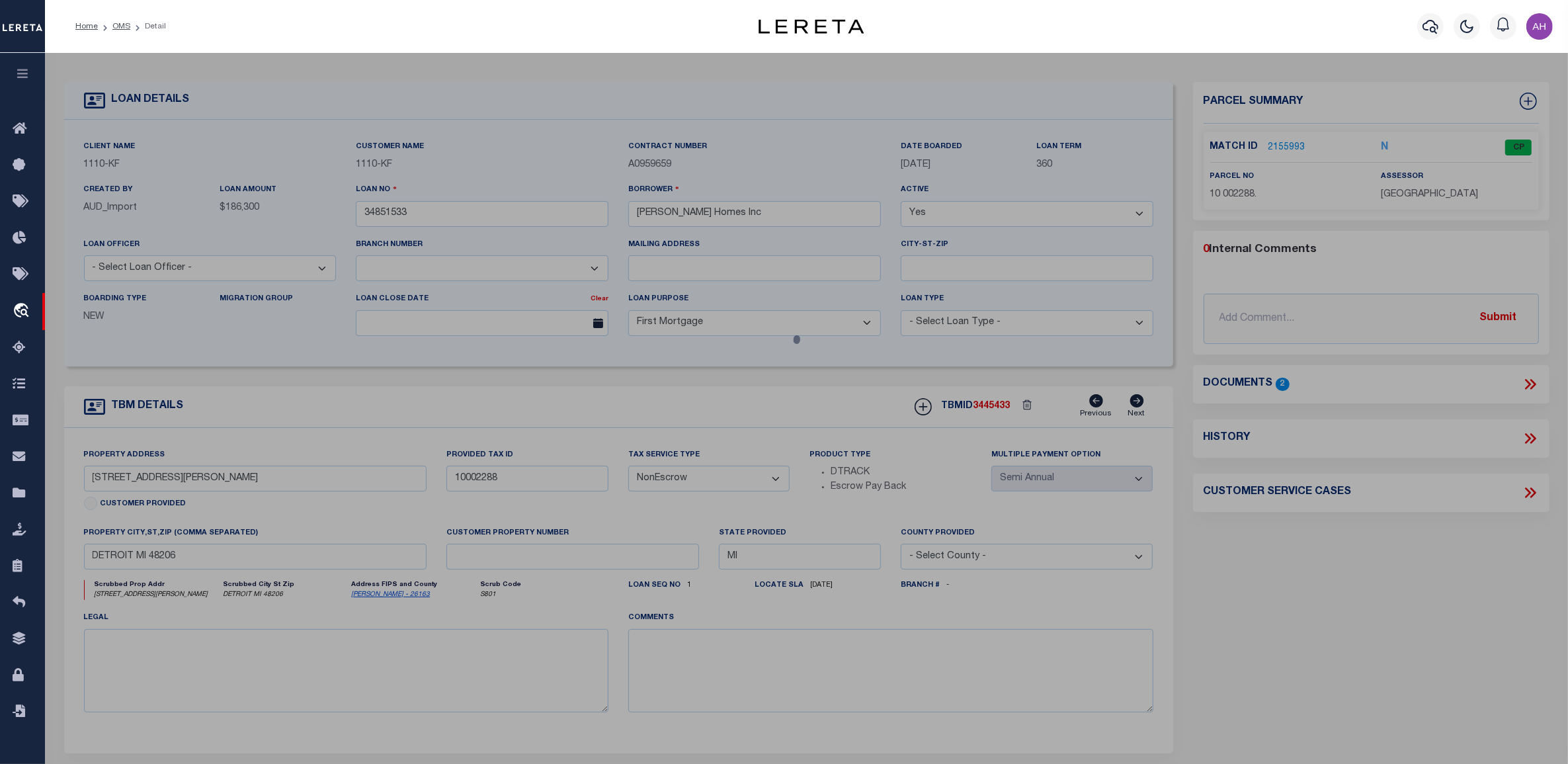
select select "CP"
type input "IVEY HOMES INC"
select select "ATL"
select select "ADD"
type input "2517 TAYLOR ST"
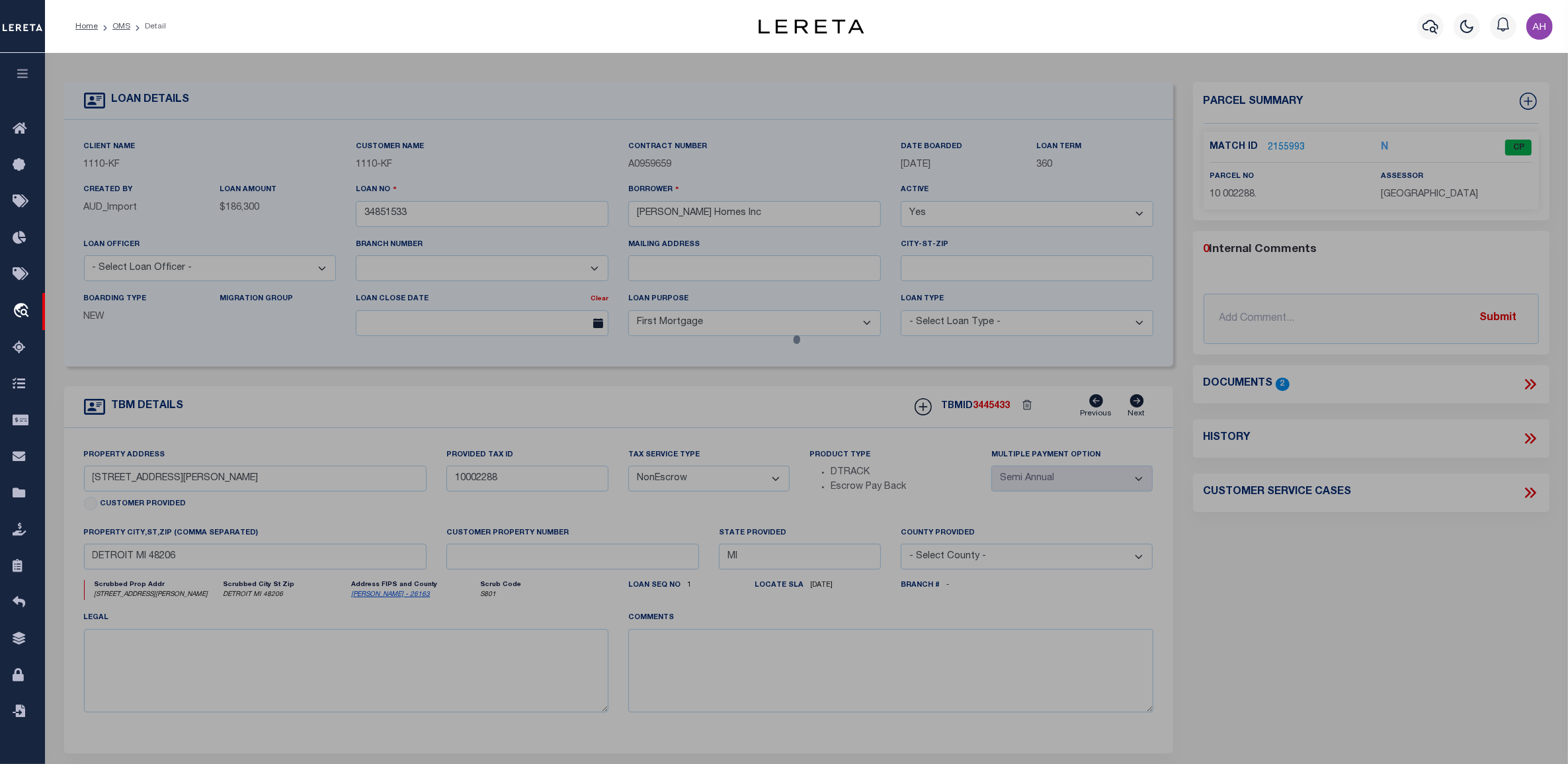
type input "DETROIT, MI 48206"
type textarea "S [PERSON_NAME] 135 [PERSON_NAME] FARM SUB L32 P39-40 PLATS, W C R 10/99 35 X 1…"
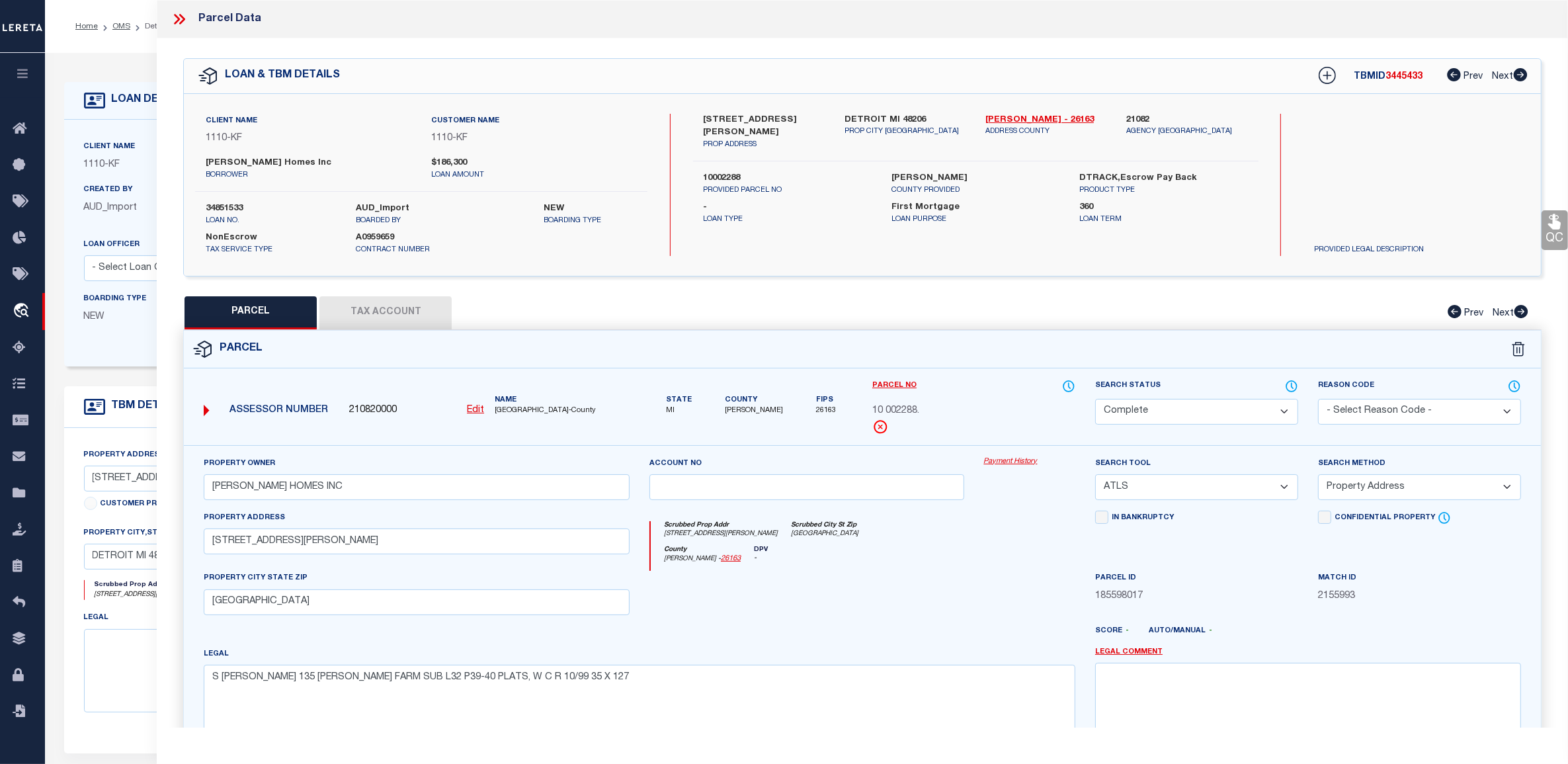
click at [1019, 463] on link "Payment History" at bounding box center [1029, 461] width 91 height 11
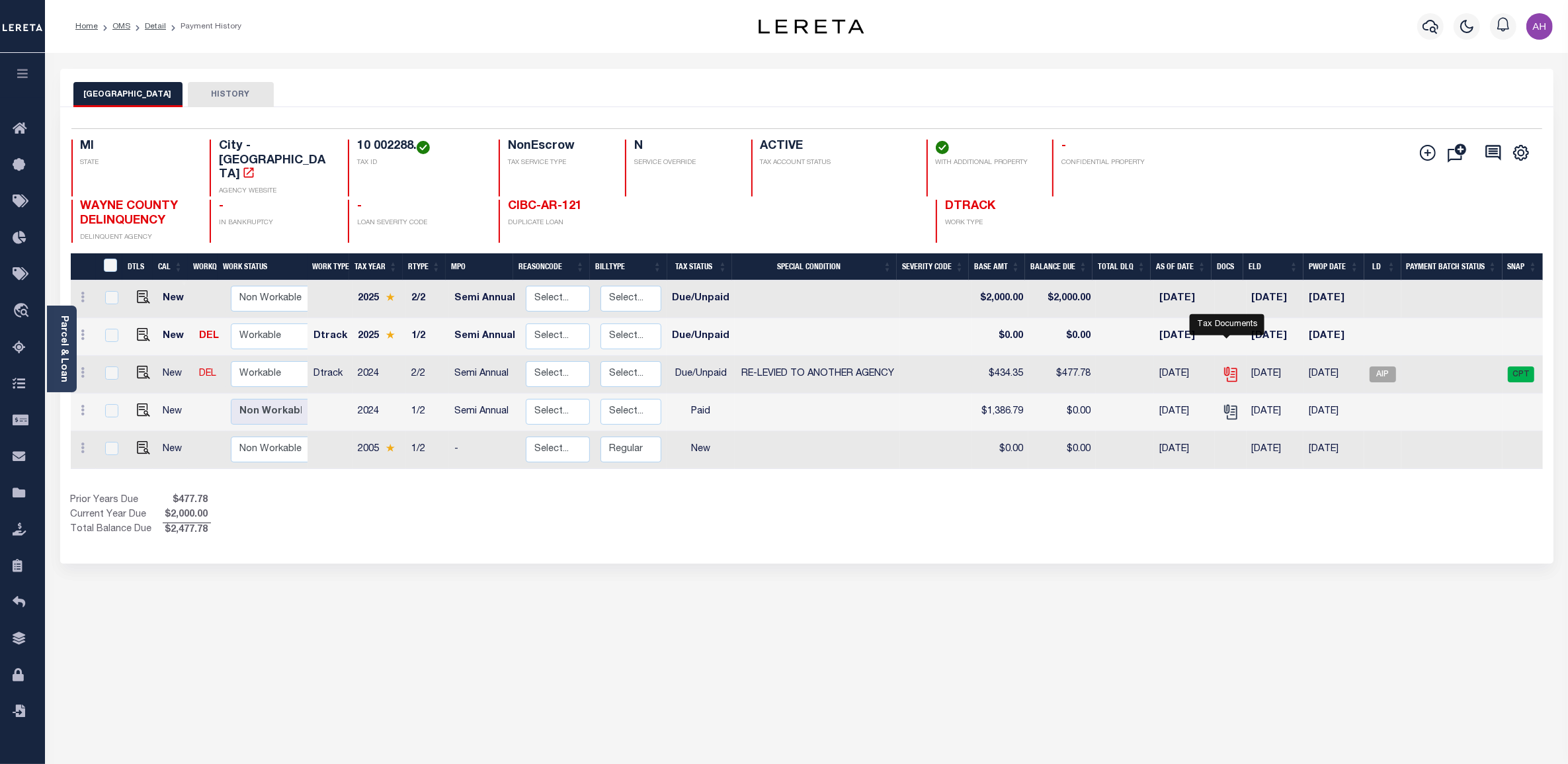
click at [1228, 366] on icon "" at bounding box center [1229, 371] width 11 height 11
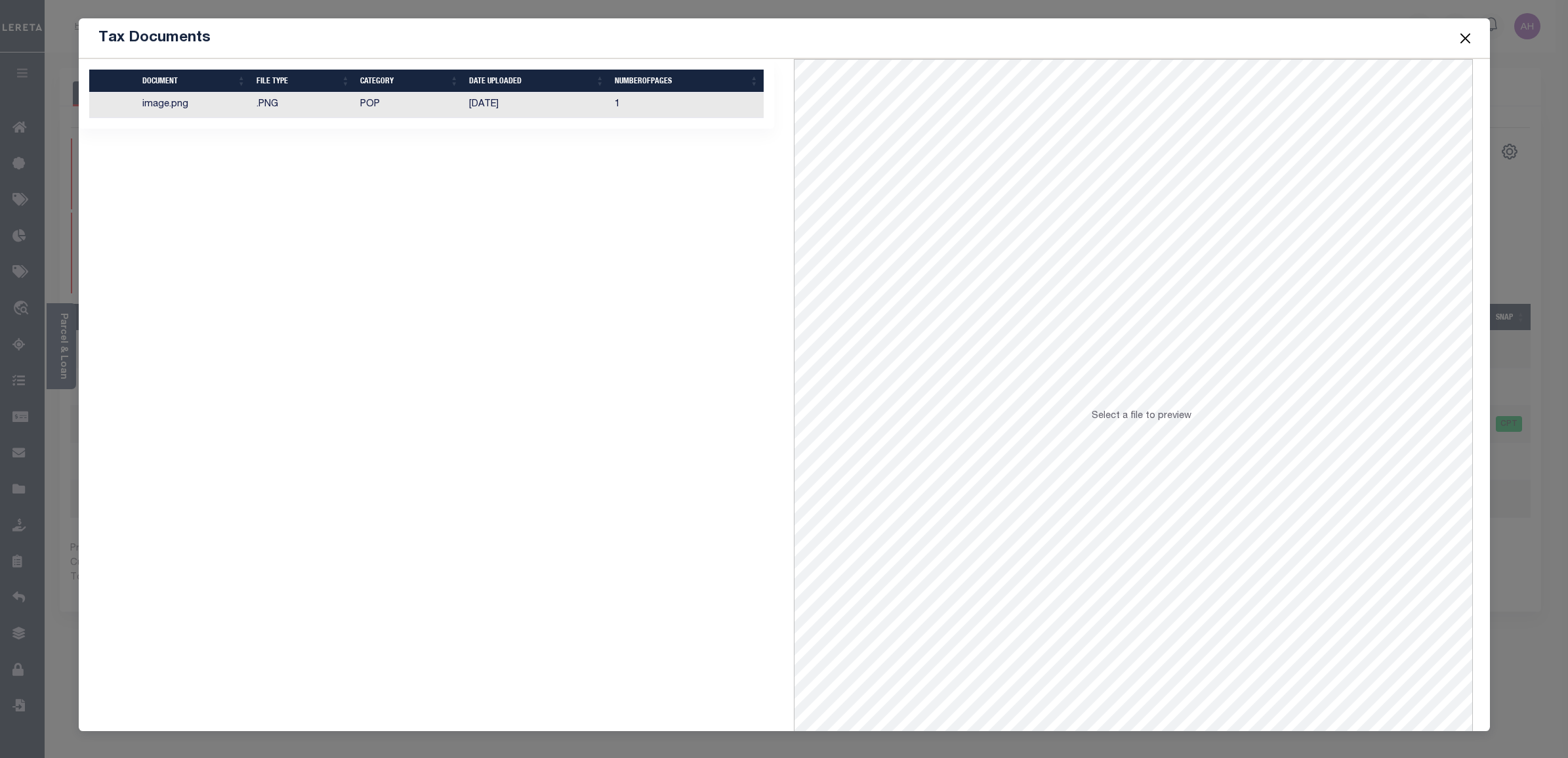
click at [448, 96] on td "POP" at bounding box center [409, 105] width 109 height 26
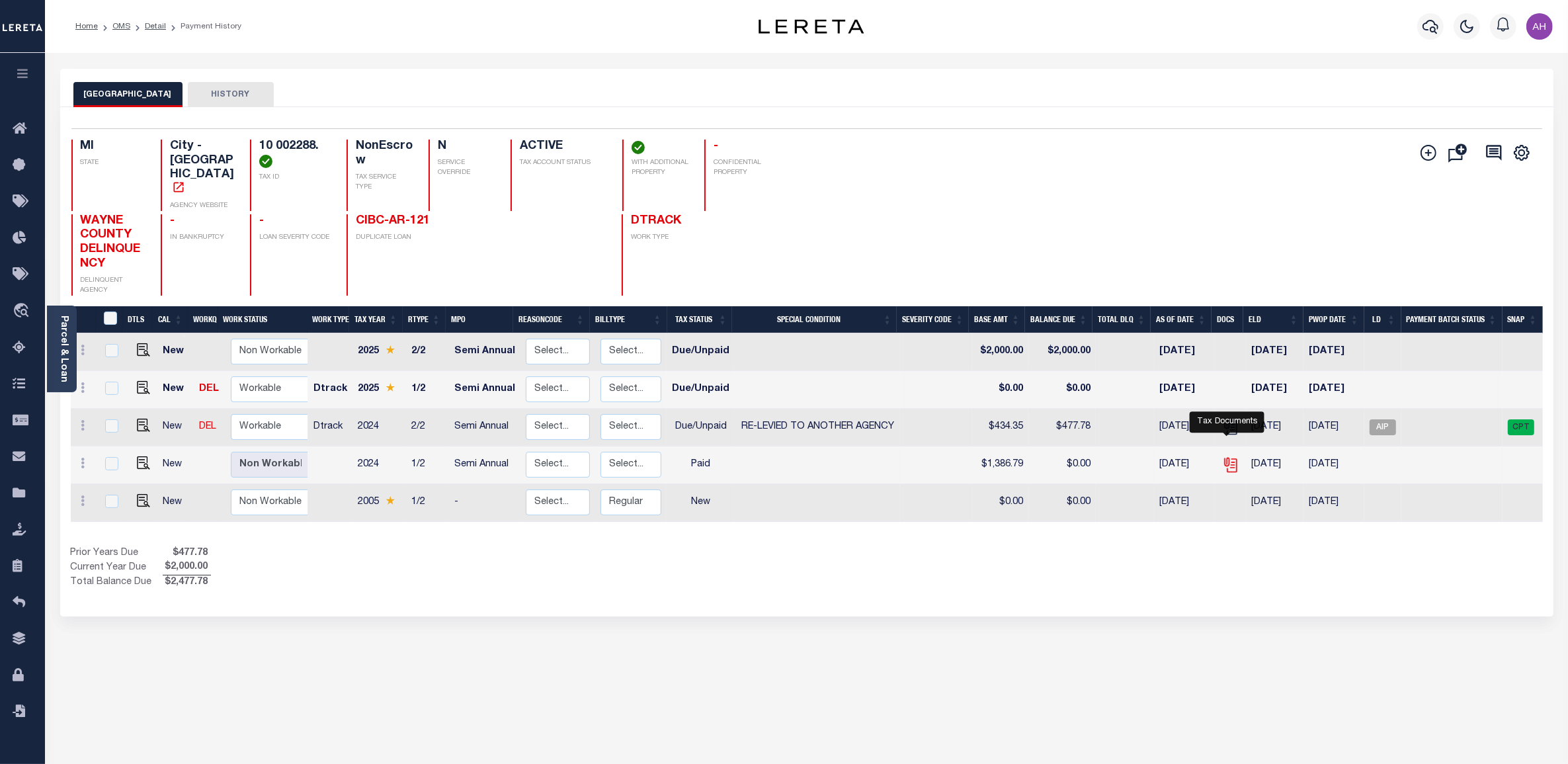
click at [1224, 456] on icon "" at bounding box center [1230, 464] width 17 height 17
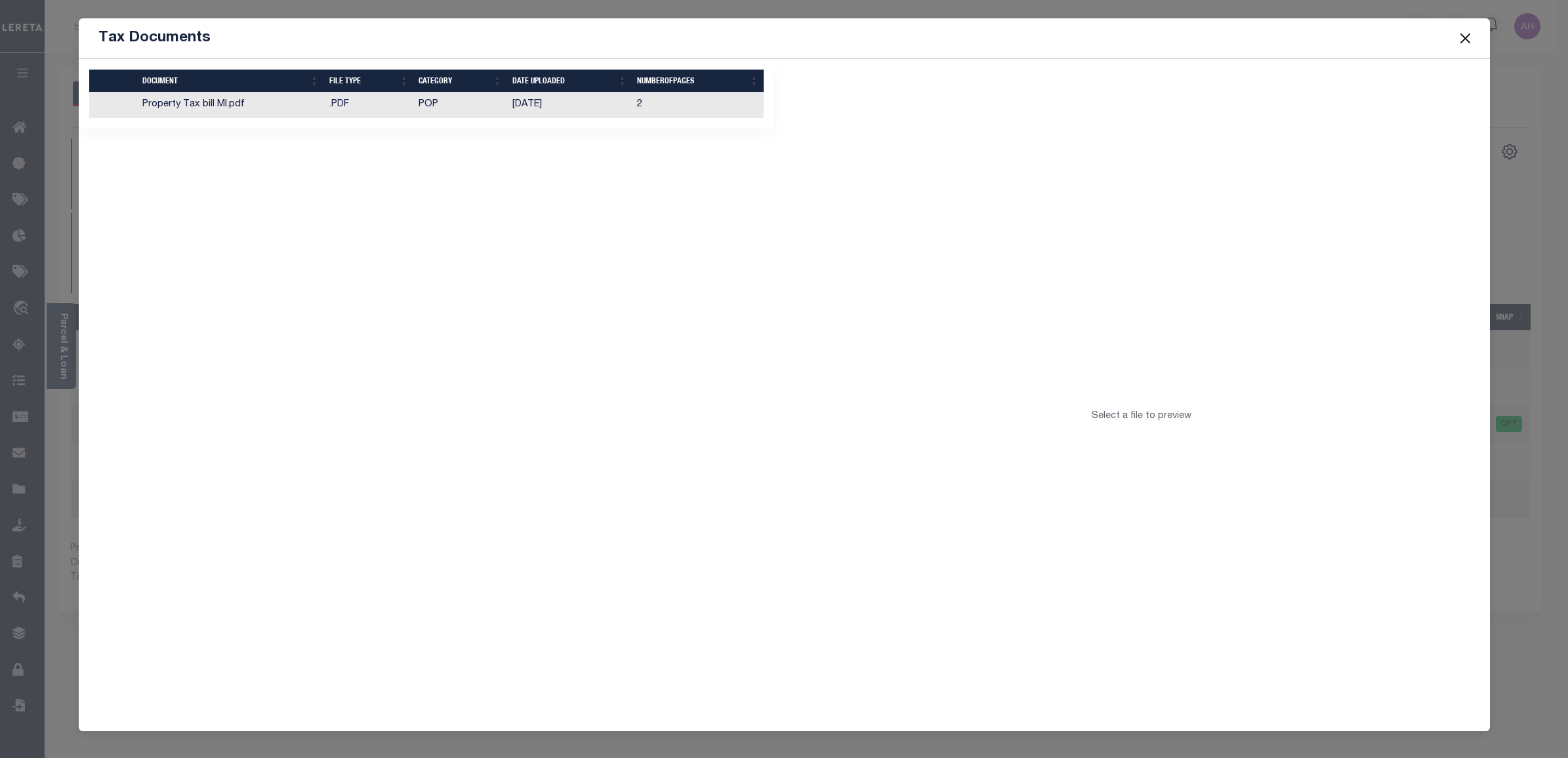
click at [375, 110] on td ".PDF" at bounding box center [368, 105] width 89 height 26
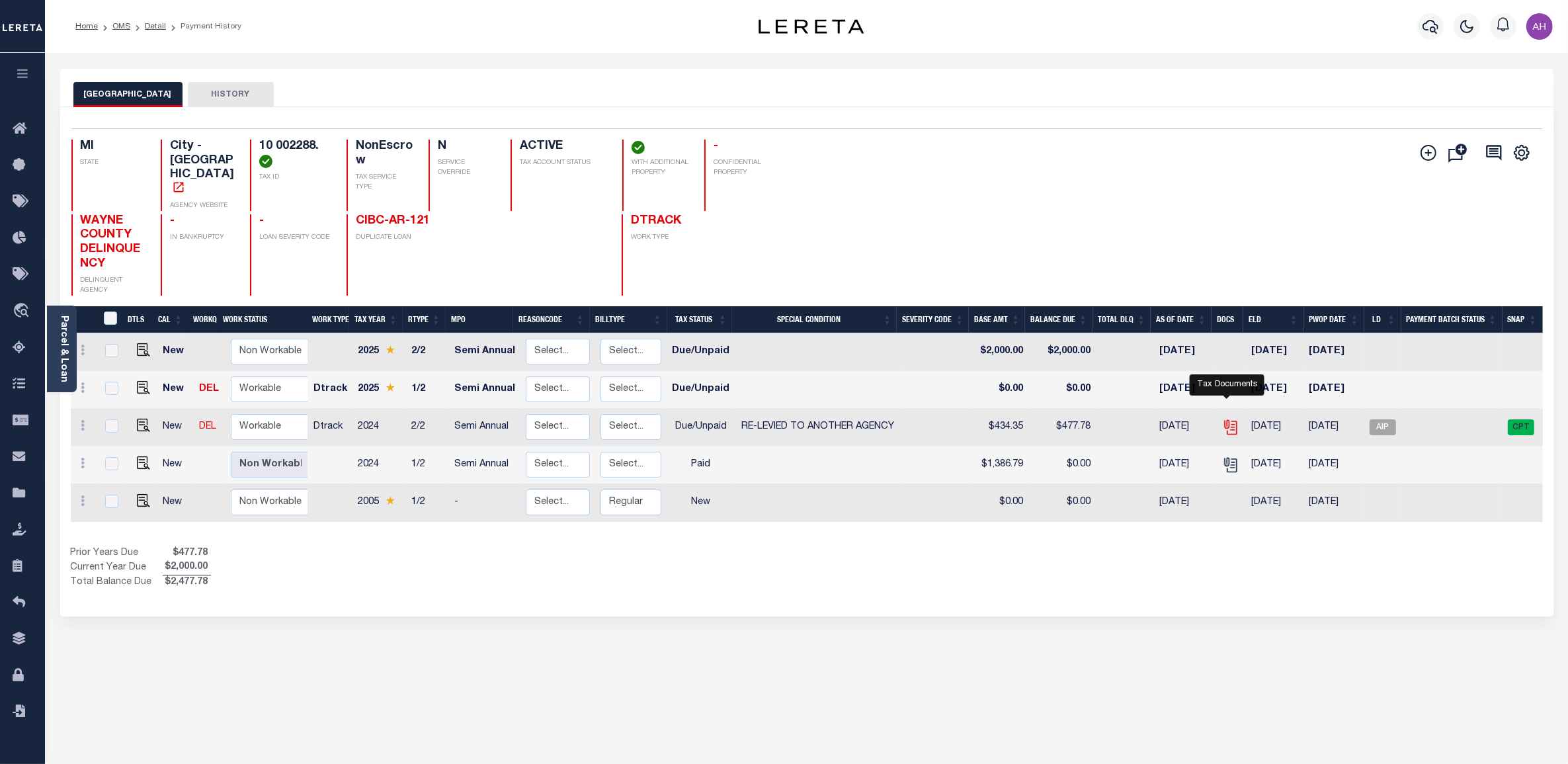
click at [1224, 420] on icon "" at bounding box center [1229, 425] width 11 height 11
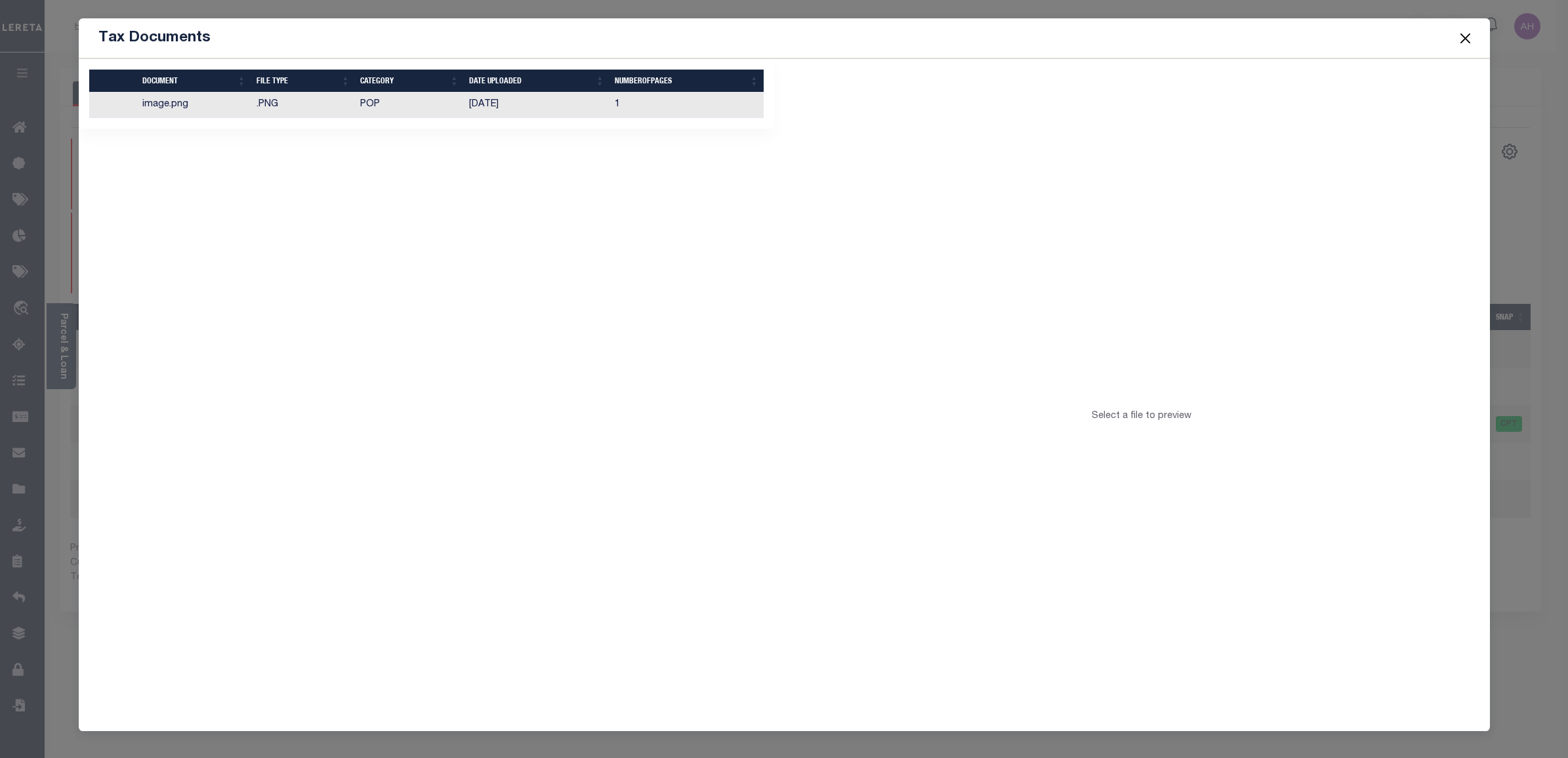
click at [404, 112] on td "POP" at bounding box center [409, 105] width 109 height 26
click at [1213, 426] on div "Files of type [.HTML] cannot be previewed." at bounding box center [1141, 421] width 188 height 25
click at [1090, 411] on span "Files of type [.HTML] cannot be previewed." at bounding box center [1141, 415] width 188 height 9
click at [1054, 417] on span "Files of type [.HTML] cannot be previewed." at bounding box center [1141, 415] width 188 height 9
click at [1465, 33] on button "Close" at bounding box center [1465, 37] width 17 height 17
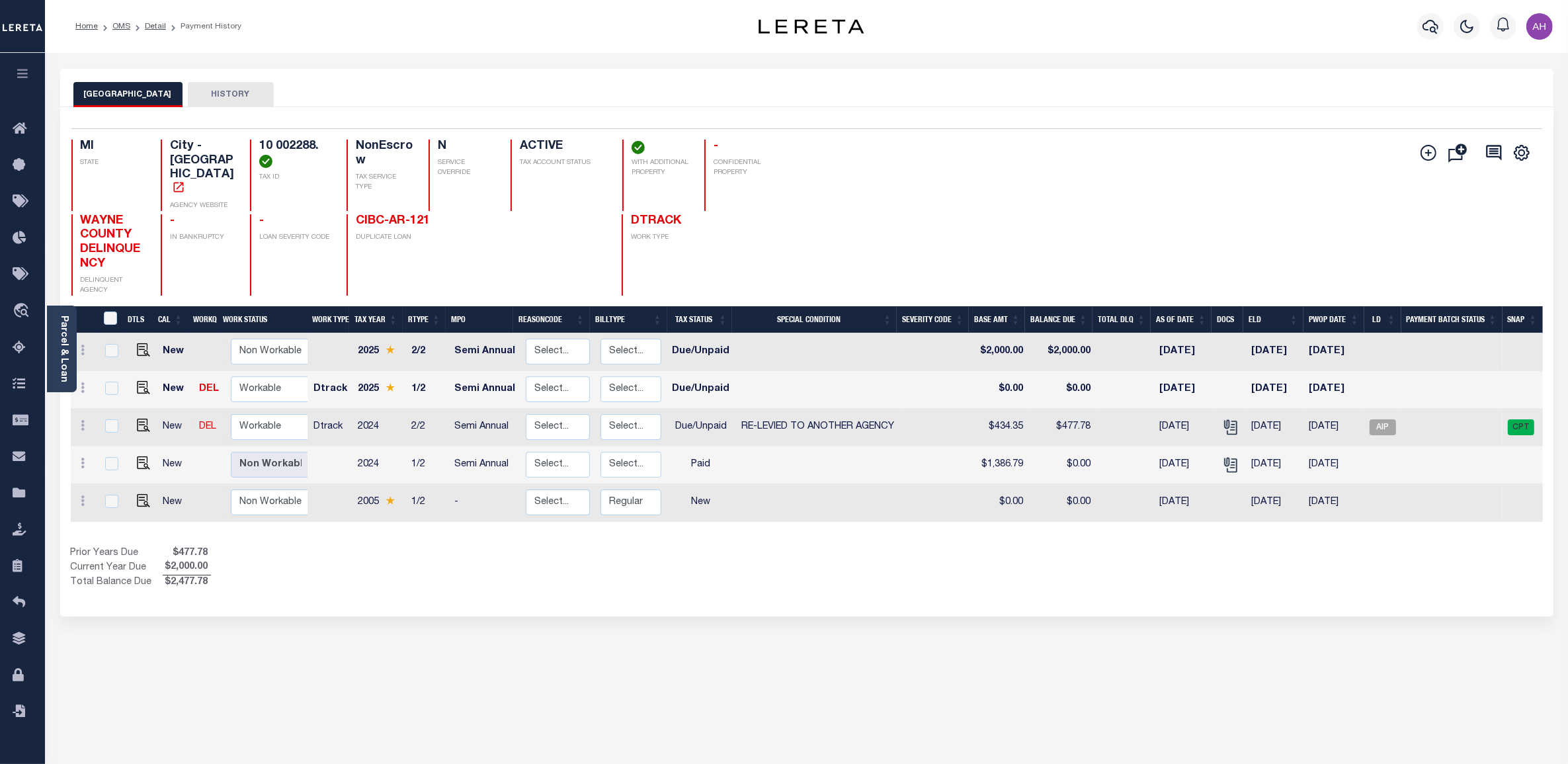
scroll to position [8, 0]
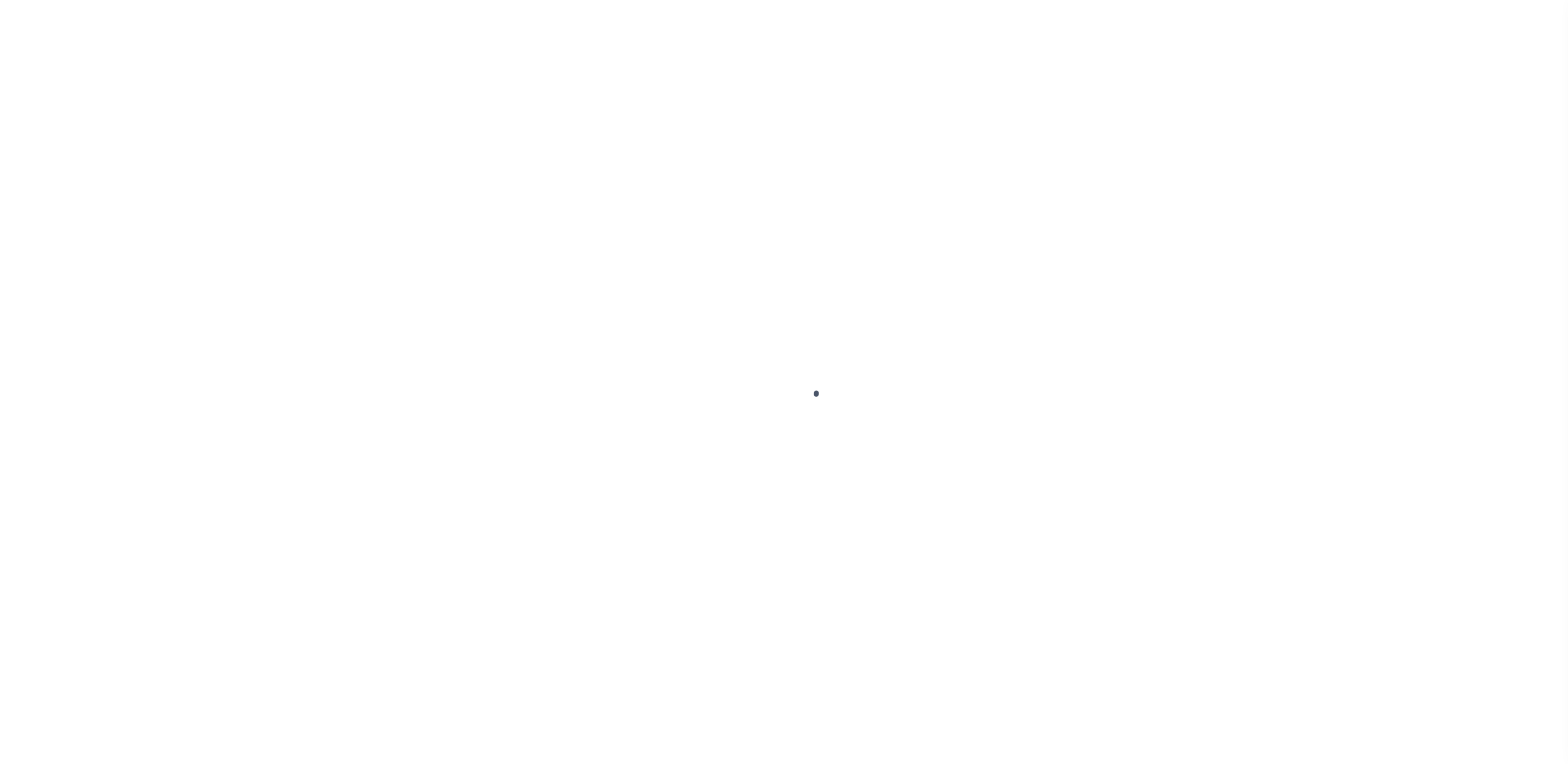
select select "3485"
select select "10"
select select "NonEscrow"
select select "2"
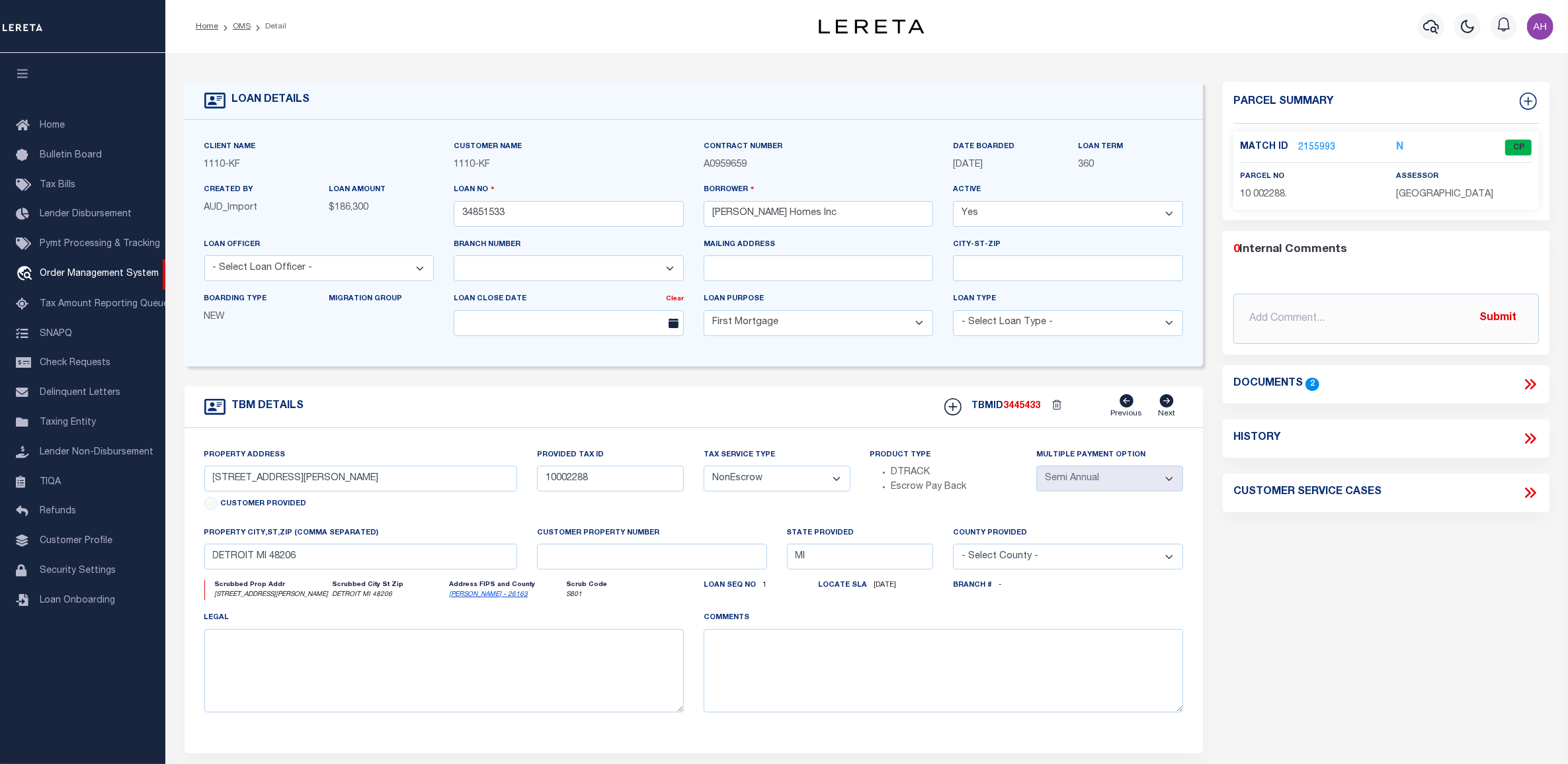
click at [1527, 387] on icon at bounding box center [1527, 384] width 6 height 11
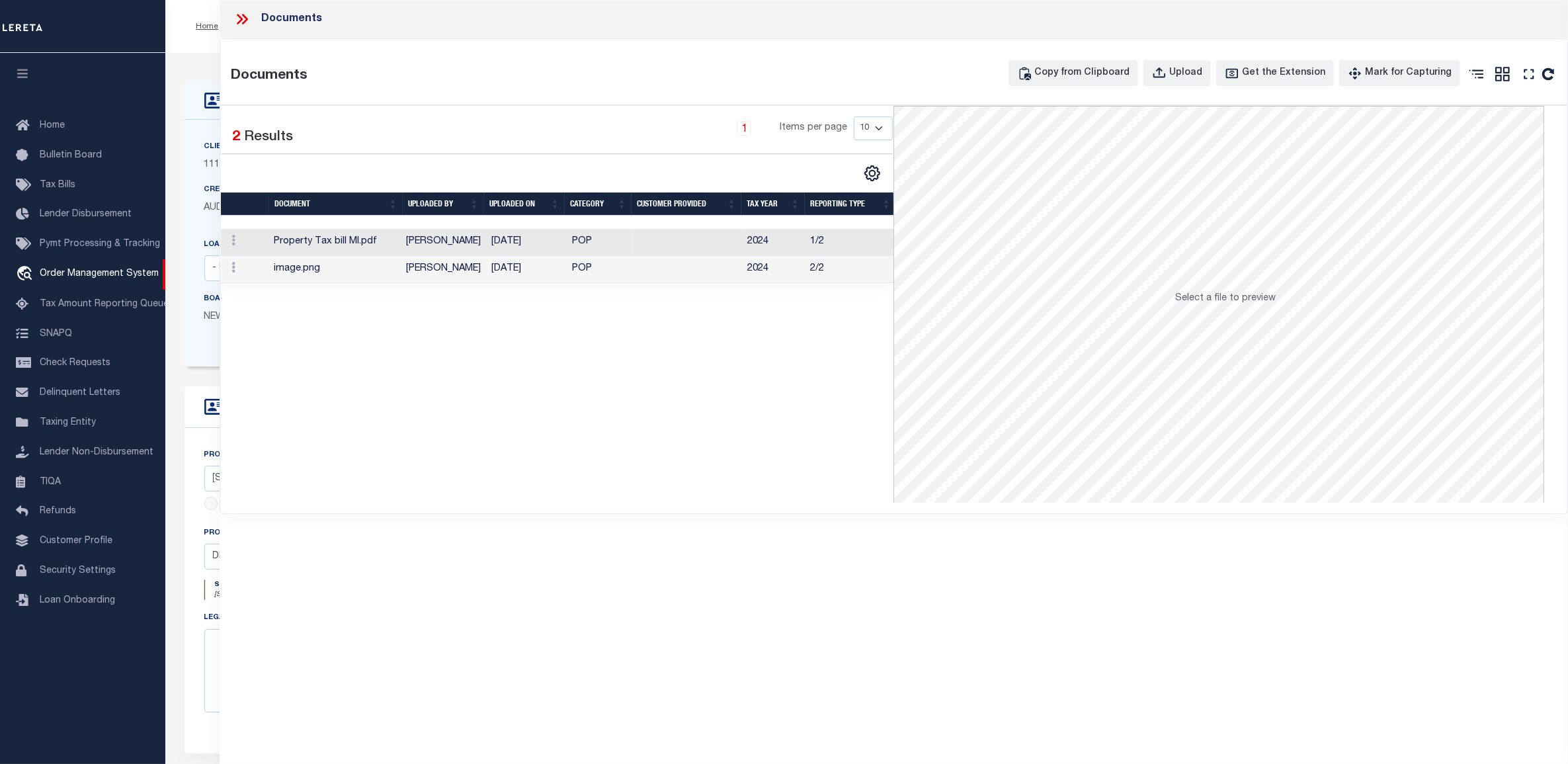
click at [616, 242] on td "POP" at bounding box center [600, 241] width 66 height 27
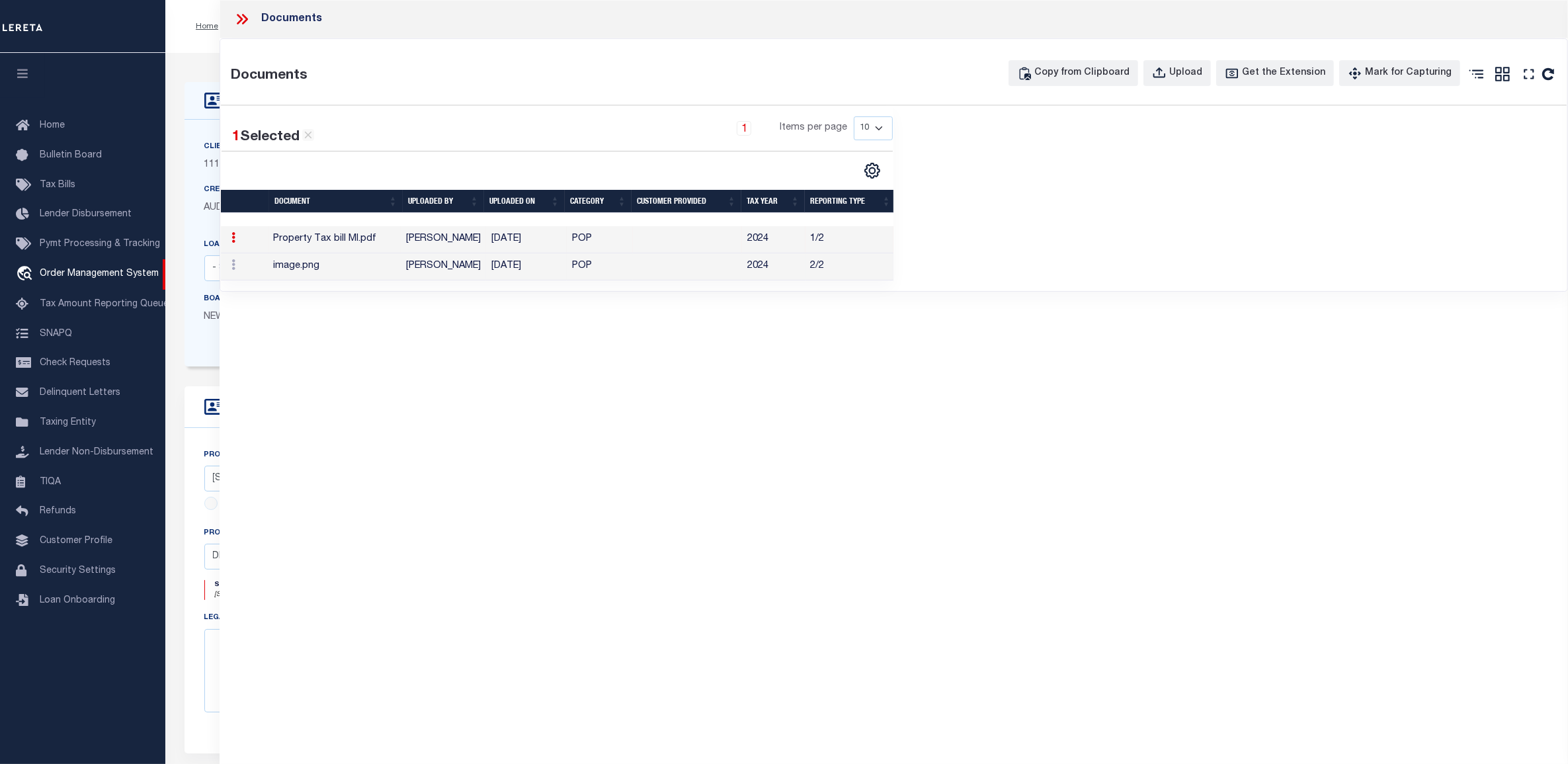
click at [597, 271] on td "POP" at bounding box center [600, 266] width 66 height 27
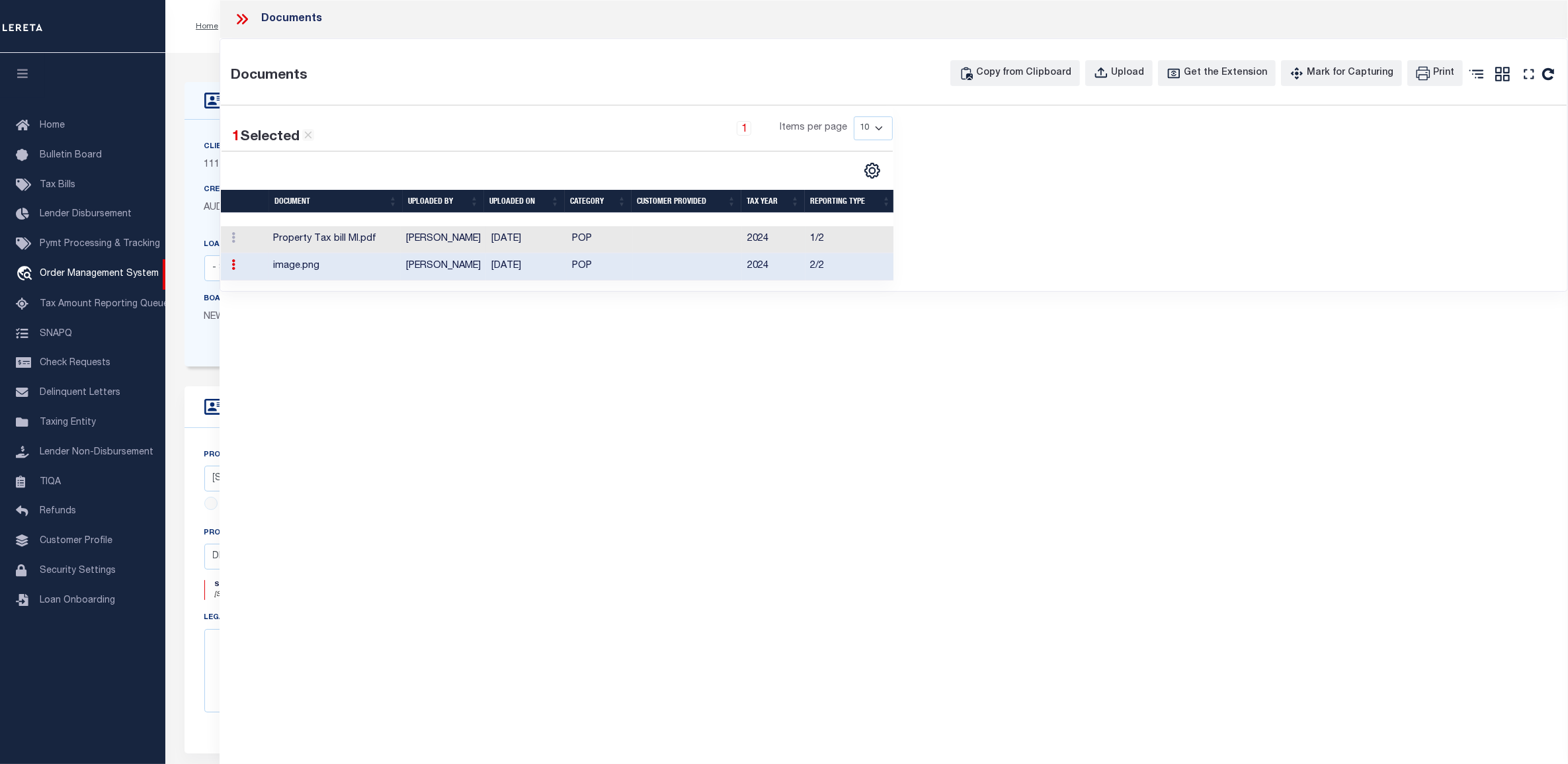
click at [590, 239] on td "POP" at bounding box center [600, 239] width 66 height 27
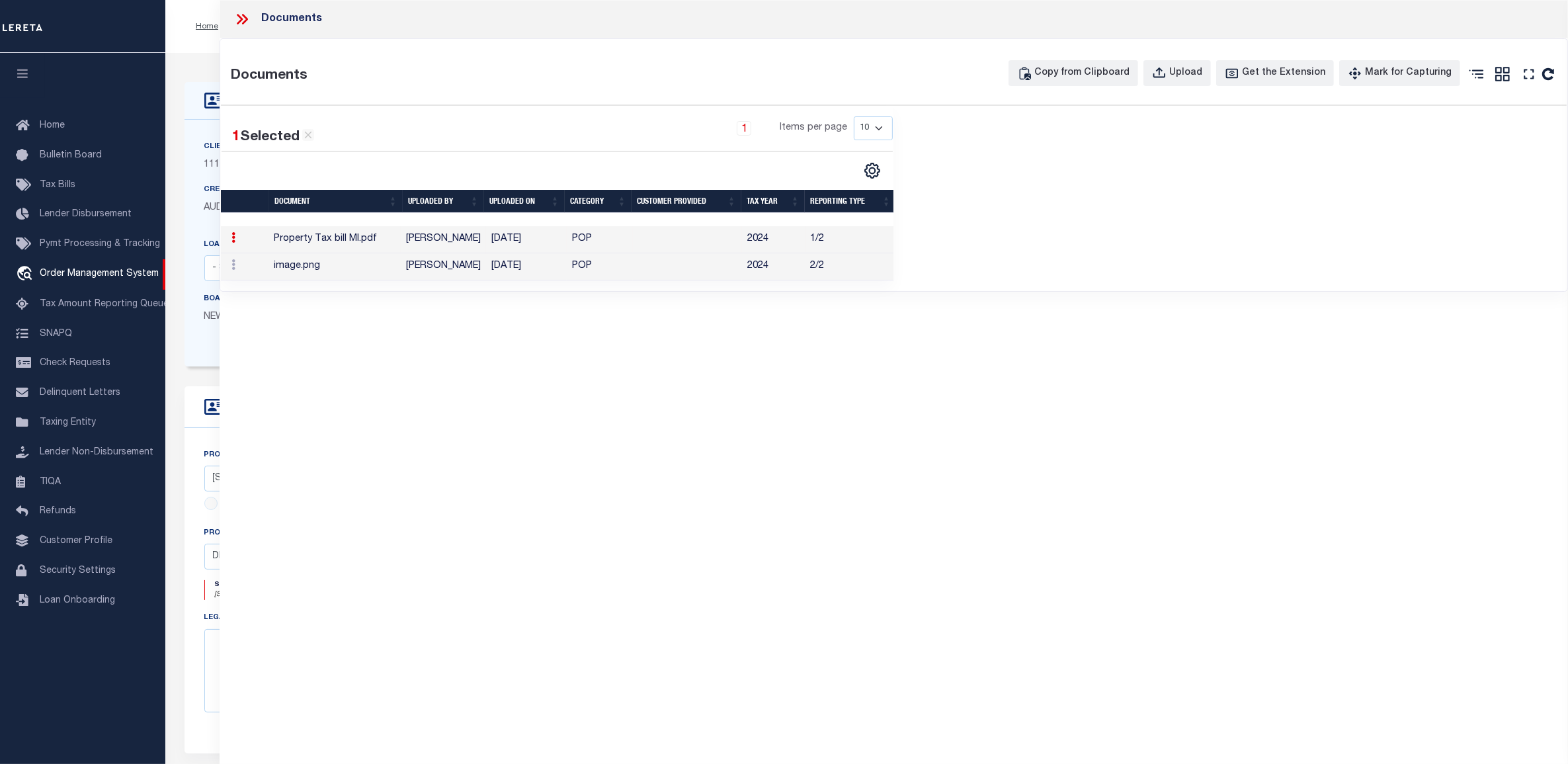
scroll to position [234, 0]
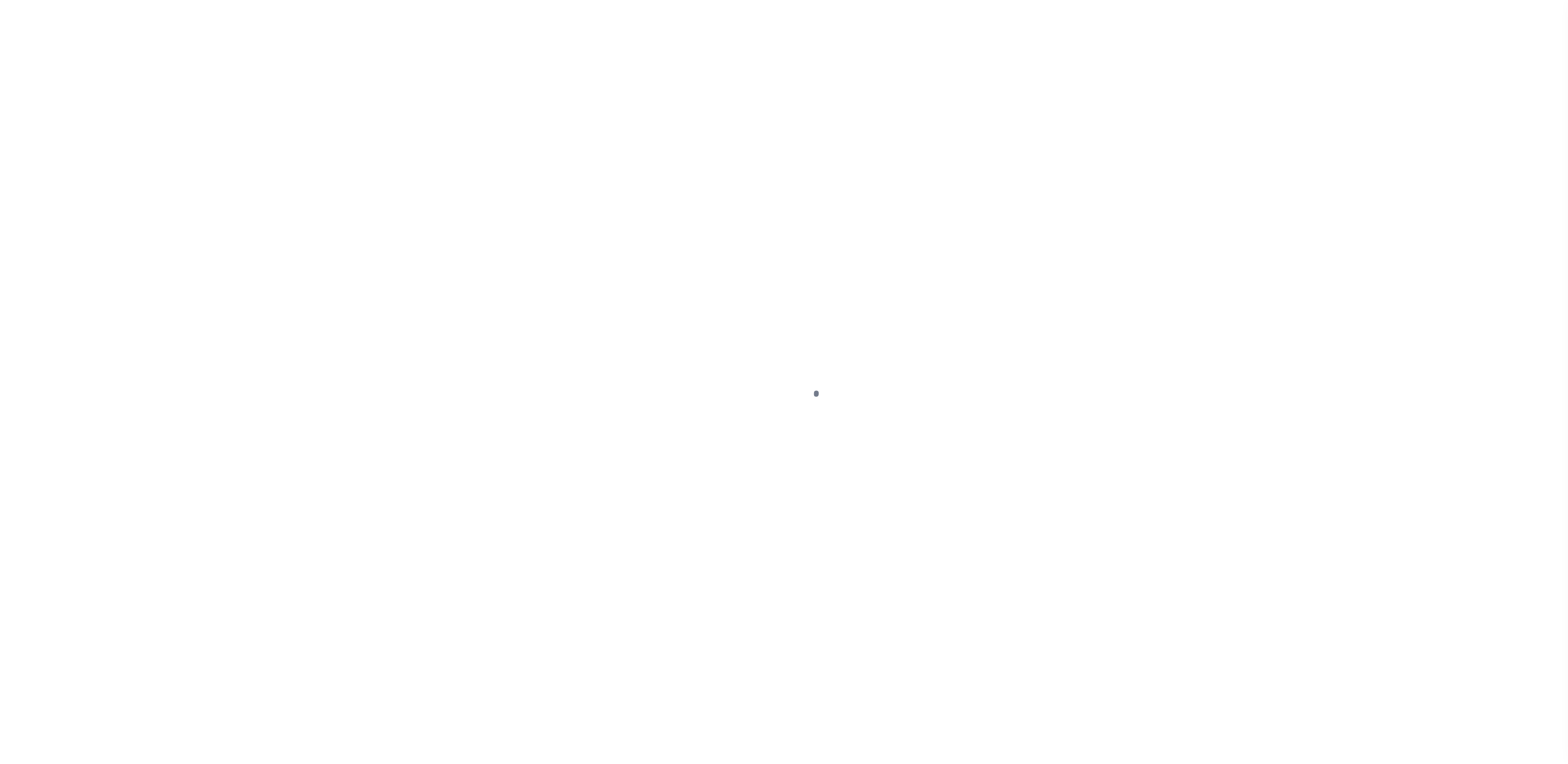
select select "3485"
select select "10"
select select "NonEscrow"
select select "2"
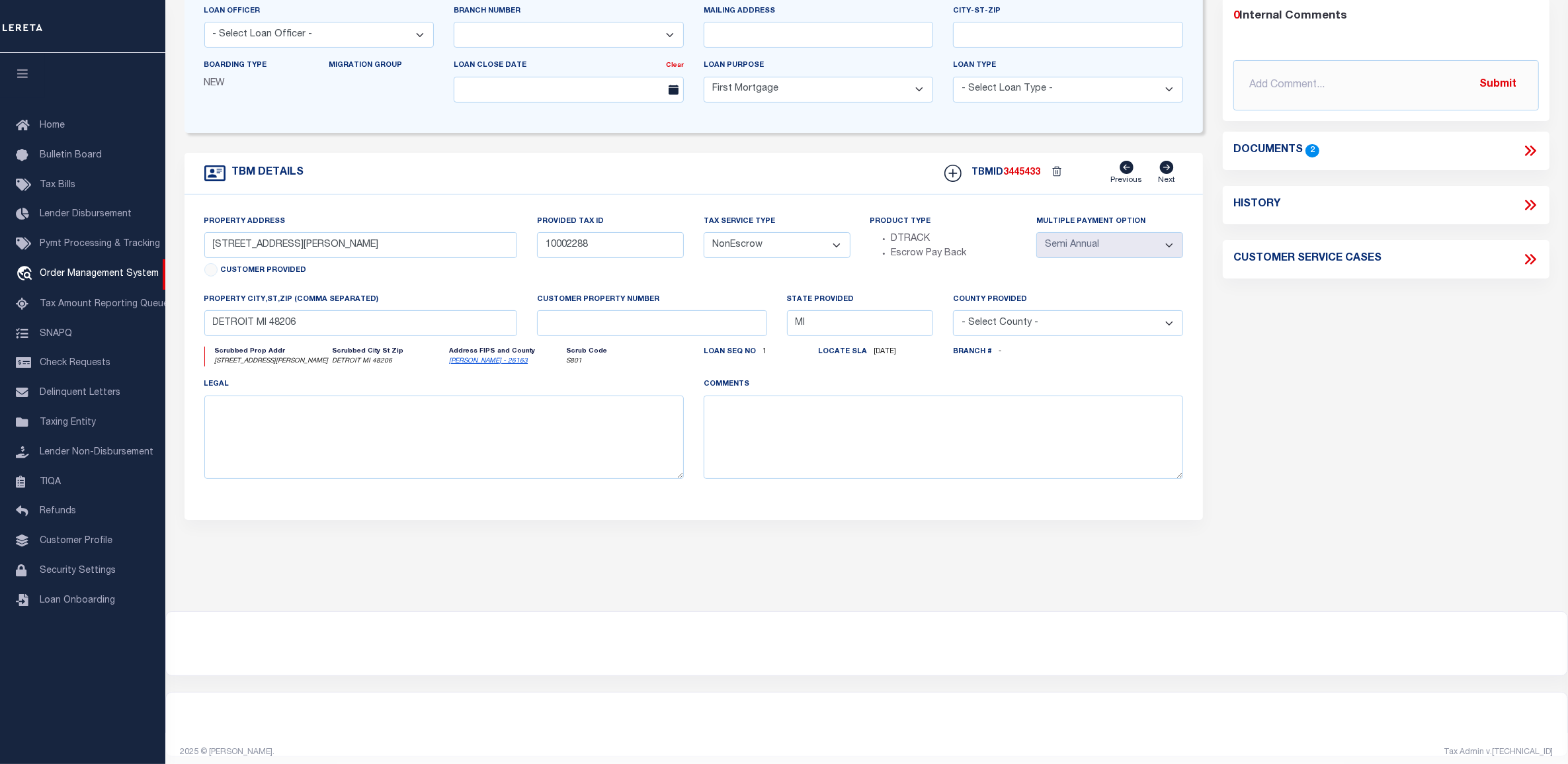
click at [1531, 155] on icon at bounding box center [1529, 150] width 17 height 17
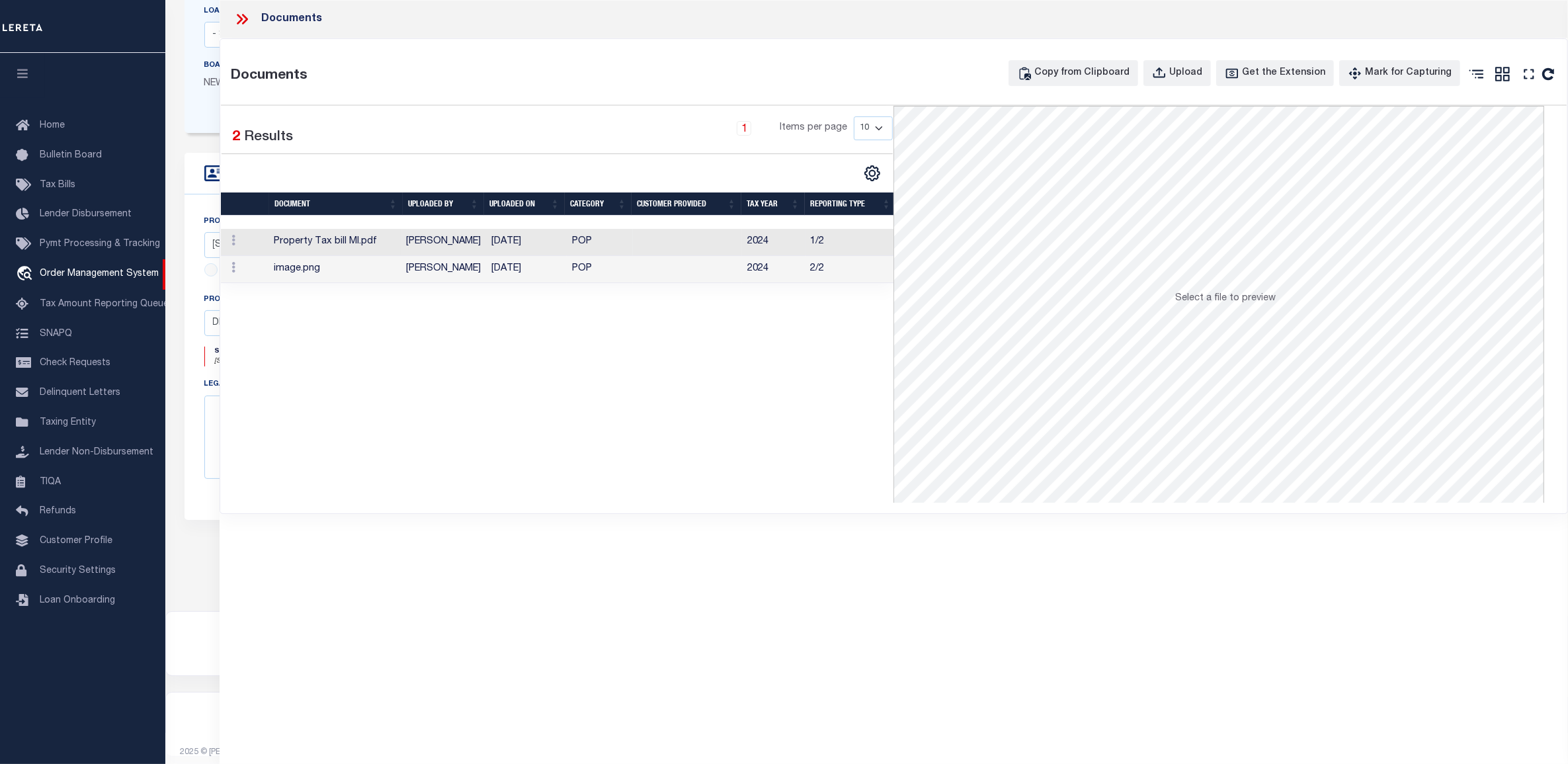
click at [577, 241] on td "POP" at bounding box center [600, 241] width 66 height 27
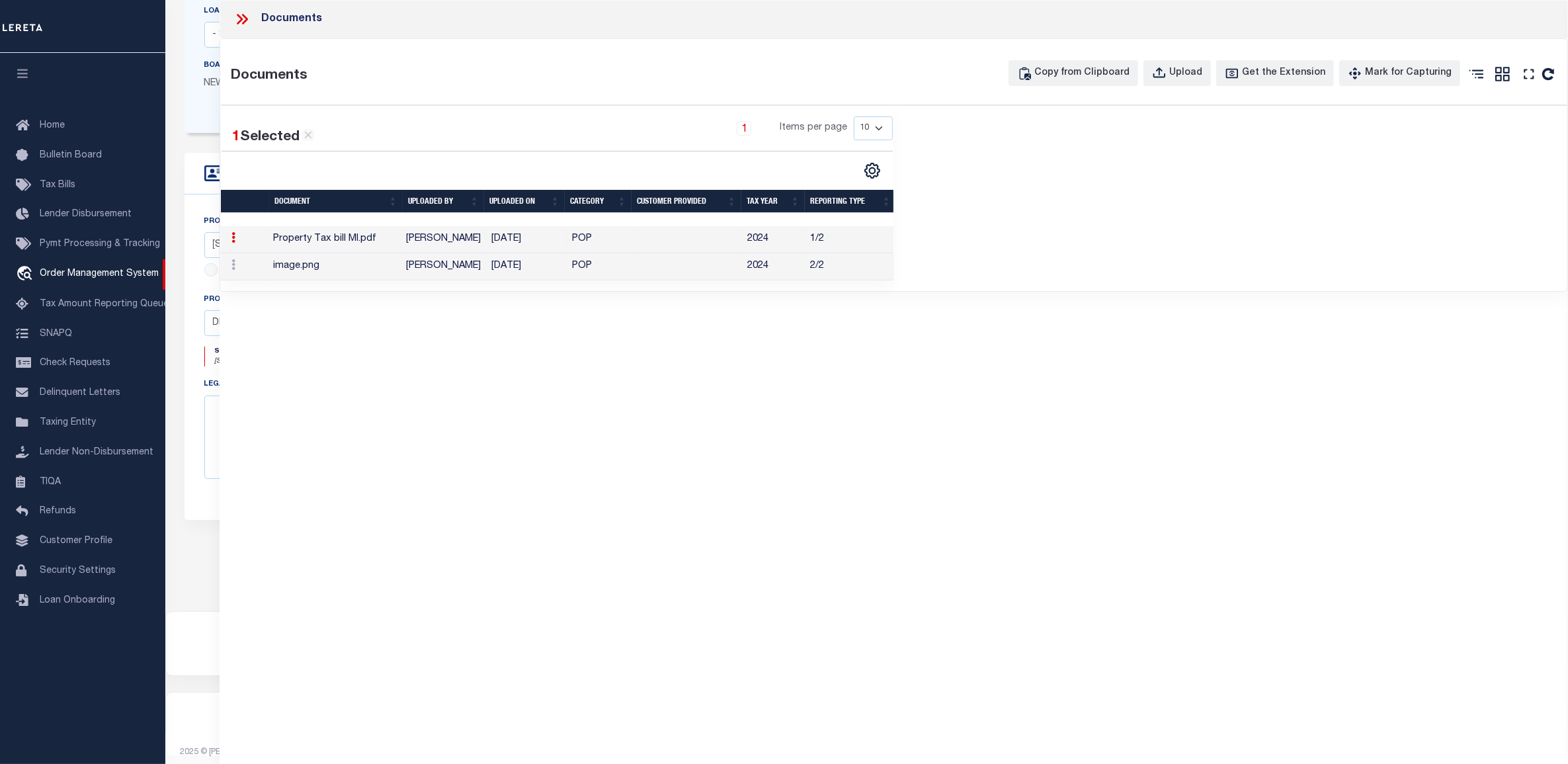
click at [561, 262] on td "[DATE]" at bounding box center [525, 266] width 80 height 27
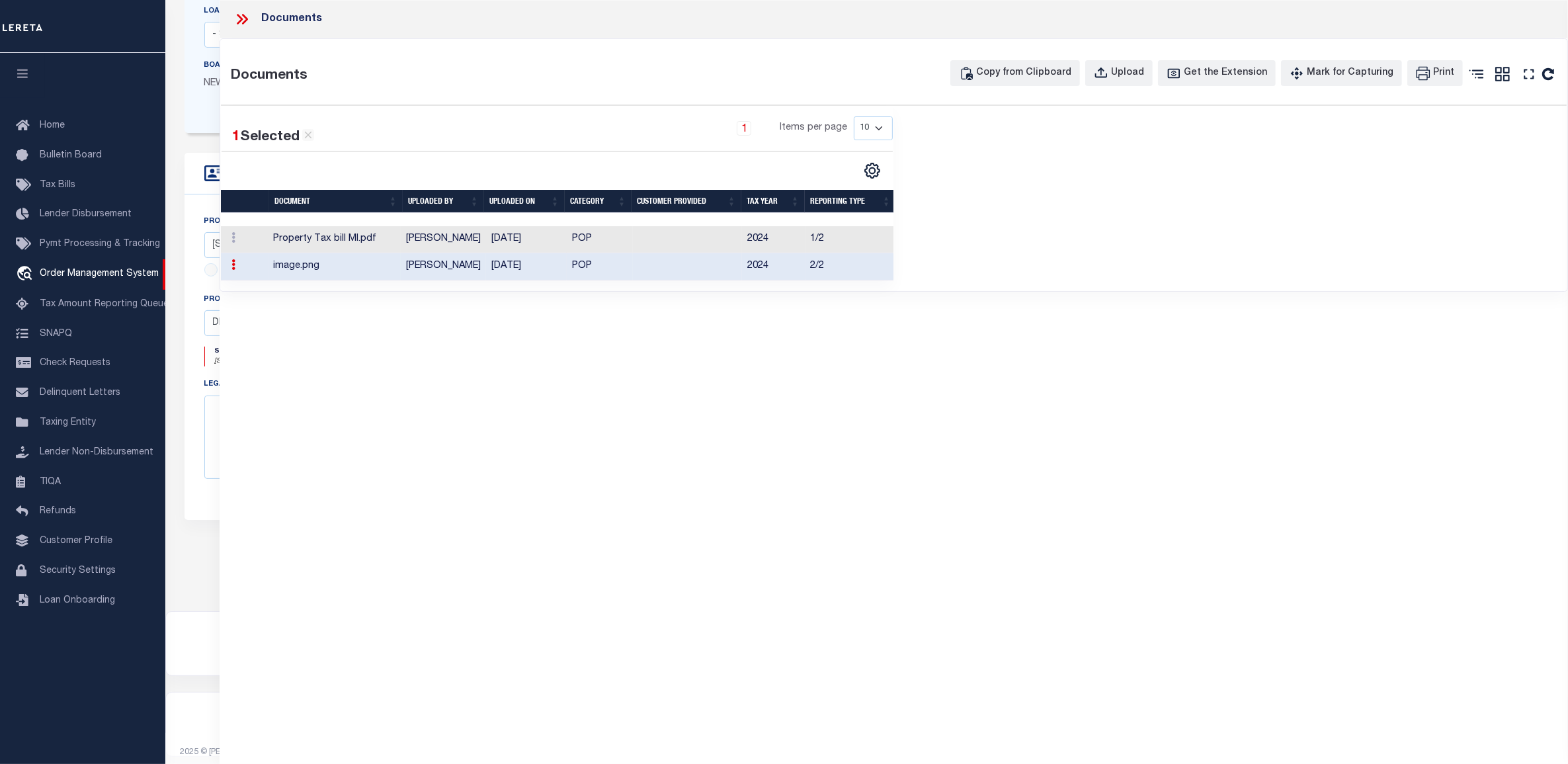
click at [236, 21] on icon at bounding box center [241, 19] width 17 height 17
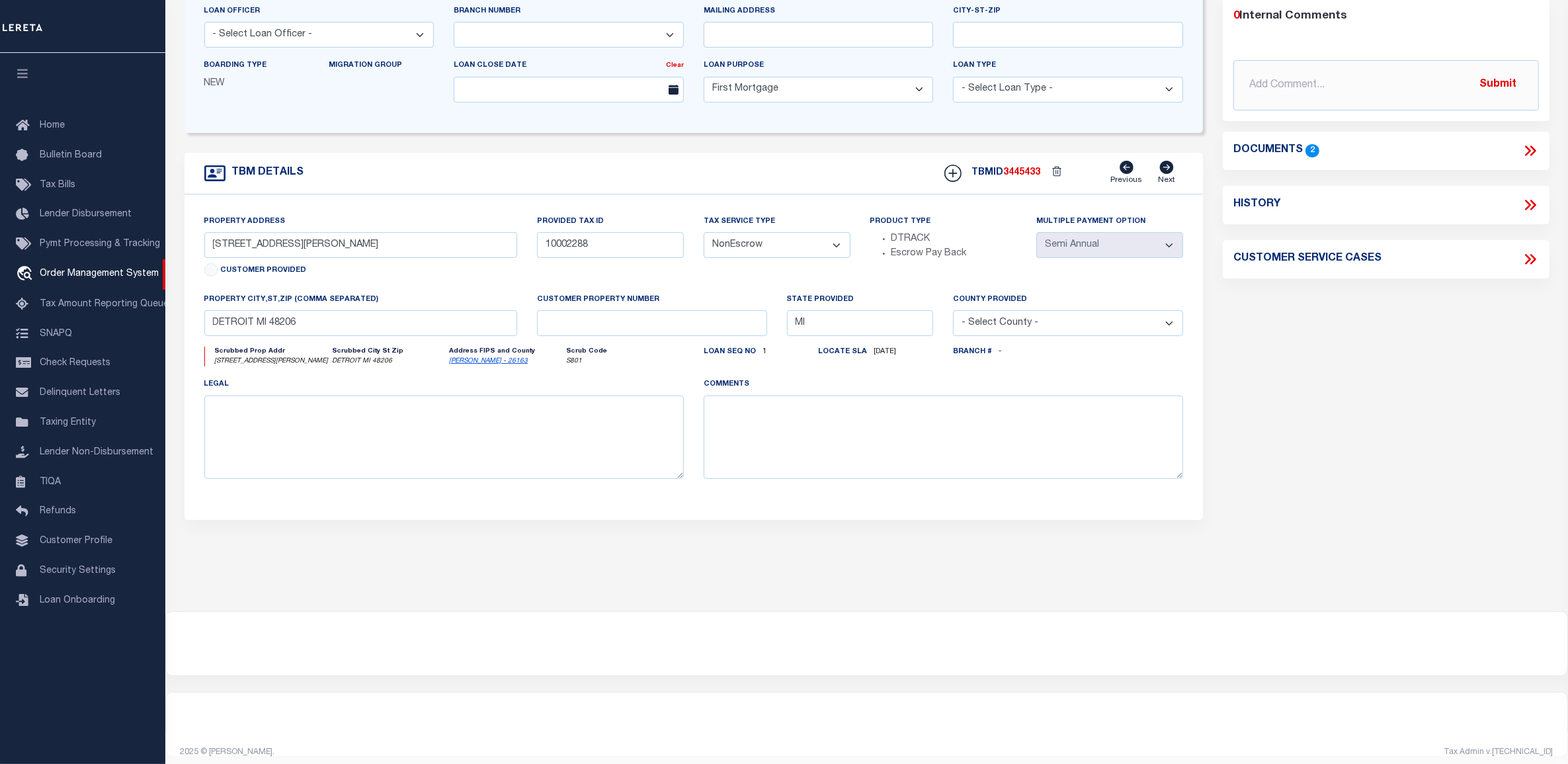
scroll to position [0, 0]
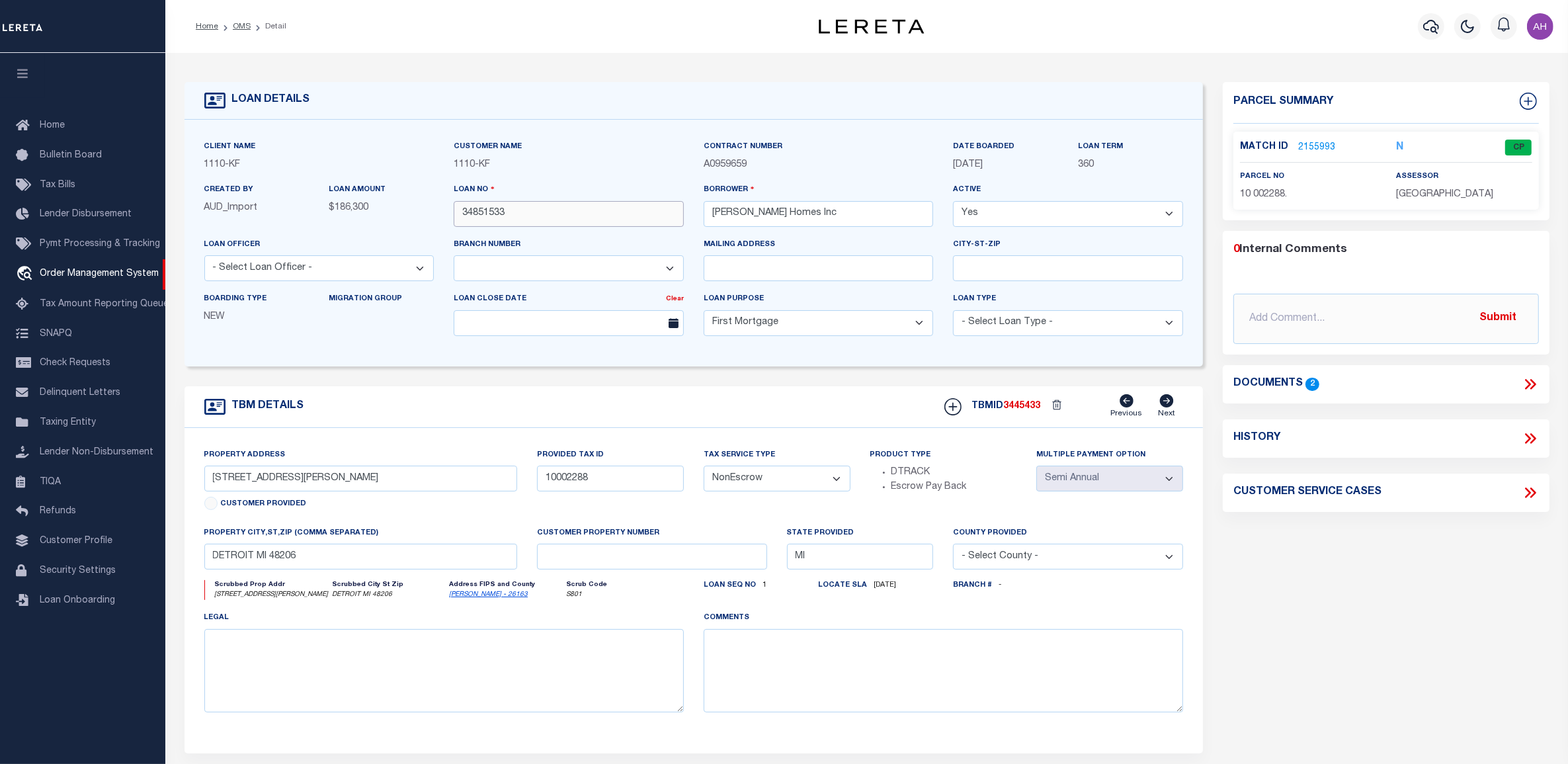
click at [494, 219] on input "34851533" at bounding box center [568, 214] width 231 height 26
click at [1298, 146] on link "2155993" at bounding box center [1316, 147] width 37 height 14
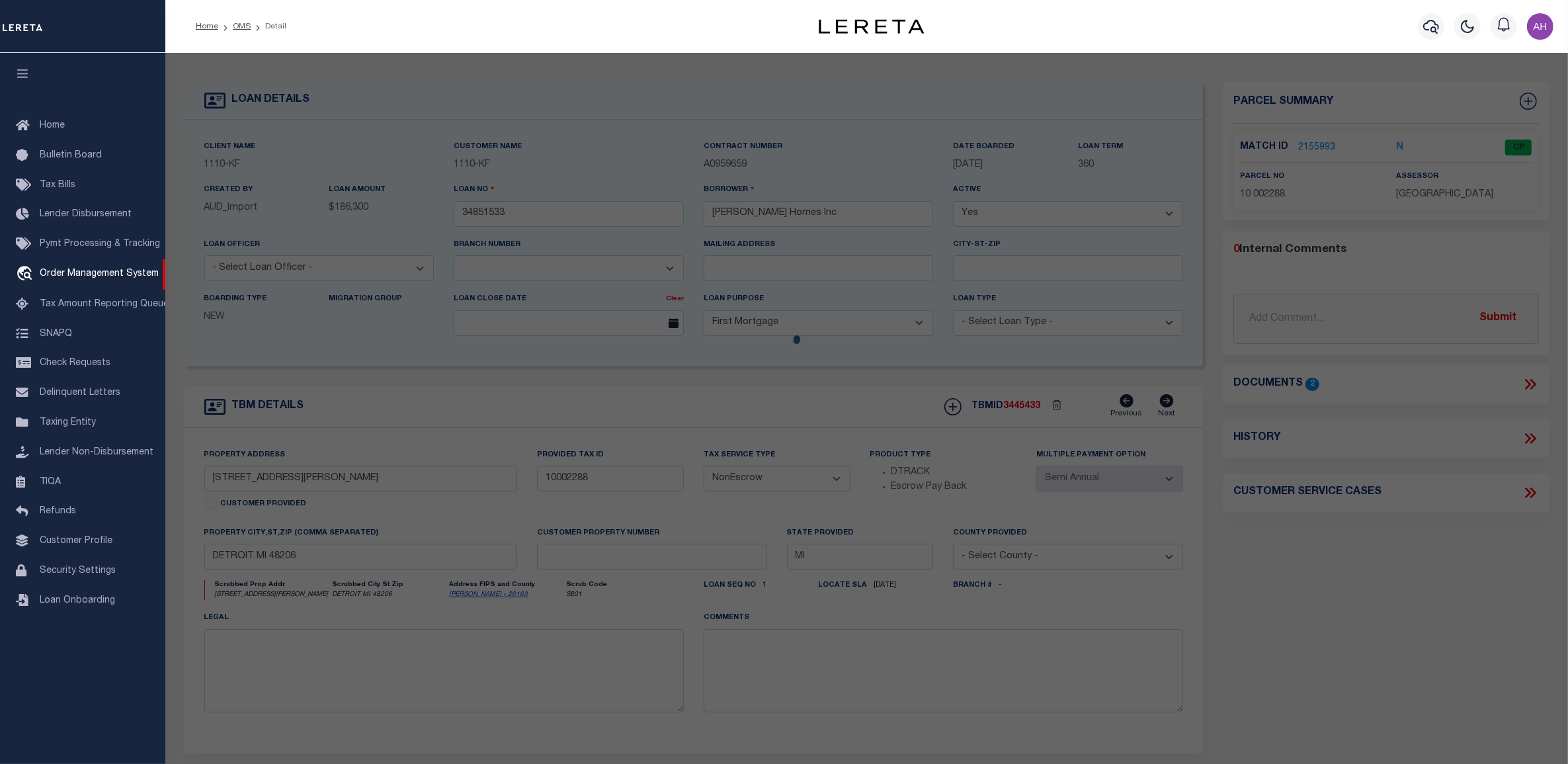
checkbox input "false"
select select "CP"
type input "IVEY HOMES INC"
select select "ATL"
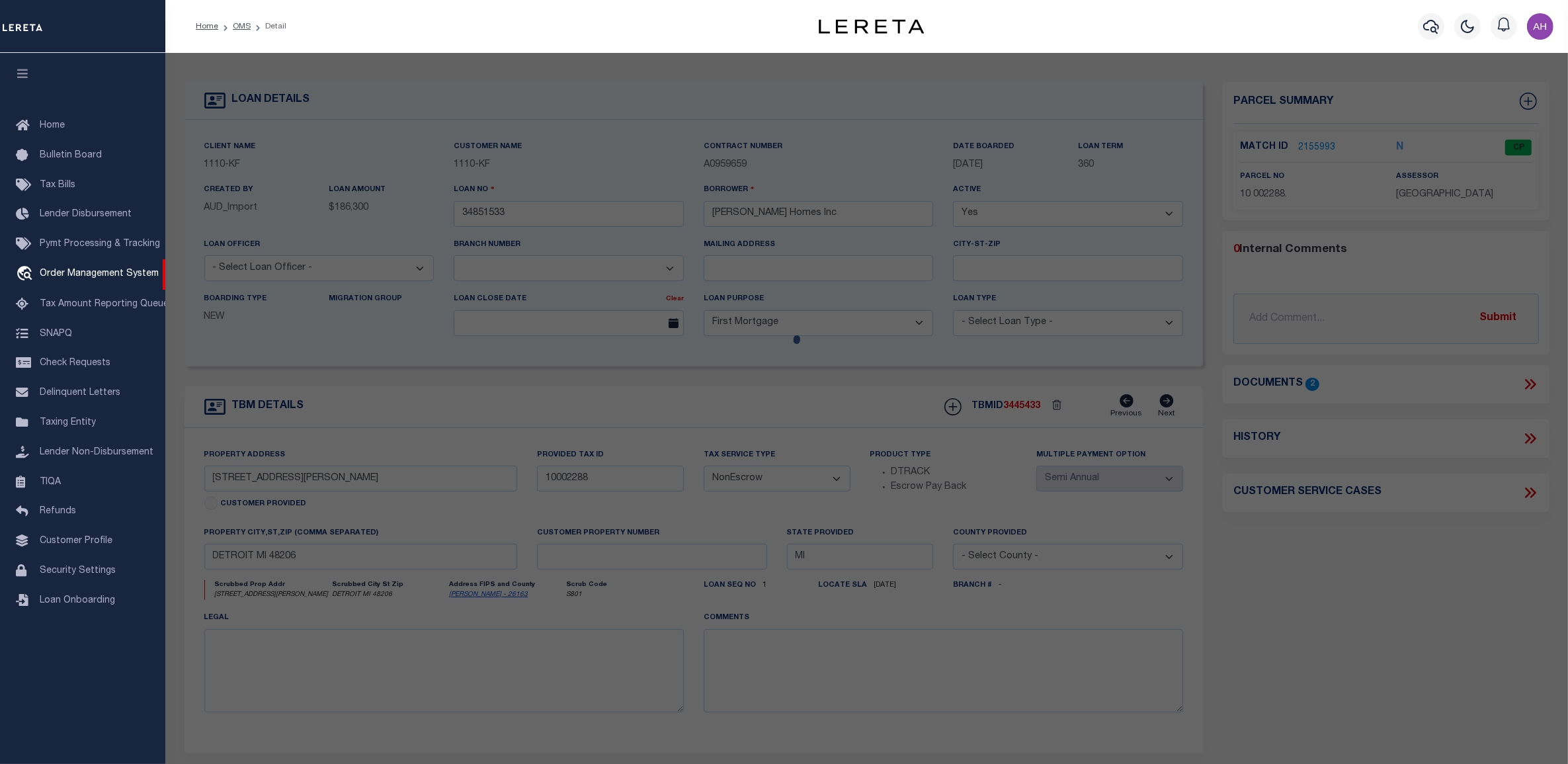
select select "ADD"
type input "2517 TAYLOR ST"
type input "DETROIT, MI 48206"
type textarea "S TAYLOR 135 JOY FARM SUB L32 P39-40 PLATS, W C R 10/99 35 X 127"
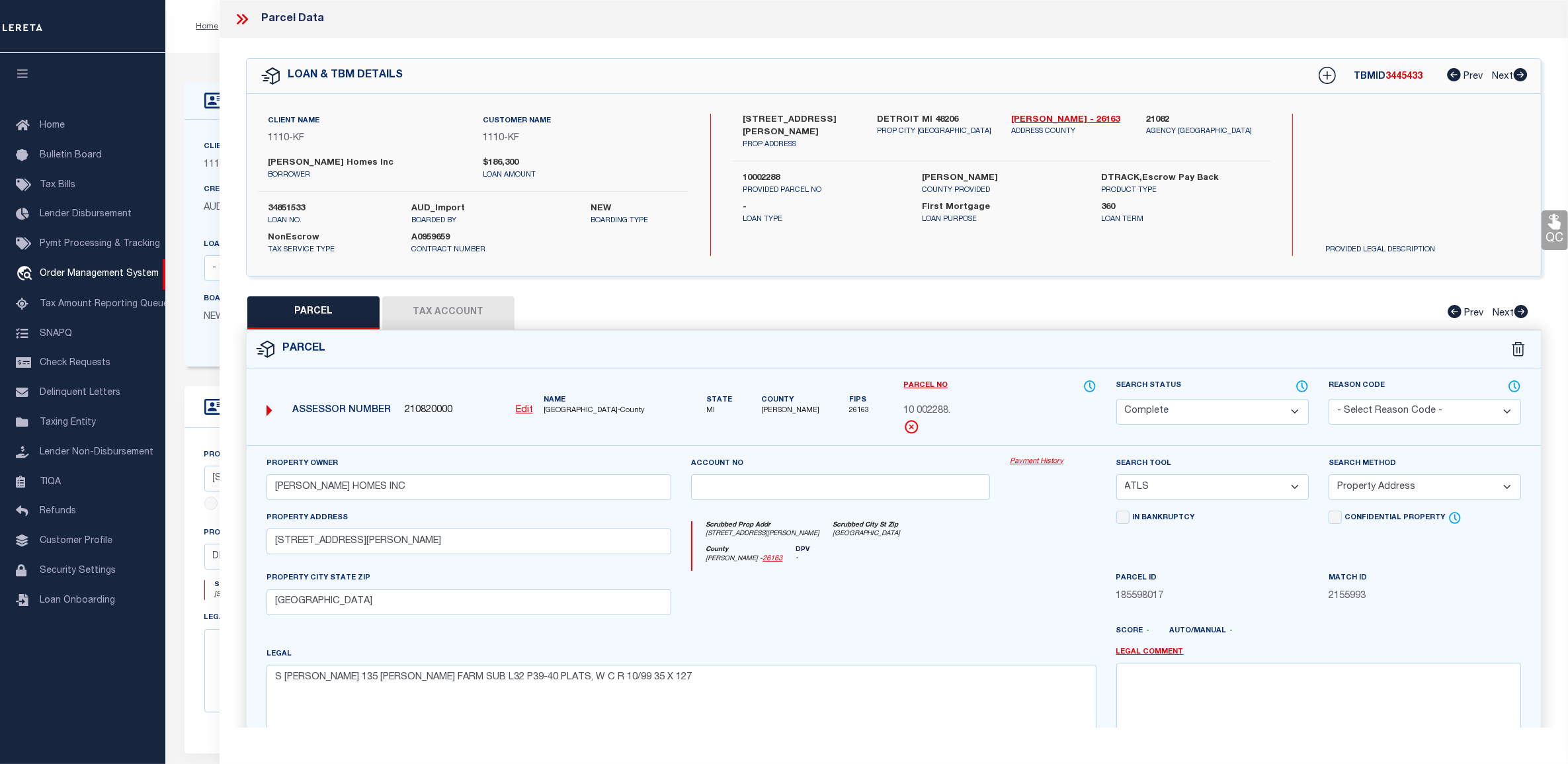
click at [1046, 461] on link "Payment History" at bounding box center [1054, 461] width 87 height 11
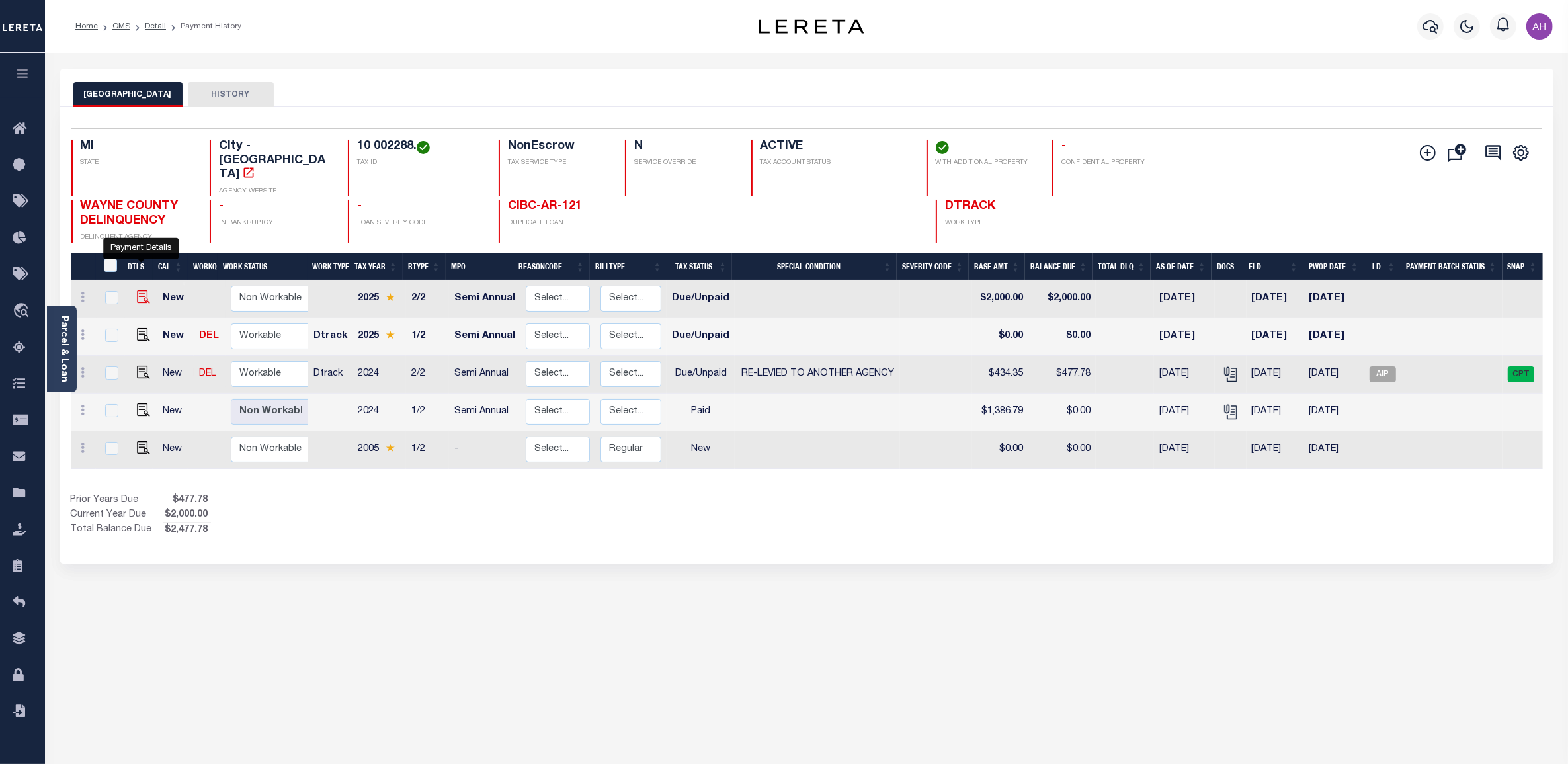
click at [137, 290] on img "" at bounding box center [142, 296] width 13 height 13
checkbox input "true"
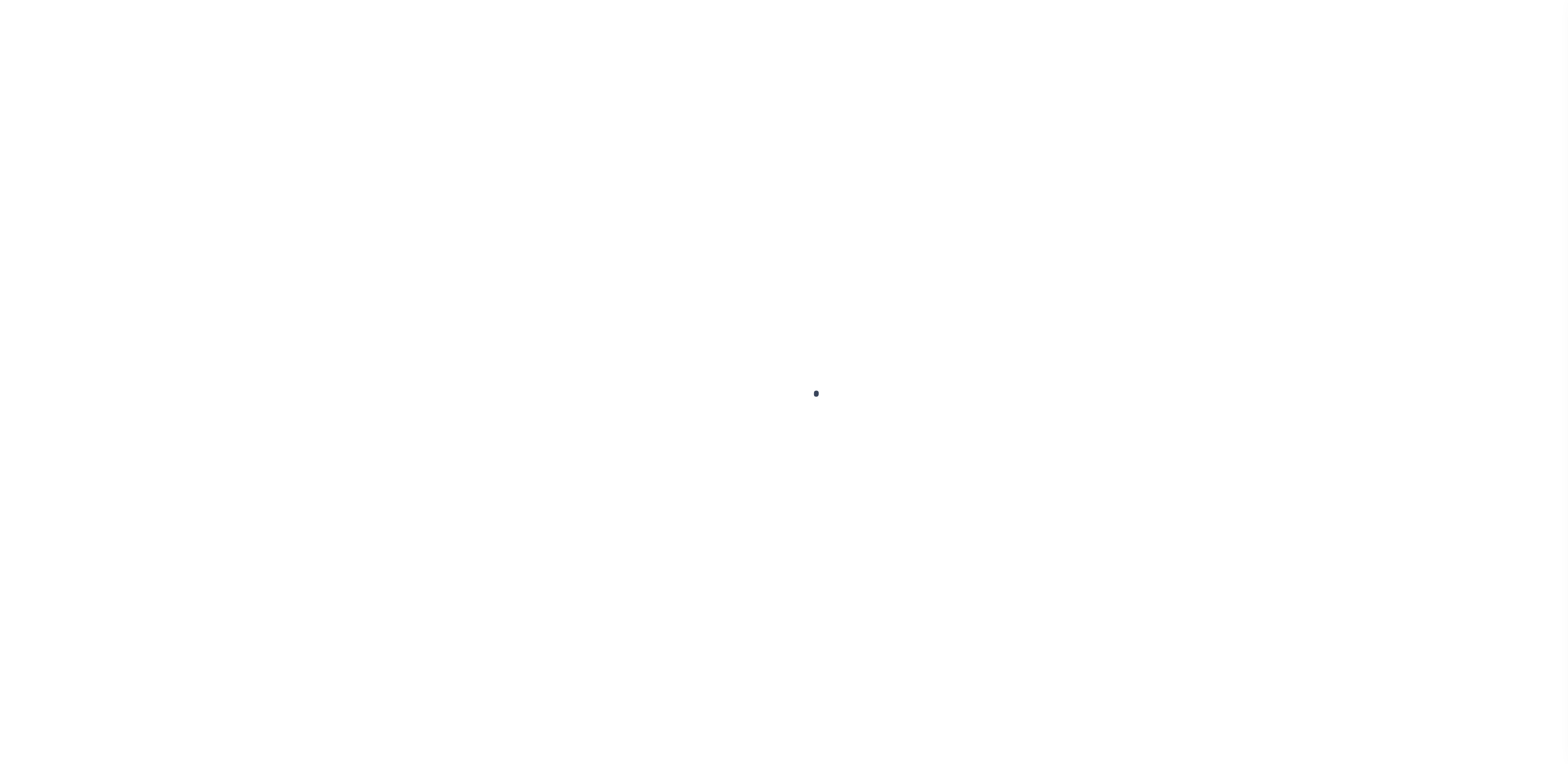
select select "DUE"
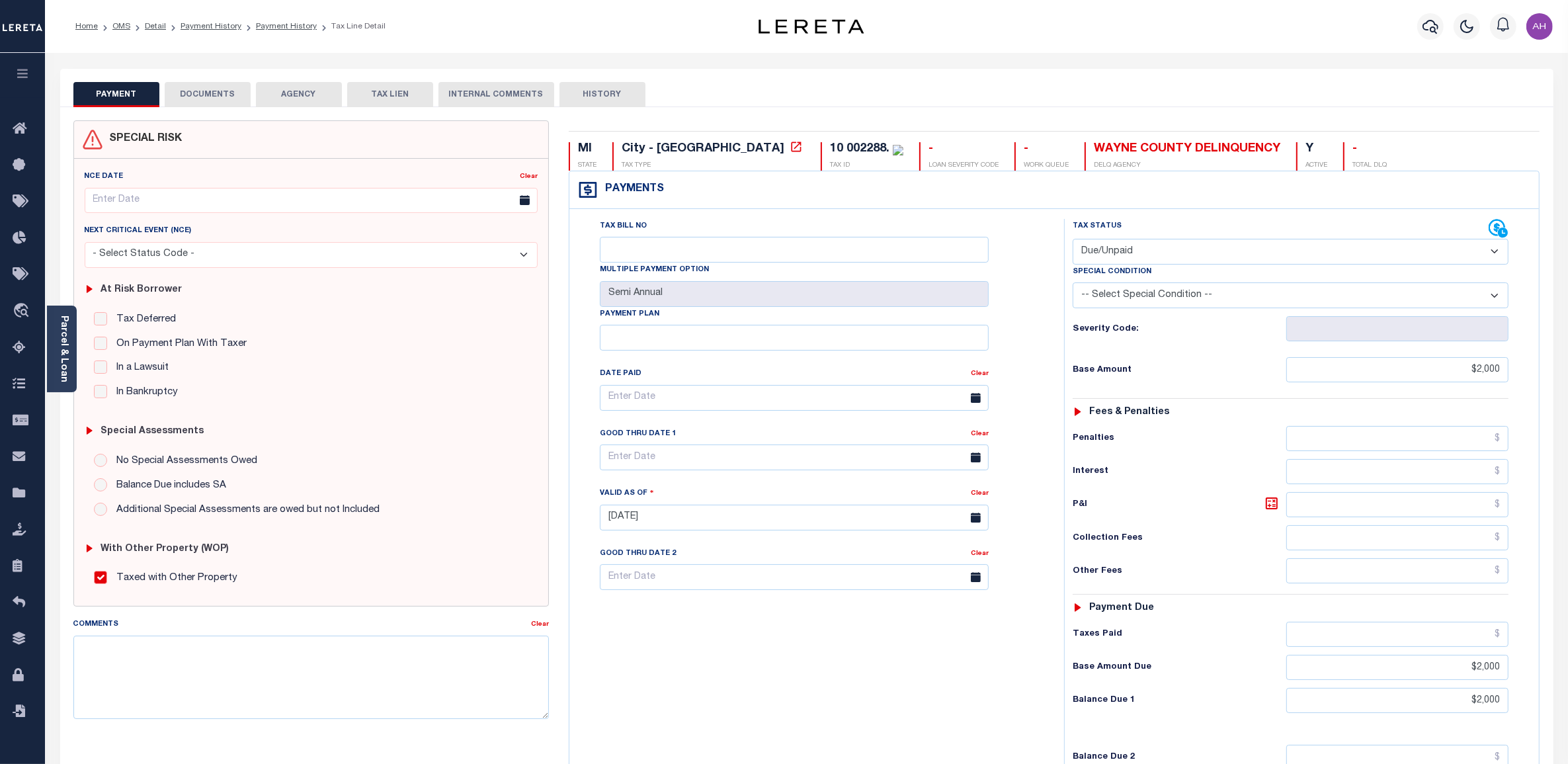
click at [199, 93] on button "DOCUMENTS" at bounding box center [207, 94] width 86 height 25
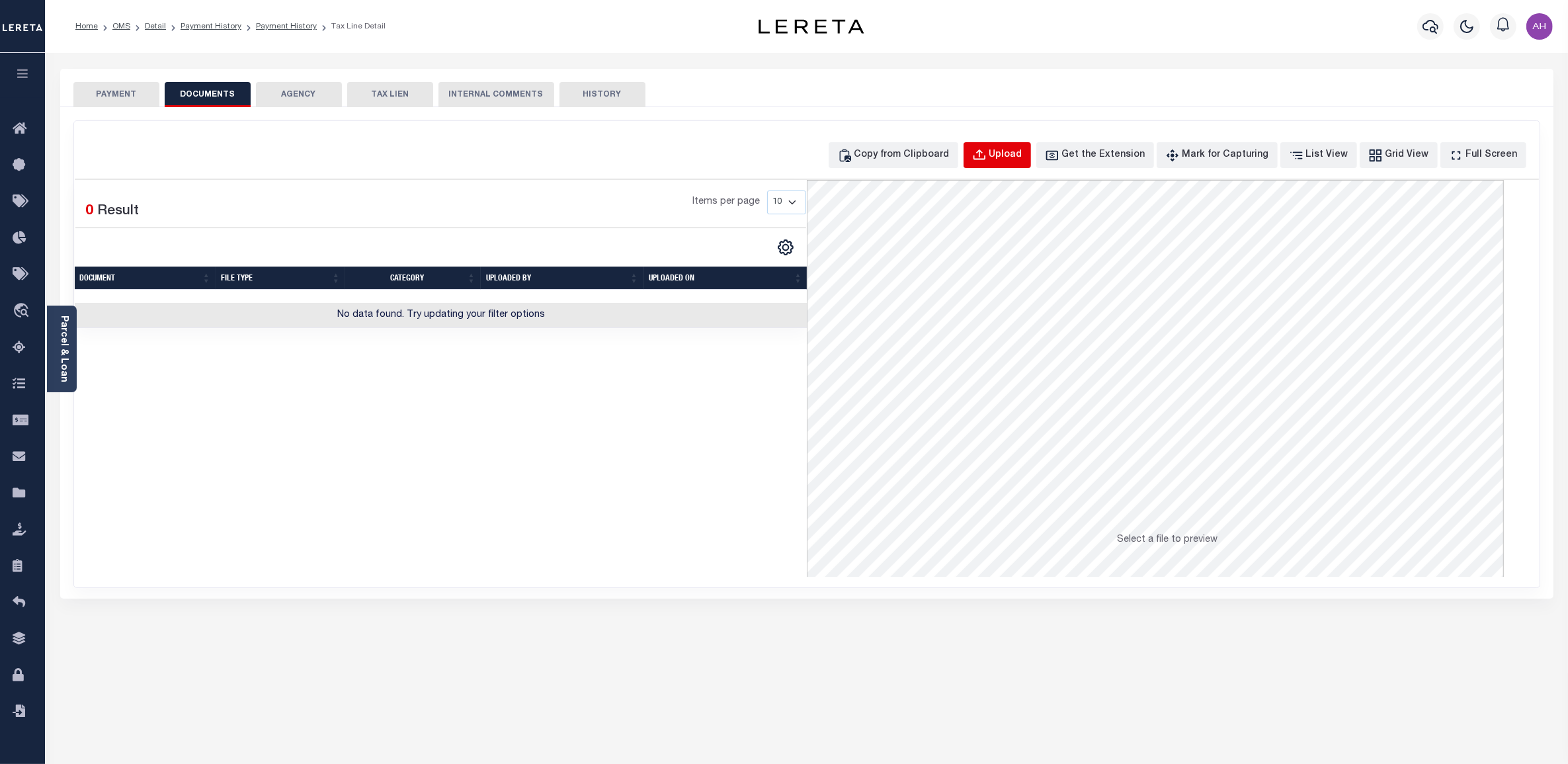
click at [1022, 158] on div "Upload" at bounding box center [1005, 155] width 33 height 15
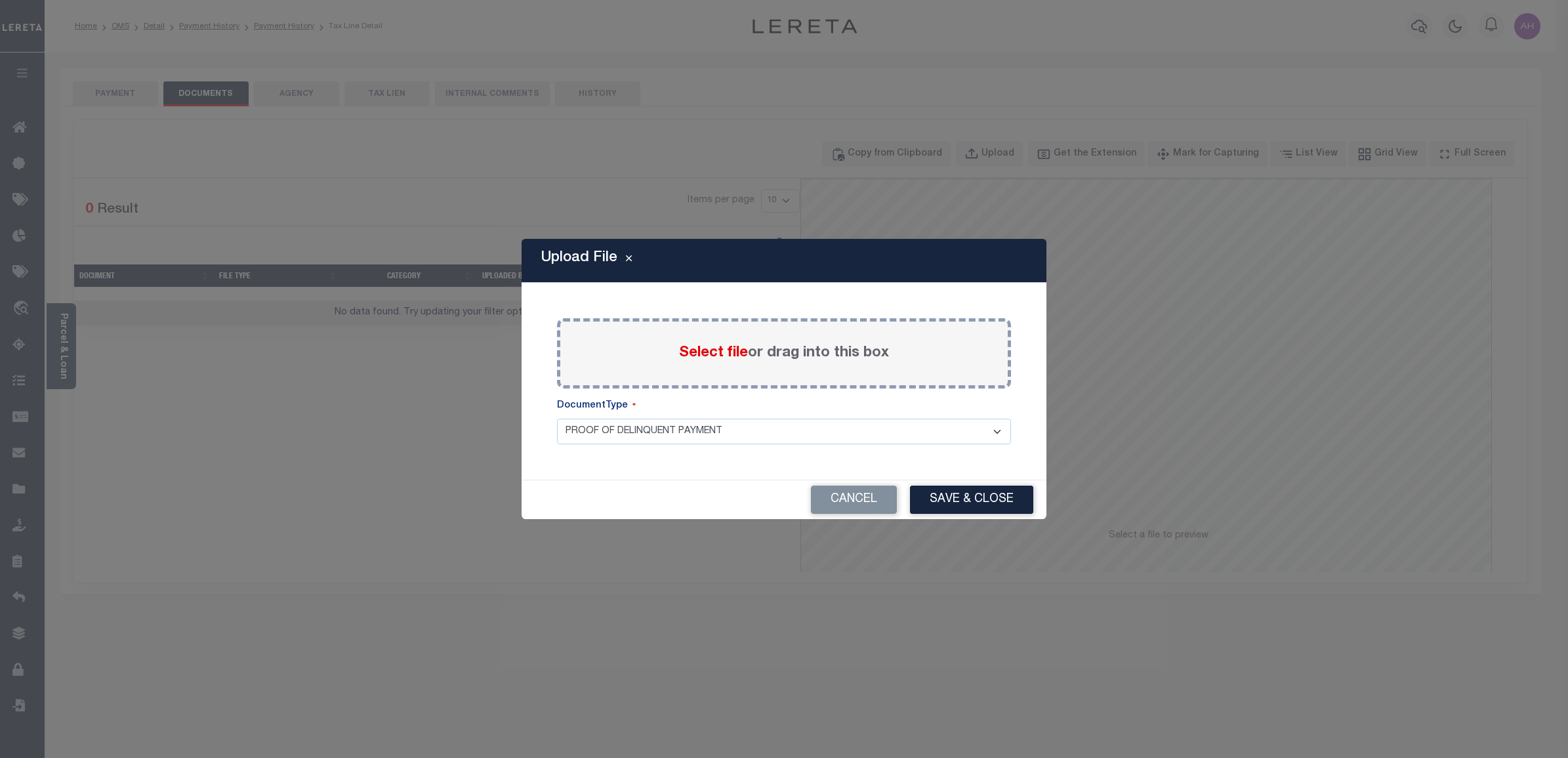
click at [719, 350] on span "Select file" at bounding box center [714, 352] width 69 height 15
click at [0, 0] on input "Select file or drag into this box" at bounding box center [0, 0] width 0 height 0
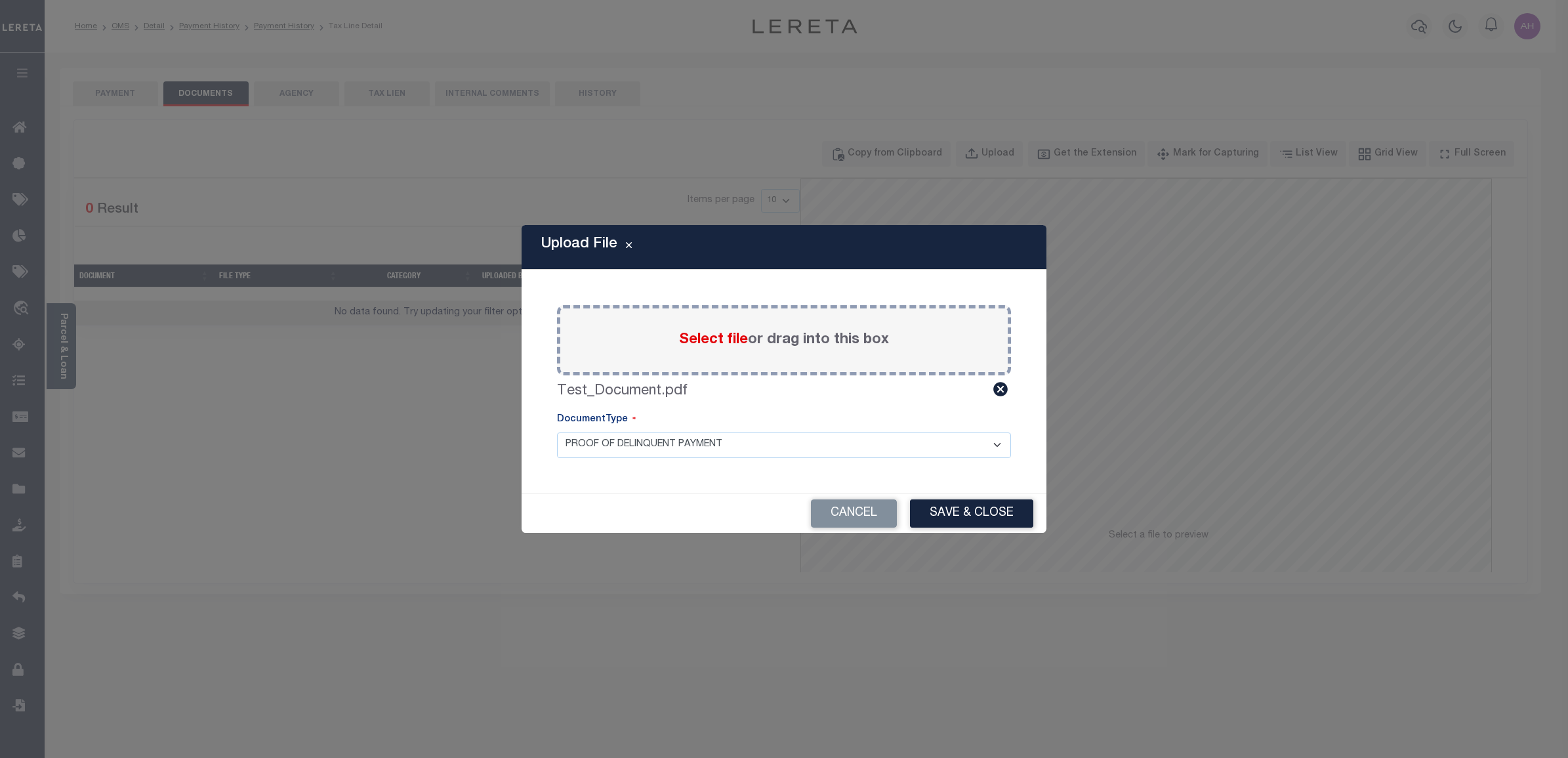
click at [687, 438] on select "PROOF OF DELINQUENT PAYMENT" at bounding box center [784, 445] width 454 height 26
click at [691, 445] on select "PROOF OF DELINQUENT PAYMENT" at bounding box center [784, 445] width 454 height 26
click at [962, 513] on button "Save & Close" at bounding box center [972, 514] width 124 height 28
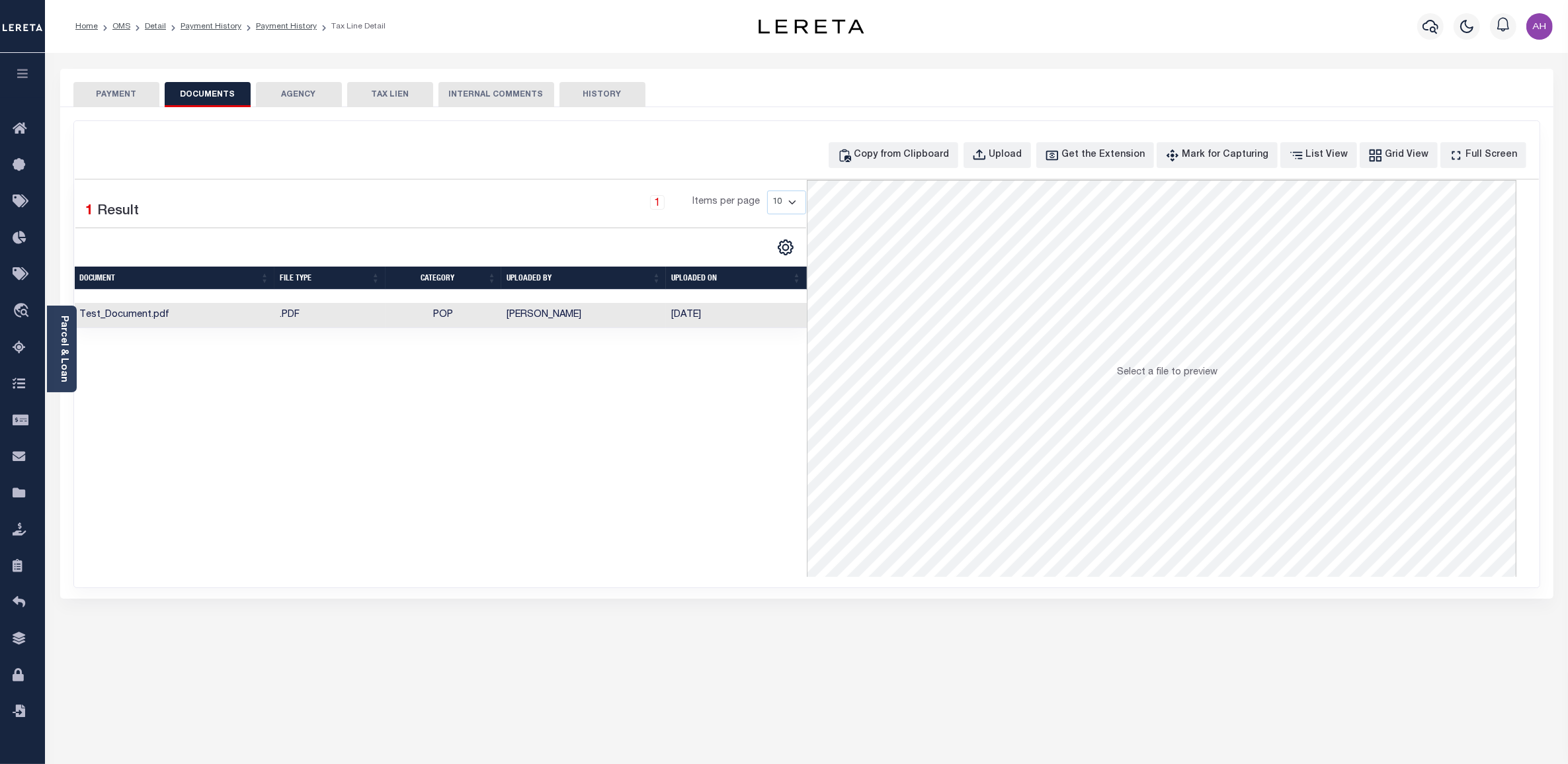
click at [708, 316] on td "[DATE]" at bounding box center [736, 316] width 140 height 26
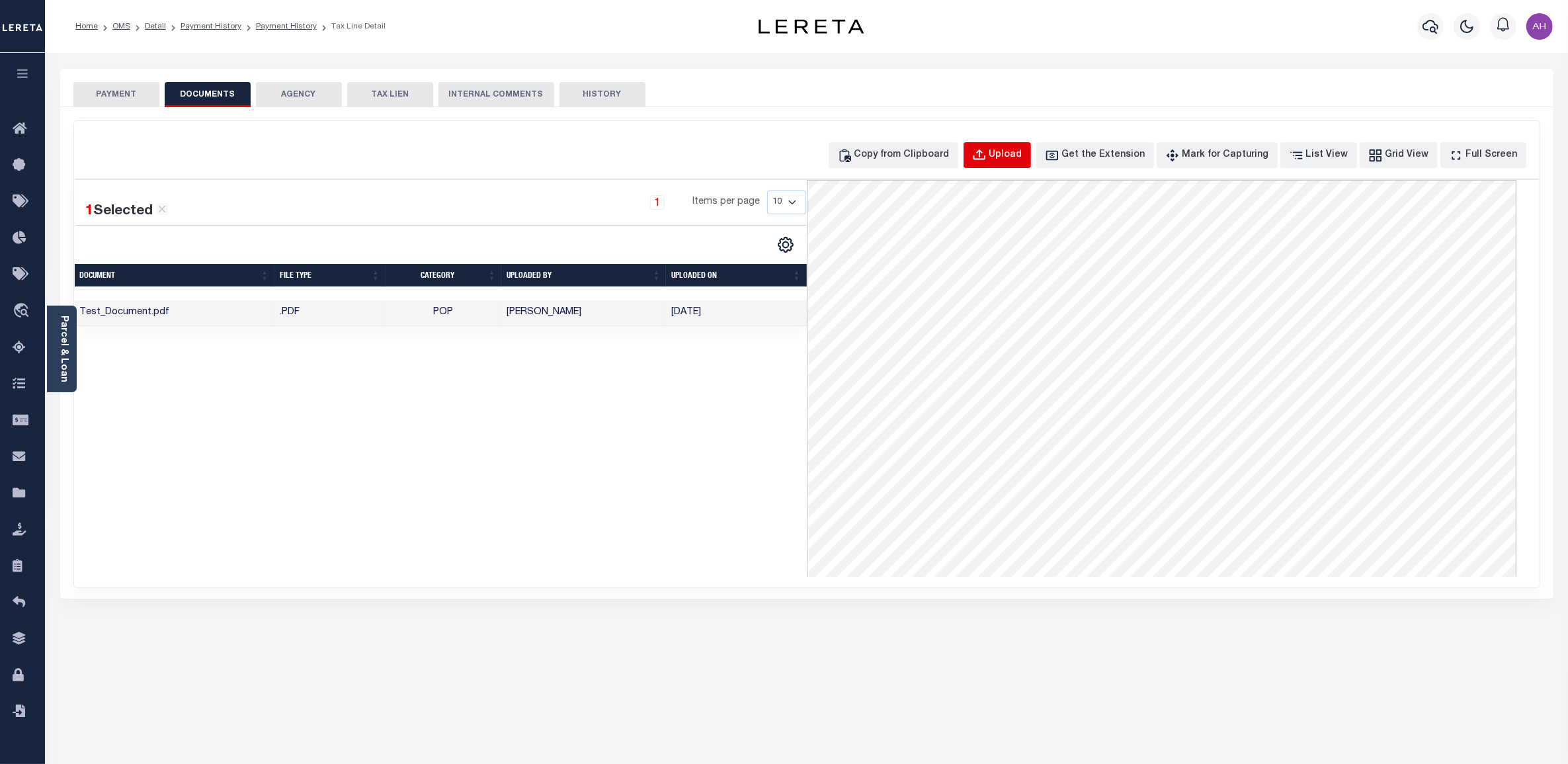
click at [1022, 150] on div "Upload" at bounding box center [1005, 155] width 33 height 15
select select "POP"
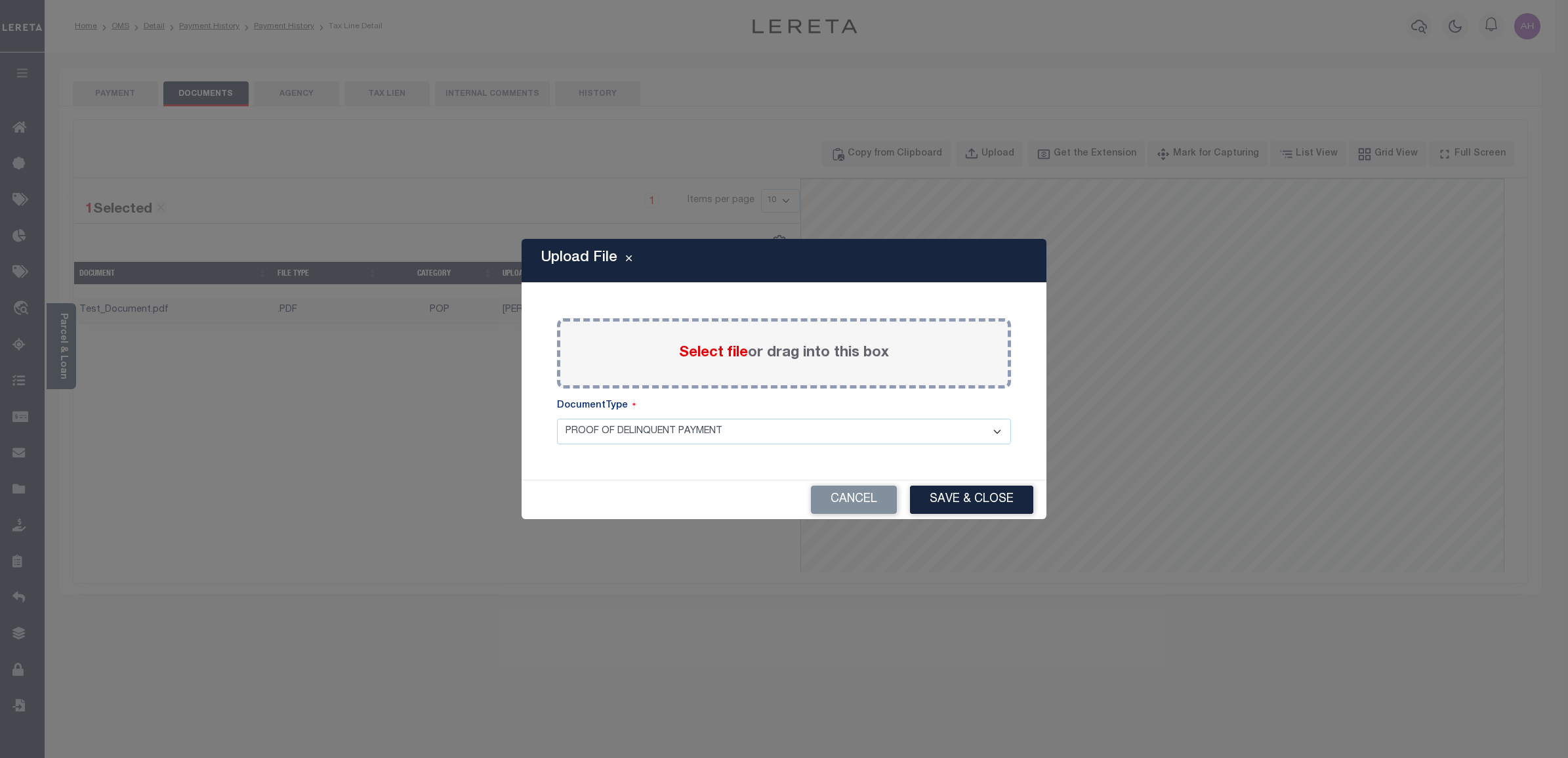
click at [722, 420] on select "PROOF OF DELINQUENT PAYMENT" at bounding box center [784, 431] width 454 height 26
click at [884, 503] on button "Cancel" at bounding box center [854, 500] width 86 height 28
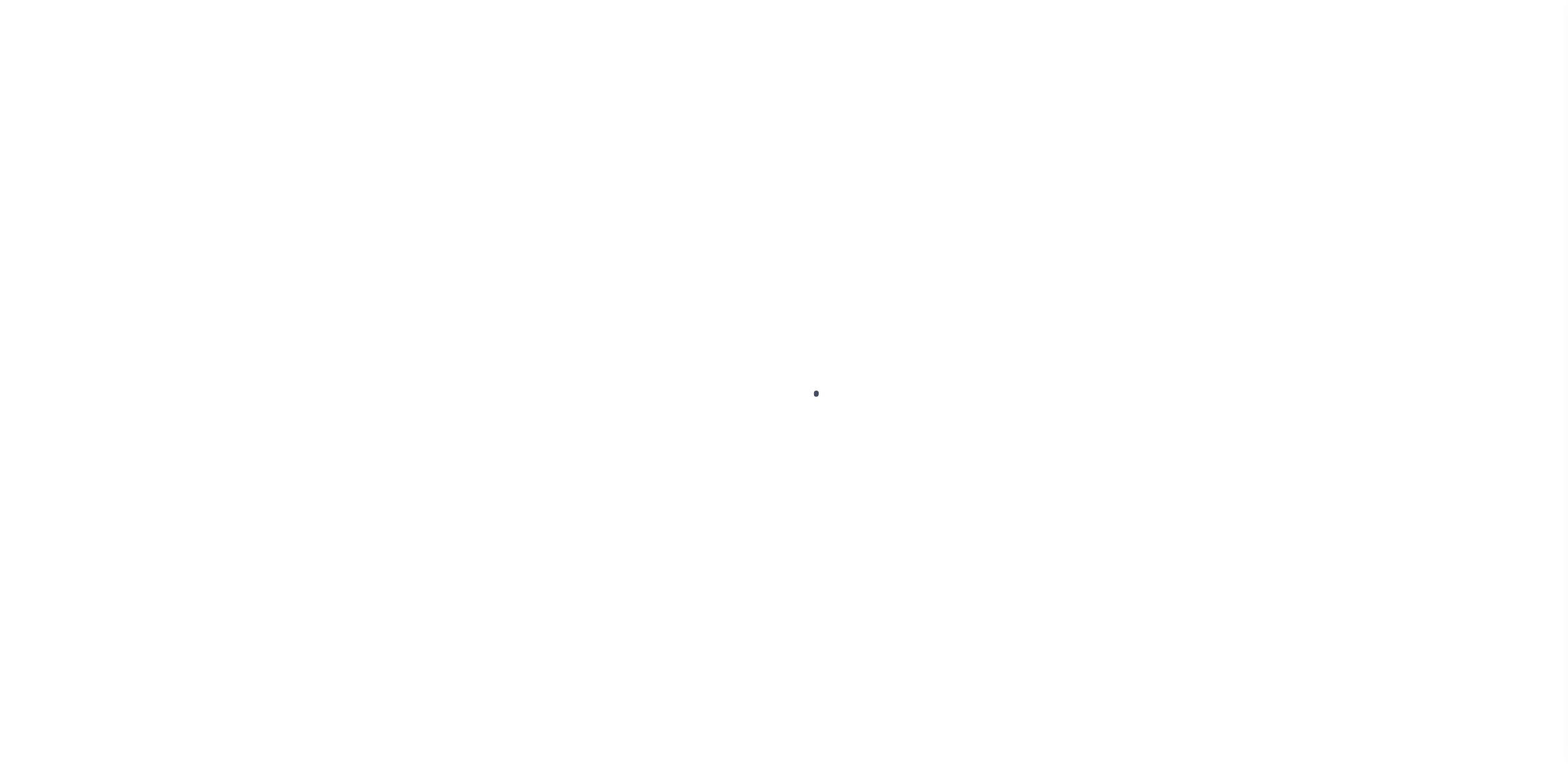
select select "3485"
select select "10"
select select "NonEscrow"
select select "2"
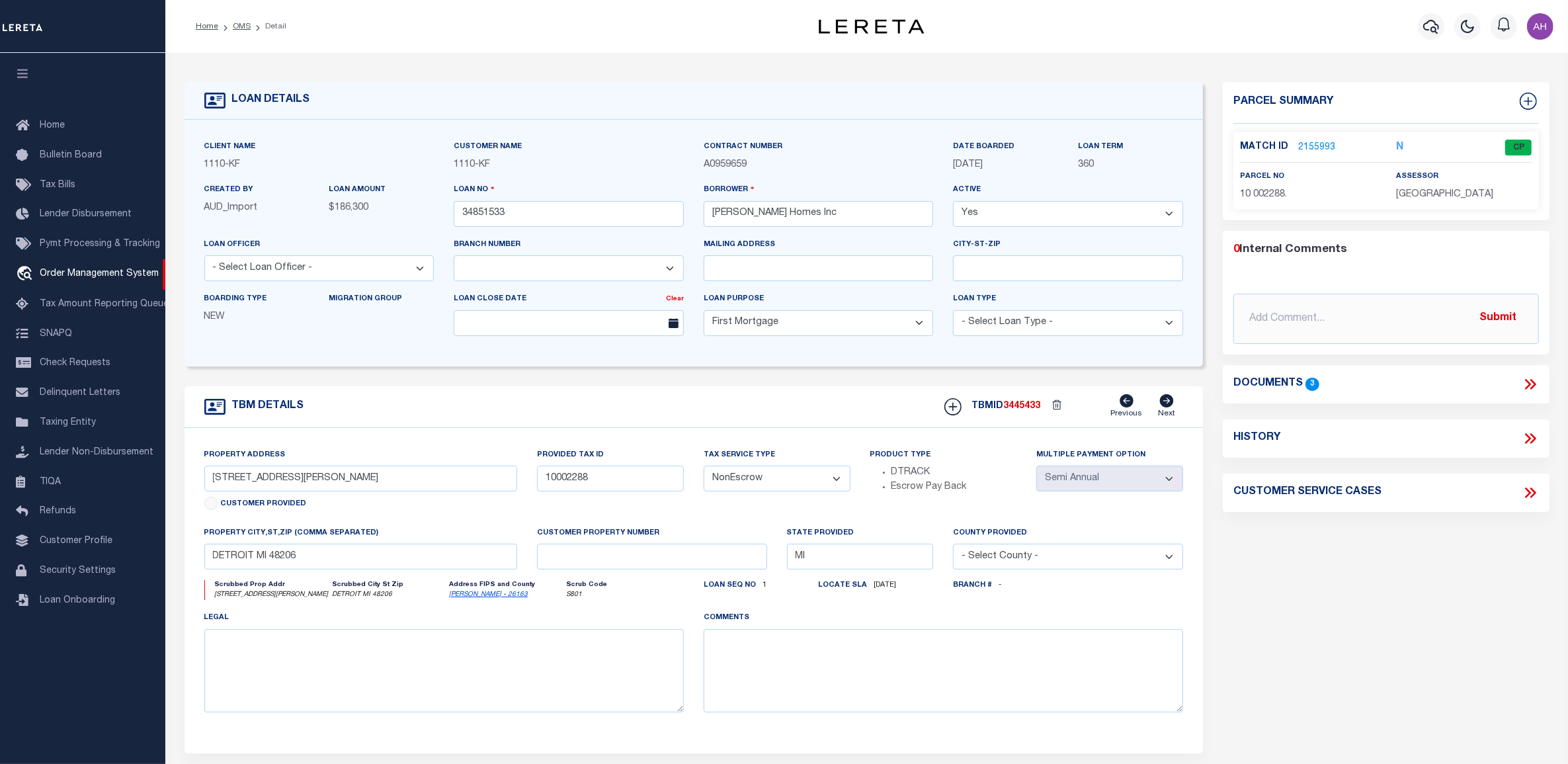
click at [1523, 385] on icon at bounding box center [1529, 384] width 17 height 17
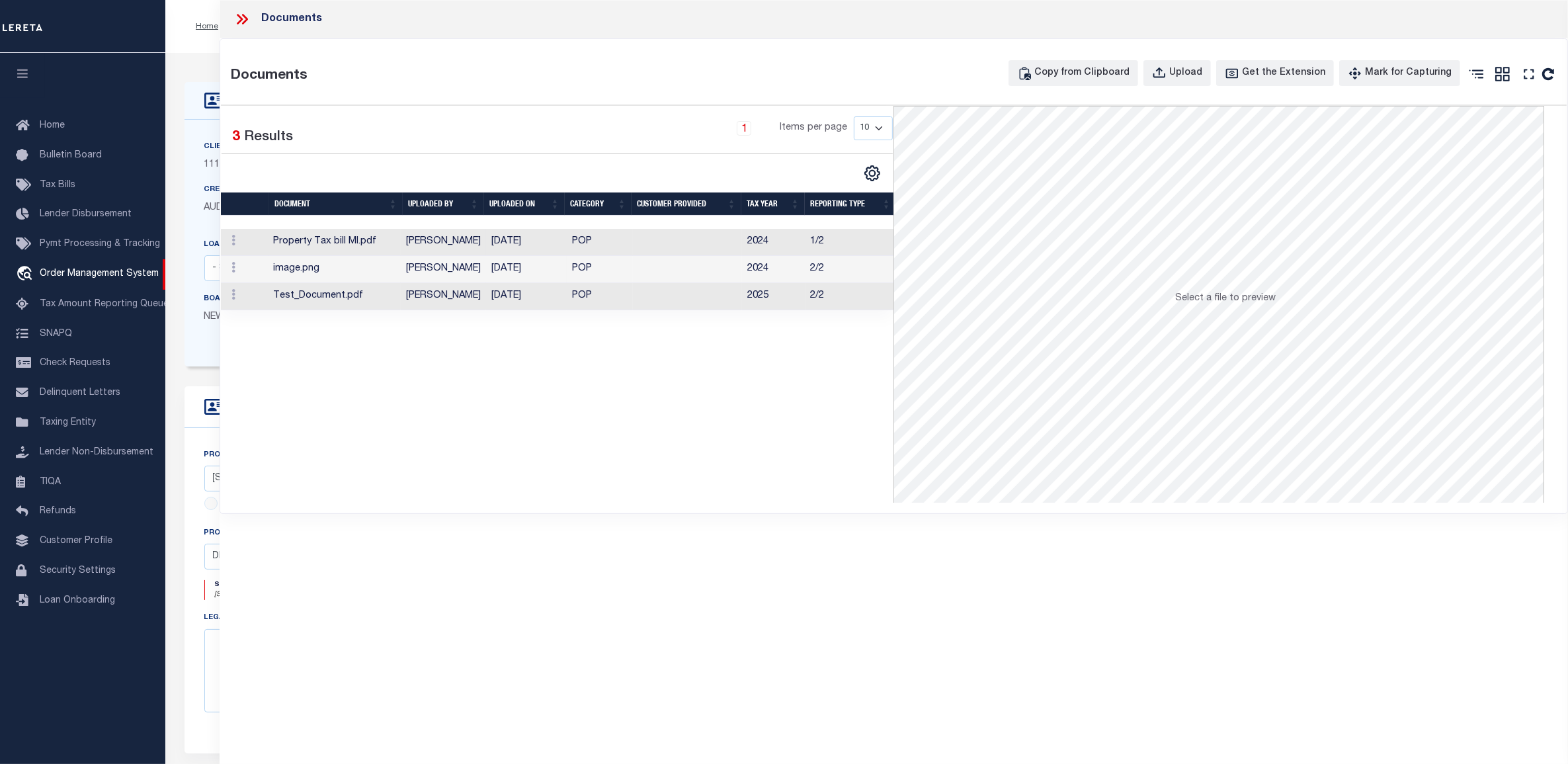
click at [685, 248] on td at bounding box center [688, 241] width 109 height 27
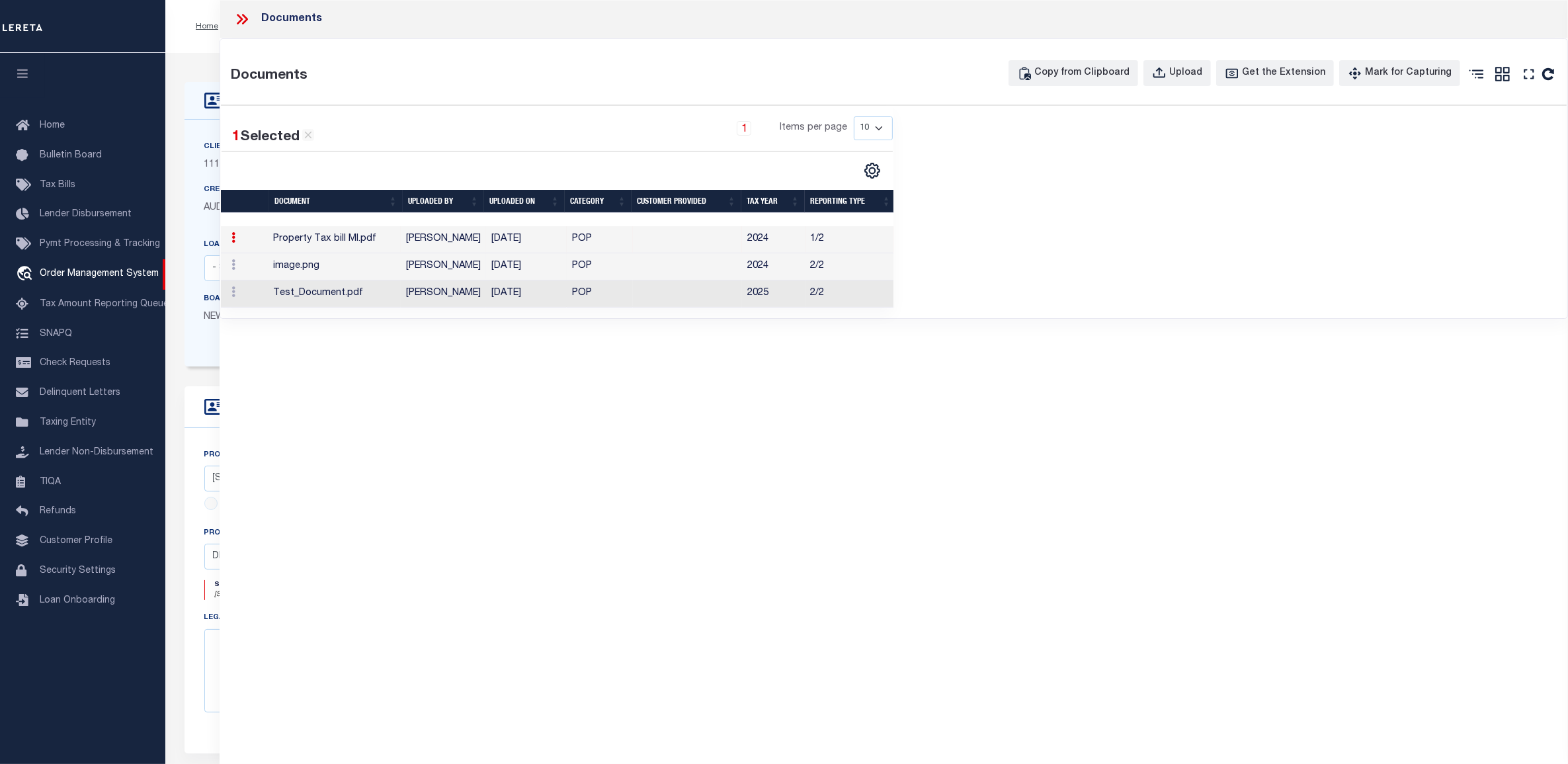
click at [657, 279] on td at bounding box center [688, 266] width 109 height 27
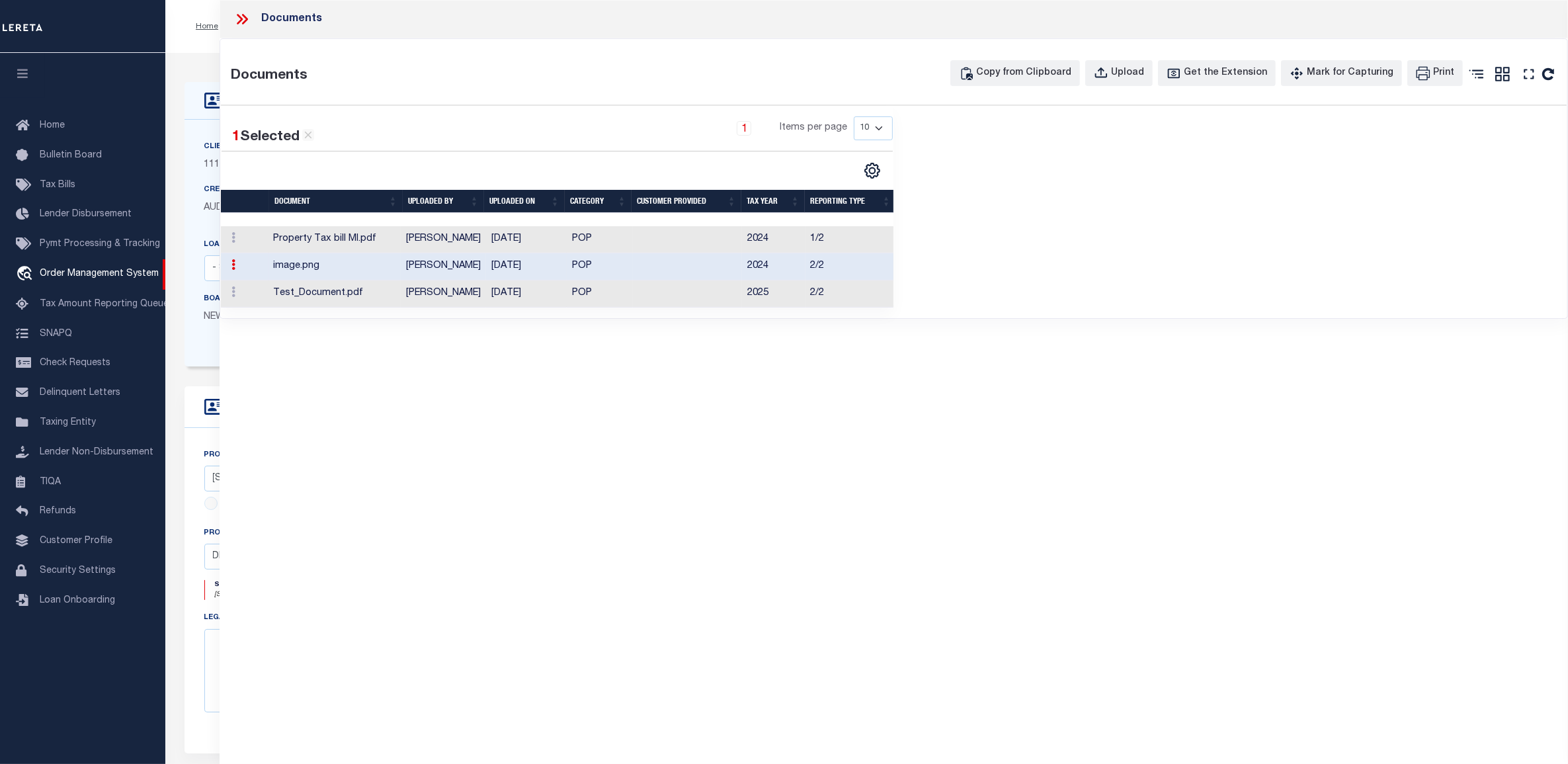
click at [245, 19] on icon at bounding box center [241, 19] width 17 height 17
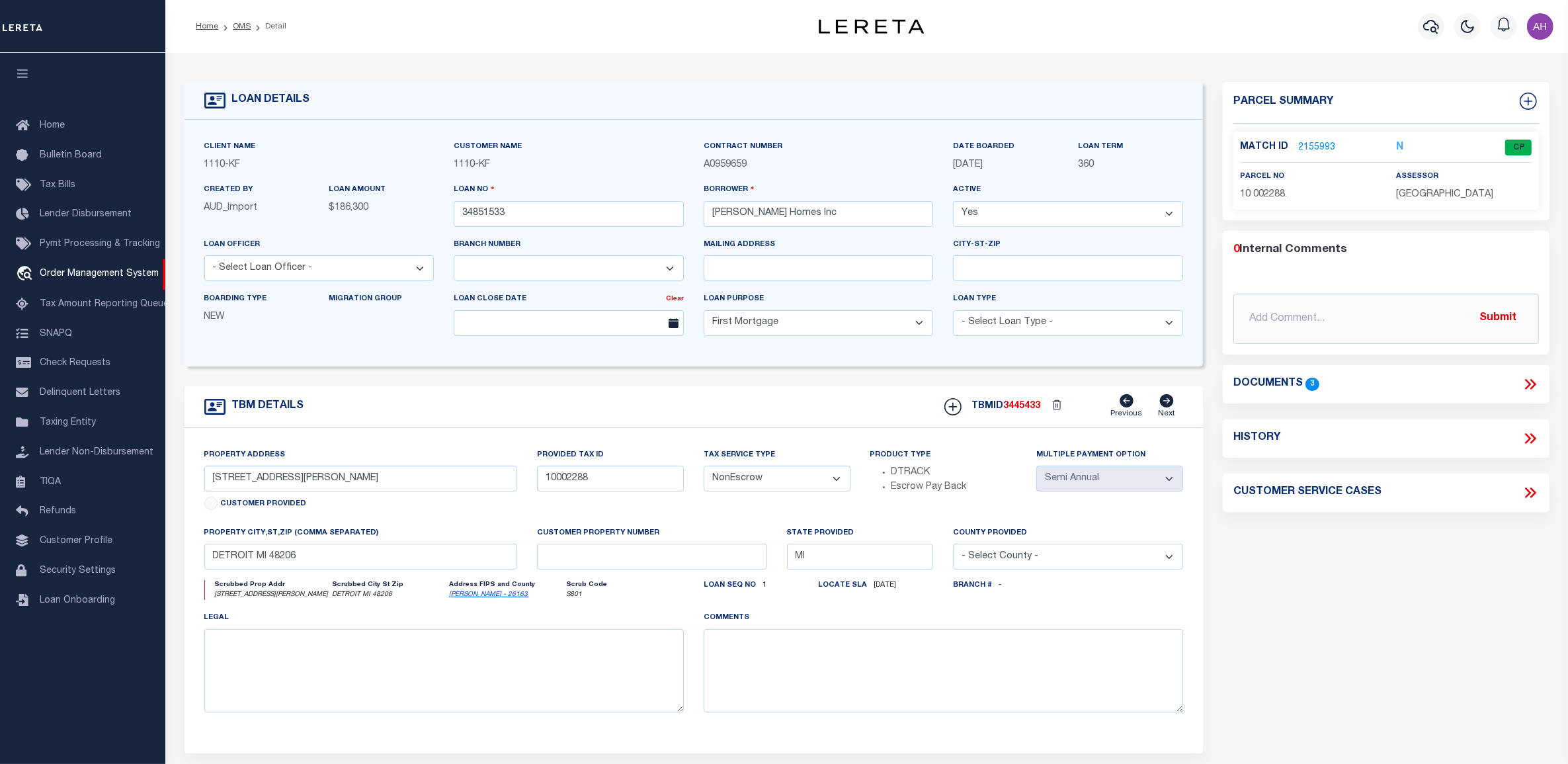
click at [1325, 143] on link "2155993" at bounding box center [1316, 147] width 37 height 14
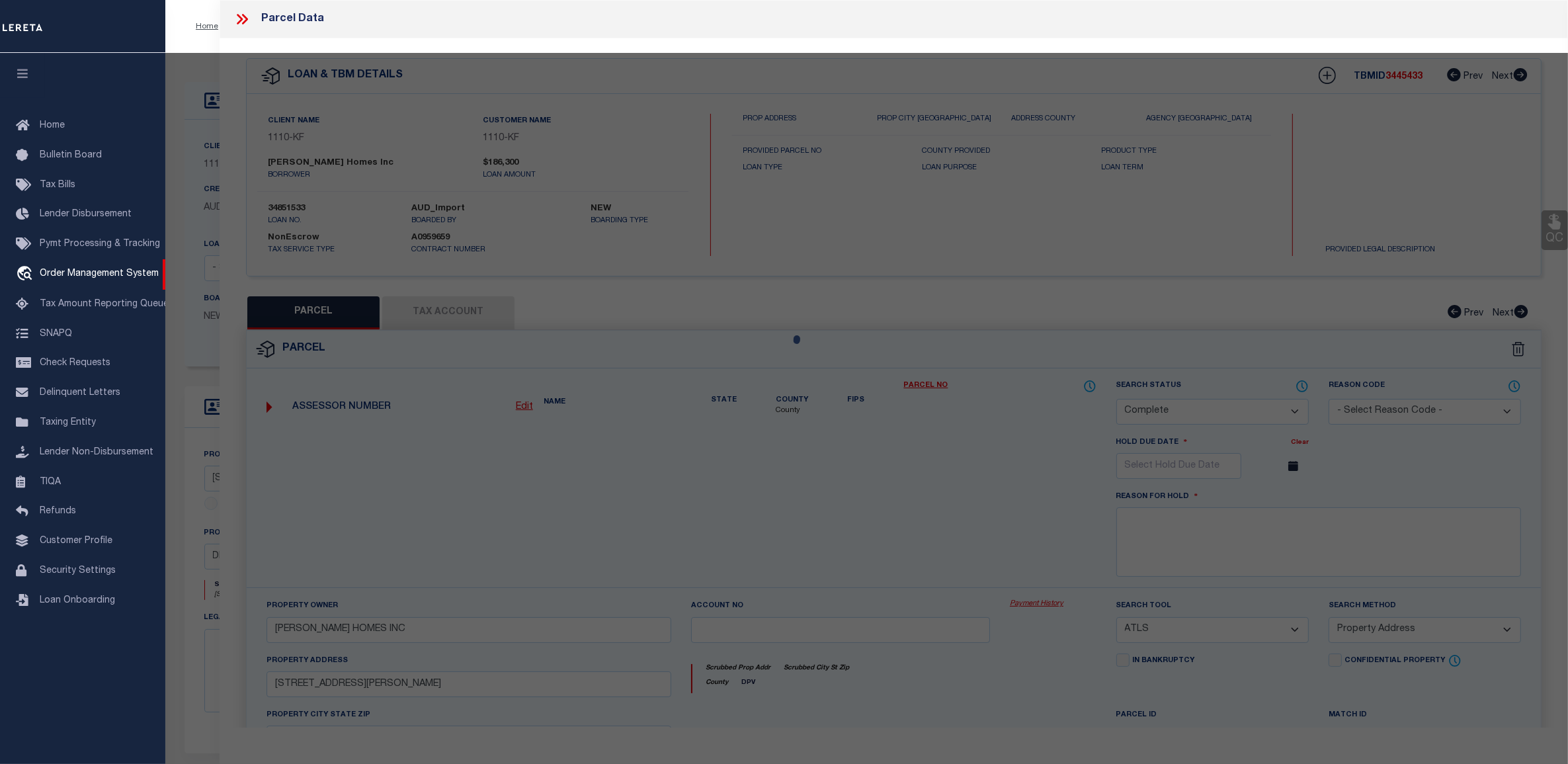
select select "AS"
select select
checkbox input "false"
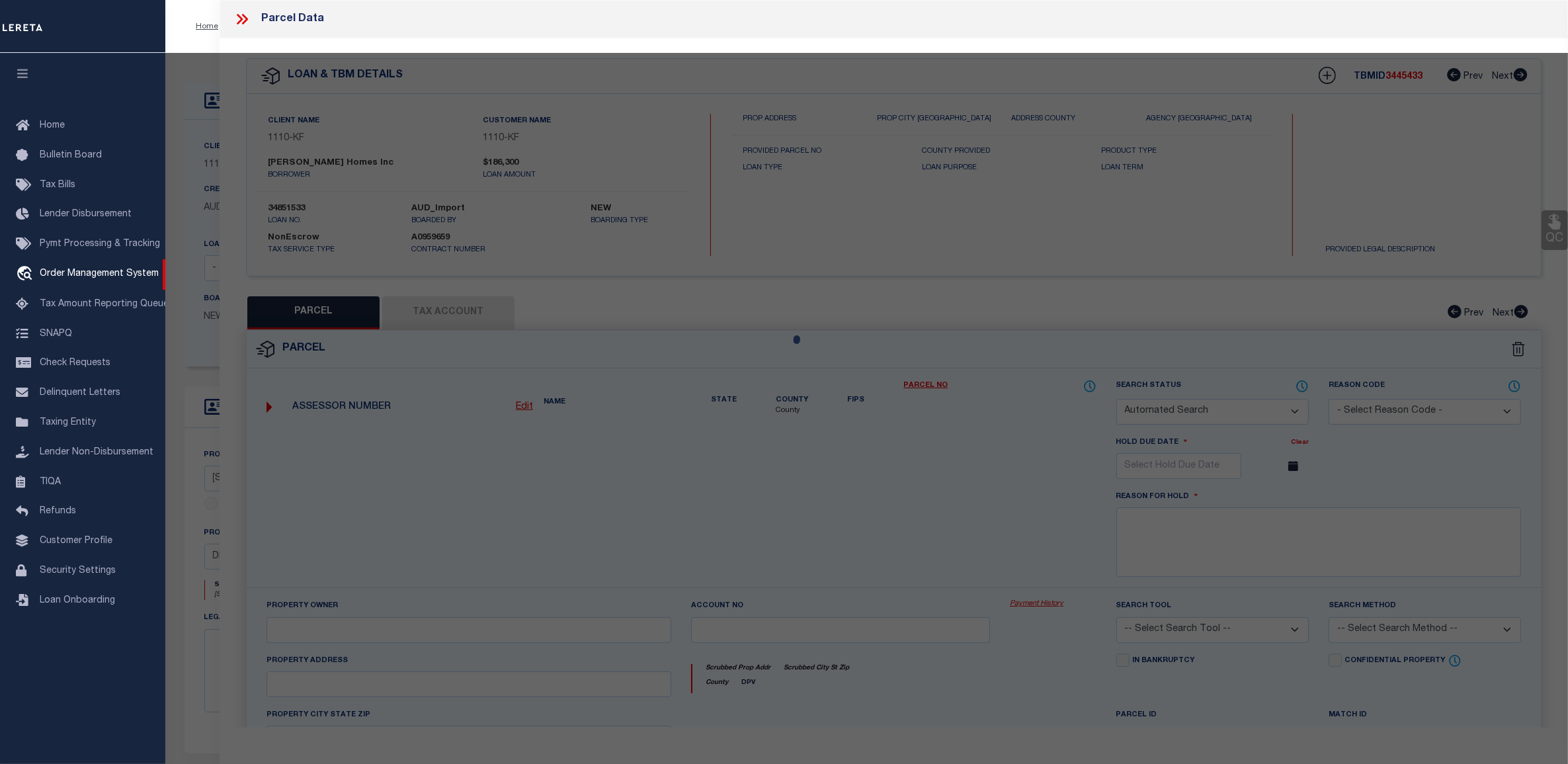
select select "CP"
type input "IVEY HOMES INC"
select select "ATL"
select select "ADD"
type input "2517 TAYLOR ST"
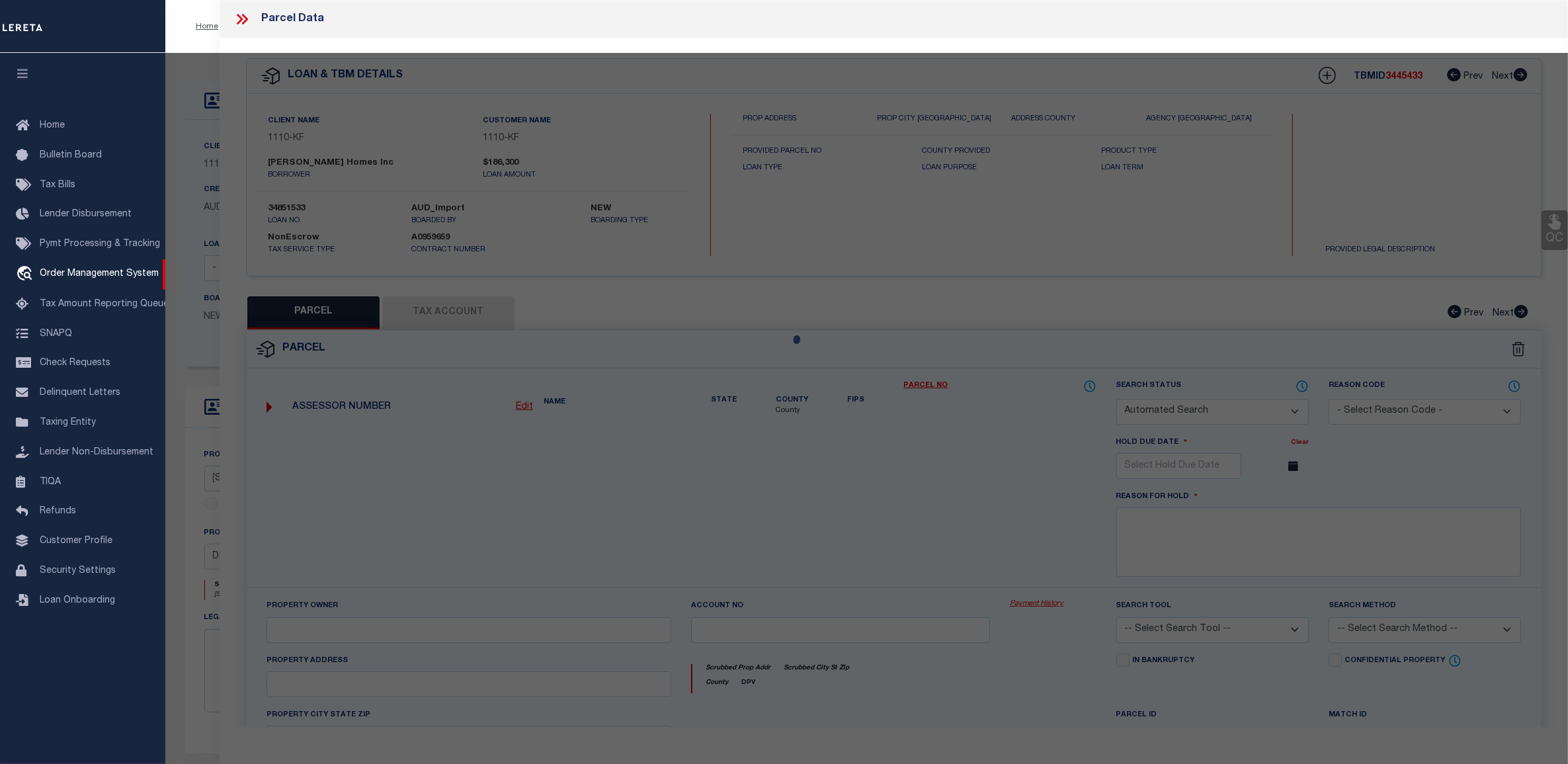
type input "DETROIT, MI 48206"
type textarea "S [PERSON_NAME] 135 [PERSON_NAME] FARM SUB L32 P39-40 PLATS, W C R 10/99 35 X 1…"
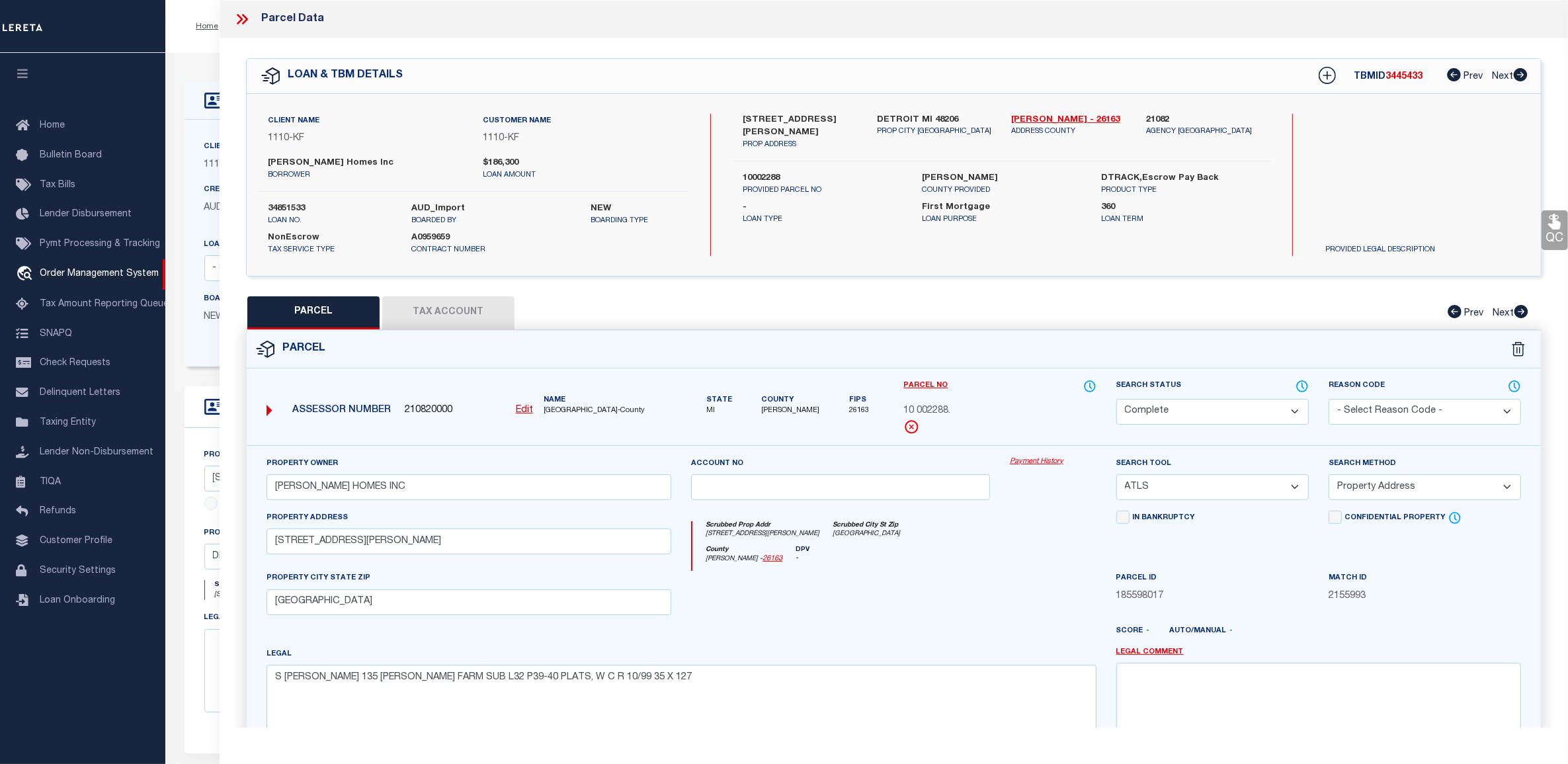
click at [1026, 469] on div "Payment History" at bounding box center [1053, 483] width 107 height 54
click at [1029, 464] on link "Payment History" at bounding box center [1054, 461] width 87 height 11
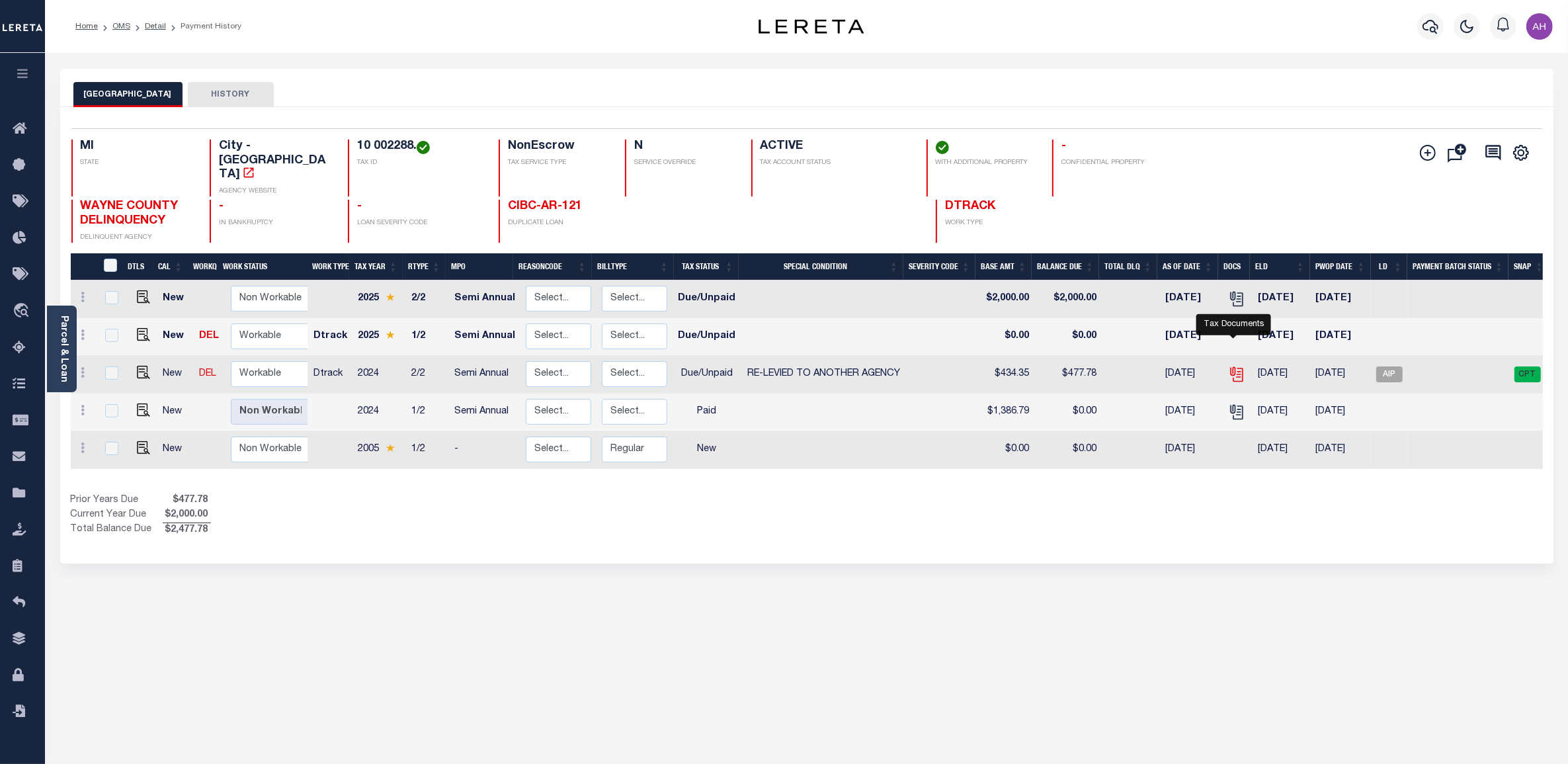
click at [1238, 366] on icon "" at bounding box center [1236, 374] width 17 height 17
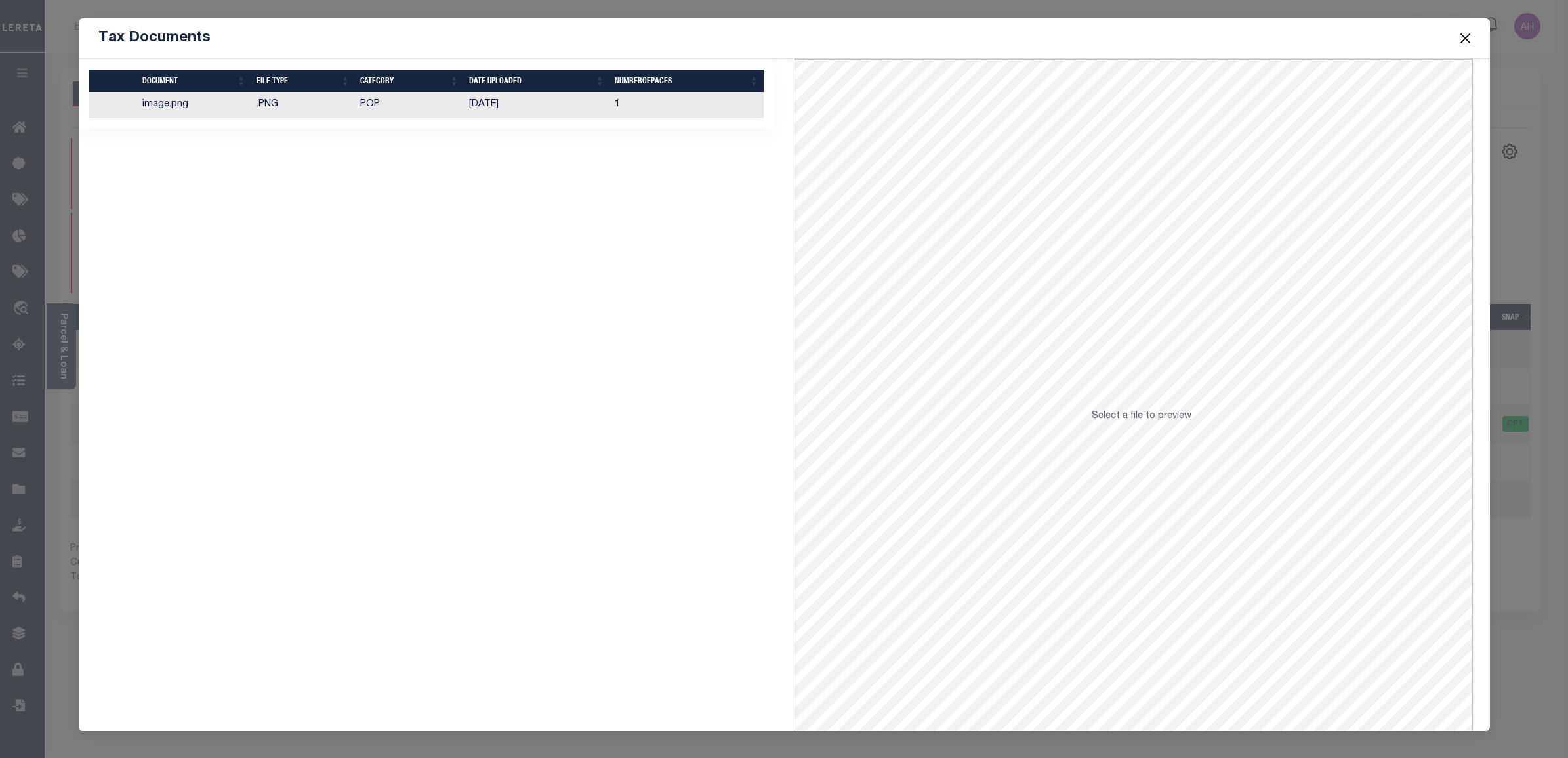
click at [616, 106] on td "1" at bounding box center [686, 105] width 154 height 26
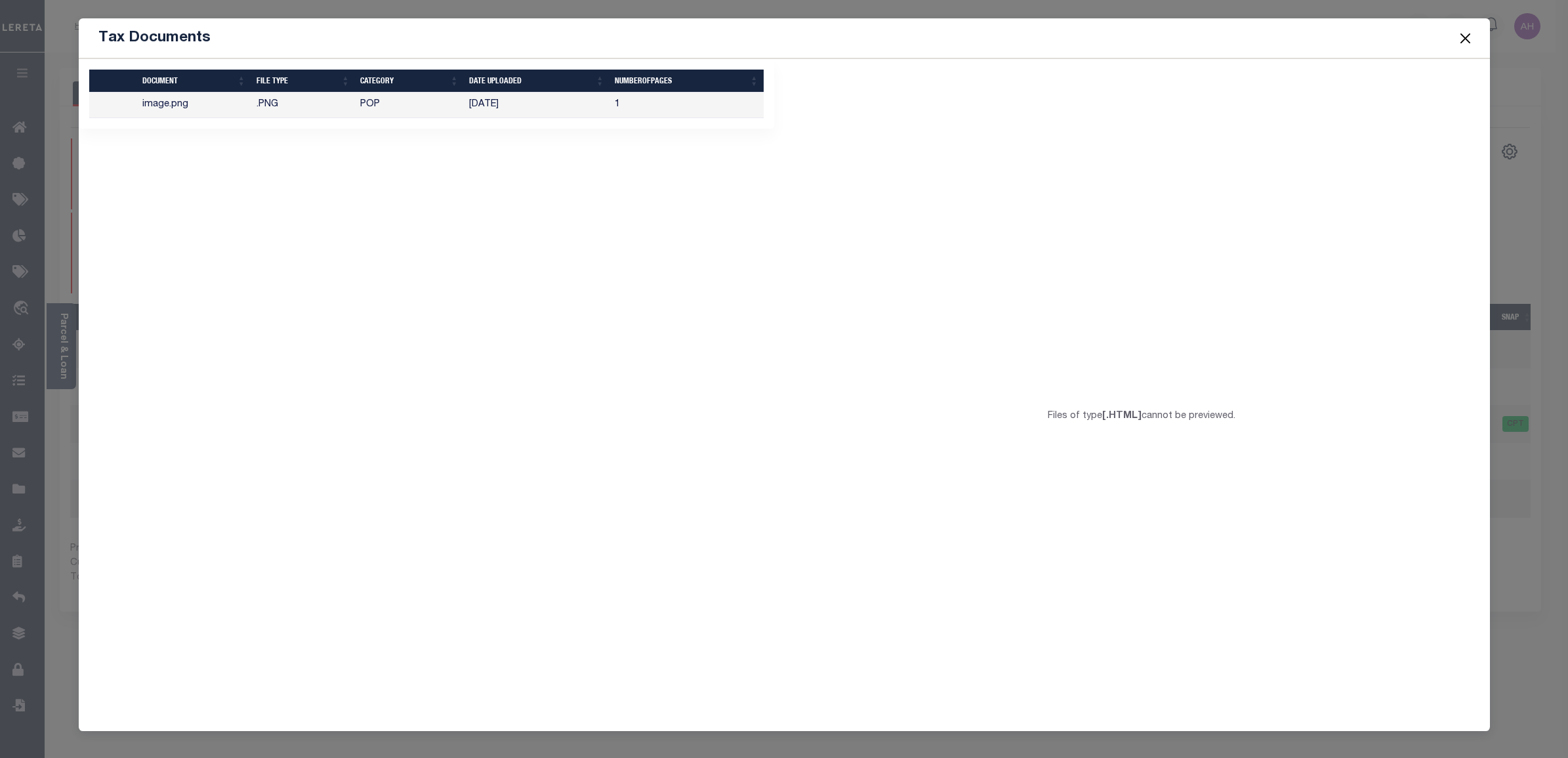
click at [1065, 425] on div "Files of type [.HTML] cannot be previewed." at bounding box center [1141, 421] width 188 height 25
click at [1469, 40] on button "Close" at bounding box center [1465, 37] width 17 height 17
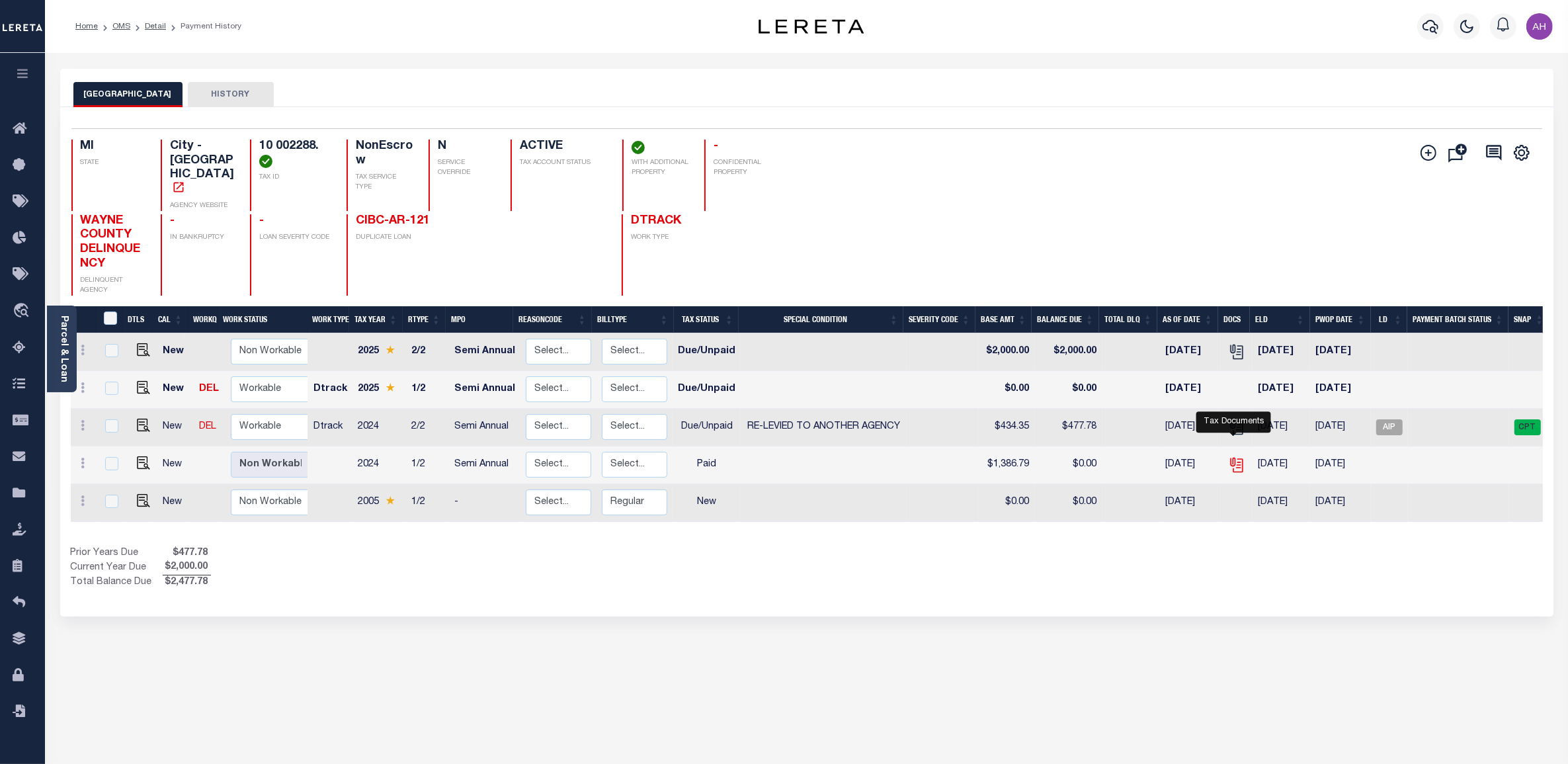
click at [1234, 456] on icon "" at bounding box center [1236, 464] width 17 height 17
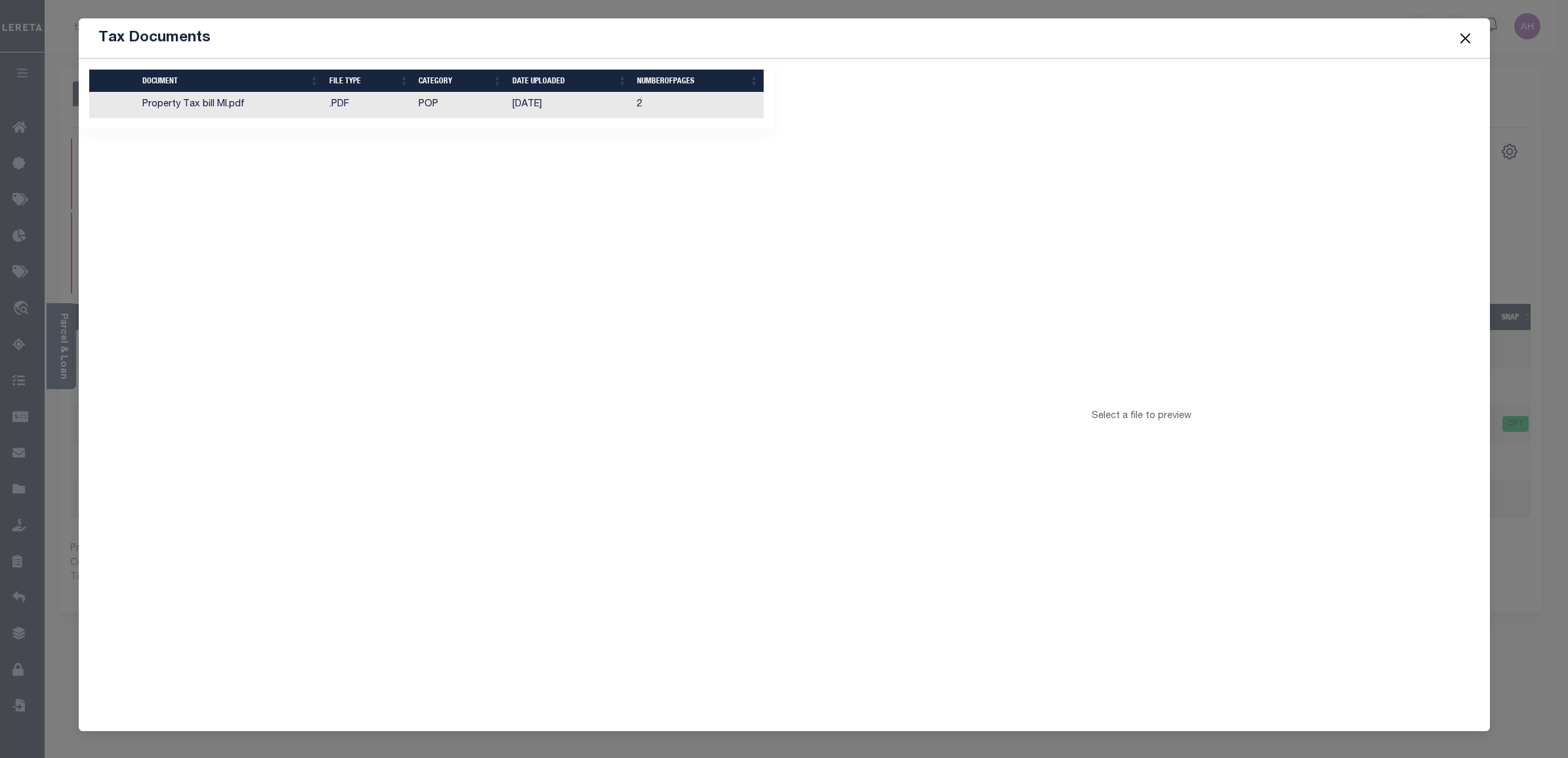
click at [474, 106] on td "POP" at bounding box center [460, 105] width 93 height 26
click at [1467, 34] on button "Close" at bounding box center [1465, 37] width 17 height 17
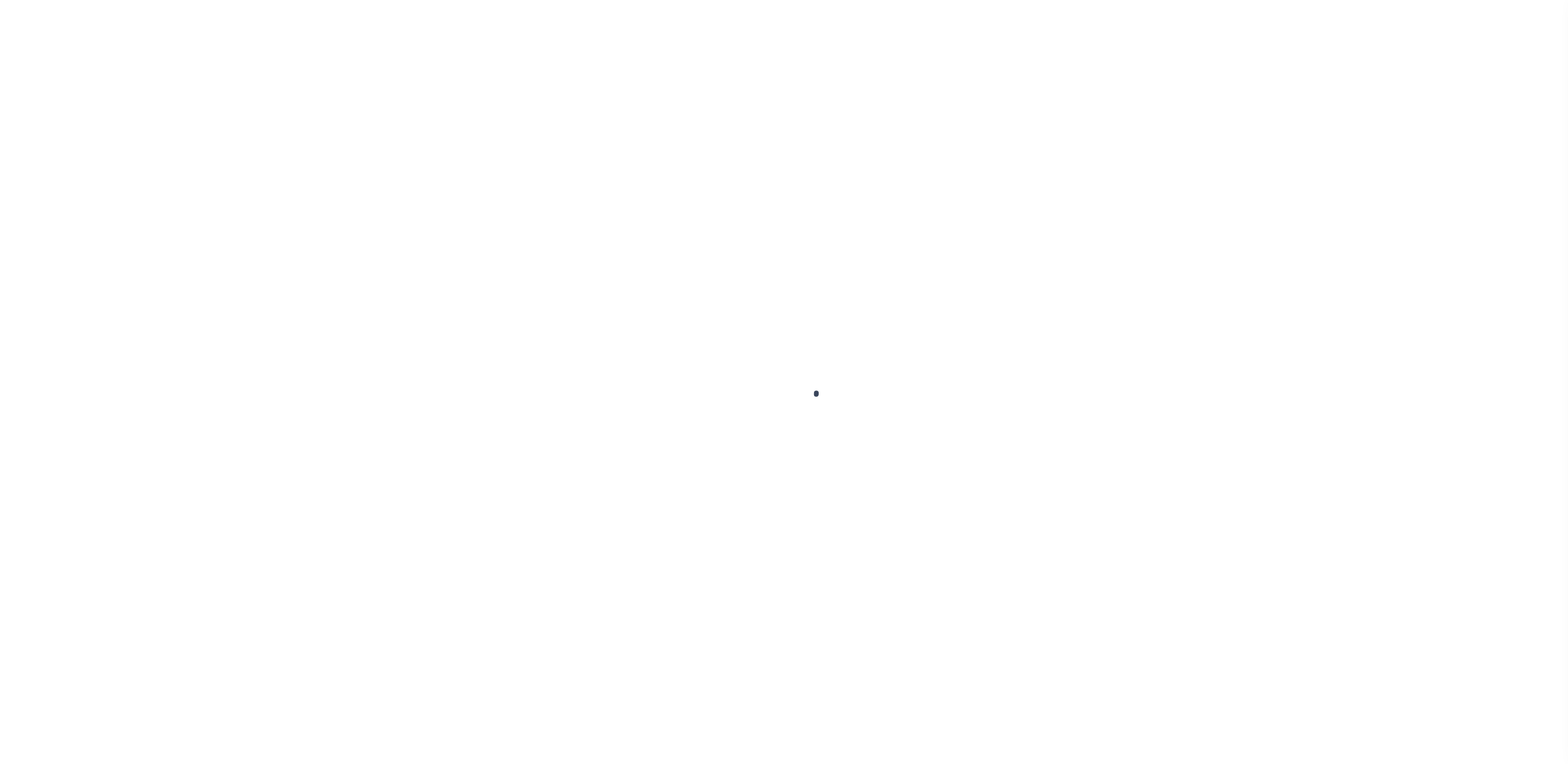
select select "3485"
select select "10"
select select "NonEscrow"
select select "2"
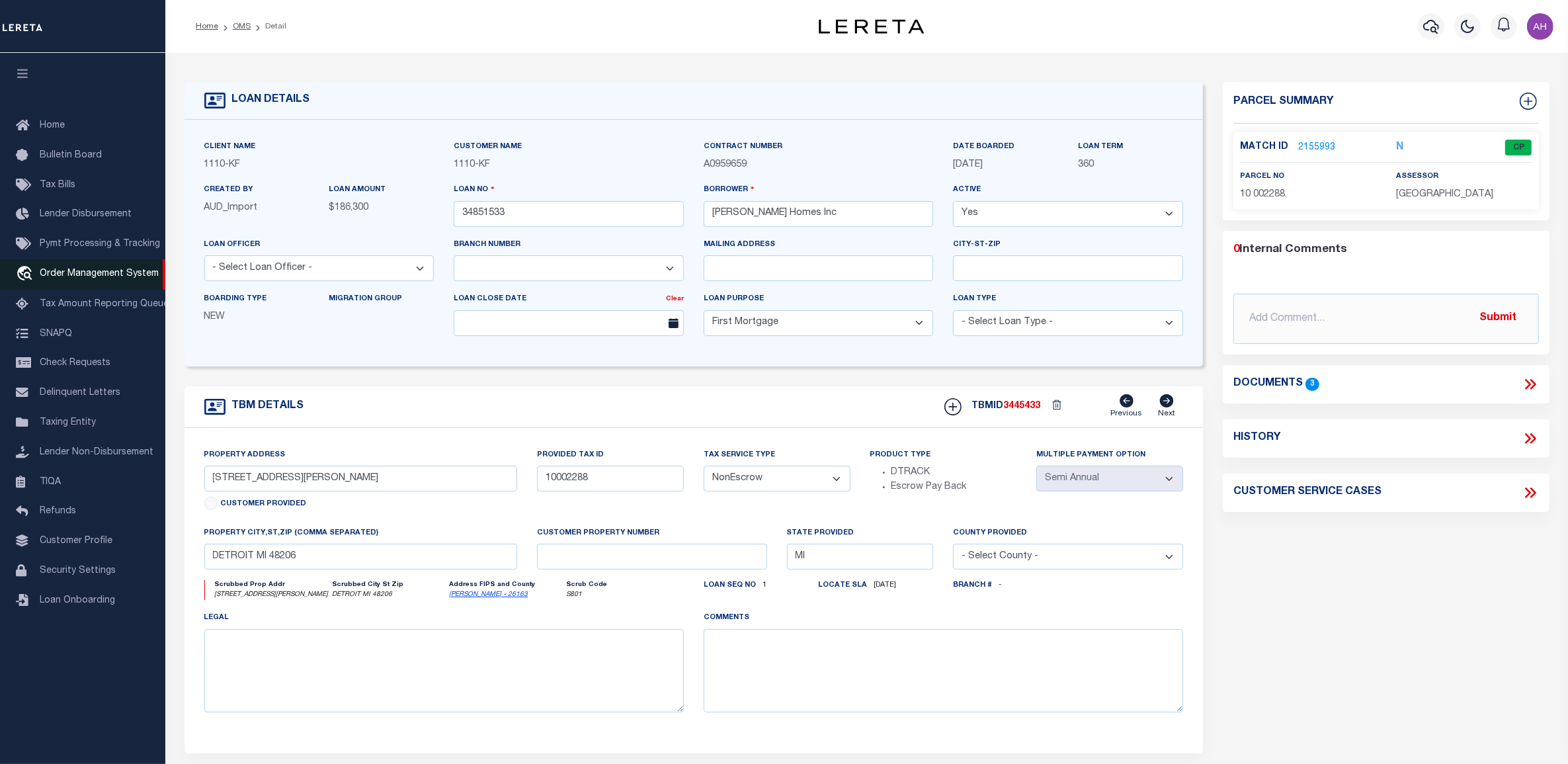
click at [100, 272] on span "Order Management System" at bounding box center [99, 273] width 119 height 9
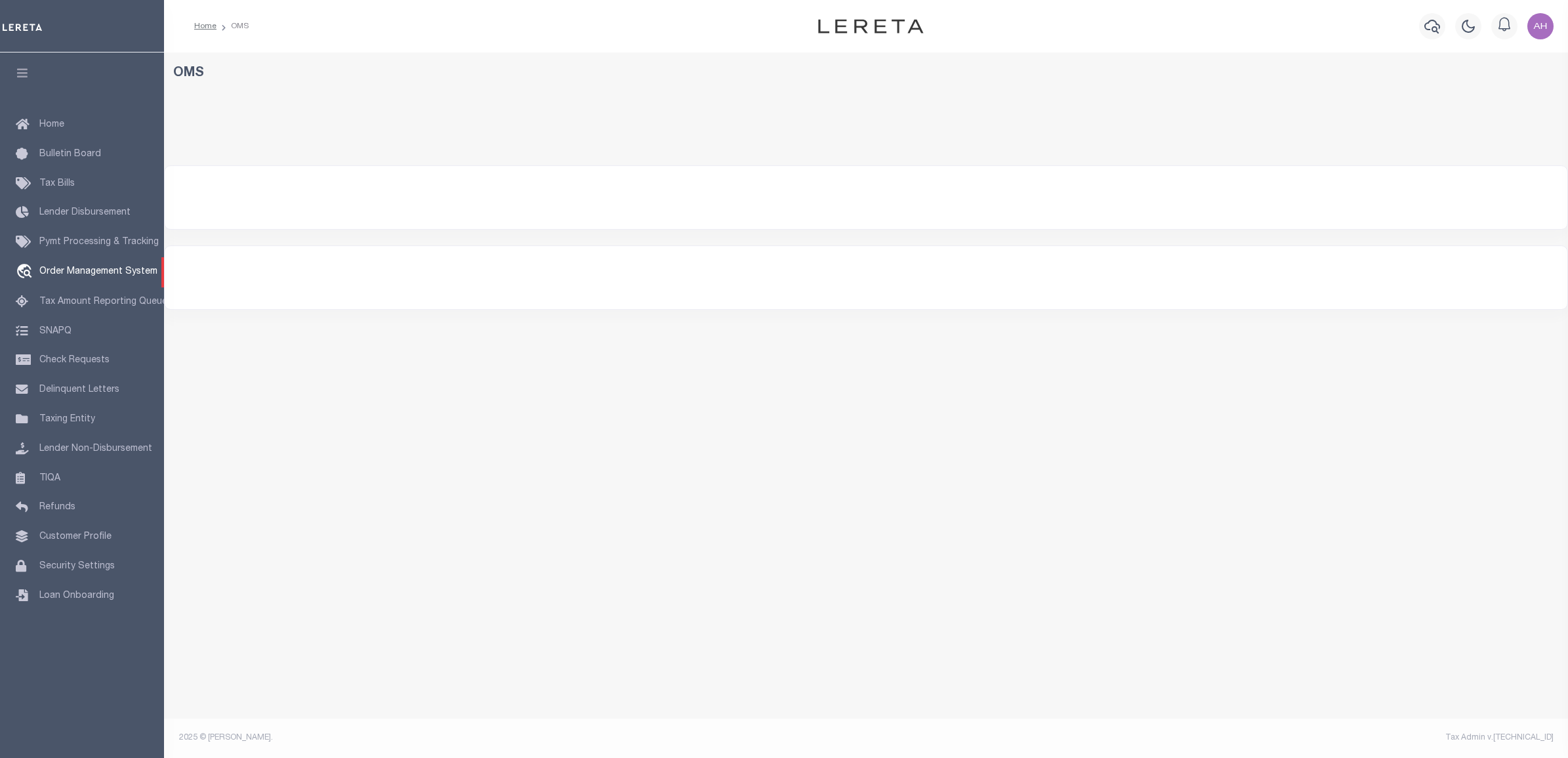
select select "200"
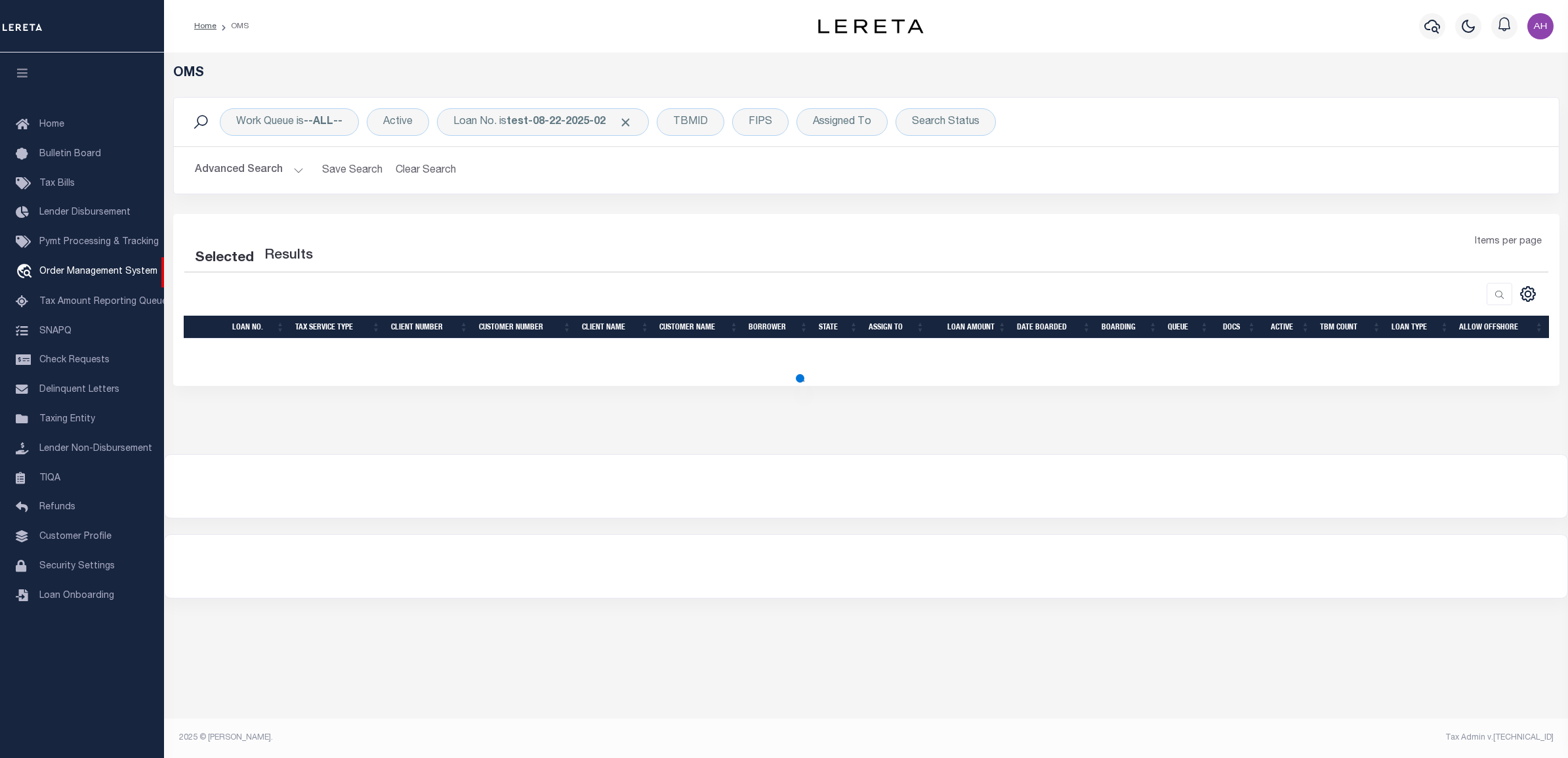
select select "200"
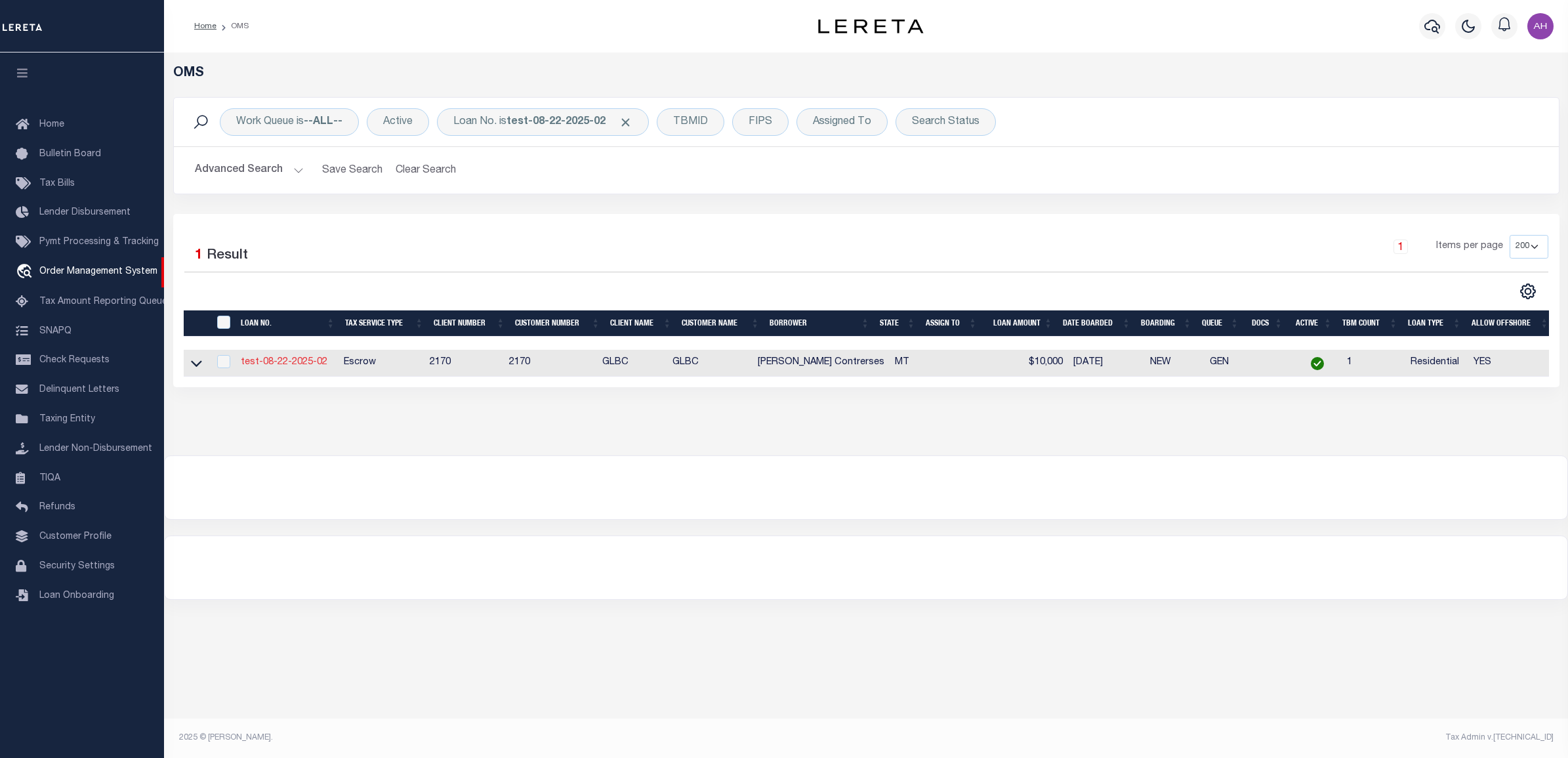
click at [290, 363] on link "test-08-22-2025-02" at bounding box center [284, 361] width 86 height 9
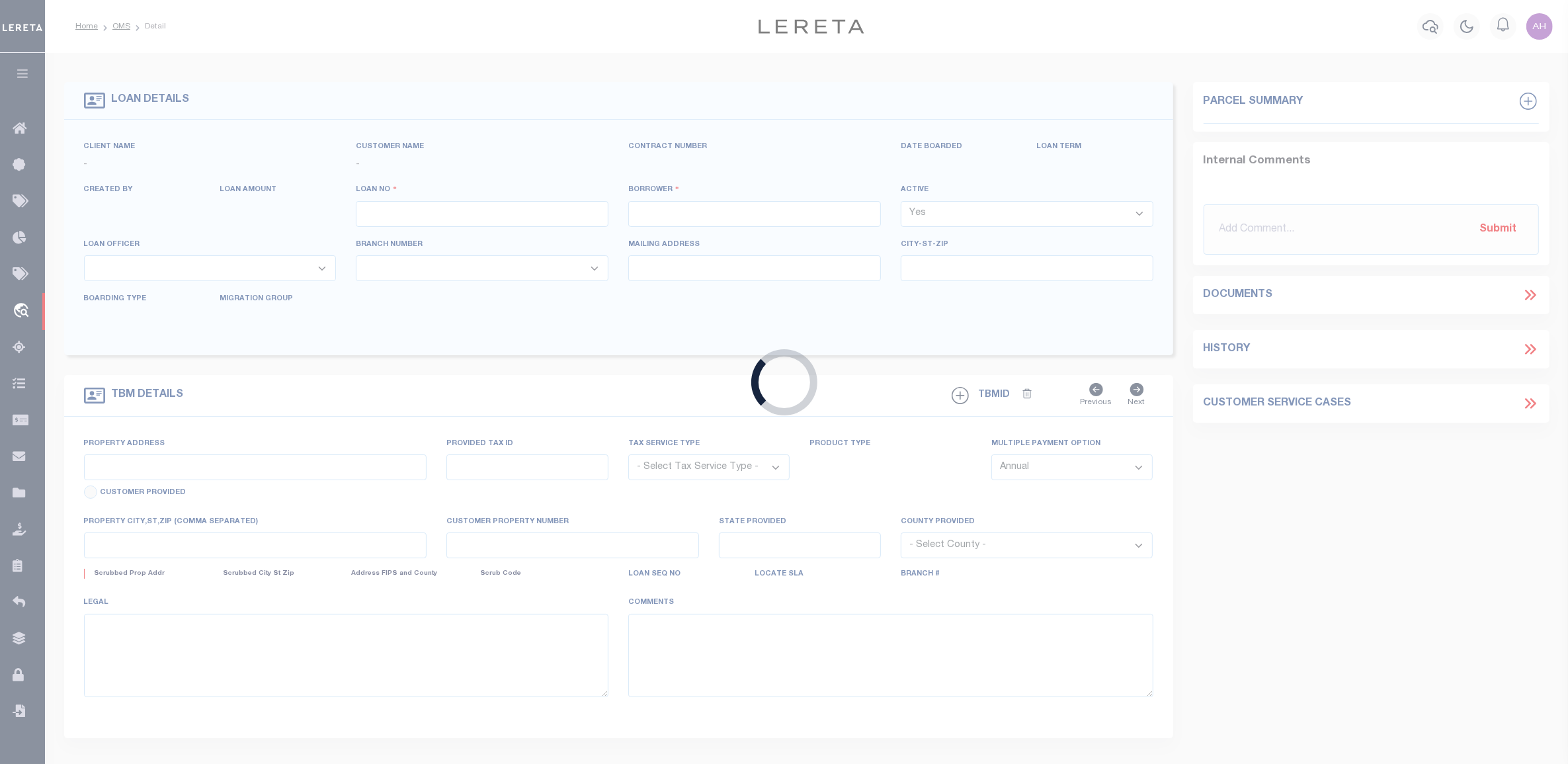
type input "test-08-22-2025-02"
type input "[PERSON_NAME] Contrerses"
select select
type input "108 SPOKLIE DR"
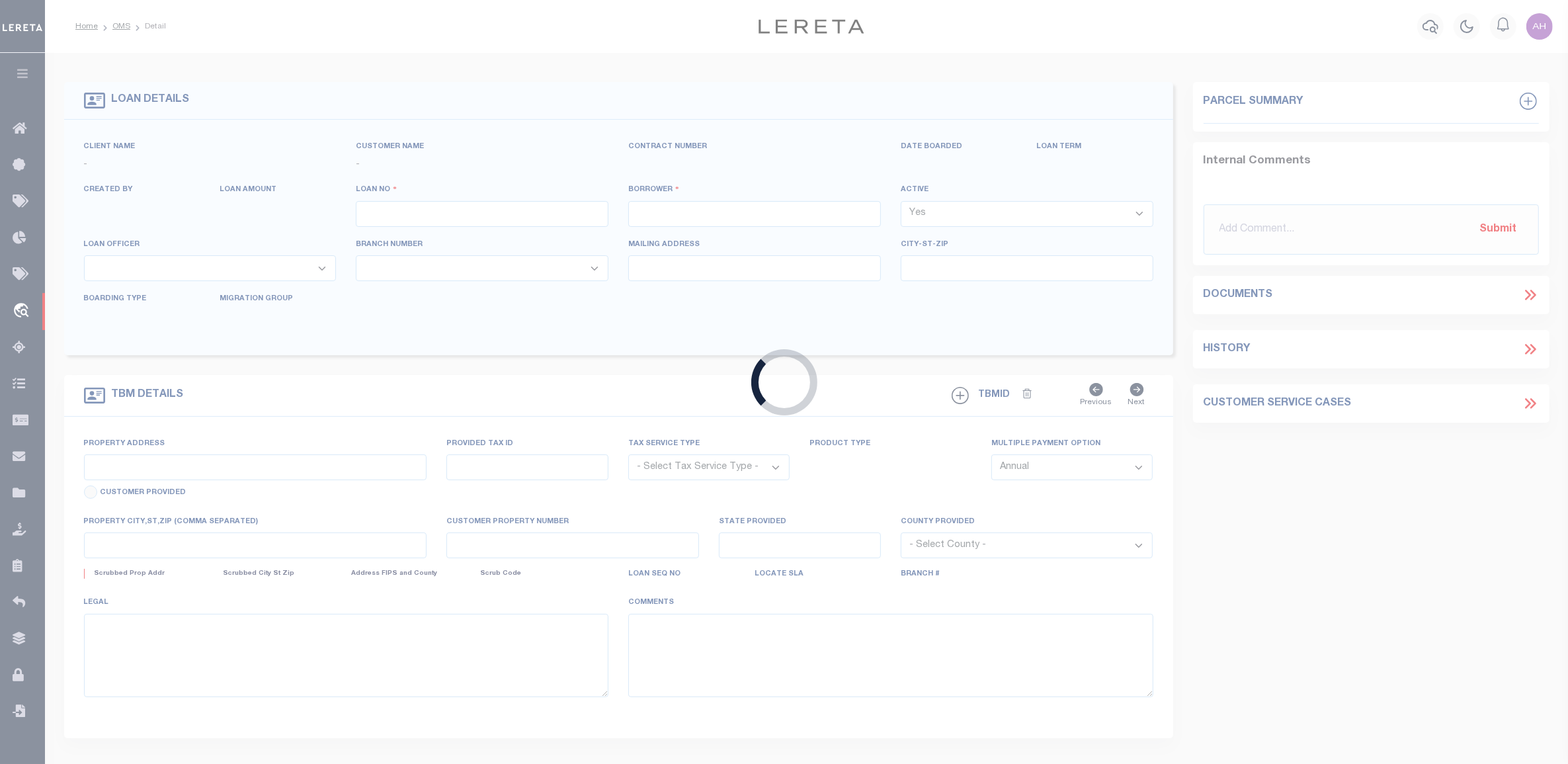
type input "LAKESIDE MT 59922-9637"
type input "08/21/2025"
select select "10"
select select "Escrow"
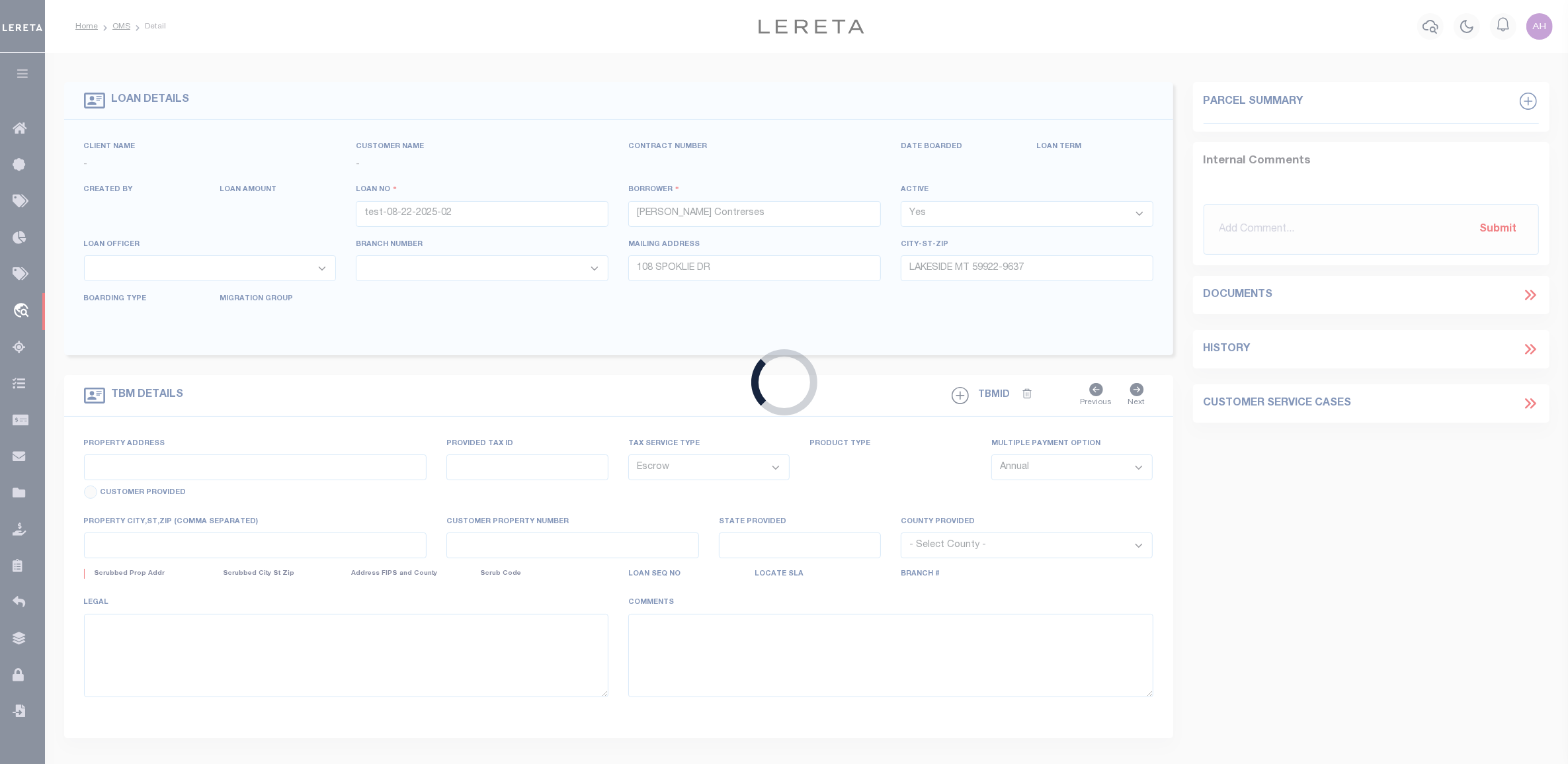
type input "108 SPOKLIE DR"
type input "1302"
select select
type input "LAKESIDE MT 59922-9637"
type input "QA-CNUMBER-102134"
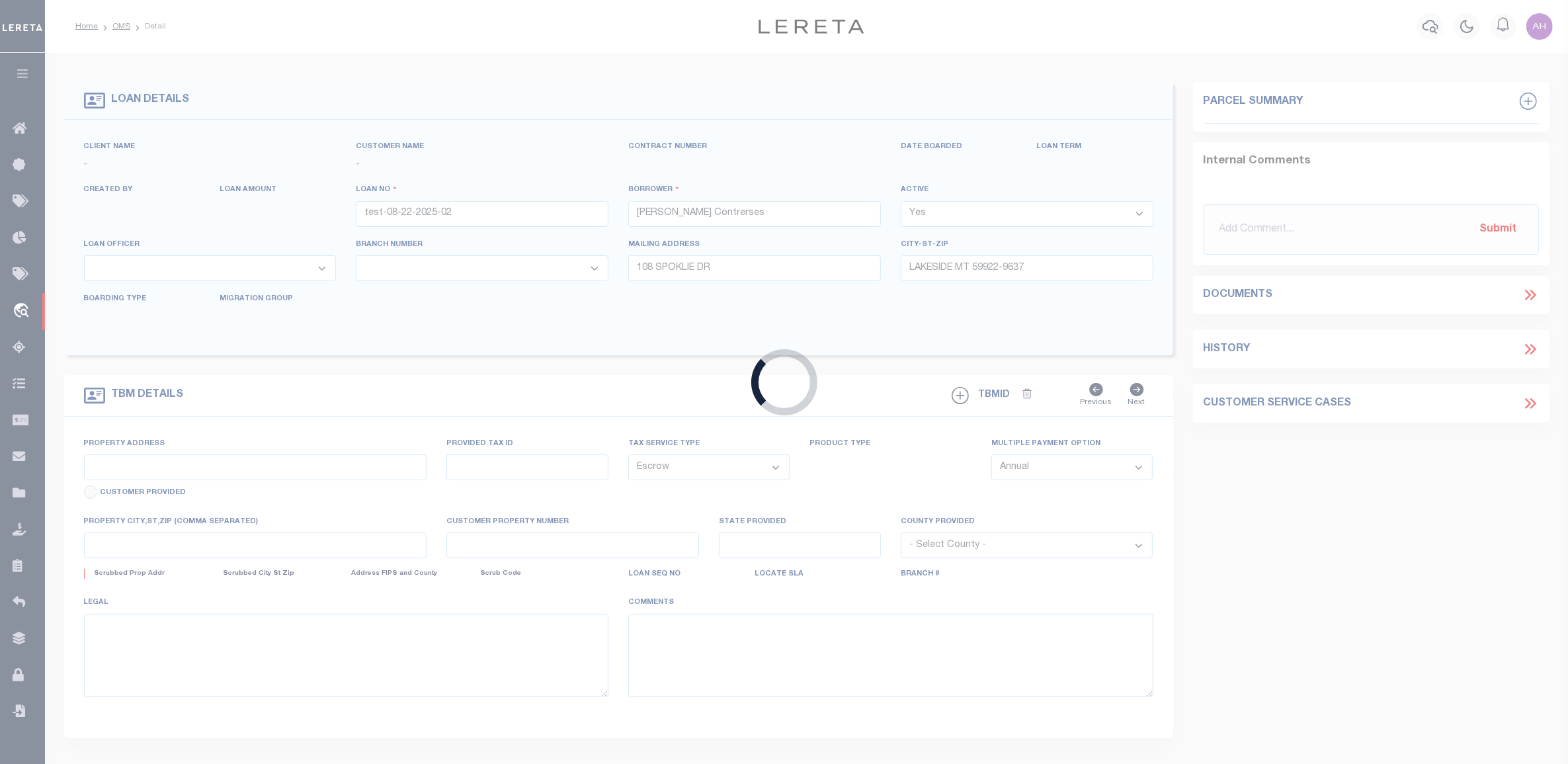
type input "MT"
select select "5655"
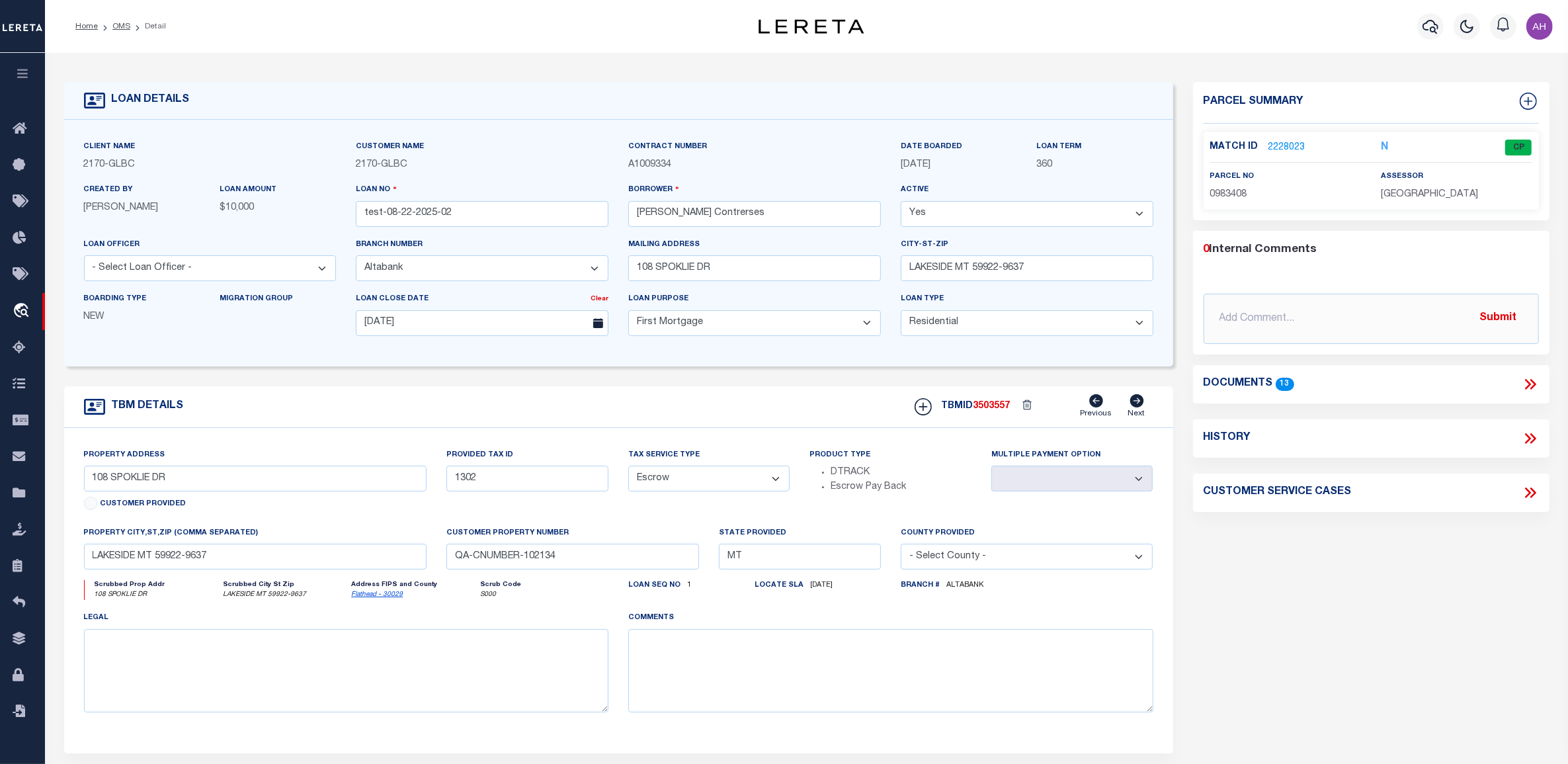
click at [1291, 146] on link "2228023" at bounding box center [1286, 147] width 37 height 14
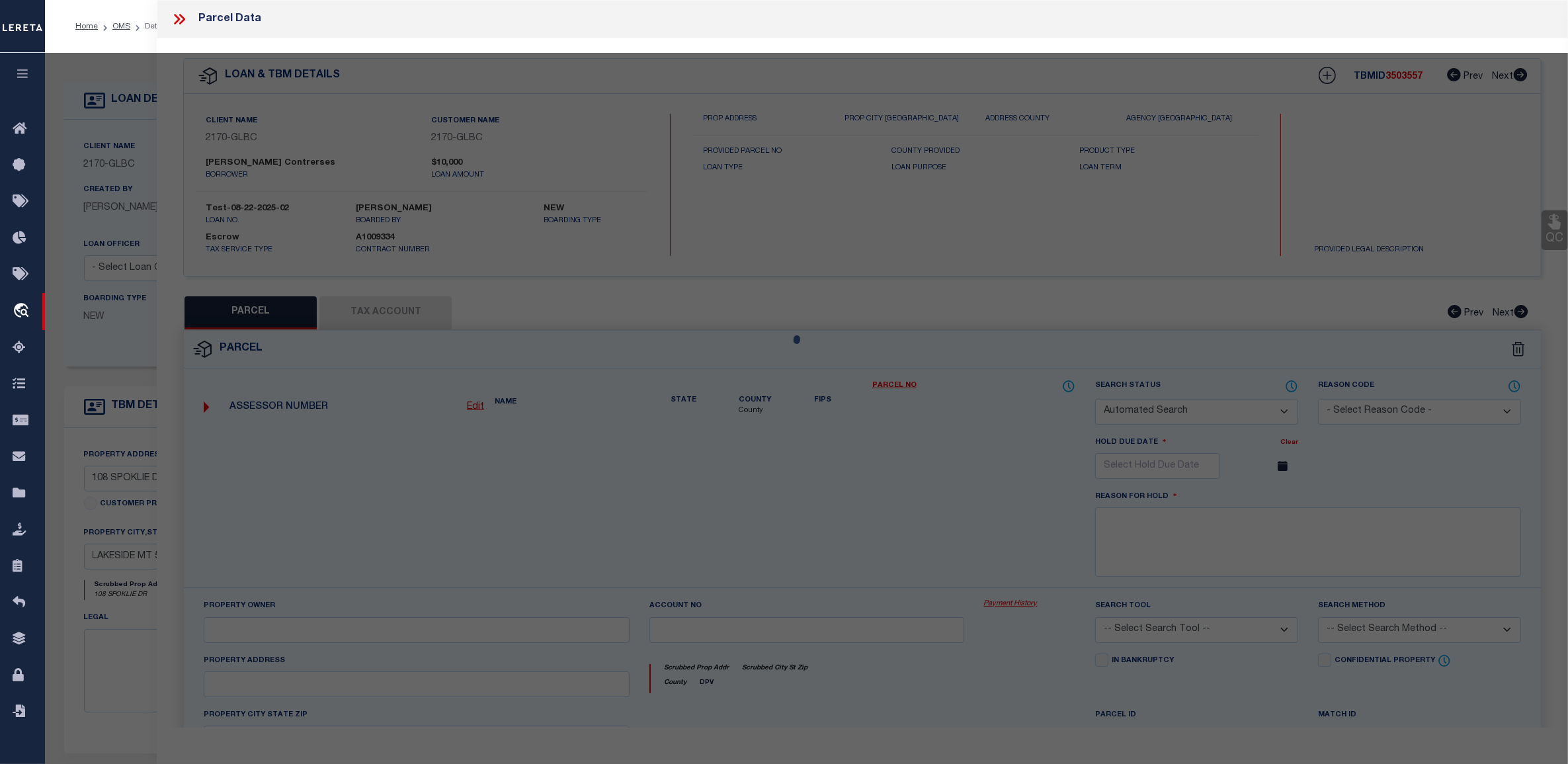
checkbox input "false"
select select "CP"
type input "SPURR JR ROBERT WALTER"
select select "ATL"
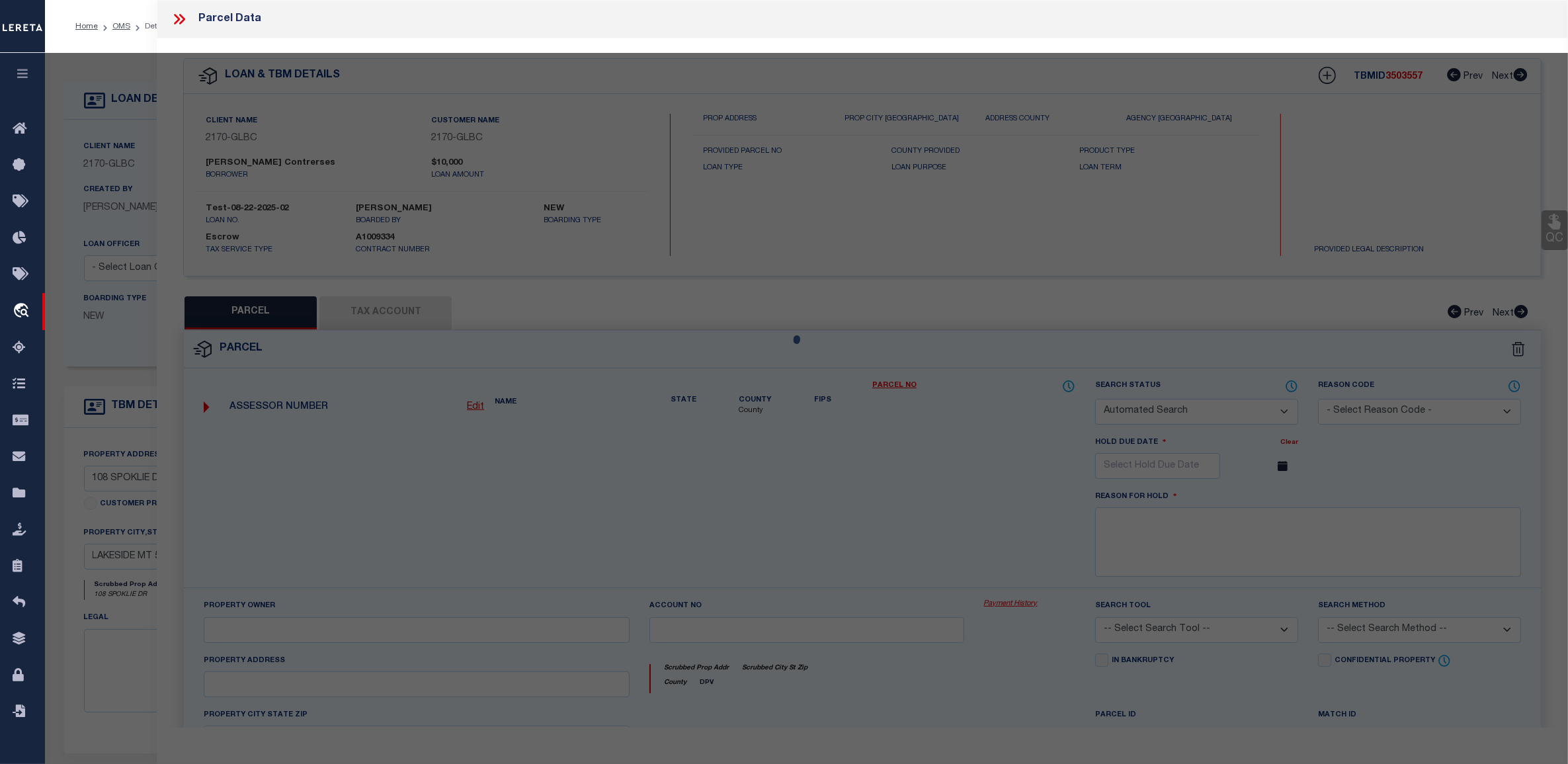
select select "ADD"
type input "108 SPOKLIE DR"
type input "LAKESIDE, MT 59922"
type textarea "SPOKLIE DRIVE SUB, S13, T26 N, R21 W, Lot 4, ASSR# 0000983408"
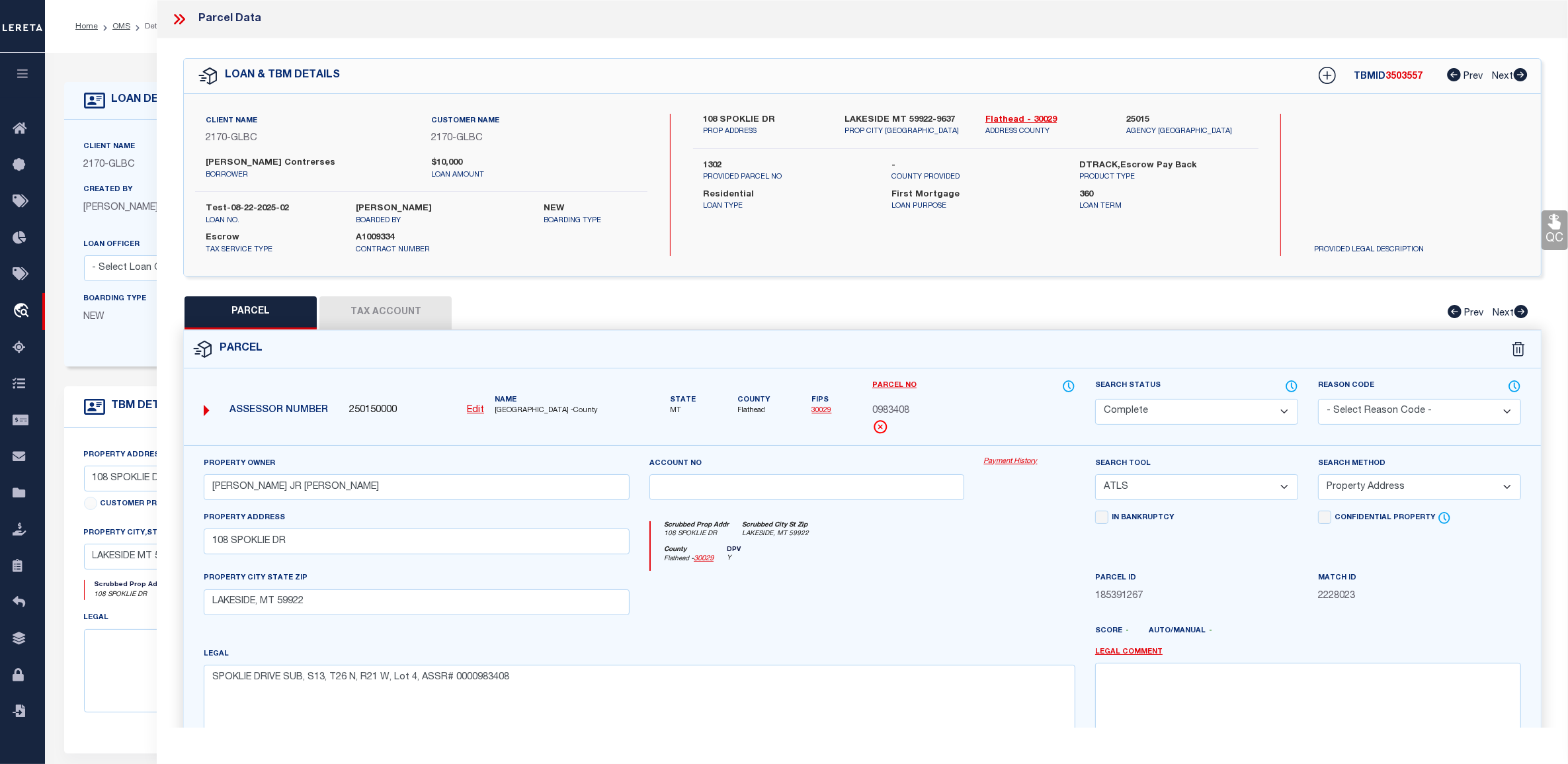
click at [1009, 460] on link "Payment History" at bounding box center [1029, 461] width 91 height 11
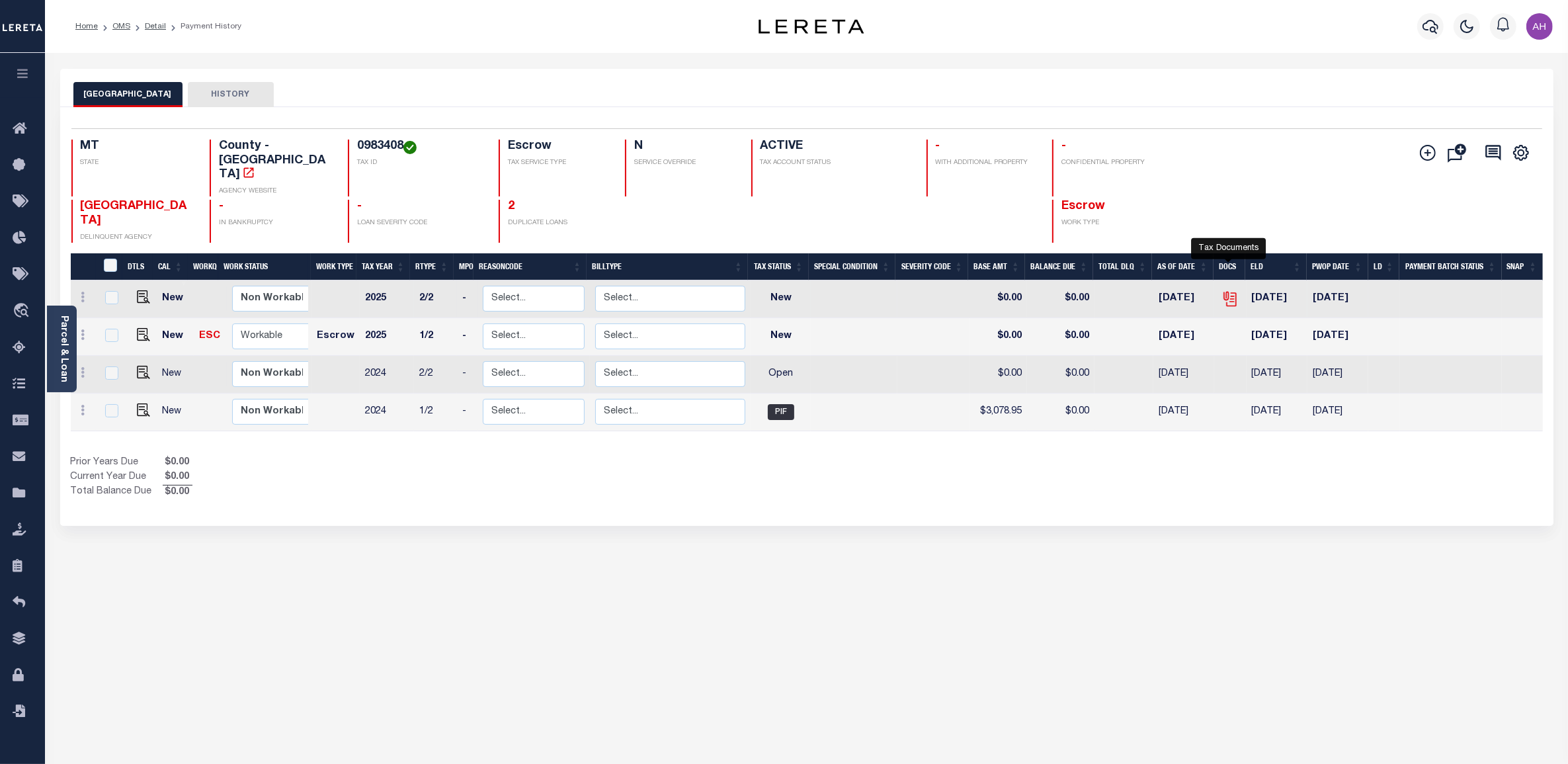
click at [1231, 291] on icon "" at bounding box center [1229, 296] width 11 height 11
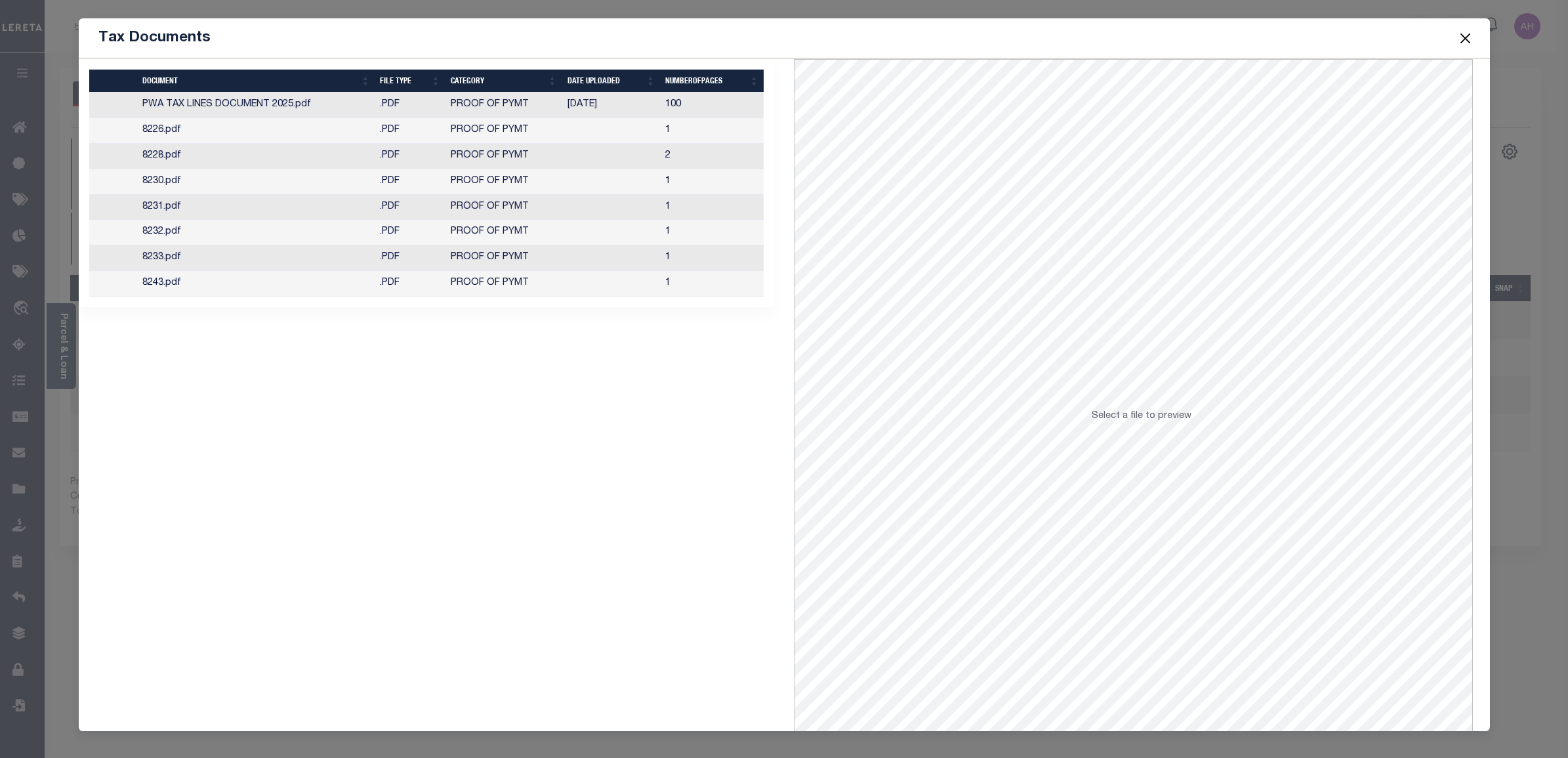
click at [680, 172] on td "1" at bounding box center [712, 182] width 104 height 26
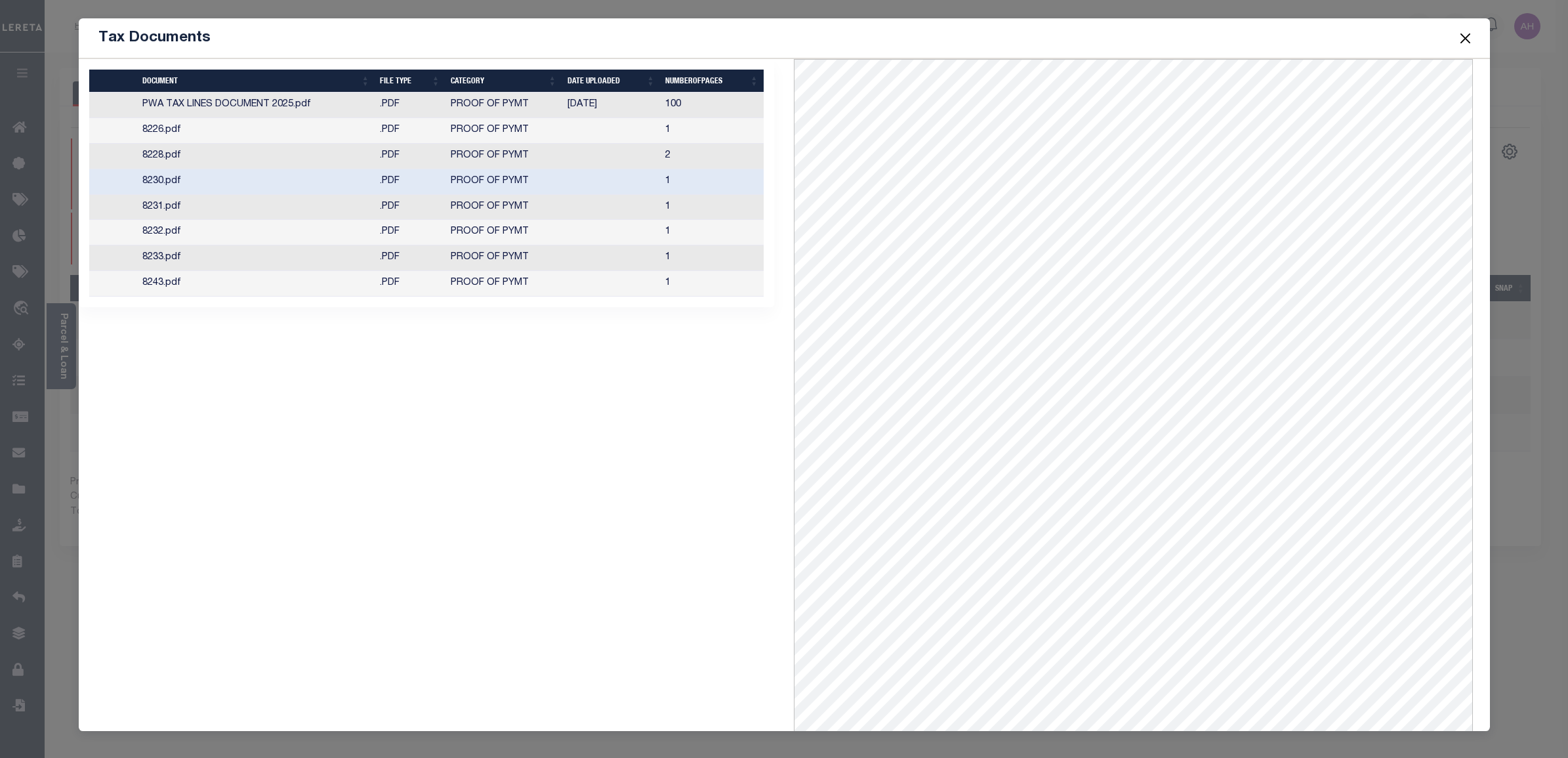
click at [695, 103] on td "100" at bounding box center [712, 105] width 104 height 26
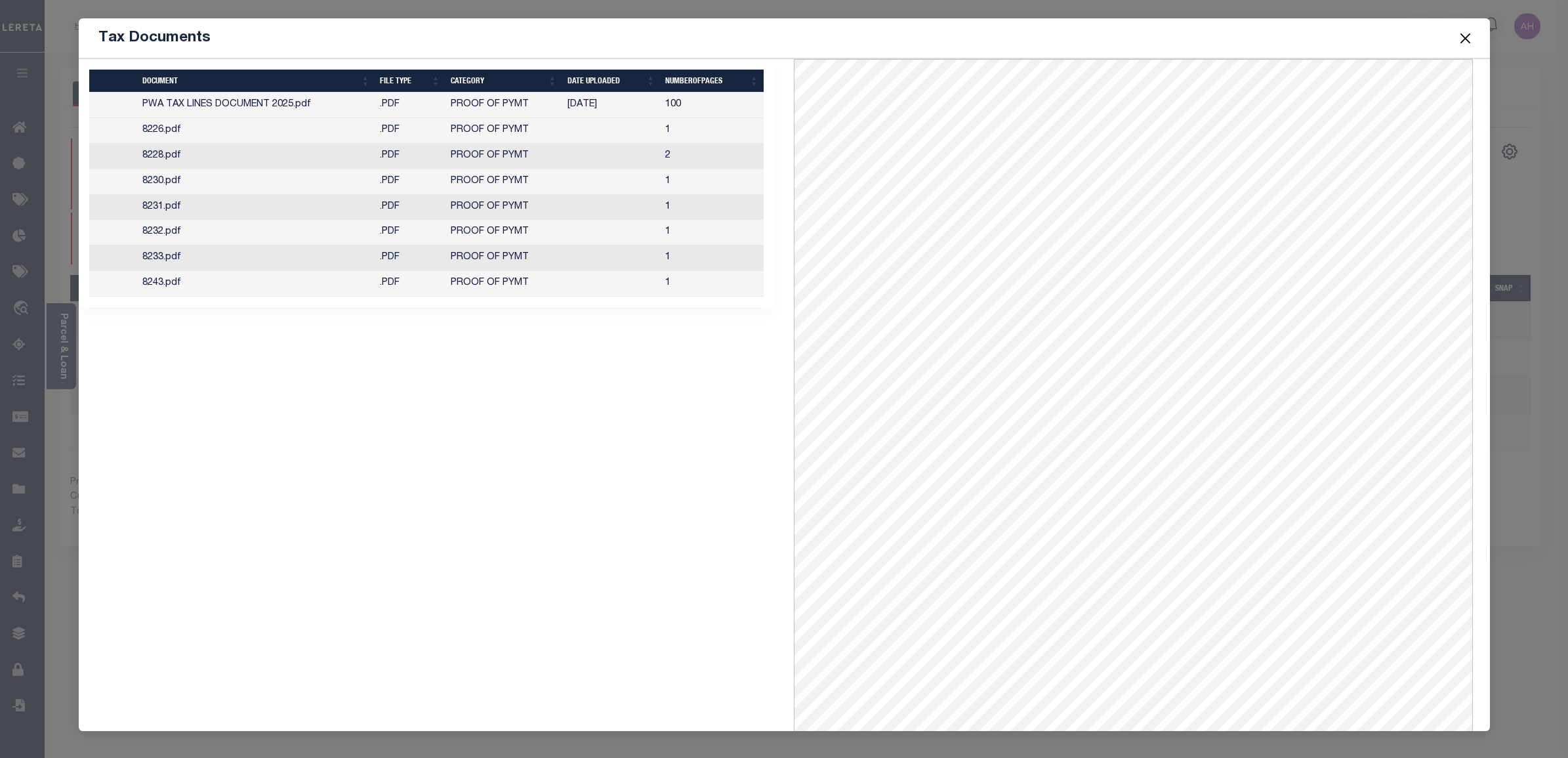
click at [1465, 36] on button "Close" at bounding box center [1465, 37] width 17 height 17
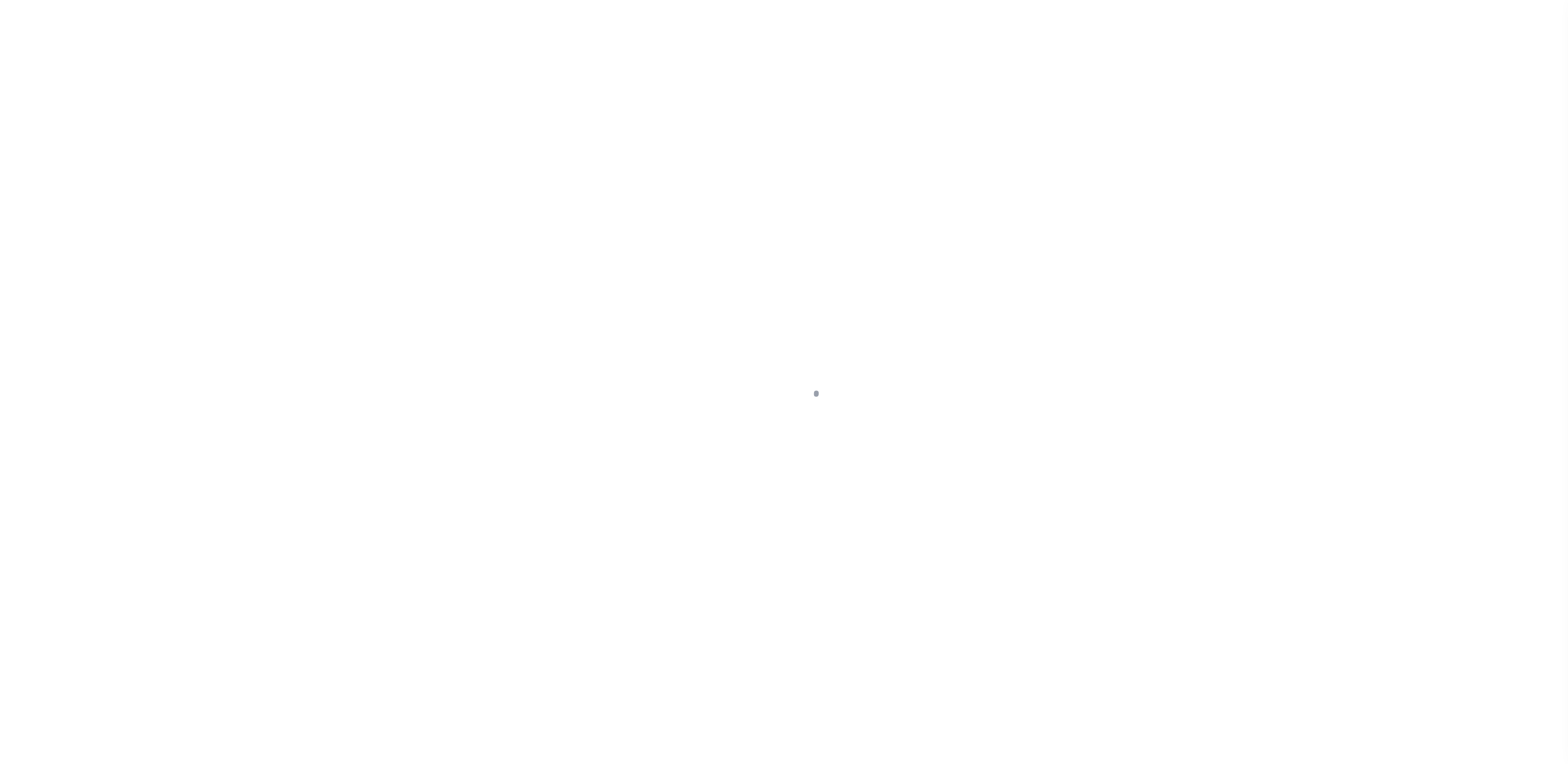
select select "10"
select select "Escrow"
select select
select select "5655"
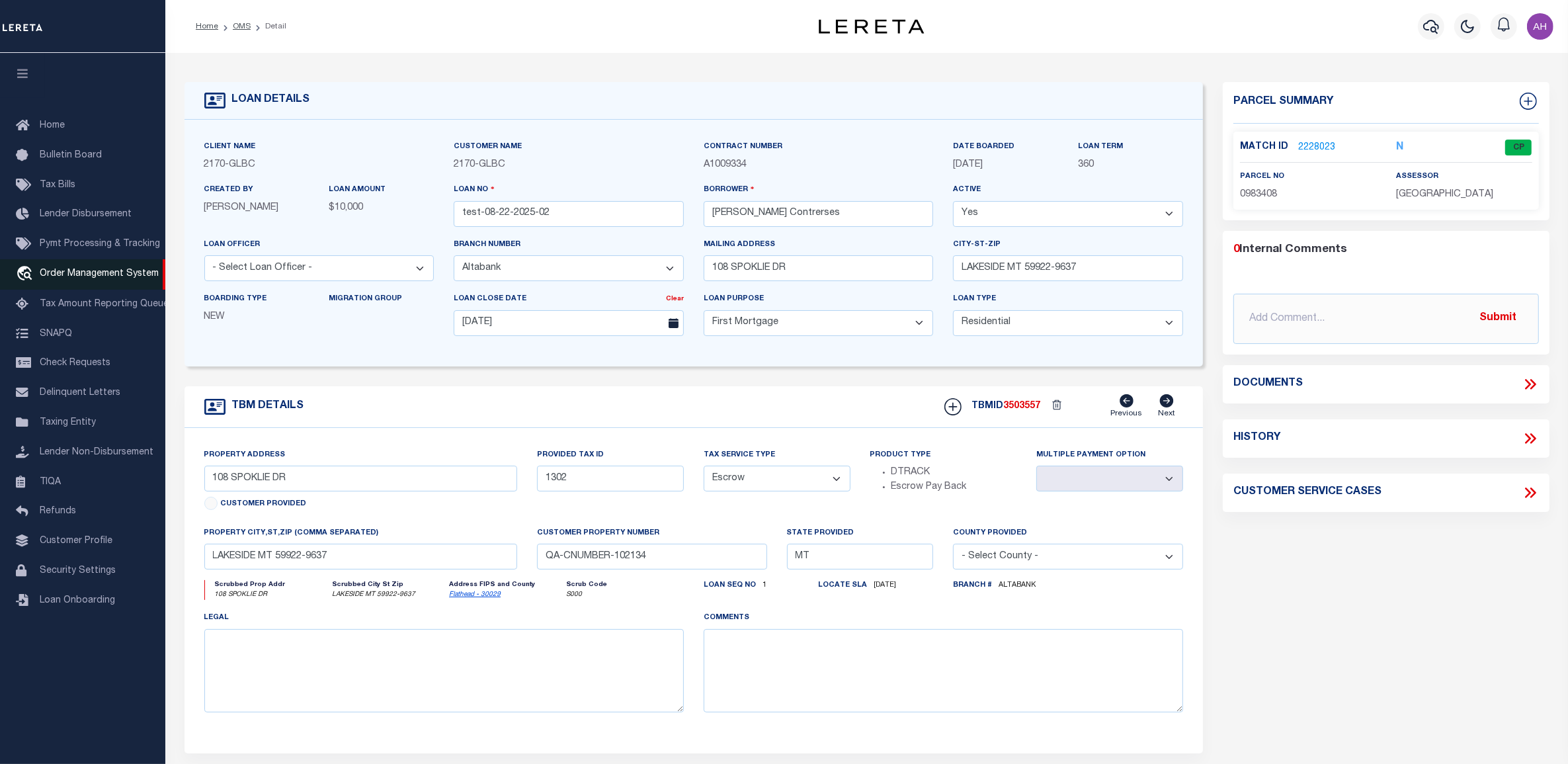
click at [119, 278] on span "Order Management System" at bounding box center [99, 273] width 119 height 9
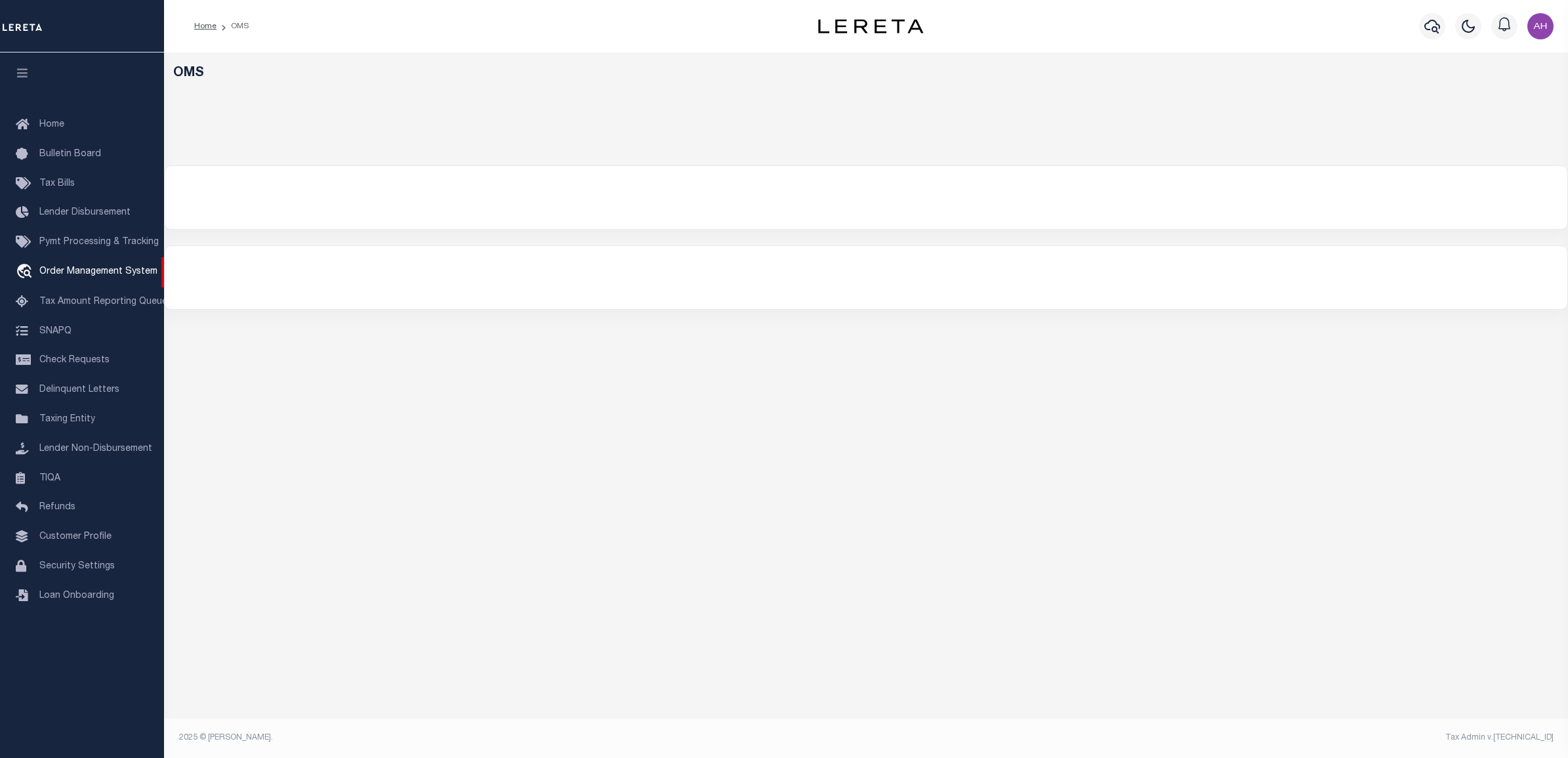
select select "200"
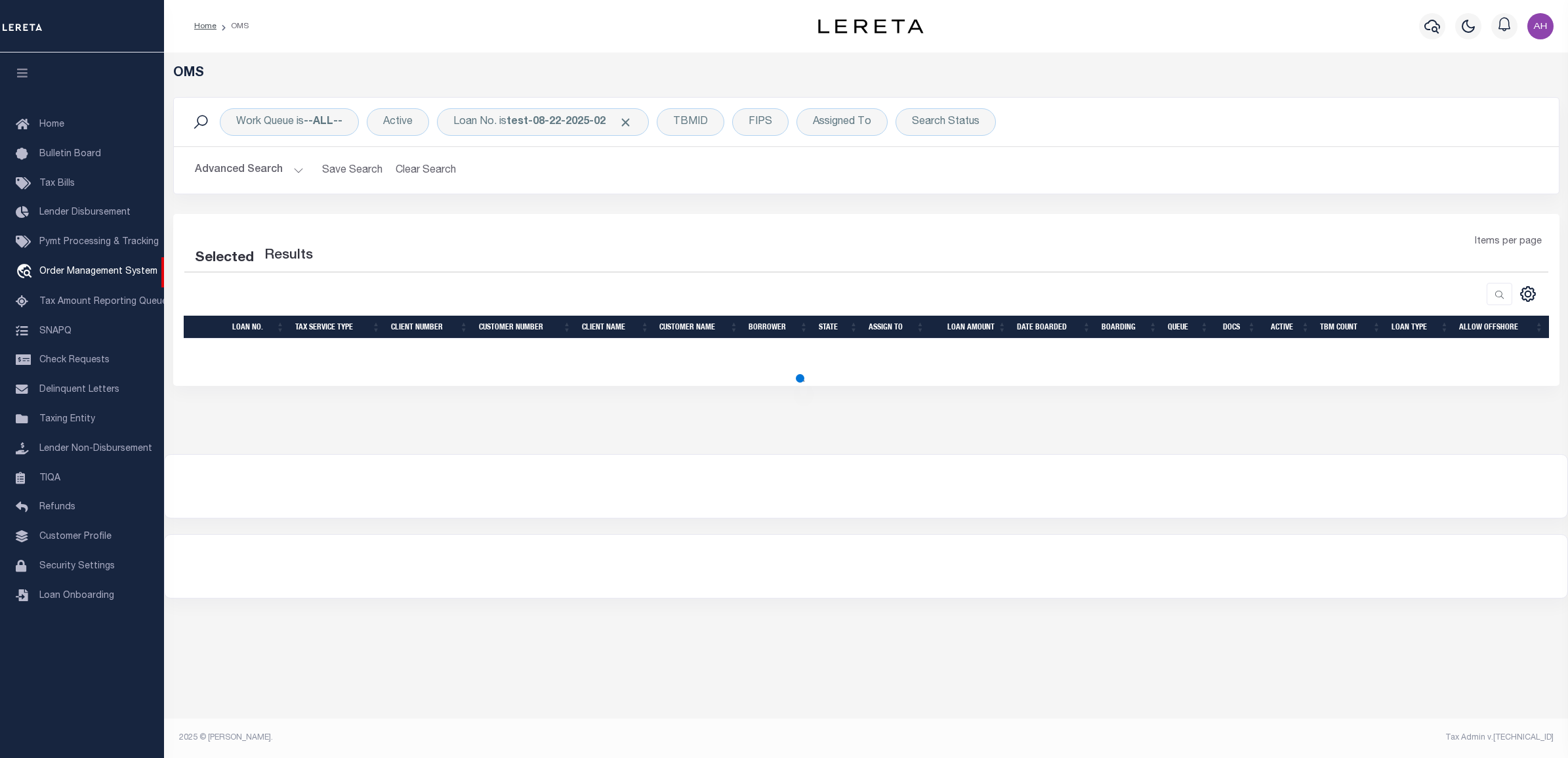
select select "200"
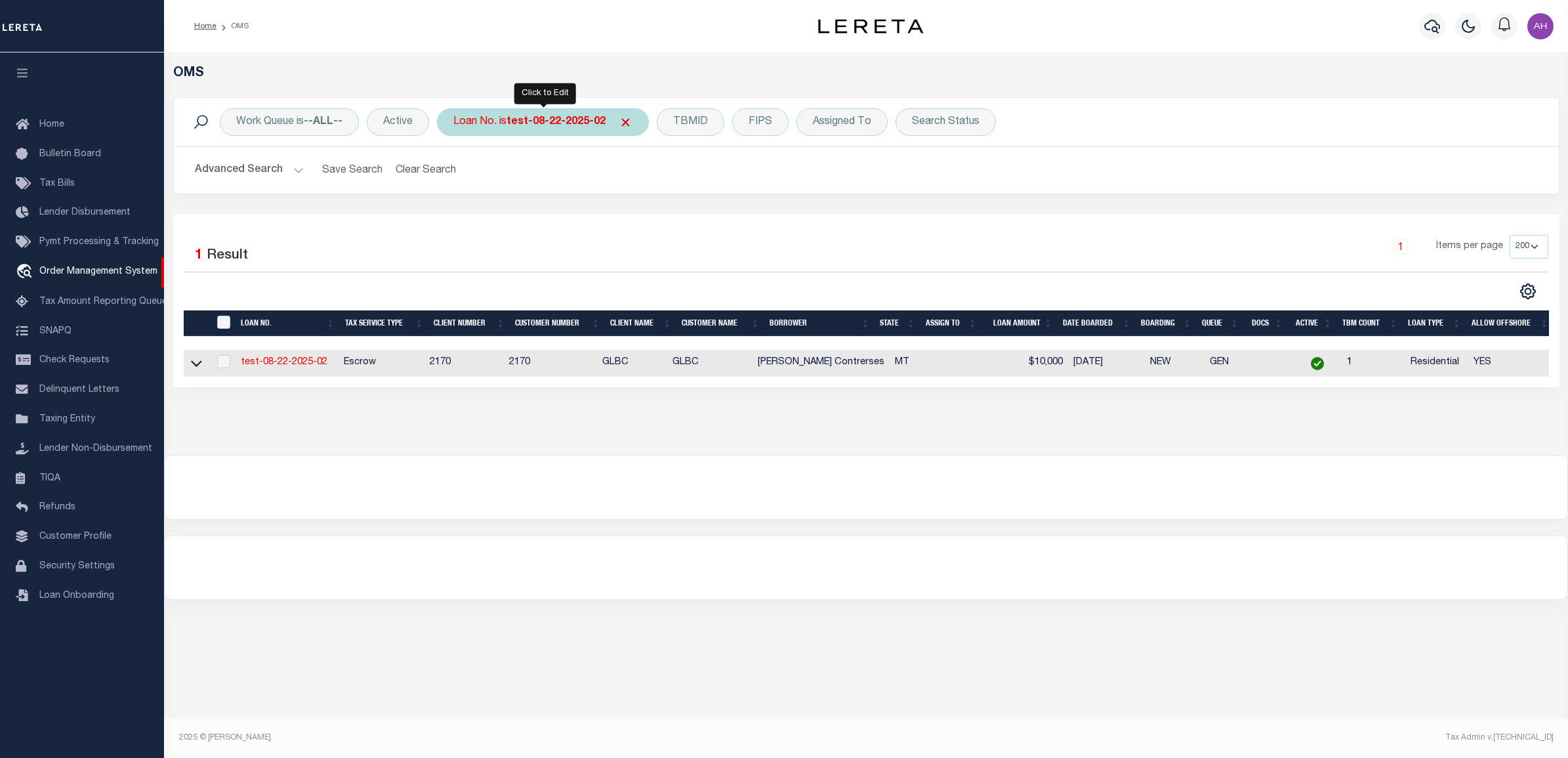
click at [625, 116] on span "Click to Remove" at bounding box center [625, 123] width 14 height 14
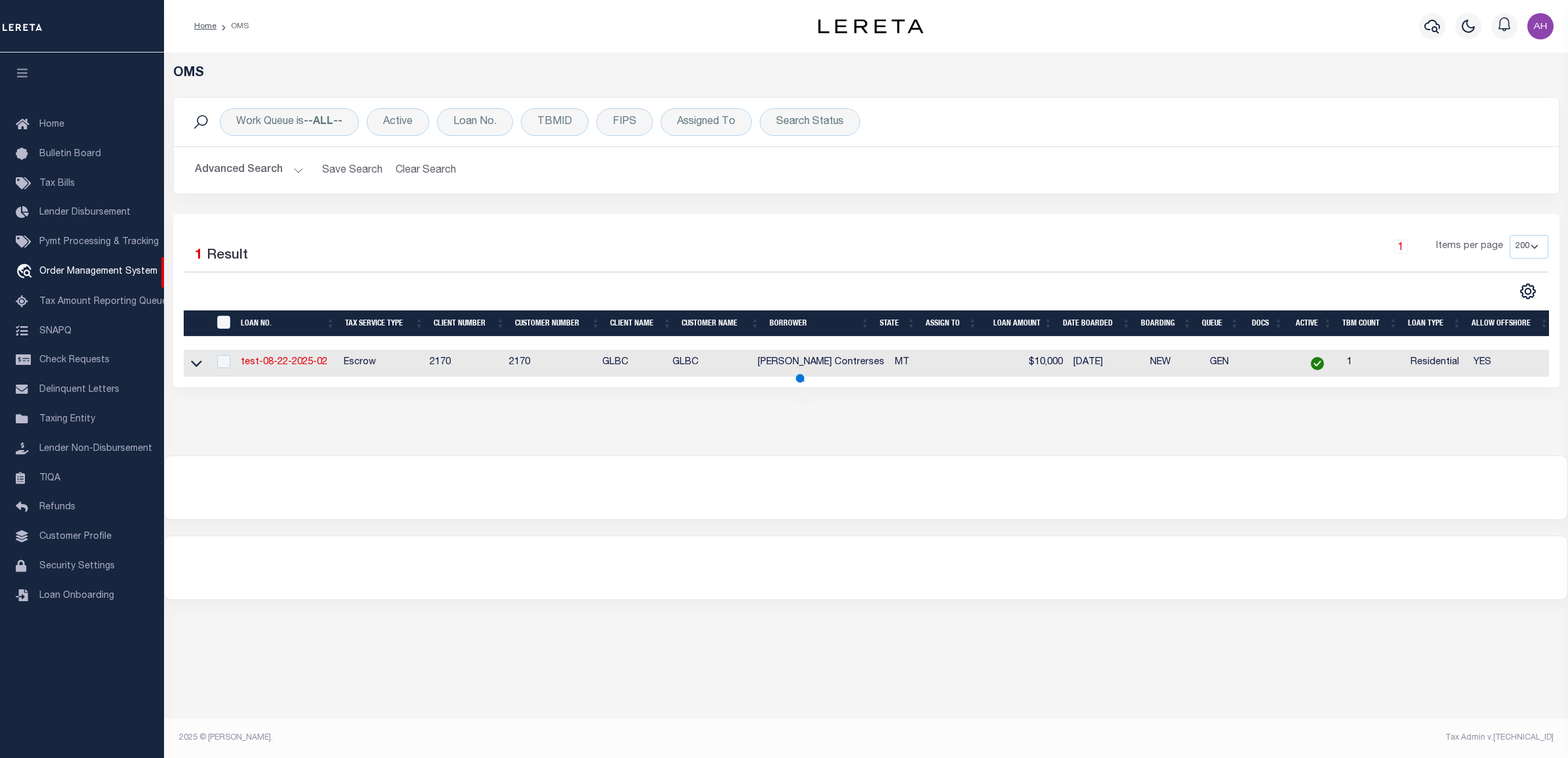
click at [264, 169] on button "Advanced Search" at bounding box center [248, 170] width 109 height 26
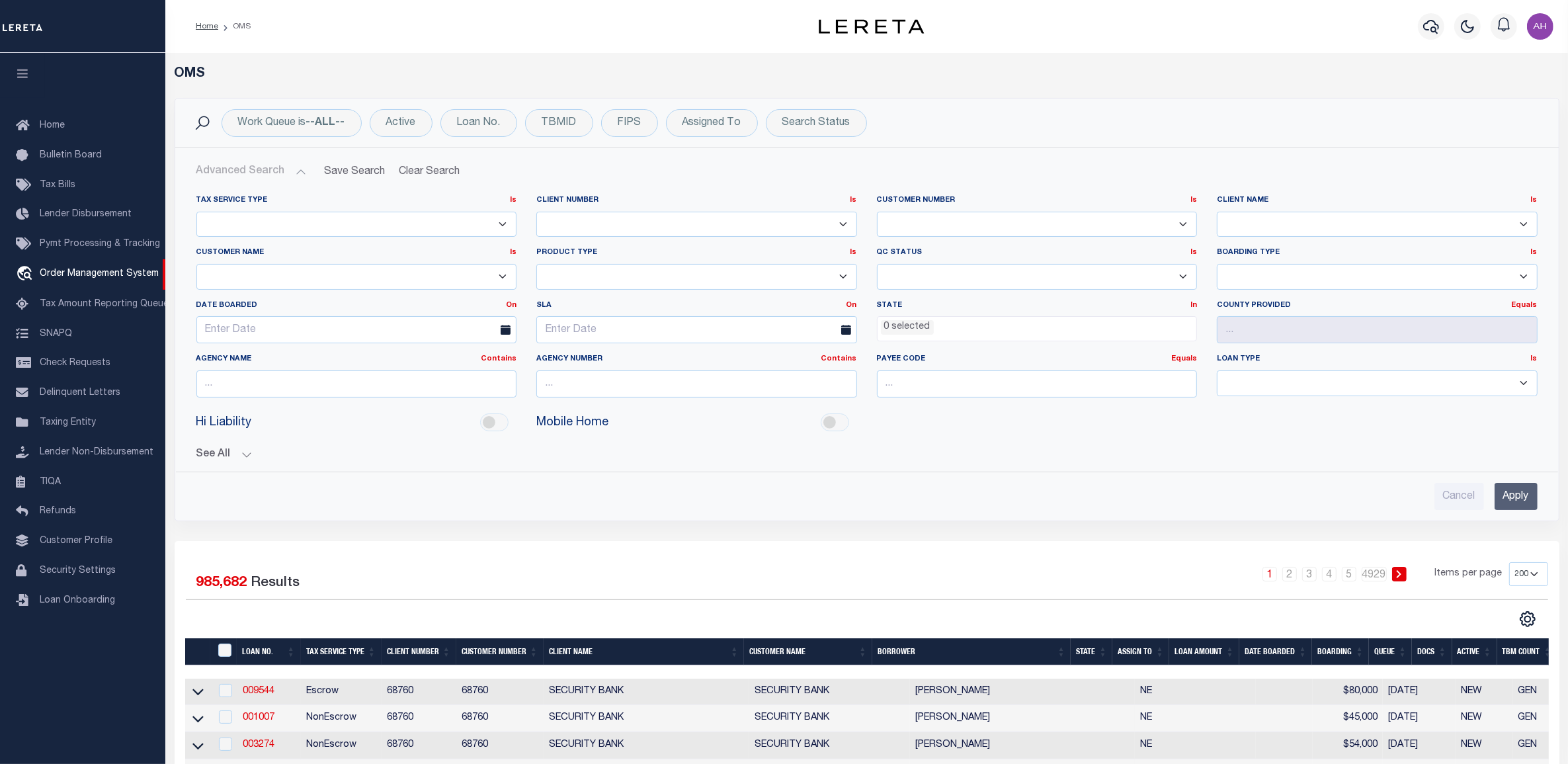
click at [1427, 657] on th "Docs" at bounding box center [1431, 651] width 40 height 27
